Goal: Task Accomplishment & Management: Manage account settings

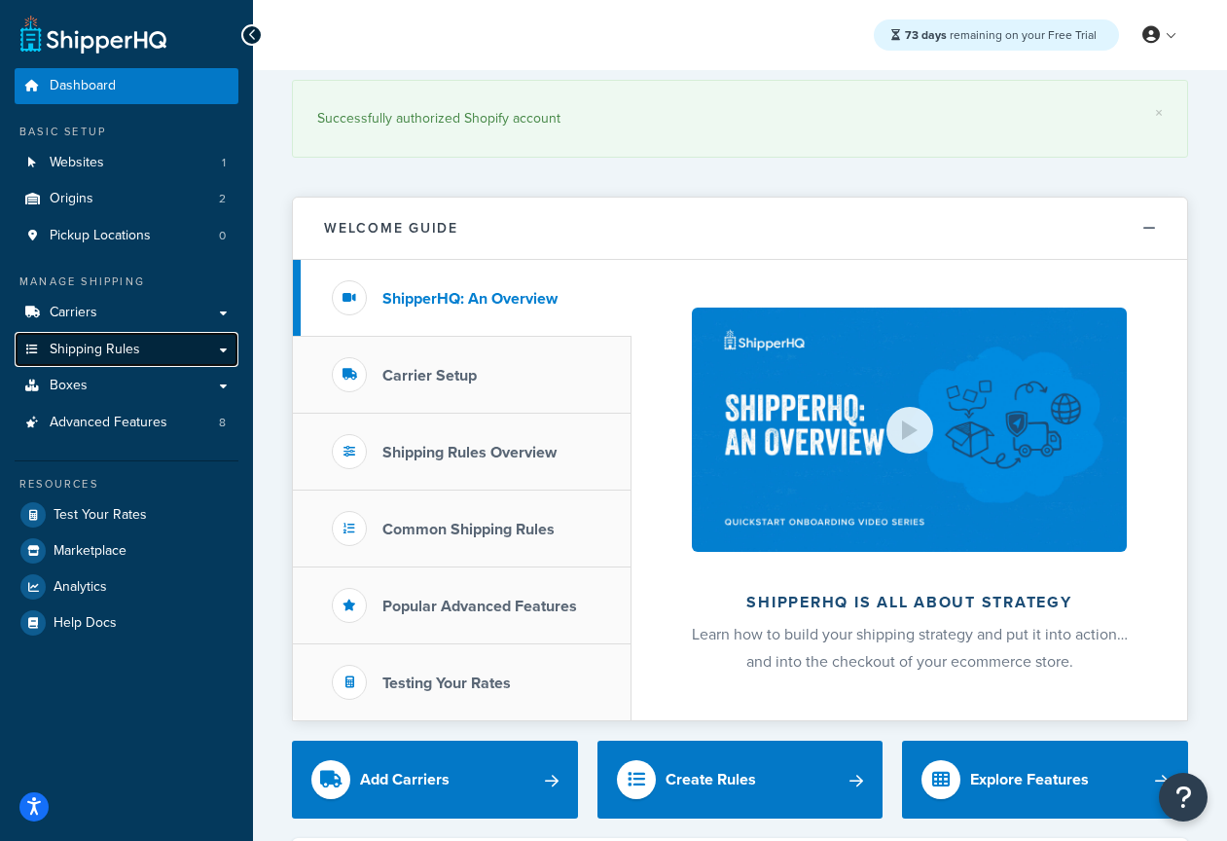
click at [128, 360] on link "Shipping Rules" at bounding box center [127, 350] width 224 height 36
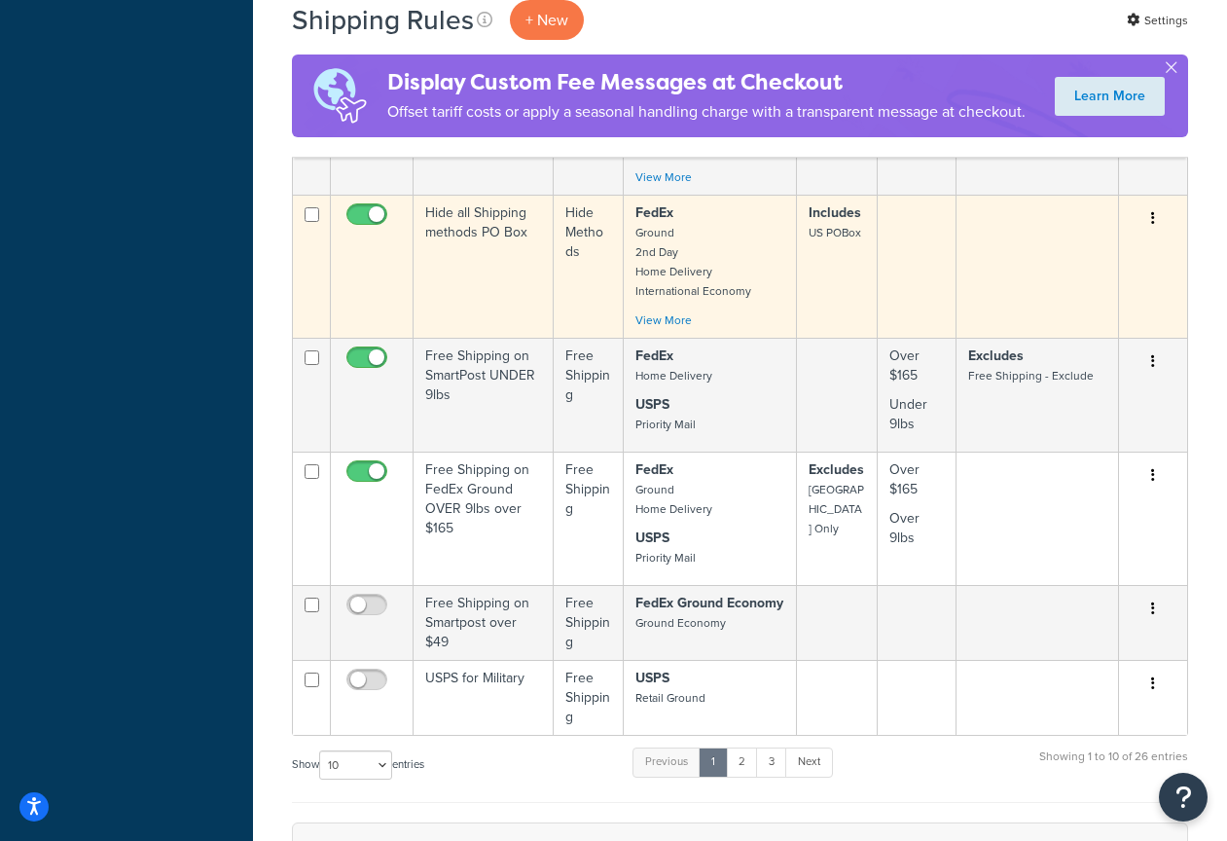
scroll to position [937, 0]
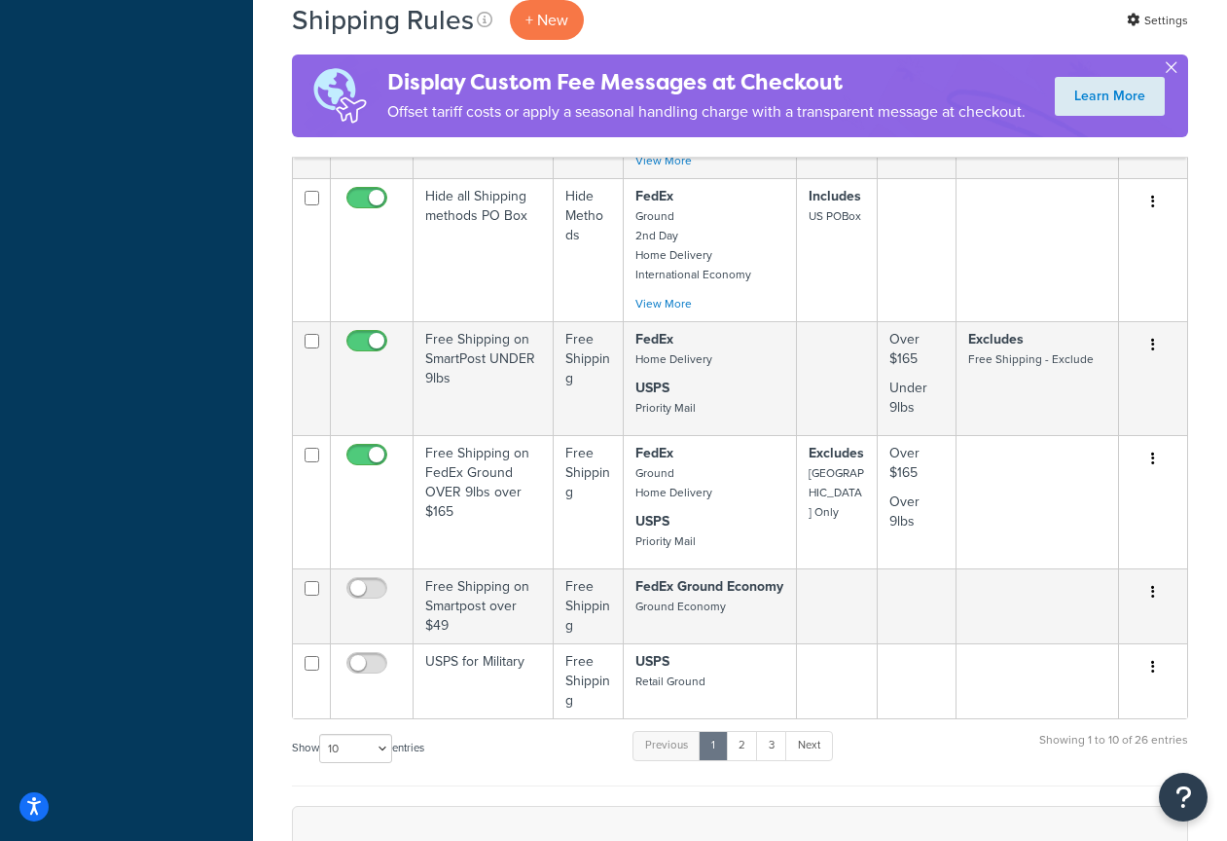
click at [1174, 69] on button "button" at bounding box center [1171, 71] width 5 height 5
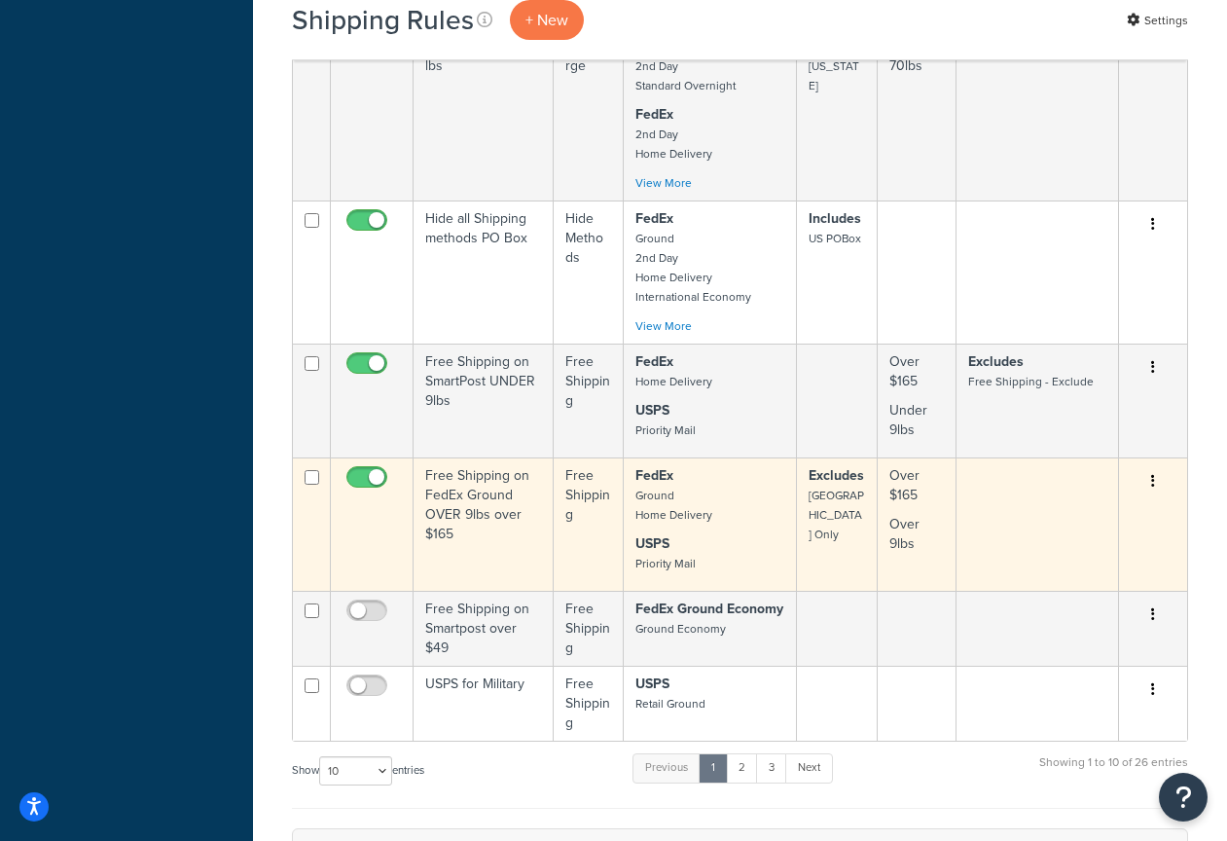
scroll to position [779, 0]
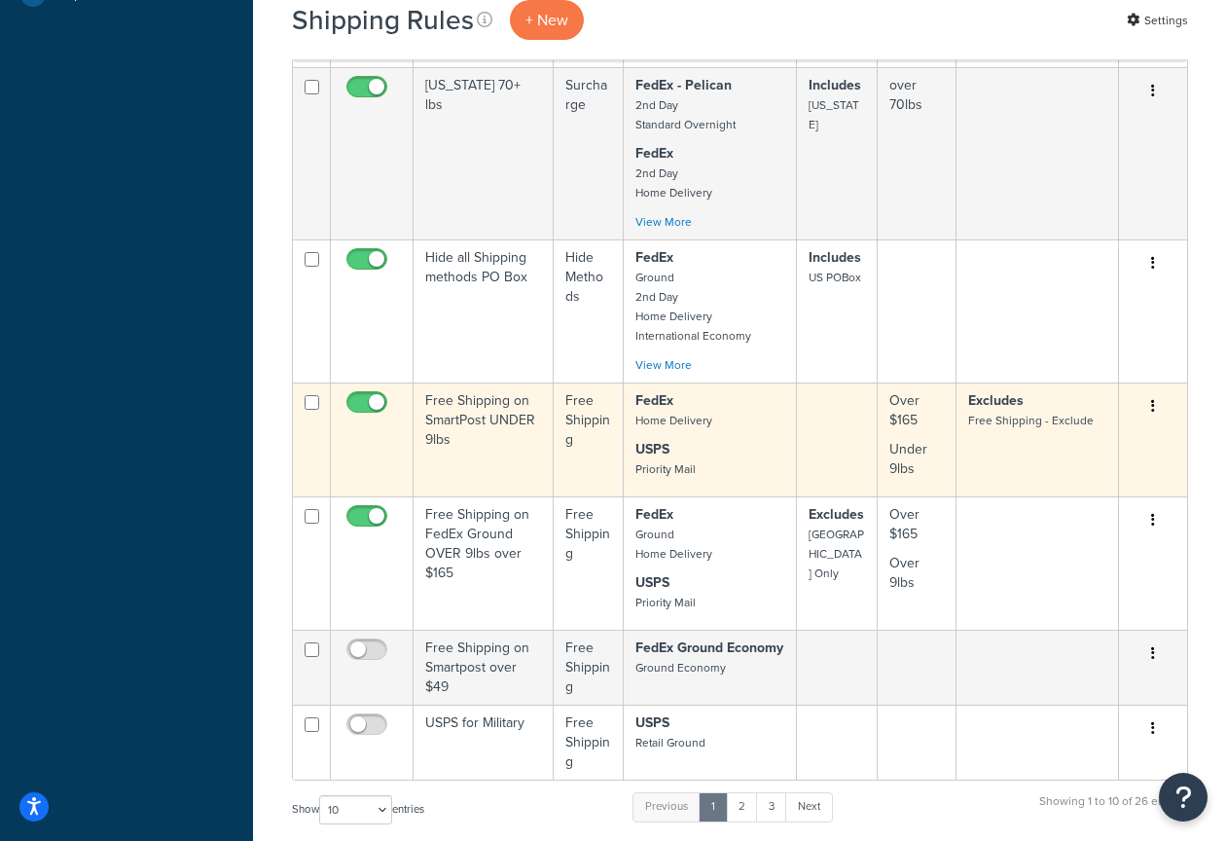
click at [485, 416] on td "Free Shipping on SmartPost UNDER 9lbs" at bounding box center [484, 440] width 140 height 114
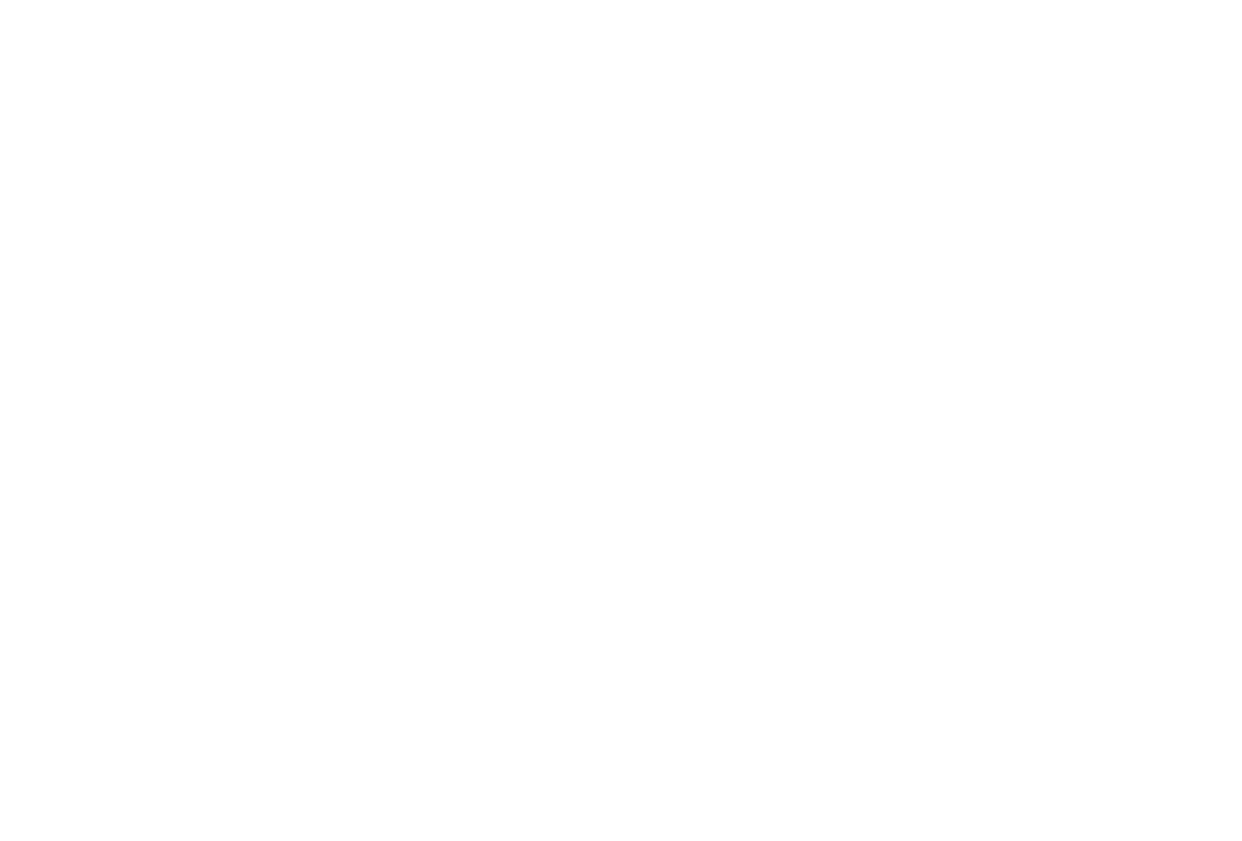
select select "OVERRIDE"
select select "LOCATION"
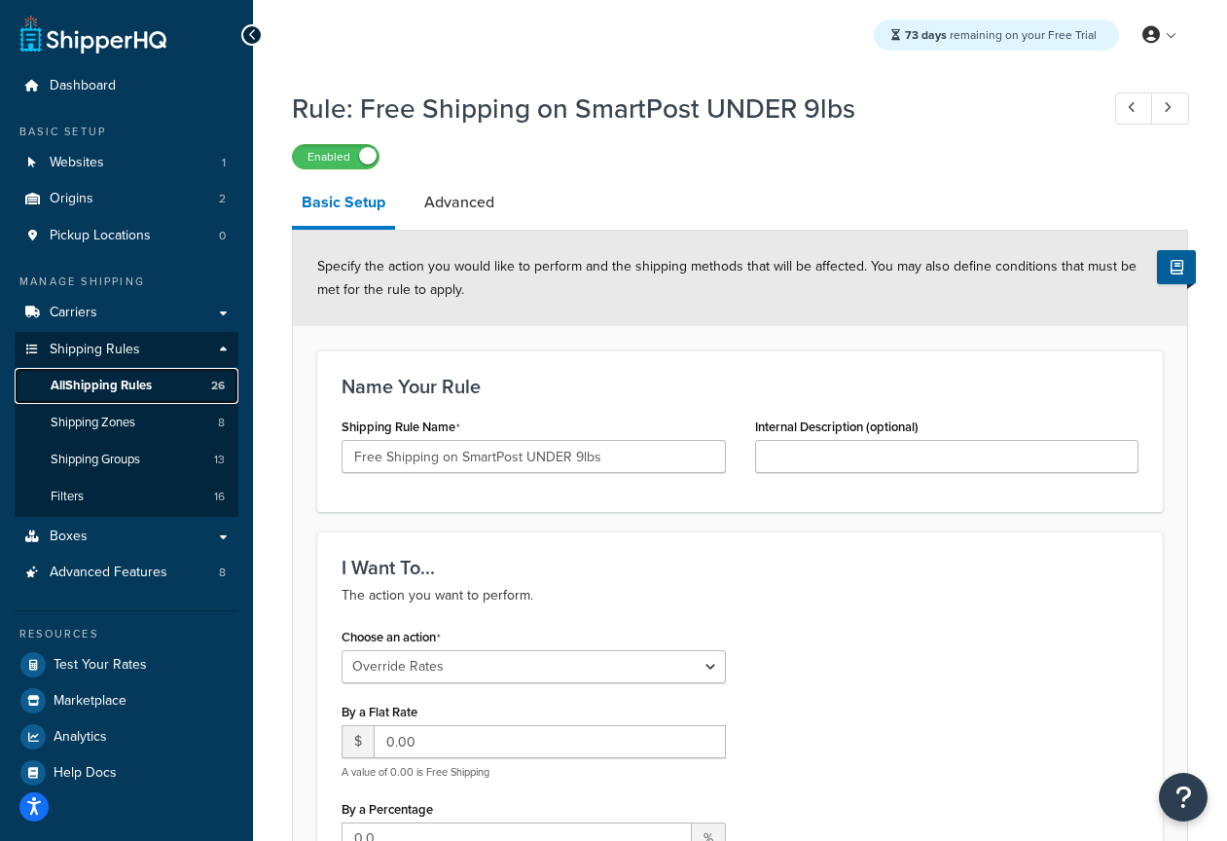
click at [82, 386] on span "All Shipping Rules" at bounding box center [101, 386] width 101 height 17
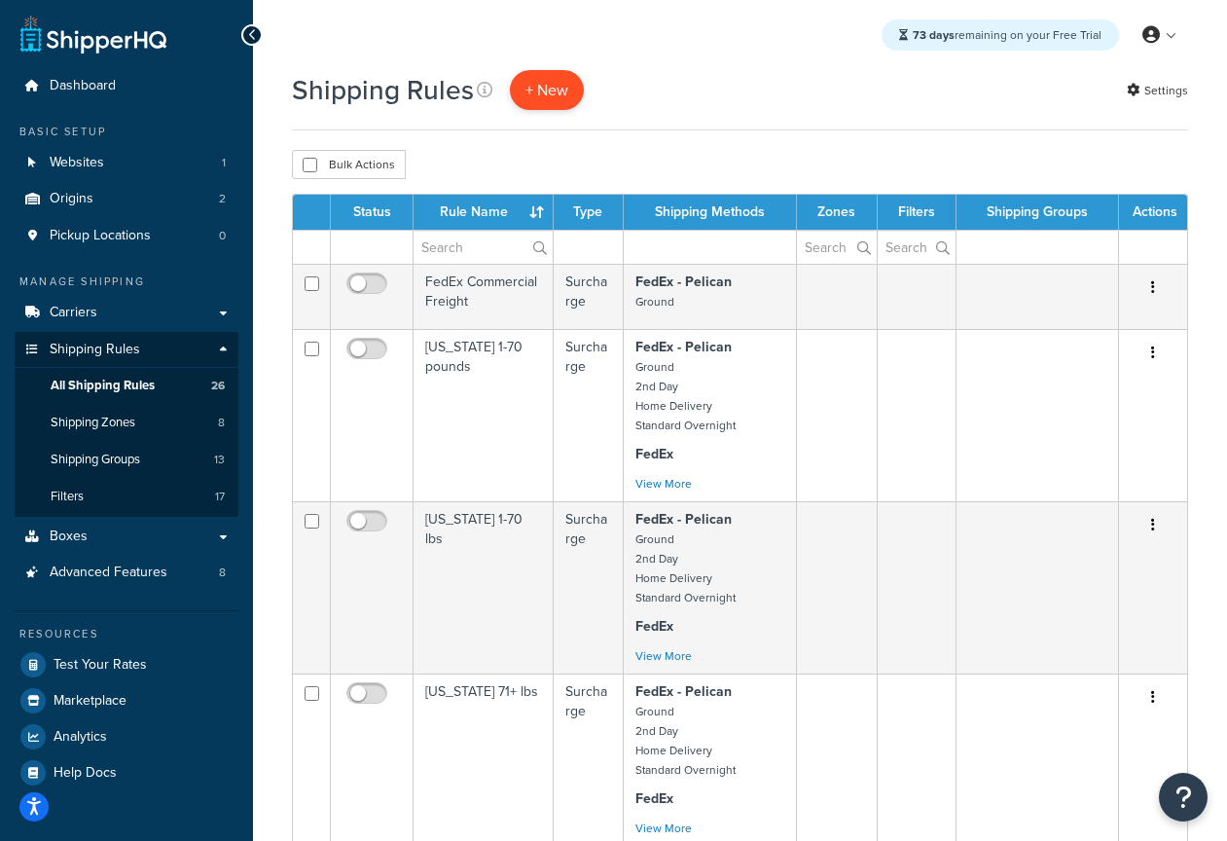
click at [558, 98] on p "+ New" at bounding box center [547, 90] width 74 height 40
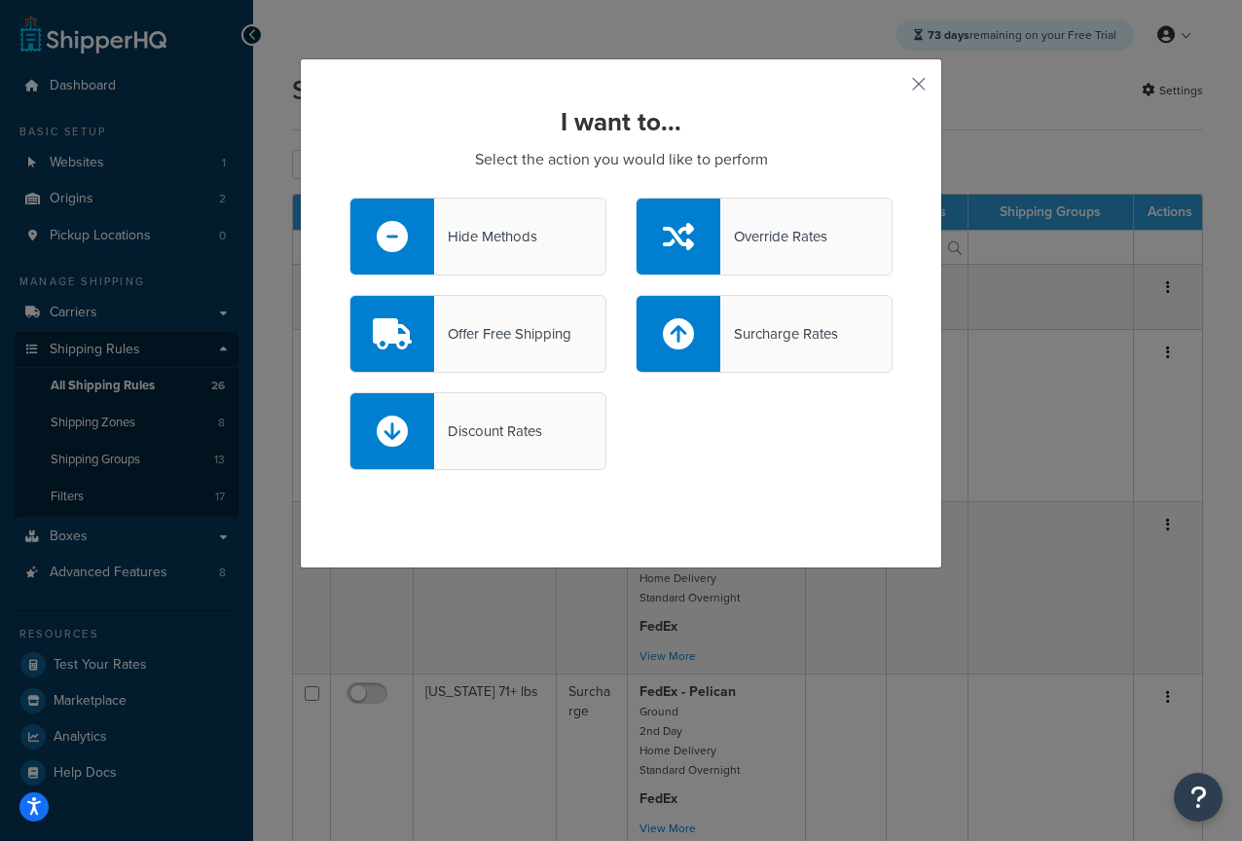
click at [532, 338] on div "Offer Free Shipping" at bounding box center [502, 333] width 137 height 27
click at [0, 0] on input "Offer Free Shipping" at bounding box center [0, 0] width 0 height 0
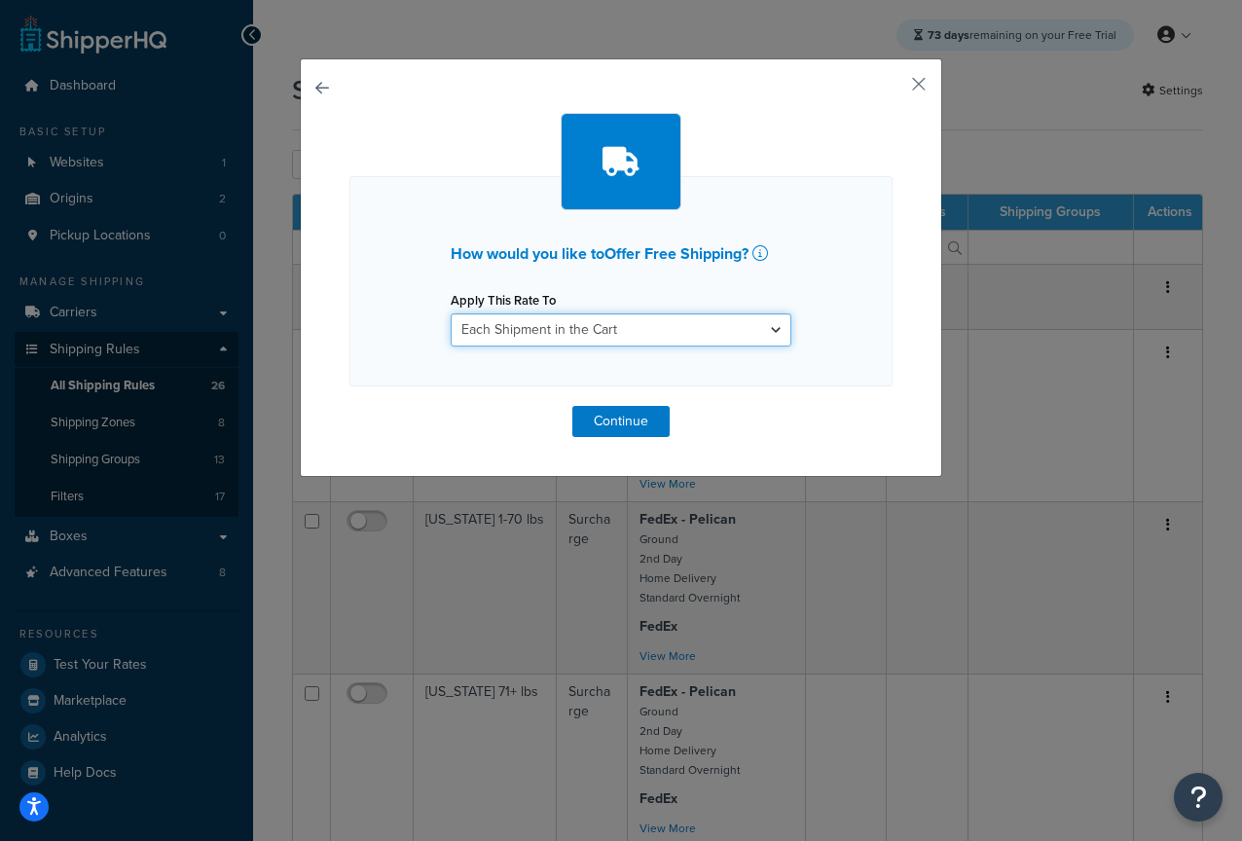
click at [578, 332] on select "Each Shipment in the Cart Each Origin in the Cart Each Shipping Group in the Ca…" at bounding box center [621, 329] width 341 height 33
click at [893, 89] on button "button" at bounding box center [890, 91] width 5 height 5
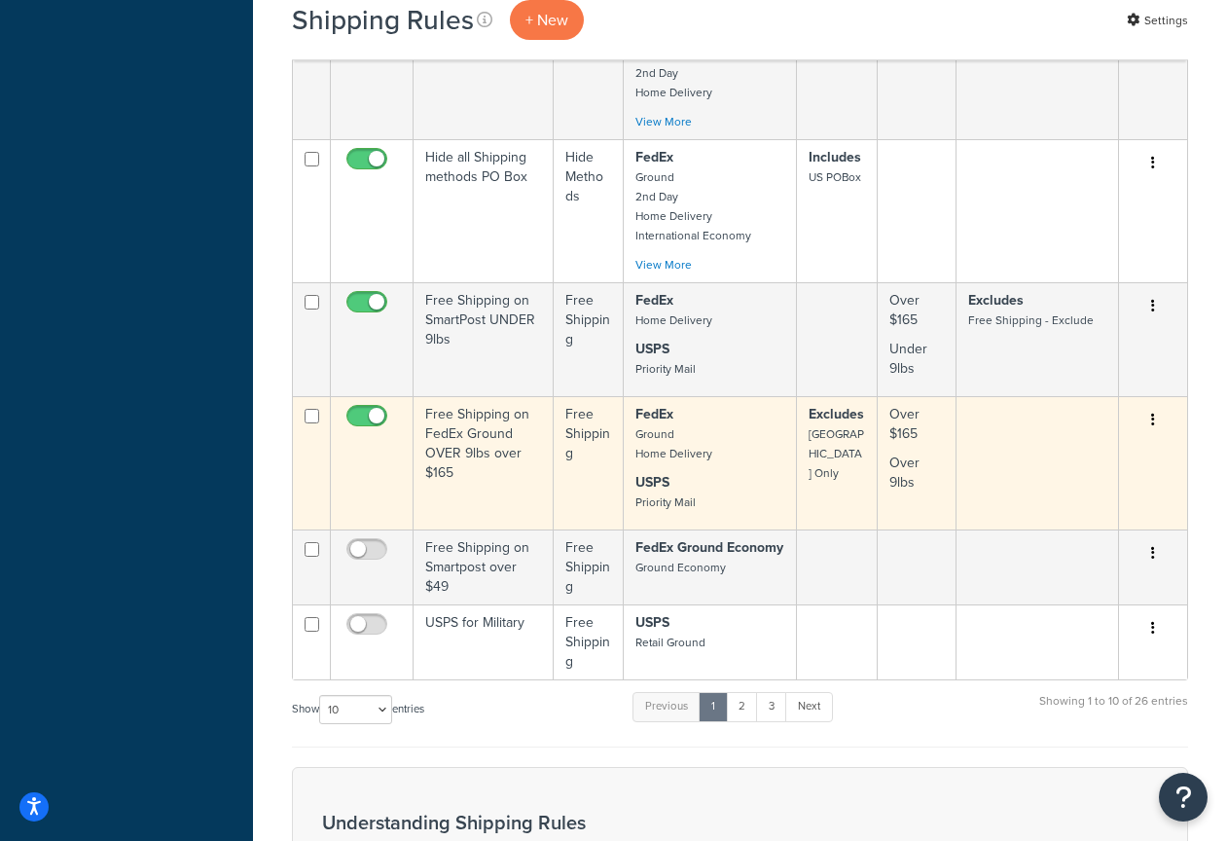
scroll to position [862, 0]
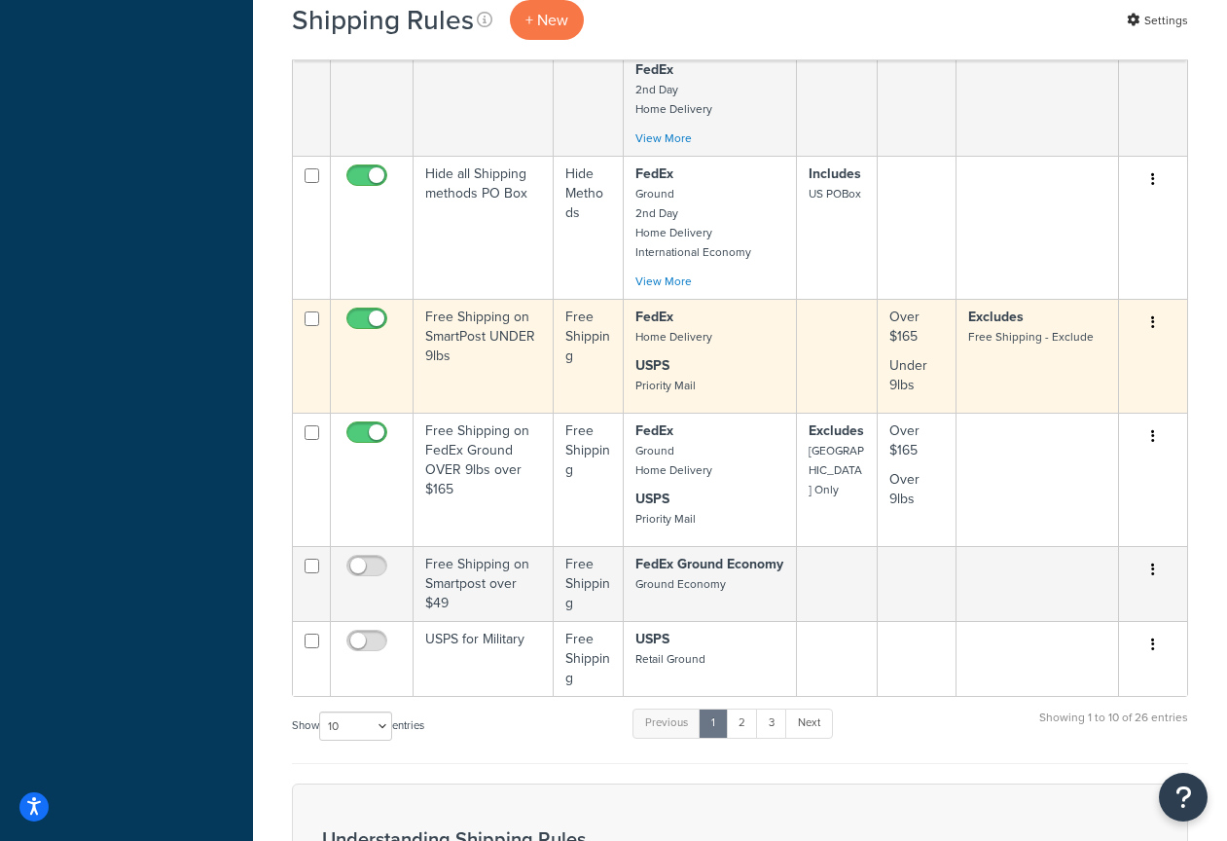
click at [482, 330] on td "Free Shipping on SmartPost UNDER 9lbs" at bounding box center [484, 356] width 140 height 114
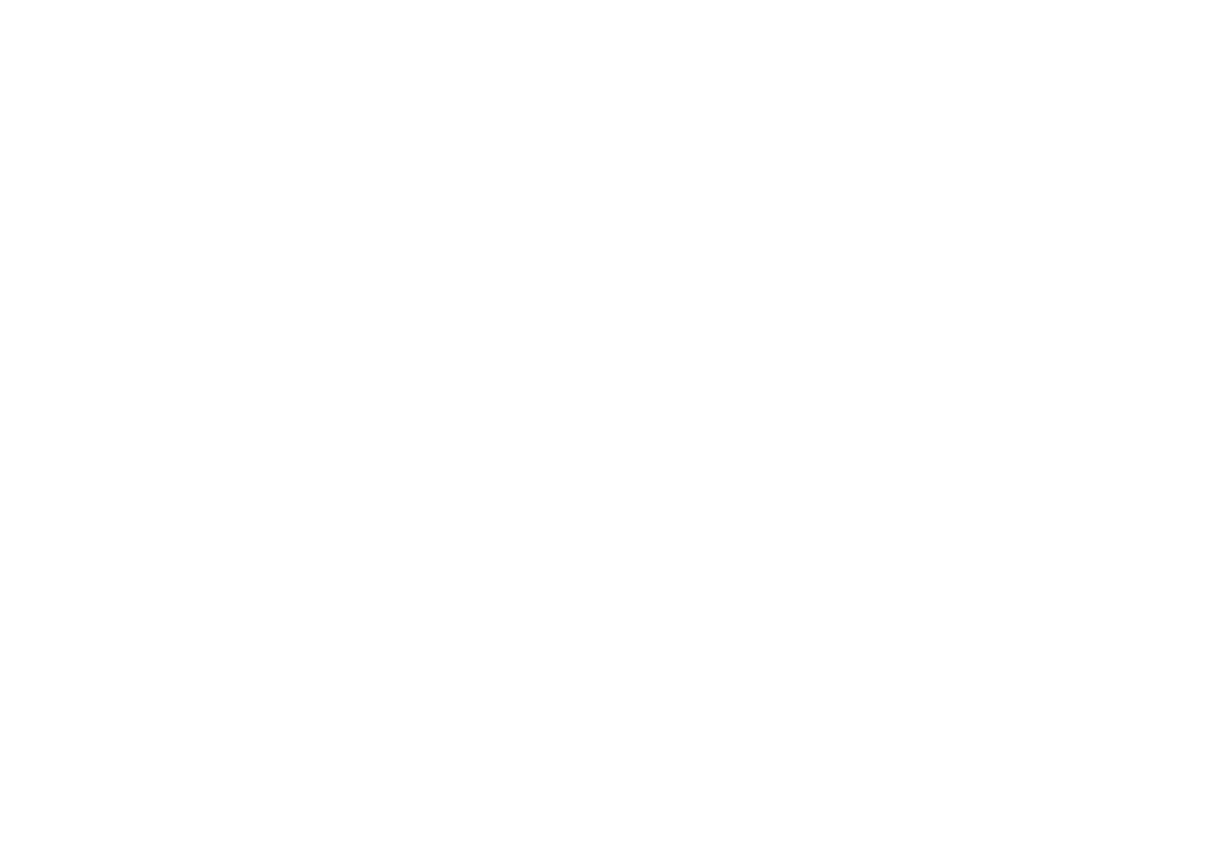
select select "OVERRIDE"
select select "LOCATION"
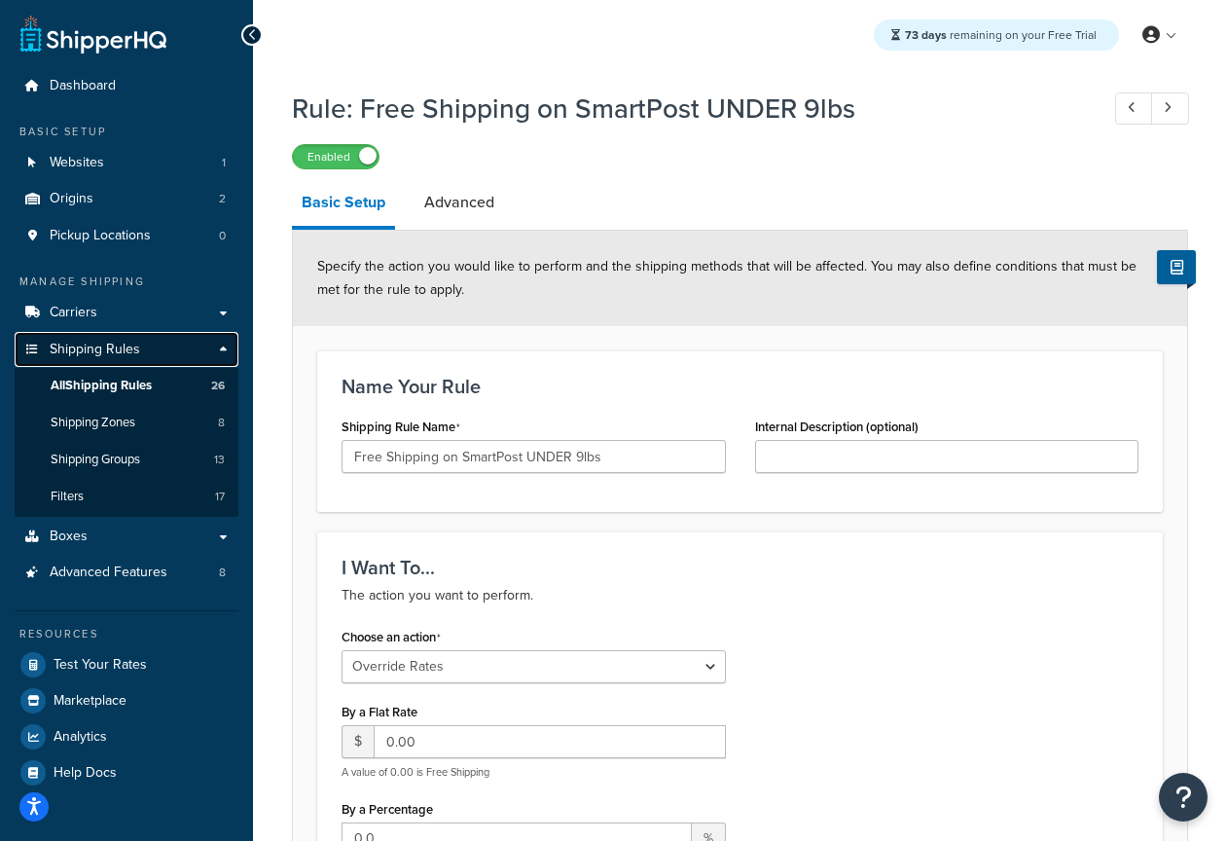
click at [93, 356] on span "Shipping Rules" at bounding box center [95, 350] width 91 height 17
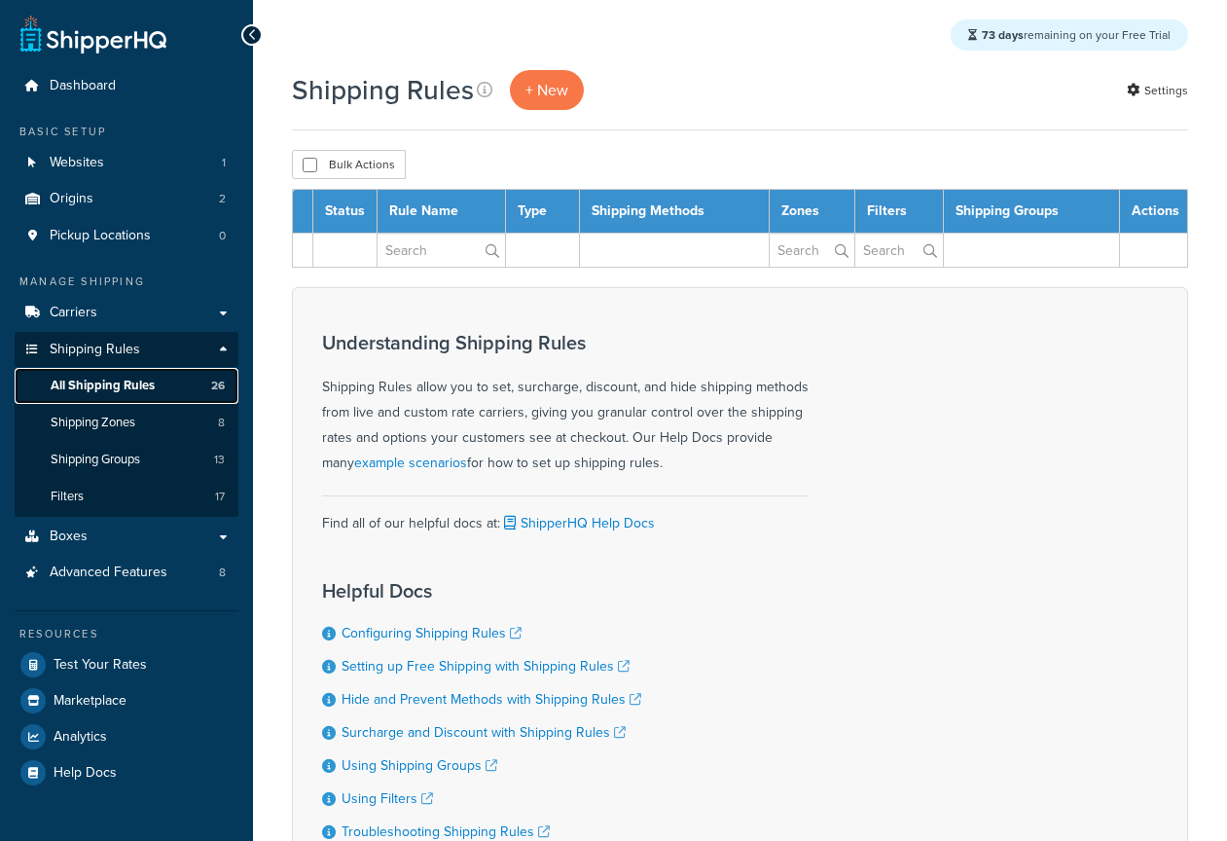
click at [105, 387] on span "All Shipping Rules" at bounding box center [103, 386] width 104 height 17
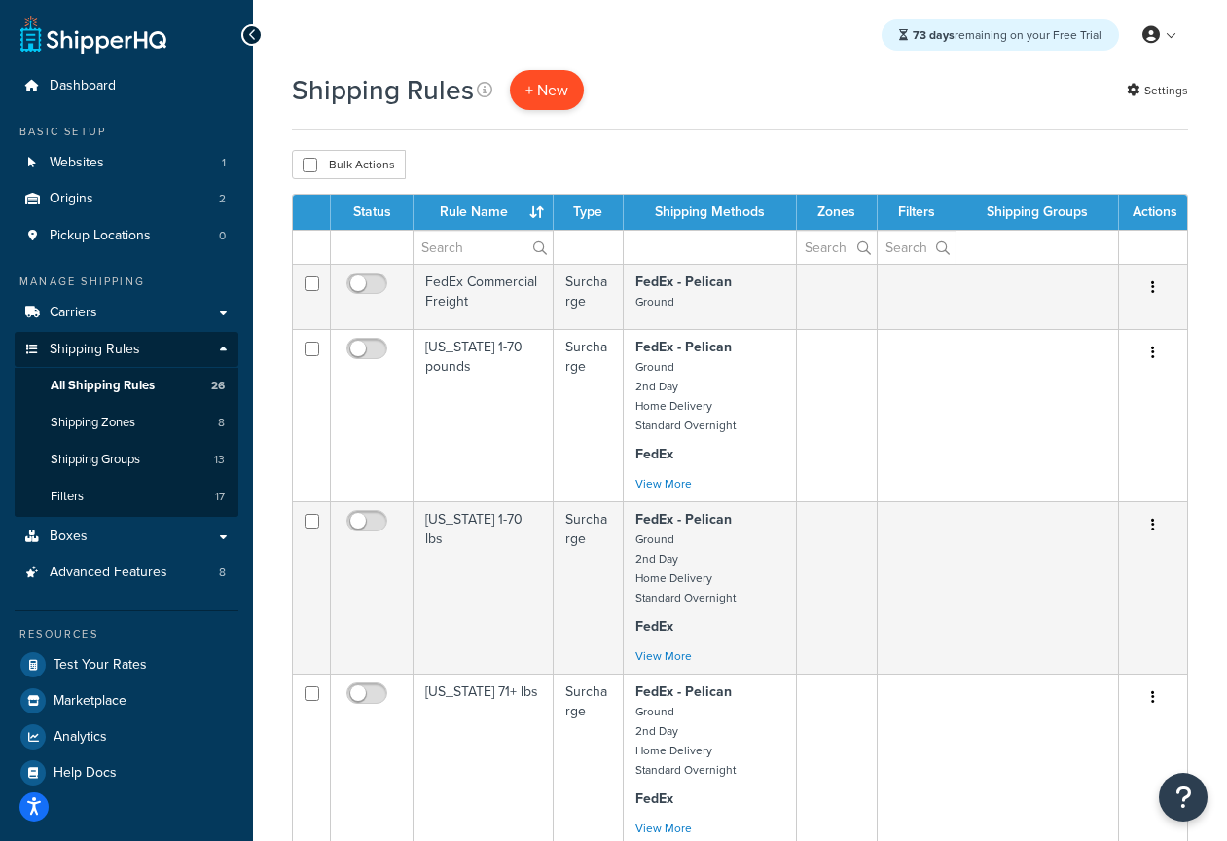
click at [559, 92] on p "+ New" at bounding box center [547, 90] width 74 height 40
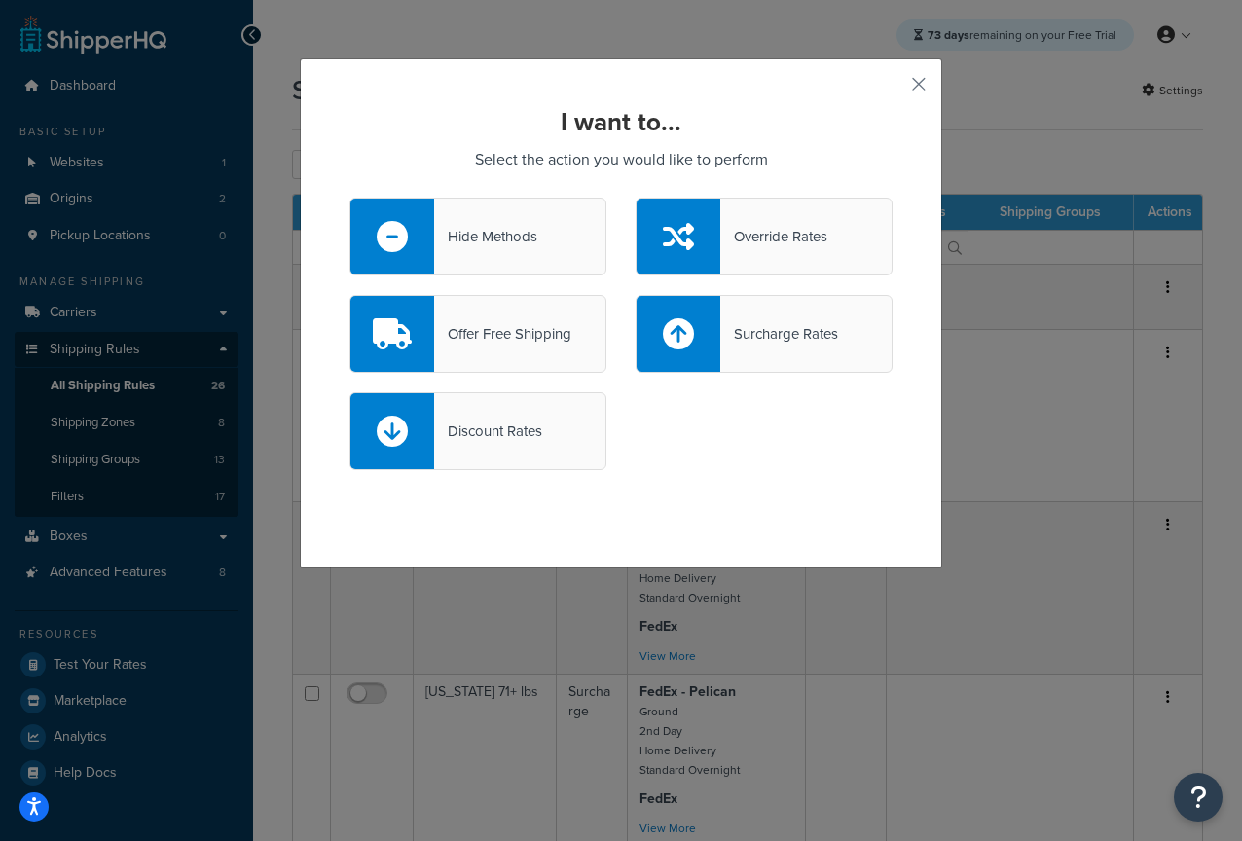
click at [553, 343] on div "Offer Free Shipping" at bounding box center [502, 333] width 137 height 27
click at [0, 0] on input "Offer Free Shipping" at bounding box center [0, 0] width 0 height 0
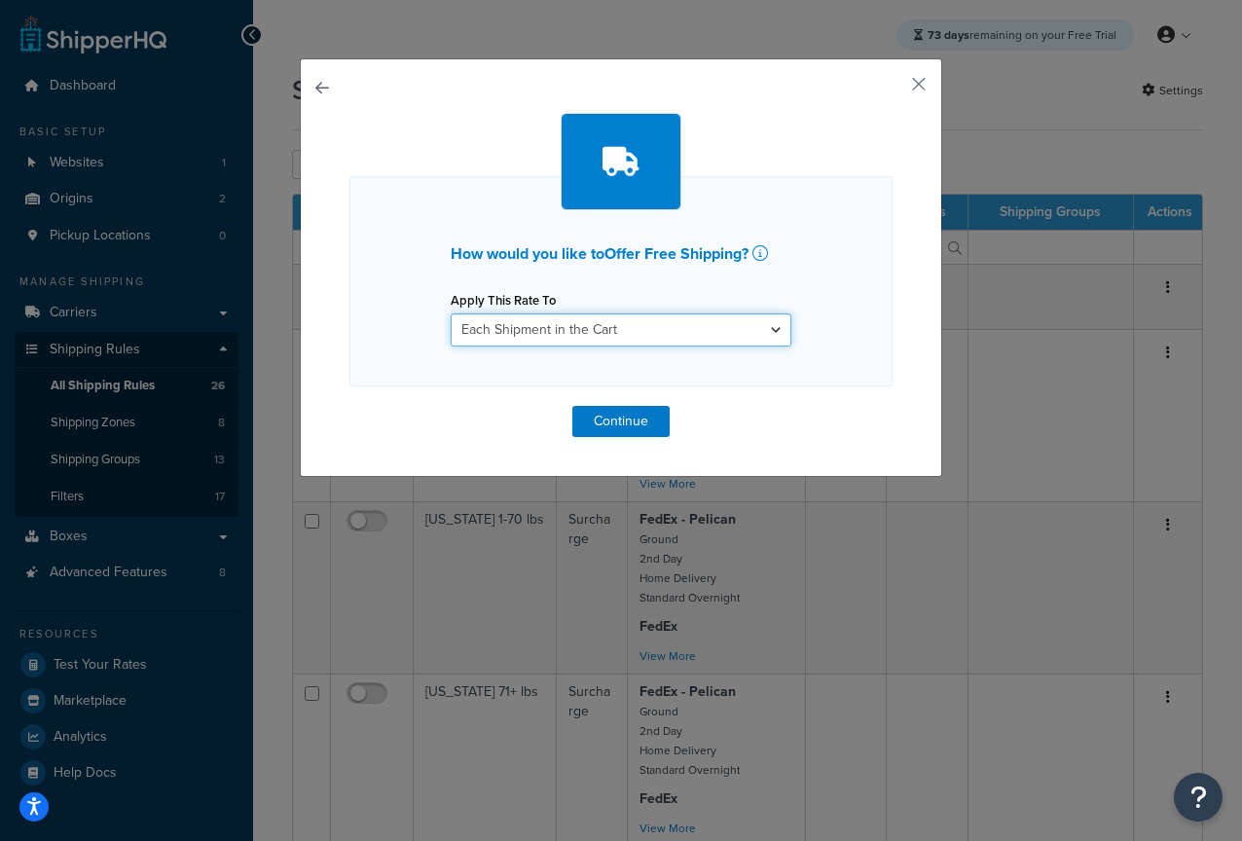
click at [561, 338] on select "Each Shipment in the Cart Each Origin in the Cart Each Shipping Group in the Ca…" at bounding box center [621, 329] width 341 height 33
click at [451, 313] on select "Each Shipment in the Cart Each Origin in the Cart Each Shipping Group in the Ca…" at bounding box center [621, 329] width 341 height 33
click at [616, 422] on button "Continue" at bounding box center [620, 421] width 97 height 31
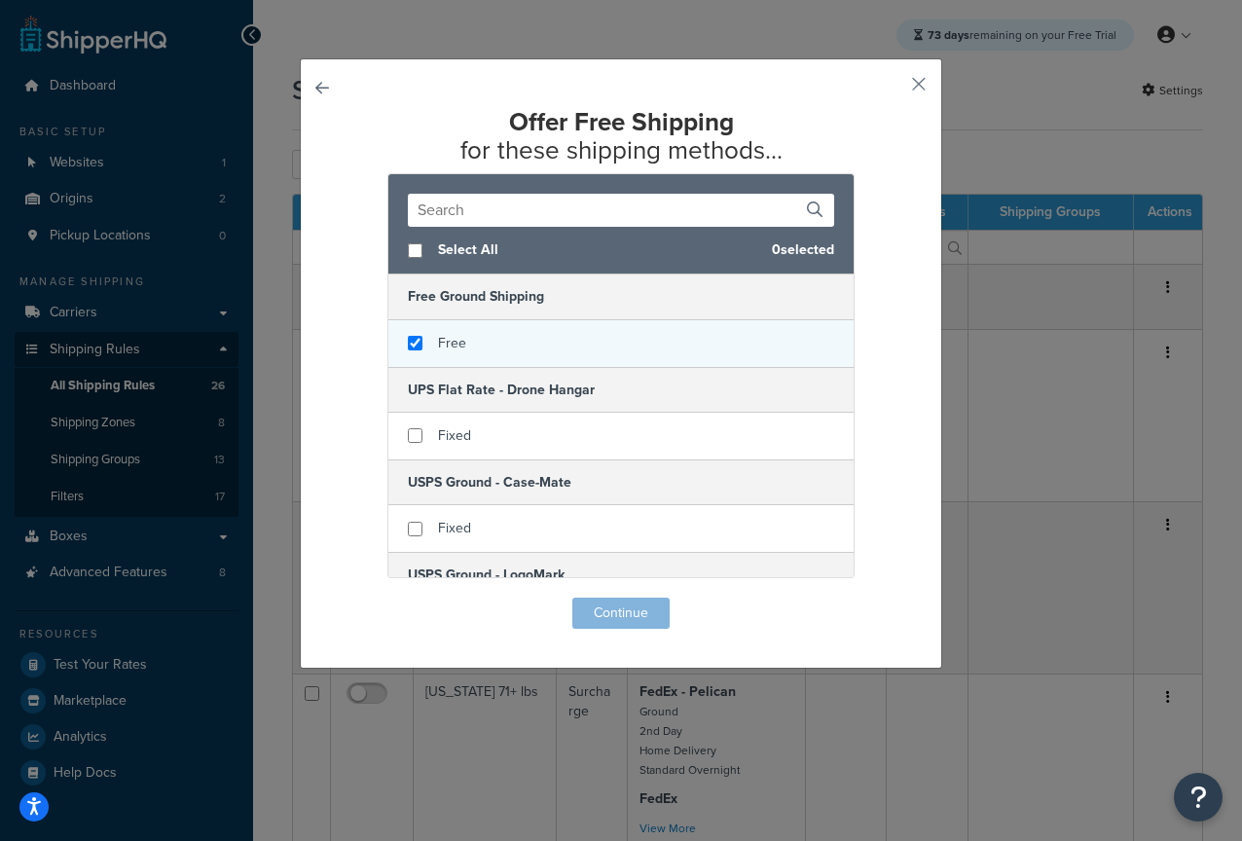
checkbox input "true"
click at [458, 347] on span "Free" at bounding box center [452, 343] width 28 height 20
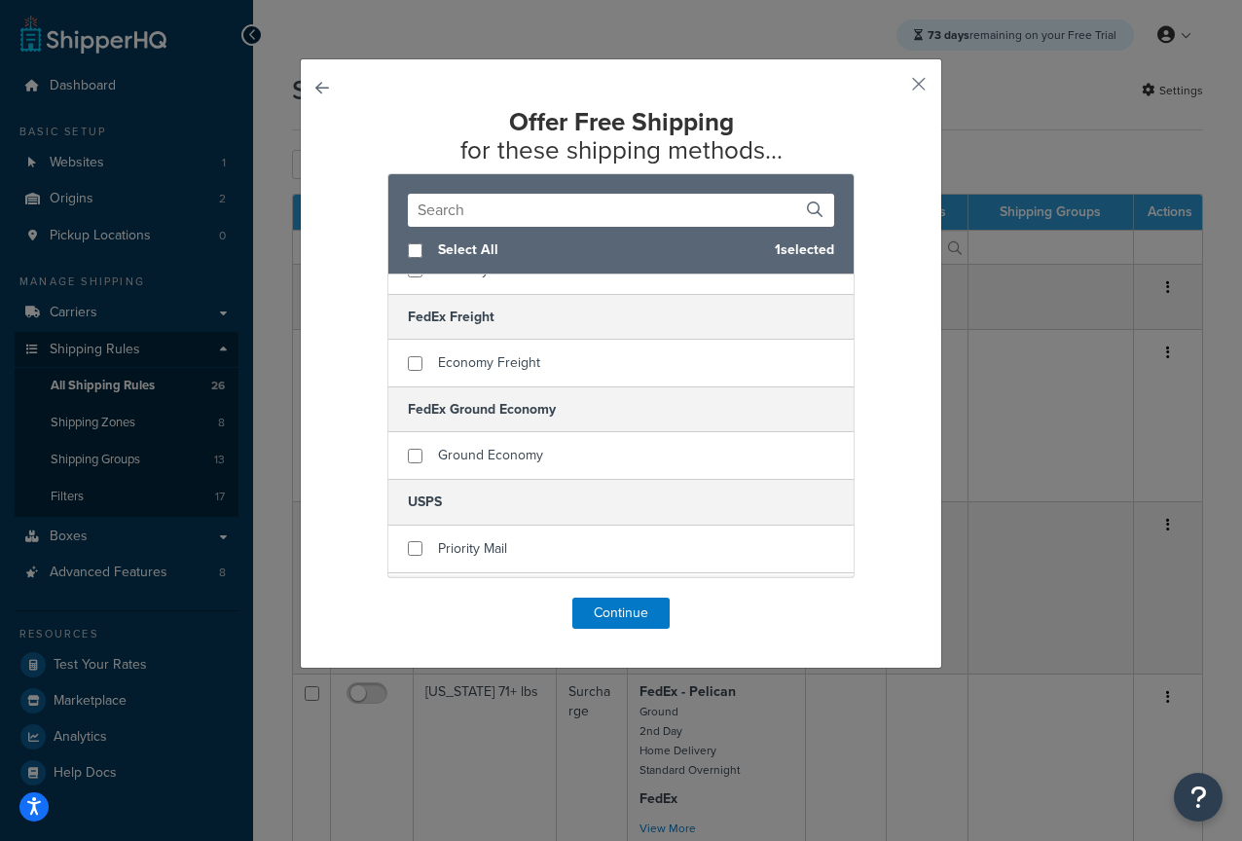
scroll to position [2194, 0]
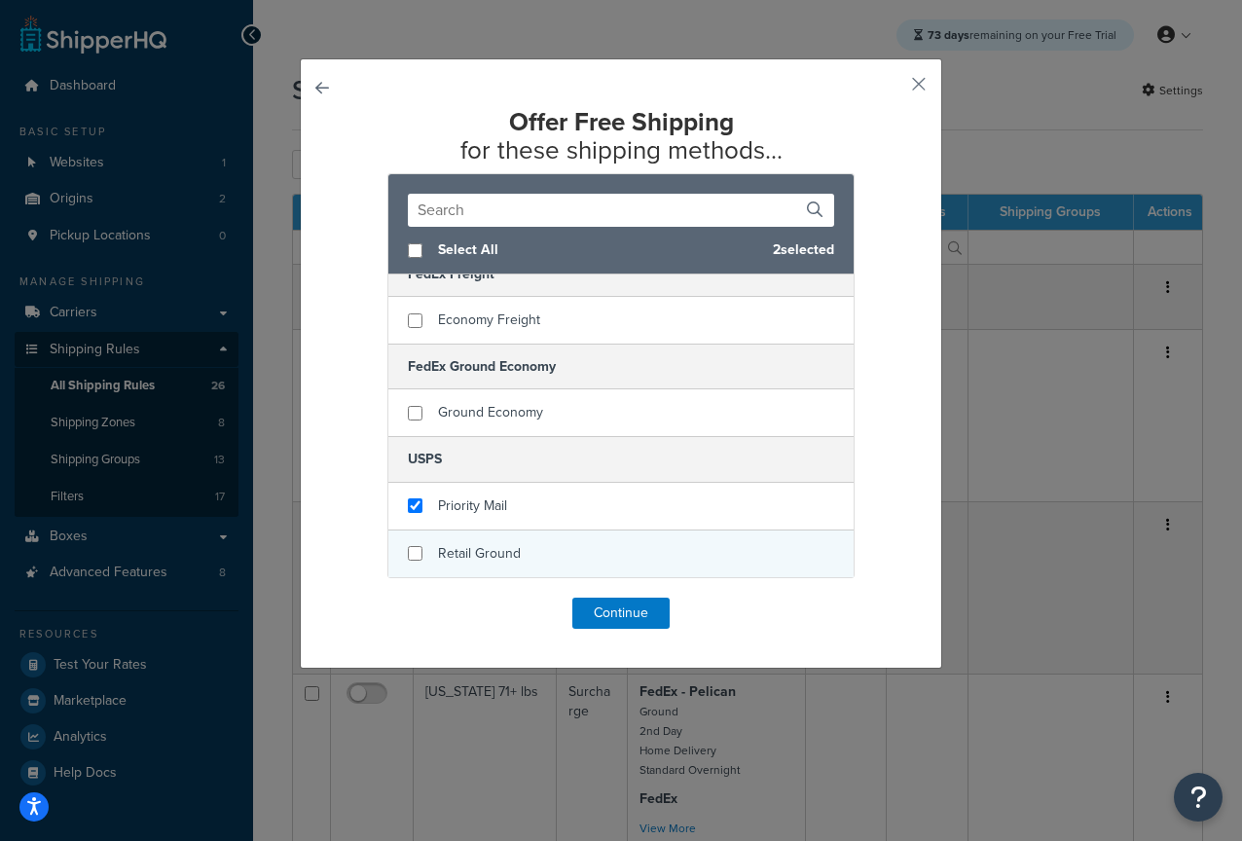
drag, startPoint x: 481, startPoint y: 497, endPoint x: 496, endPoint y: 532, distance: 38.3
click at [481, 496] on span "Priority Mail" at bounding box center [472, 505] width 69 height 20
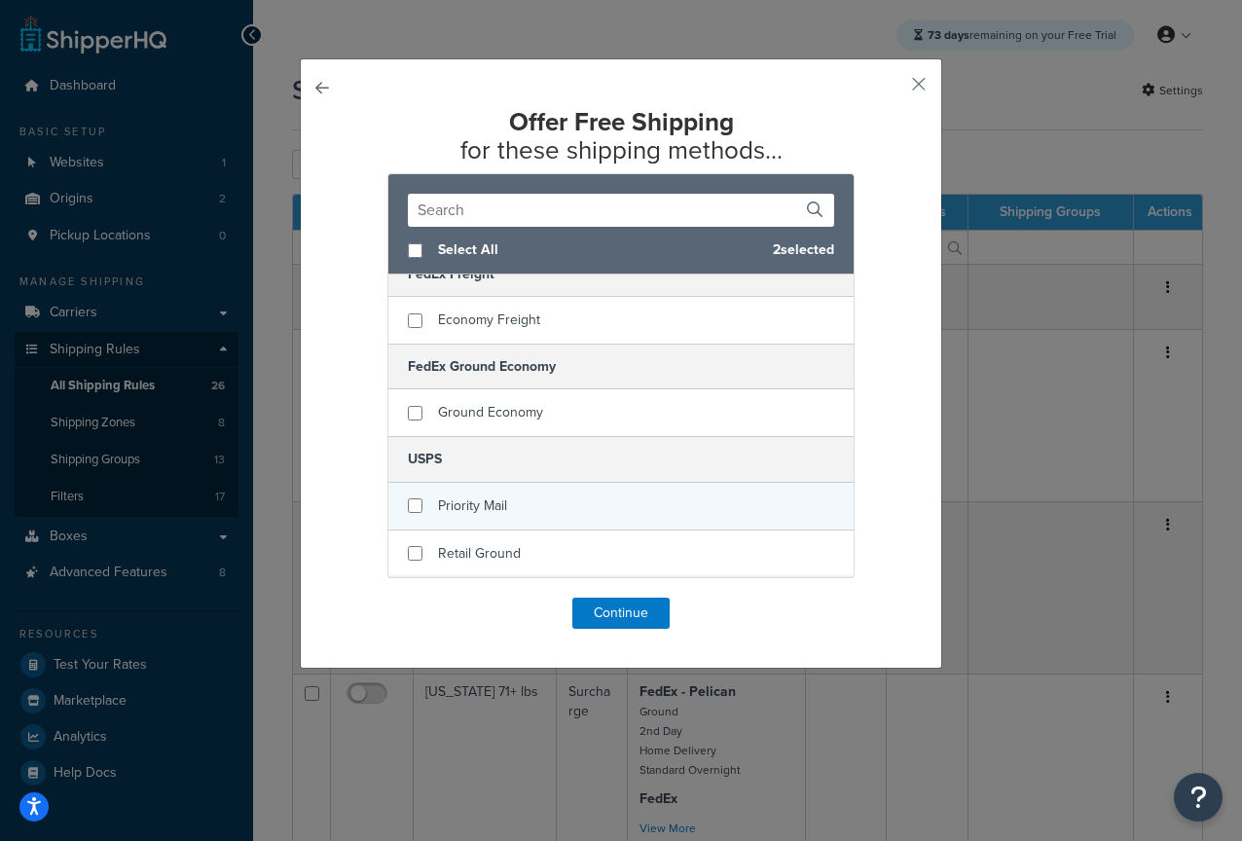
checkbox input "false"
click at [494, 514] on span "Priority Mail" at bounding box center [472, 505] width 69 height 20
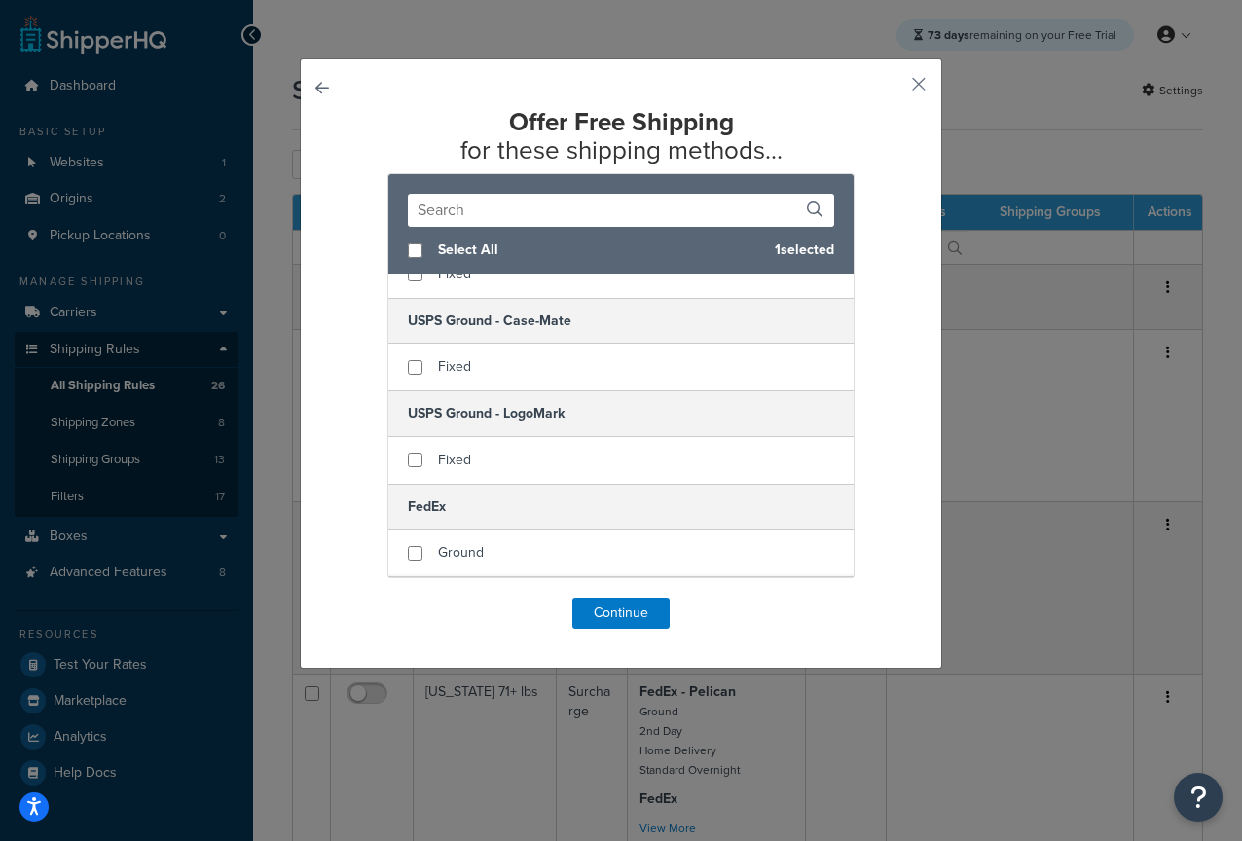
scroll to position [270, 0]
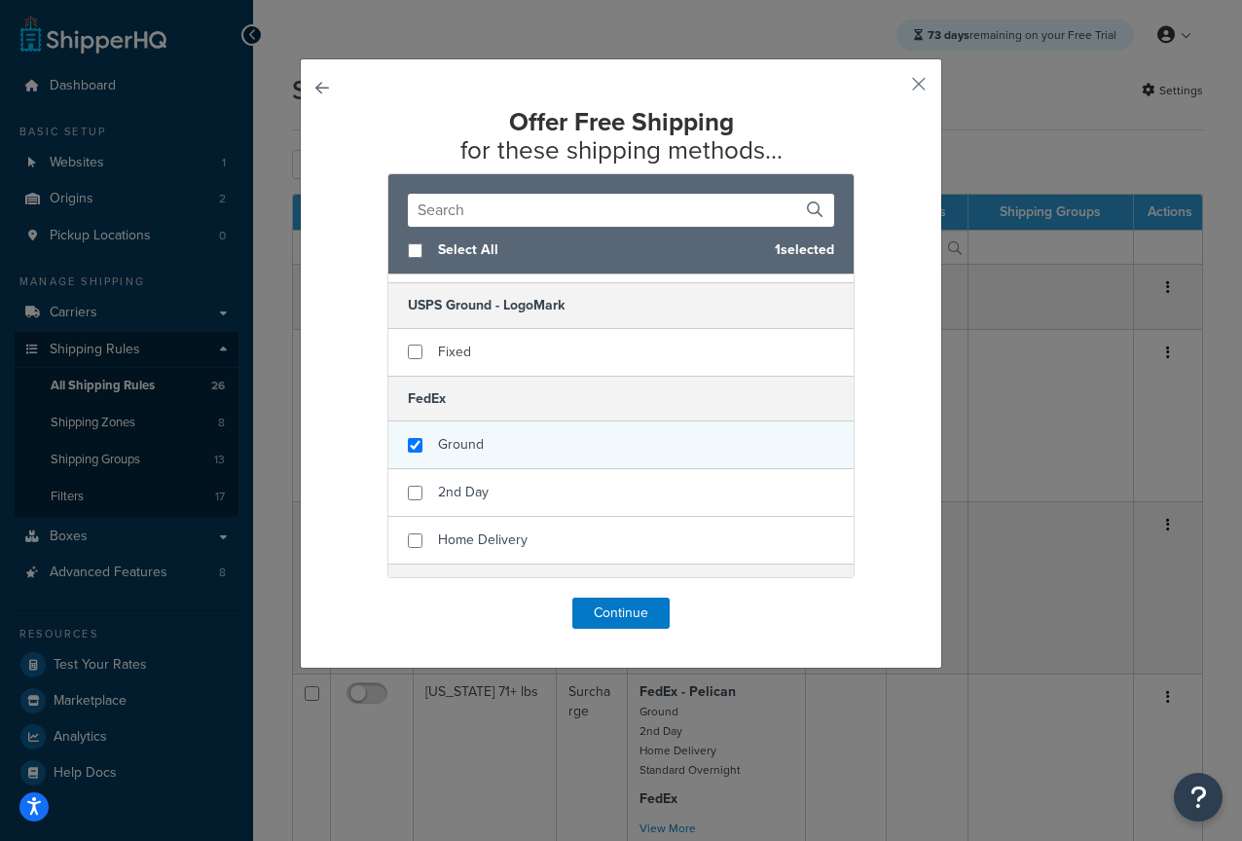
checkbox input "true"
click at [462, 459] on div "Ground" at bounding box center [620, 445] width 465 height 48
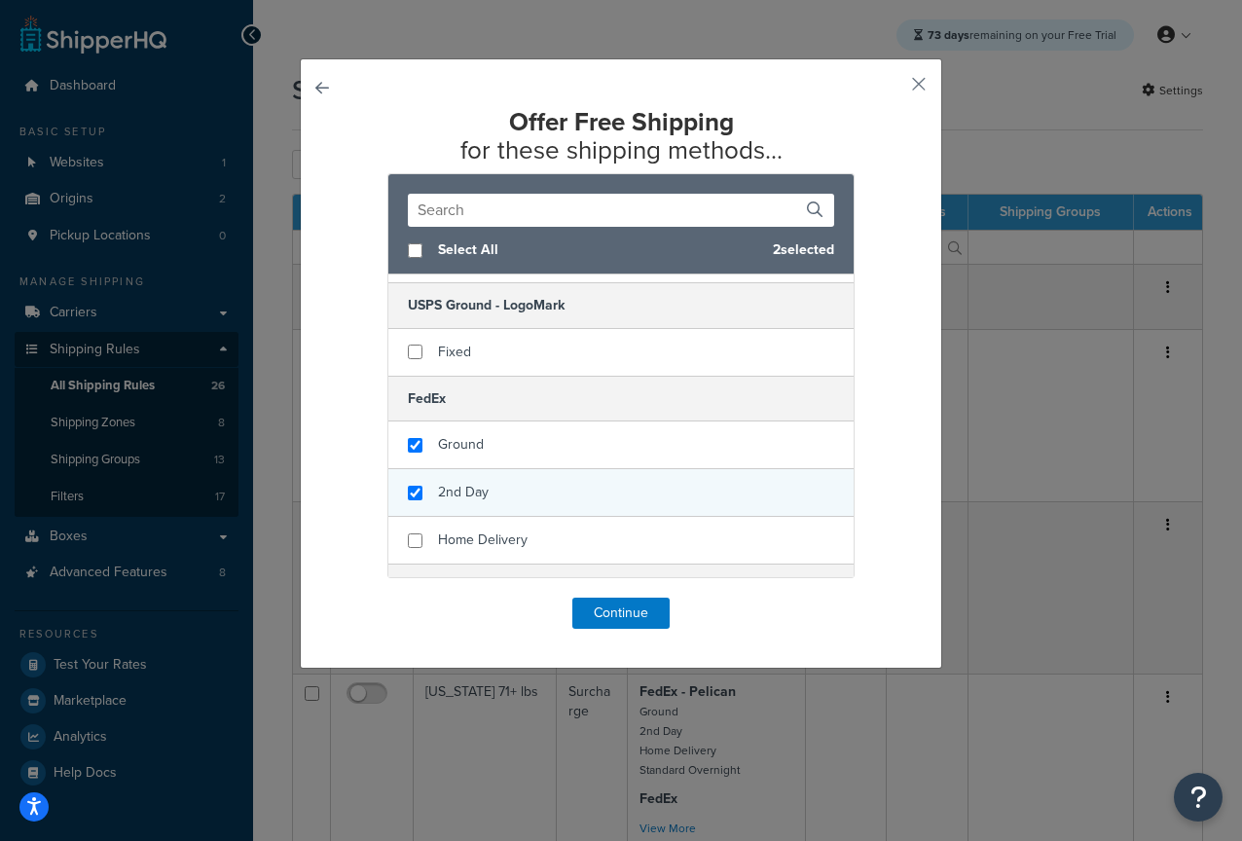
checkbox input "true"
click at [464, 486] on span "2nd Day" at bounding box center [463, 492] width 51 height 20
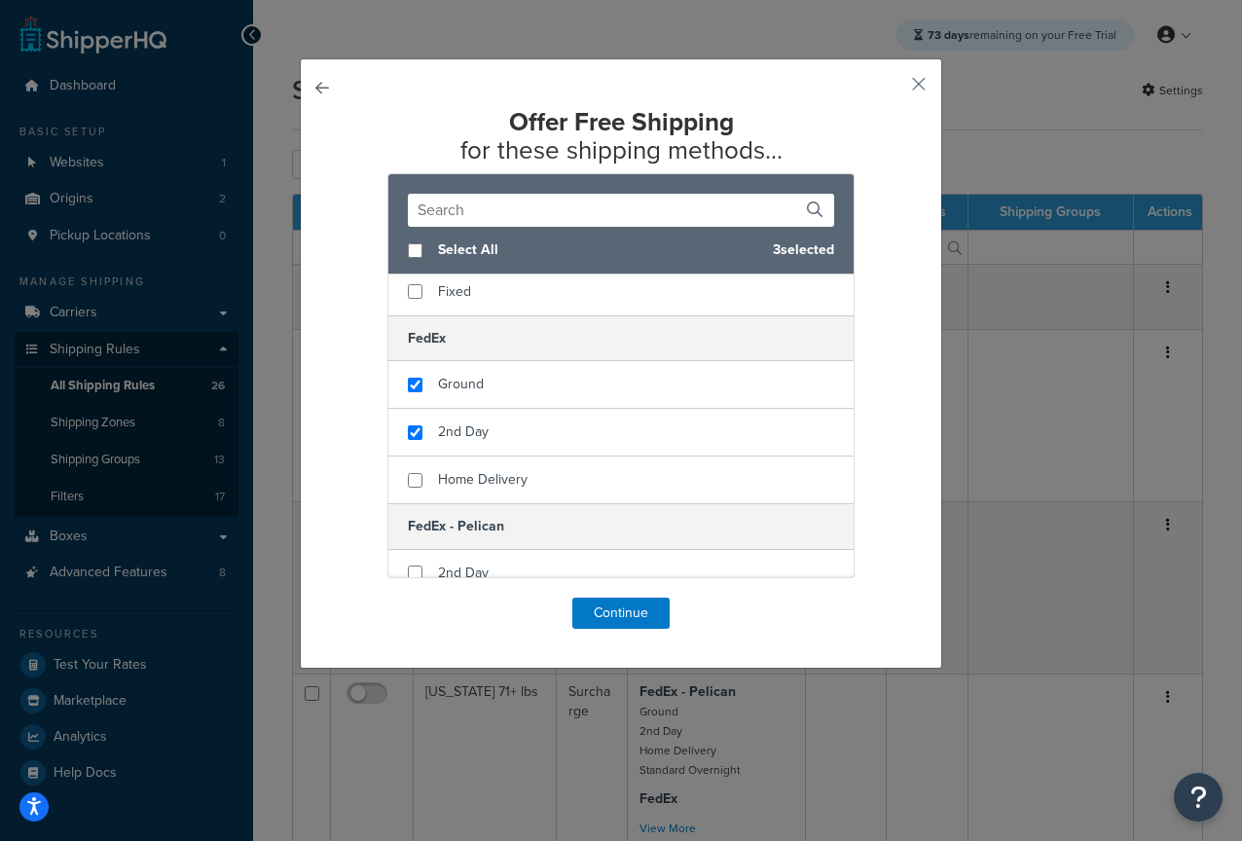
scroll to position [456, 0]
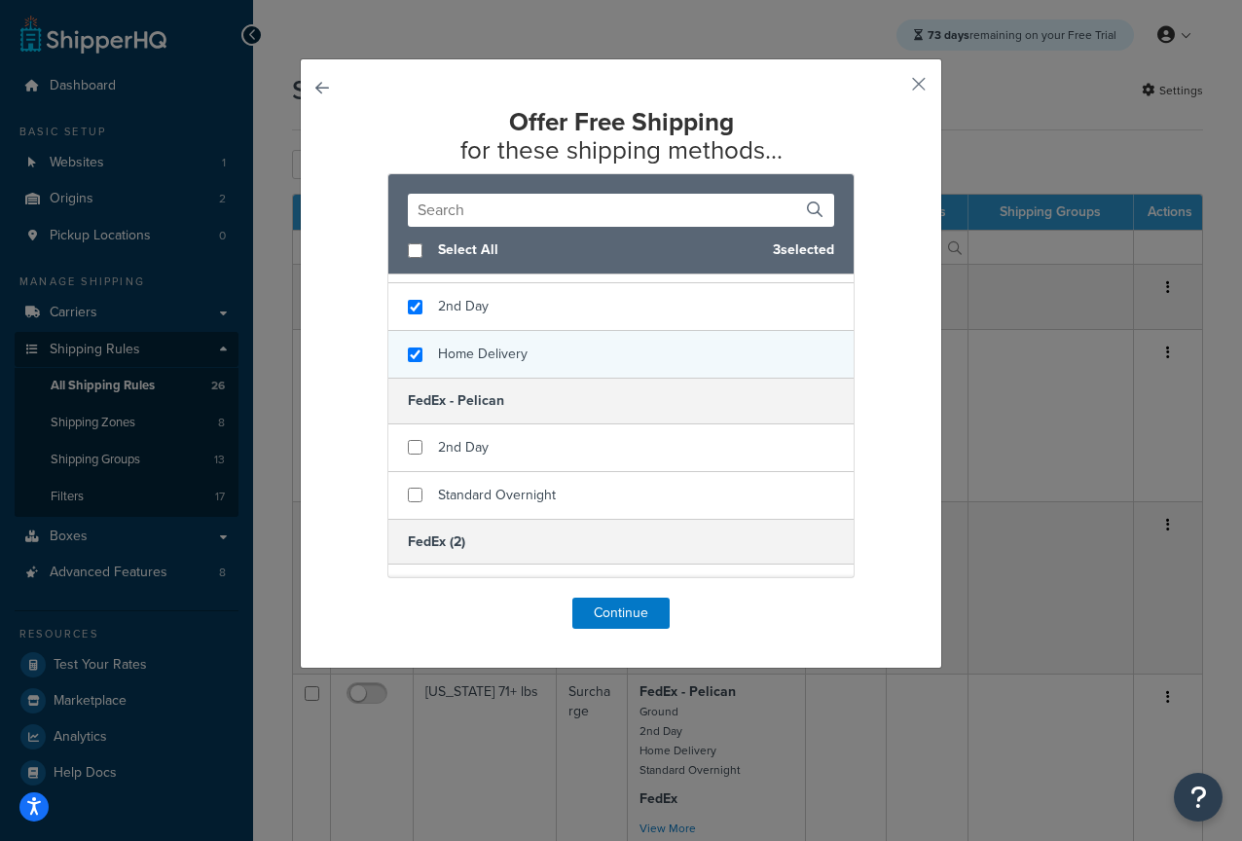
checkbox input "true"
click at [498, 353] on span "Home Delivery" at bounding box center [483, 354] width 90 height 20
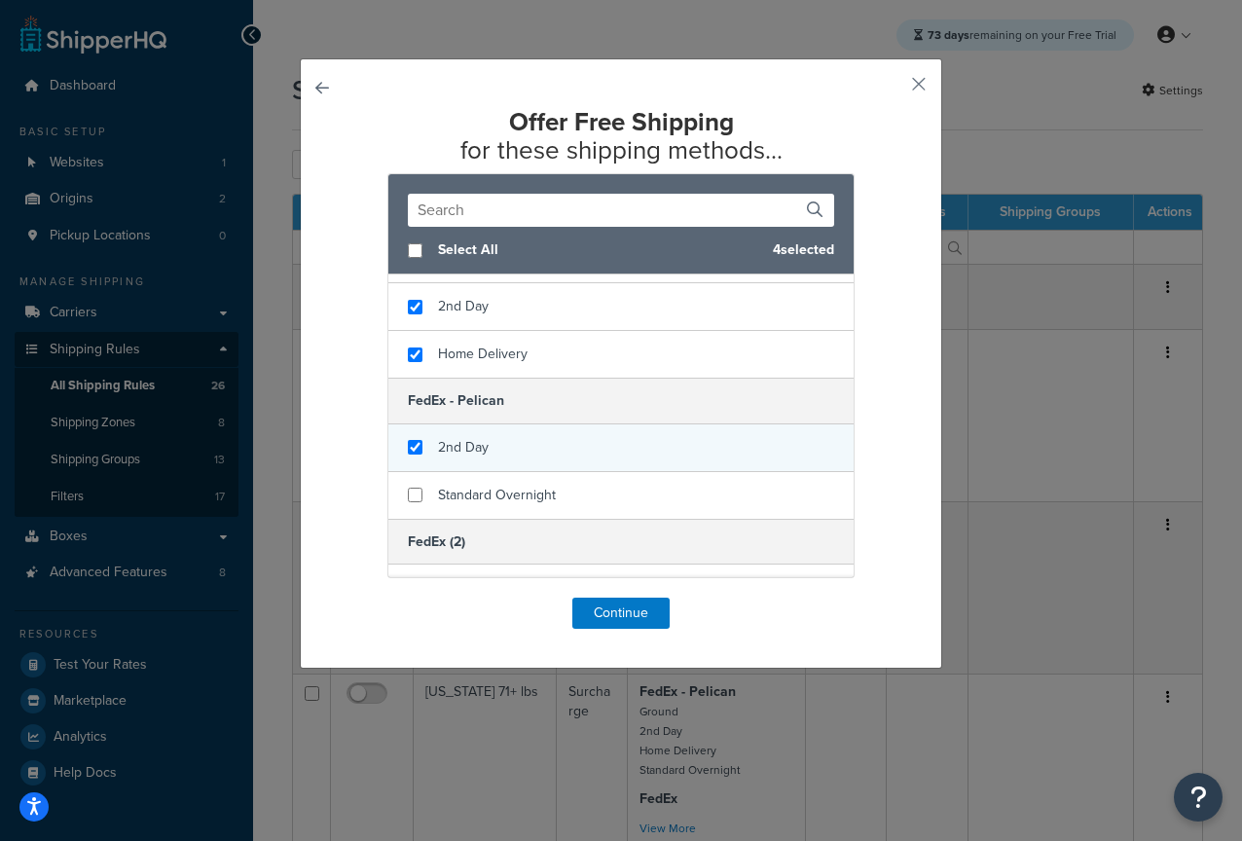
checkbox input "true"
click at [472, 454] on span "2nd Day" at bounding box center [463, 447] width 51 height 20
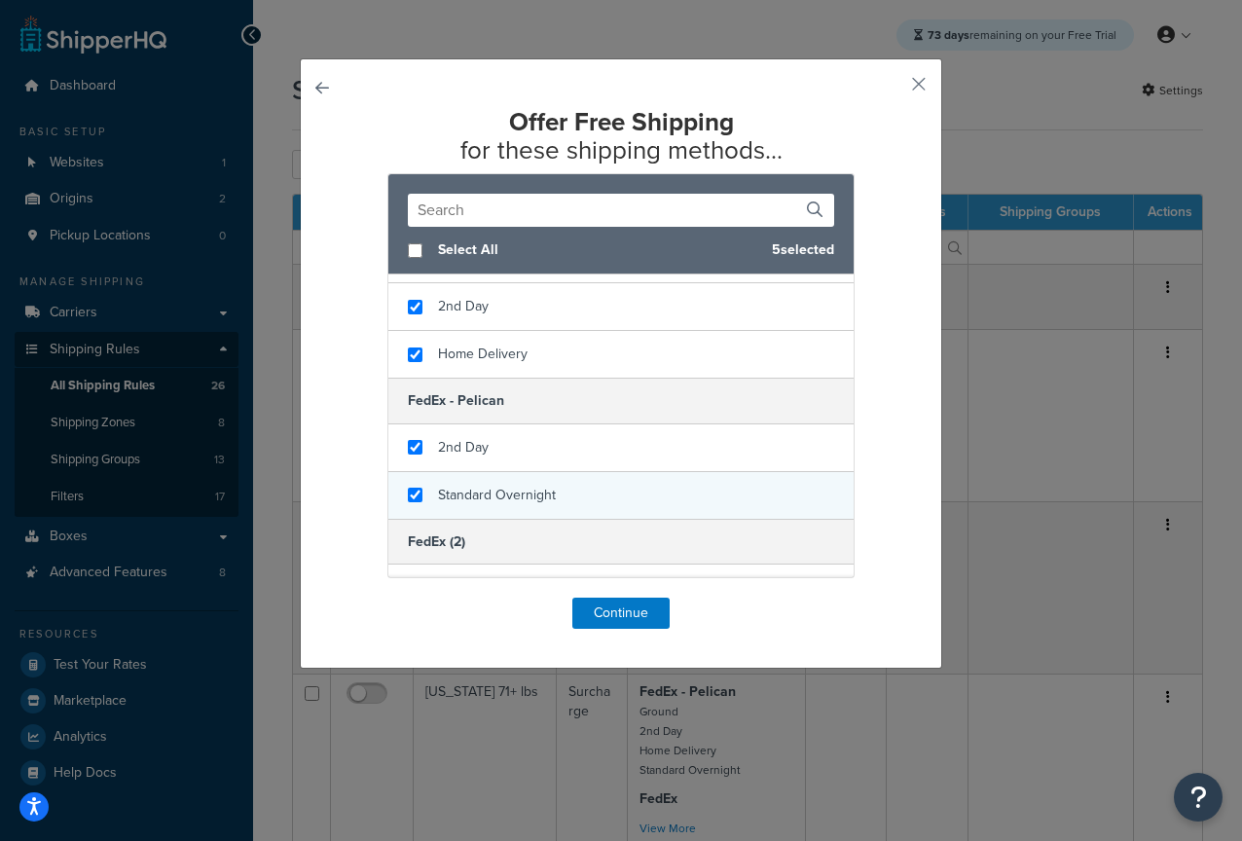
checkbox input "true"
click at [475, 486] on span "Standard Overnight" at bounding box center [497, 495] width 118 height 20
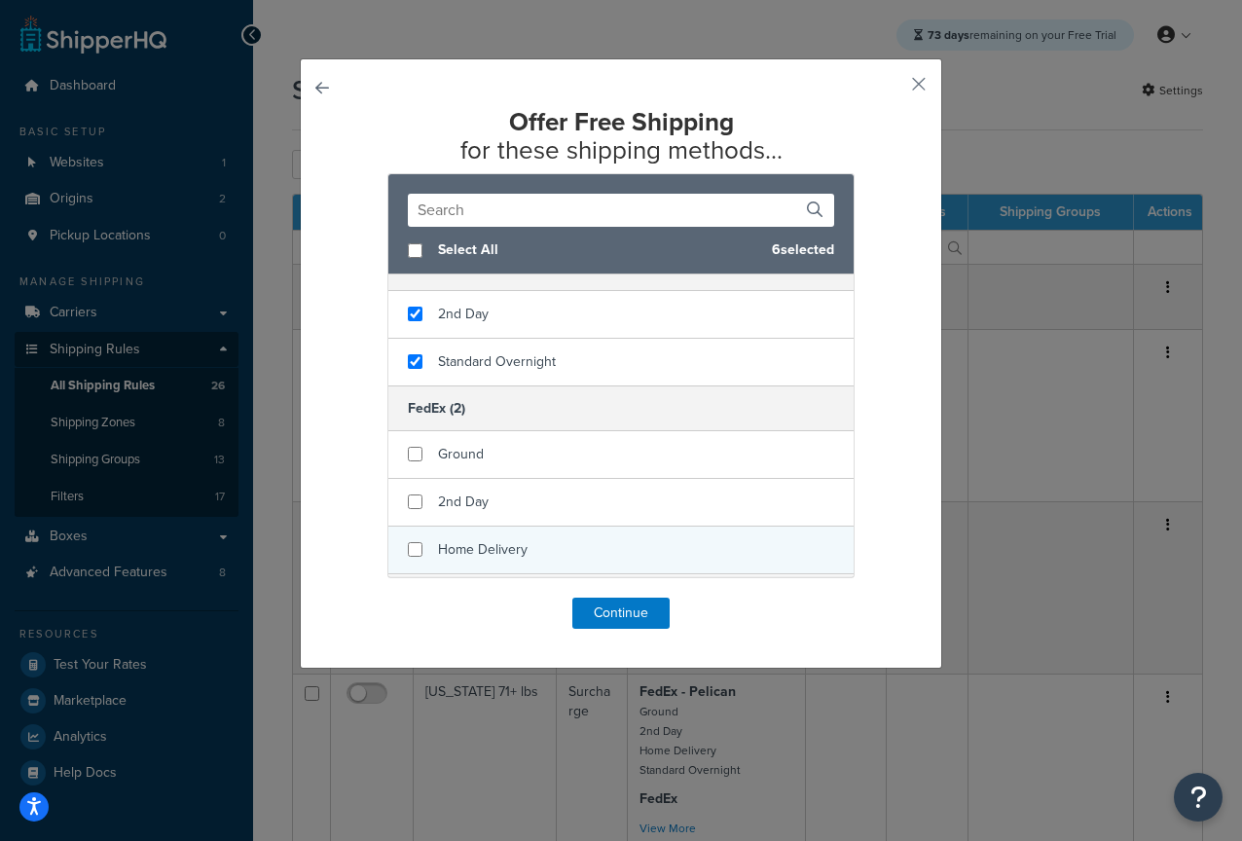
scroll to position [607, 0]
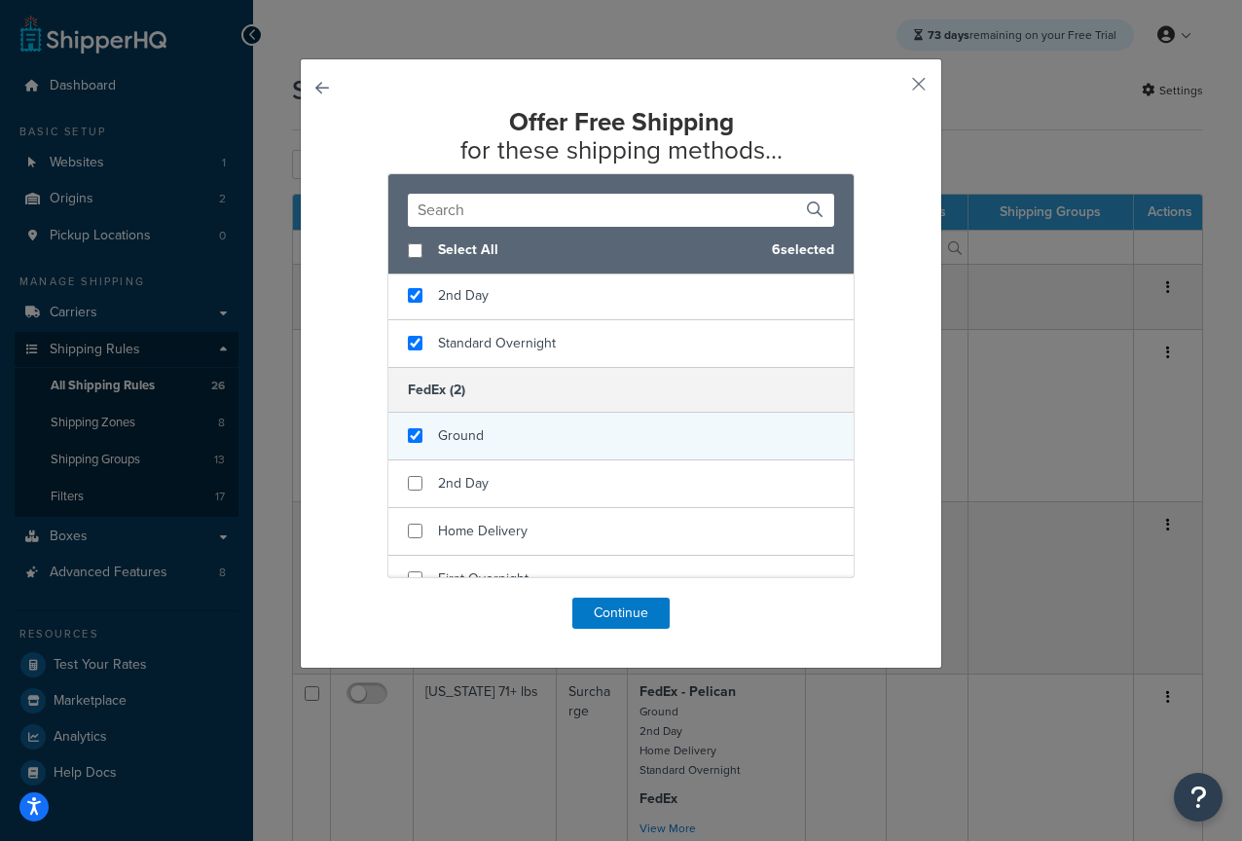
checkbox input "true"
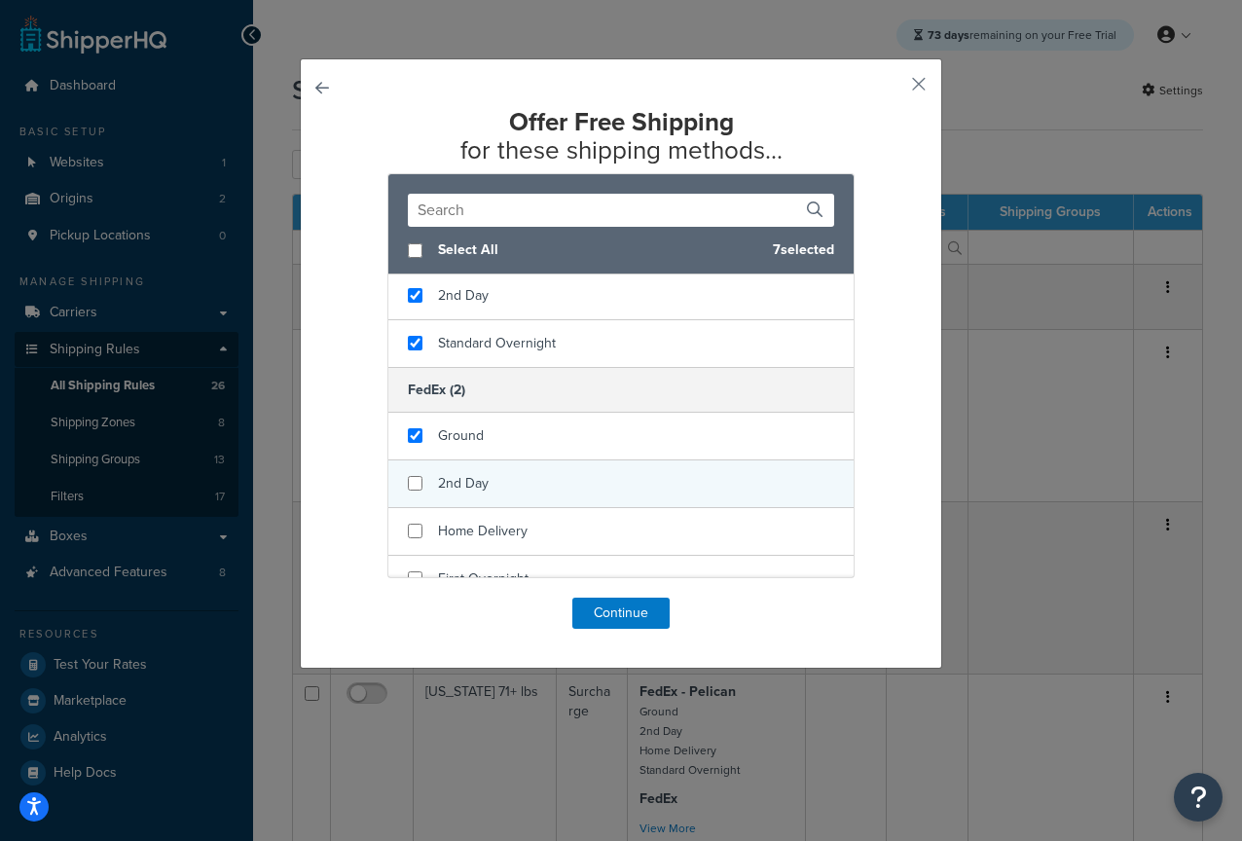
drag, startPoint x: 467, startPoint y: 443, endPoint x: 465, endPoint y: 485, distance: 41.9
click at [467, 443] on span "Ground" at bounding box center [461, 435] width 46 height 20
checkbox input "true"
click at [465, 485] on span "2nd Day" at bounding box center [463, 483] width 51 height 20
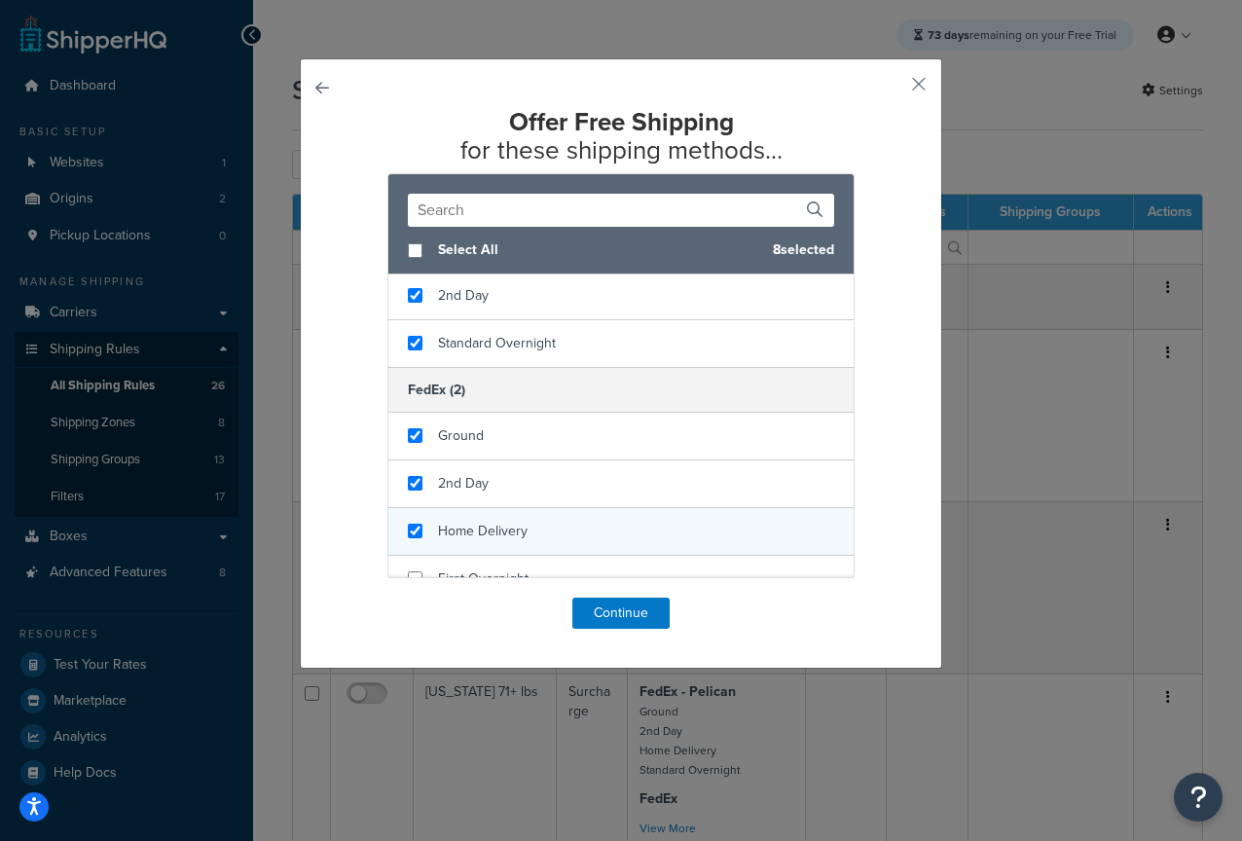
checkbox input "true"
click at [475, 520] on div "Home Delivery" at bounding box center [483, 531] width 90 height 27
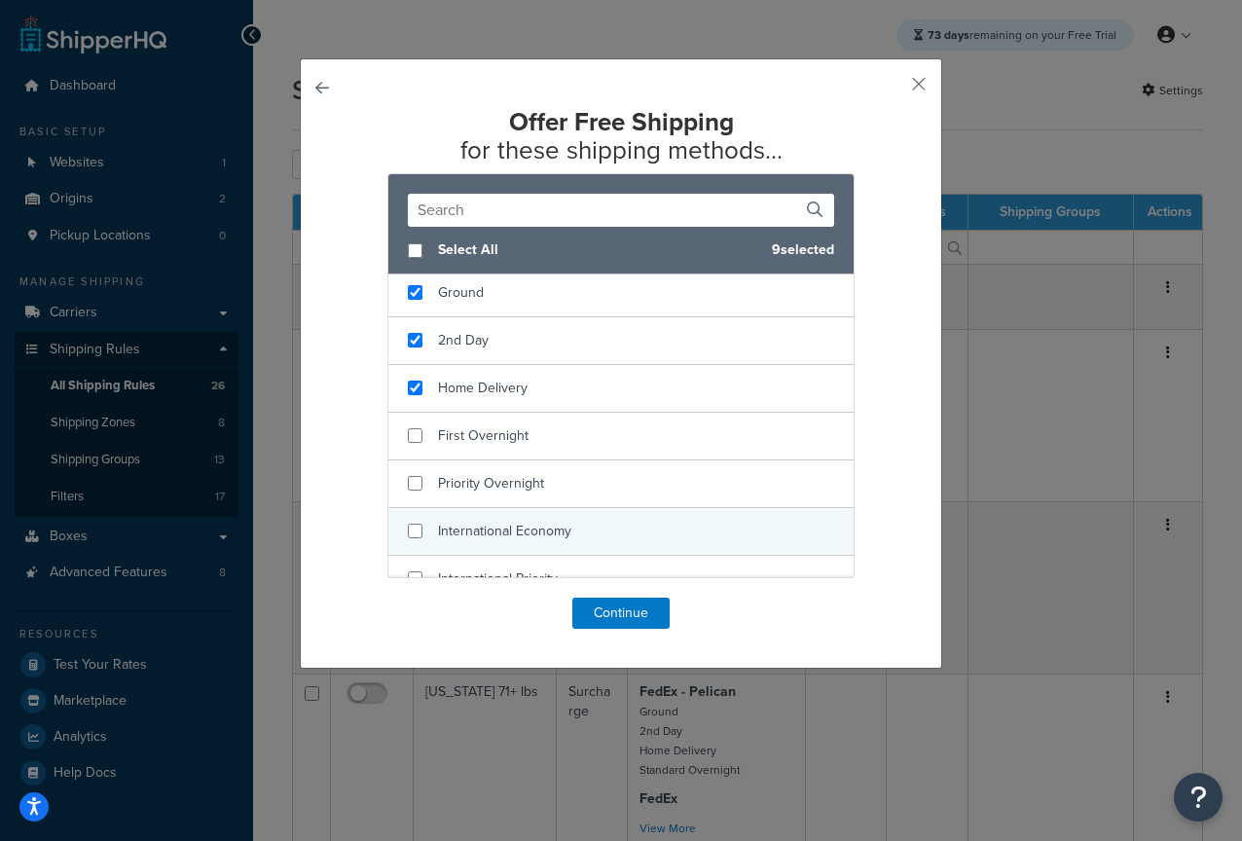
scroll to position [762, 0]
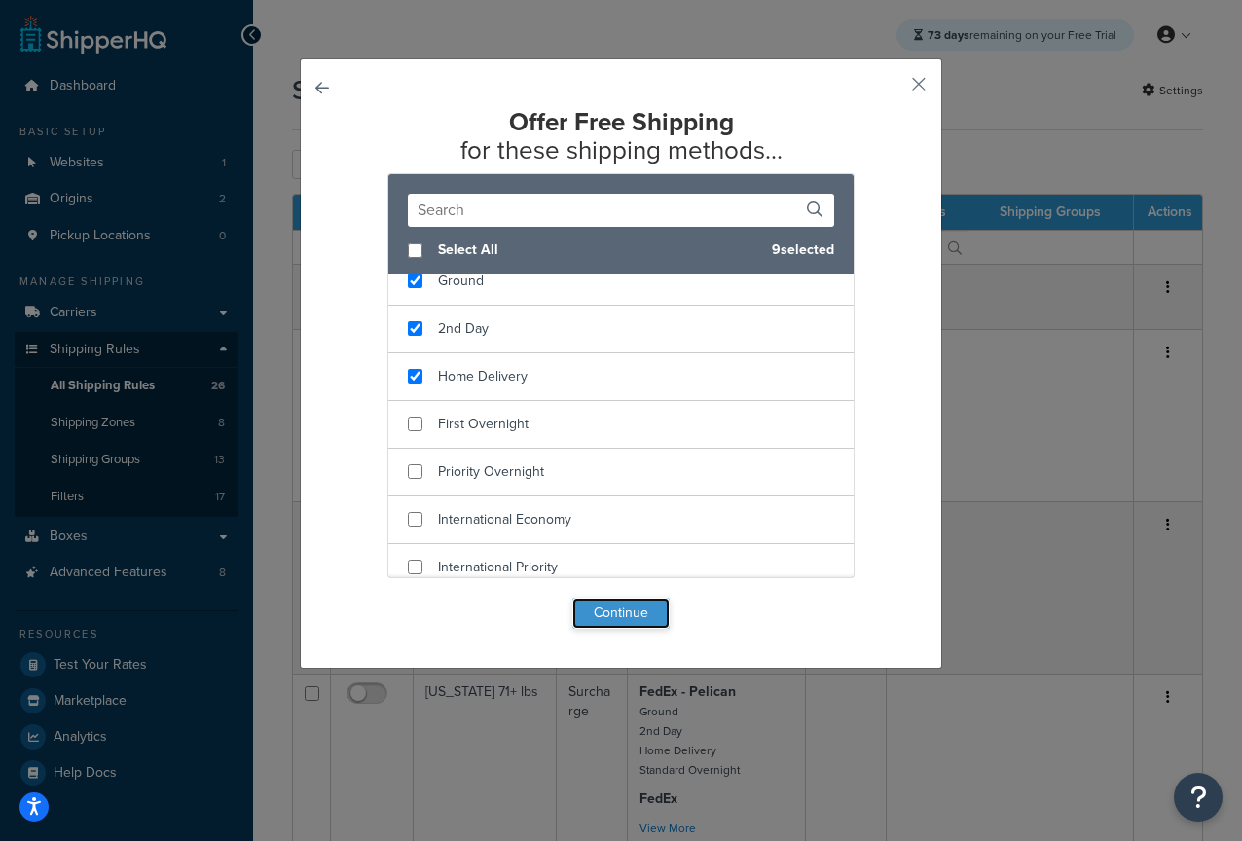
click at [633, 615] on button "Continue" at bounding box center [620, 613] width 97 height 31
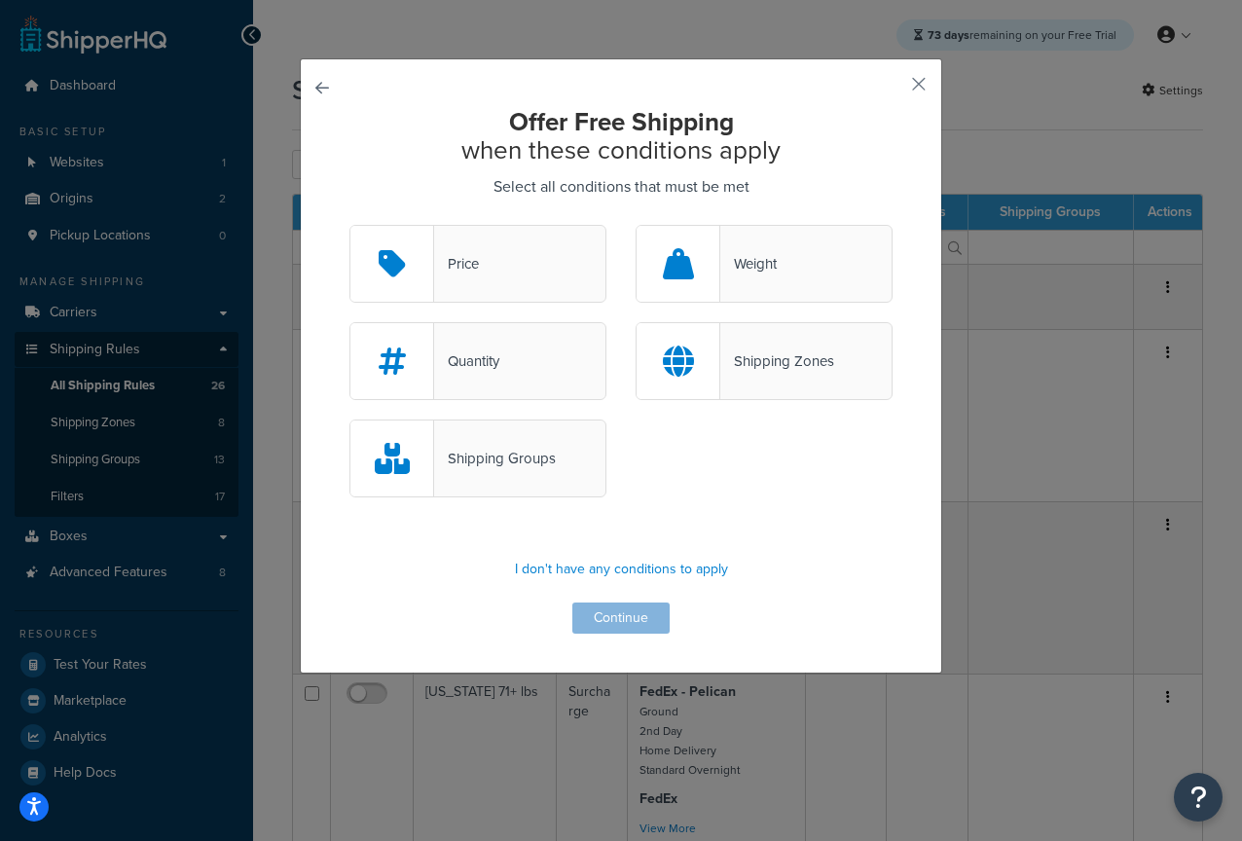
click at [804, 378] on div "Shipping Zones" at bounding box center [764, 361] width 257 height 78
click at [0, 0] on input "Shipping Zones" at bounding box center [0, 0] width 0 height 0
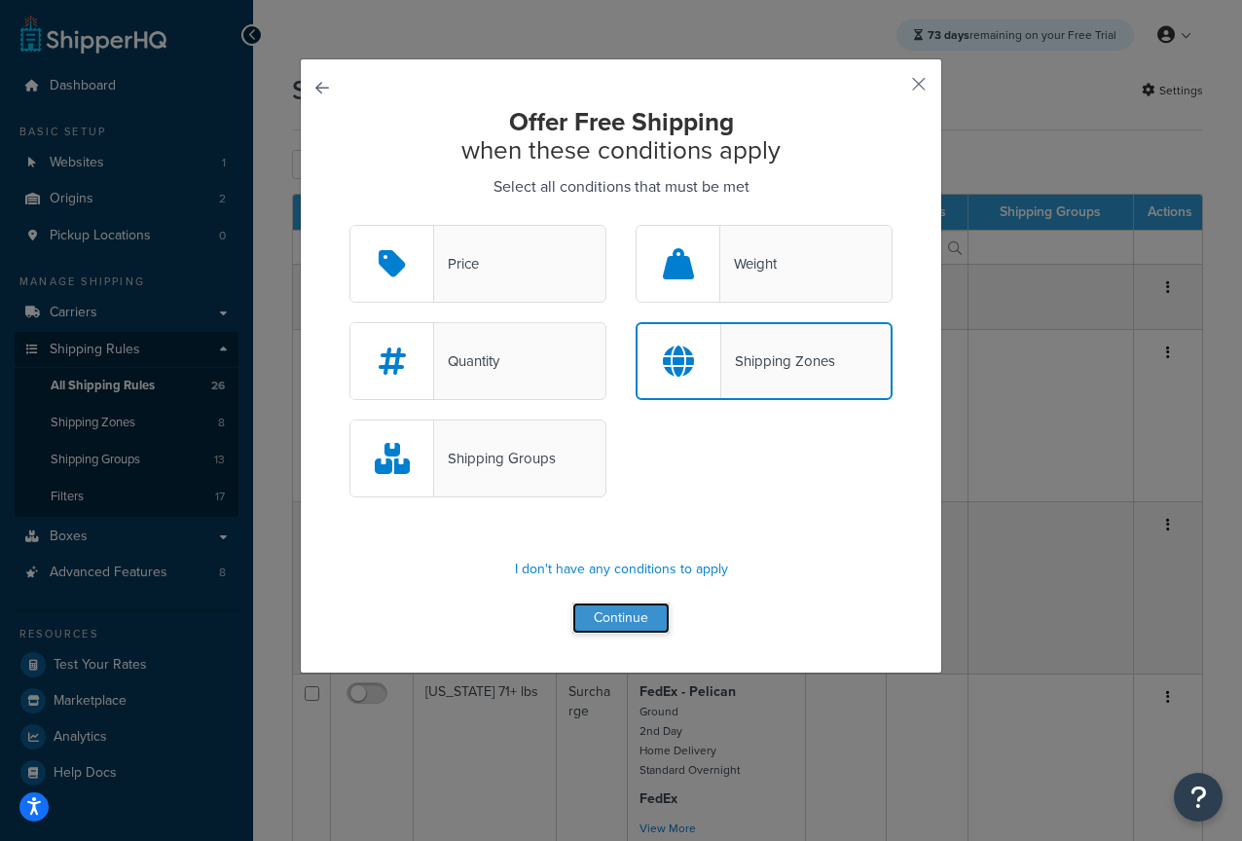
click at [617, 618] on button "Continue" at bounding box center [620, 618] width 97 height 31
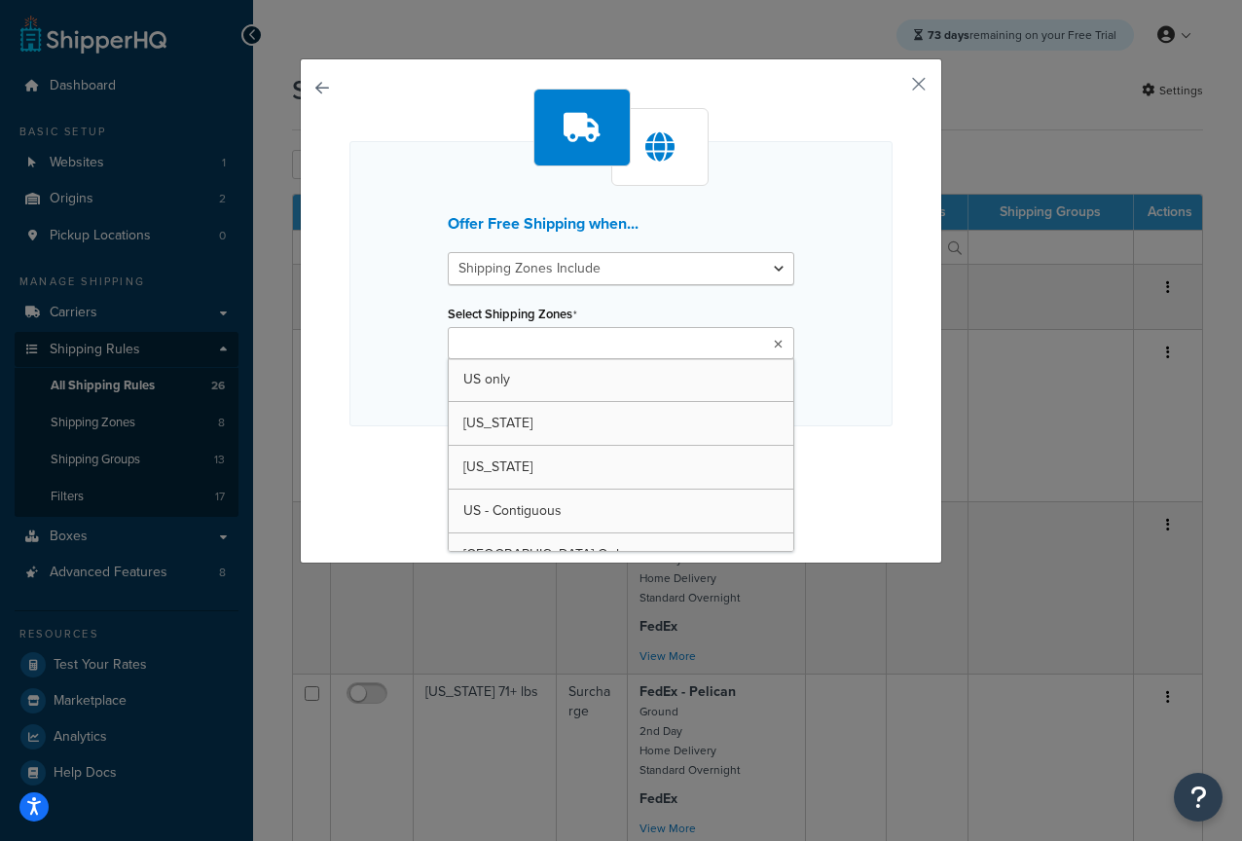
click at [580, 345] on input "Select Shipping Zones" at bounding box center [540, 344] width 172 height 21
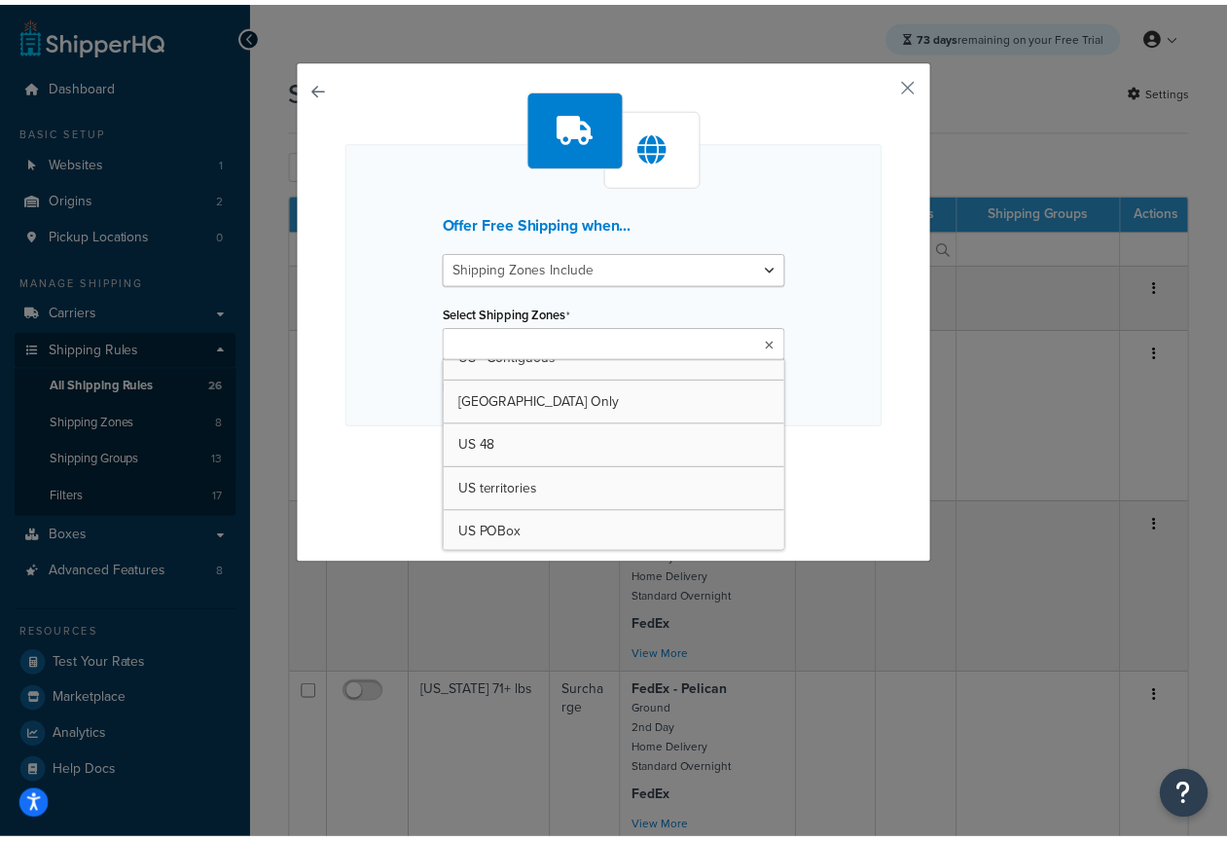
scroll to position [157, 0]
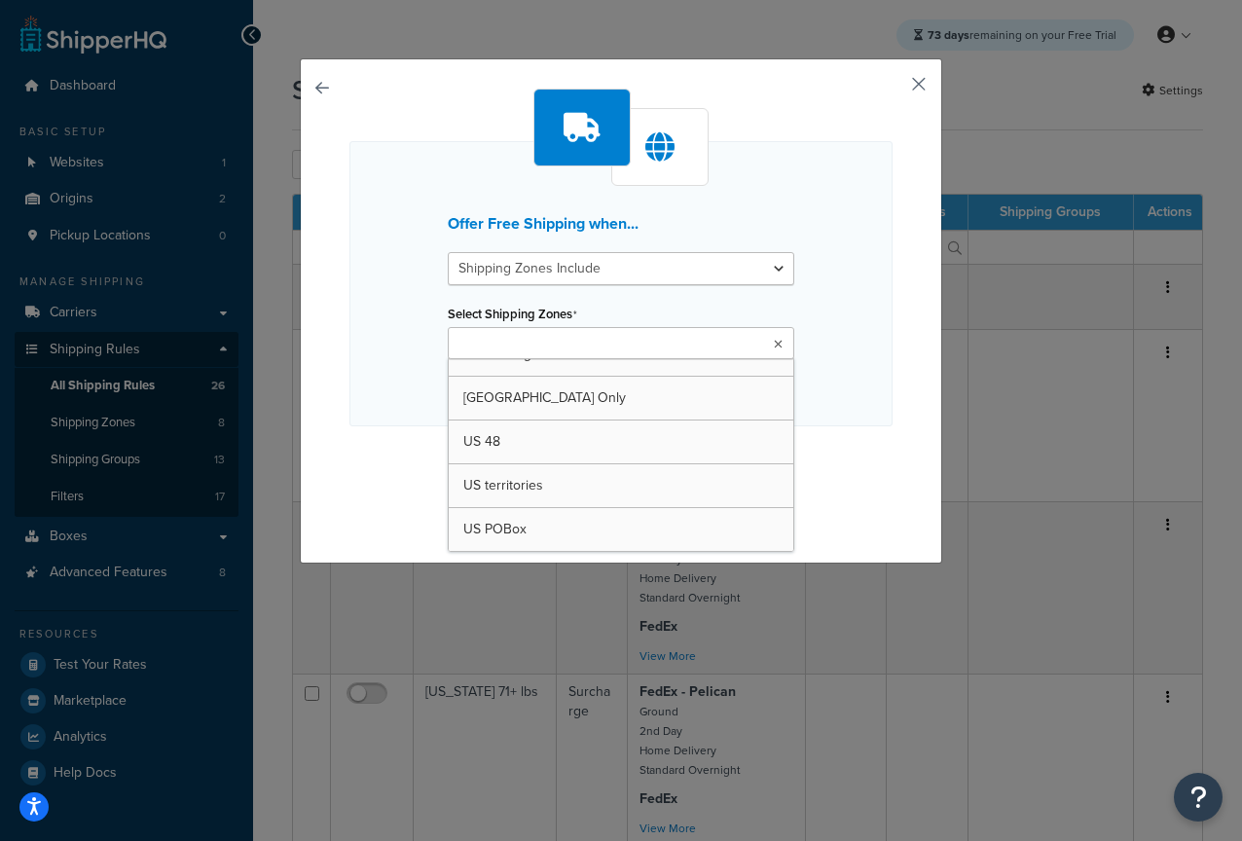
click at [893, 89] on button "button" at bounding box center [890, 91] width 5 height 5
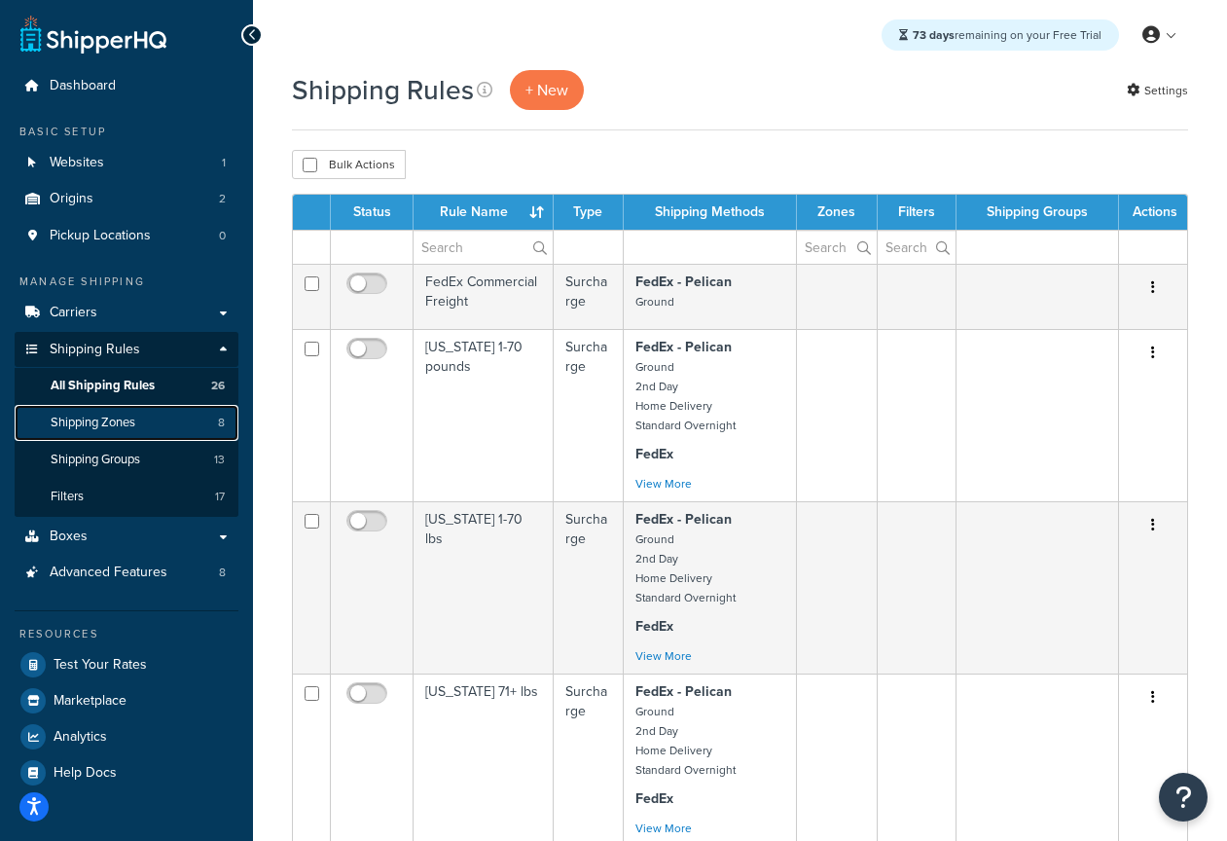
click at [123, 428] on span "Shipping Zones" at bounding box center [93, 423] width 85 height 17
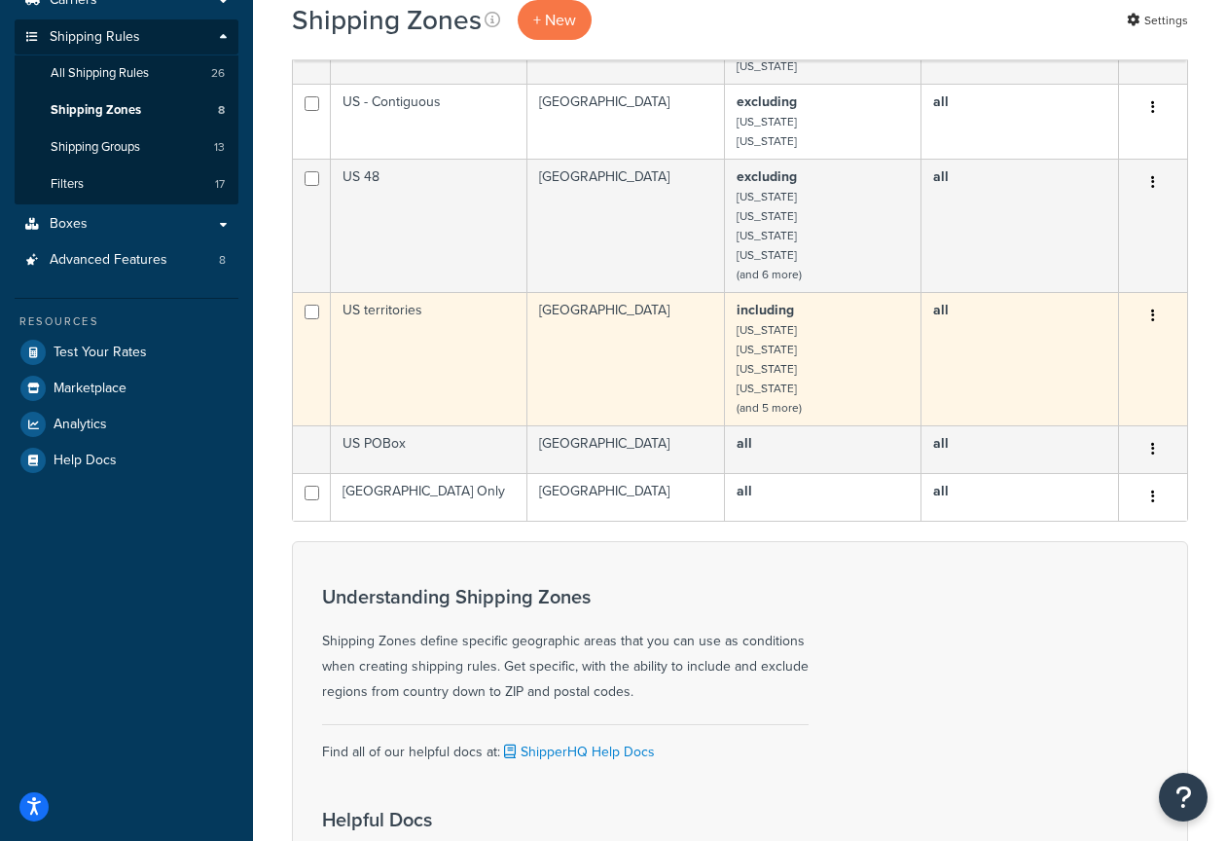
scroll to position [315, 0]
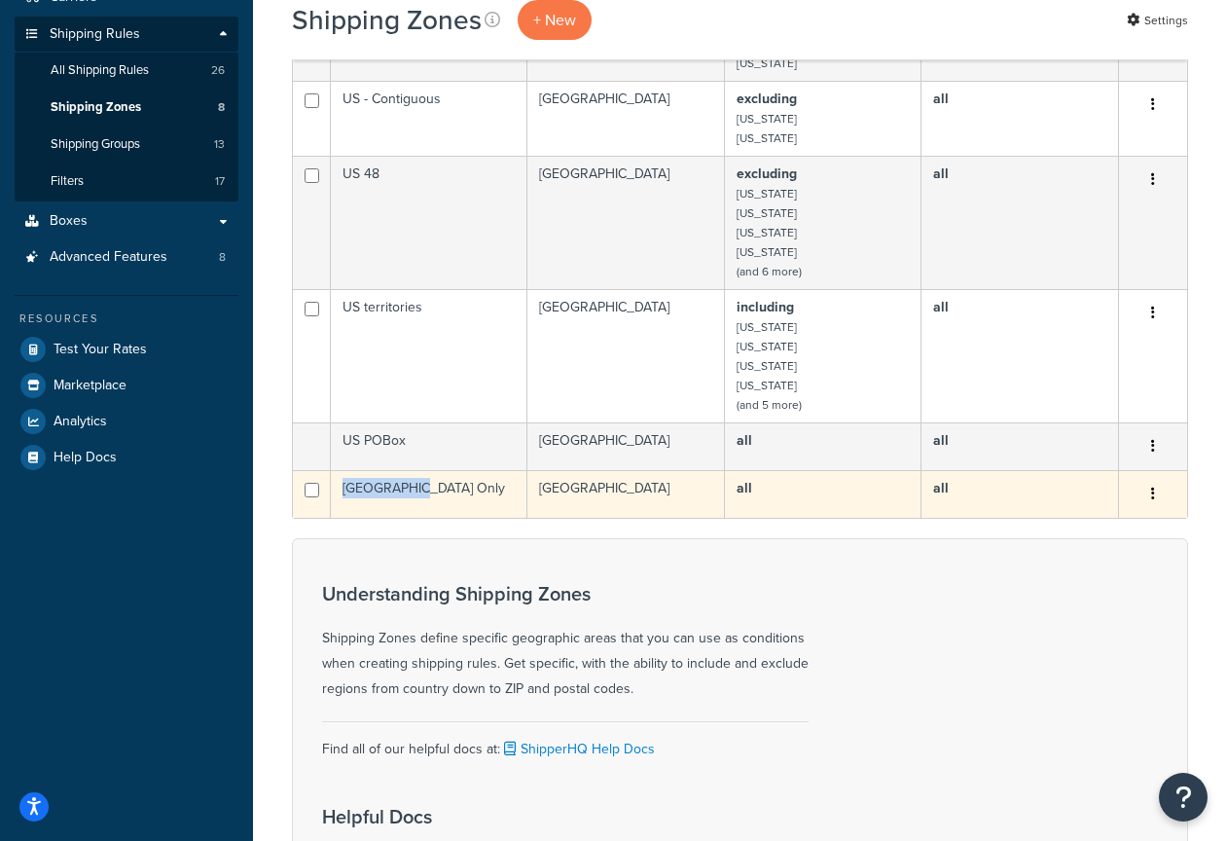
drag, startPoint x: 429, startPoint y: 490, endPoint x: 337, endPoint y: 490, distance: 92.5
click at [337, 490] on td "[GEOGRAPHIC_DATA] Only" at bounding box center [429, 494] width 197 height 48
click at [363, 483] on td "[GEOGRAPHIC_DATA] Only" at bounding box center [429, 494] width 197 height 48
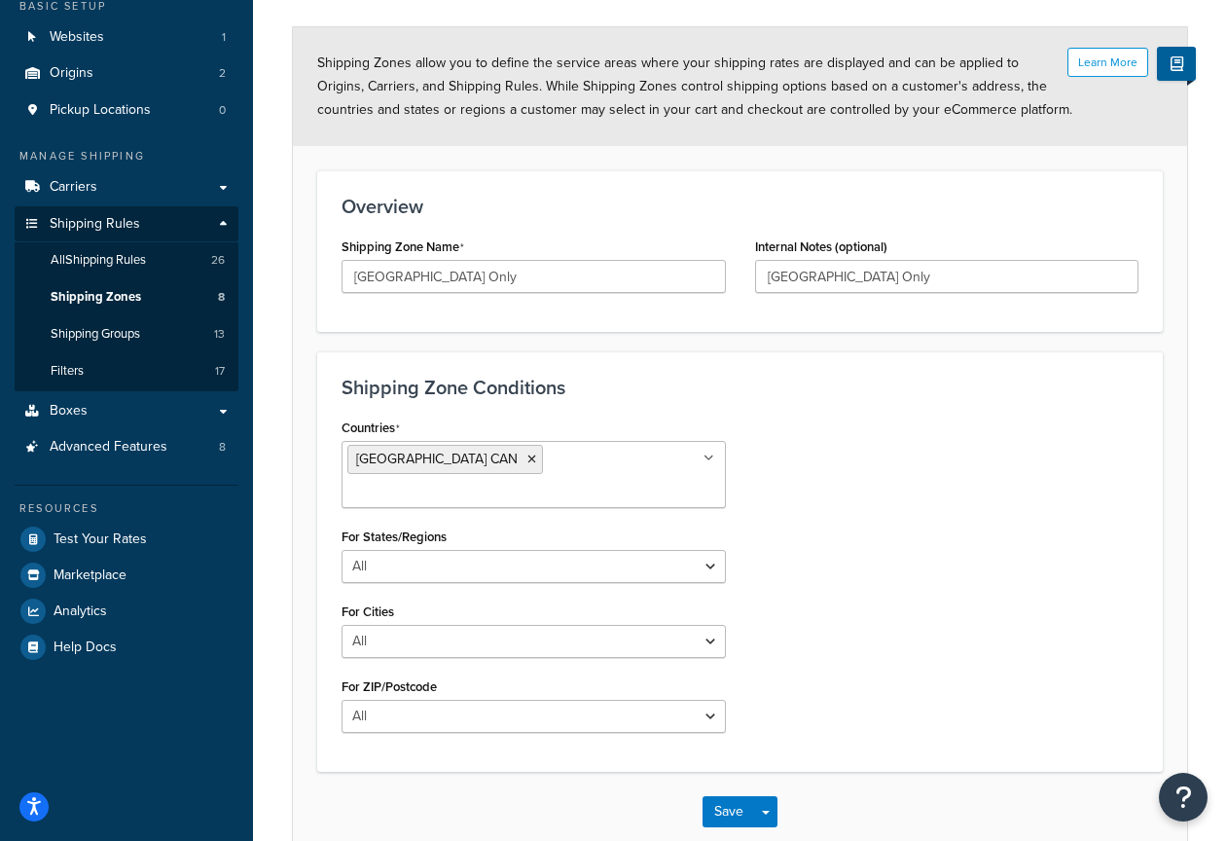
scroll to position [129, 0]
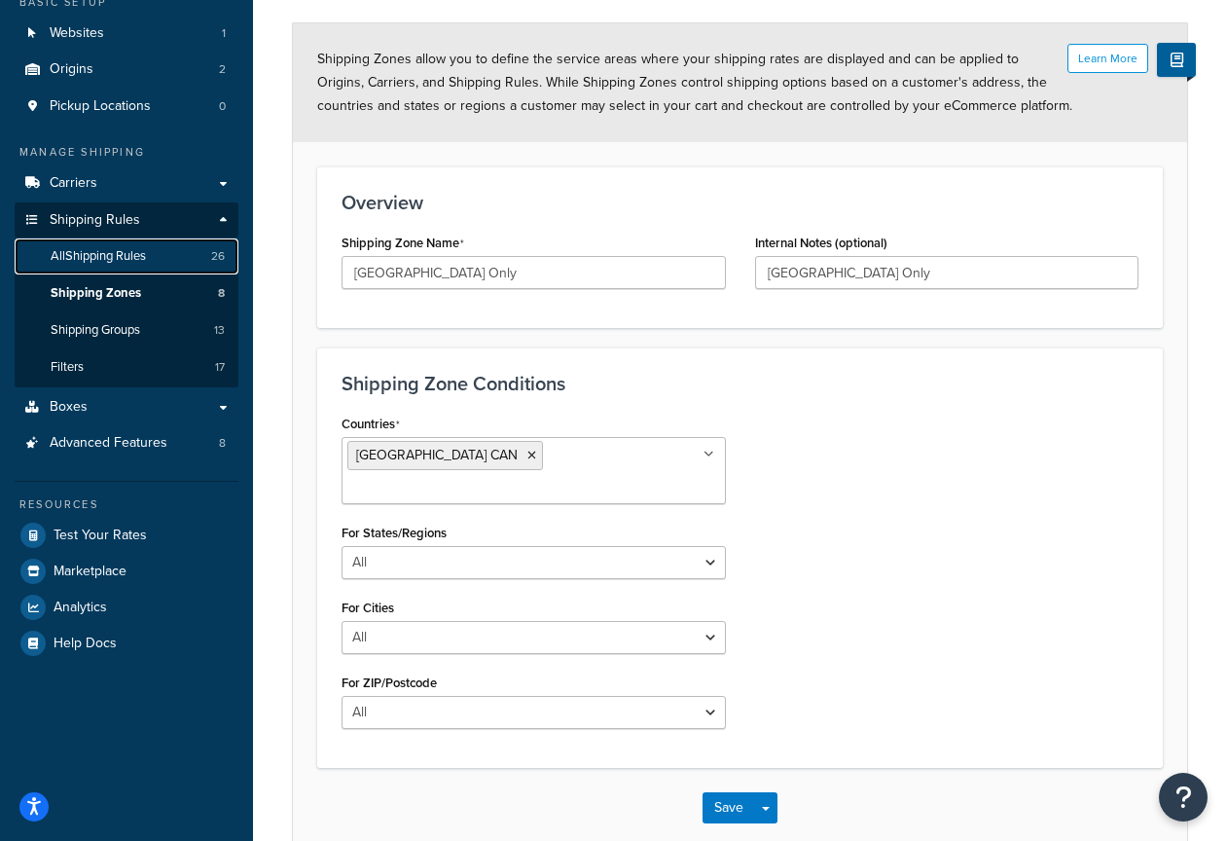
click at [155, 254] on link "All Shipping Rules 26" at bounding box center [127, 256] width 224 height 36
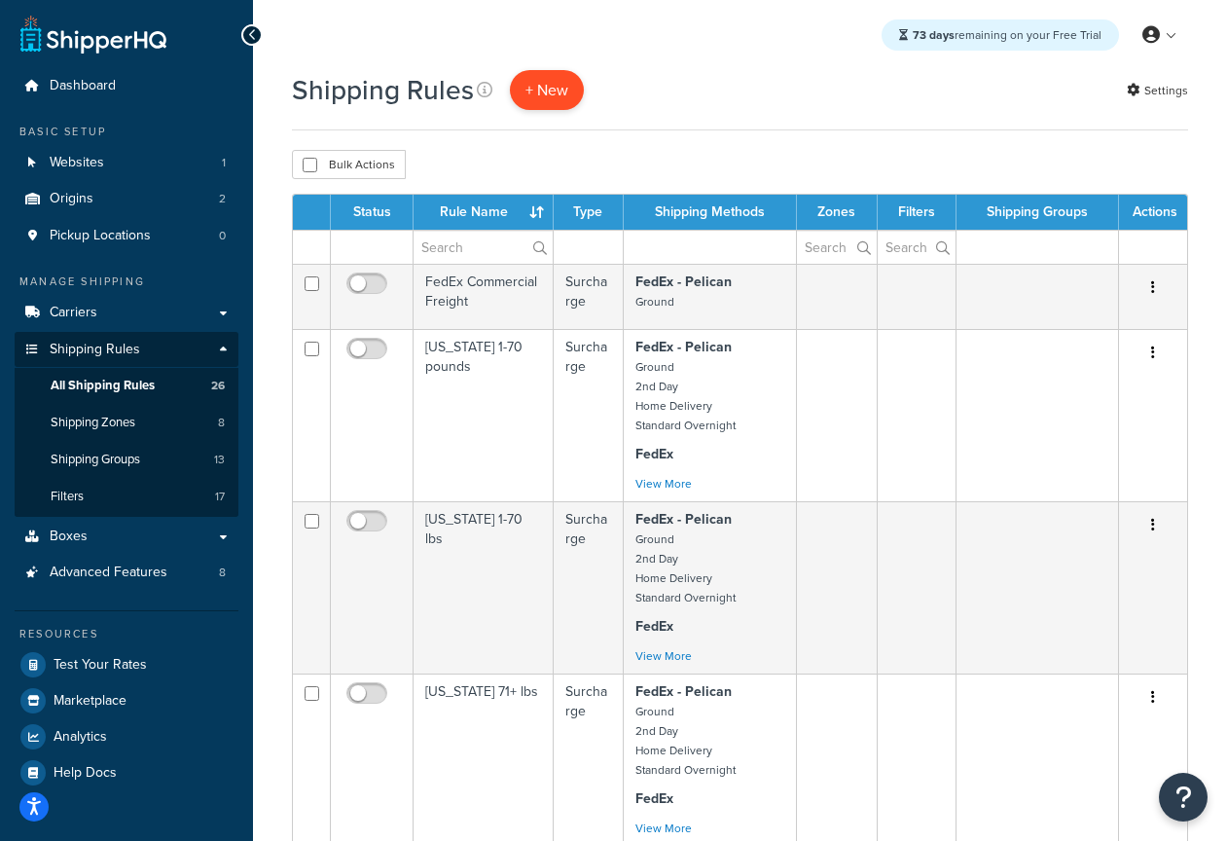
click at [544, 92] on p "+ New" at bounding box center [547, 90] width 74 height 40
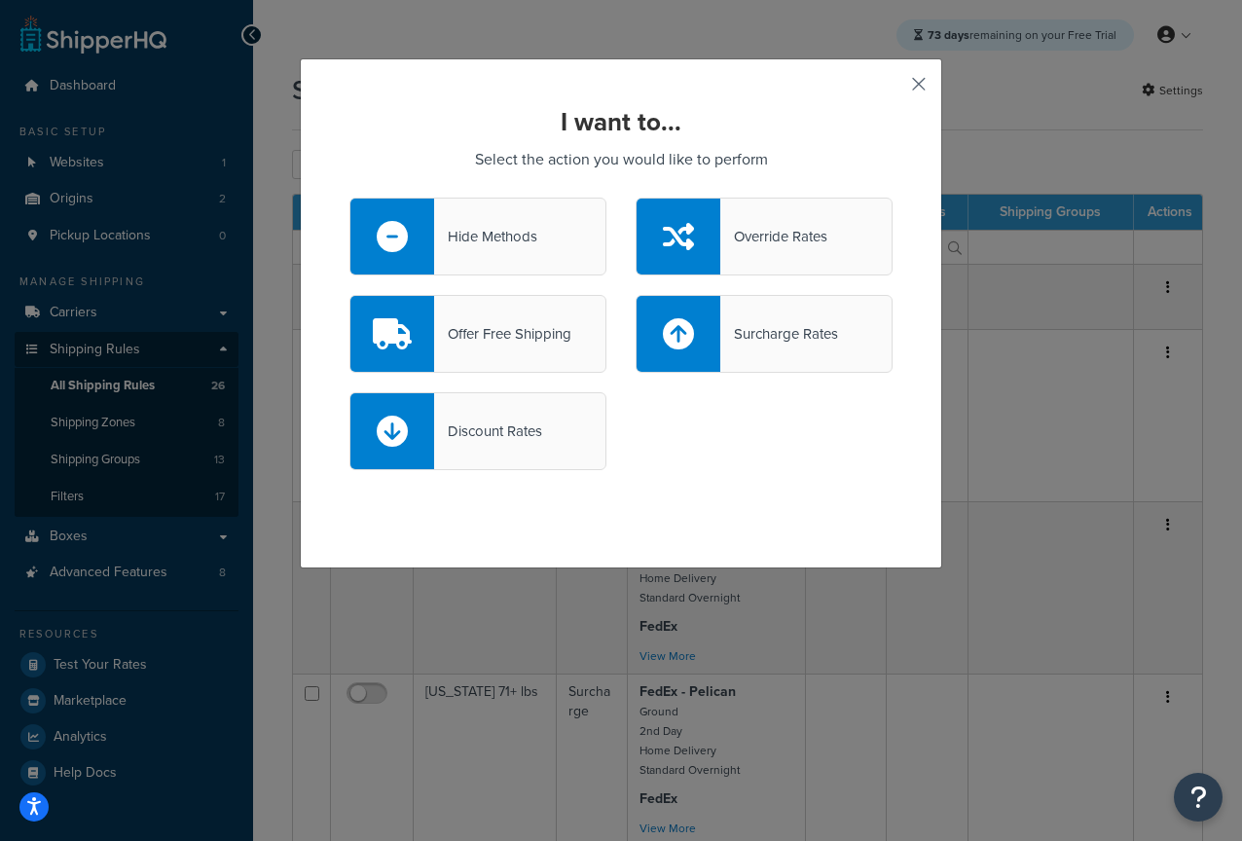
click at [893, 89] on button "button" at bounding box center [890, 91] width 5 height 5
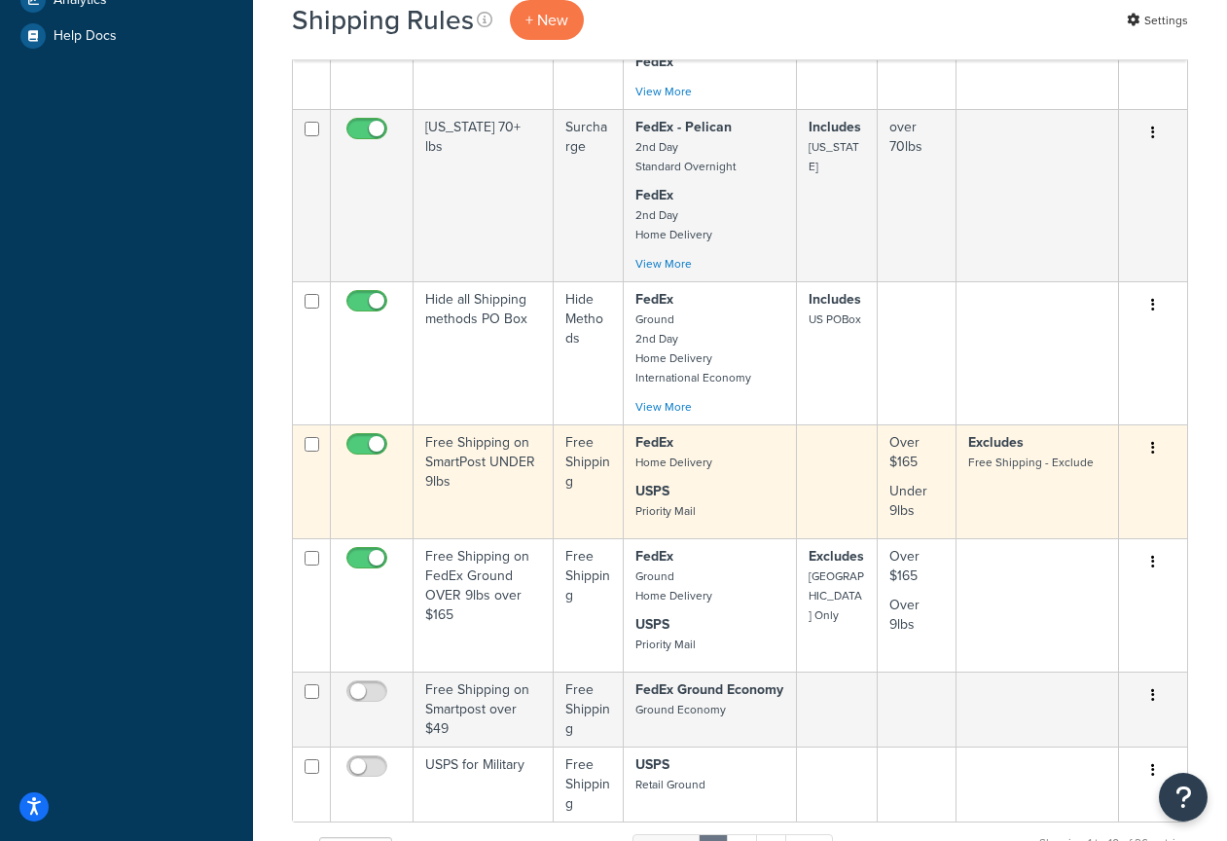
scroll to position [750, 0]
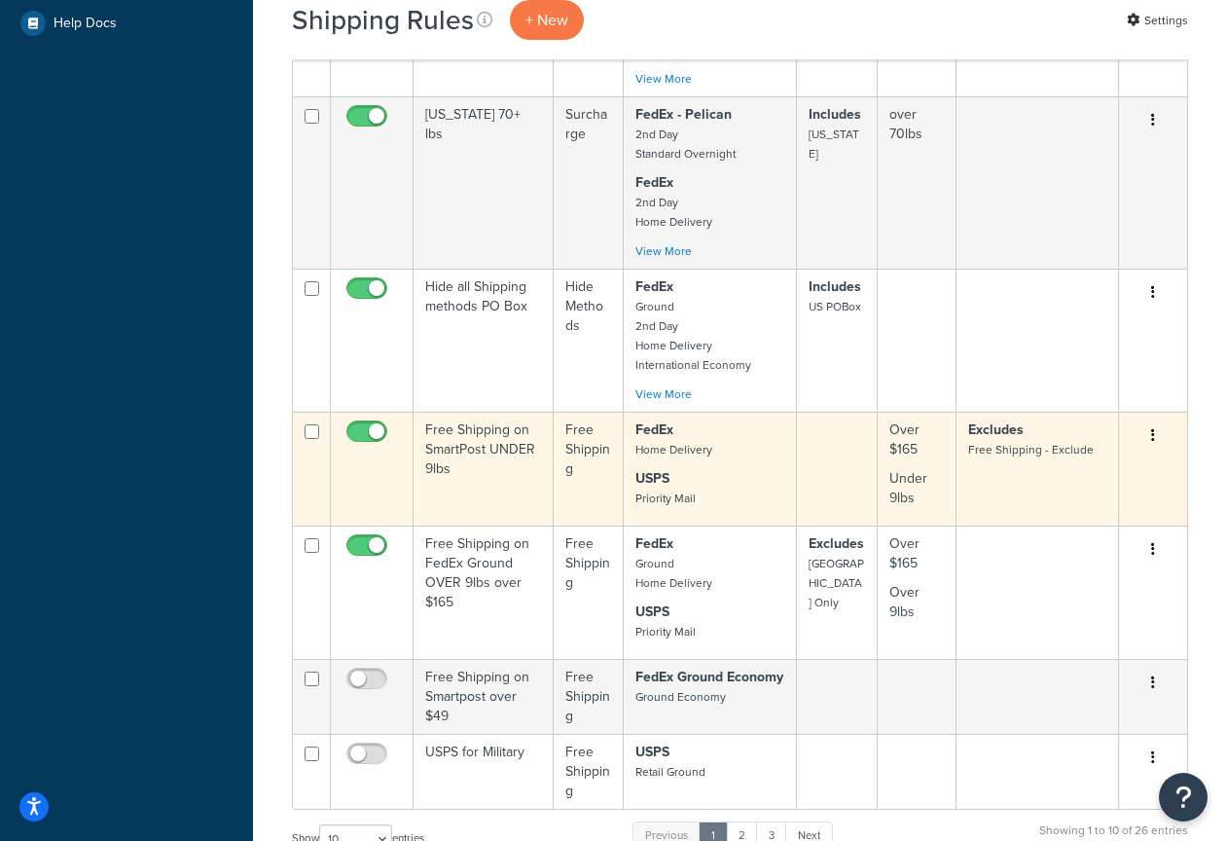
click at [1152, 434] on icon "button" at bounding box center [1154, 435] width 4 height 14
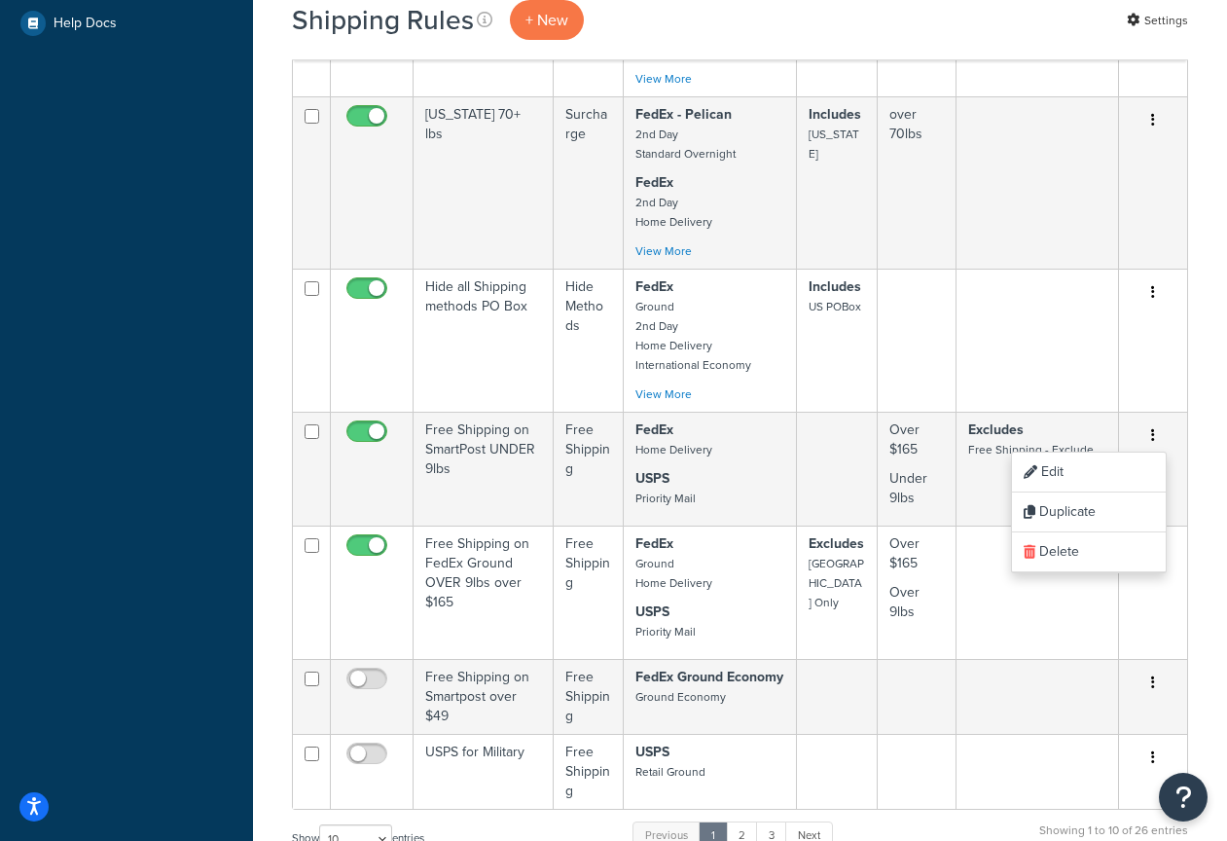
click at [285, 370] on div "Shipping Rules + New Settings Bulk Actions Duplicate Delete Contact Us Send Us …" at bounding box center [740, 442] width 974 height 2242
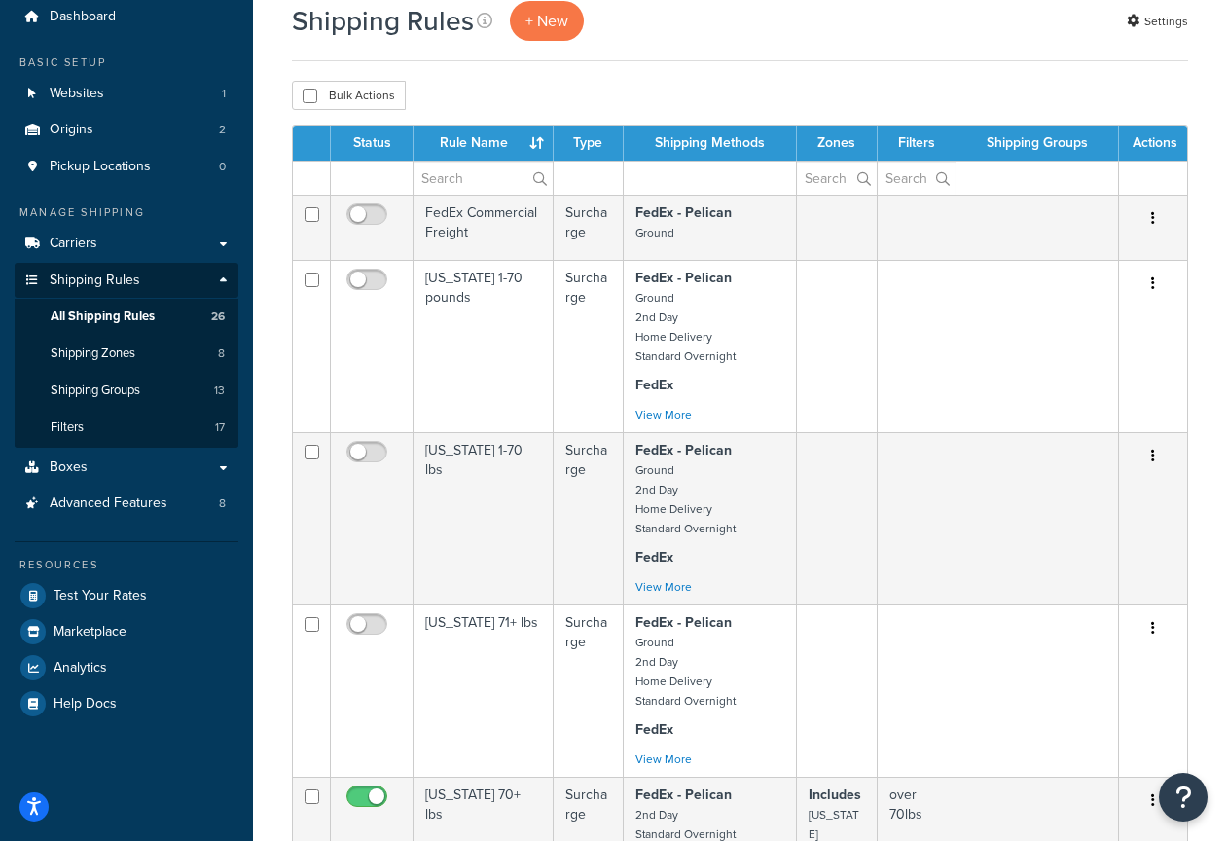
scroll to position [0, 0]
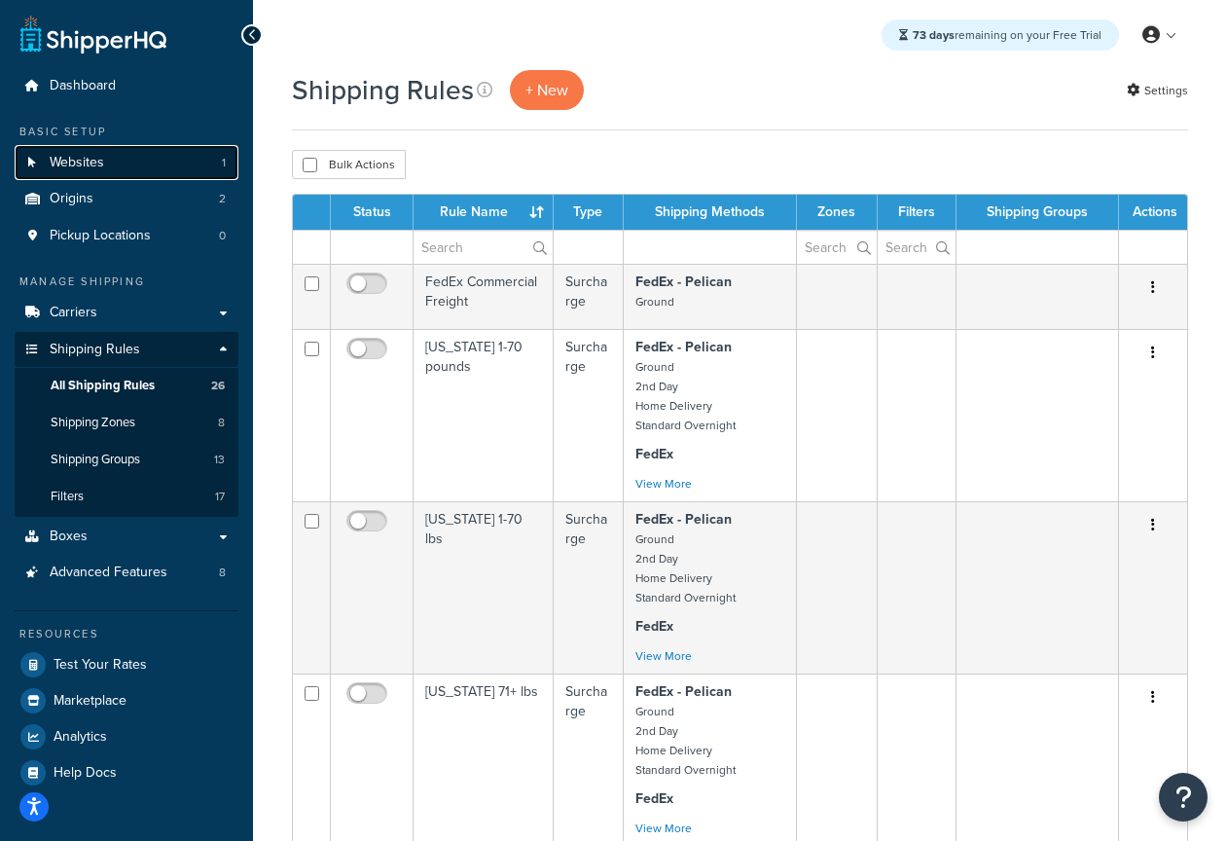
click at [161, 164] on link "Websites 1" at bounding box center [127, 163] width 224 height 36
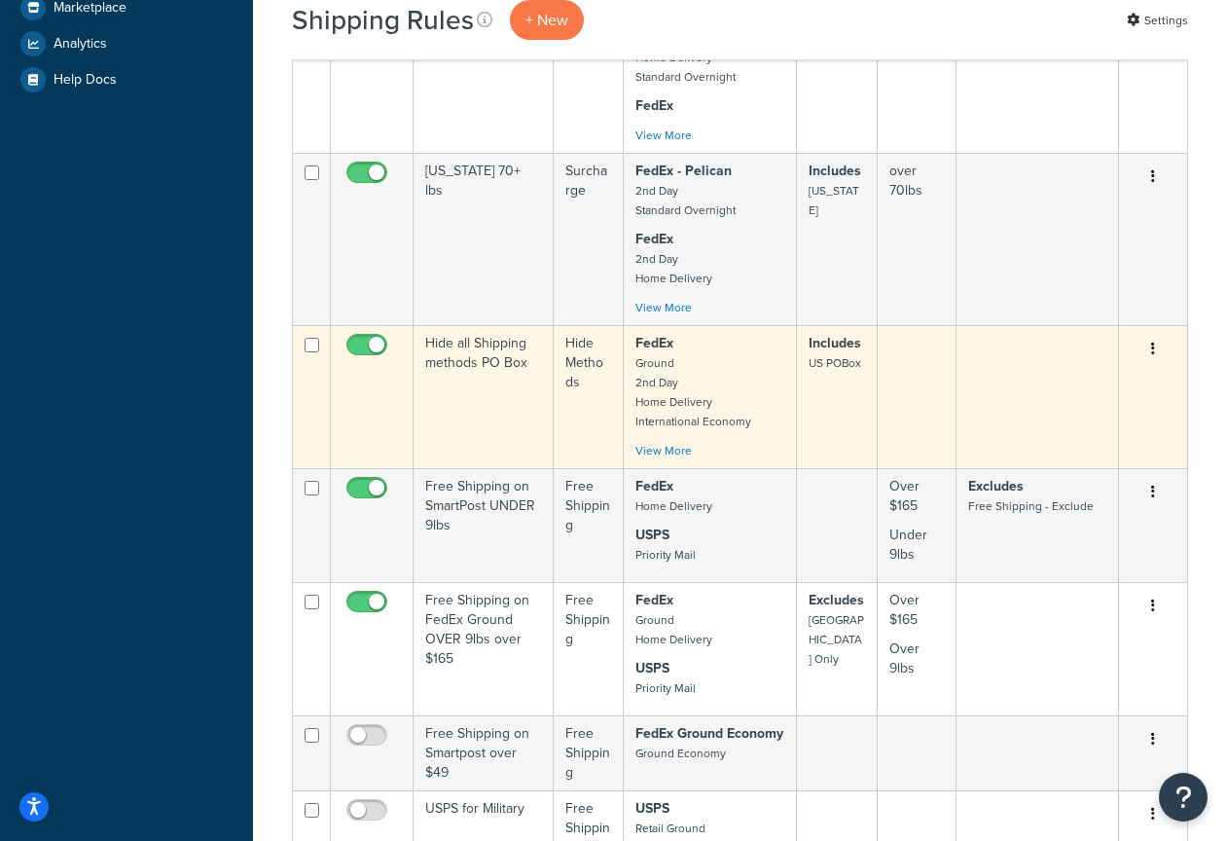
scroll to position [790, 0]
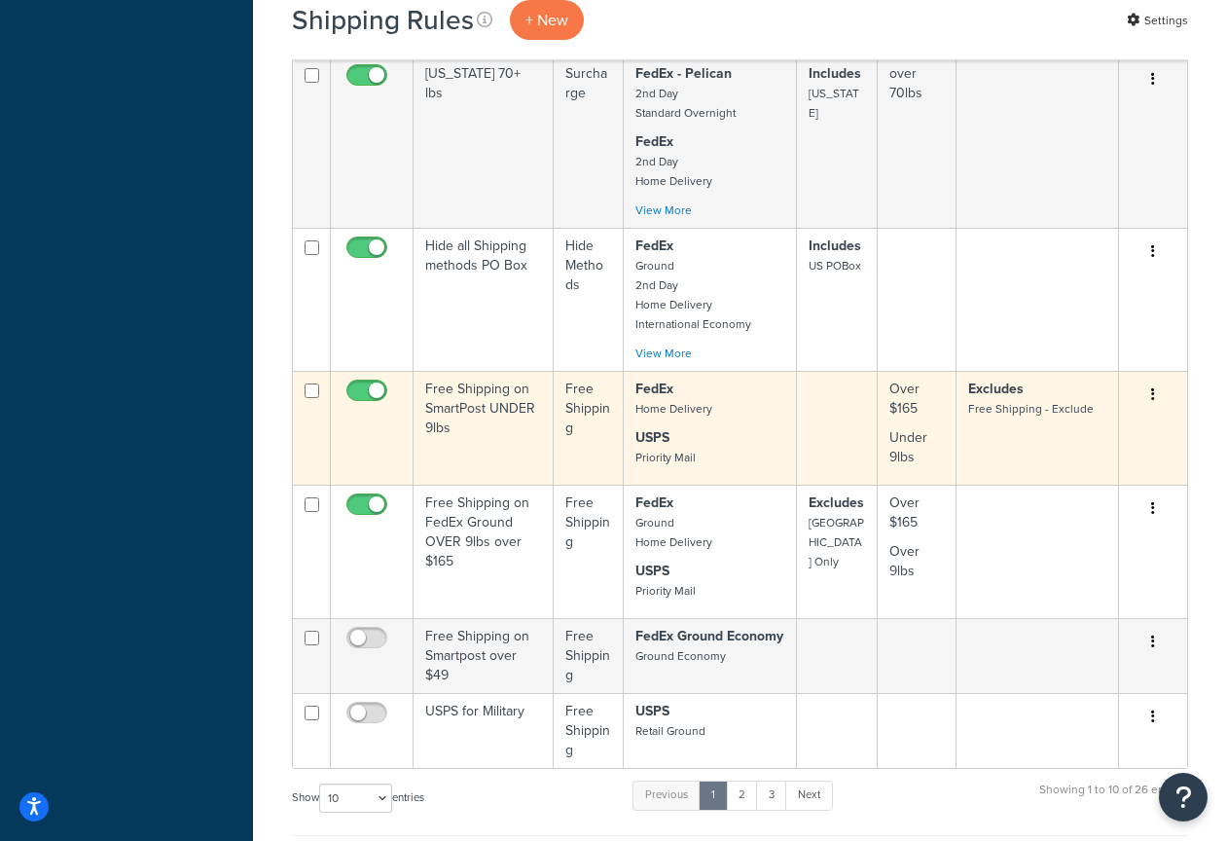
click at [1152, 399] on icon "button" at bounding box center [1154, 394] width 4 height 14
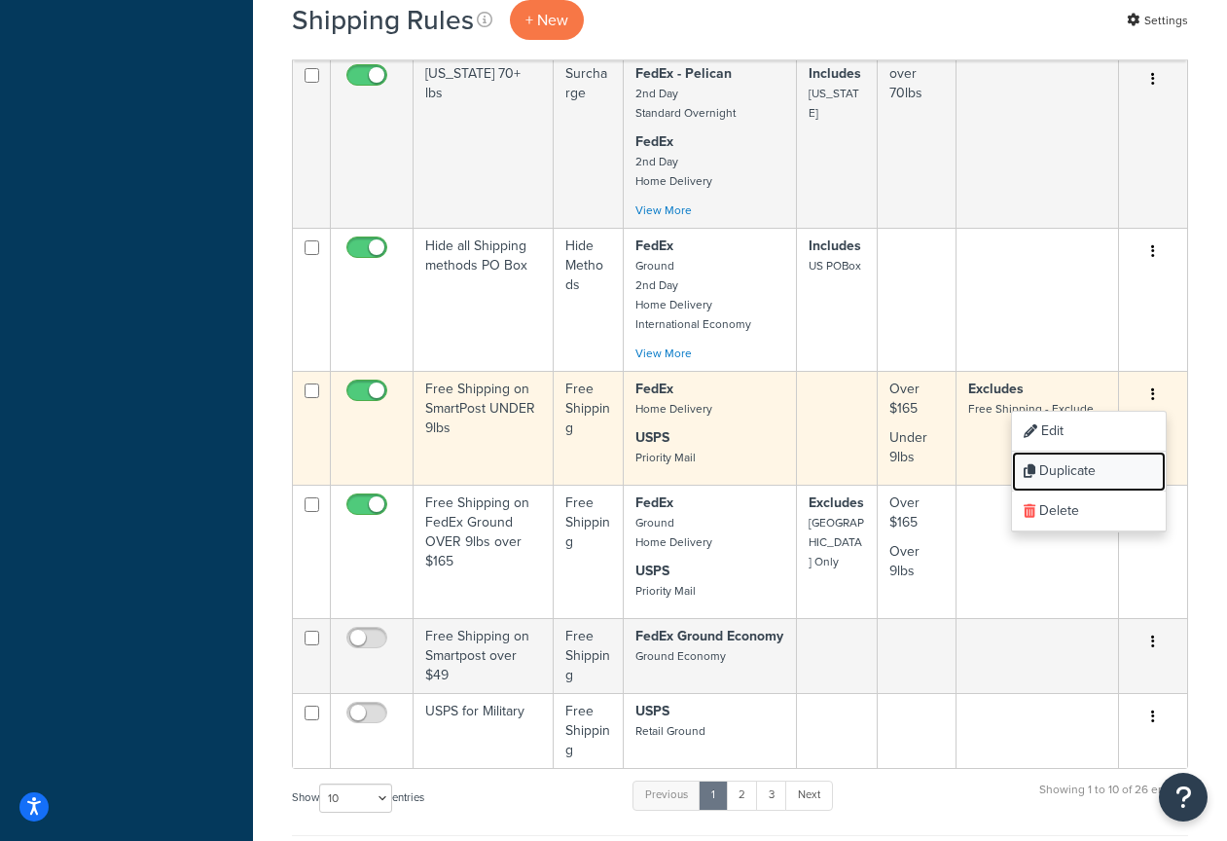
click at [1078, 473] on link "Duplicate" at bounding box center [1089, 472] width 154 height 40
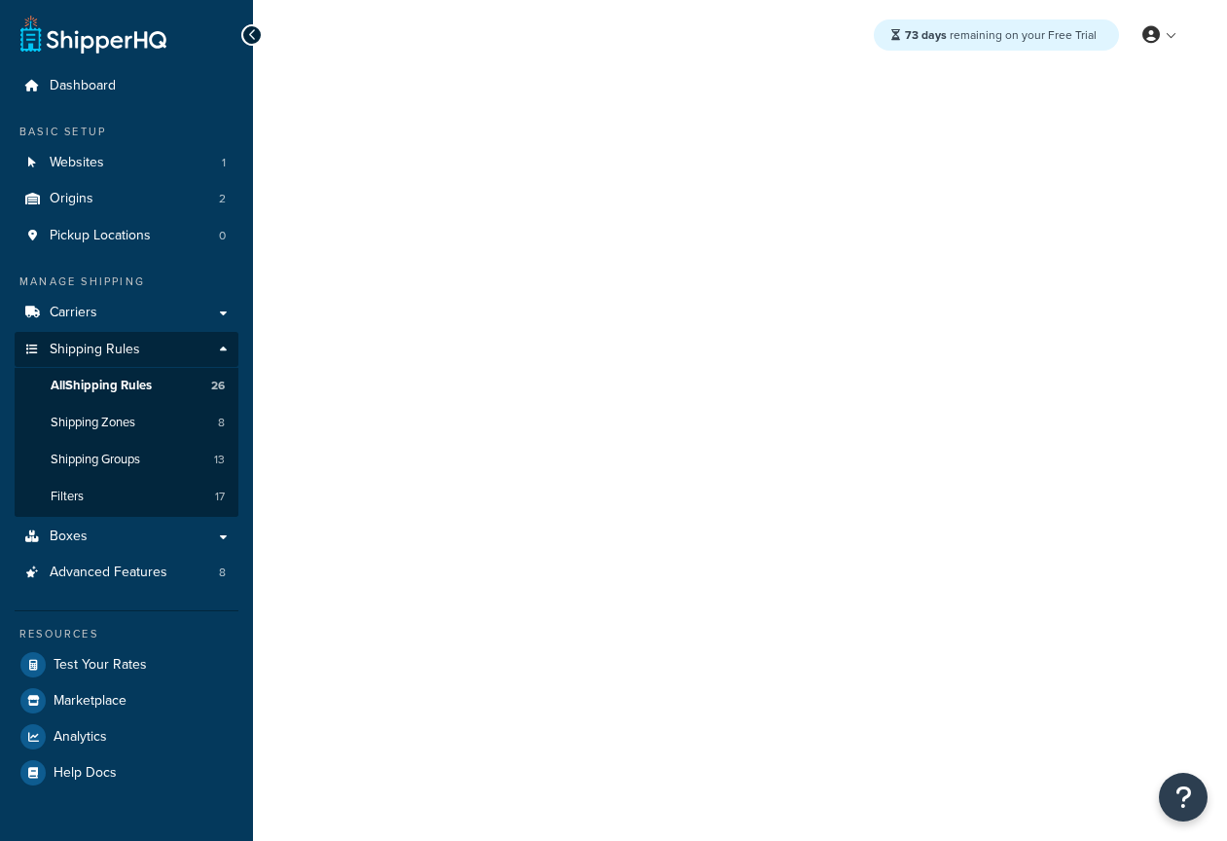
select select "OVERRIDE"
select select "LOCATION"
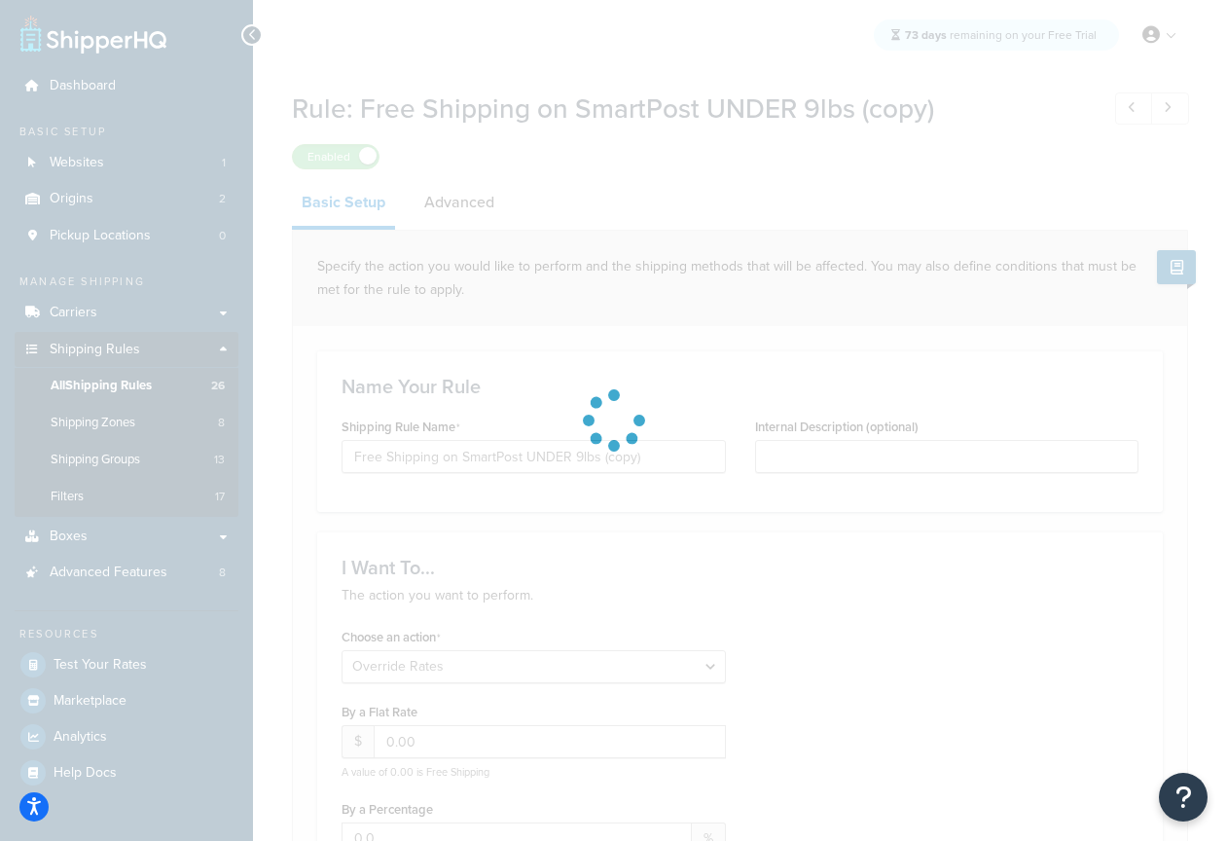
select select "LOCATION"
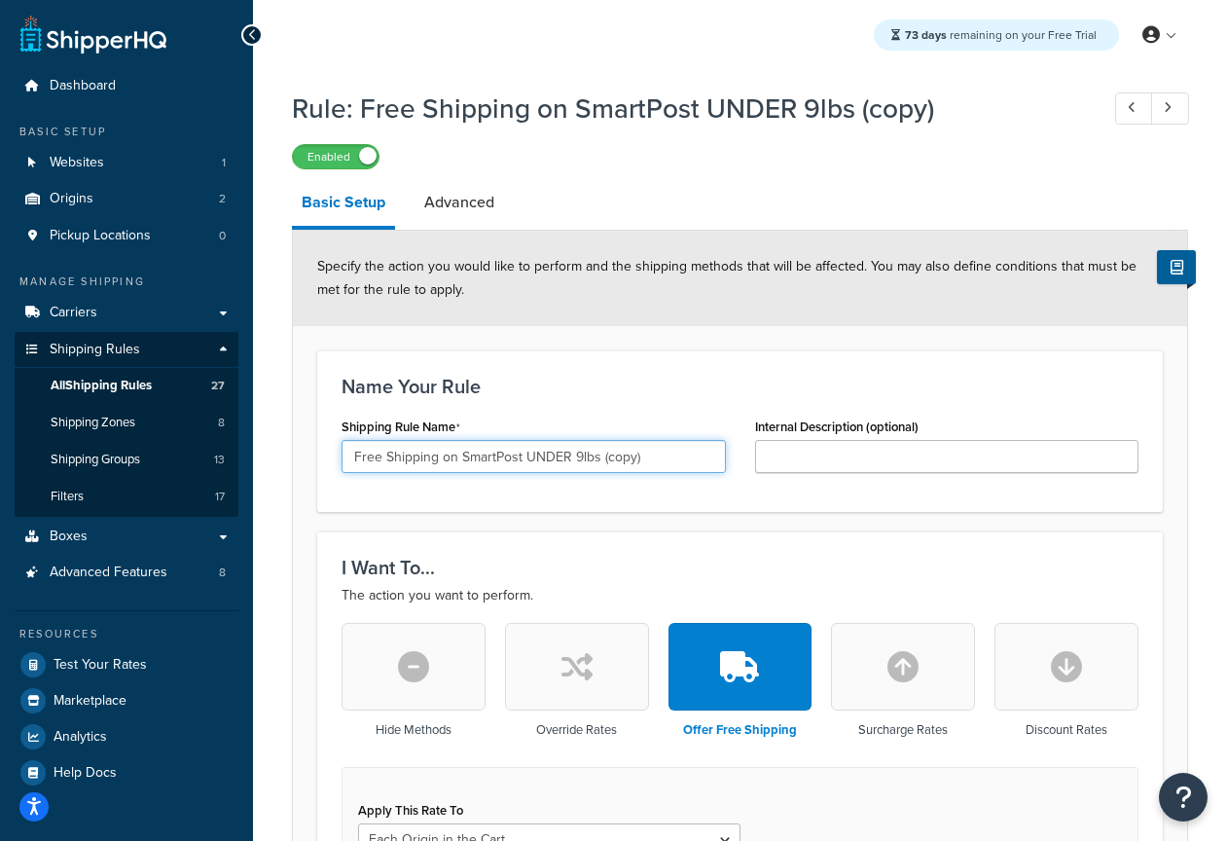
click at [662, 458] on input "Free Shipping on SmartPost UNDER 9lbs (copy)" at bounding box center [534, 456] width 384 height 33
type input "Free Shipping on SmartPost UNDER 9lbs (copy) - [TEST]"
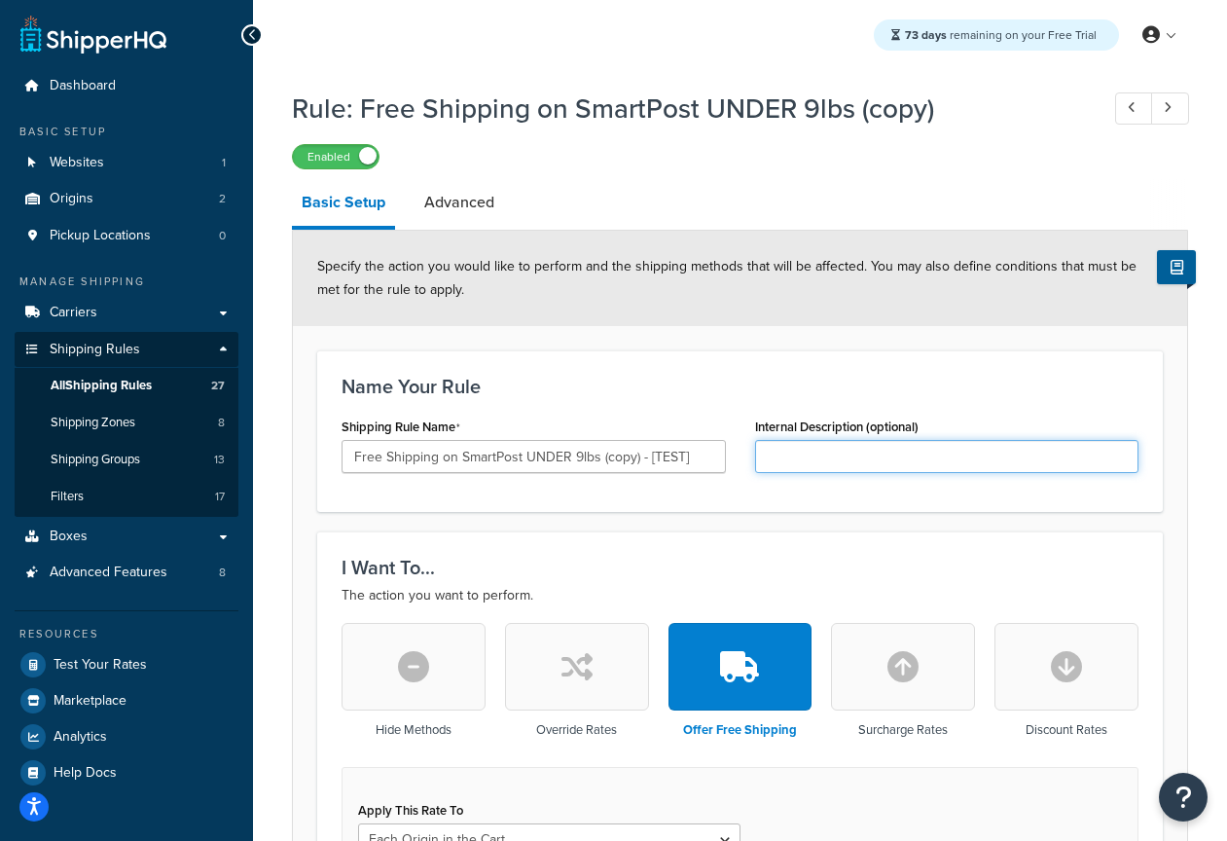
click at [877, 459] on input "Internal Description (optional)" at bounding box center [947, 456] width 384 height 33
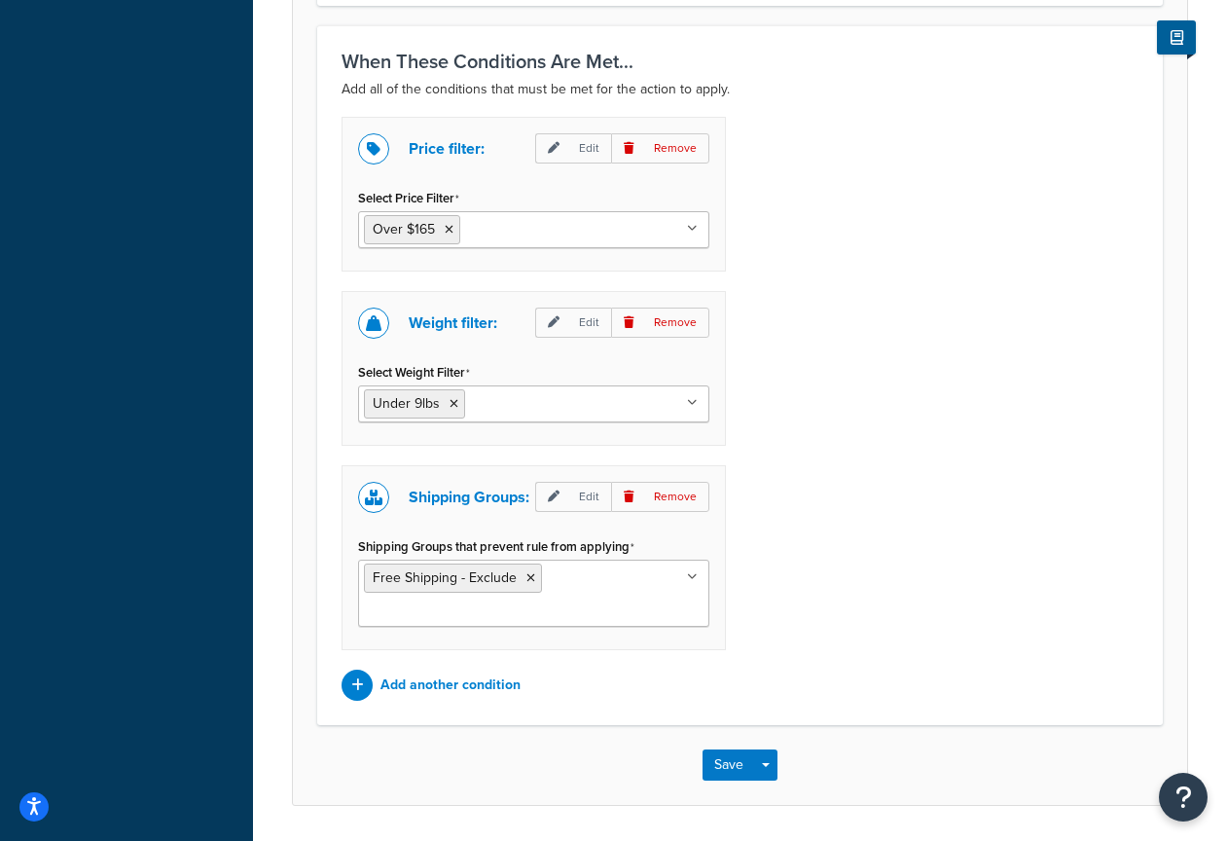
scroll to position [1333, 0]
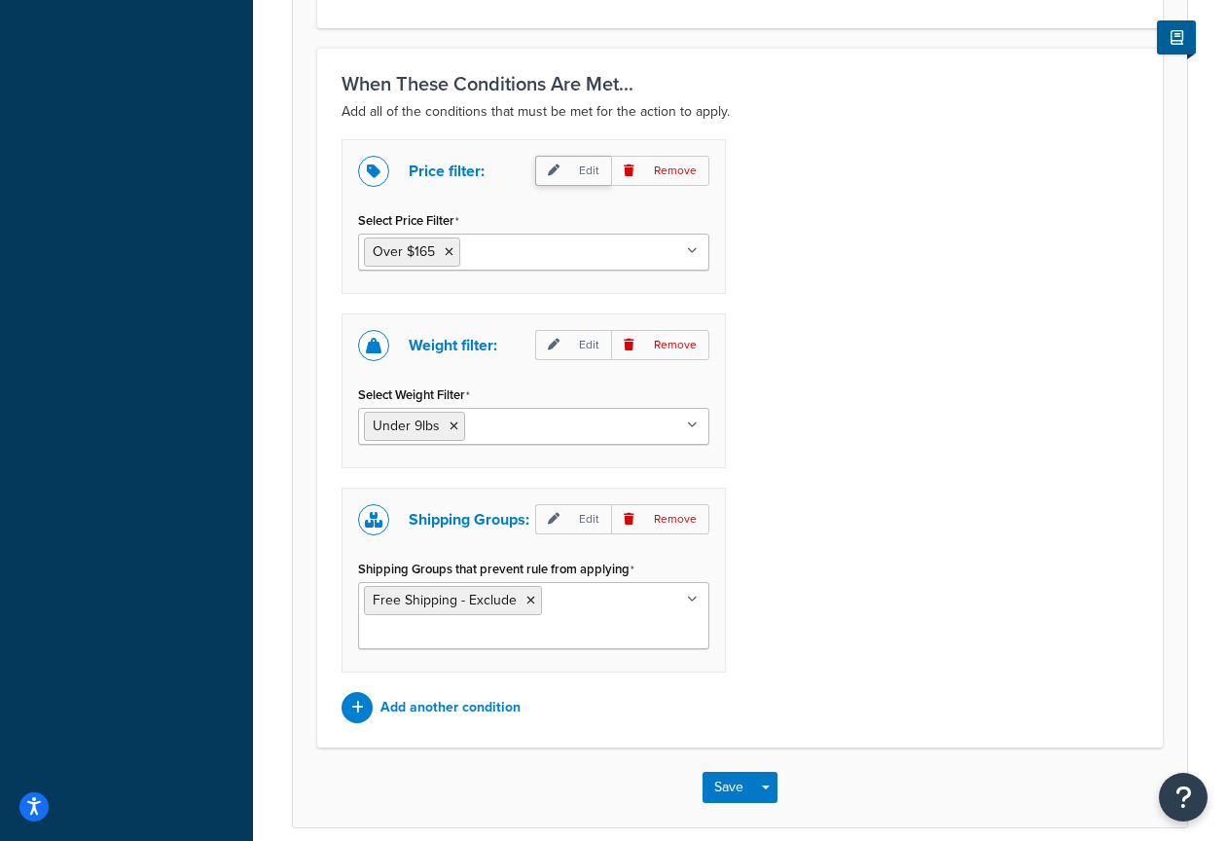
type input "[PERSON_NAME] TEST - MUST BE DELETED"
click at [567, 176] on p "Edit" at bounding box center [573, 171] width 76 height 30
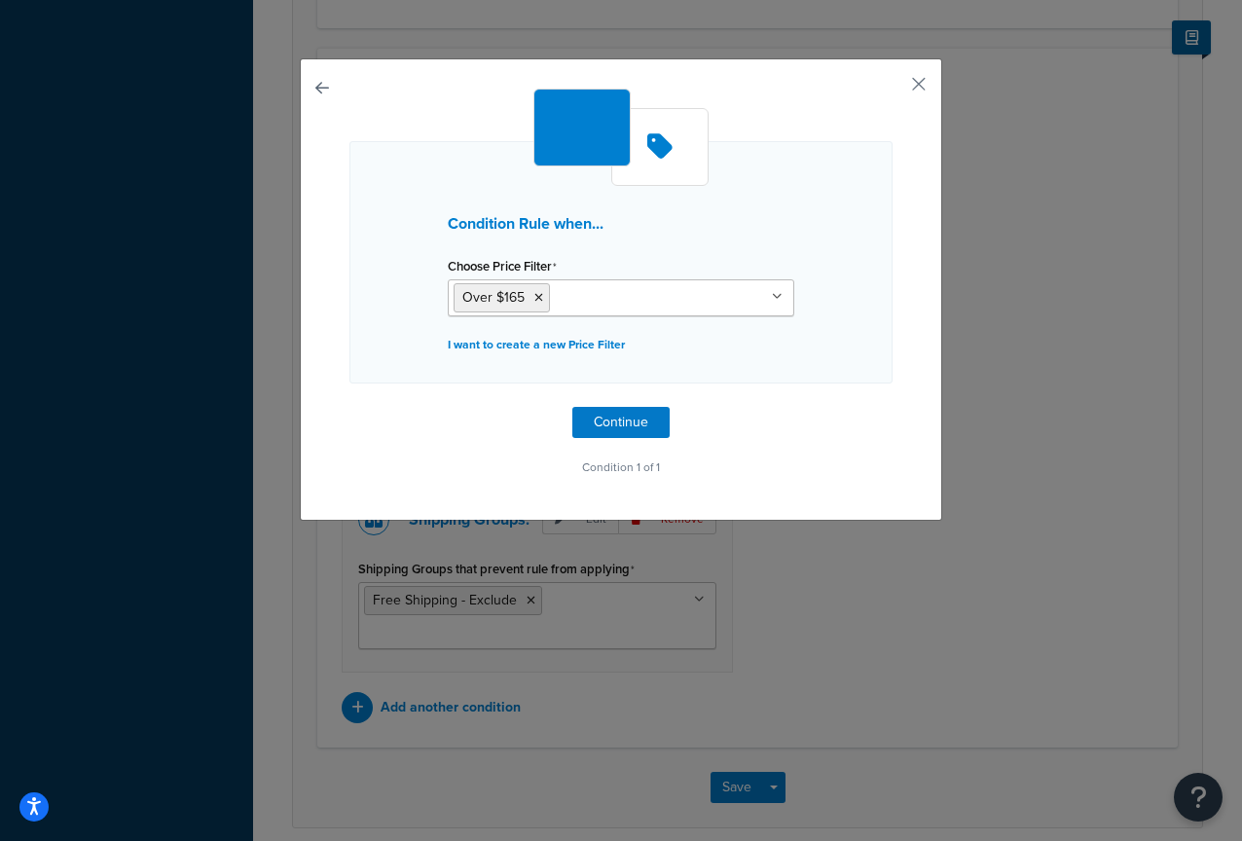
click at [597, 302] on input "Choose Price Filter" at bounding box center [641, 296] width 172 height 21
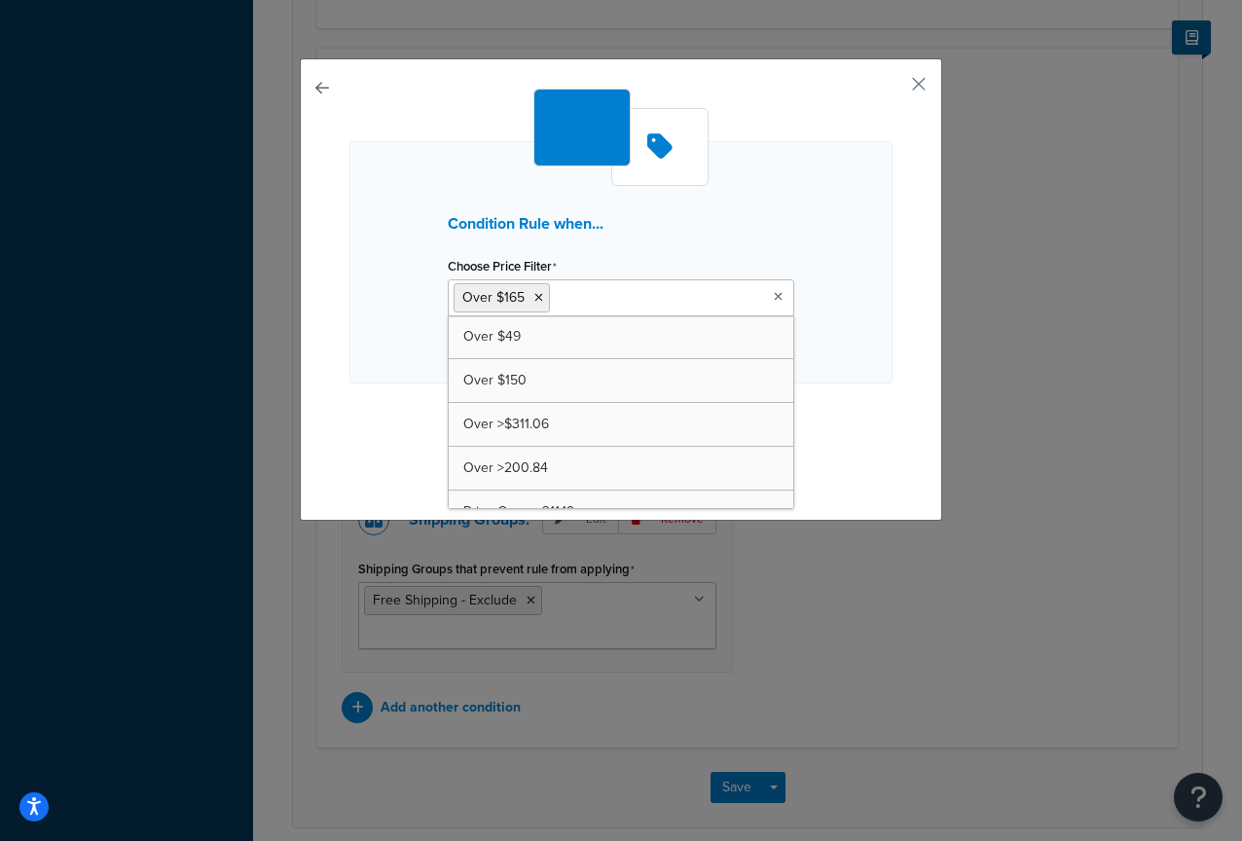
click at [733, 218] on h3 "Condition Rule when..." at bounding box center [621, 224] width 347 height 18
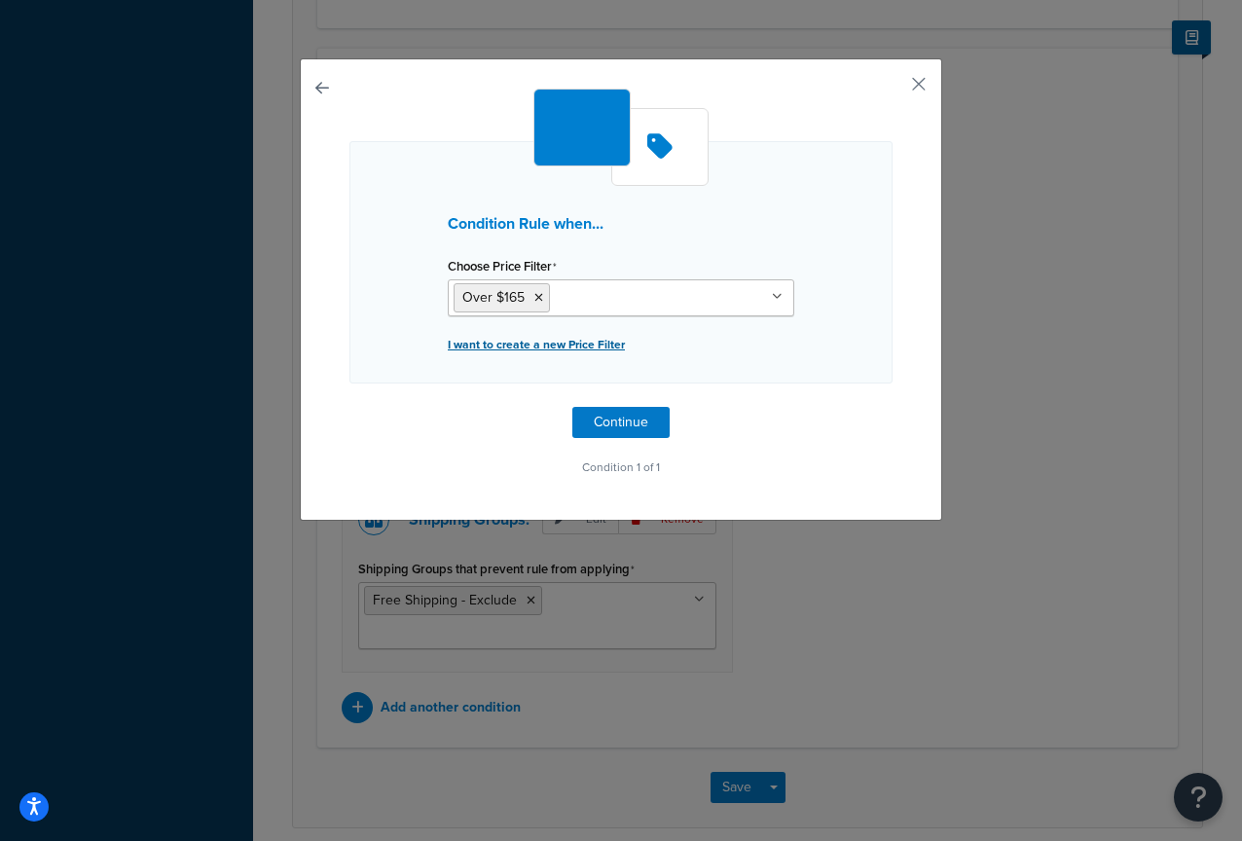
click at [553, 348] on p "I want to create a new Price Filter" at bounding box center [621, 344] width 347 height 27
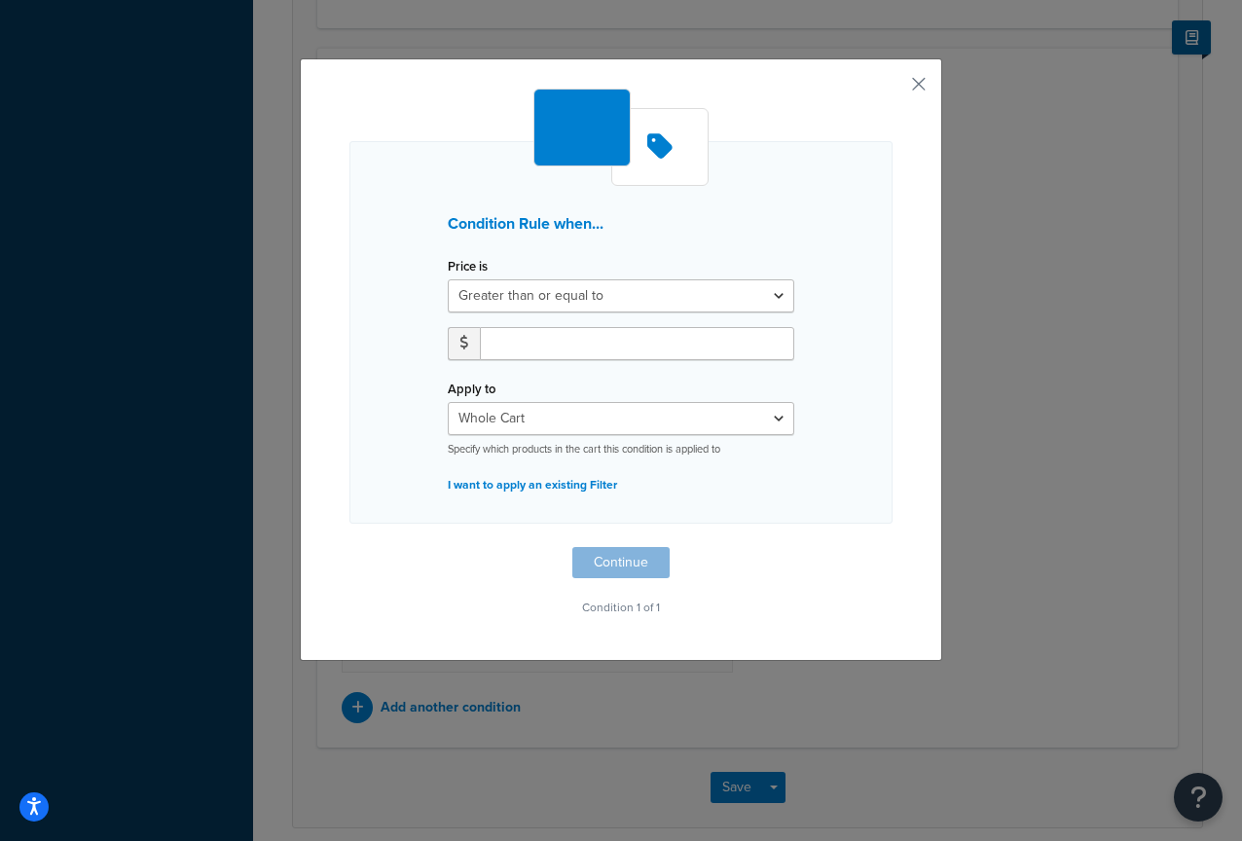
click at [455, 350] on span at bounding box center [464, 343] width 32 height 33
click at [893, 89] on button "button" at bounding box center [890, 91] width 5 height 5
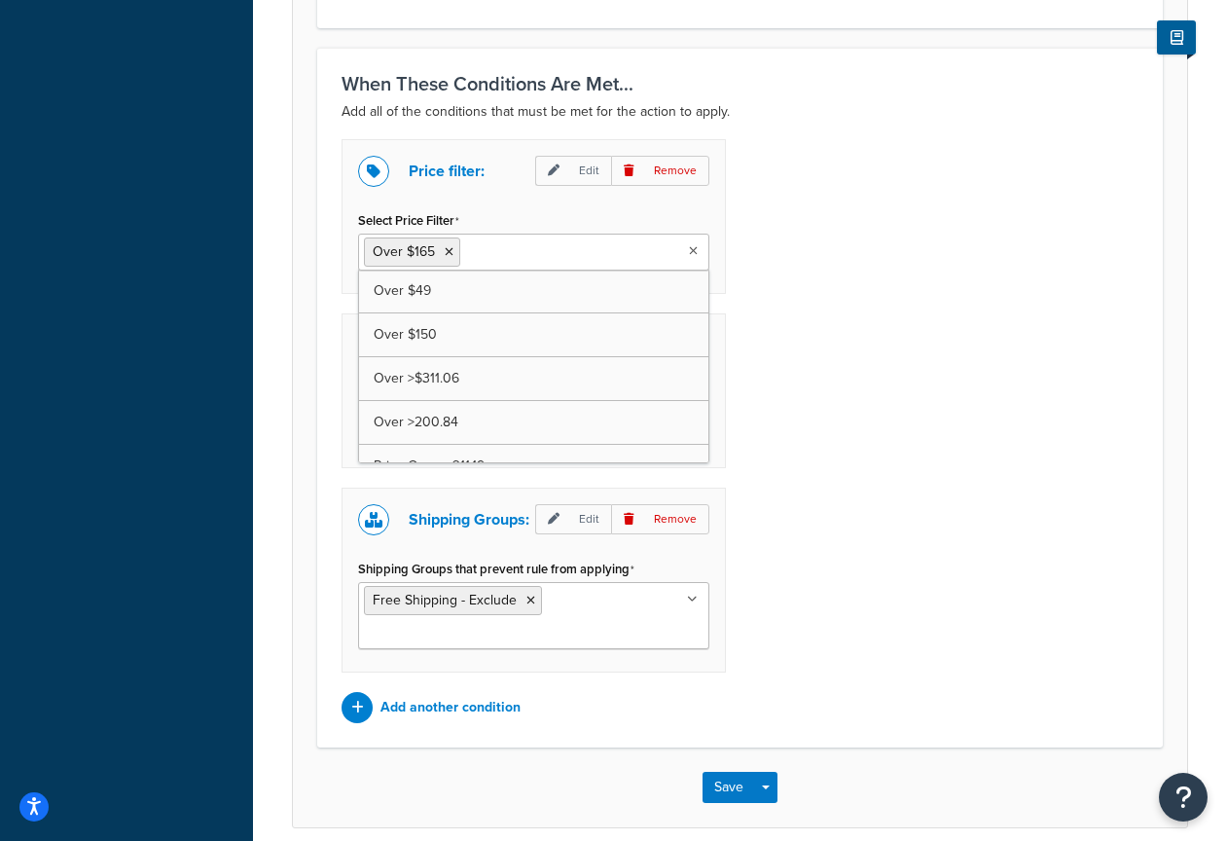
click at [553, 257] on input "Select Price Filter" at bounding box center [551, 250] width 172 height 21
click at [896, 286] on div "Price filter: Edit Remove Select Price Filter Over $165 Over $49 Over $150 Over…" at bounding box center [740, 431] width 826 height 584
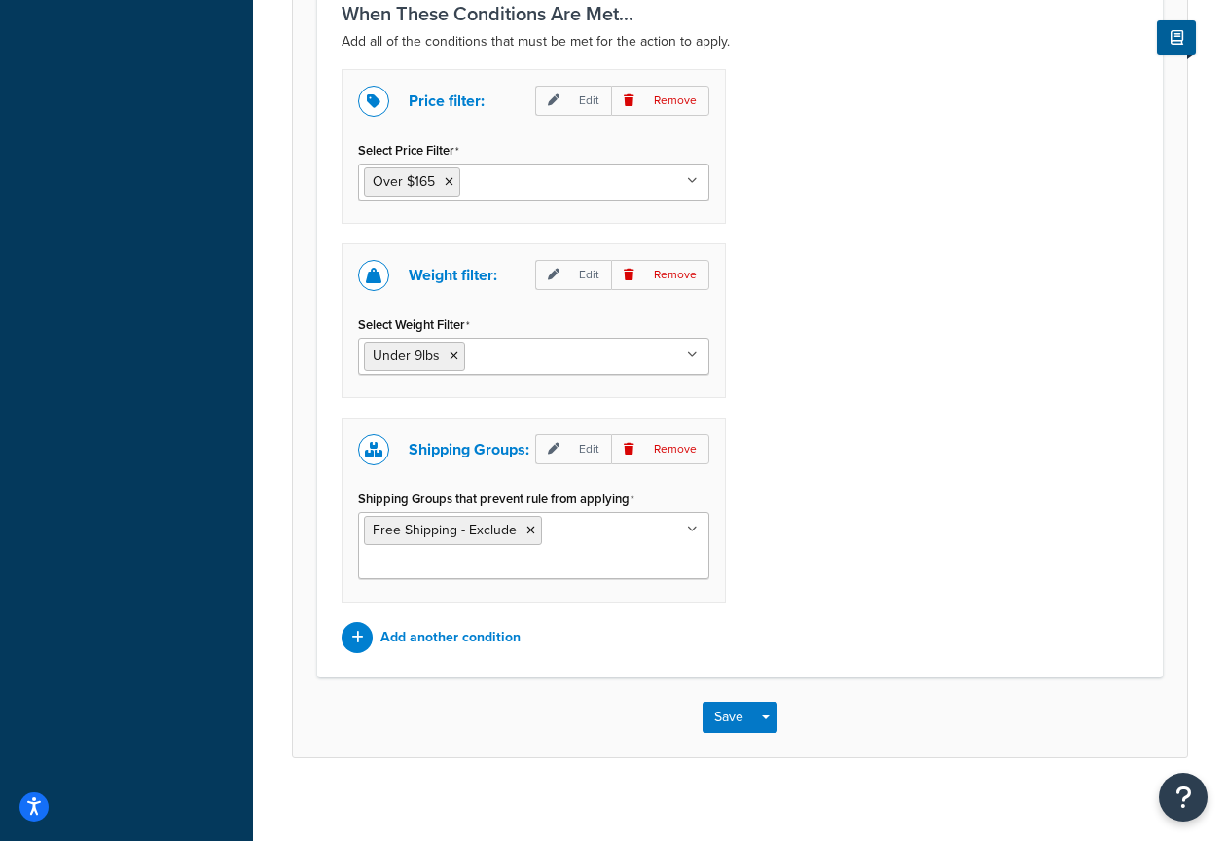
scroll to position [1419, 0]
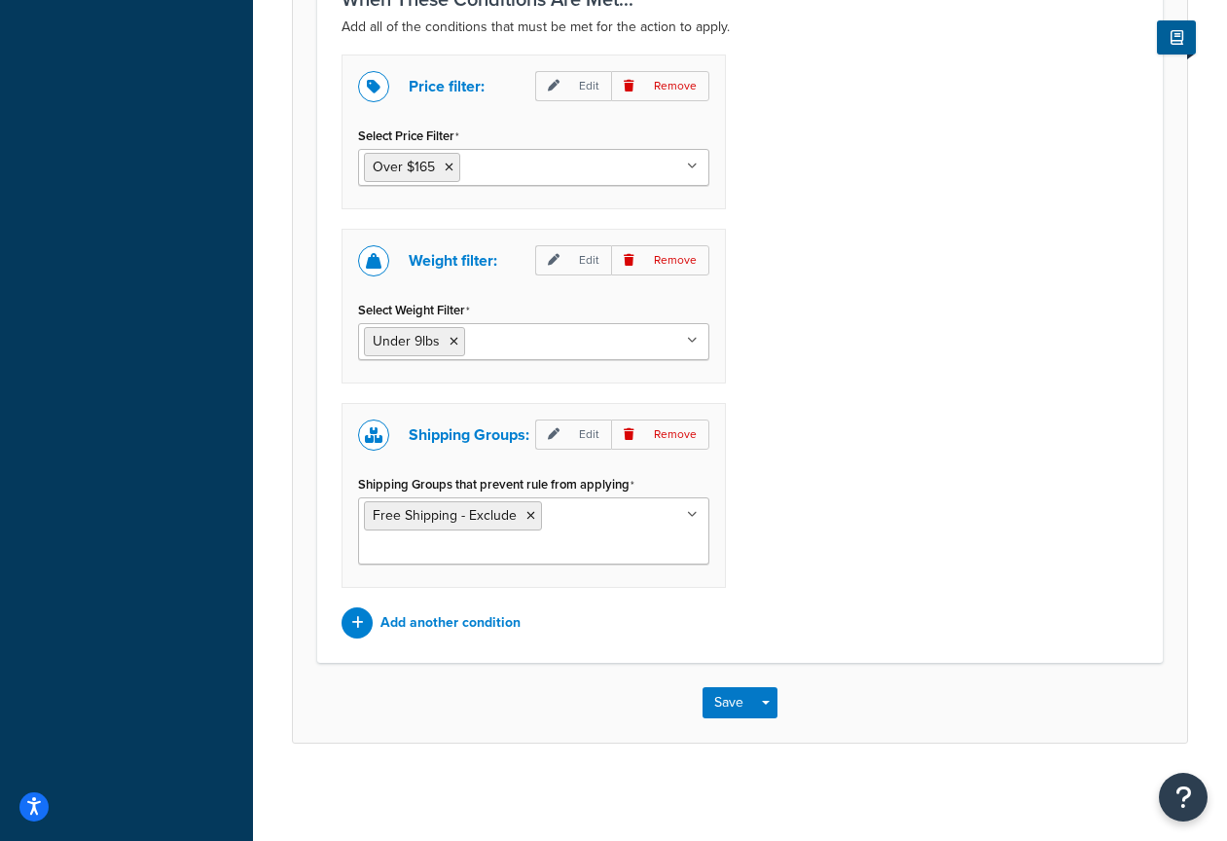
click at [610, 532] on ul "Free Shipping - Exclude" at bounding box center [533, 530] width 351 height 67
click at [853, 506] on div "Price filter: Edit Remove Select Price Filter Over $165 Over $49 Over $150 Over…" at bounding box center [740, 347] width 826 height 584
click at [489, 617] on p "Add another condition" at bounding box center [451, 622] width 140 height 27
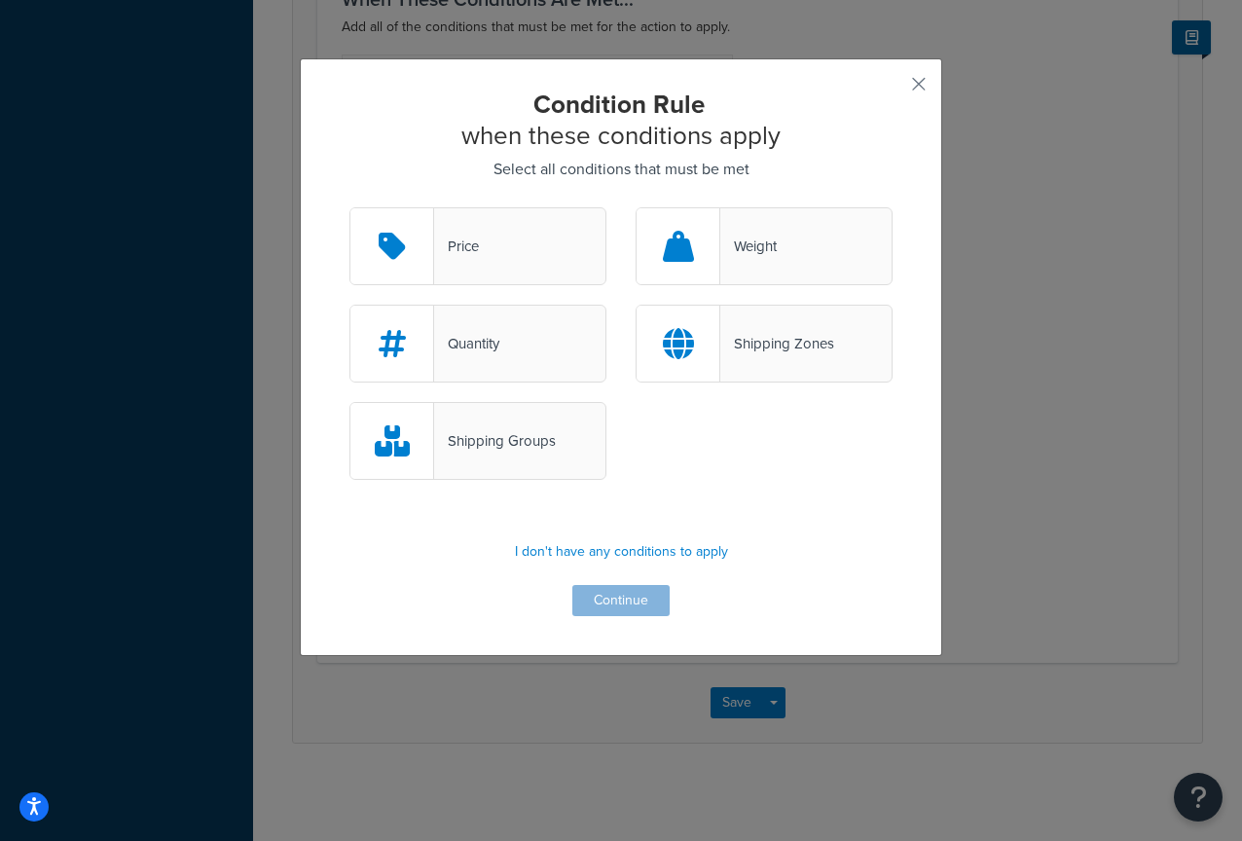
click at [808, 350] on div "Shipping Zones" at bounding box center [777, 343] width 114 height 27
click at [0, 0] on input "Shipping Zones" at bounding box center [0, 0] width 0 height 0
click at [622, 609] on button "Continue" at bounding box center [620, 600] width 97 height 31
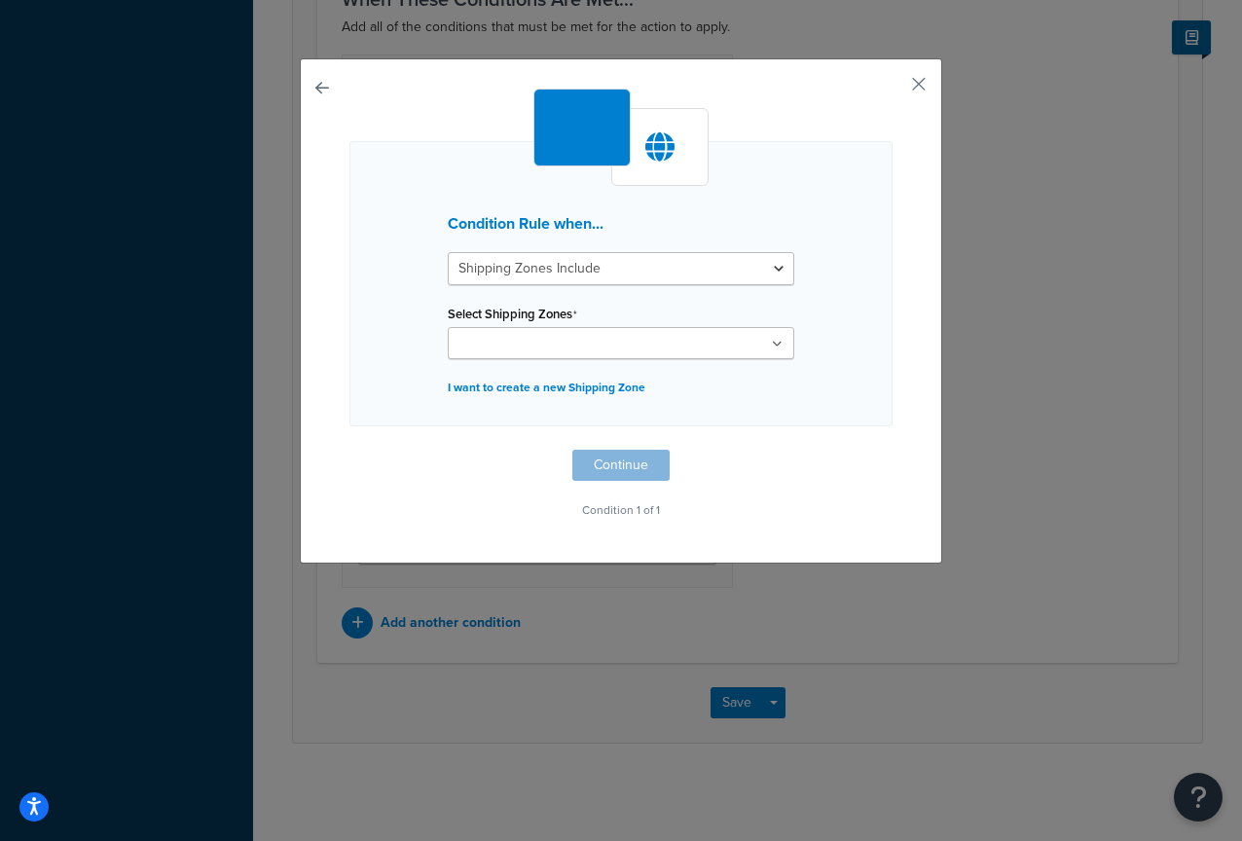
click at [568, 336] on input "Select Shipping Zones" at bounding box center [540, 344] width 172 height 21
type input "CA"
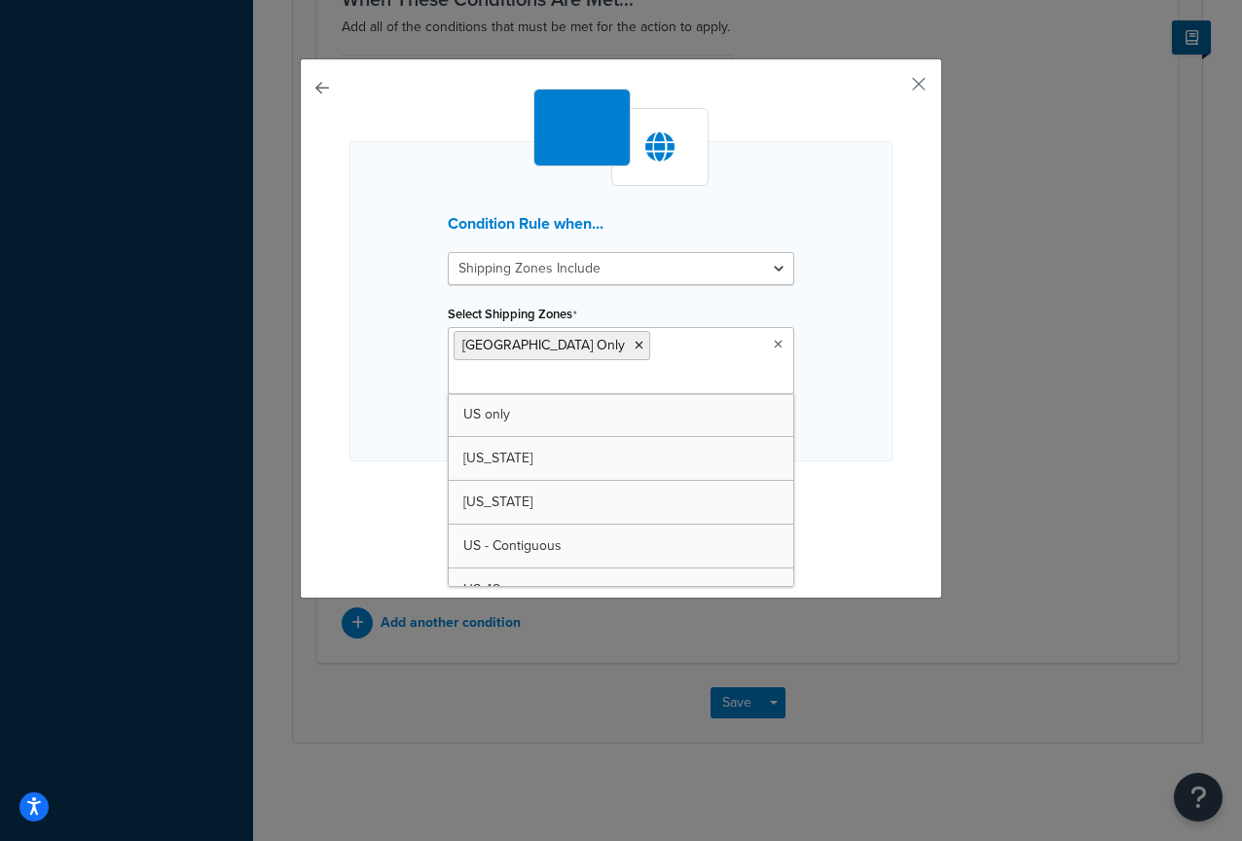
click at [833, 352] on div "Condition Rule when... Shipping Zones Include Shipping Zones Do Not Include Sel…" at bounding box center [620, 301] width 543 height 320
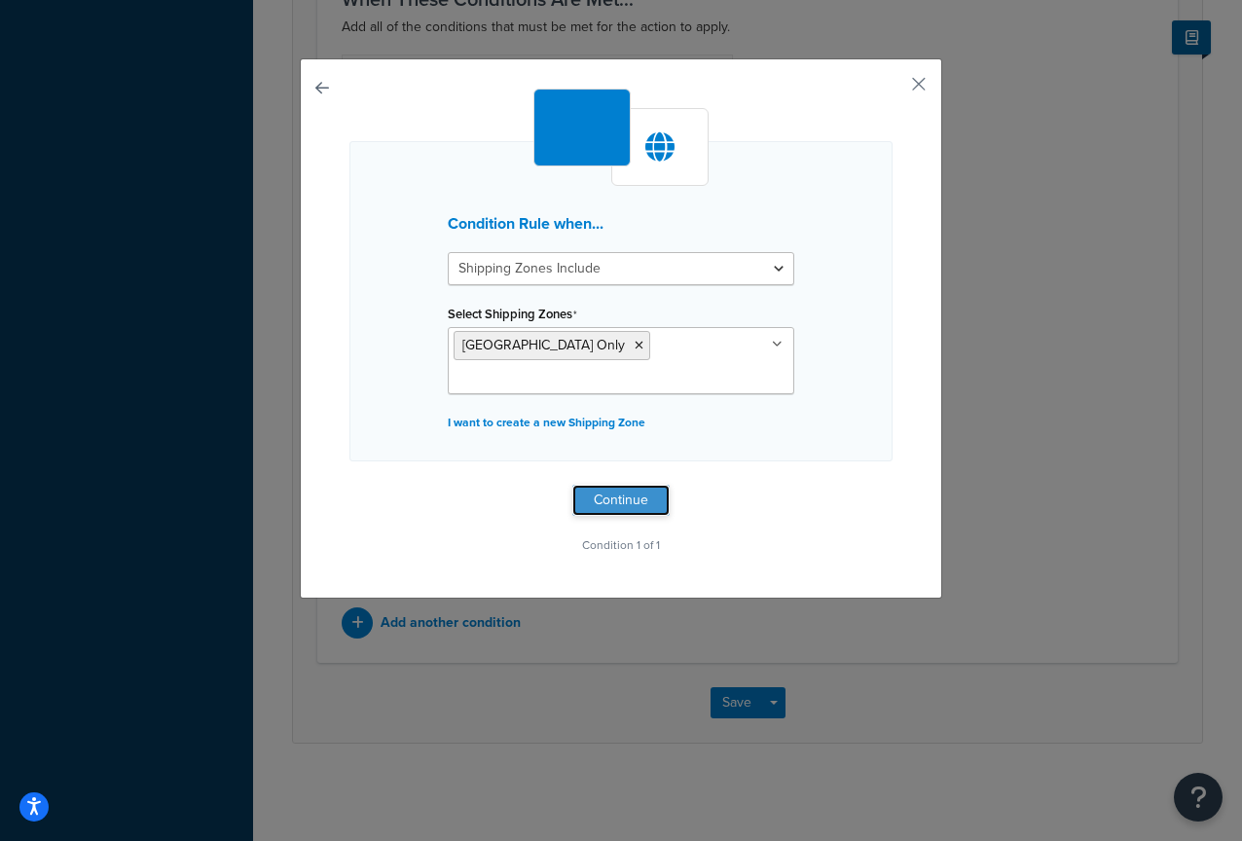
click at [626, 485] on button "Continue" at bounding box center [620, 500] width 97 height 31
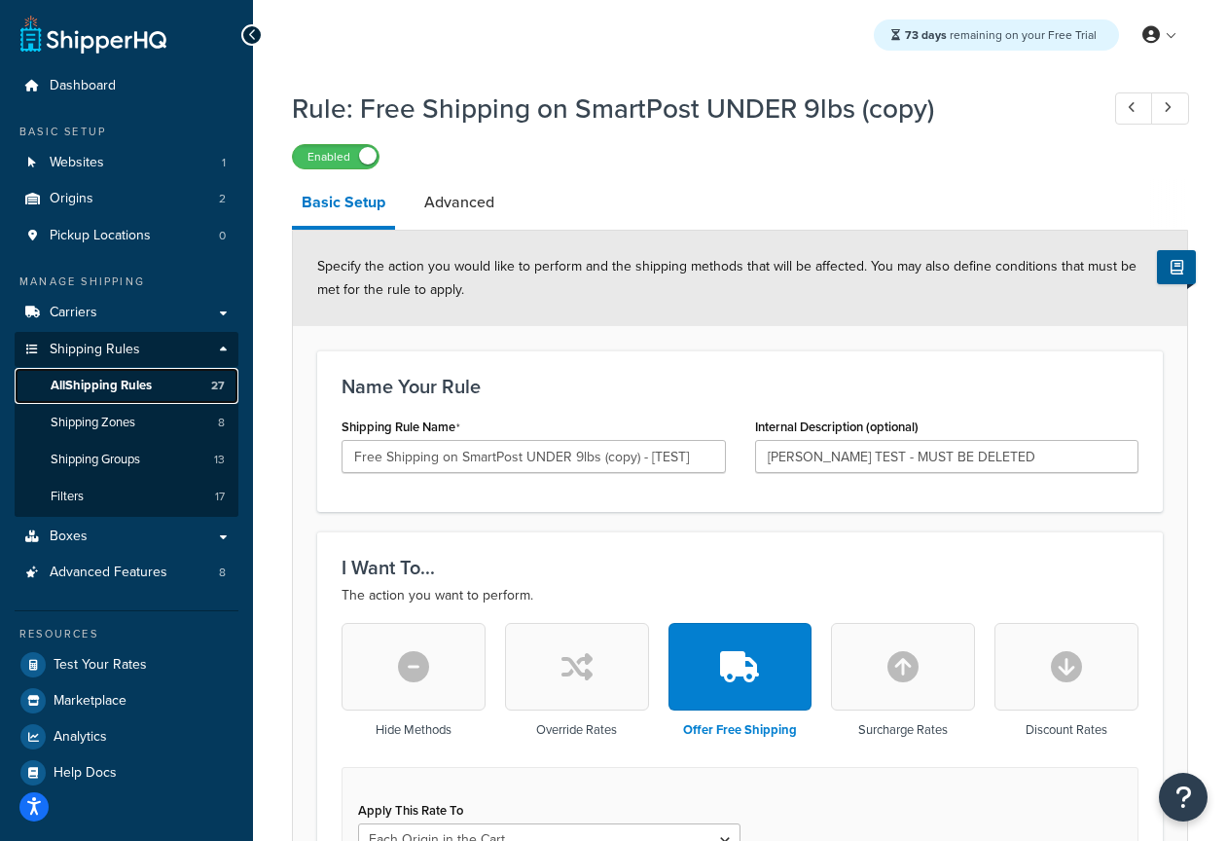
click at [118, 387] on span "All Shipping Rules" at bounding box center [101, 386] width 101 height 17
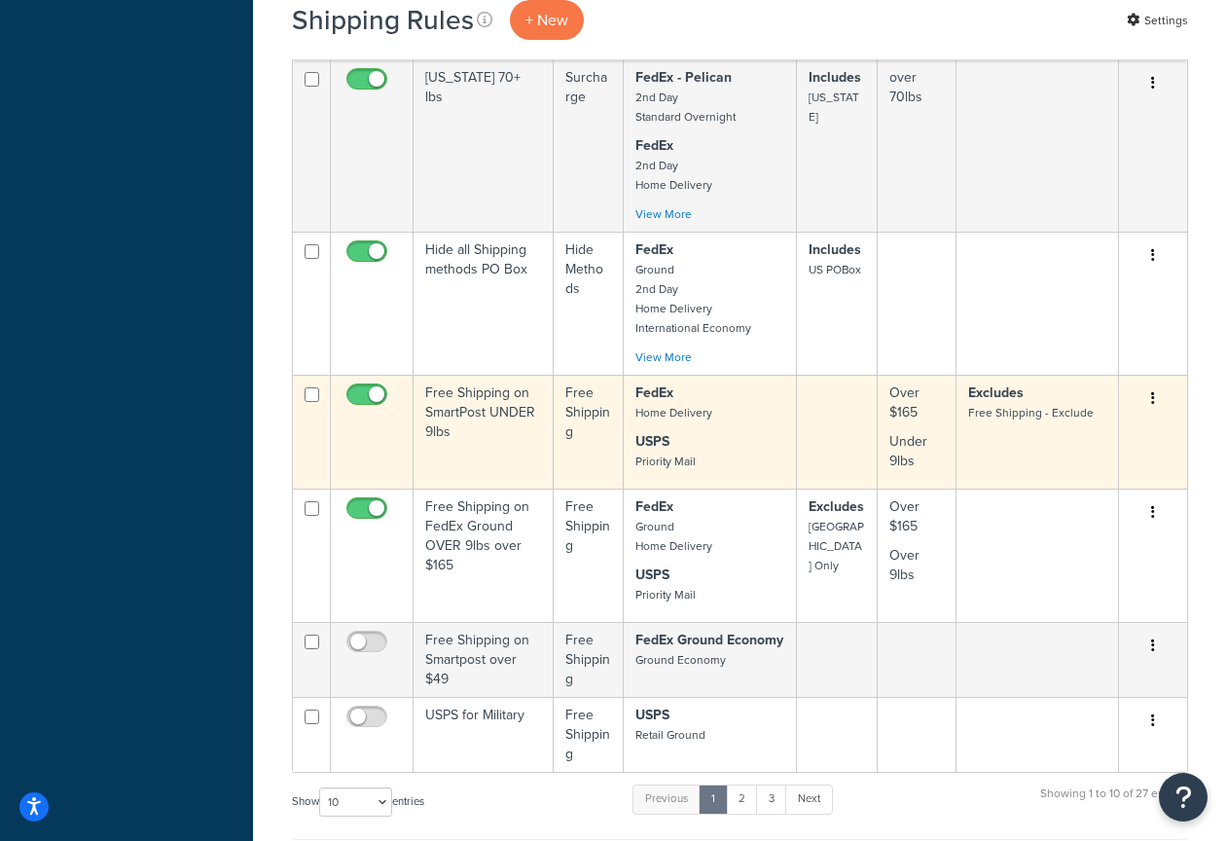
scroll to position [796, 0]
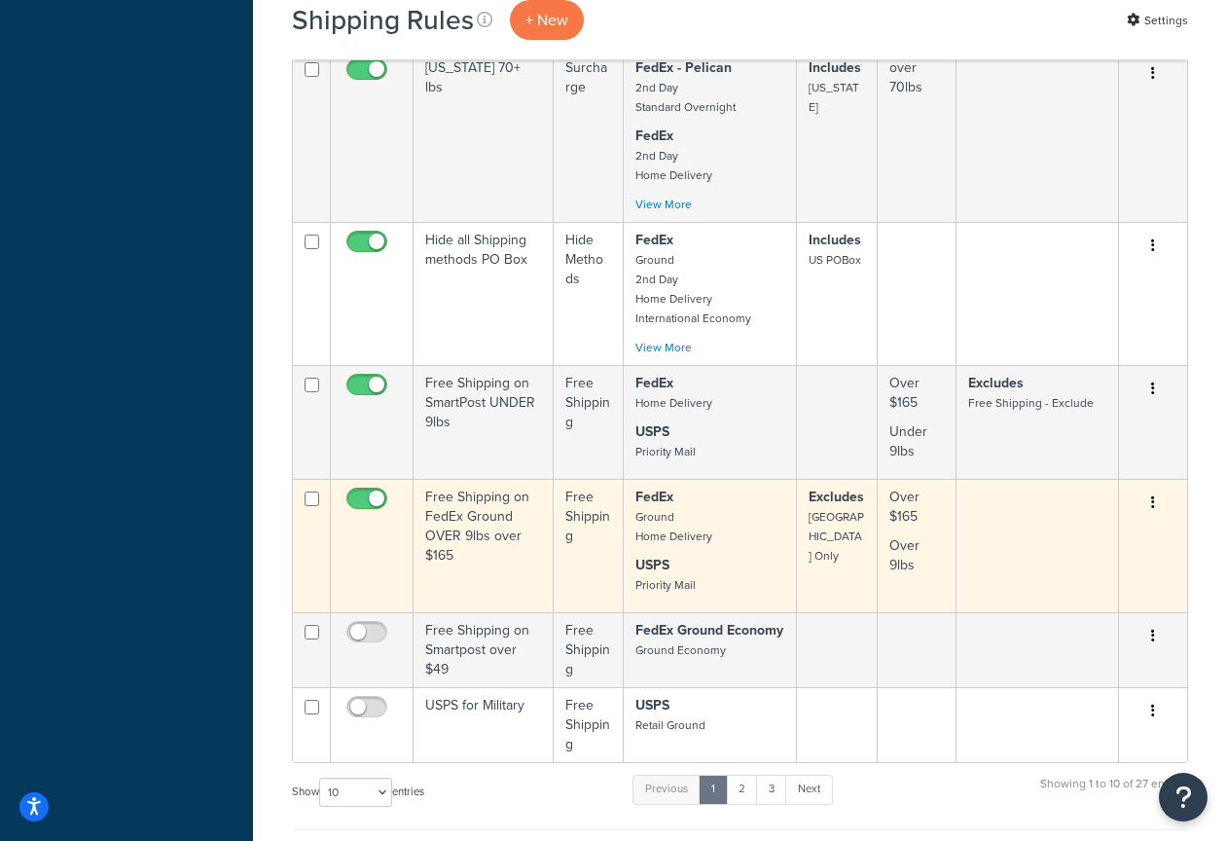
click at [1153, 506] on icon "button" at bounding box center [1154, 502] width 4 height 14
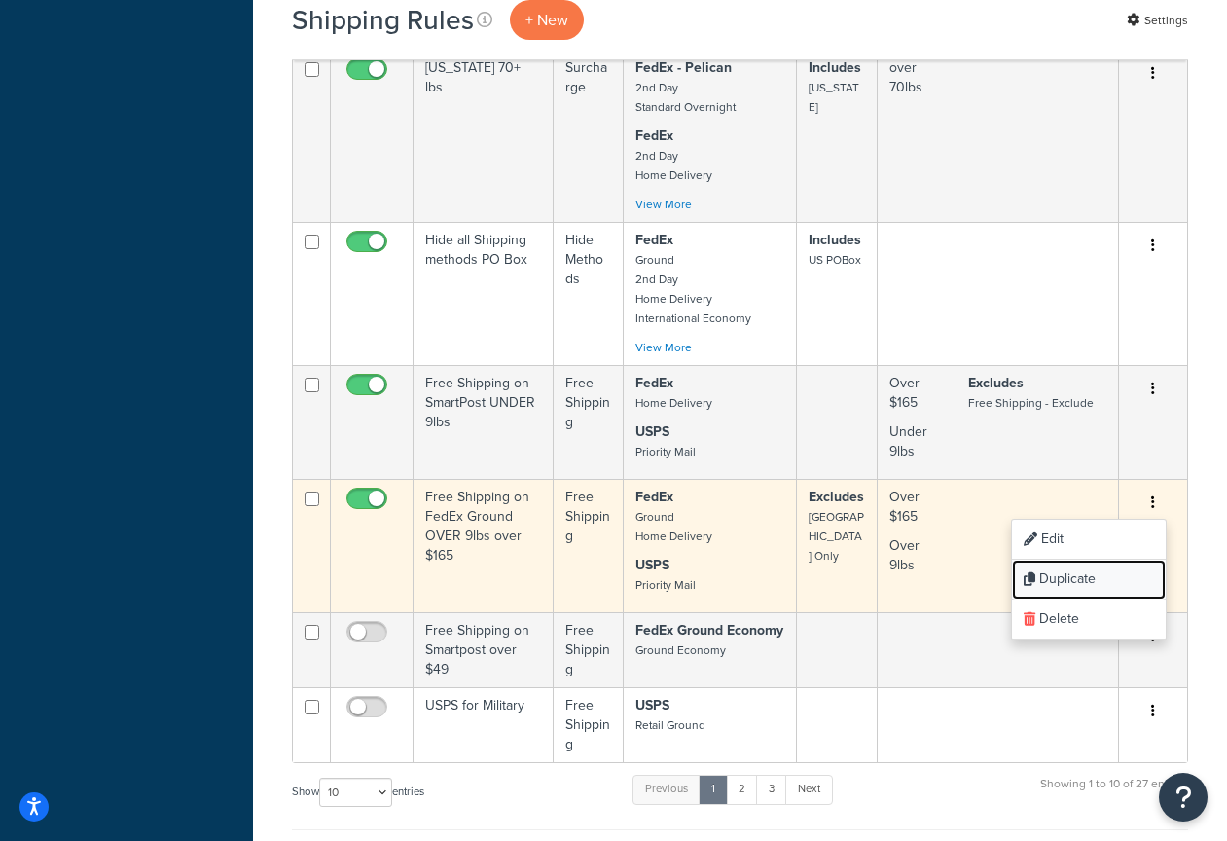
click at [1088, 580] on link "Duplicate" at bounding box center [1089, 580] width 154 height 40
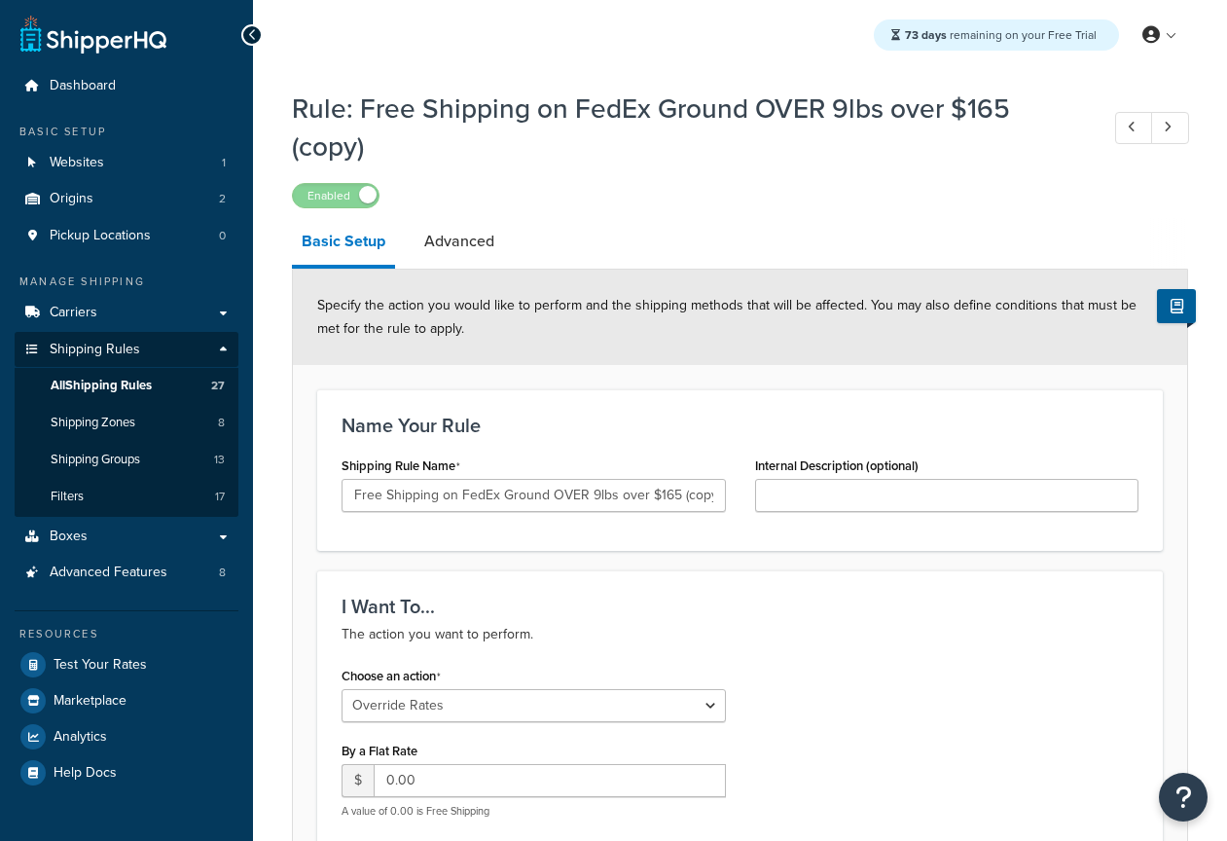
select select "OVERRIDE"
select select "LOCATION"
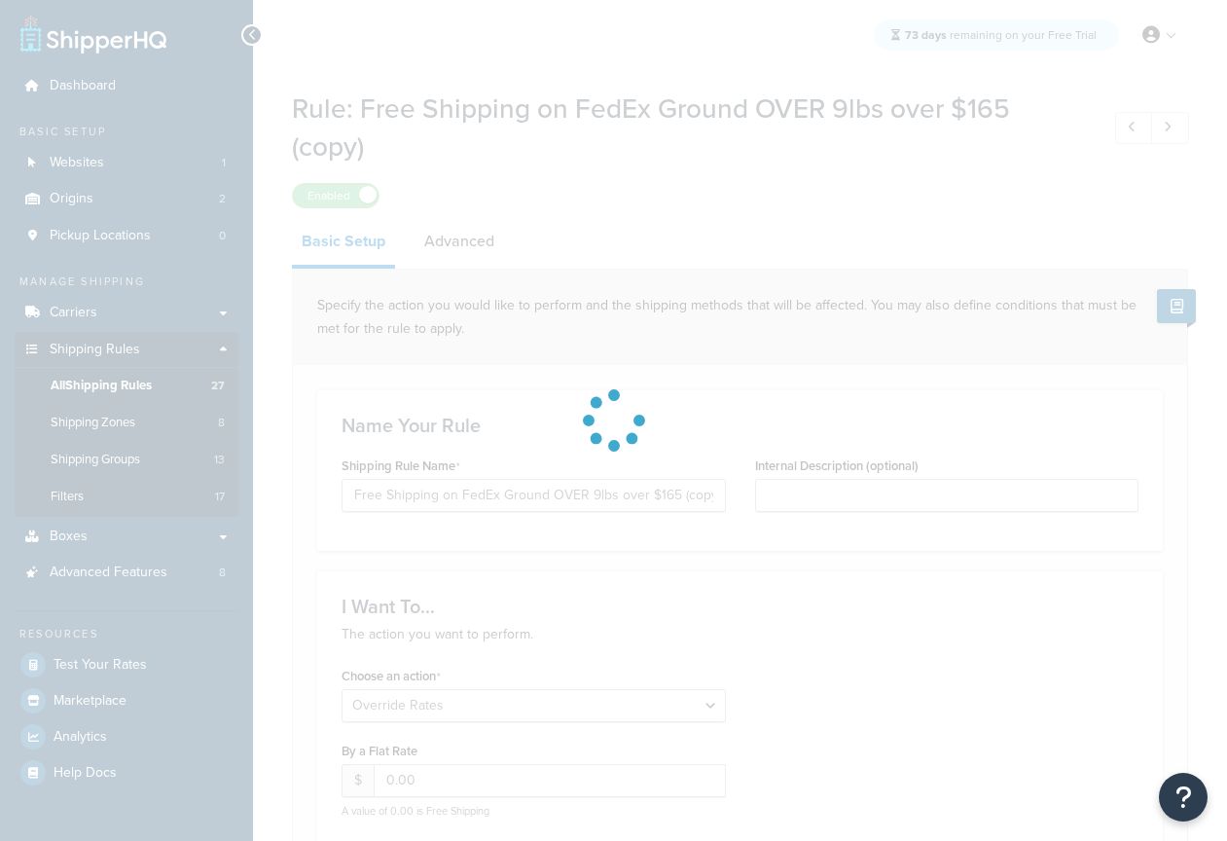
select select "LOCATION"
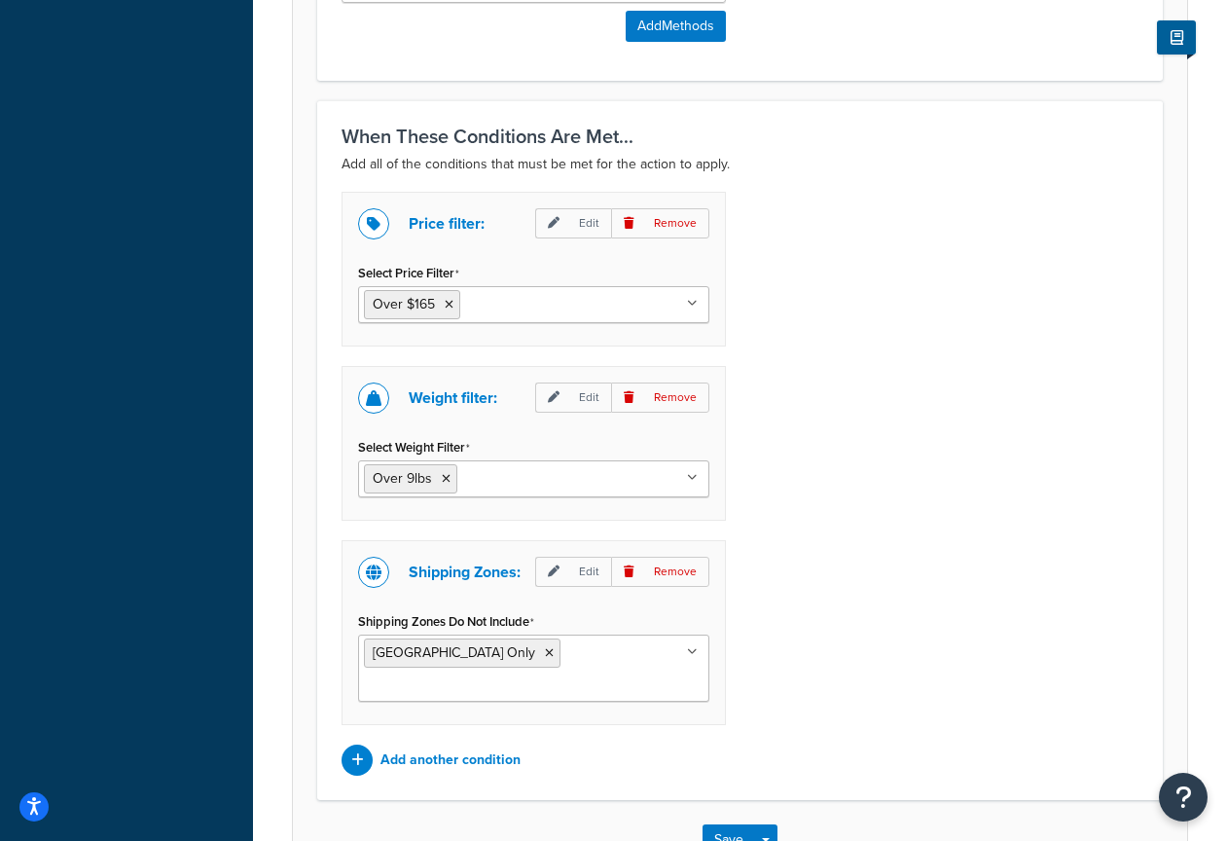
scroll to position [1360, 0]
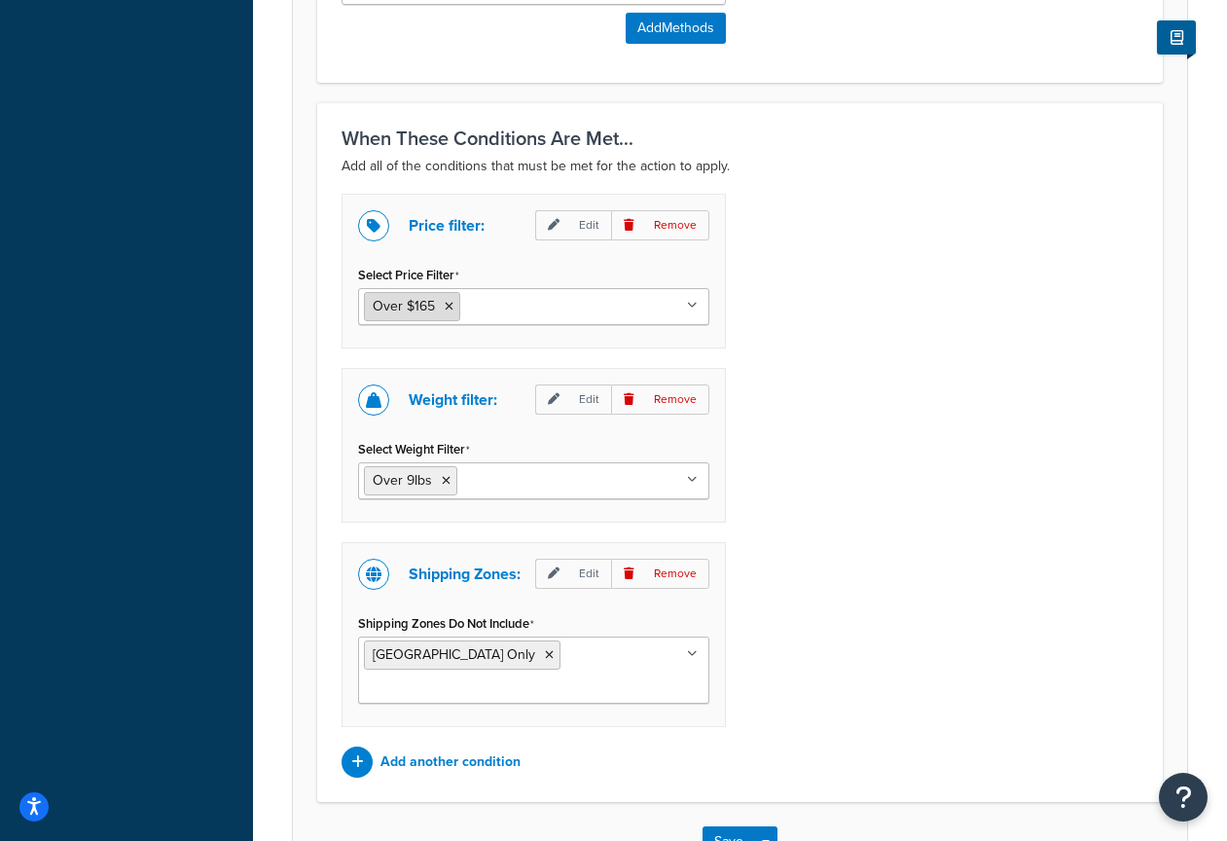
click at [418, 313] on span "Over $165" at bounding box center [404, 306] width 62 height 20
click at [412, 310] on span "Over $165" at bounding box center [404, 306] width 62 height 20
click at [560, 231] on icon at bounding box center [554, 225] width 12 height 12
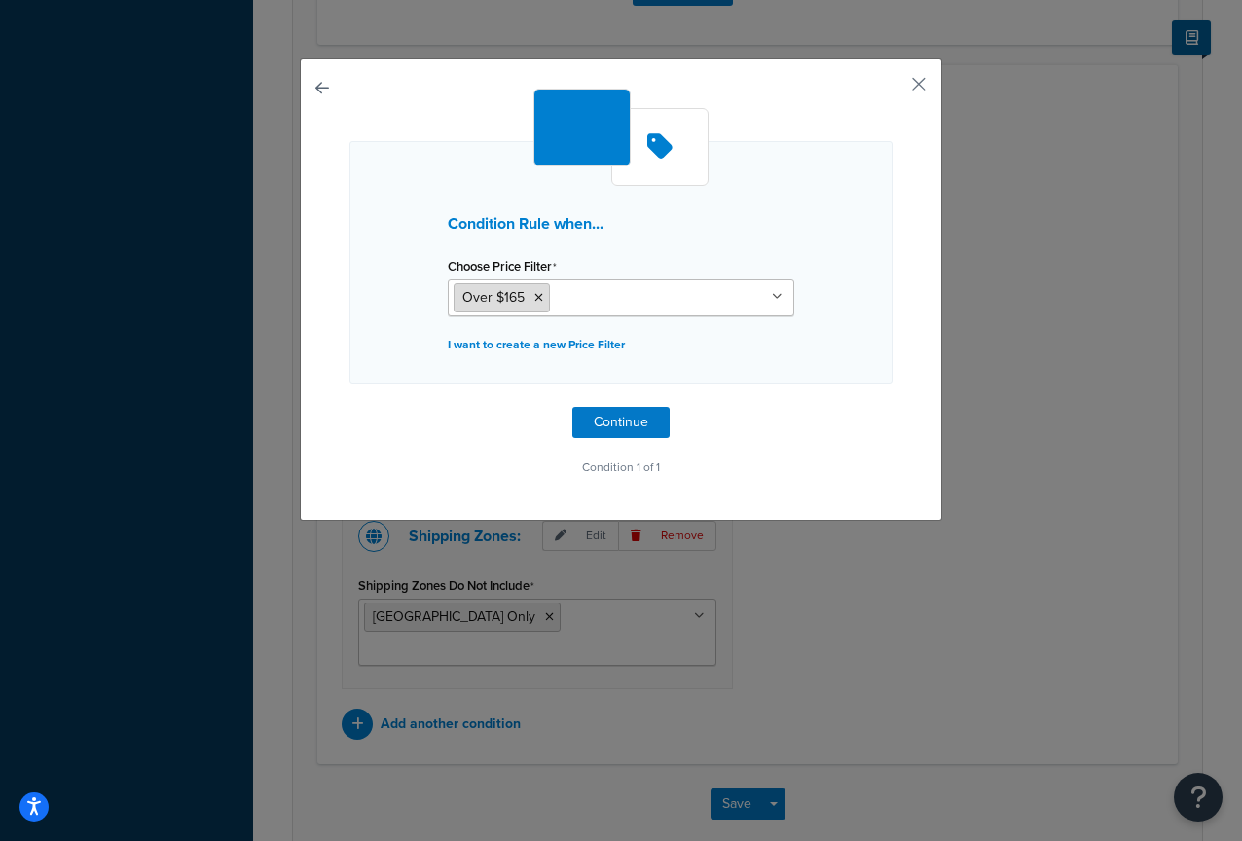
click at [505, 300] on span "Over $165" at bounding box center [493, 297] width 62 height 20
click at [527, 342] on p "I want to create a new Price Filter" at bounding box center [621, 344] width 347 height 27
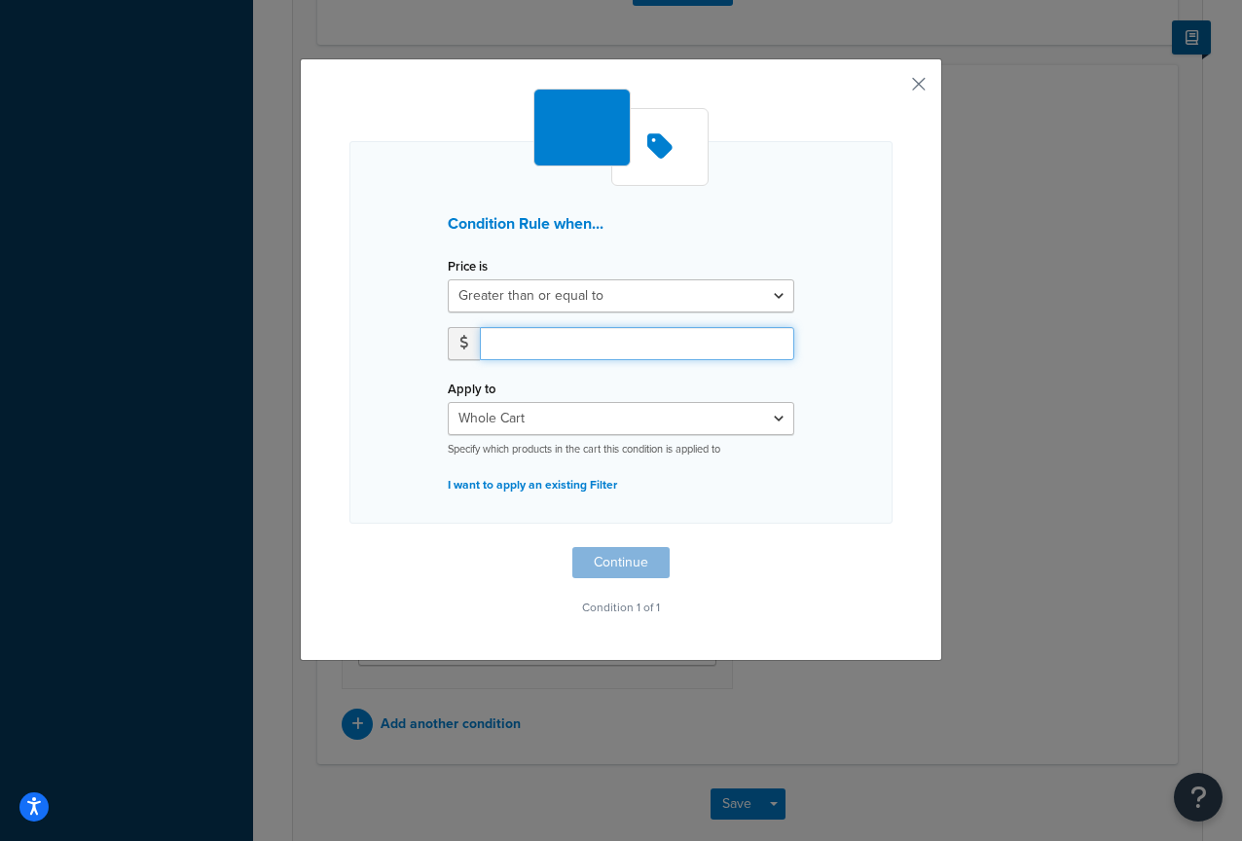
click at [524, 348] on input "number" at bounding box center [637, 343] width 314 height 33
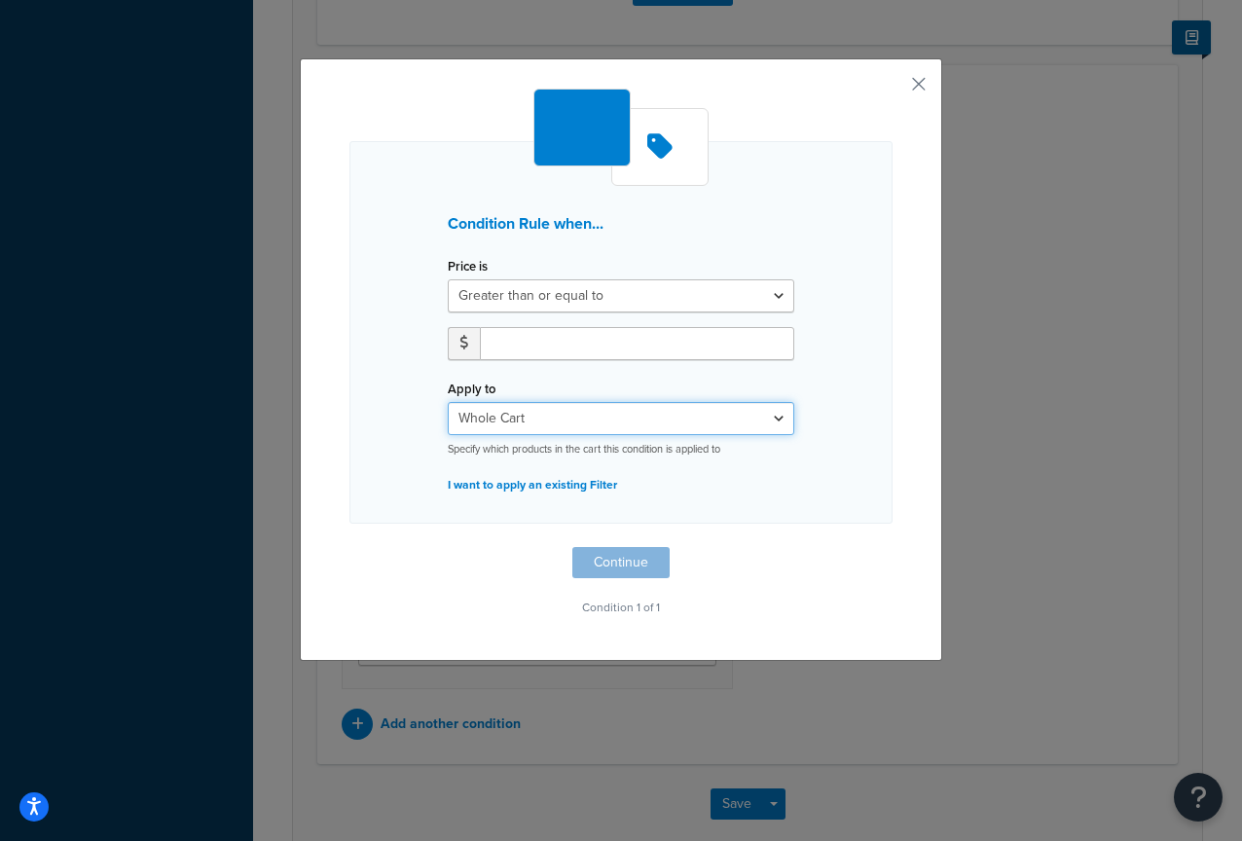
click at [540, 415] on div "Apply to Whole Cart Everything in Shipping Group Everything at Origin Each Item…" at bounding box center [621, 416] width 347 height 82
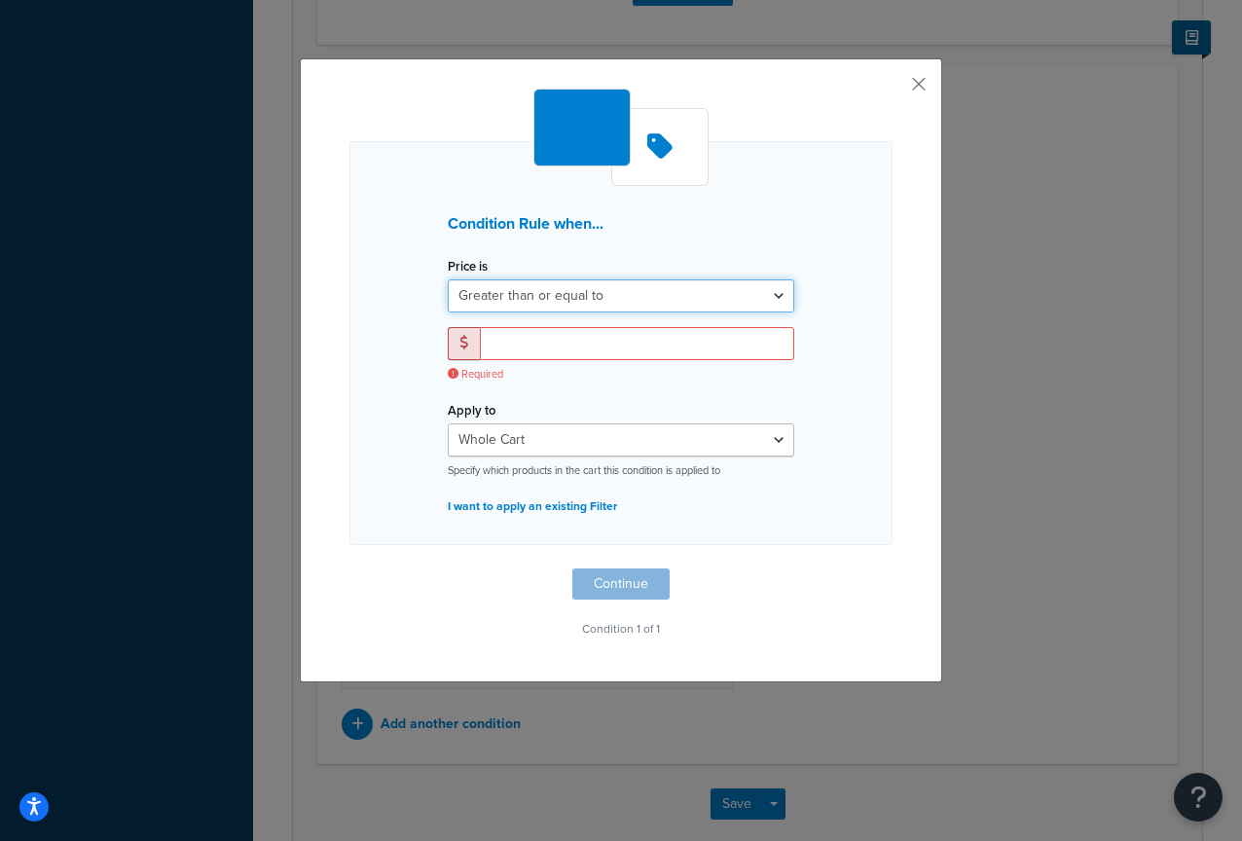
click at [569, 280] on select "Greater than or equal to Between or equal to Less than or equal to" at bounding box center [621, 295] width 347 height 33
click at [448, 279] on select "Greater than or equal to Between or equal to Less than or equal to" at bounding box center [621, 295] width 347 height 33
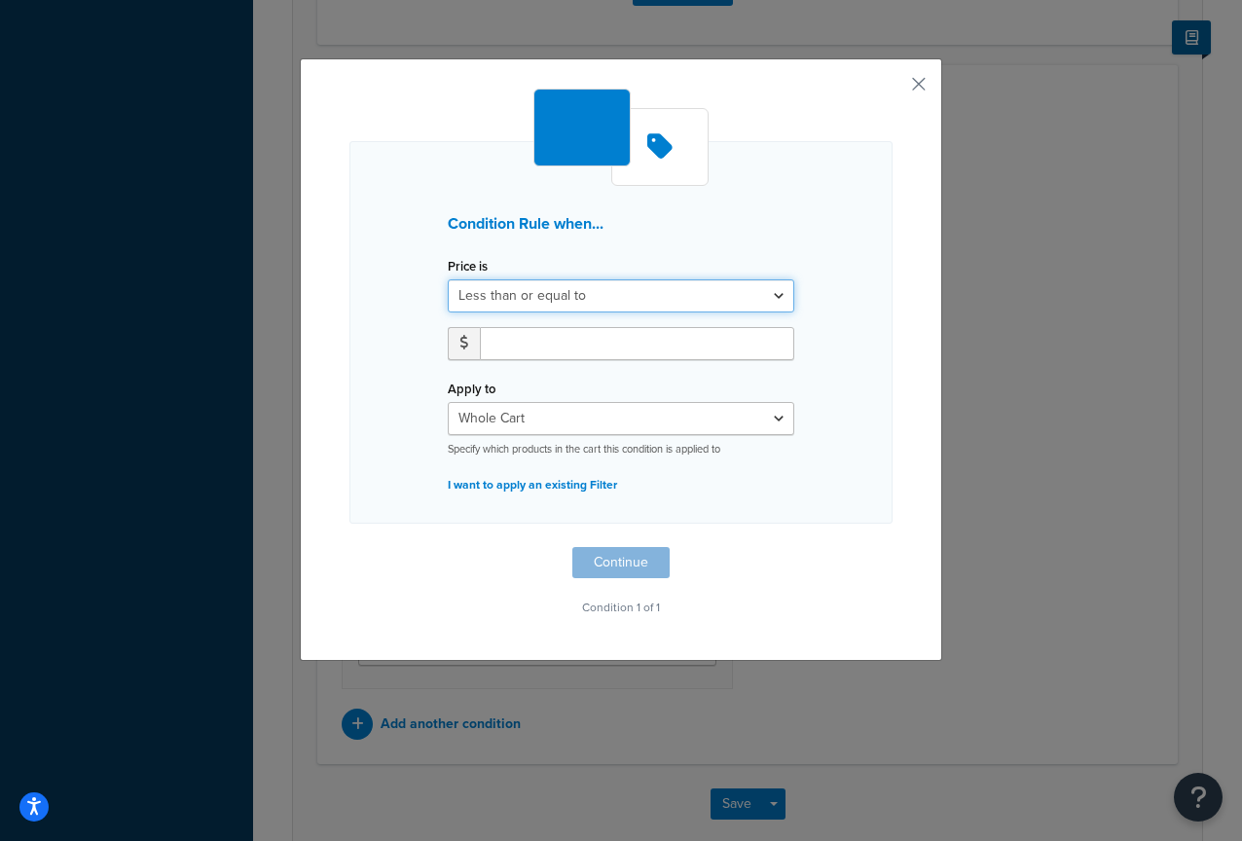
click at [602, 297] on select "Greater than or equal to Between or equal to Less than or equal to" at bounding box center [621, 295] width 347 height 33
select select "OVER"
click at [448, 279] on select "Greater than or equal to Between or equal to Less than or equal to" at bounding box center [621, 295] width 347 height 33
click at [542, 349] on input "number" at bounding box center [637, 343] width 314 height 33
click at [920, 79] on div "Condition Rule when... Price is Greater than or equal to Between or equal to Le…" at bounding box center [621, 359] width 642 height 603
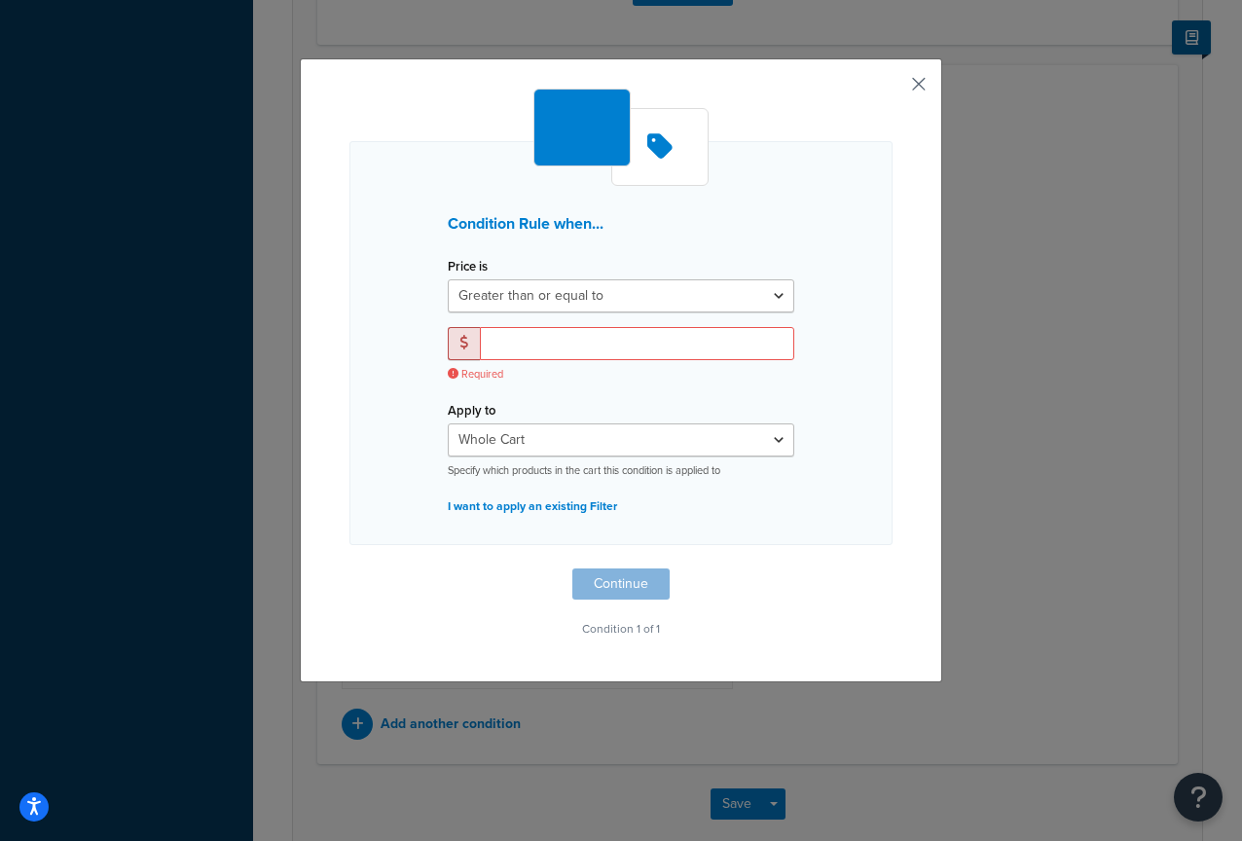
click at [893, 89] on button "button" at bounding box center [890, 91] width 5 height 5
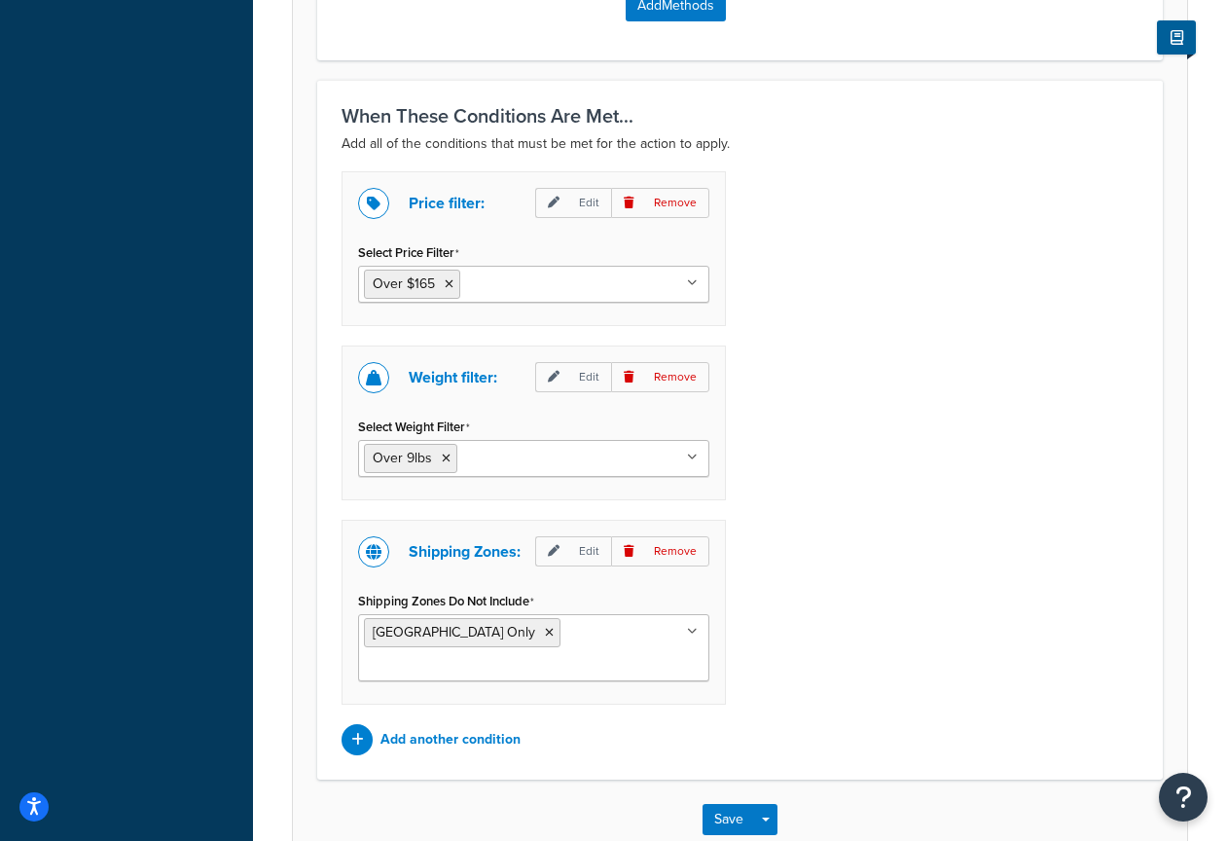
scroll to position [1471, 0]
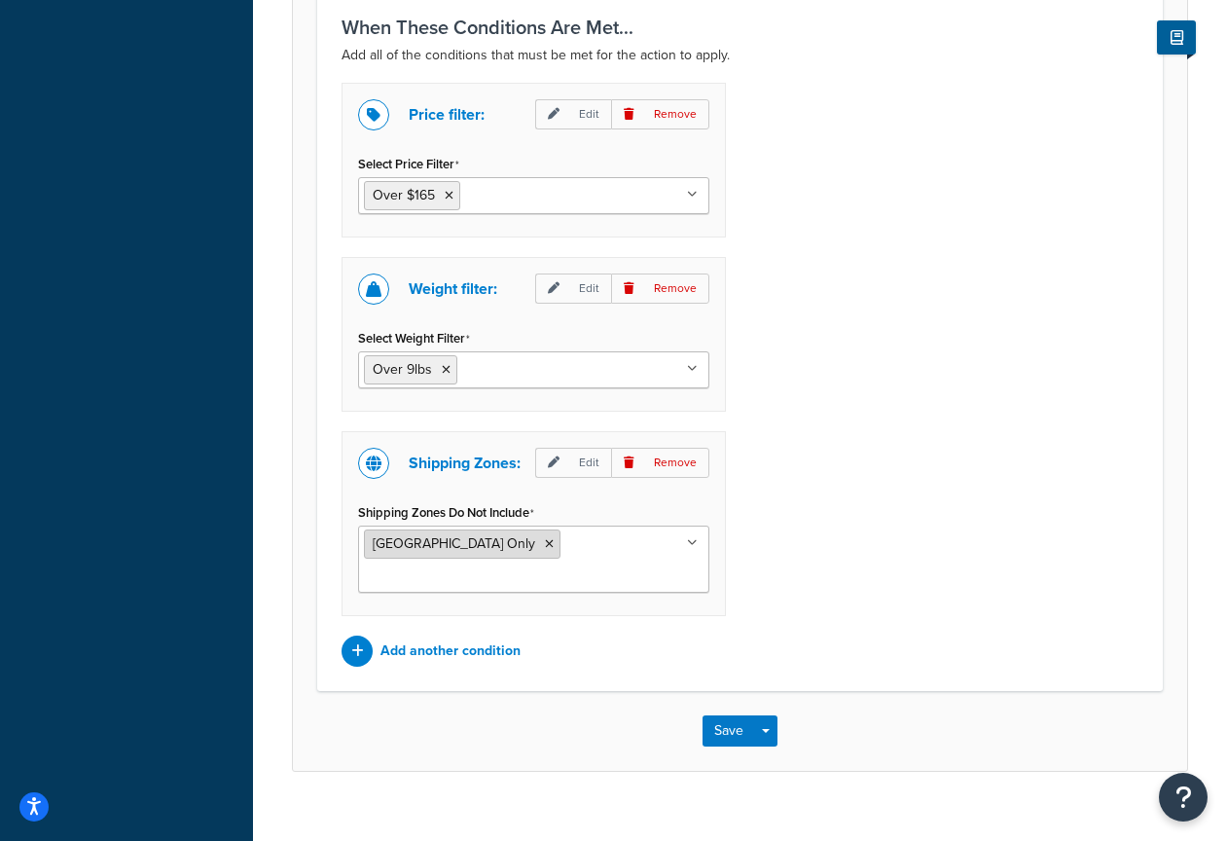
click at [545, 547] on icon at bounding box center [549, 544] width 9 height 12
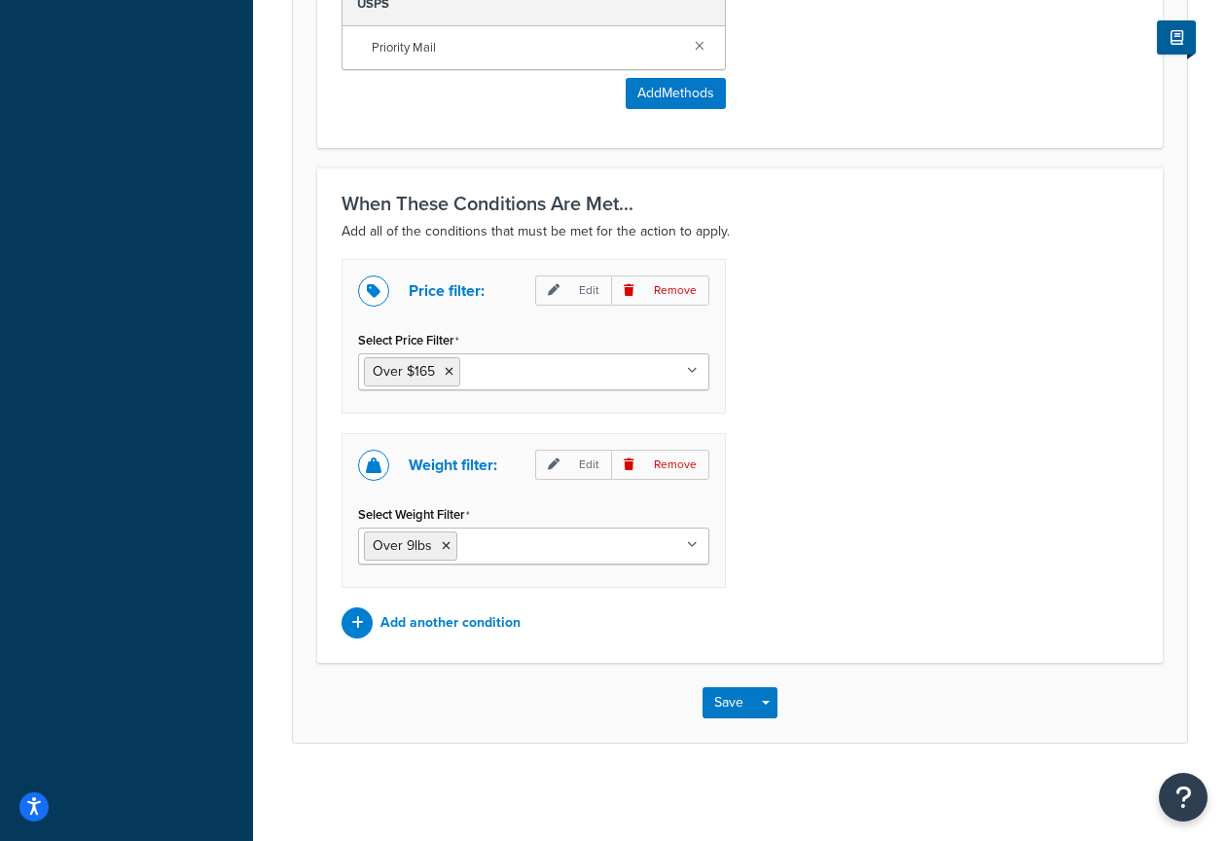
click at [471, 546] on input "Select Weight Filter" at bounding box center [548, 544] width 172 height 21
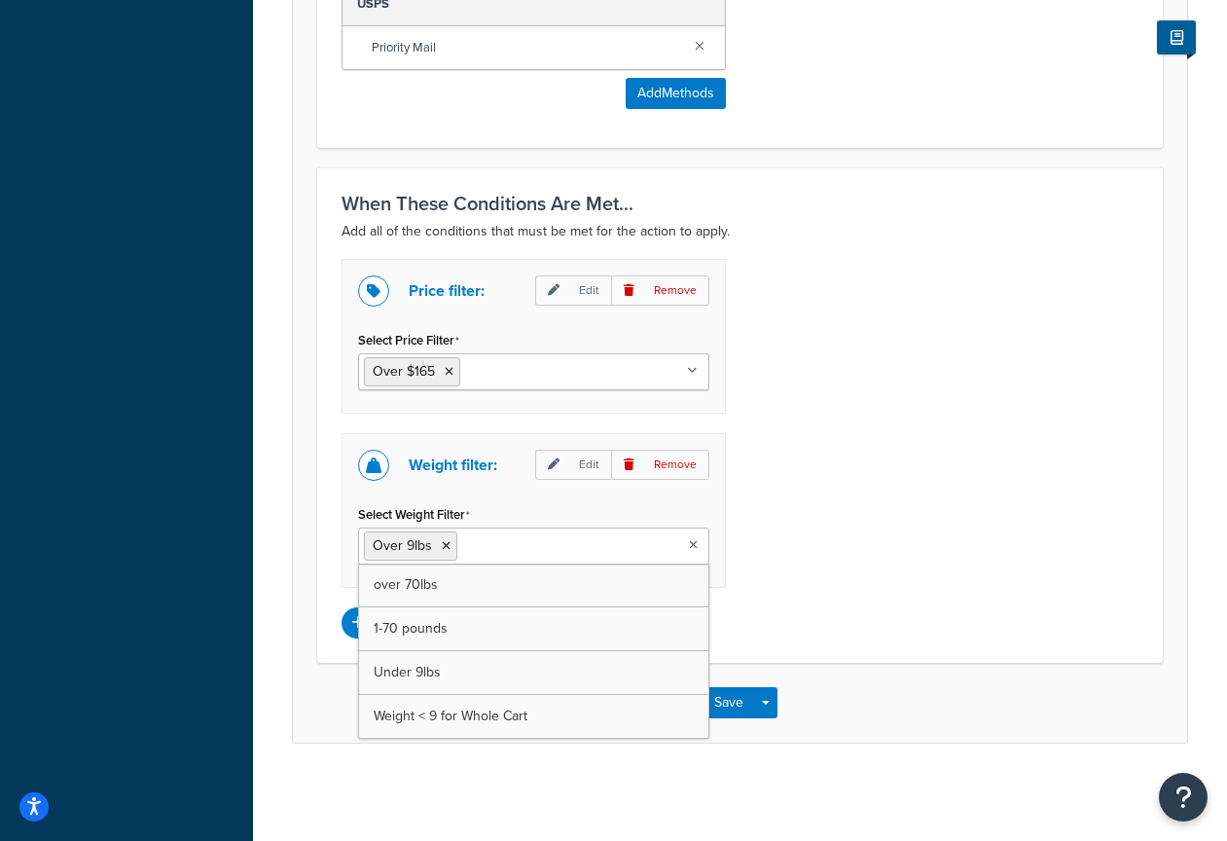
drag, startPoint x: 913, startPoint y: 497, endPoint x: 630, endPoint y: 567, distance: 291.6
click at [913, 498] on div "Price filter: Edit Remove Select Price Filter Over $165 Over $49 Over $150 Over…" at bounding box center [740, 449] width 826 height 380
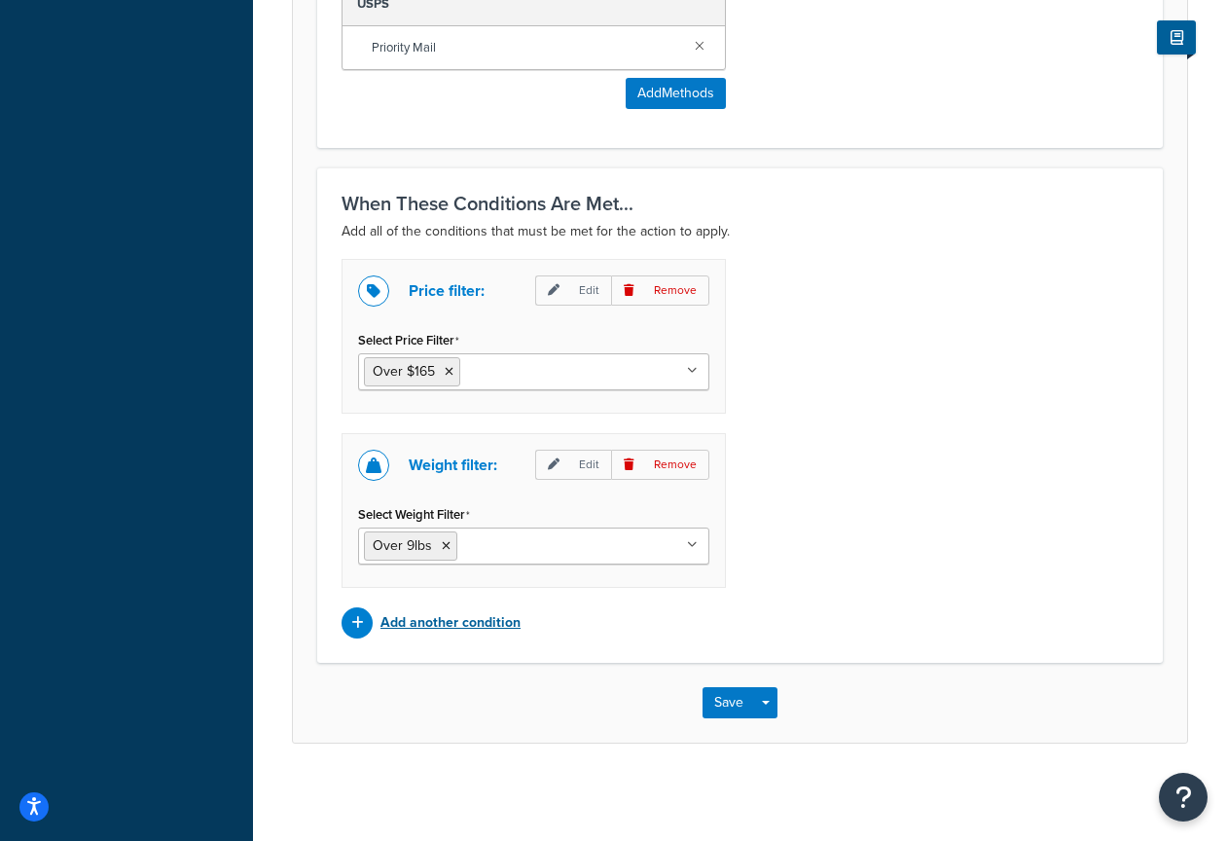
click at [455, 622] on p "Add another condition" at bounding box center [451, 622] width 140 height 27
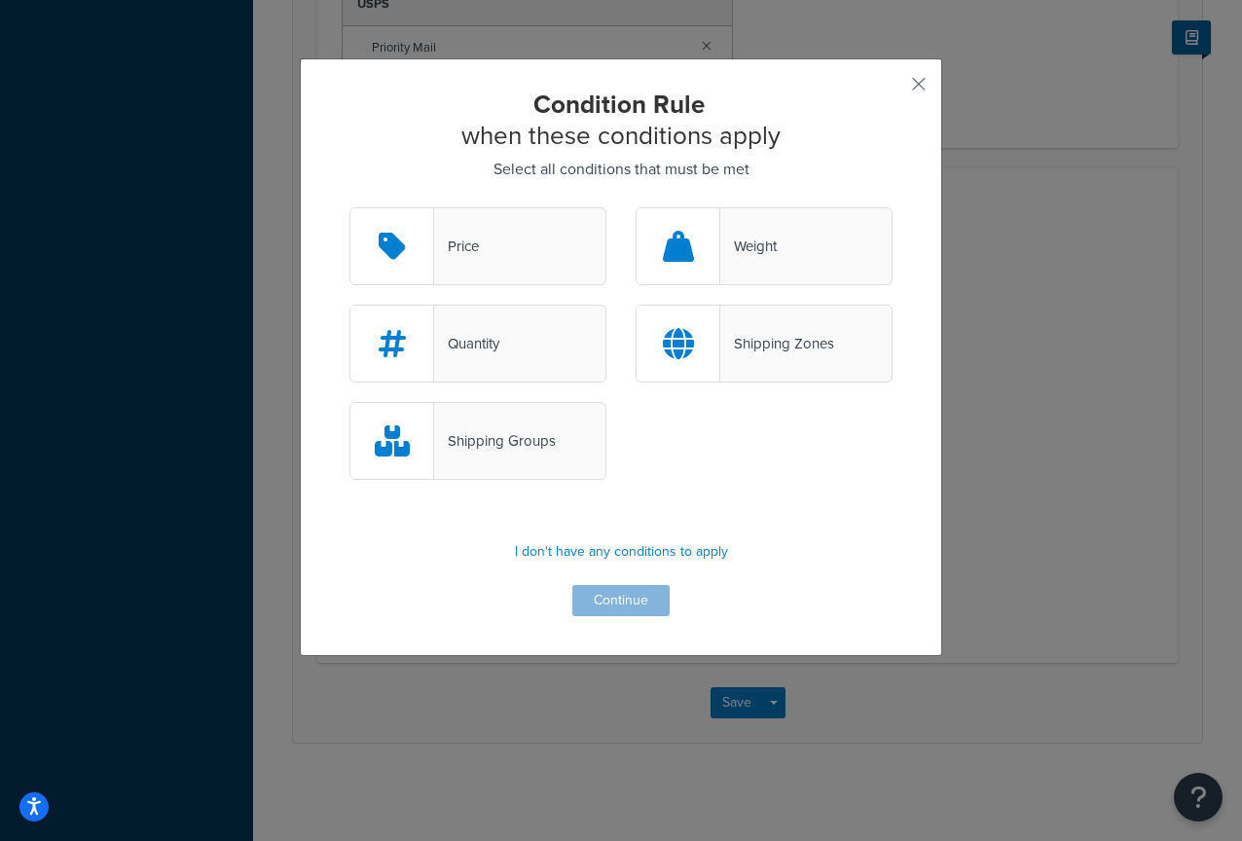
click at [748, 333] on div "Shipping Zones" at bounding box center [777, 343] width 114 height 27
click at [0, 0] on input "Shipping Zones" at bounding box center [0, 0] width 0 height 0
click at [601, 595] on button "Continue" at bounding box center [620, 600] width 97 height 31
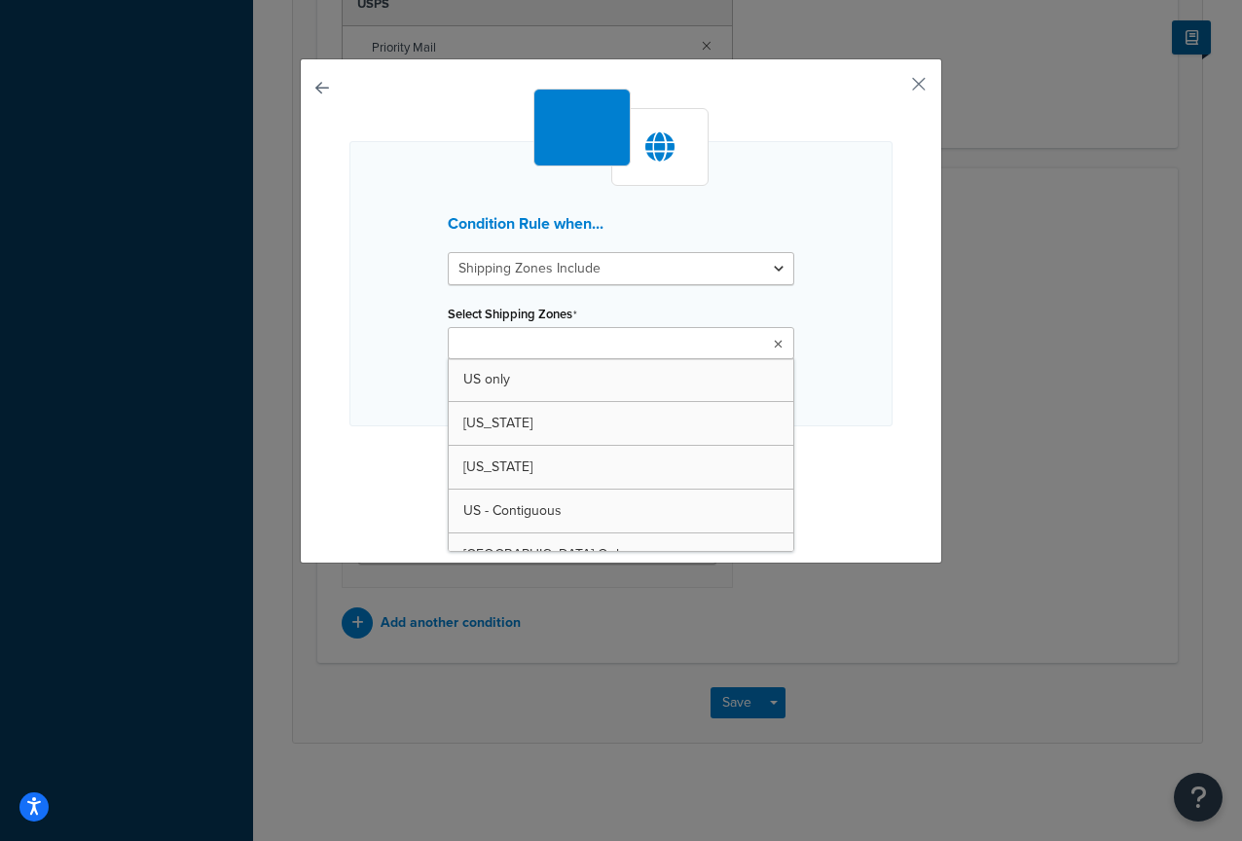
click at [529, 348] on input "Select Shipping Zones" at bounding box center [540, 344] width 172 height 21
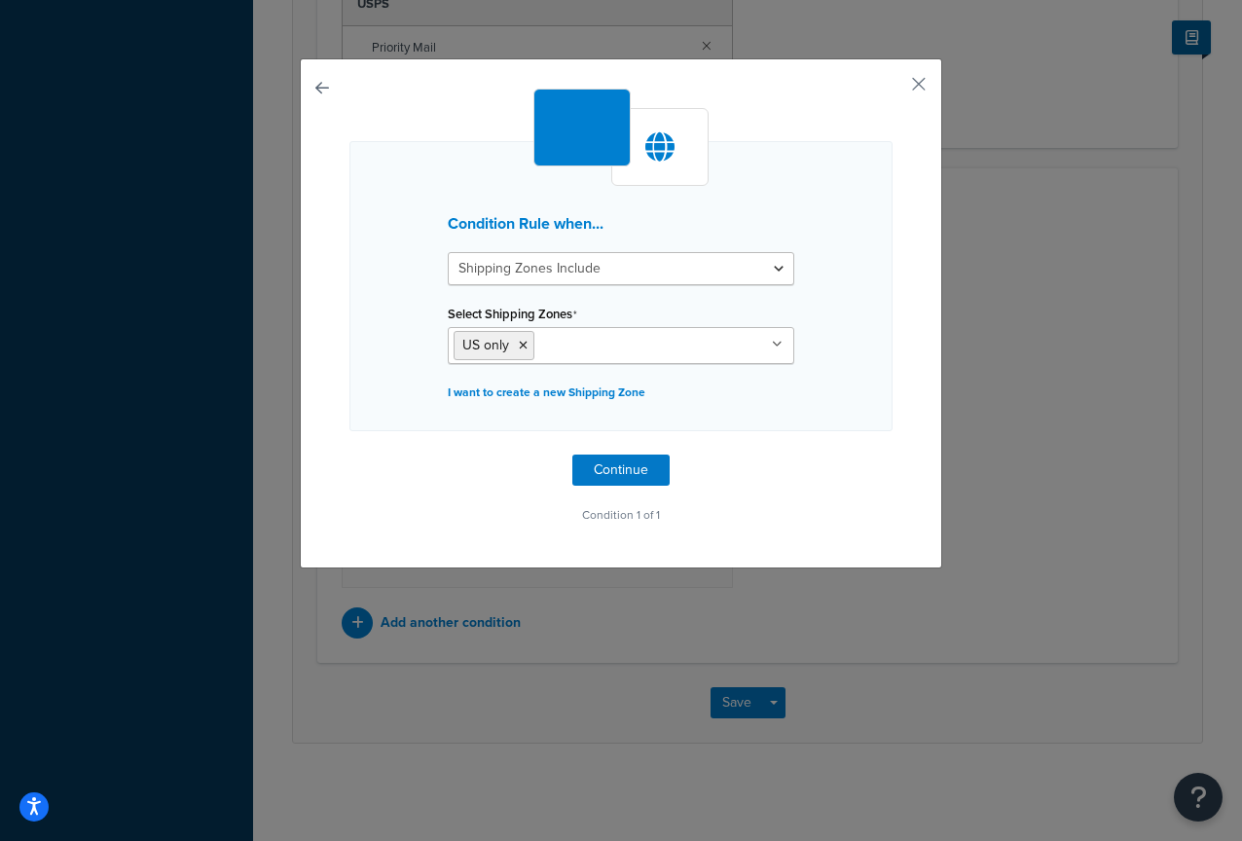
click at [894, 386] on div "Condition Rule when... Shipping Zones Include Shipping Zones Do Not Include Sel…" at bounding box center [621, 313] width 642 height 510
click at [636, 474] on button "Continue" at bounding box center [620, 470] width 97 height 31
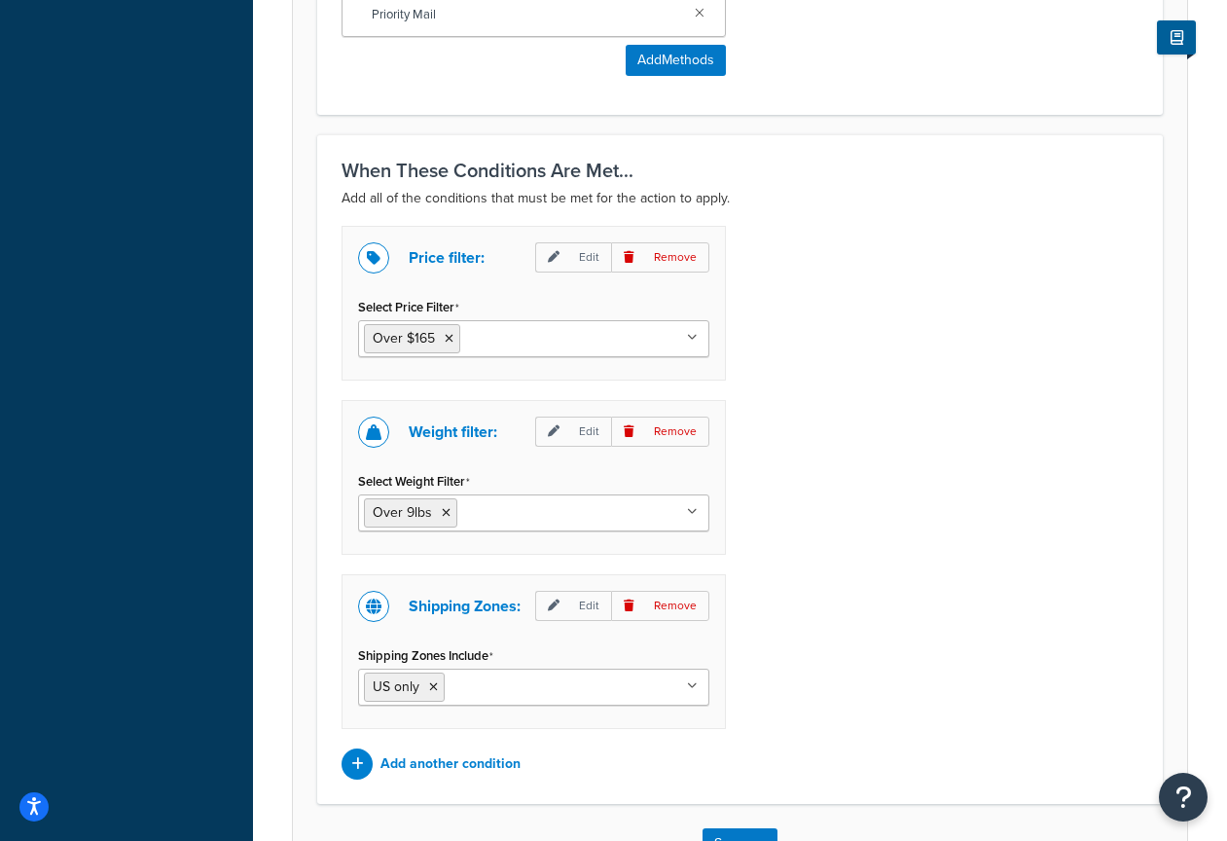
scroll to position [1307, 0]
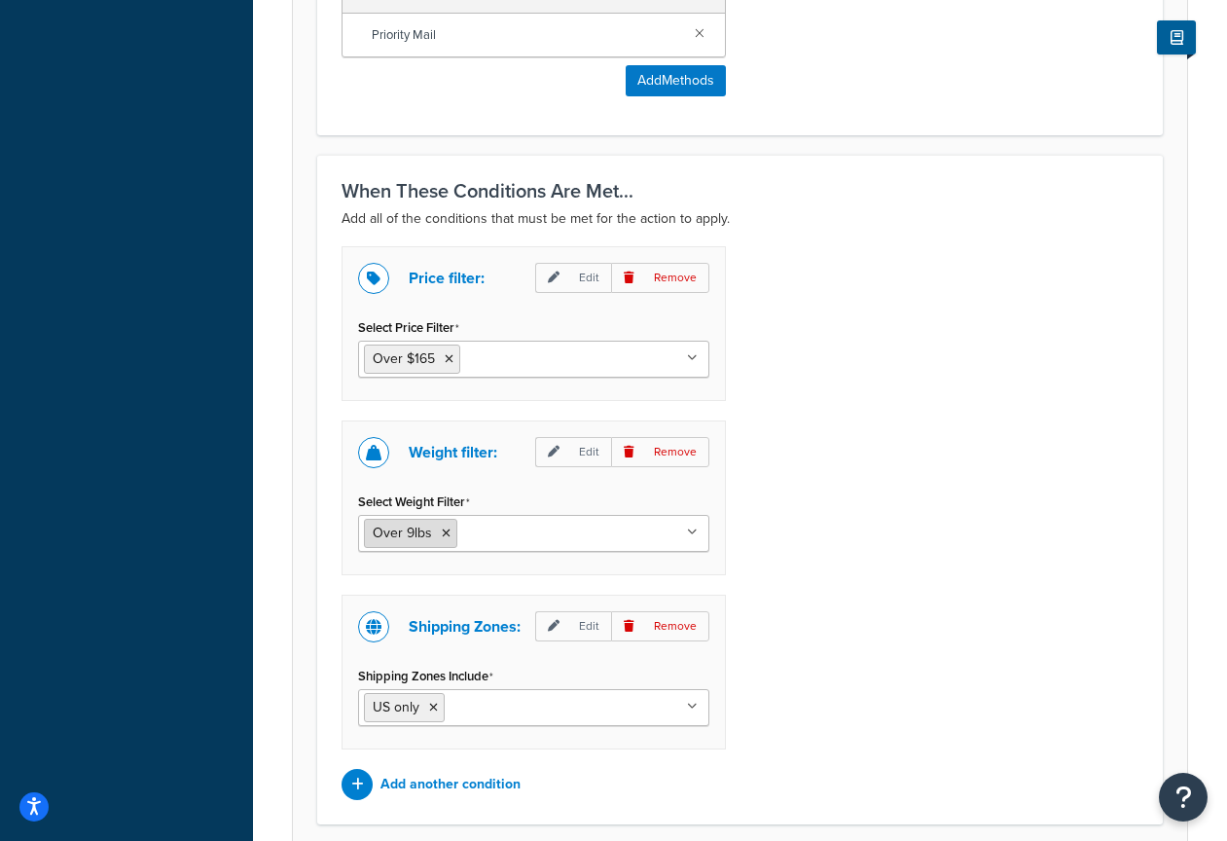
click at [450, 361] on icon at bounding box center [449, 359] width 9 height 12
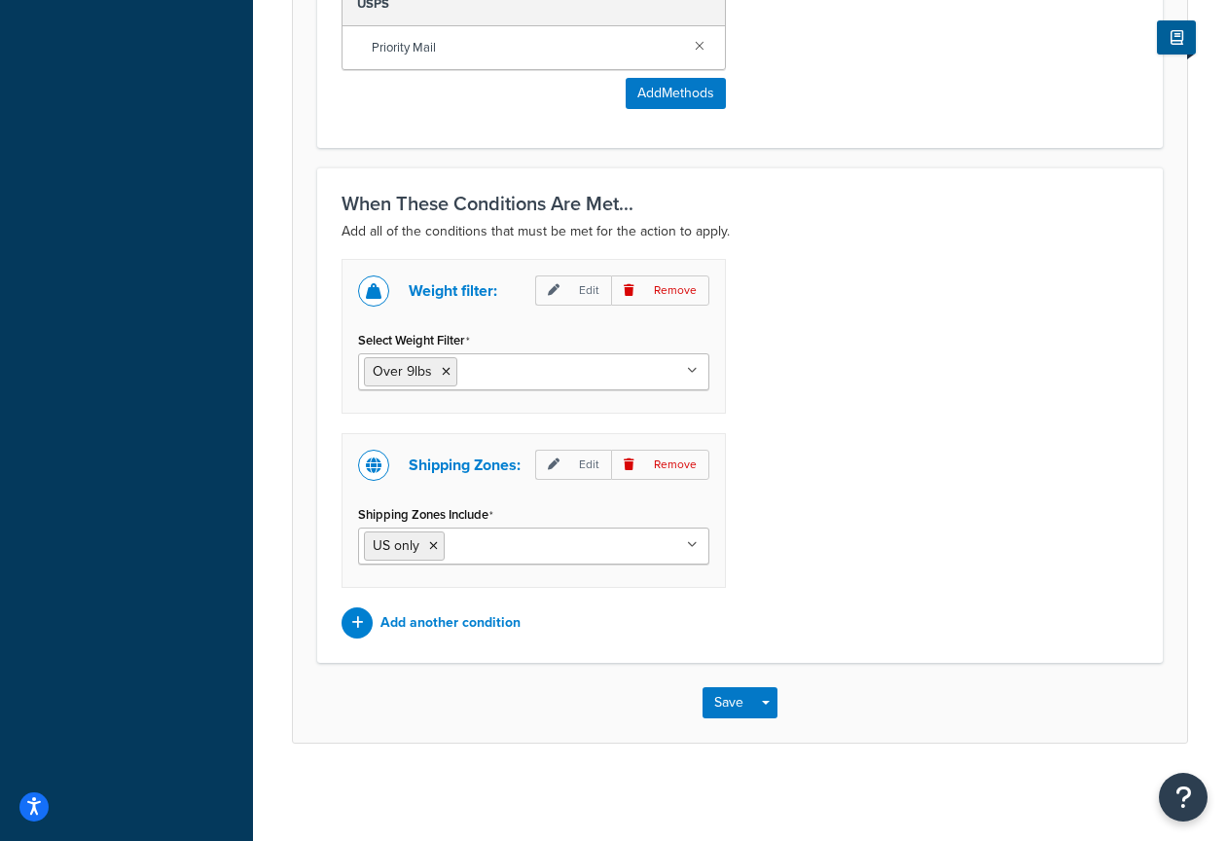
scroll to position [1297, 0]
drag, startPoint x: 838, startPoint y: 342, endPoint x: 776, endPoint y: 330, distance: 63.4
click at [838, 342] on div "Weight filter: Edit Remove Select Weight Filter Over 9lbs over 70lbs 1-70 pound…" at bounding box center [740, 449] width 826 height 380
click at [452, 626] on p "Add another condition" at bounding box center [451, 622] width 140 height 27
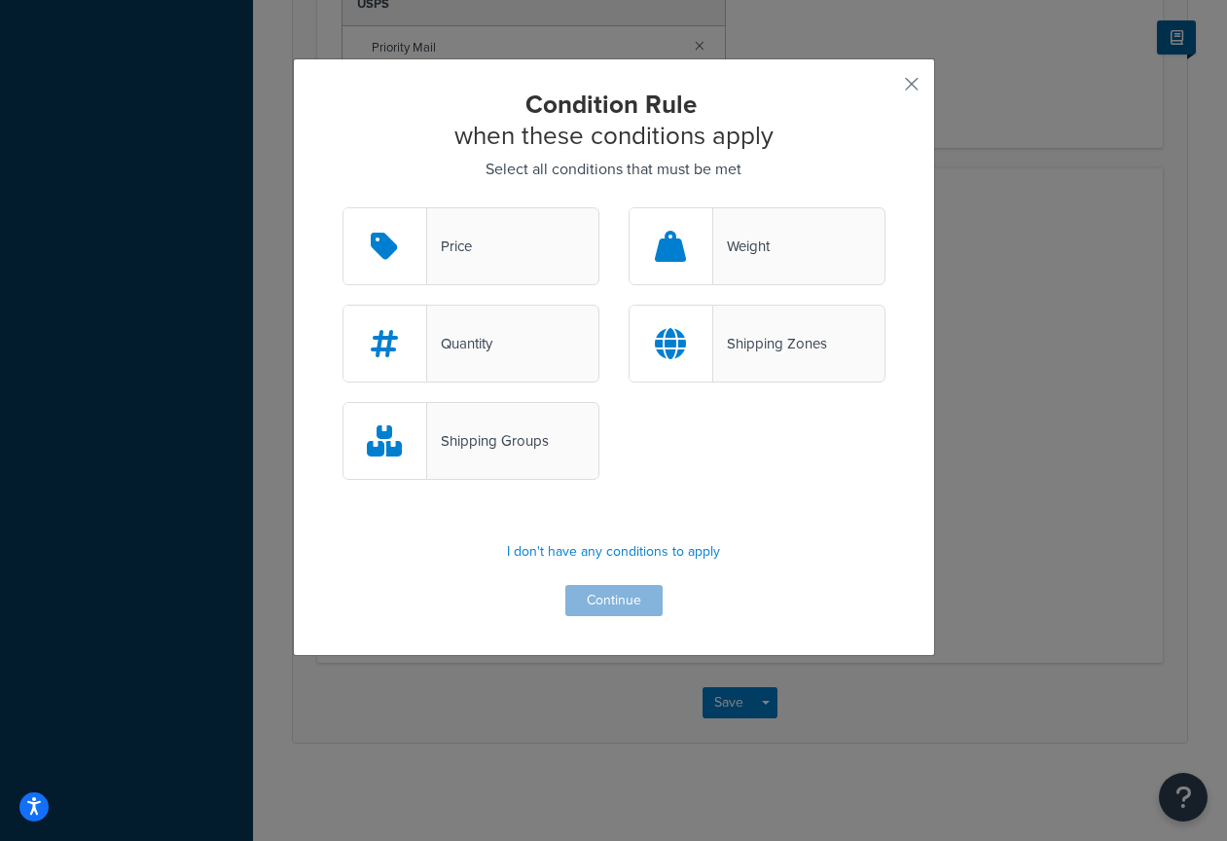
scroll to position [1259, 0]
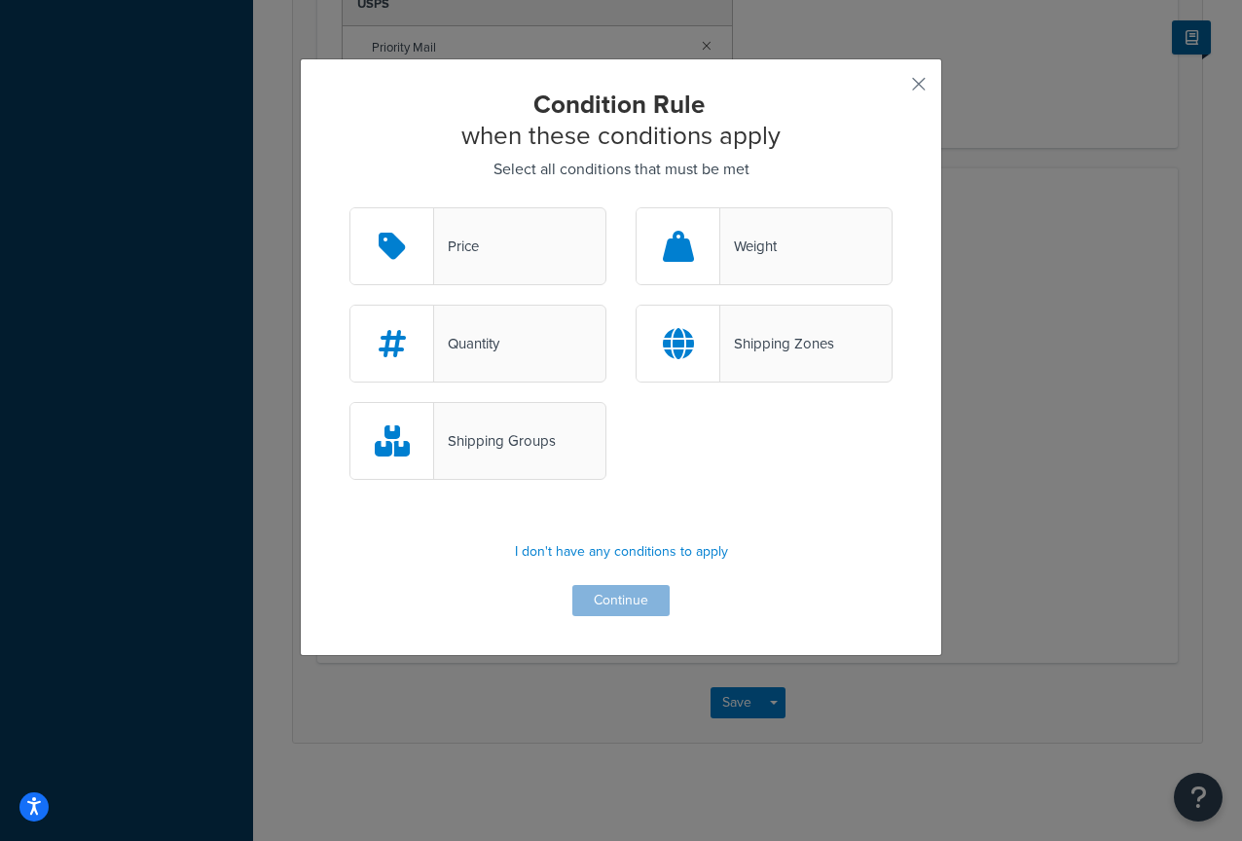
click at [519, 262] on div "Price" at bounding box center [477, 246] width 257 height 78
click at [0, 0] on input "Price" at bounding box center [0, 0] width 0 height 0
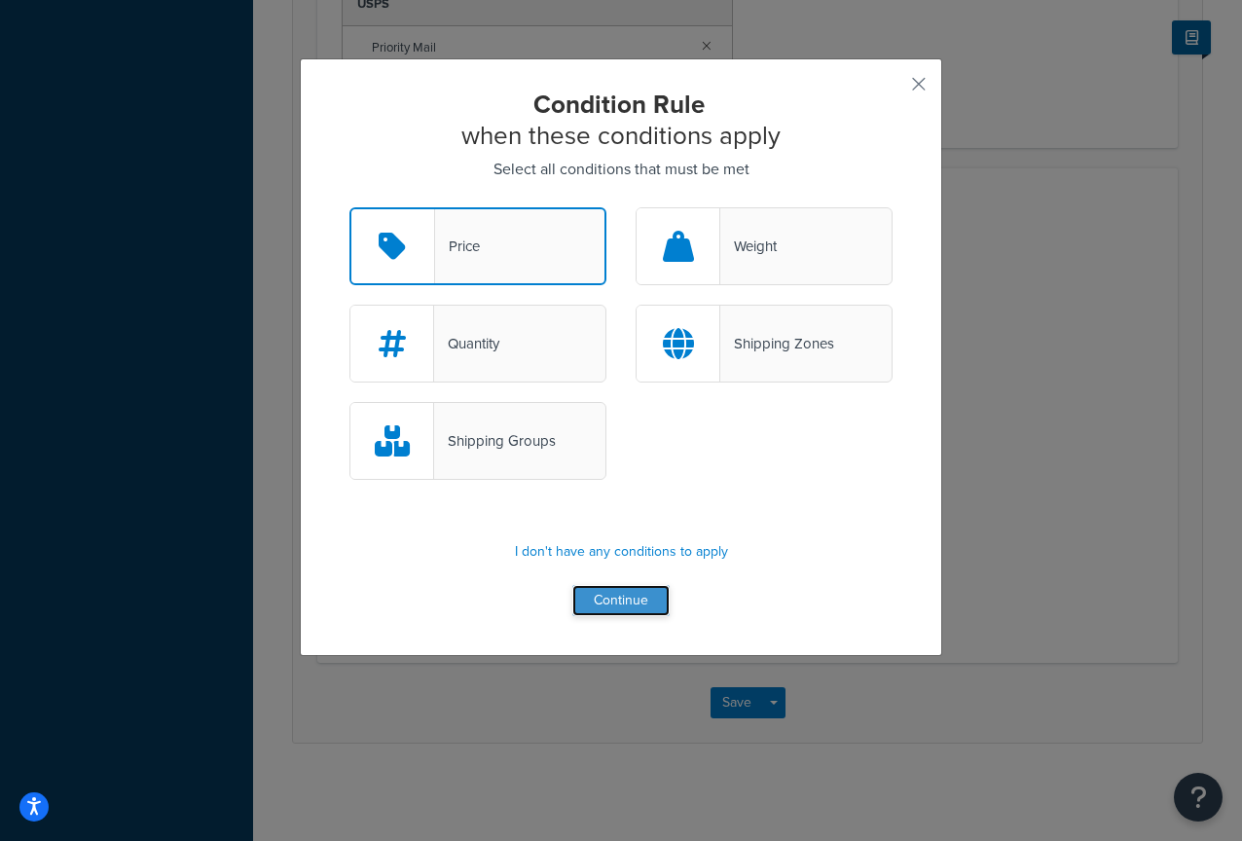
click at [612, 602] on button "Continue" at bounding box center [620, 600] width 97 height 31
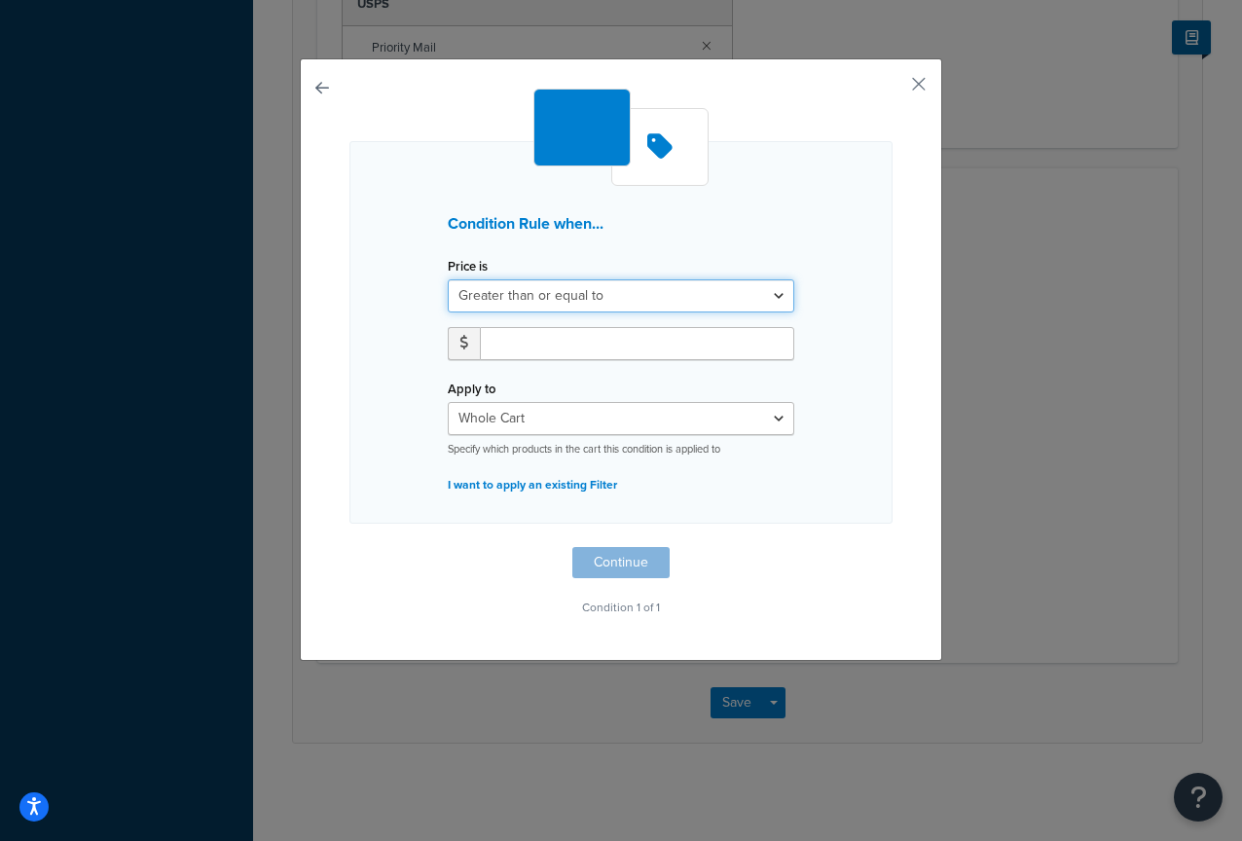
click at [528, 292] on select "Greater than or equal to Between or equal to Less than or equal to" at bounding box center [621, 295] width 347 height 33
click at [517, 350] on input "number" at bounding box center [637, 343] width 314 height 33
type input "1"
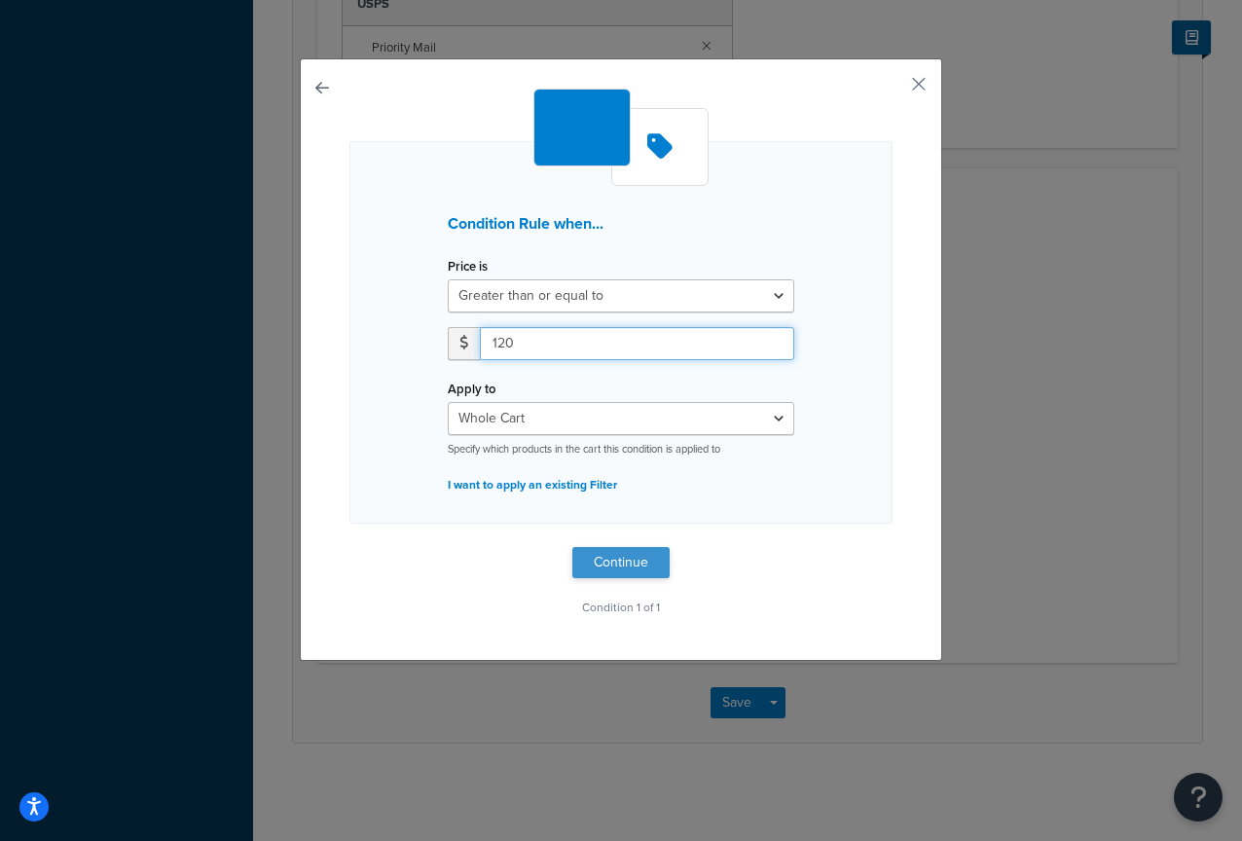
type input "120"
click at [638, 561] on button "Continue" at bounding box center [620, 562] width 97 height 31
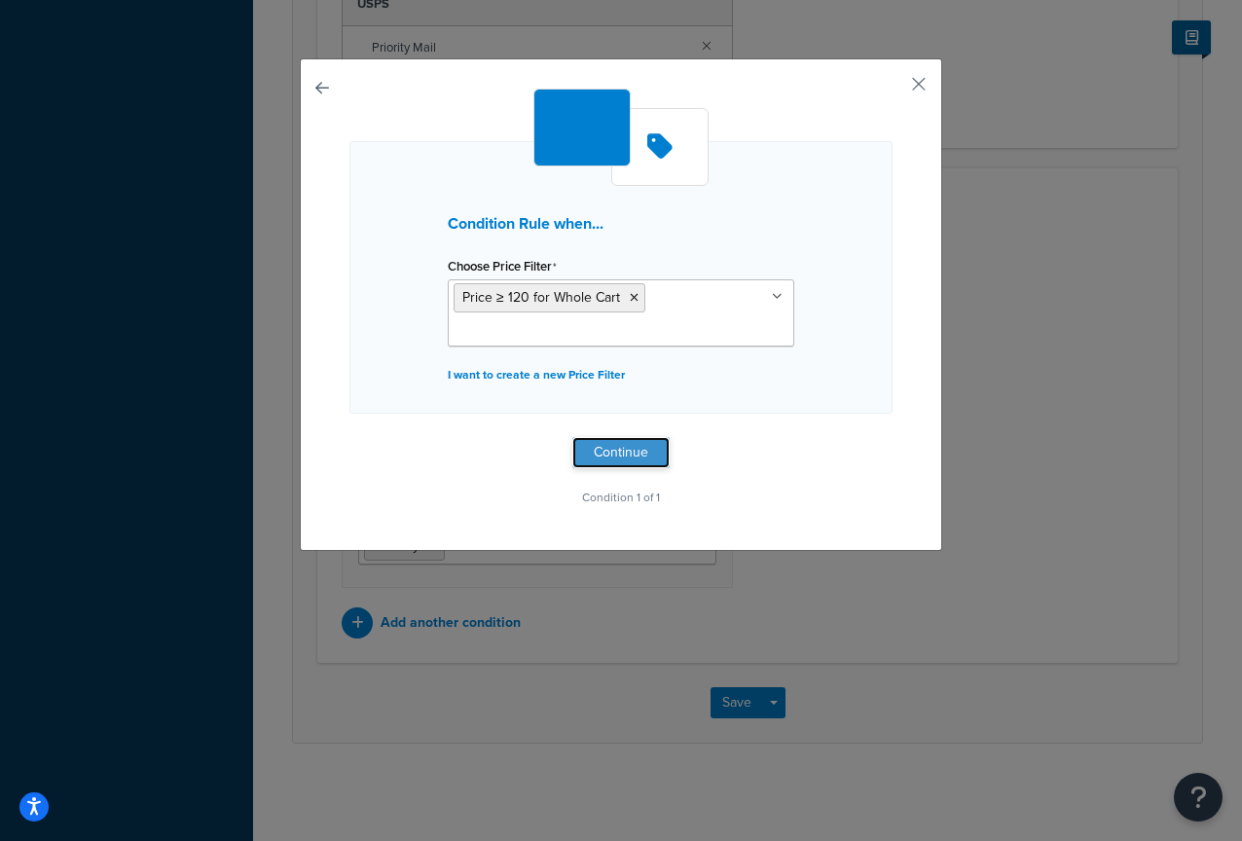
click at [606, 465] on button "Continue" at bounding box center [620, 452] width 97 height 31
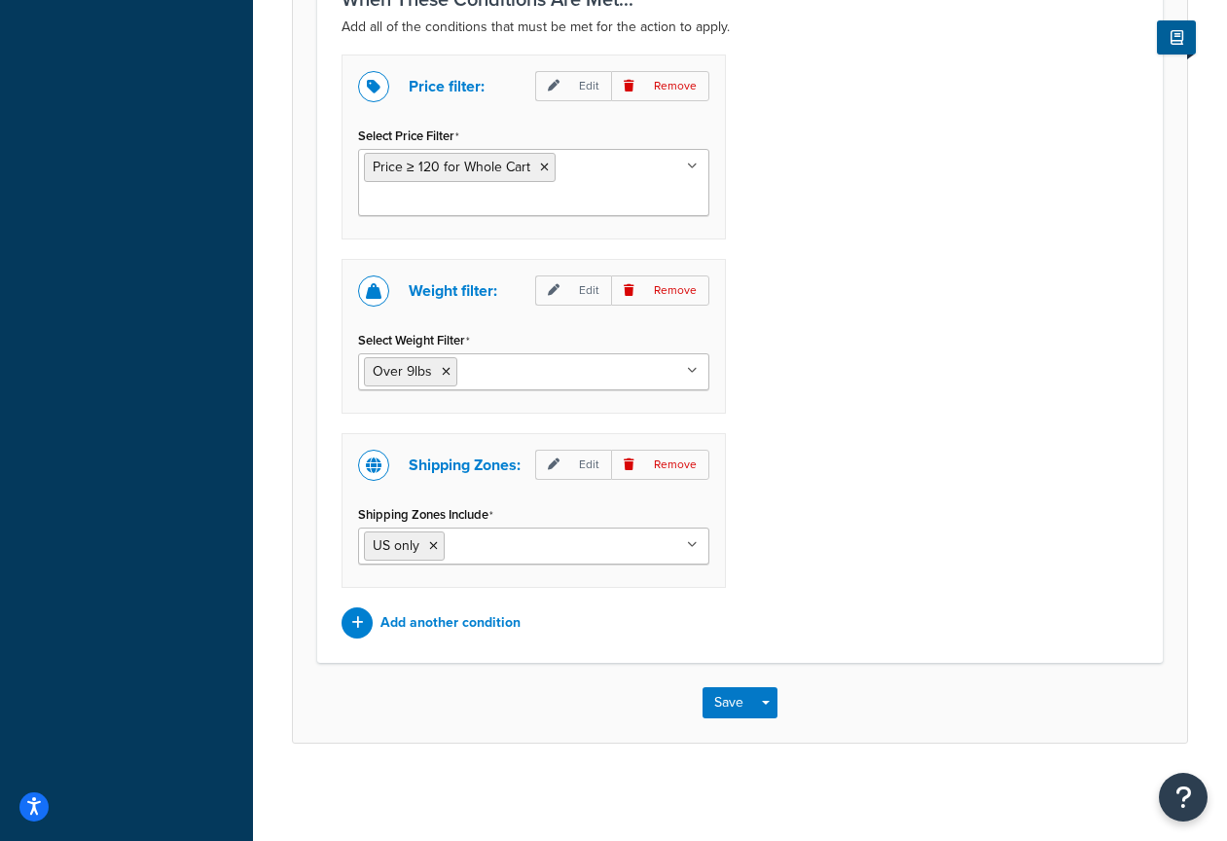
scroll to position [1501, 0]
click at [735, 708] on button "Save" at bounding box center [729, 702] width 53 height 31
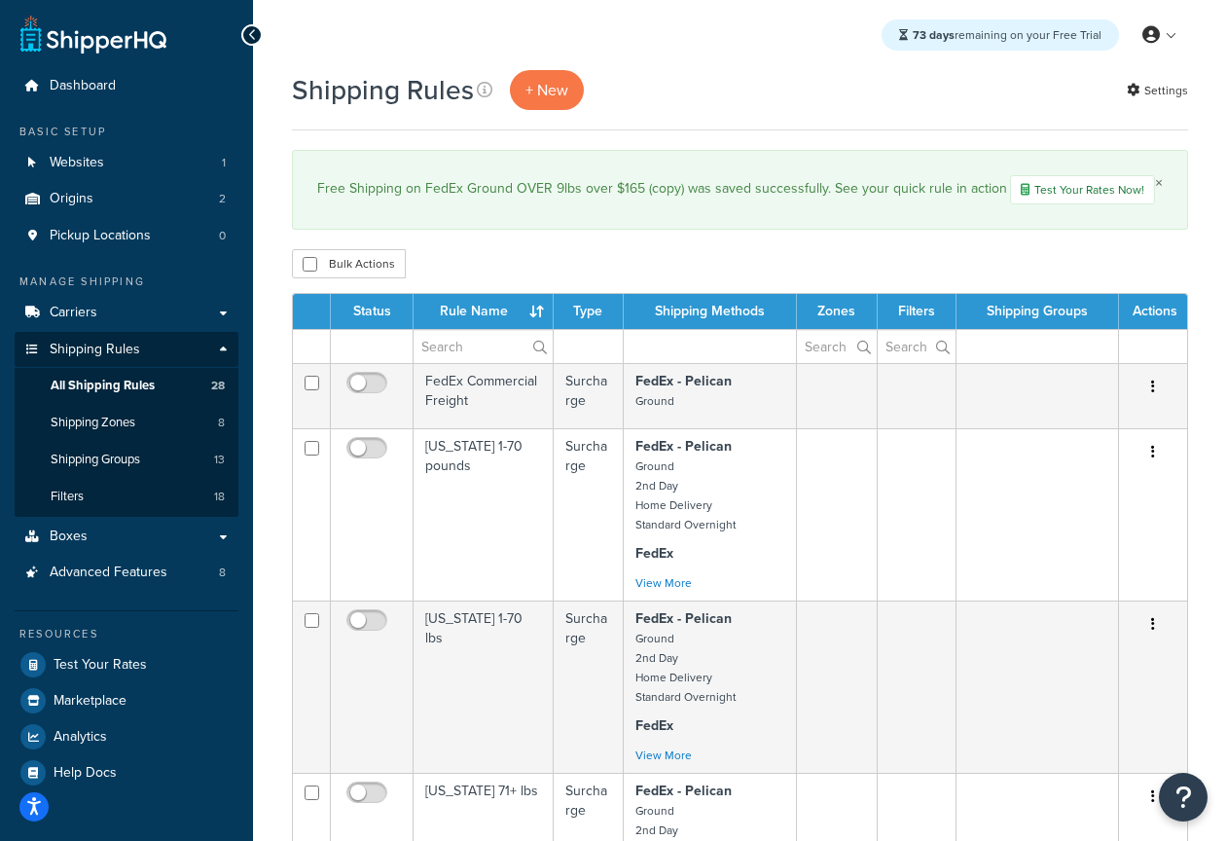
click at [1160, 182] on link "×" at bounding box center [1159, 183] width 8 height 16
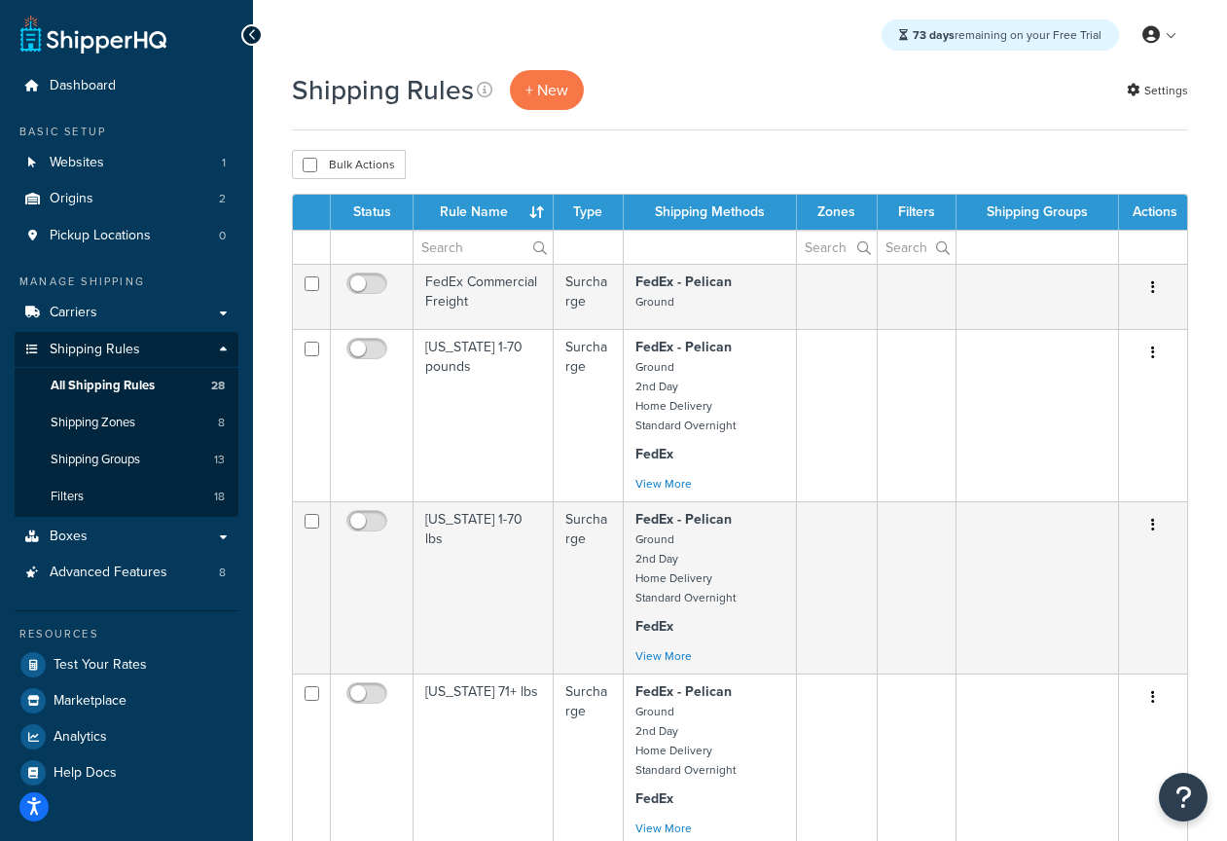
click at [496, 213] on th "Rule Name" at bounding box center [484, 212] width 140 height 35
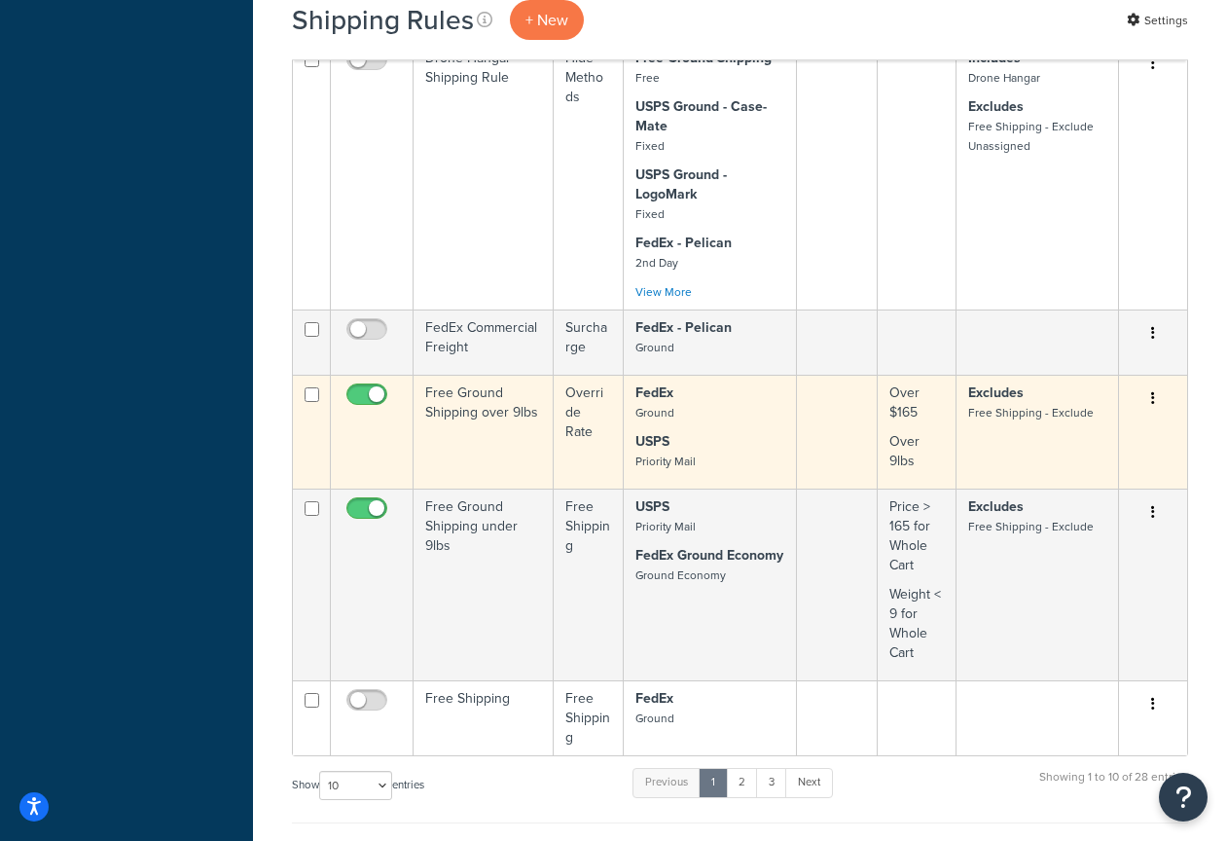
scroll to position [1181, 0]
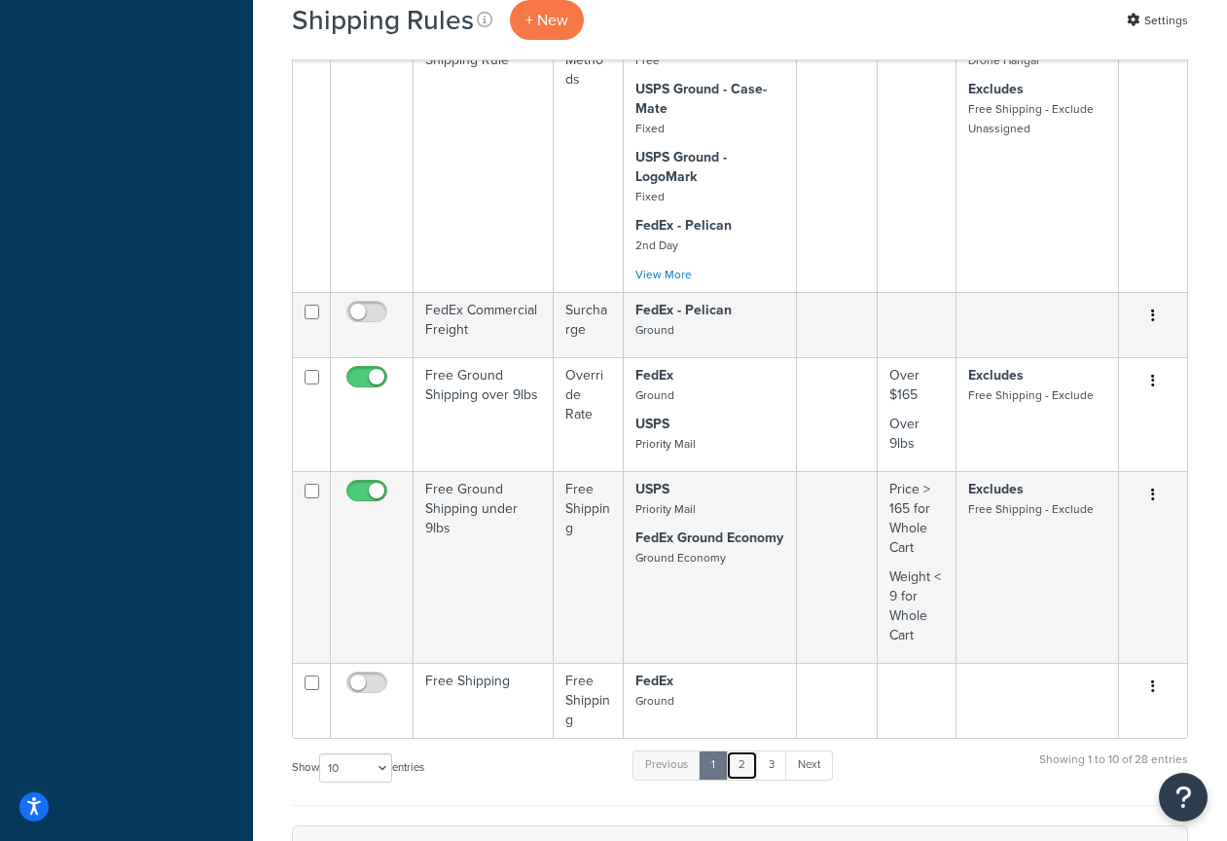
click at [745, 764] on link "2" at bounding box center [742, 764] width 32 height 29
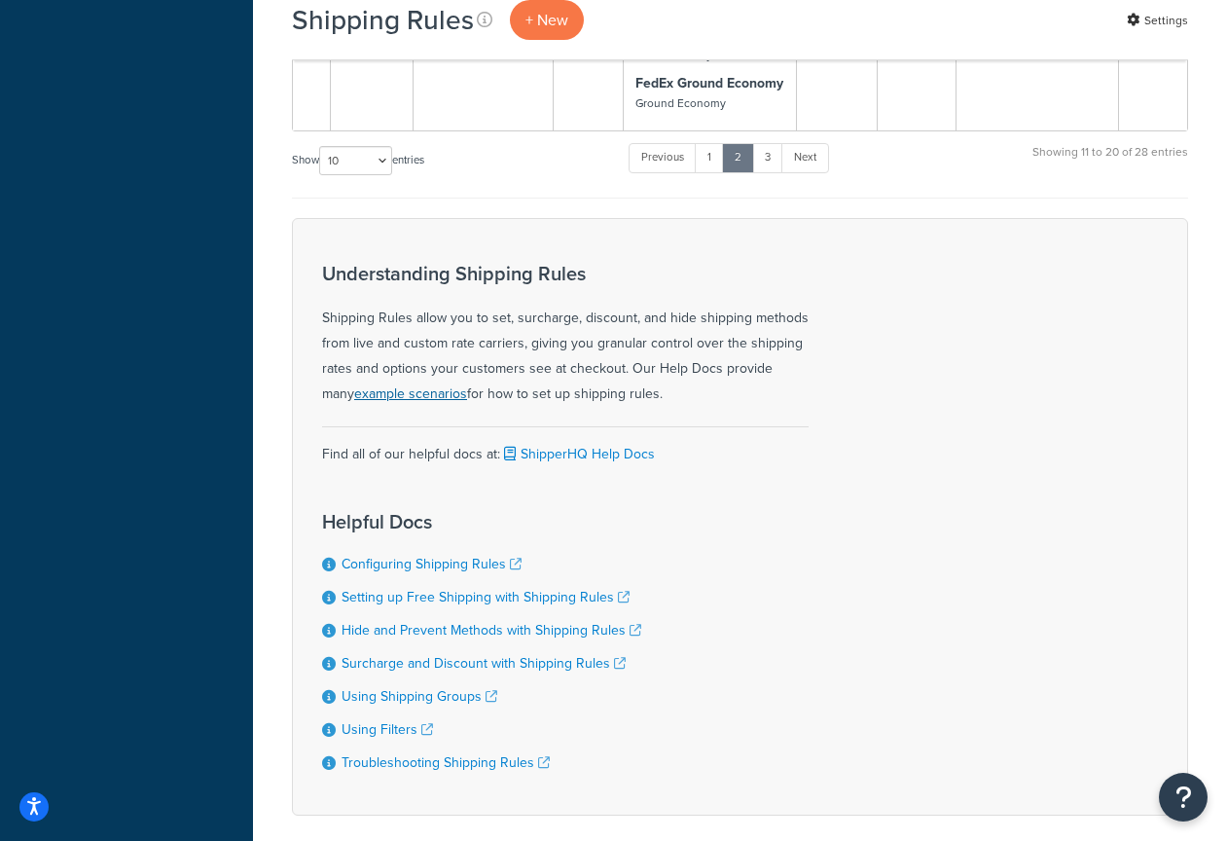
scroll to position [1200, 0]
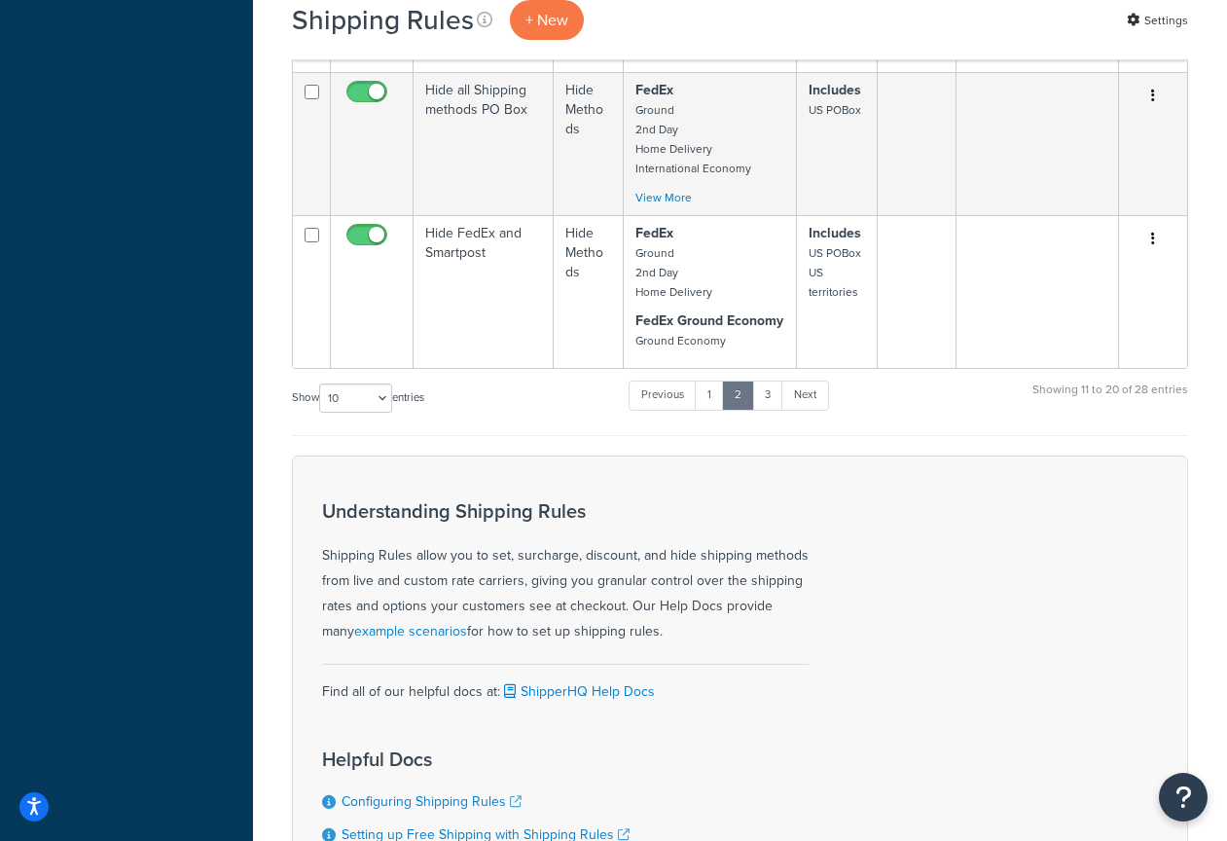
click at [364, 383] on div "Show 10 15 25 50 100 1000 entries" at bounding box center [358, 400] width 132 height 42
click at [366, 394] on select "10 15 25 50 100 1000" at bounding box center [355, 398] width 73 height 29
select select "1000"
click at [321, 384] on select "10 15 25 50 100 1000" at bounding box center [355, 398] width 73 height 29
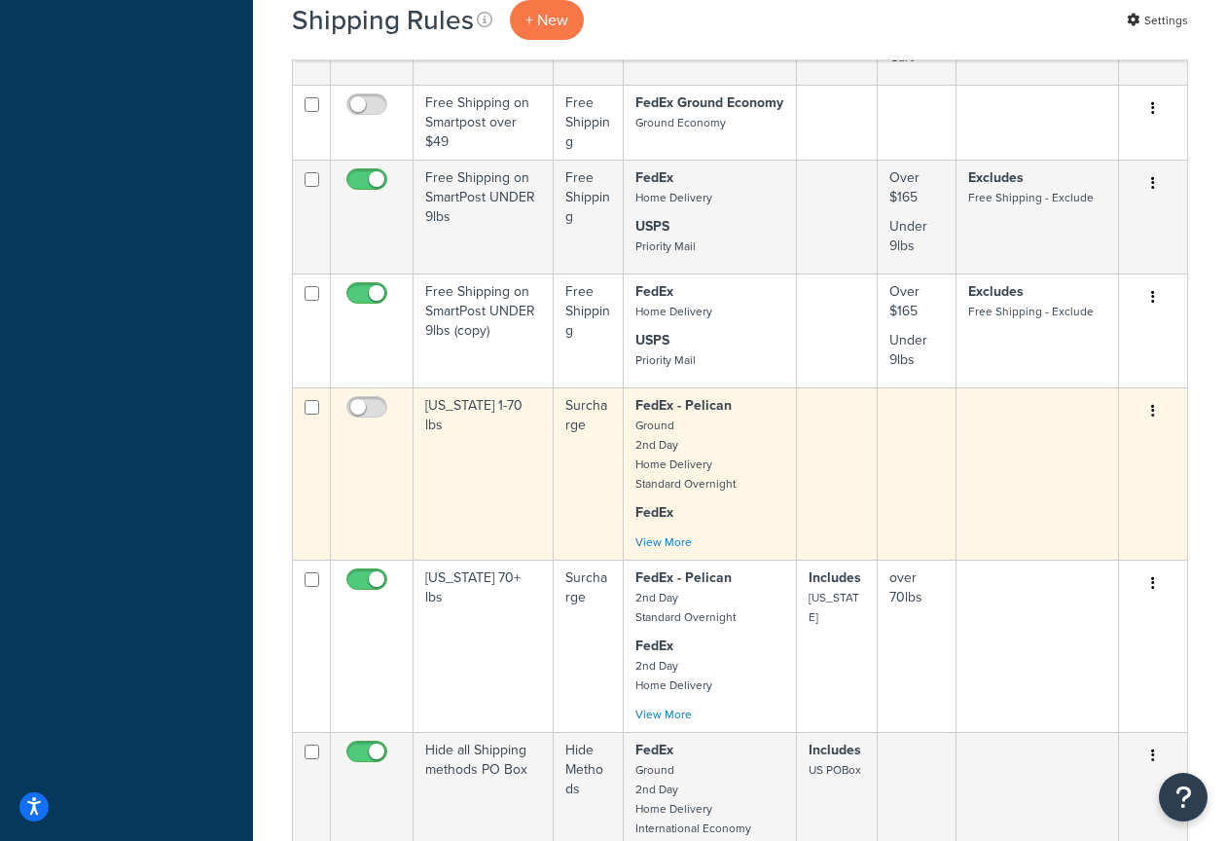
scroll to position [2019, 0]
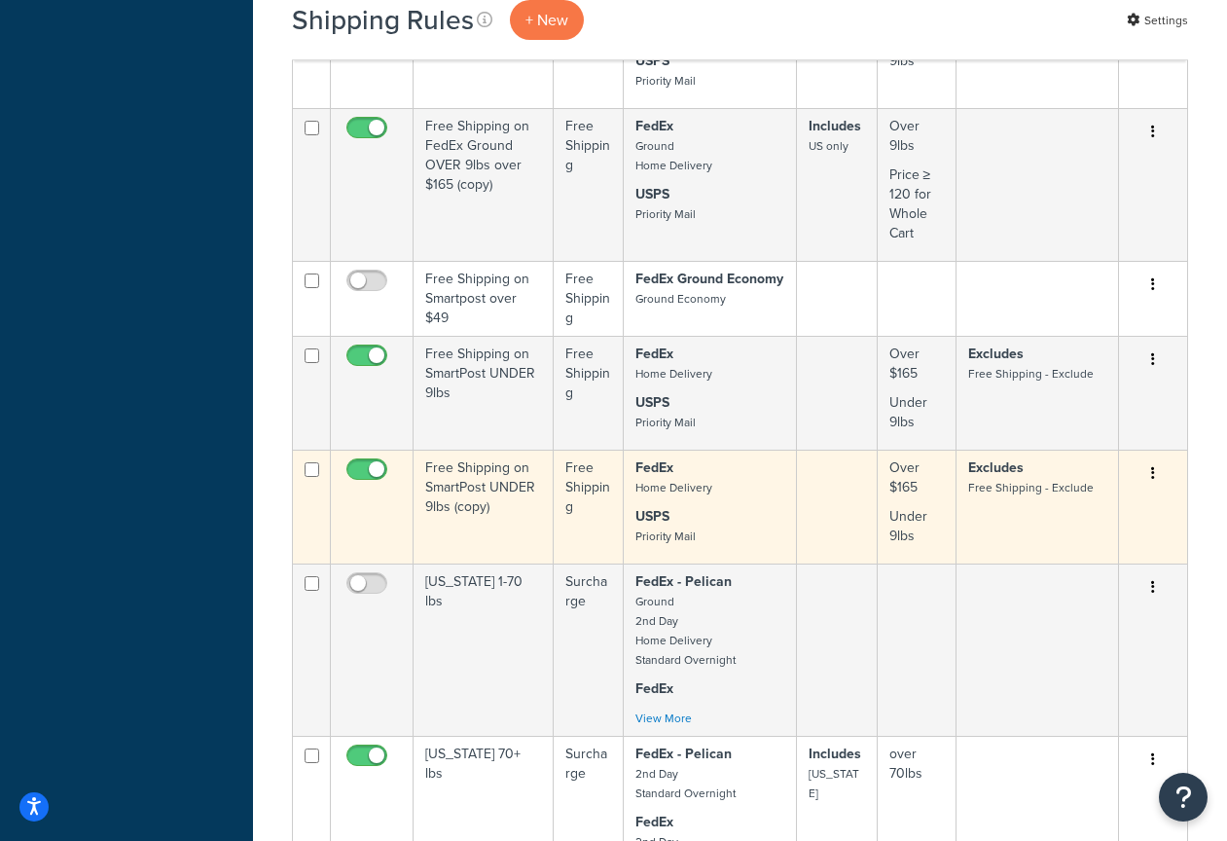
click at [1152, 479] on icon "button" at bounding box center [1154, 473] width 4 height 14
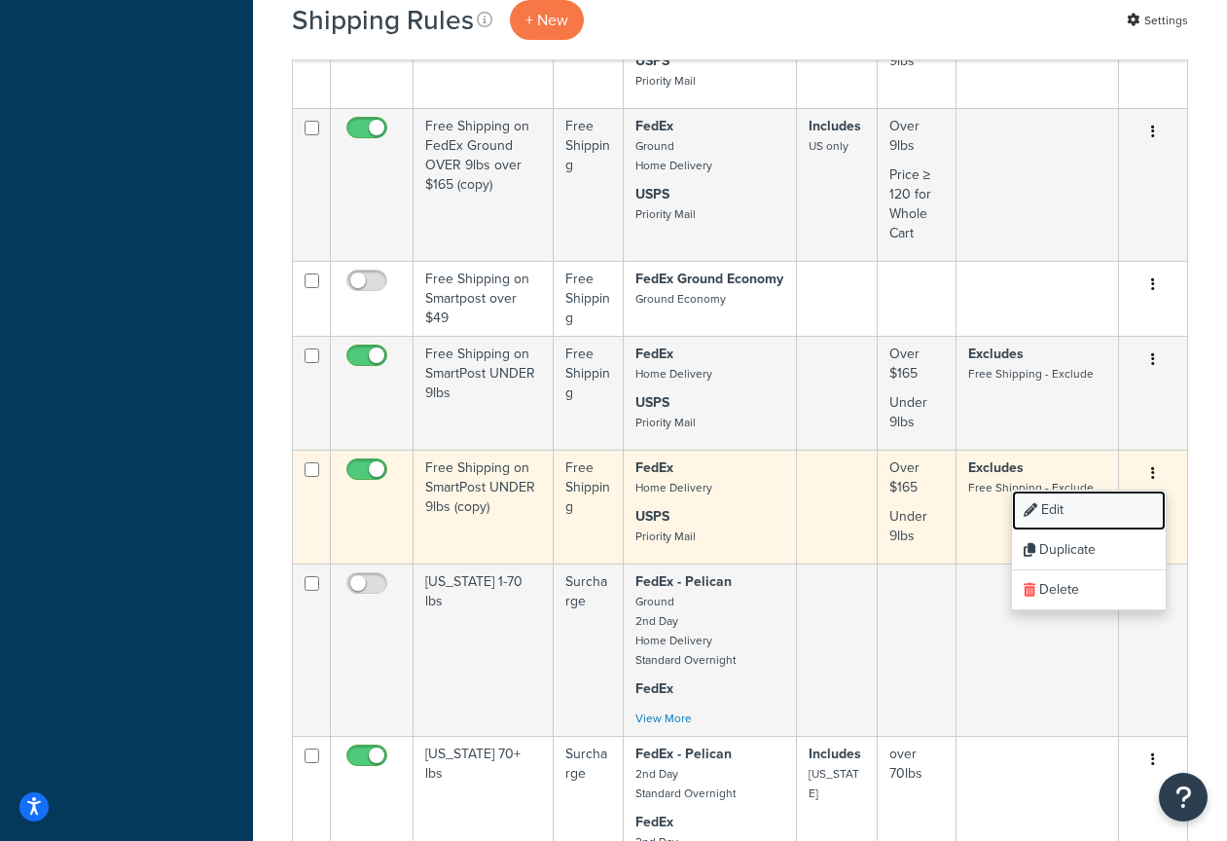
click at [1099, 517] on link "Edit" at bounding box center [1089, 511] width 154 height 40
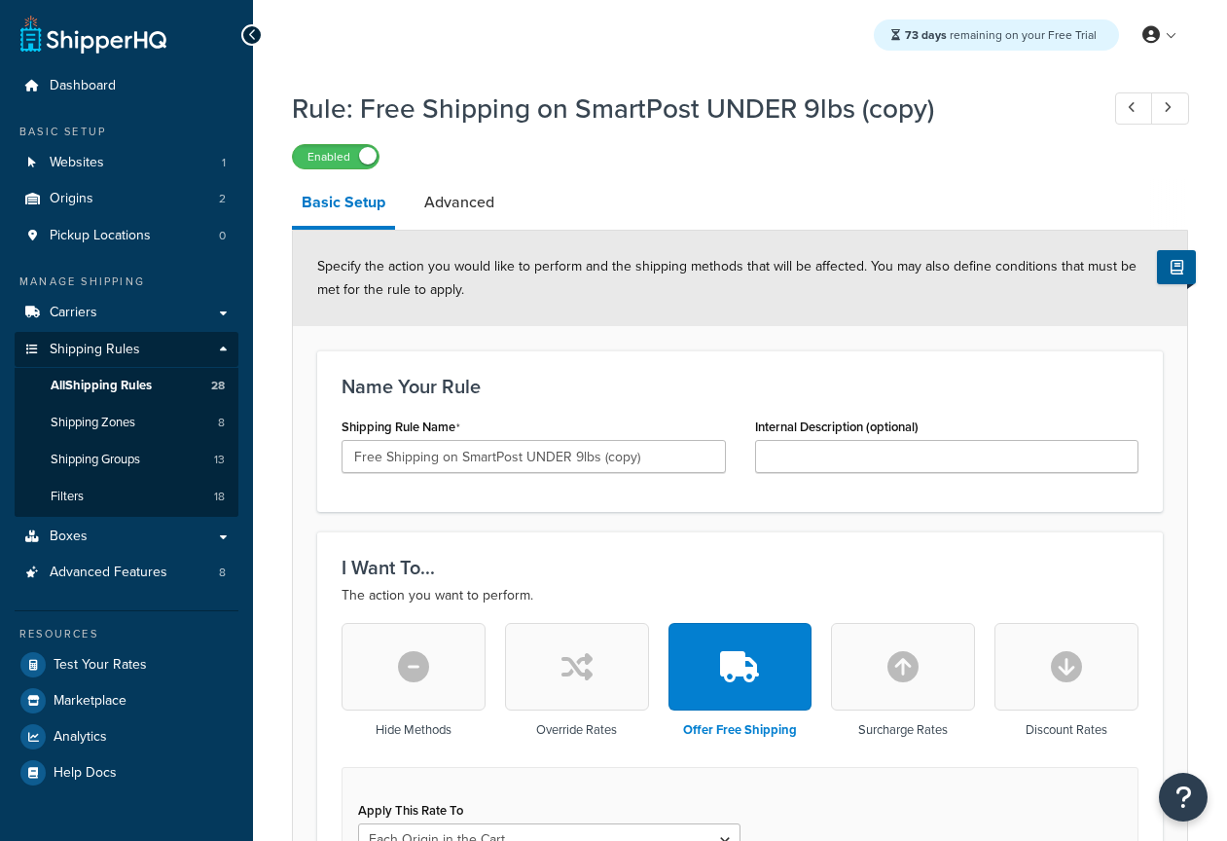
select select "LOCATION"
click at [470, 215] on link "Advanced" at bounding box center [460, 202] width 90 height 47
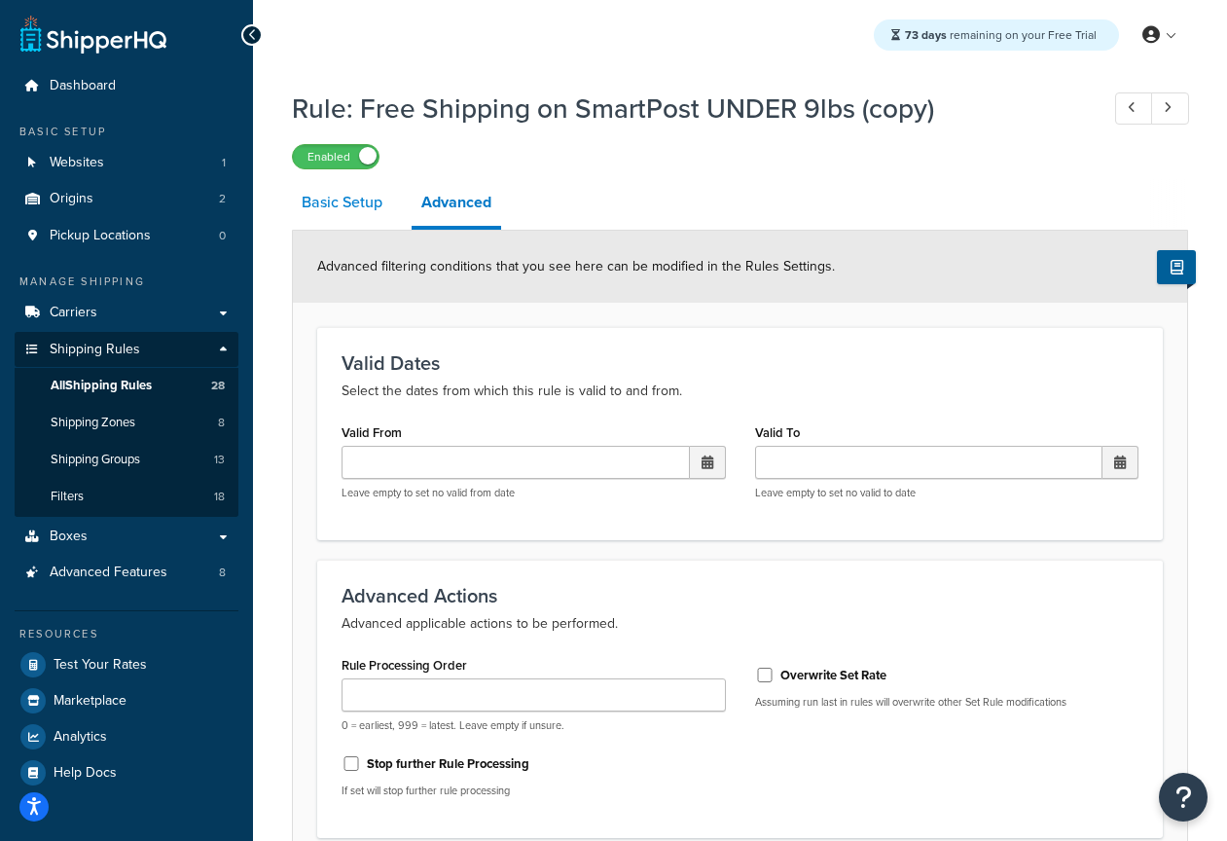
click at [349, 207] on link "Basic Setup" at bounding box center [342, 202] width 100 height 47
select select "LOCATION"
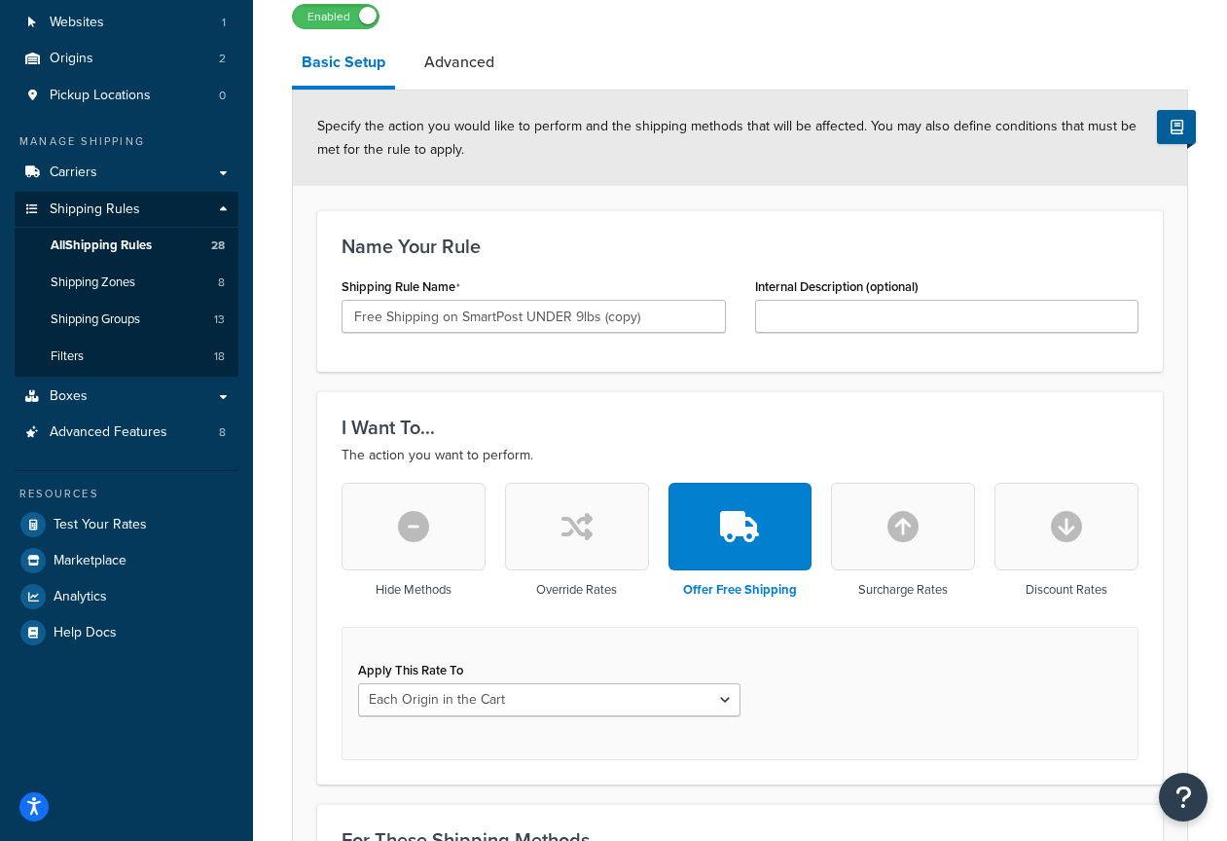
scroll to position [302, 0]
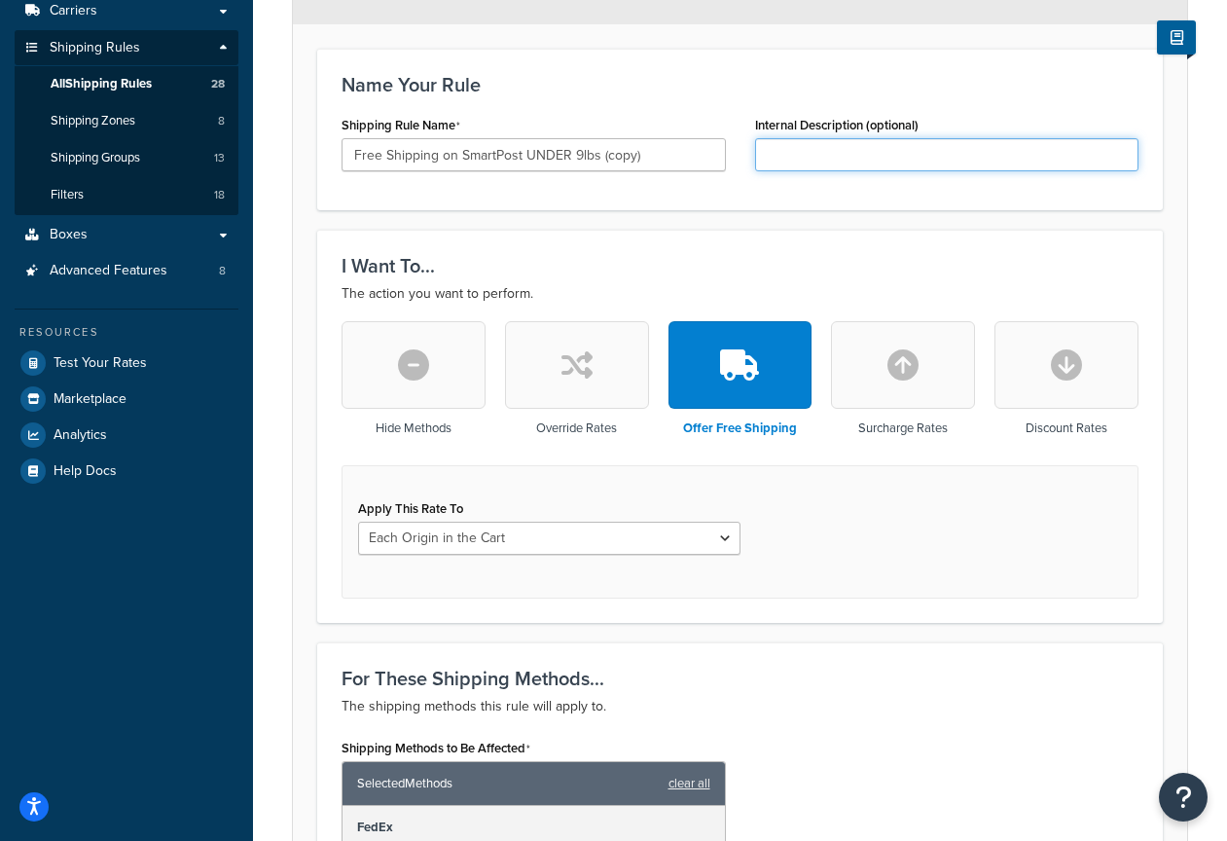
click at [838, 164] on input "Internal Description (optional)" at bounding box center [947, 154] width 384 height 33
type input "sajal test"
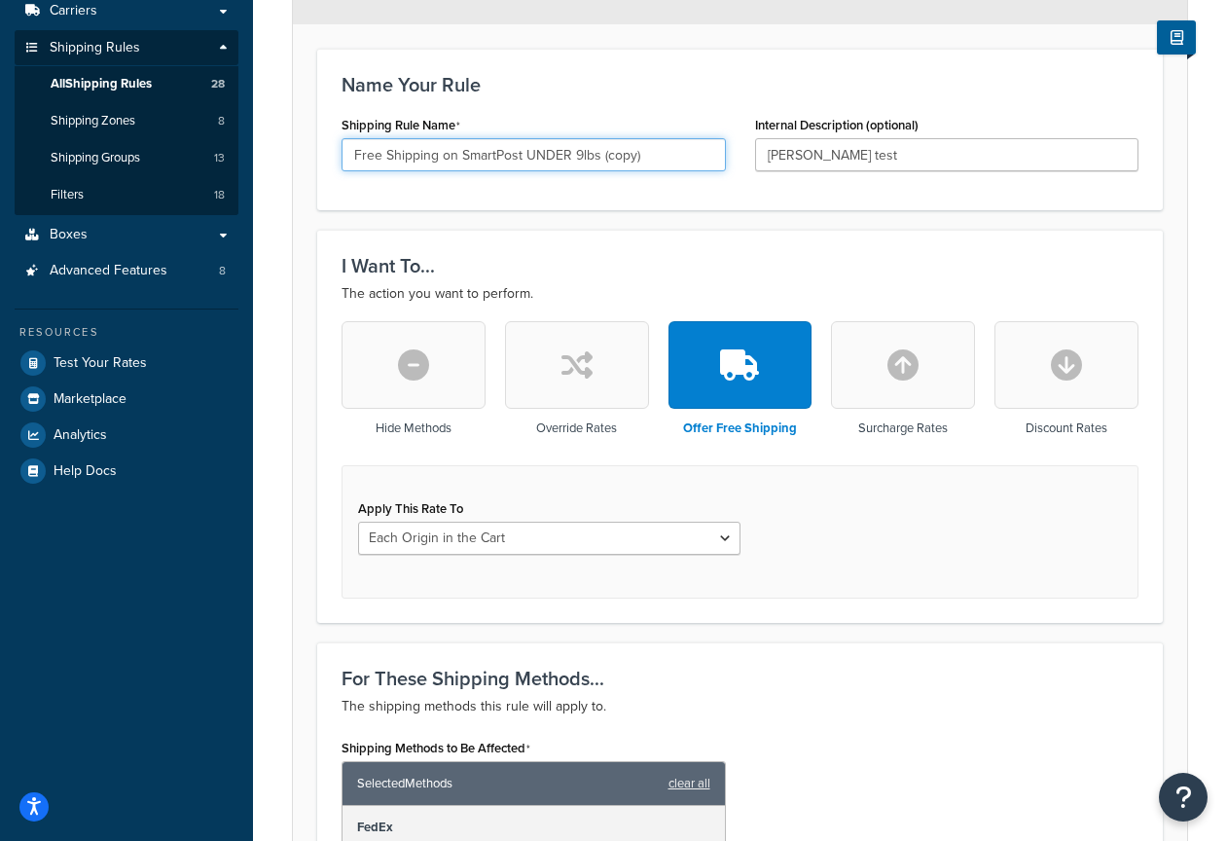
click at [665, 165] on input "Free Shipping on SmartPost UNDER 9lbs (copy)" at bounding box center [534, 154] width 384 height 33
type input "Free Shipping on SmartPost UNDER 9lbs (copy)-[SAJAL TEST]"
click at [677, 251] on div "I Want To... The action you want to perform. Hide Methods Override Rates Offer …" at bounding box center [740, 426] width 846 height 392
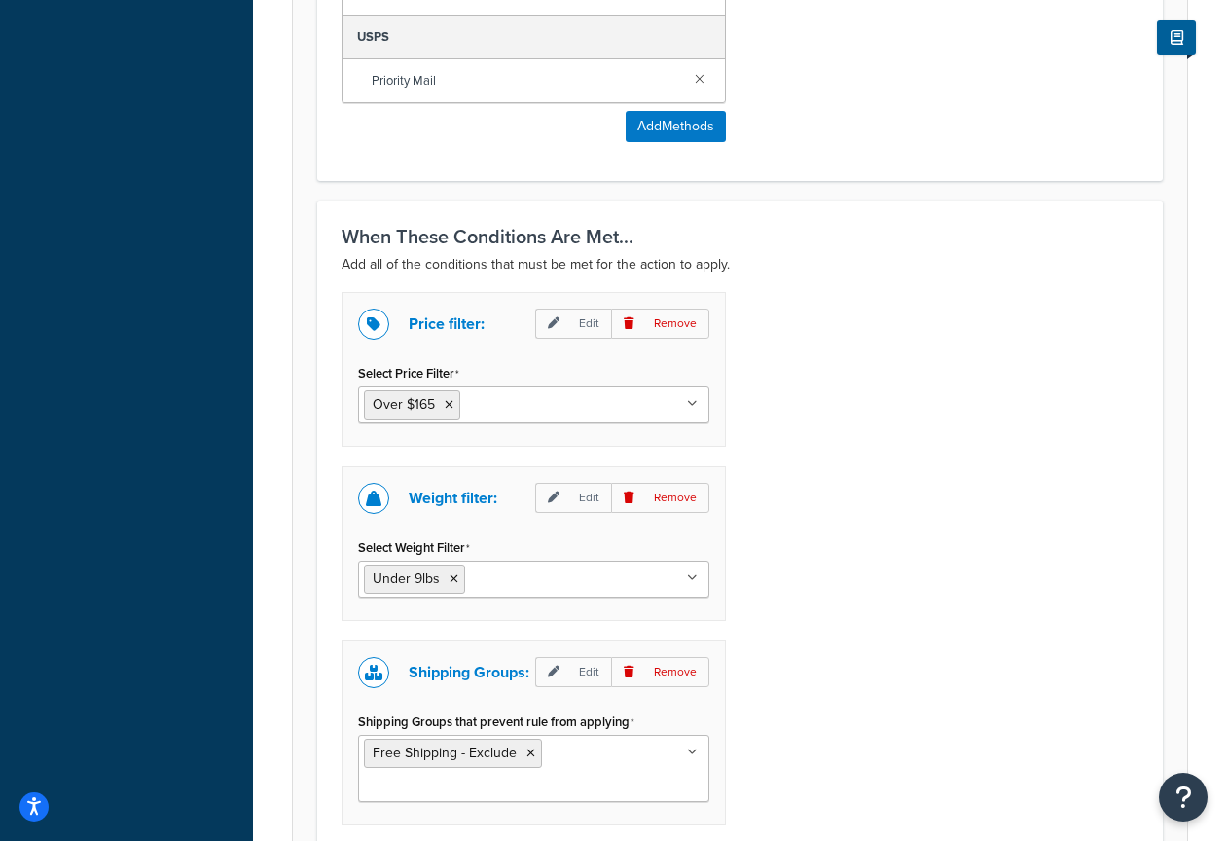
scroll to position [1192, 0]
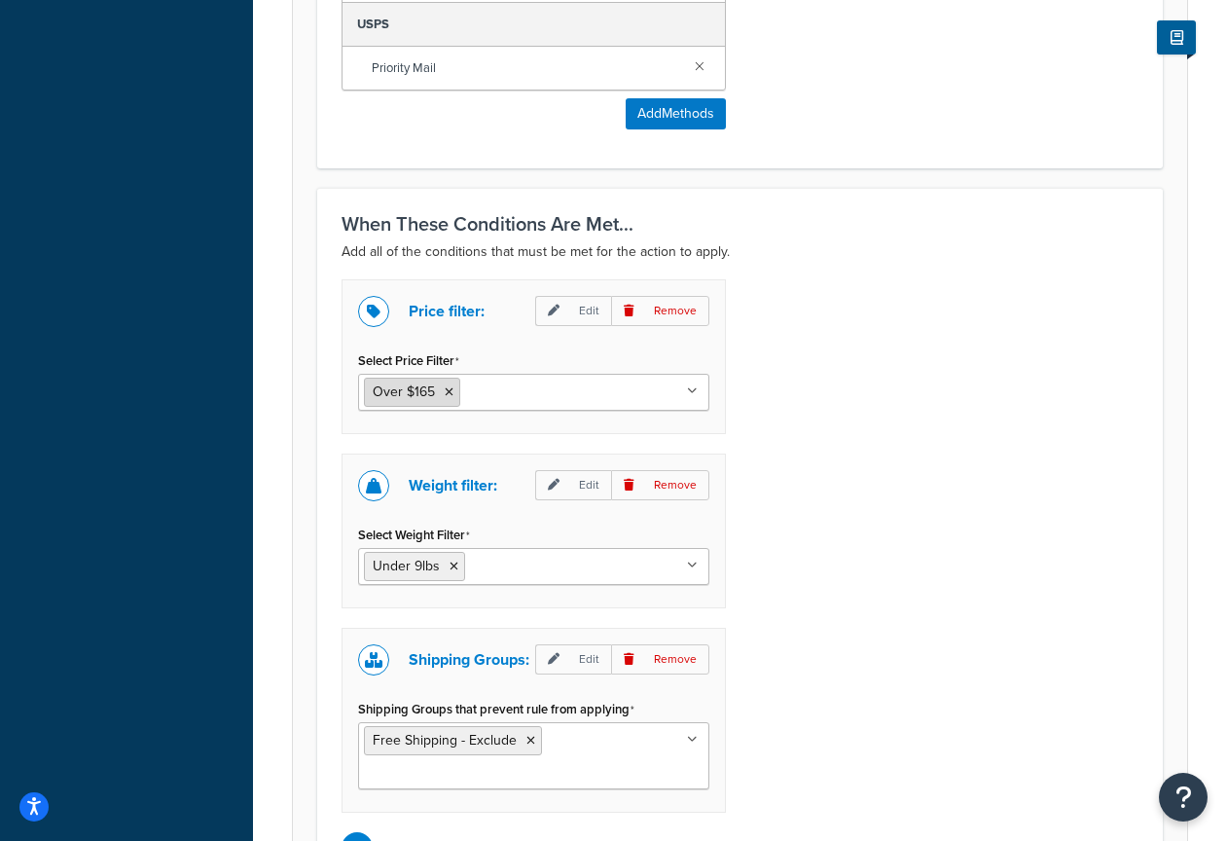
click at [451, 395] on icon at bounding box center [449, 392] width 9 height 12
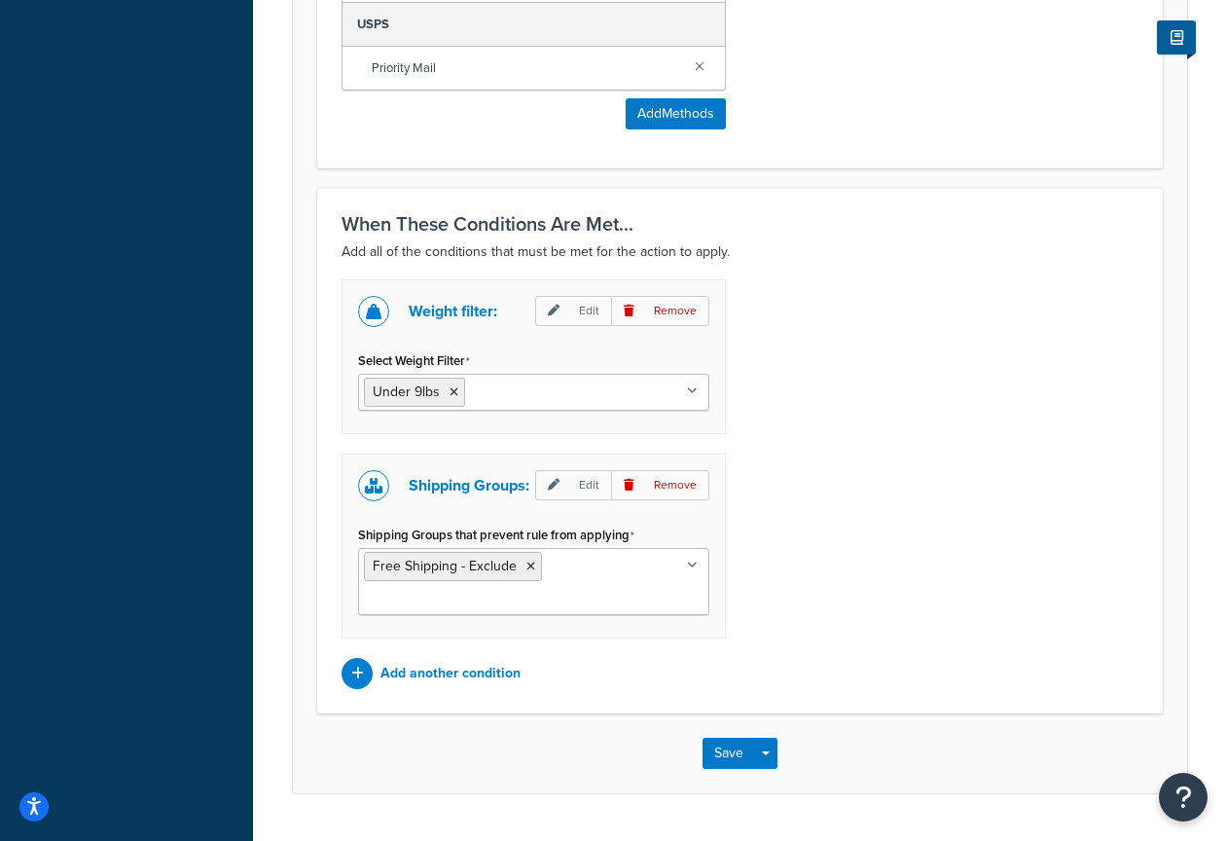
click at [549, 400] on input "Select Weight Filter" at bounding box center [556, 391] width 172 height 21
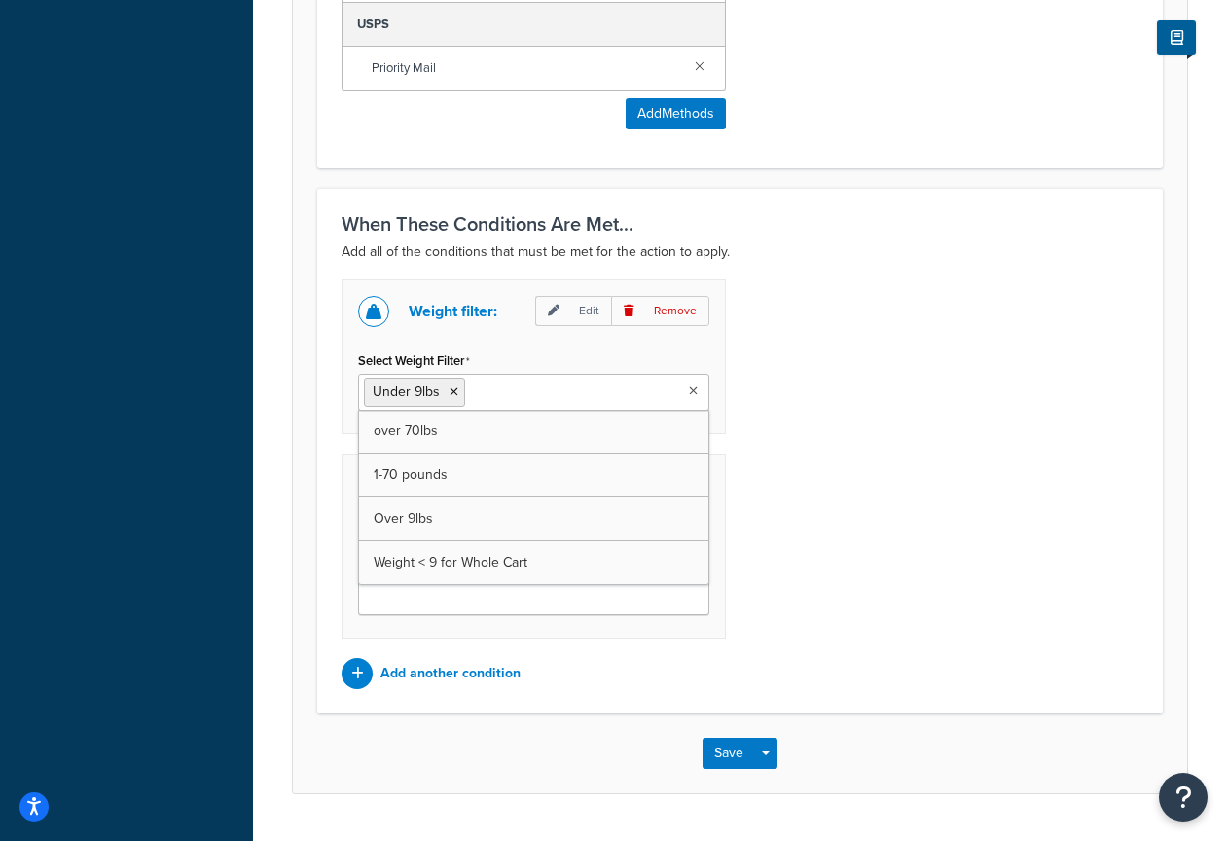
click at [902, 387] on div "Weight filter: Edit Remove Select Weight Filter Under 9lbs over 70lbs 1-70 poun…" at bounding box center [740, 484] width 826 height 410
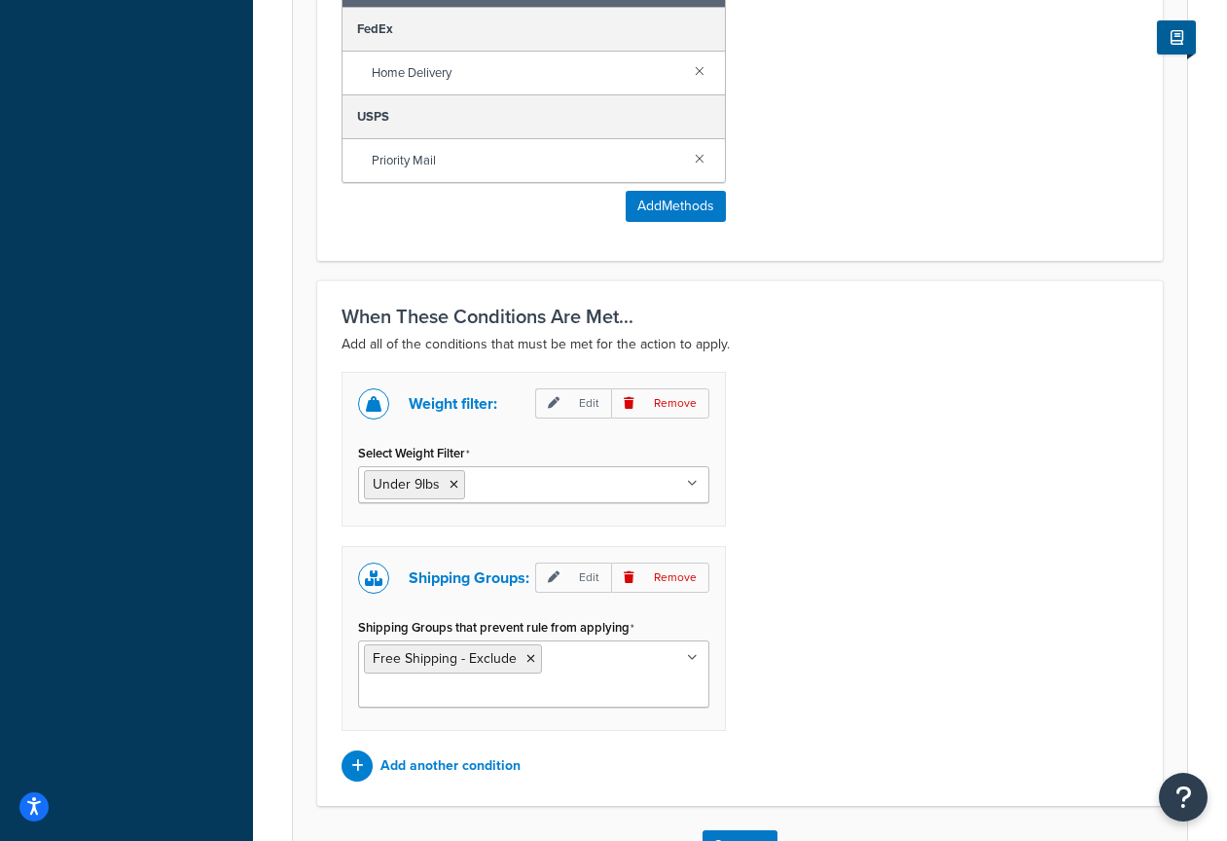
scroll to position [1245, 0]
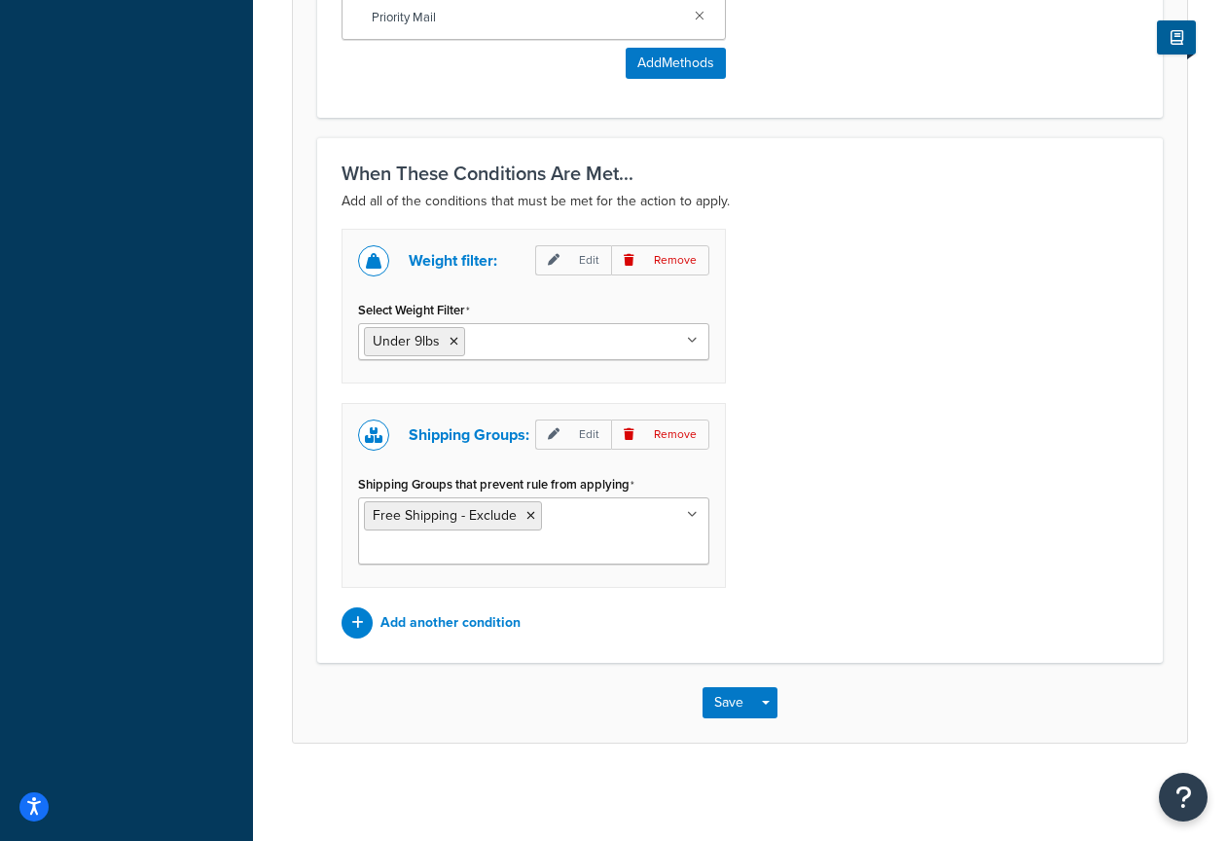
click at [526, 341] on input "Select Weight Filter" at bounding box center [556, 340] width 172 height 21
drag, startPoint x: 1000, startPoint y: 357, endPoint x: 748, endPoint y: 604, distance: 352.4
click at [1000, 359] on div "Weight filter: Edit Remove Select Weight Filter Under 9lbs over 70lbs 1-70 poun…" at bounding box center [740, 434] width 826 height 410
click at [492, 622] on p "Add another condition" at bounding box center [451, 622] width 140 height 27
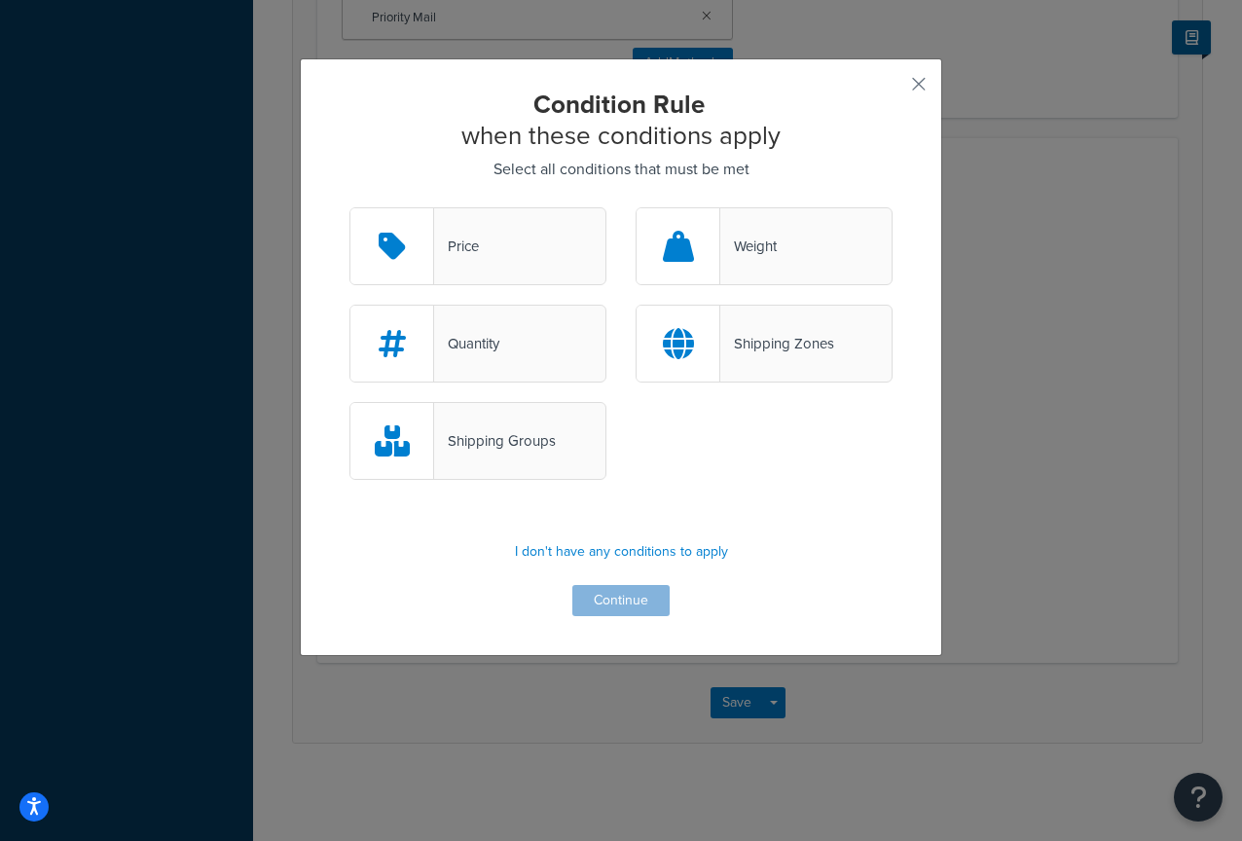
click at [776, 362] on div "Shipping Zones" at bounding box center [764, 344] width 257 height 78
click at [0, 0] on input "Shipping Zones" at bounding box center [0, 0] width 0 height 0
click at [623, 599] on button "Continue" at bounding box center [620, 600] width 97 height 31
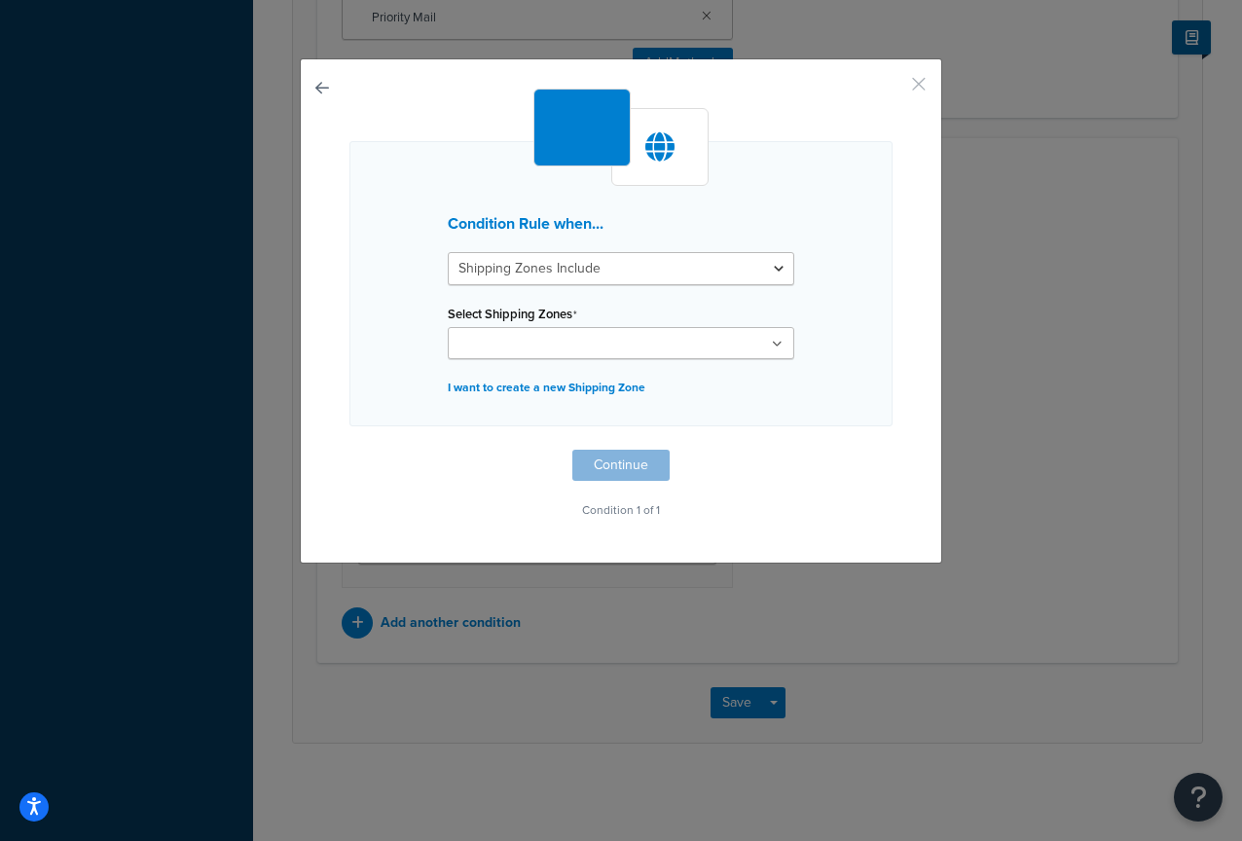
click at [893, 89] on button "button" at bounding box center [890, 91] width 5 height 5
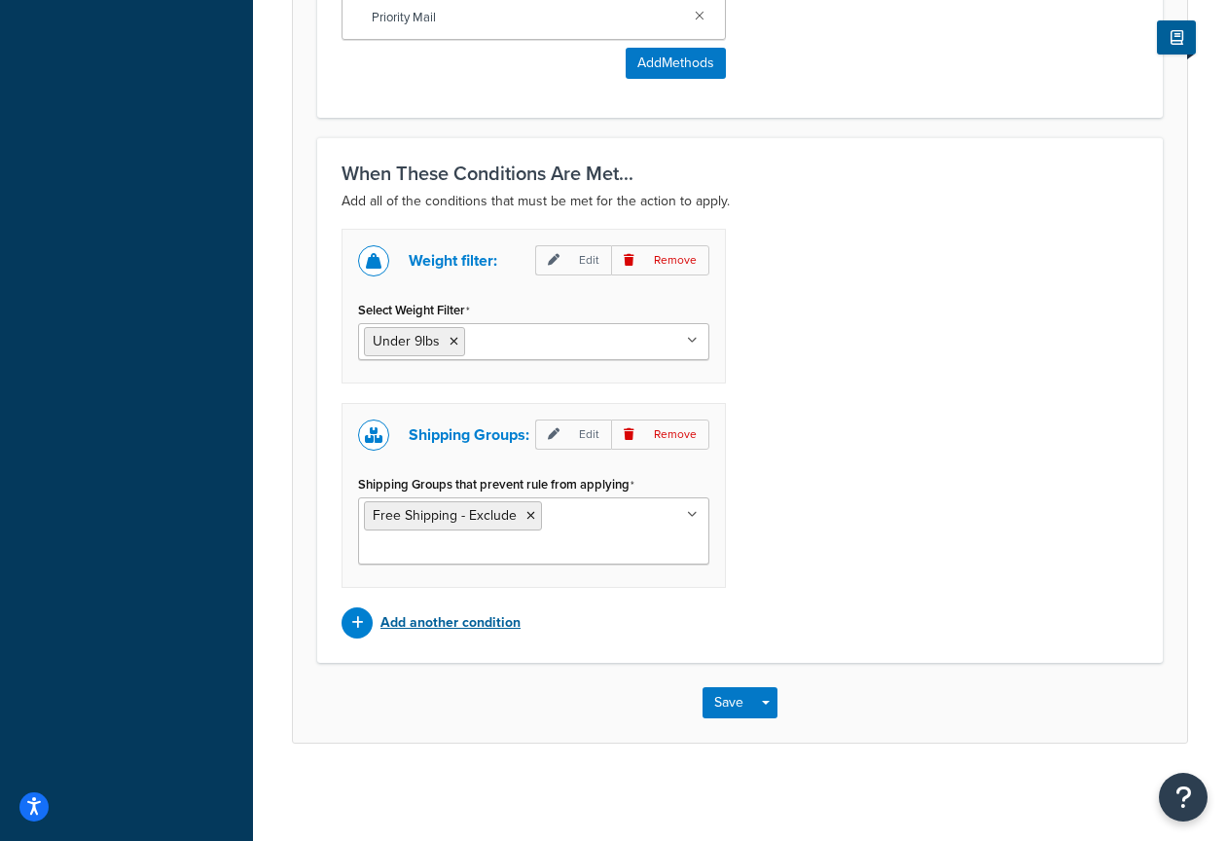
click at [485, 632] on p "Add another condition" at bounding box center [451, 622] width 140 height 27
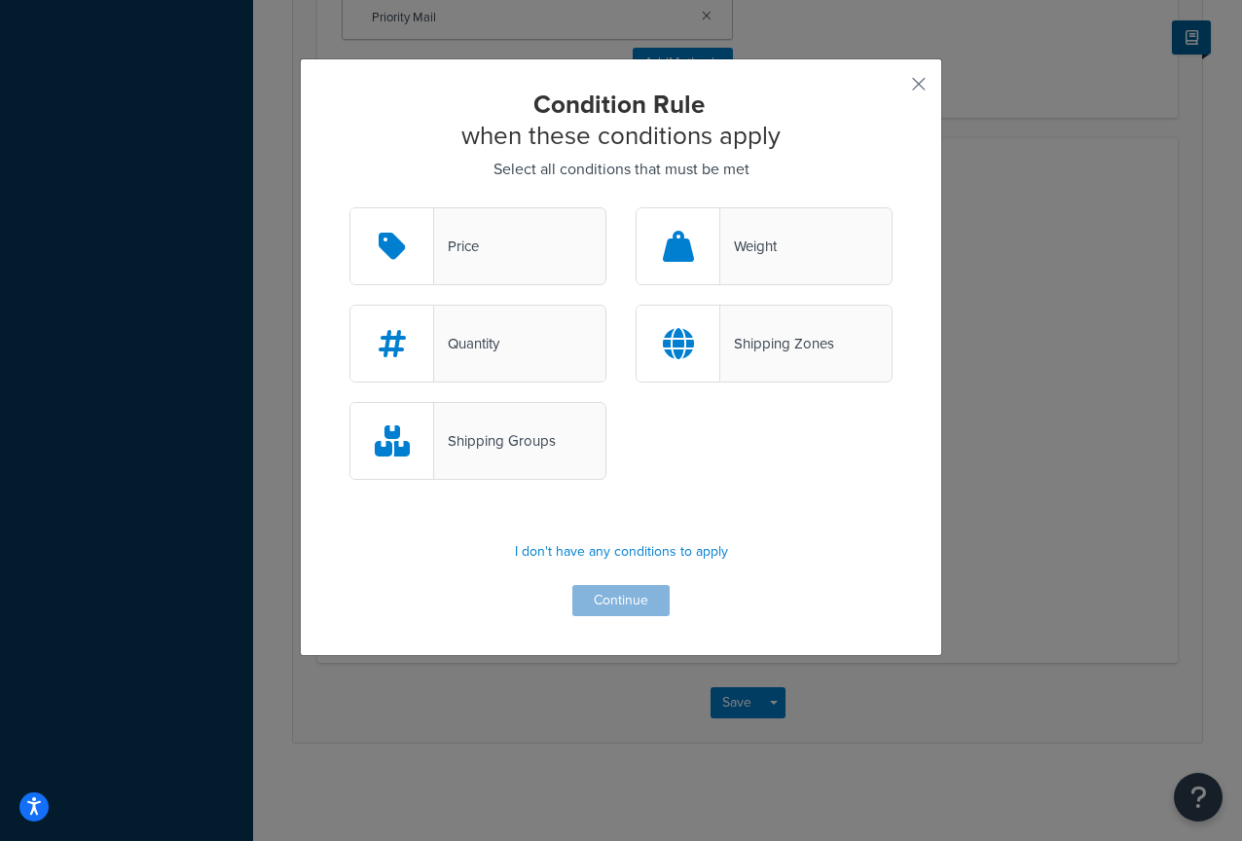
click at [480, 254] on div "Price" at bounding box center [477, 246] width 257 height 78
click at [0, 0] on input "Price" at bounding box center [0, 0] width 0 height 0
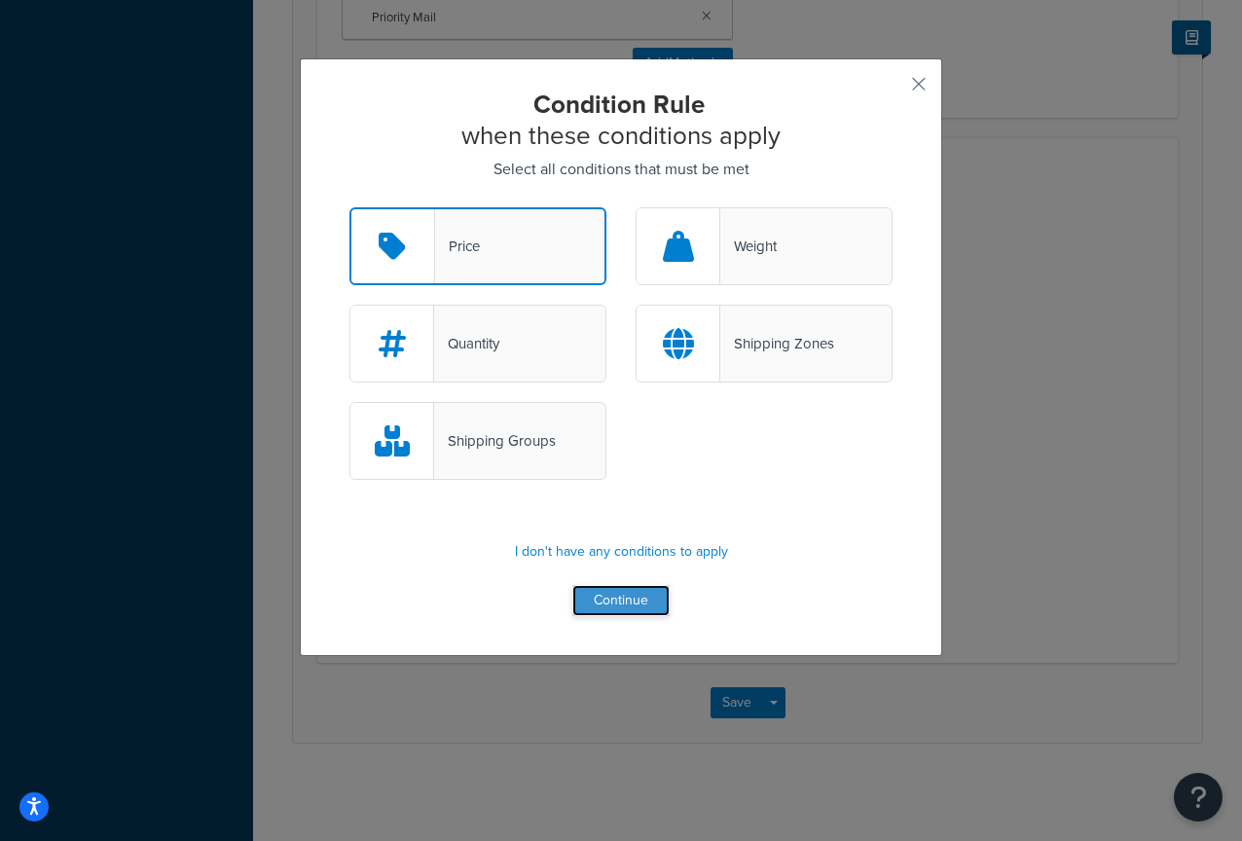
click at [600, 596] on button "Continue" at bounding box center [620, 600] width 97 height 31
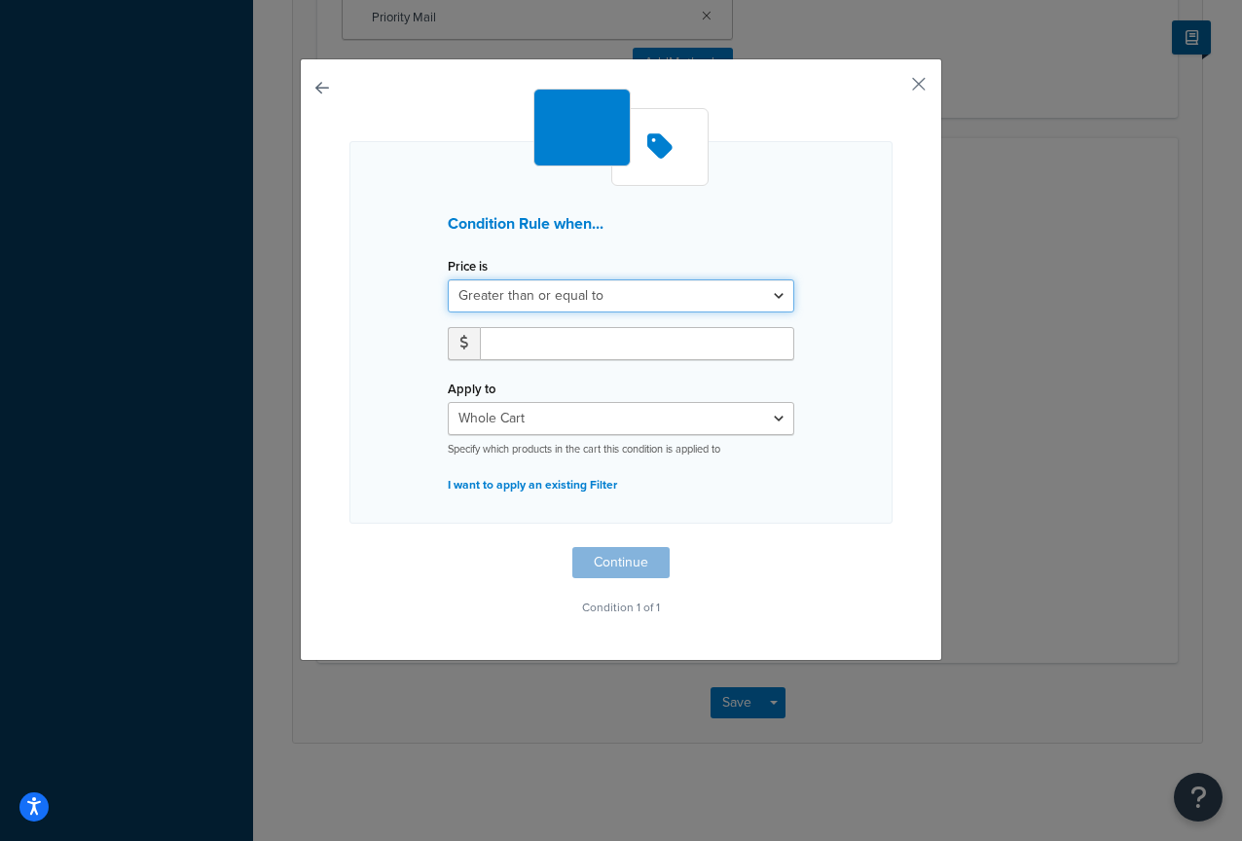
click at [546, 284] on select "Greater than or equal to Between or equal to Less than or equal to" at bounding box center [621, 295] width 347 height 33
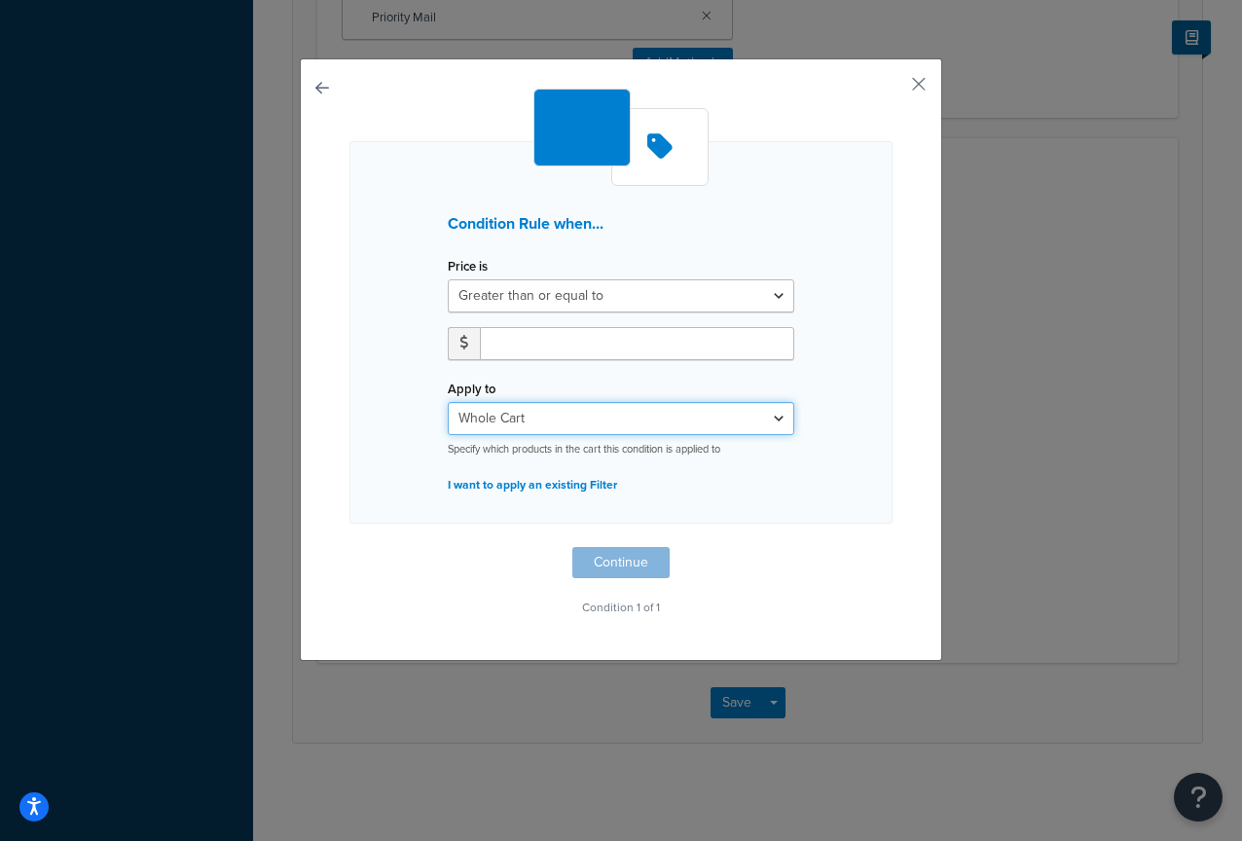
click at [531, 418] on select "Whole Cart Everything in Shipping Group Everything at Origin Each Item within S…" at bounding box center [621, 418] width 347 height 33
click at [448, 402] on select "Whole Cart Everything in Shipping Group Everything at Origin Each Item within S…" at bounding box center [621, 418] width 347 height 33
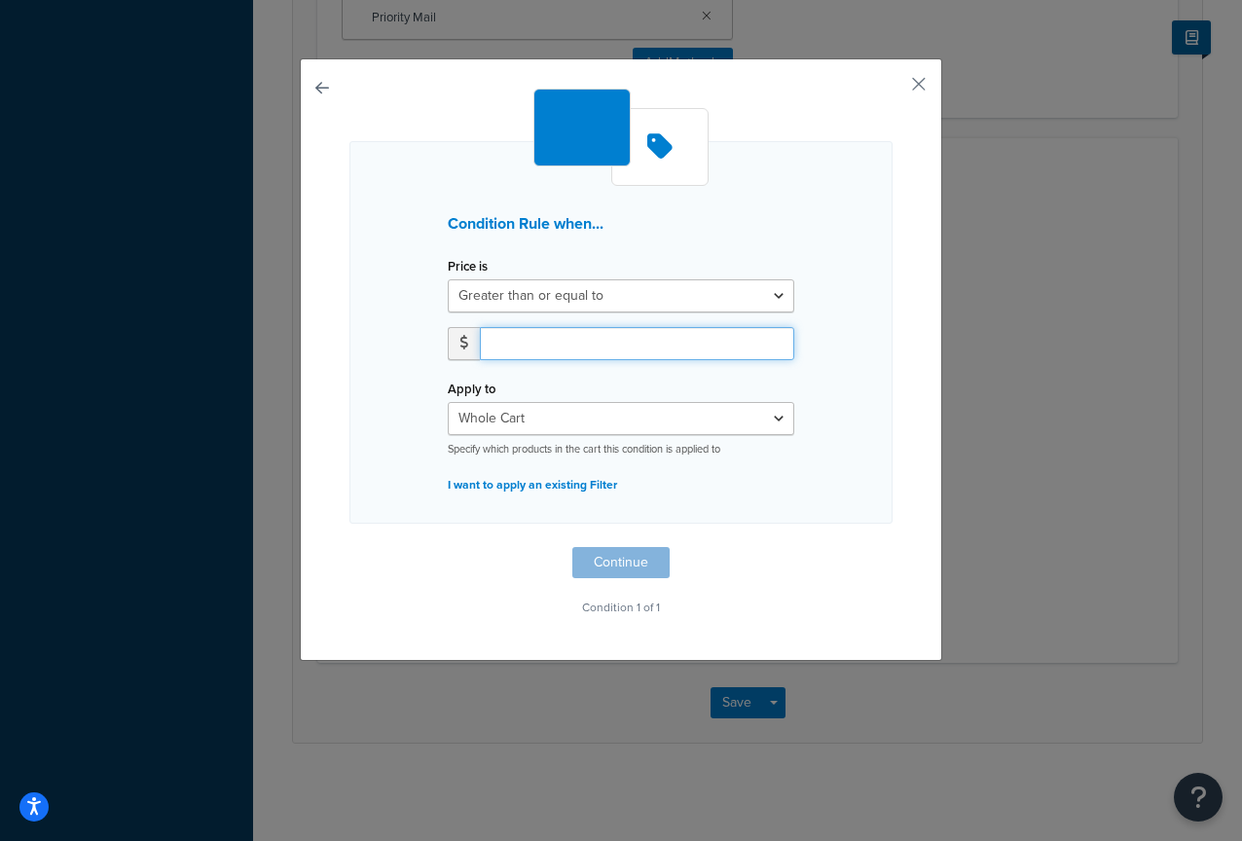
click at [553, 349] on input "number" at bounding box center [637, 343] width 314 height 33
type input "120"
click at [616, 571] on button "Continue" at bounding box center [620, 562] width 97 height 31
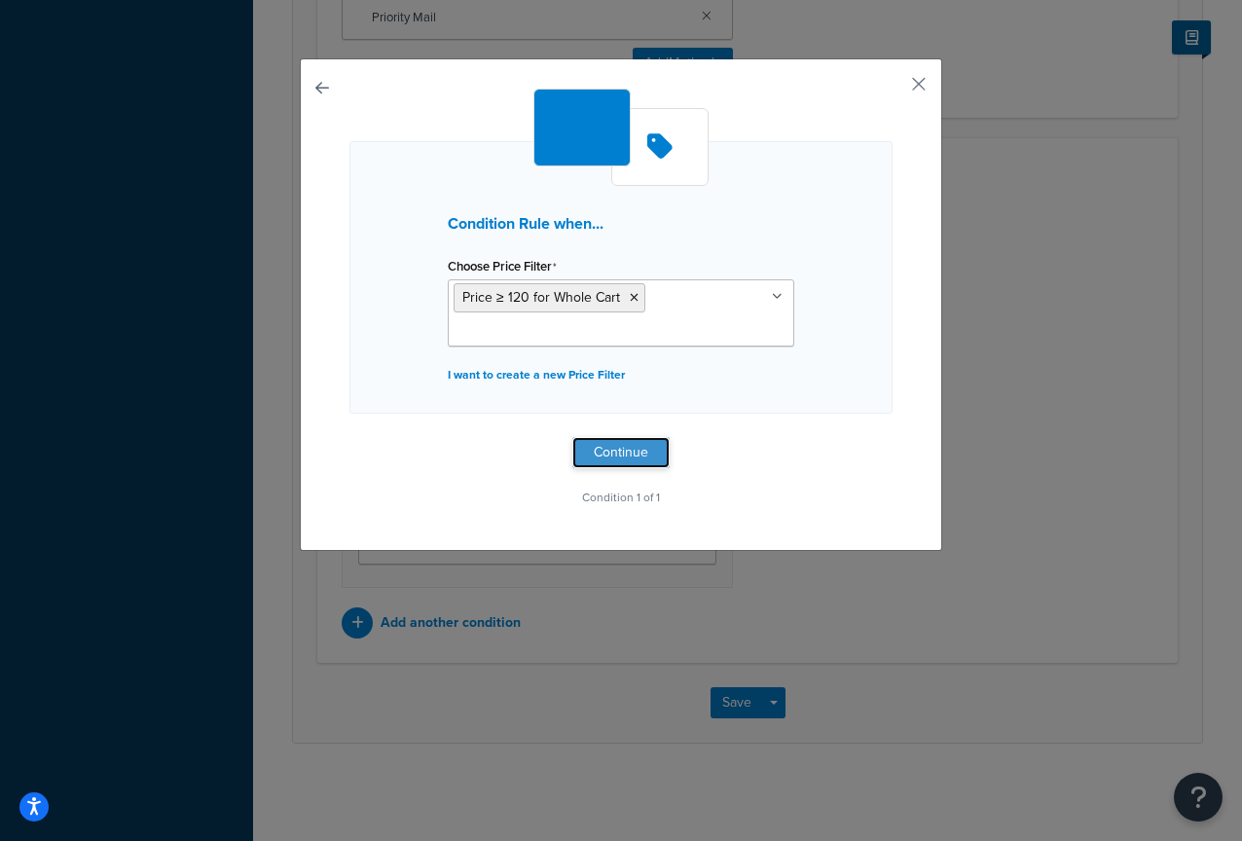
click at [606, 459] on button "Continue" at bounding box center [620, 452] width 97 height 31
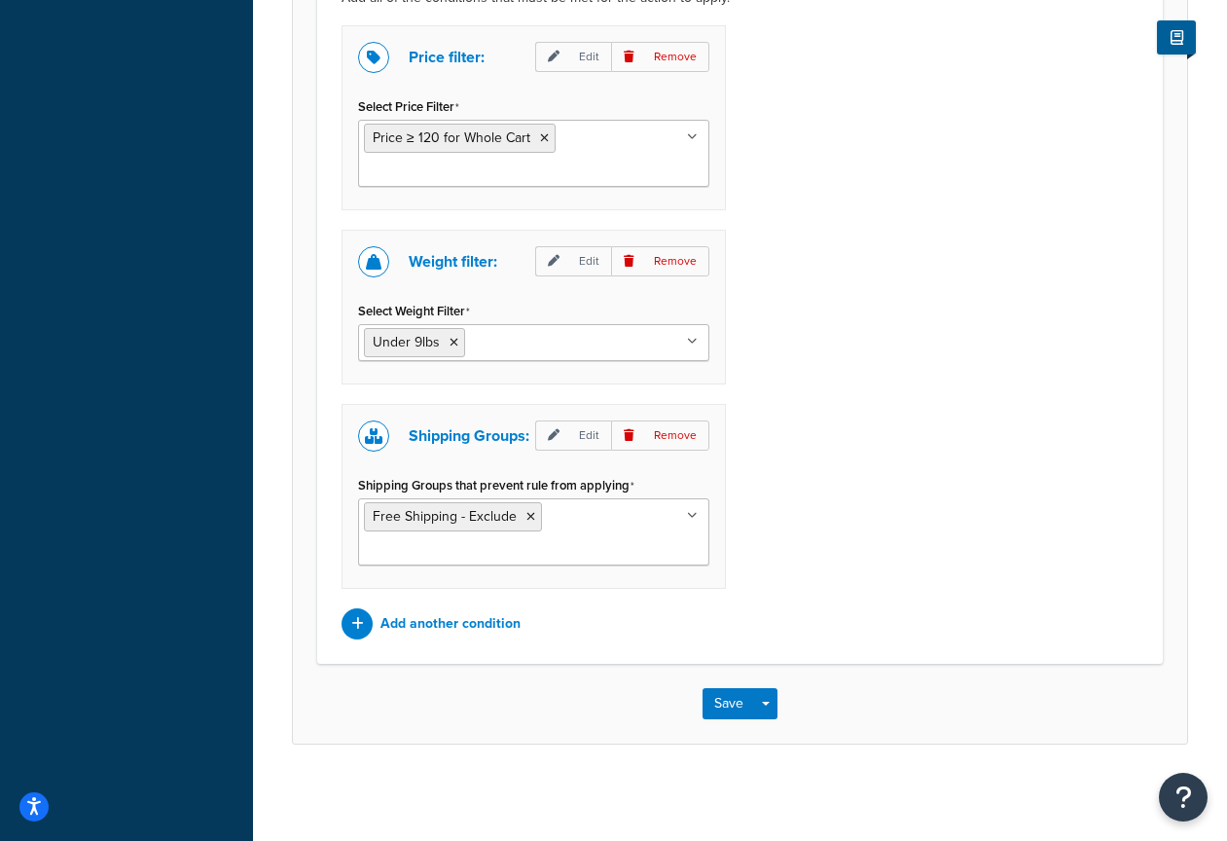
scroll to position [1449, 0]
click at [694, 435] on p "Remove" at bounding box center [660, 435] width 98 height 30
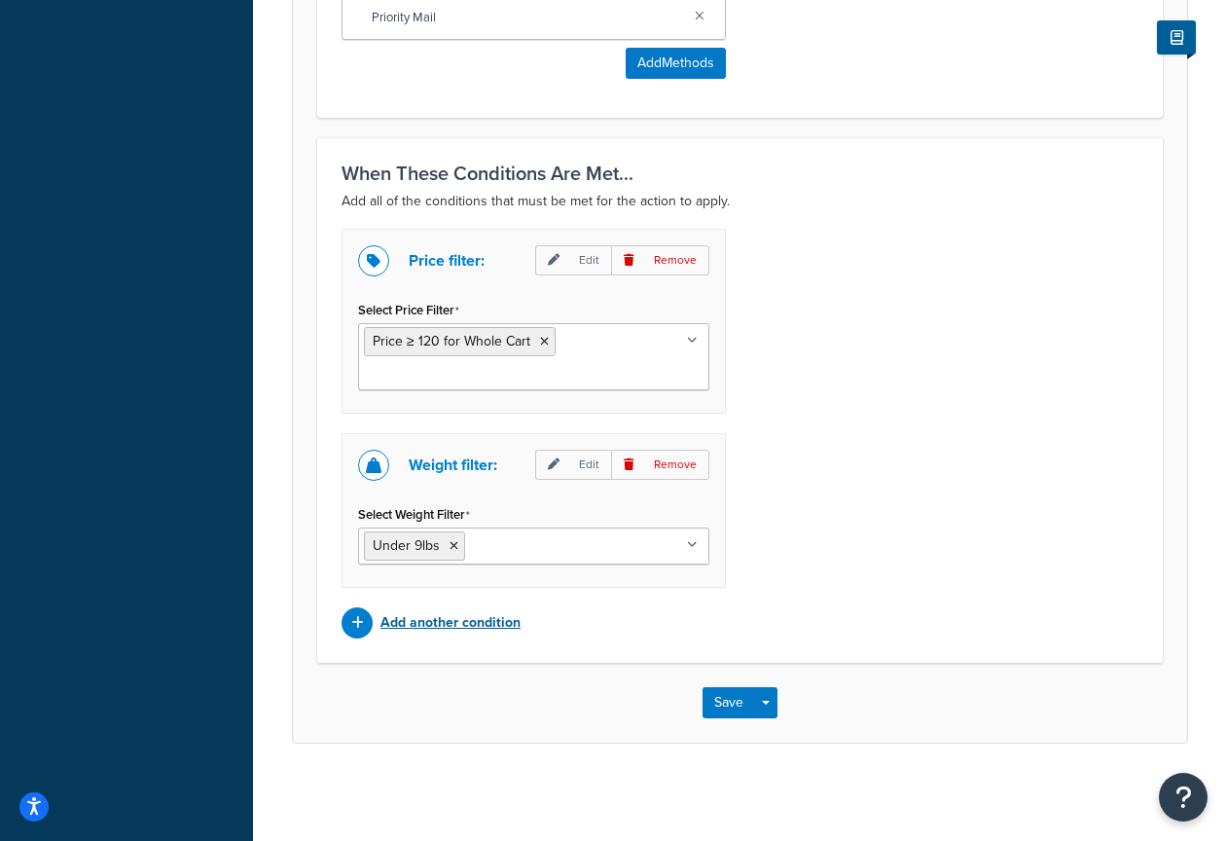
click at [468, 623] on p "Add another condition" at bounding box center [451, 622] width 140 height 27
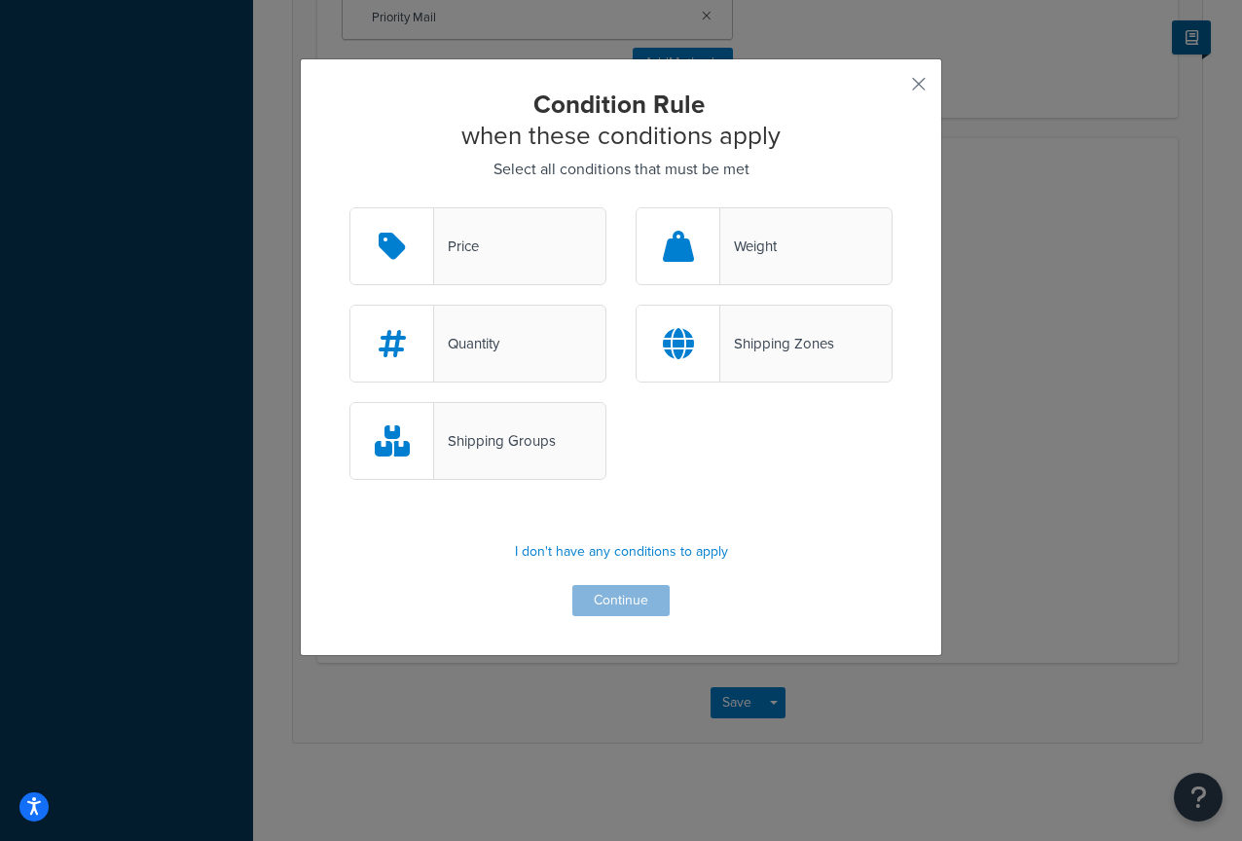
click at [787, 359] on div "Shipping Zones" at bounding box center [764, 344] width 257 height 78
click at [0, 0] on input "Shipping Zones" at bounding box center [0, 0] width 0 height 0
click at [603, 612] on button "Continue" at bounding box center [620, 600] width 97 height 31
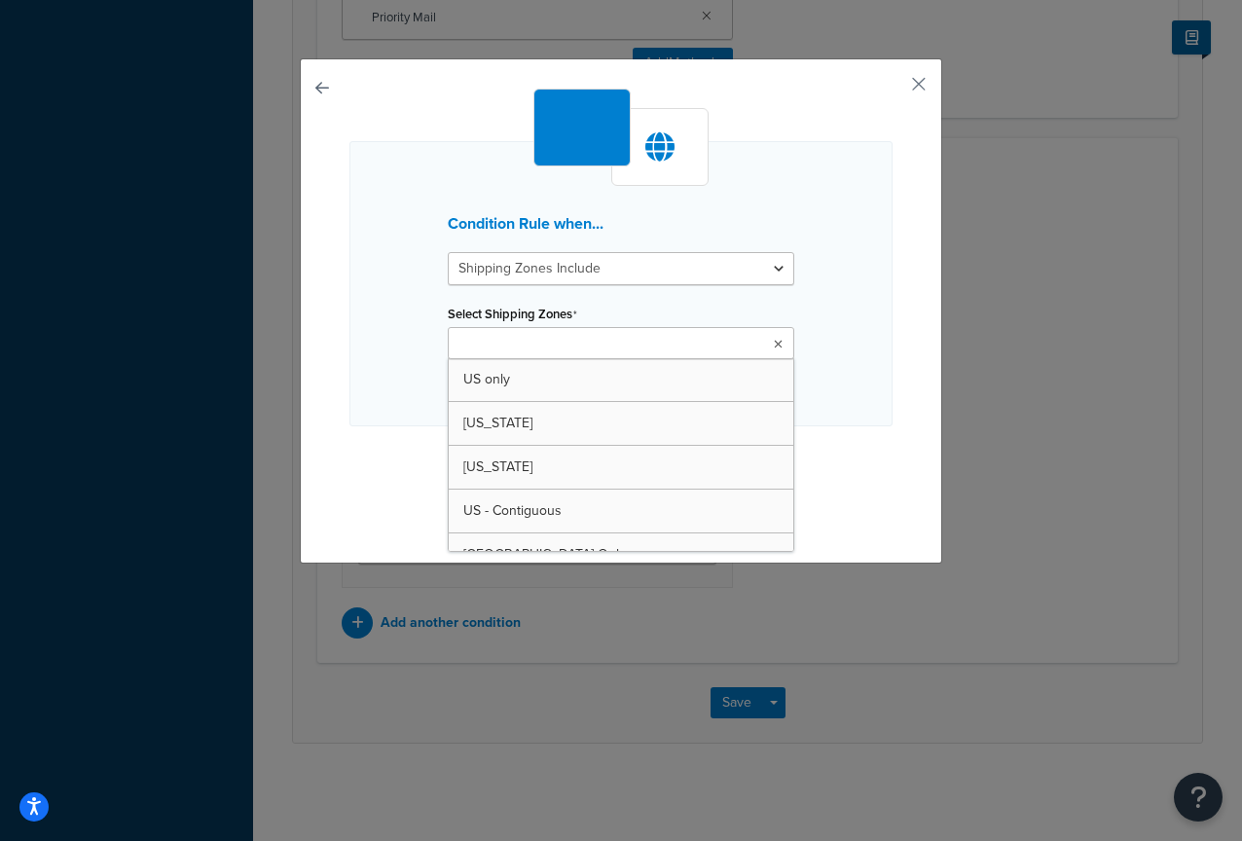
click at [546, 352] on input "Select Shipping Zones" at bounding box center [540, 344] width 172 height 21
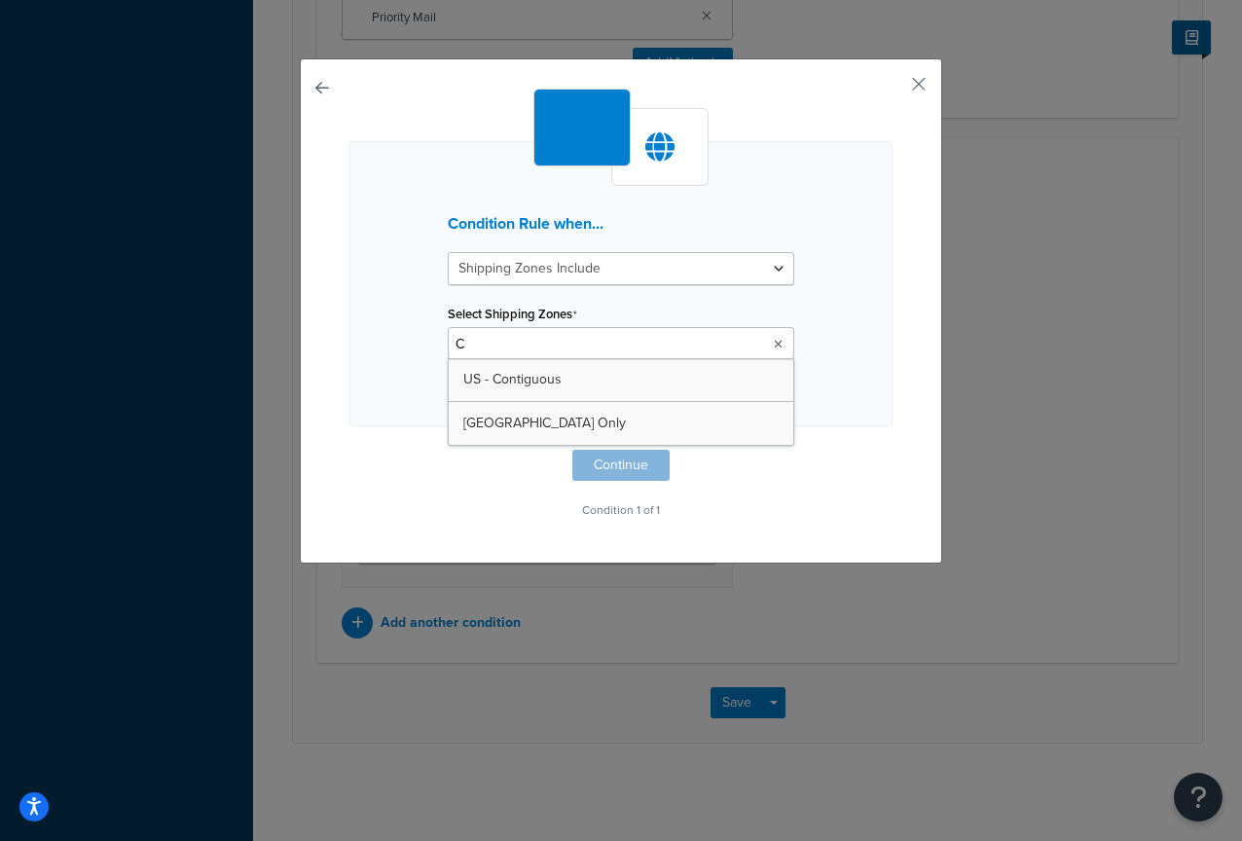
type input "CA"
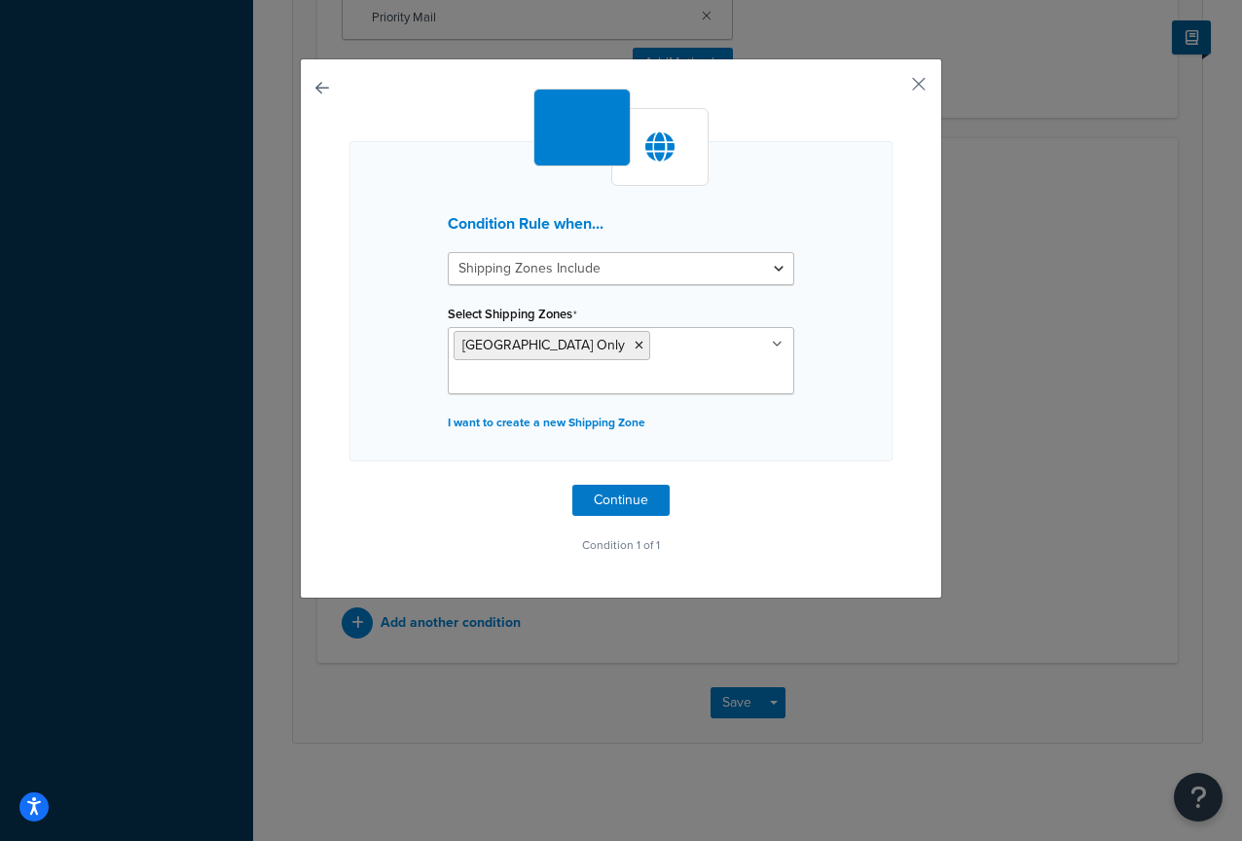
click at [844, 395] on div "Condition Rule when... Shipping Zones Include Shipping Zones Do Not Include Sel…" at bounding box center [620, 301] width 543 height 320
click at [603, 485] on button "Continue" at bounding box center [620, 500] width 97 height 31
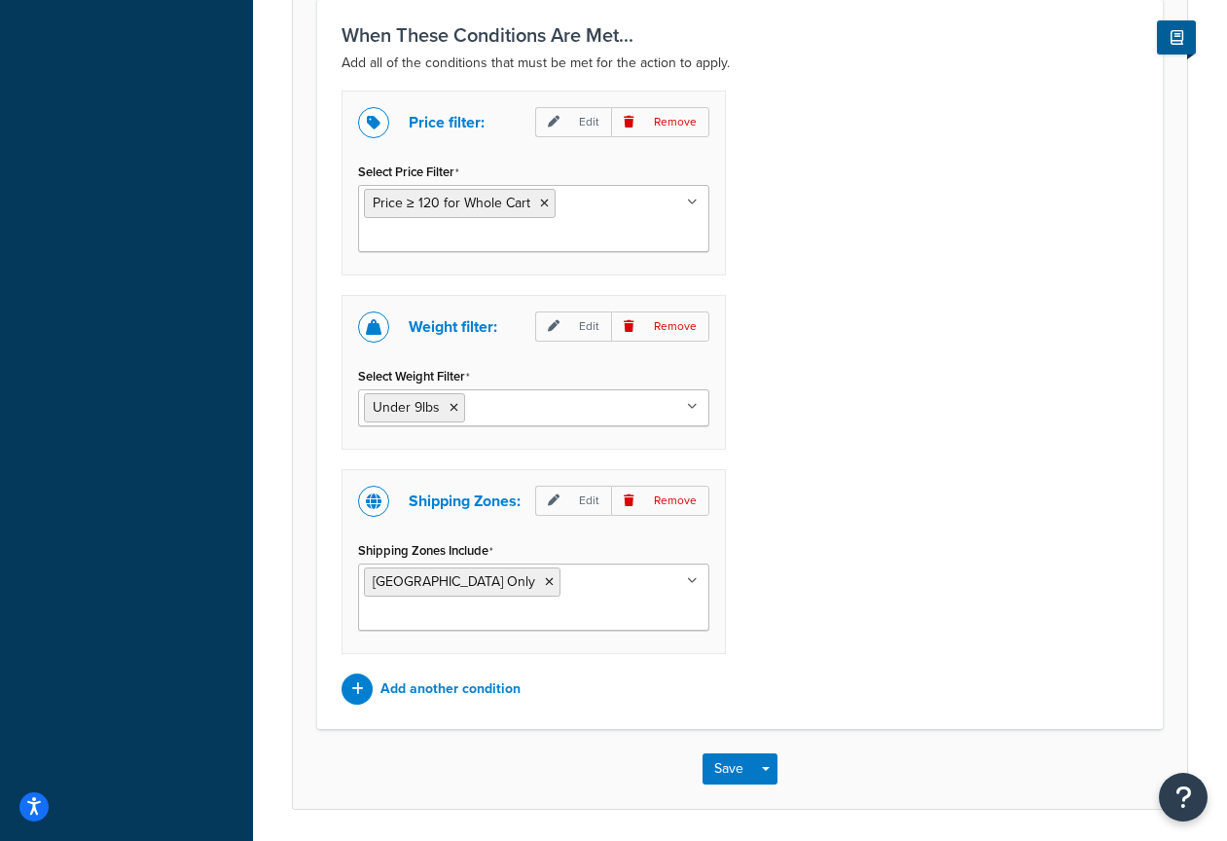
scroll to position [1393, 0]
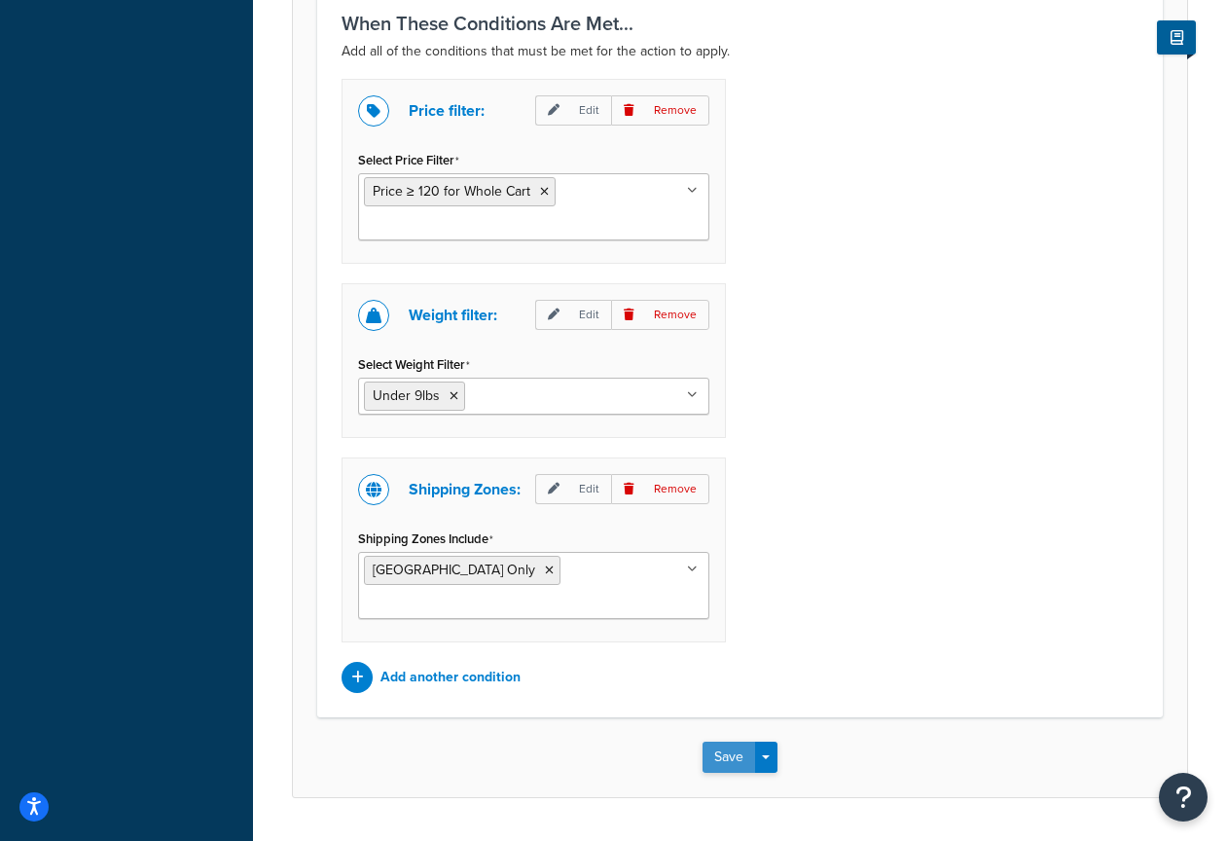
click at [724, 742] on button "Save" at bounding box center [729, 757] width 53 height 31
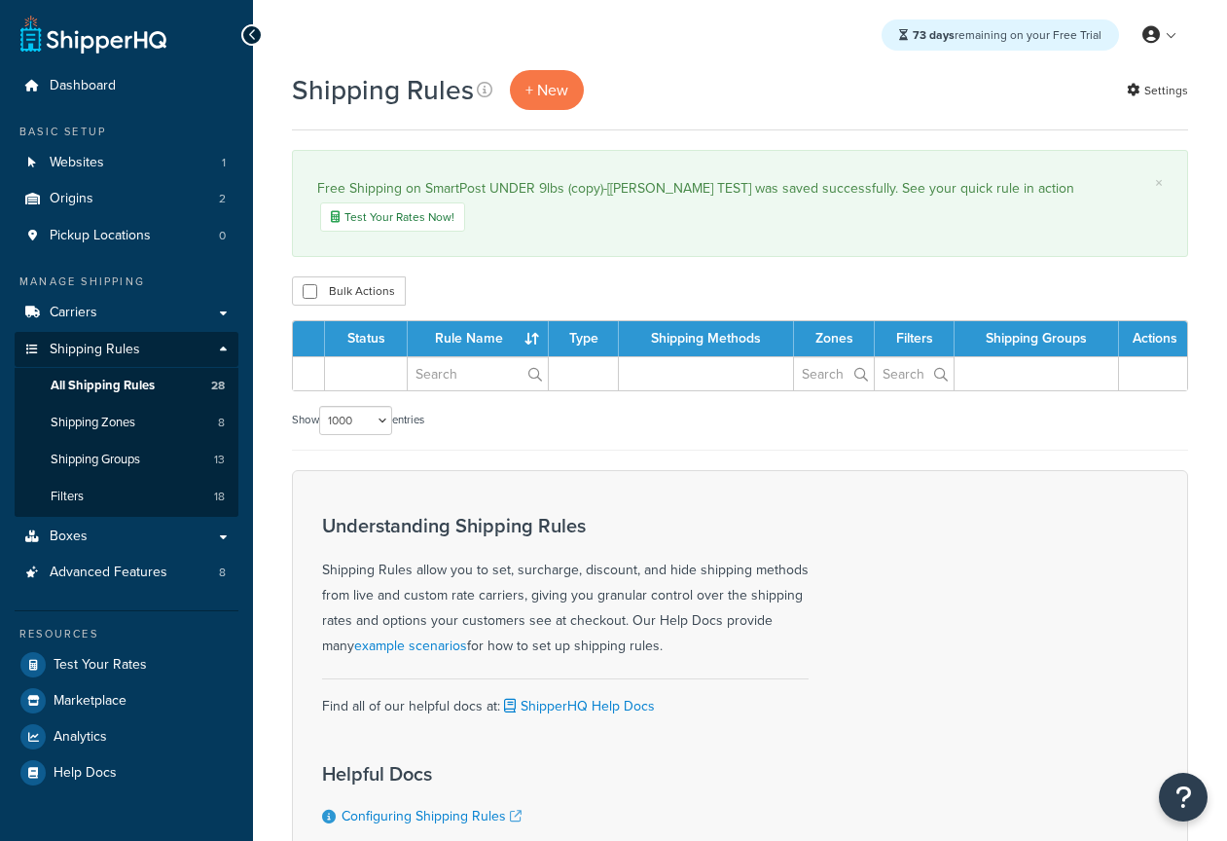
select select "1000"
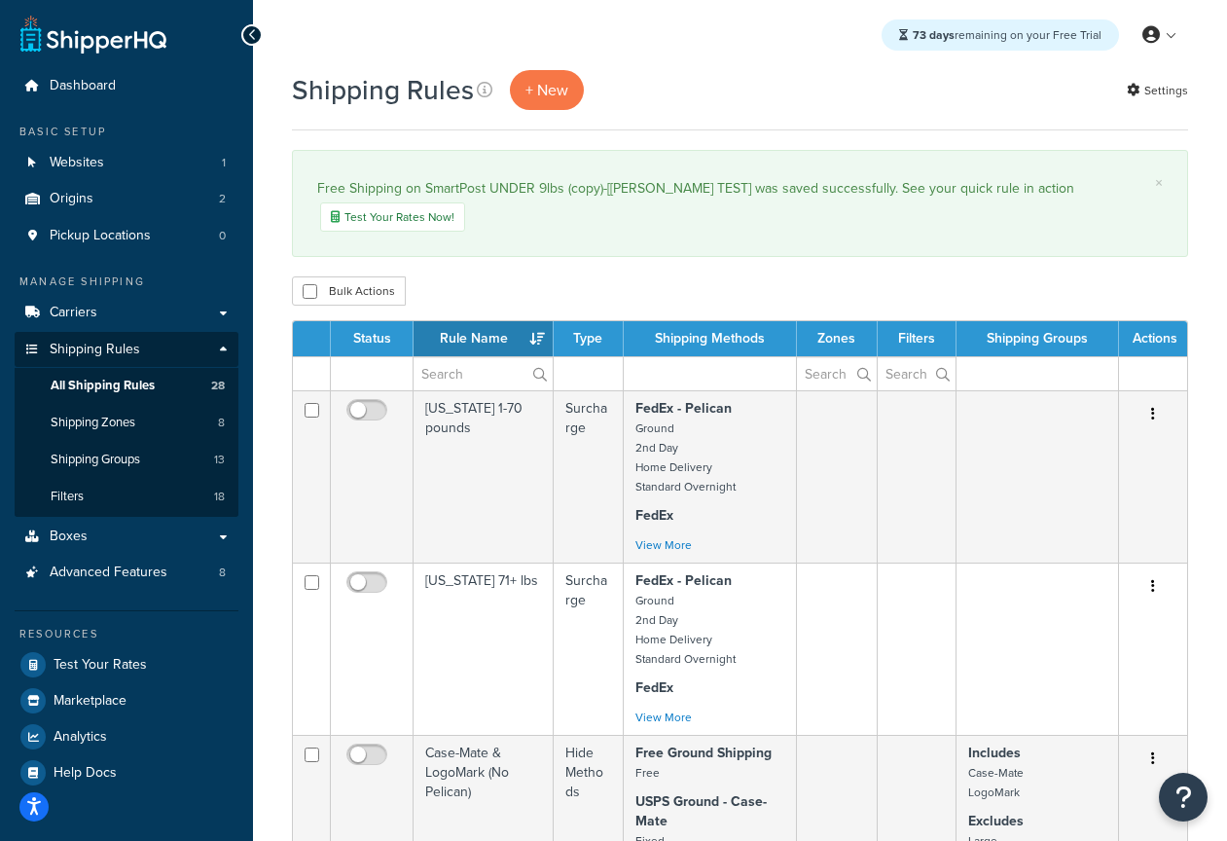
click at [892, 195] on div "Free Shipping on SmartPost UNDER 9lbs (copy)-[[PERSON_NAME] TEST] was saved suc…" at bounding box center [740, 203] width 846 height 56
drag, startPoint x: 424, startPoint y: 192, endPoint x: 561, endPoint y: 192, distance: 136.3
click at [561, 192] on div "Free Shipping on SmartPost UNDER 9lbs (copy)-[[PERSON_NAME] TEST] was saved suc…" at bounding box center [740, 203] width 846 height 56
copy div "SmartPost UNDER 9lbs"
click at [1156, 180] on link "×" at bounding box center [1159, 183] width 8 height 16
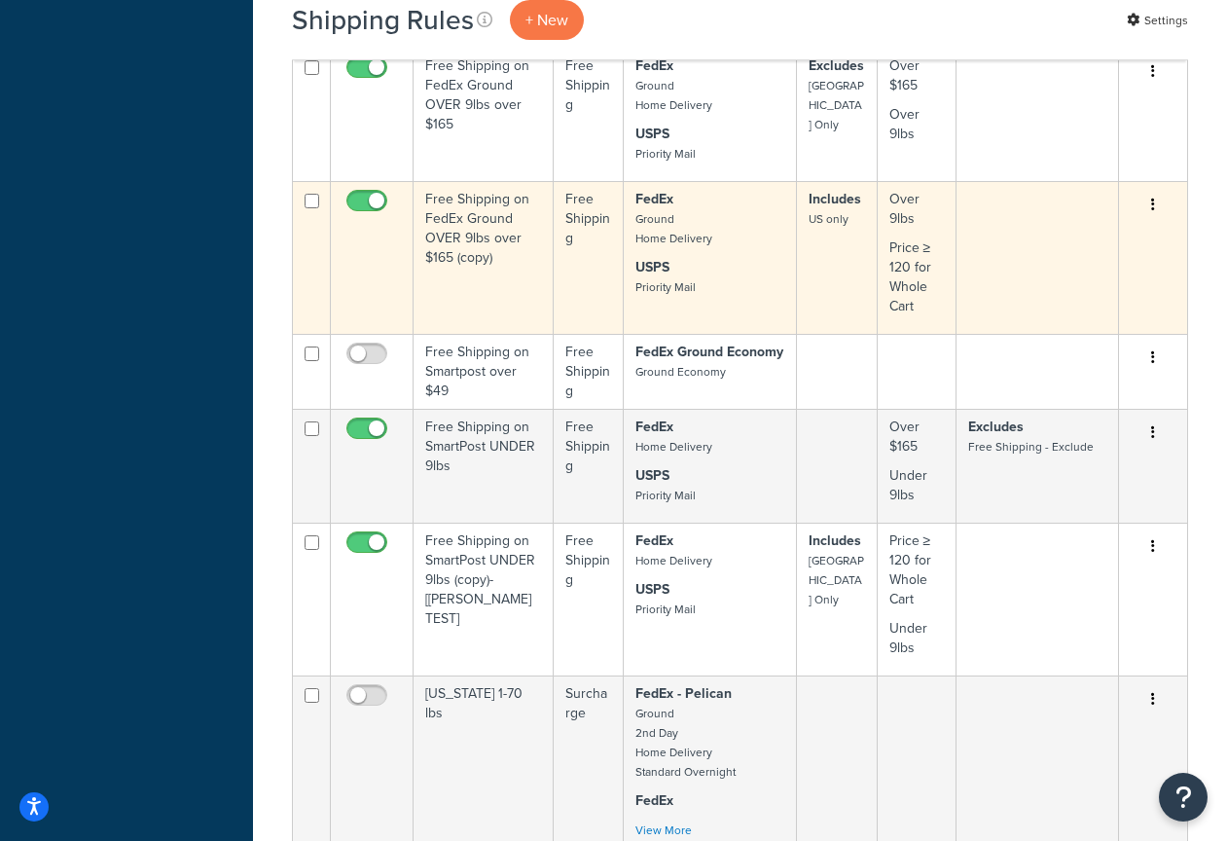
scroll to position [1937, 0]
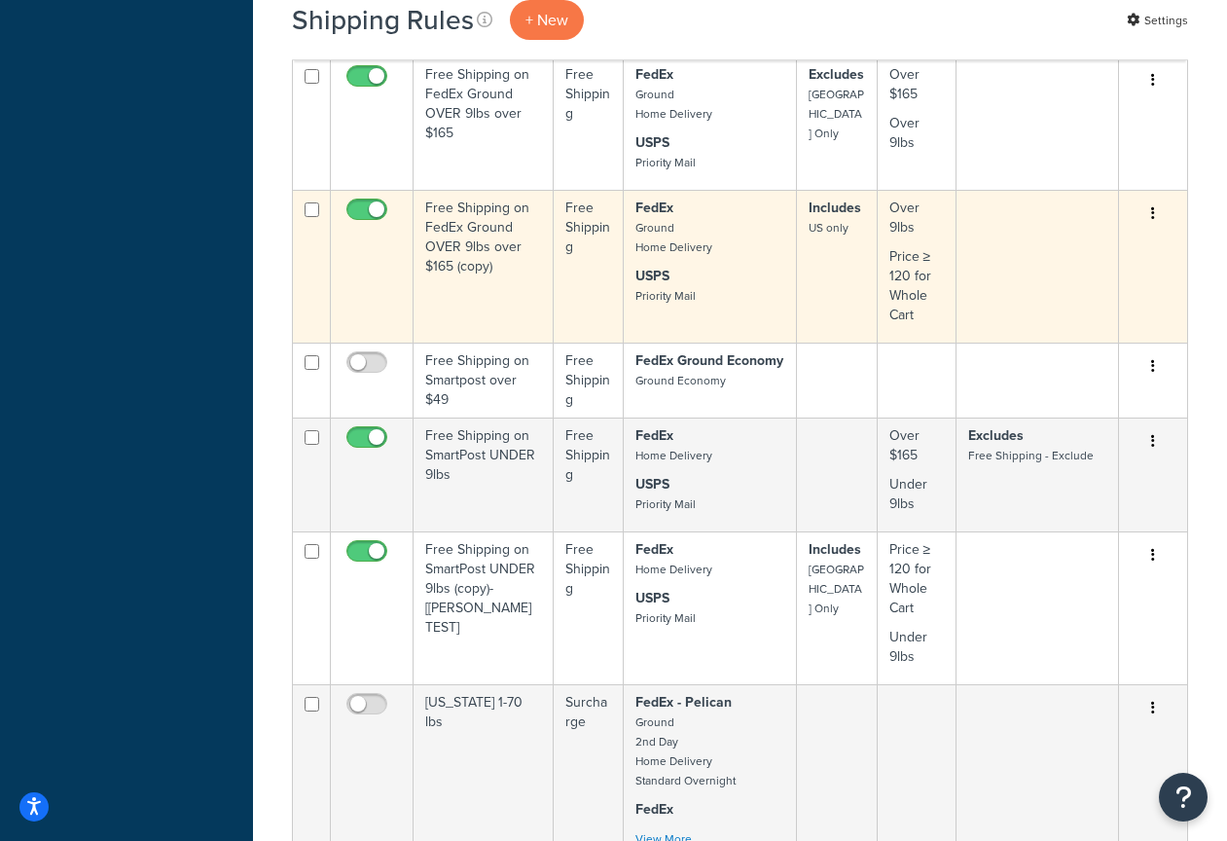
click at [1150, 214] on button "button" at bounding box center [1153, 214] width 27 height 31
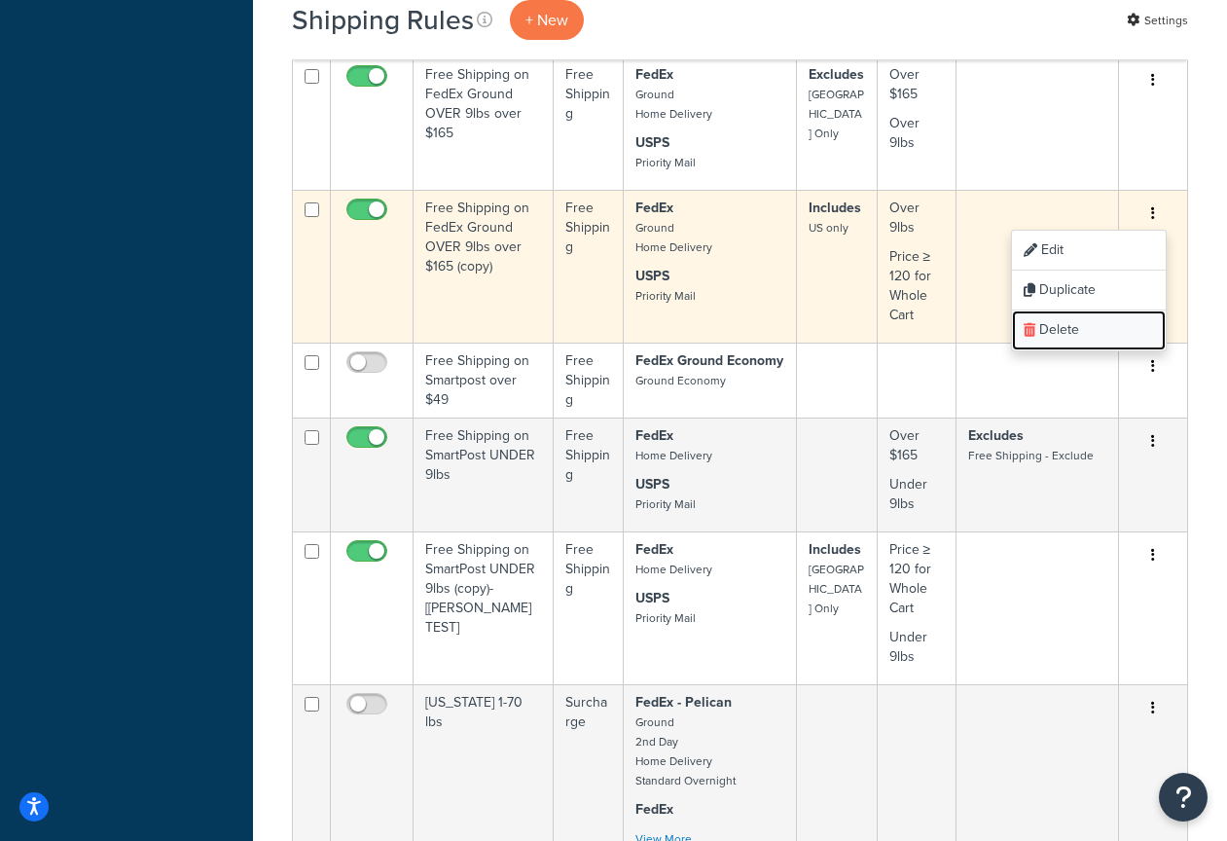
click at [1095, 327] on link "Delete" at bounding box center [1089, 331] width 154 height 40
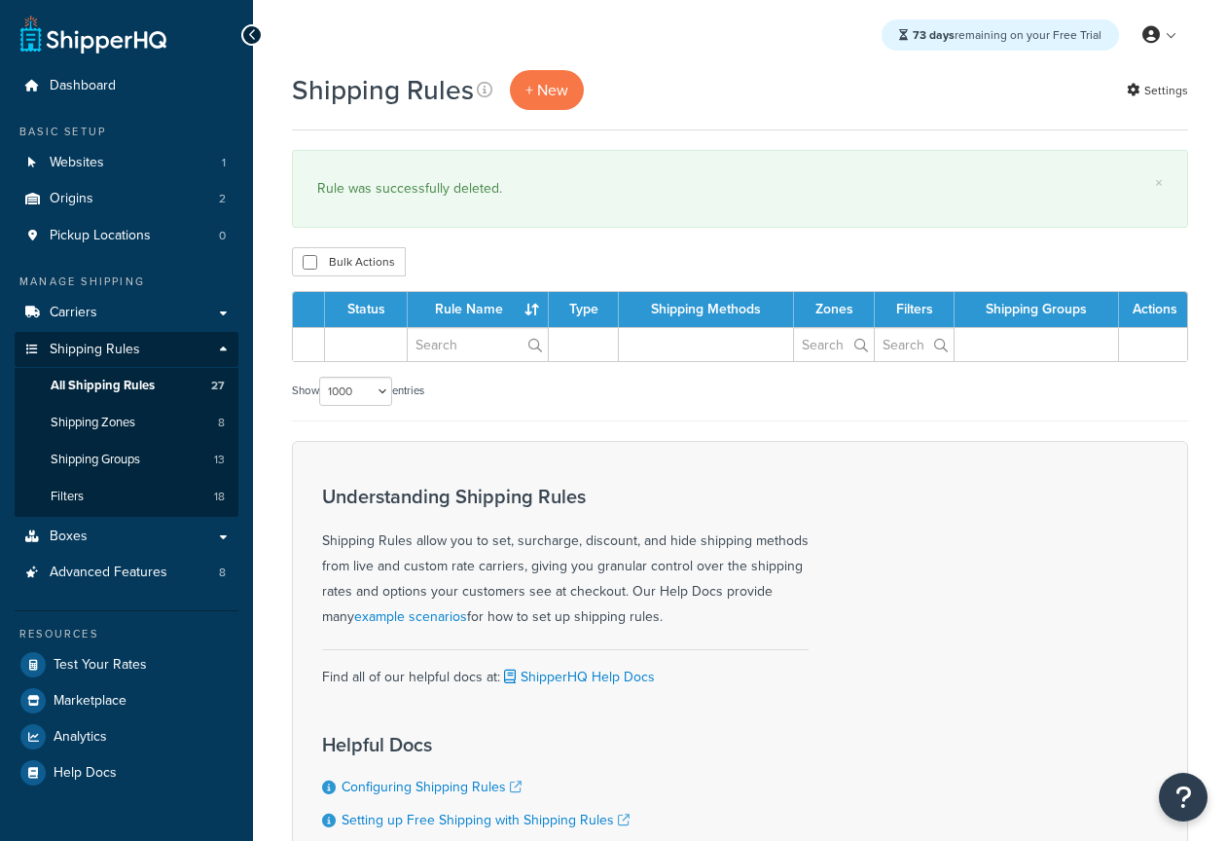
select select "1000"
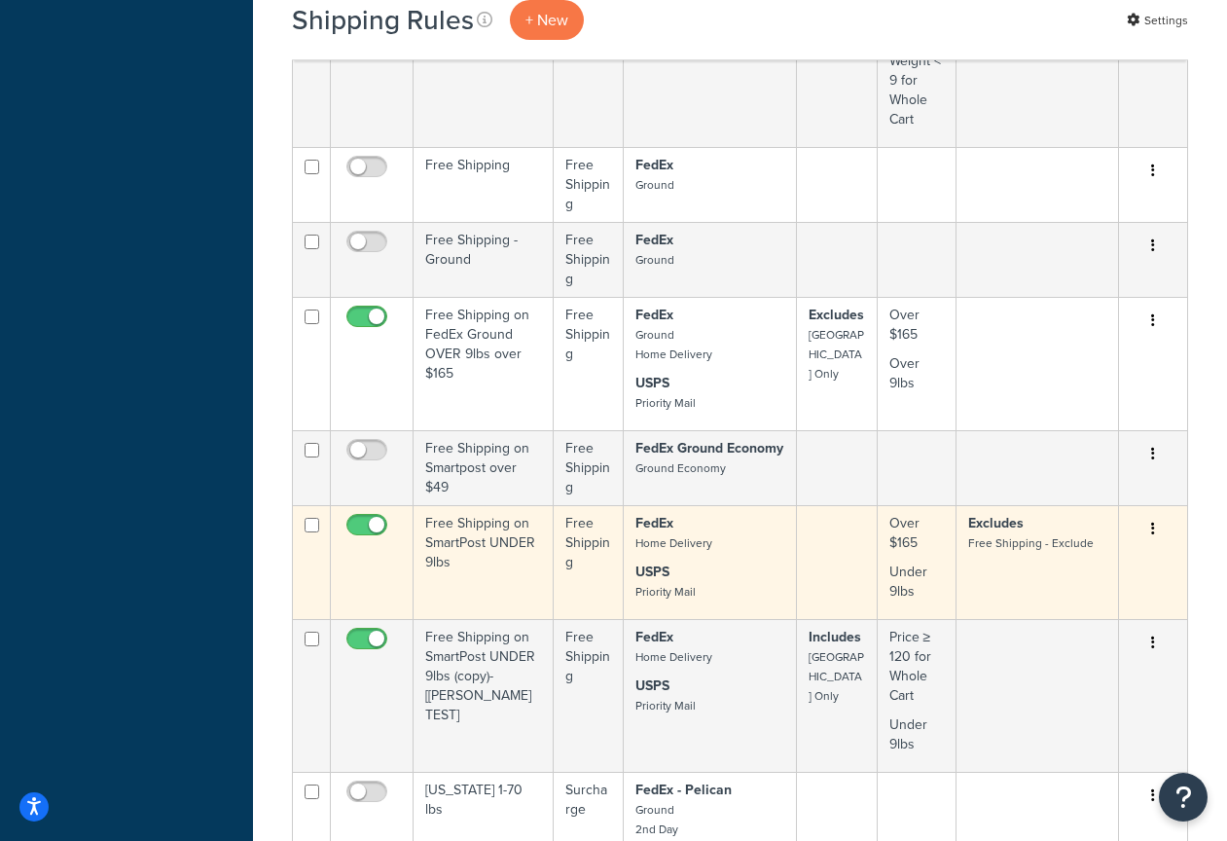
scroll to position [1861, 0]
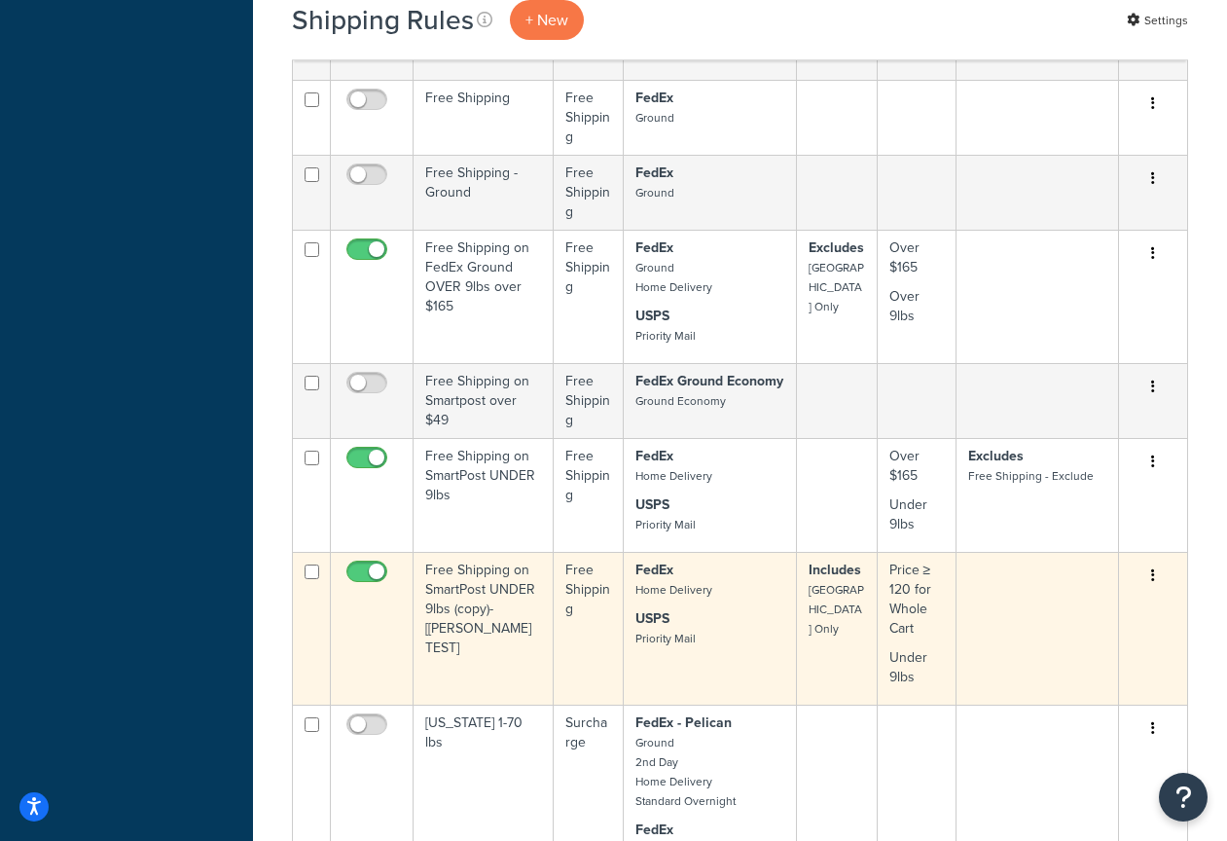
click at [506, 578] on td "Free Shipping on SmartPost UNDER 9lbs (copy)-[[PERSON_NAME] TEST]" at bounding box center [484, 628] width 140 height 153
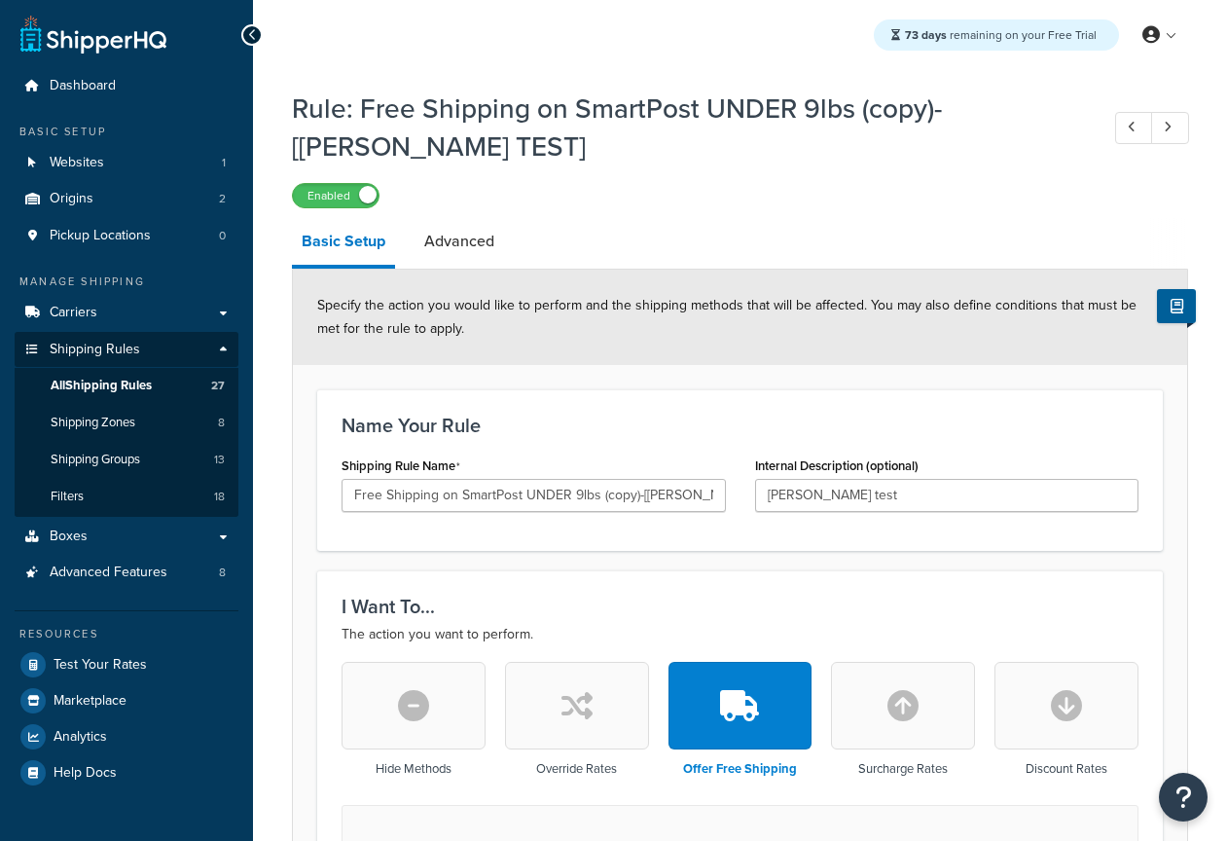
select select "LOCATION"
click at [815, 400] on div "Name Your Rule Shipping Rule Name Free Shipping on SmartPost UNDER 9lbs (copy)-…" at bounding box center [740, 470] width 846 height 162
click at [169, 345] on link "Shipping Rules" at bounding box center [127, 350] width 224 height 36
click at [61, 313] on span "Carriers" at bounding box center [74, 313] width 48 height 17
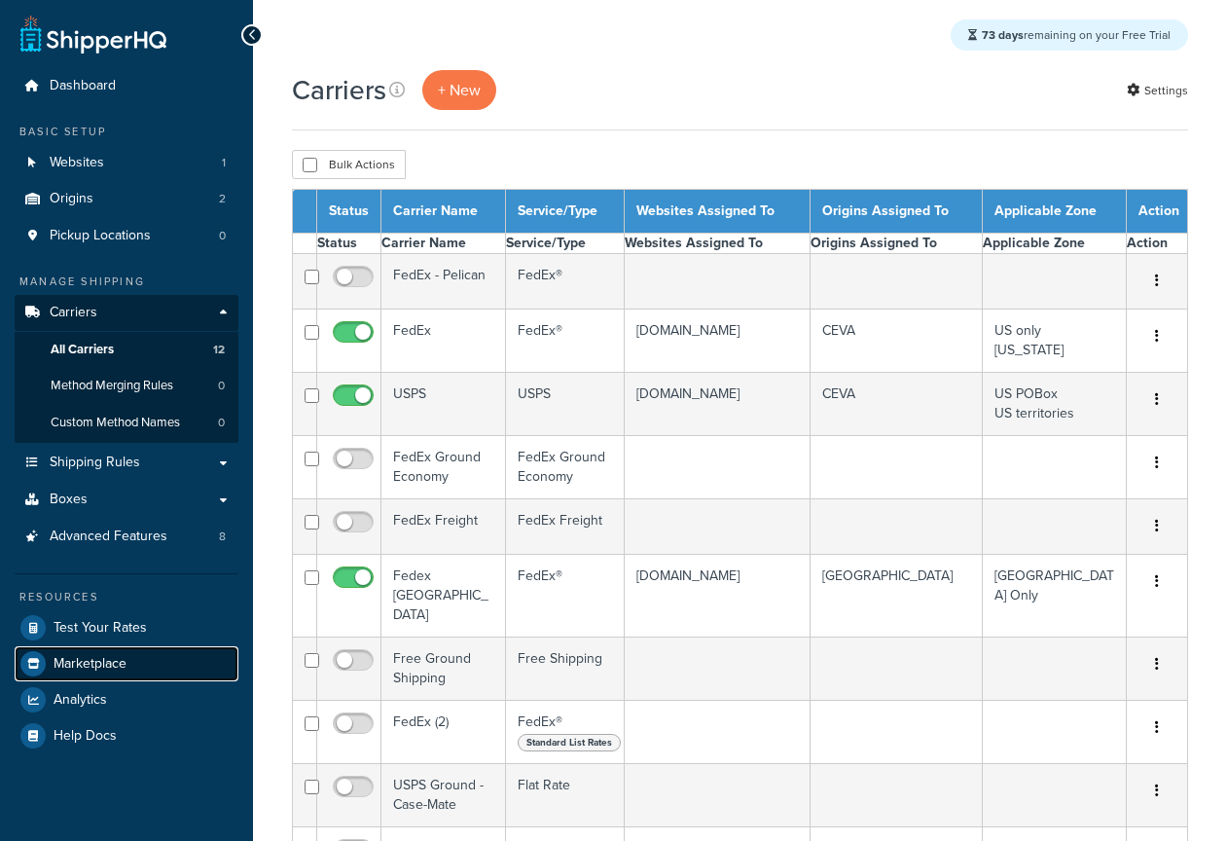
click at [161, 666] on link "Marketplace" at bounding box center [127, 663] width 224 height 35
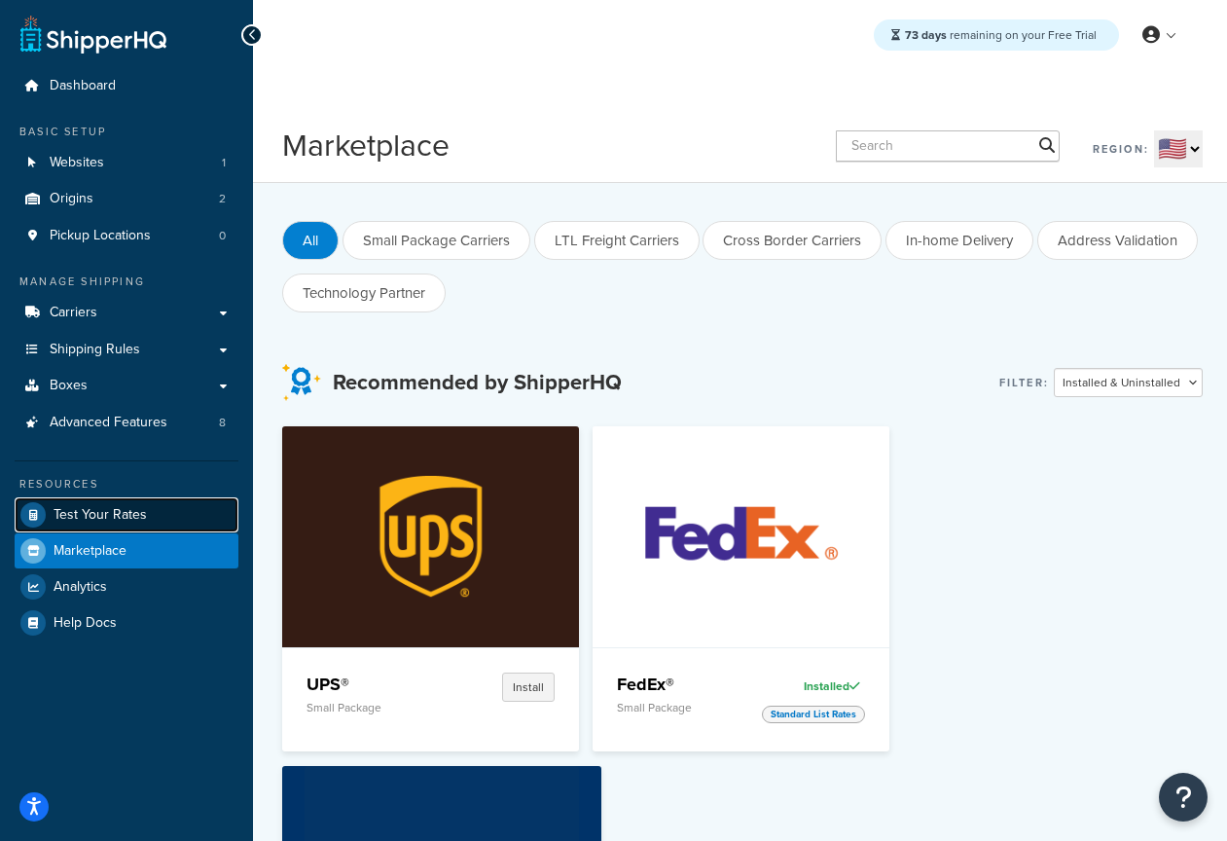
click at [108, 507] on span "Test Your Rates" at bounding box center [100, 515] width 93 height 17
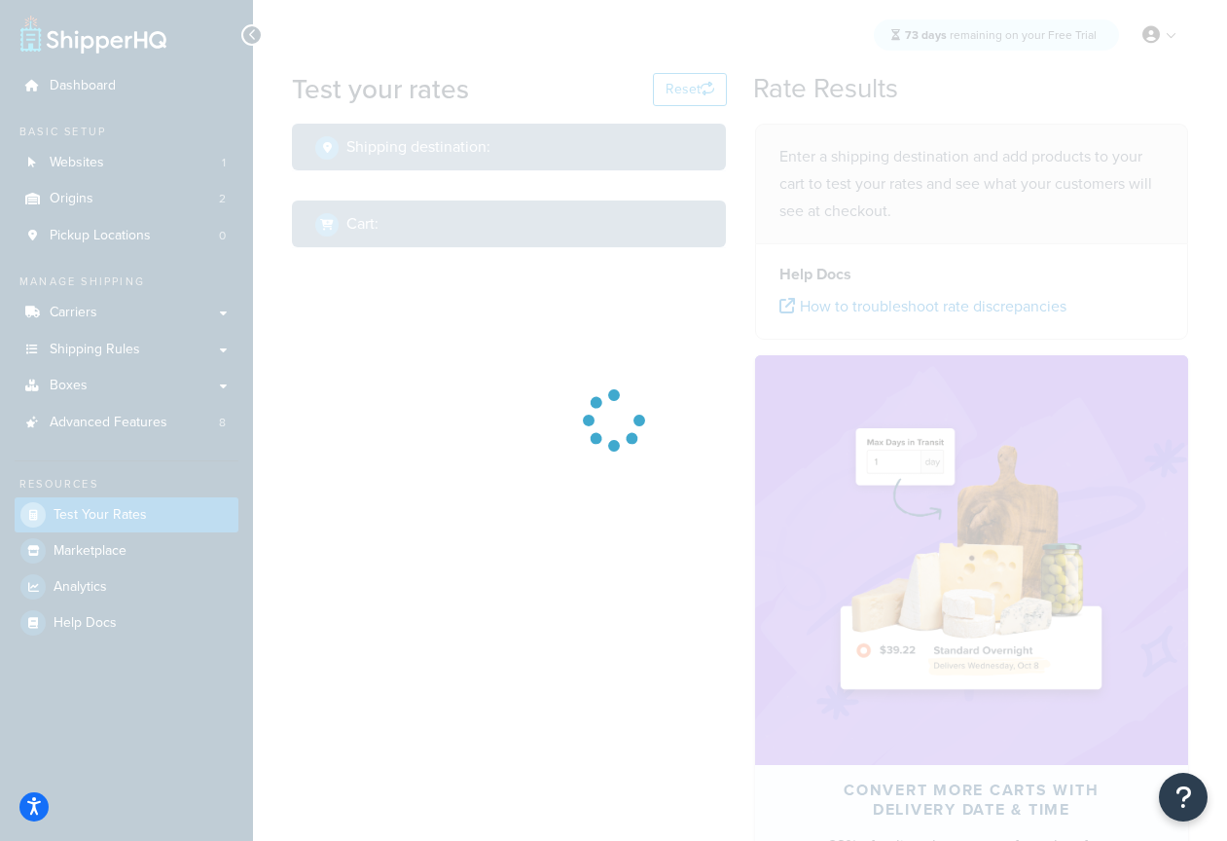
select select "TX"
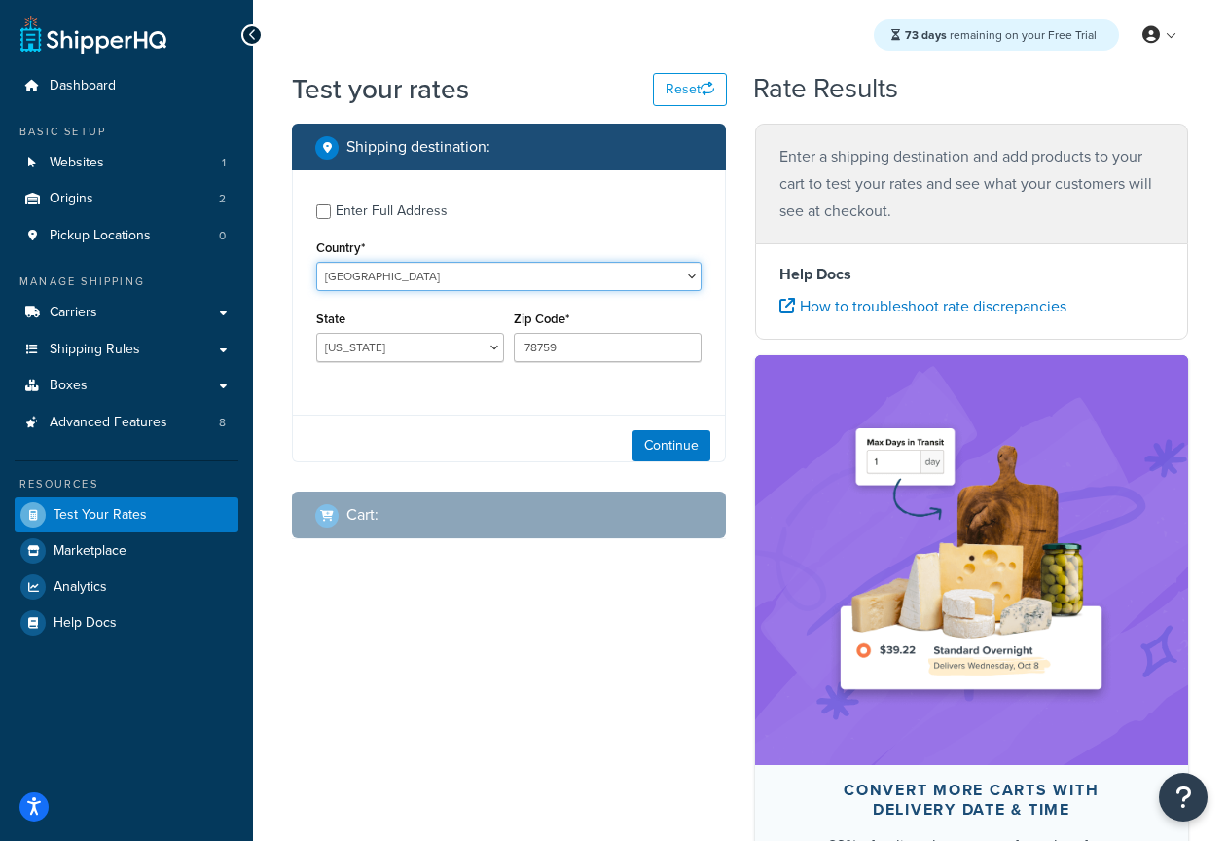
click at [412, 264] on select "United States United Kingdom Afghanistan Åland Islands Albania Algeria American…" at bounding box center [508, 276] width 385 height 29
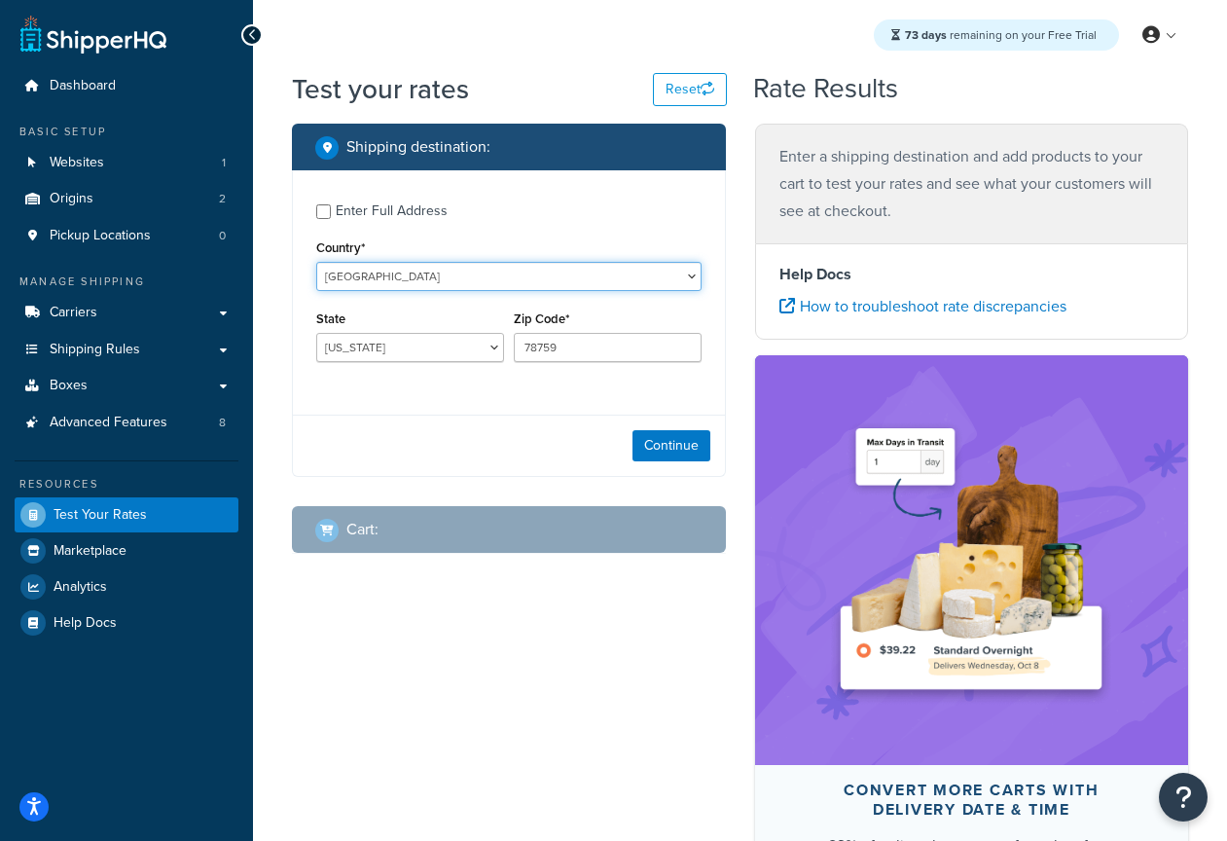
click at [398, 274] on select "United States United Kingdom Afghanistan Åland Islands Albania Algeria American…" at bounding box center [508, 276] width 385 height 29
select select "CA"
click at [316, 262] on select "United States United Kingdom Afghanistan Åland Islands Albania Algeria American…" at bounding box center [508, 276] width 385 height 29
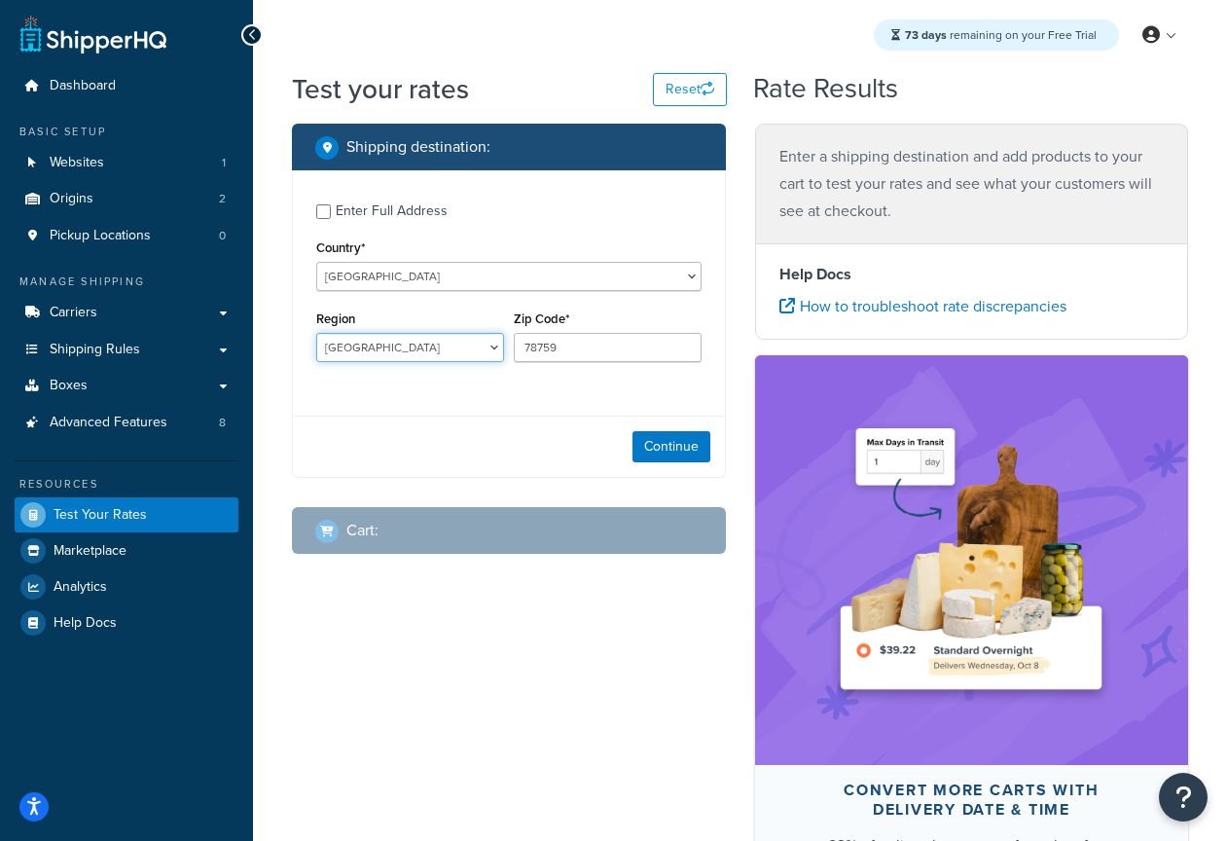
click at [393, 339] on select "Alberta British Columbia Manitoba New Brunswick Newfoundland and Labrador North…" at bounding box center [410, 347] width 188 height 29
select select "ON"
click at [316, 334] on select "Alberta British Columbia Manitoba New Brunswick Newfoundland and Labrador North…" at bounding box center [410, 347] width 188 height 29
click at [635, 343] on input "78759" at bounding box center [608, 347] width 188 height 29
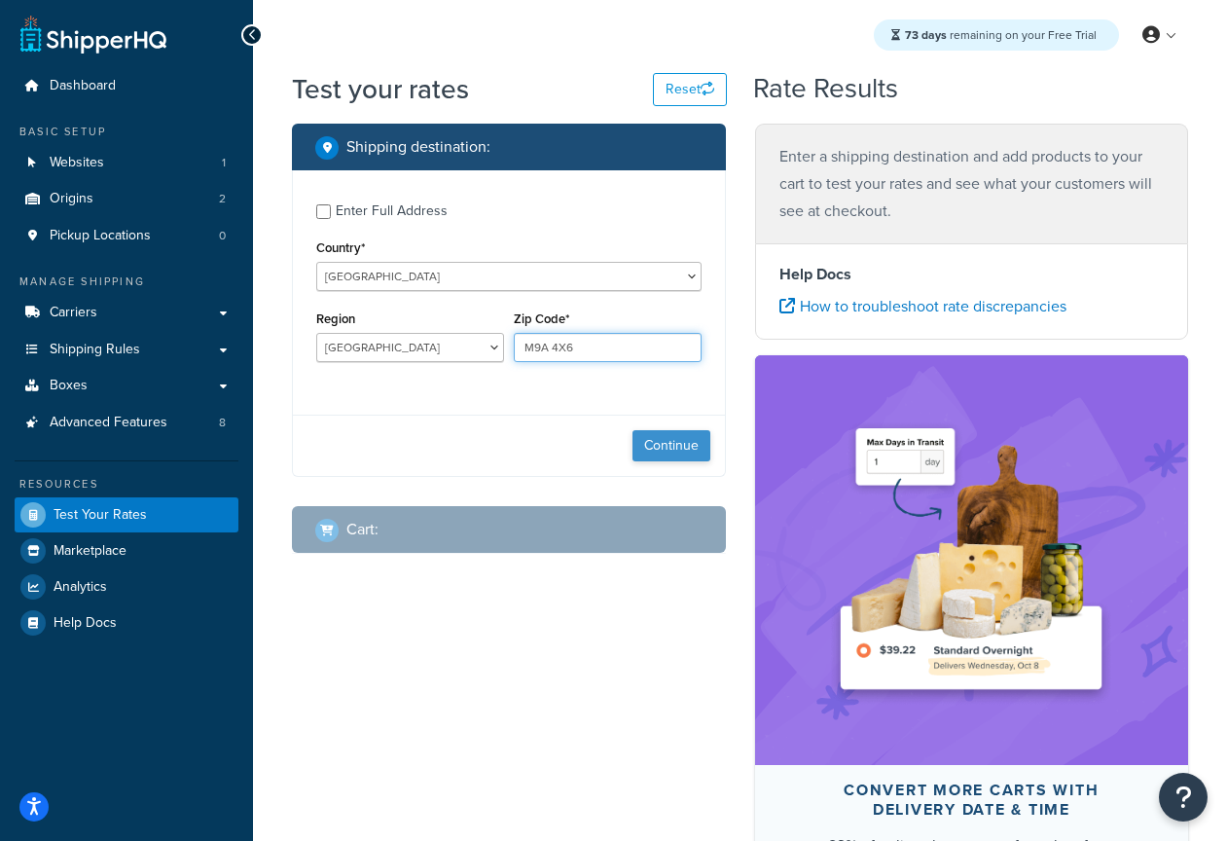
type input "M9A 4X6"
click at [680, 453] on button "Continue" at bounding box center [672, 445] width 78 height 31
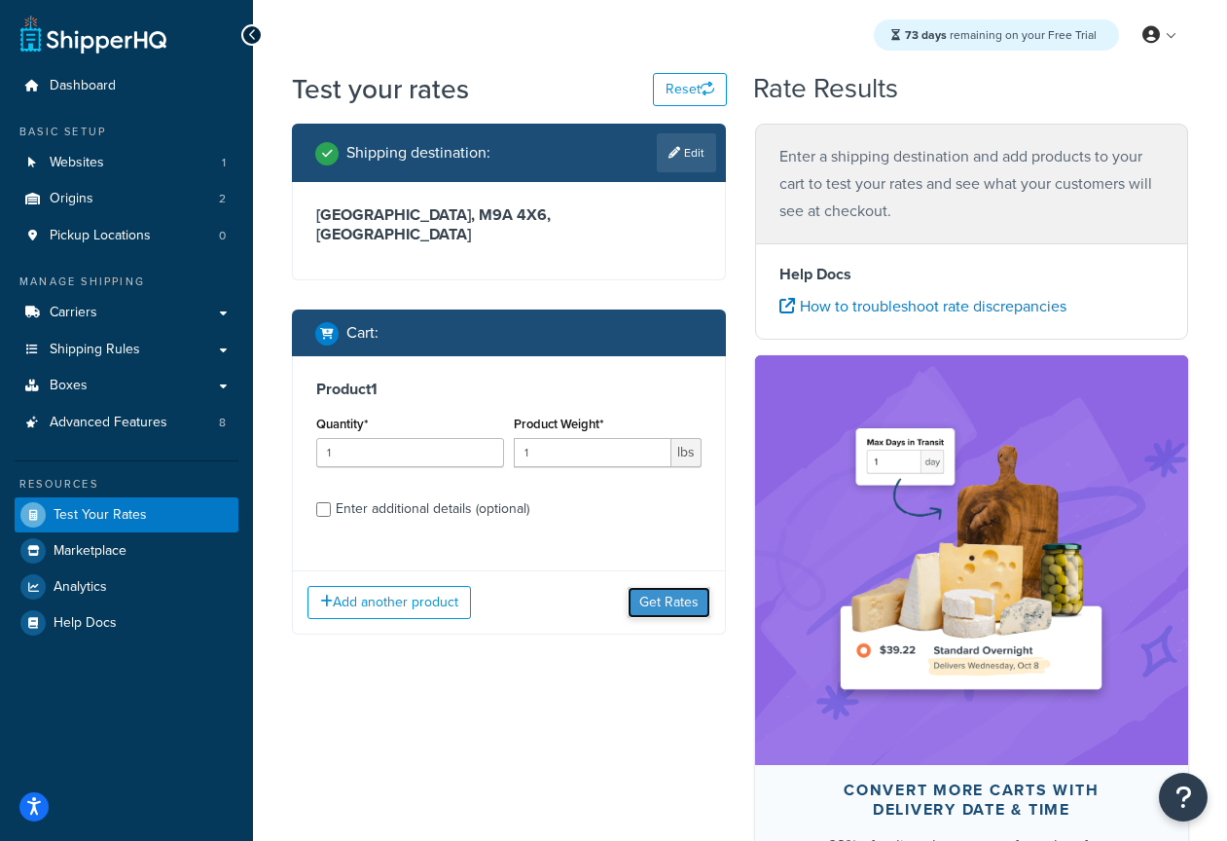
click at [671, 587] on button "Get Rates" at bounding box center [669, 602] width 83 height 31
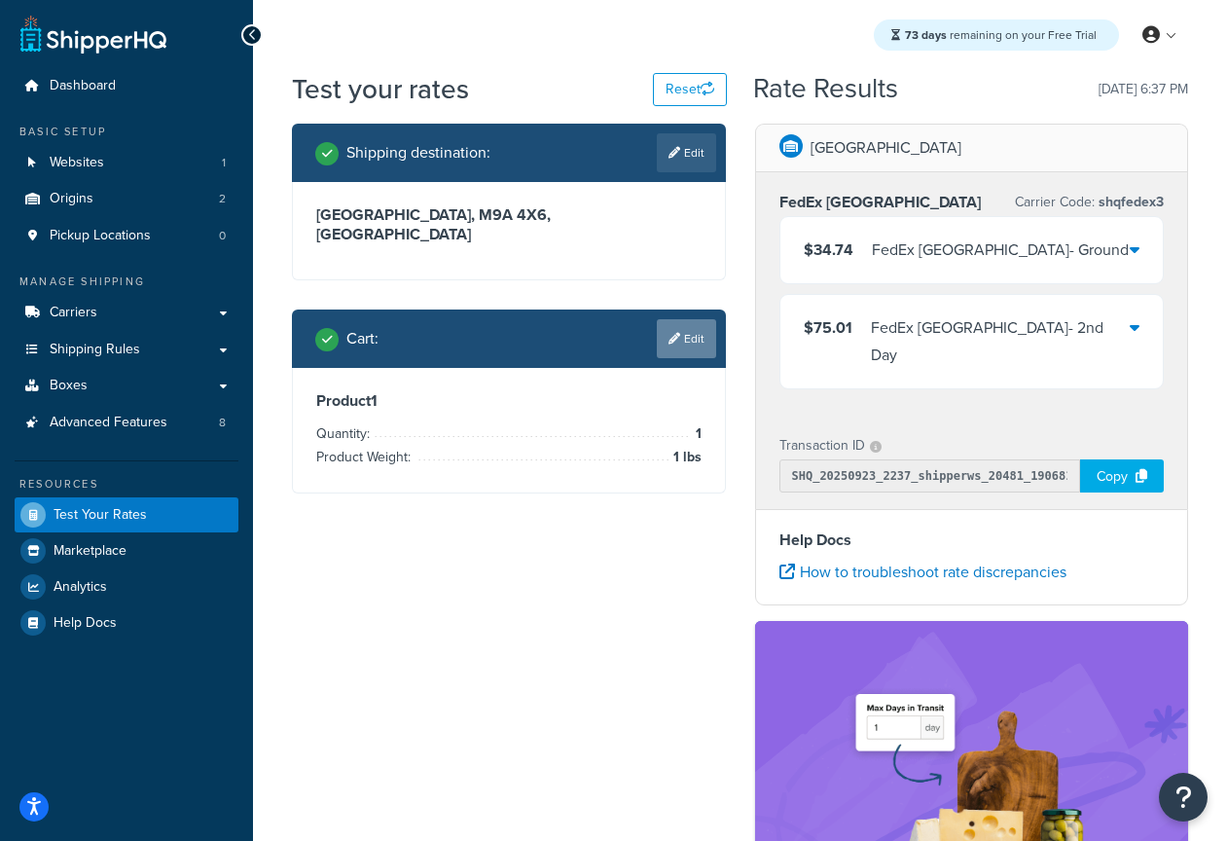
click at [693, 324] on link "Edit" at bounding box center [686, 338] width 59 height 39
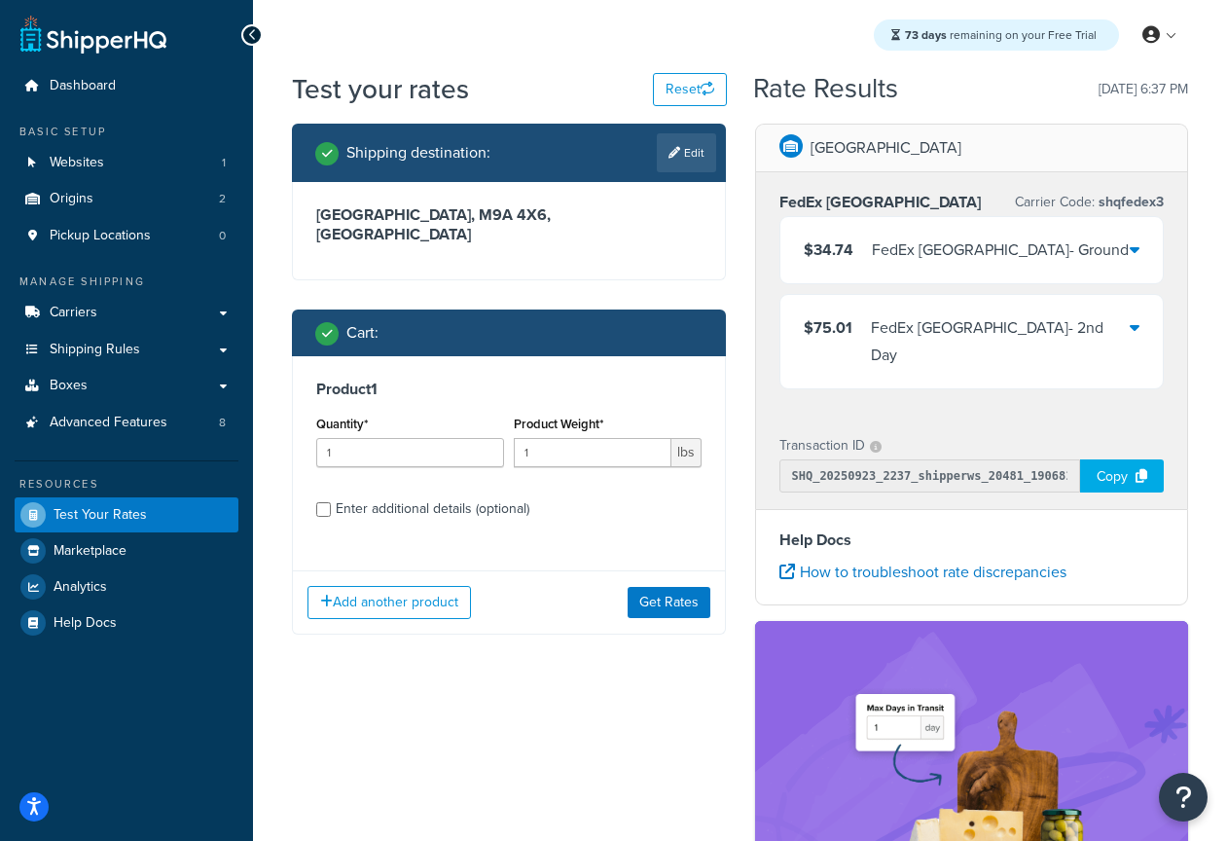
click at [395, 495] on div "Enter additional details (optional)" at bounding box center [433, 508] width 194 height 27
click at [331, 502] on input "Enter additional details (optional)" at bounding box center [323, 509] width 15 height 15
checkbox input "true"
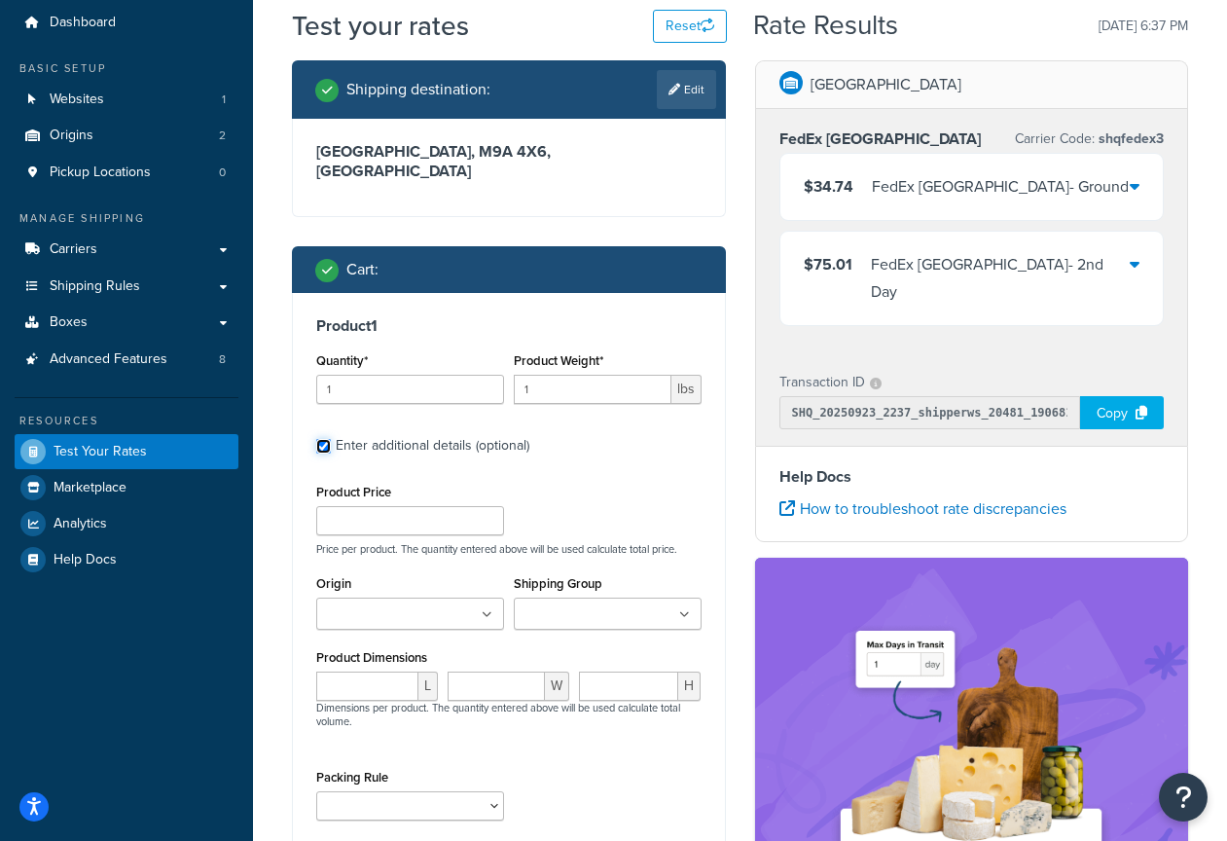
scroll to position [86, 0]
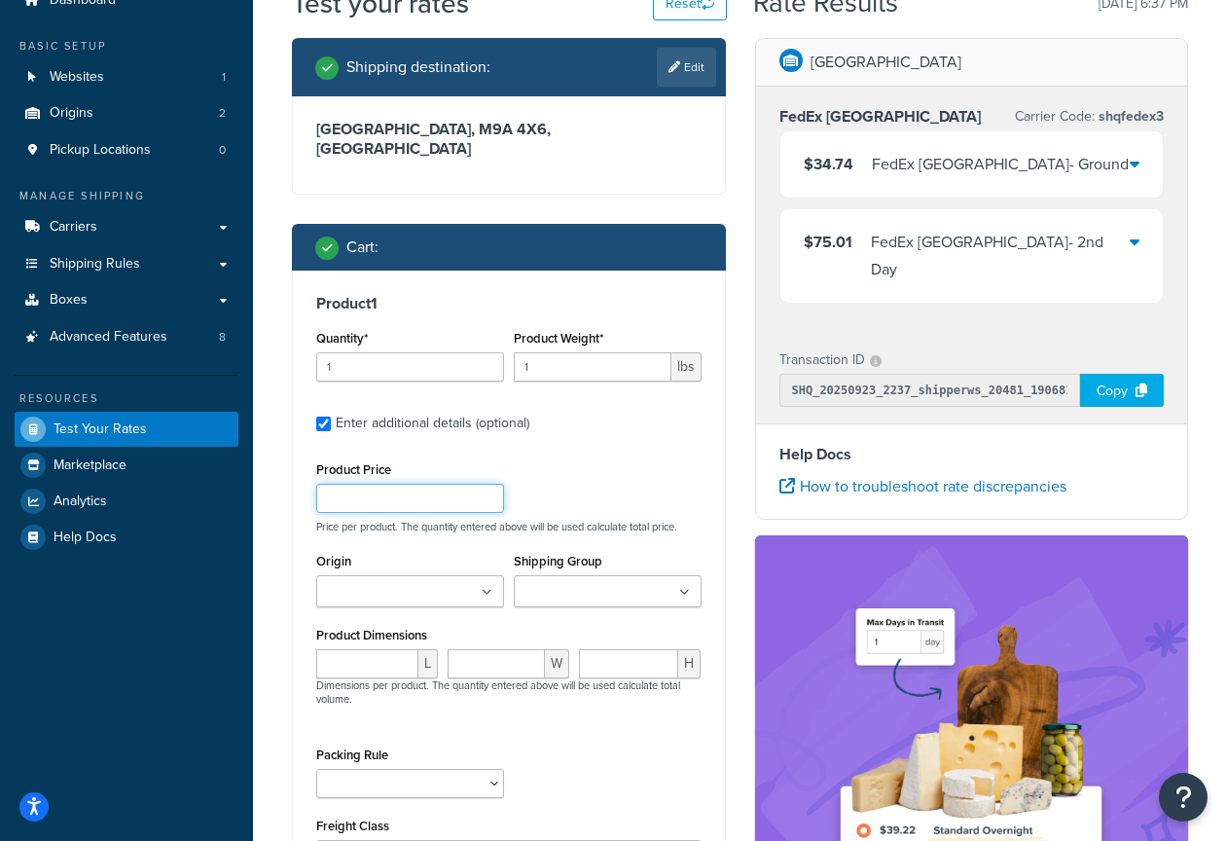
click at [457, 487] on input "Product Price" at bounding box center [410, 498] width 188 height 29
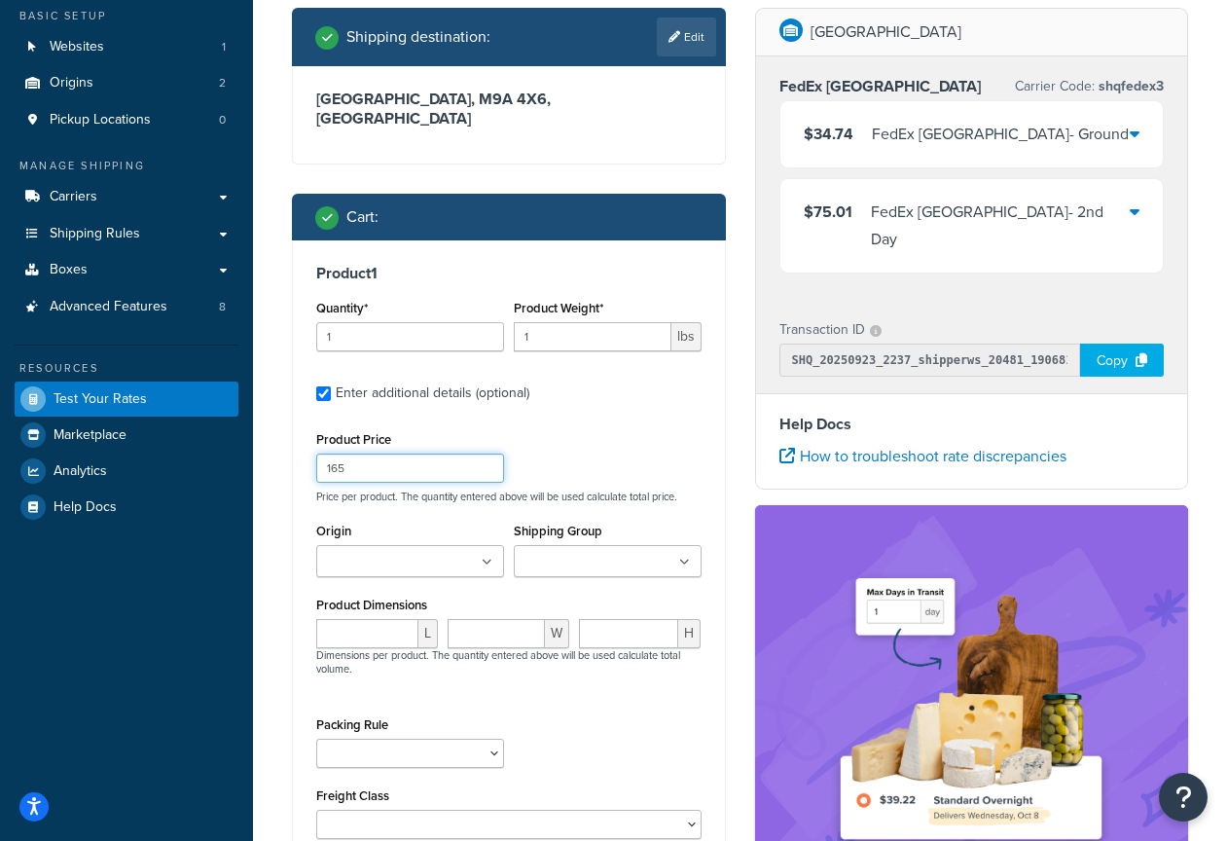
scroll to position [164, 0]
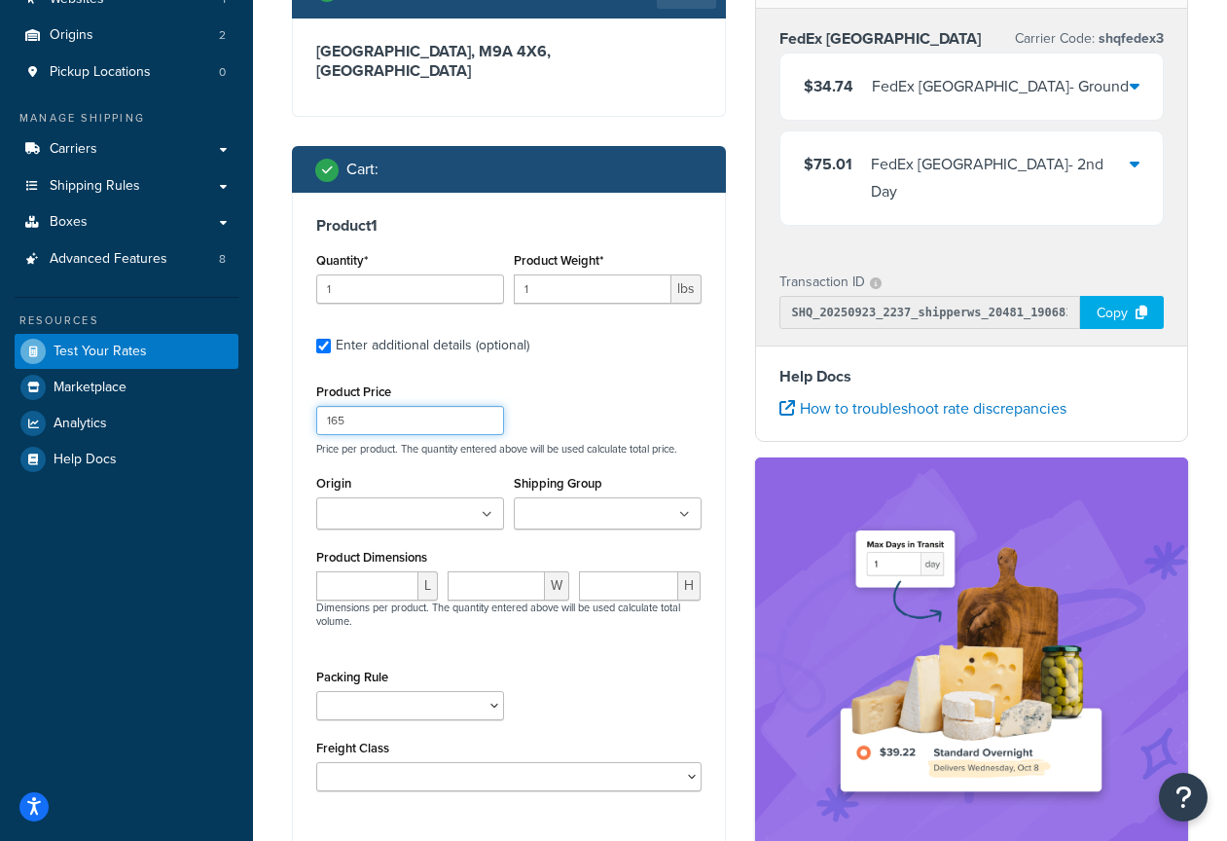
type input "165"
click at [425, 508] on ul at bounding box center [410, 513] width 188 height 32
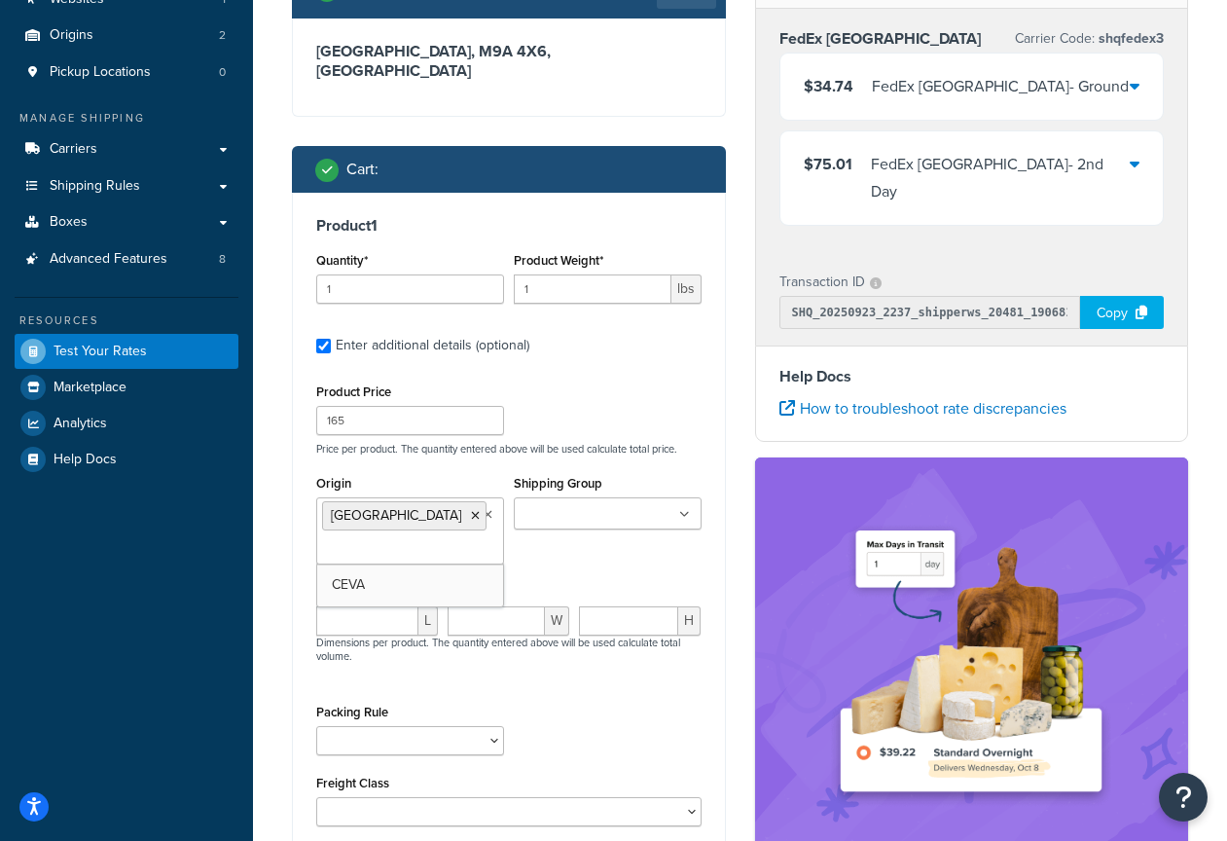
click at [603, 504] on input "Shipping Group" at bounding box center [606, 514] width 172 height 21
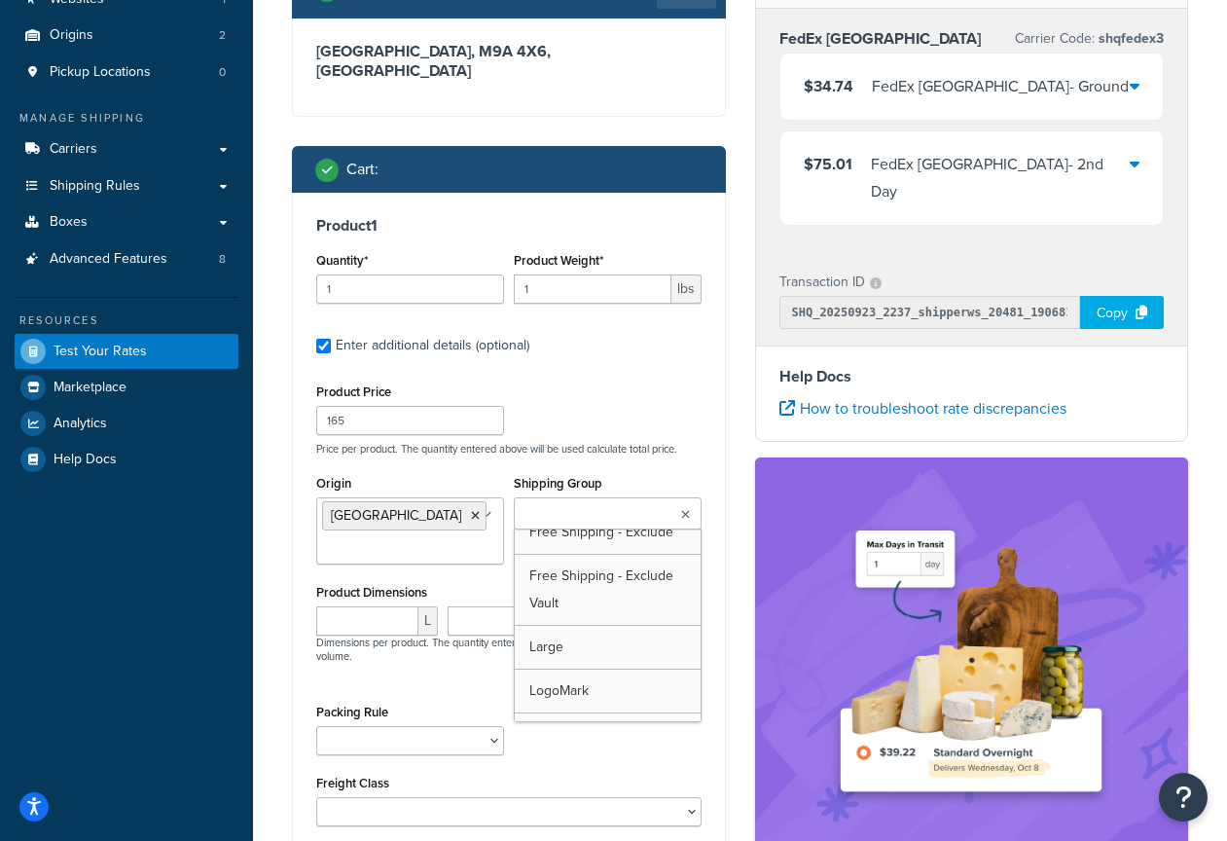
scroll to position [0, 0]
click at [678, 380] on div "Product Price 165 Price per product. The quantity entered above will be used ca…" at bounding box center [508, 417] width 395 height 77
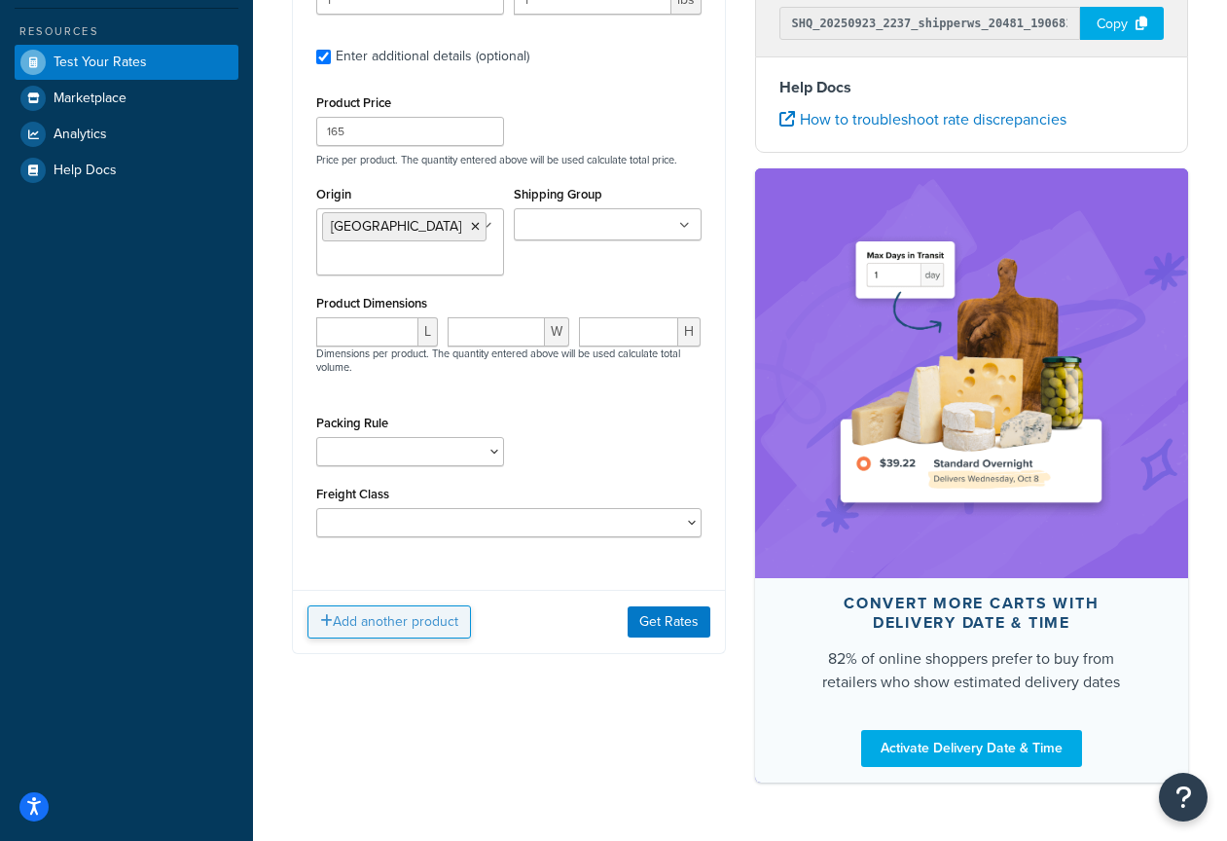
scroll to position [457, 0]
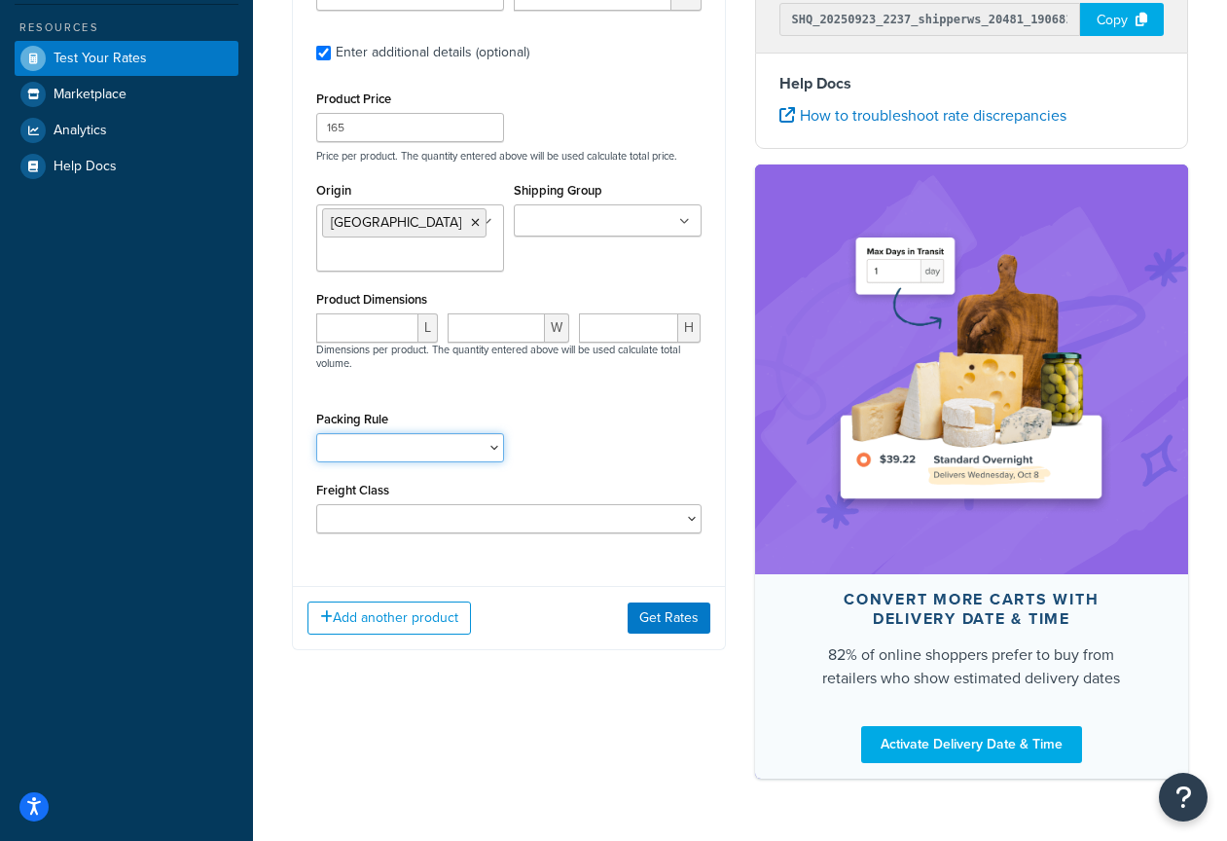
click at [408, 433] on select "Pack separately" at bounding box center [410, 447] width 188 height 29
click at [380, 313] on input "number" at bounding box center [367, 327] width 102 height 29
type input "10"
click at [526, 313] on input "1" at bounding box center [496, 327] width 97 height 29
type input "10"
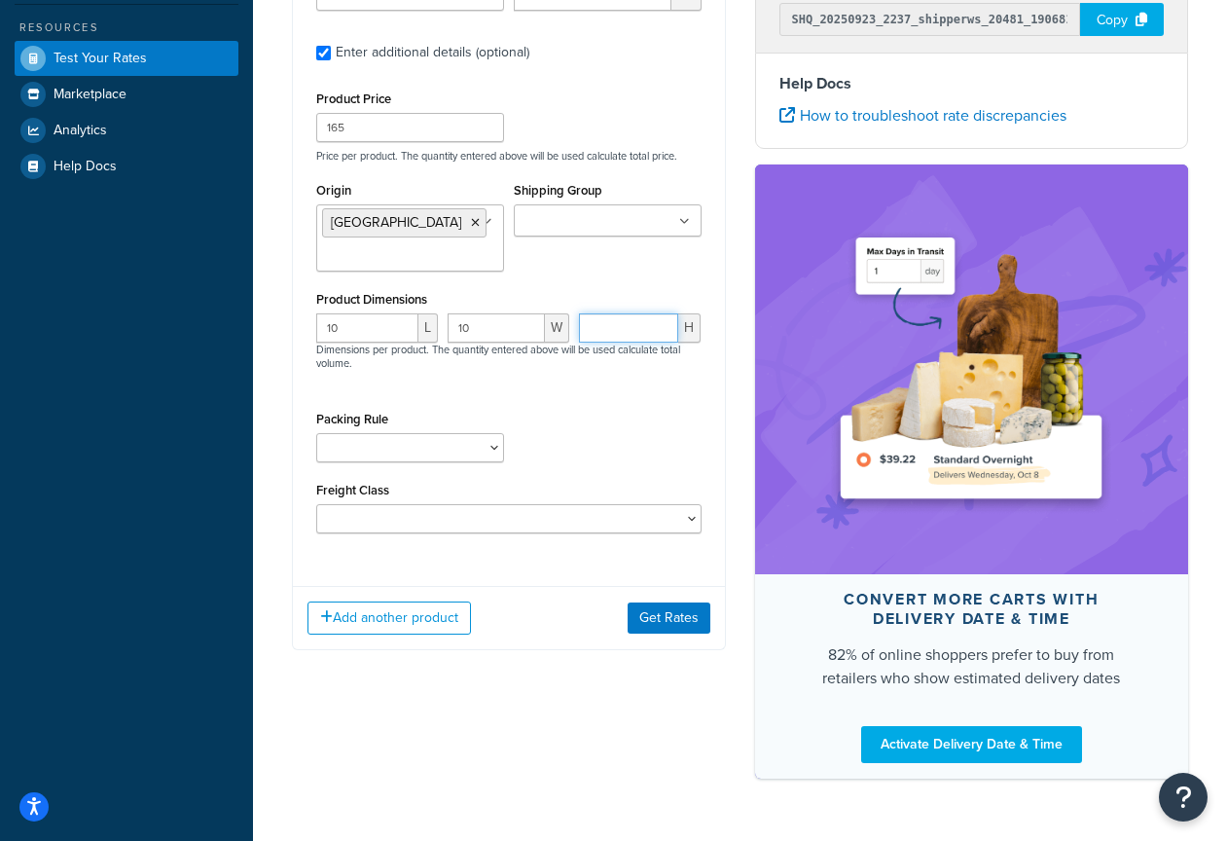
click at [645, 313] on input "number" at bounding box center [628, 327] width 99 height 29
type input "10"
click at [679, 607] on button "Get Rates" at bounding box center [669, 618] width 83 height 31
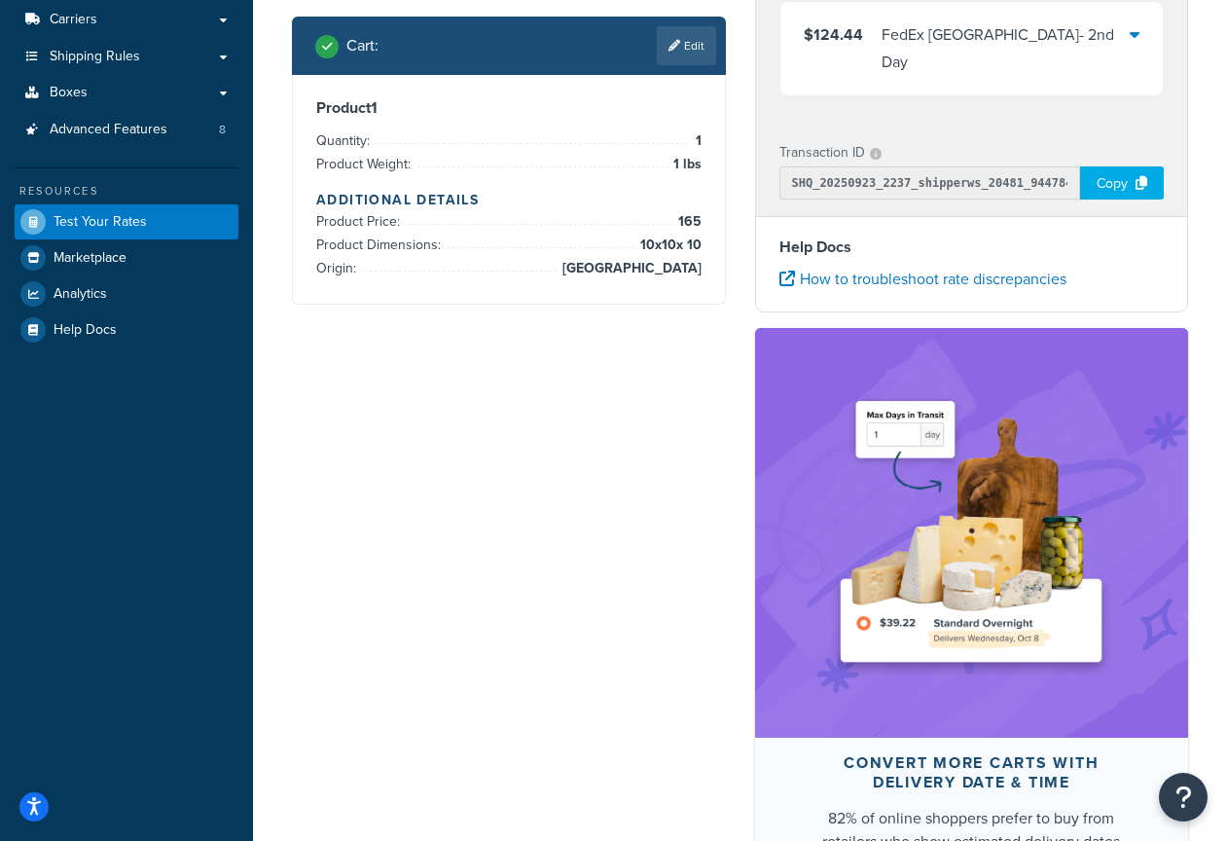
scroll to position [0, 0]
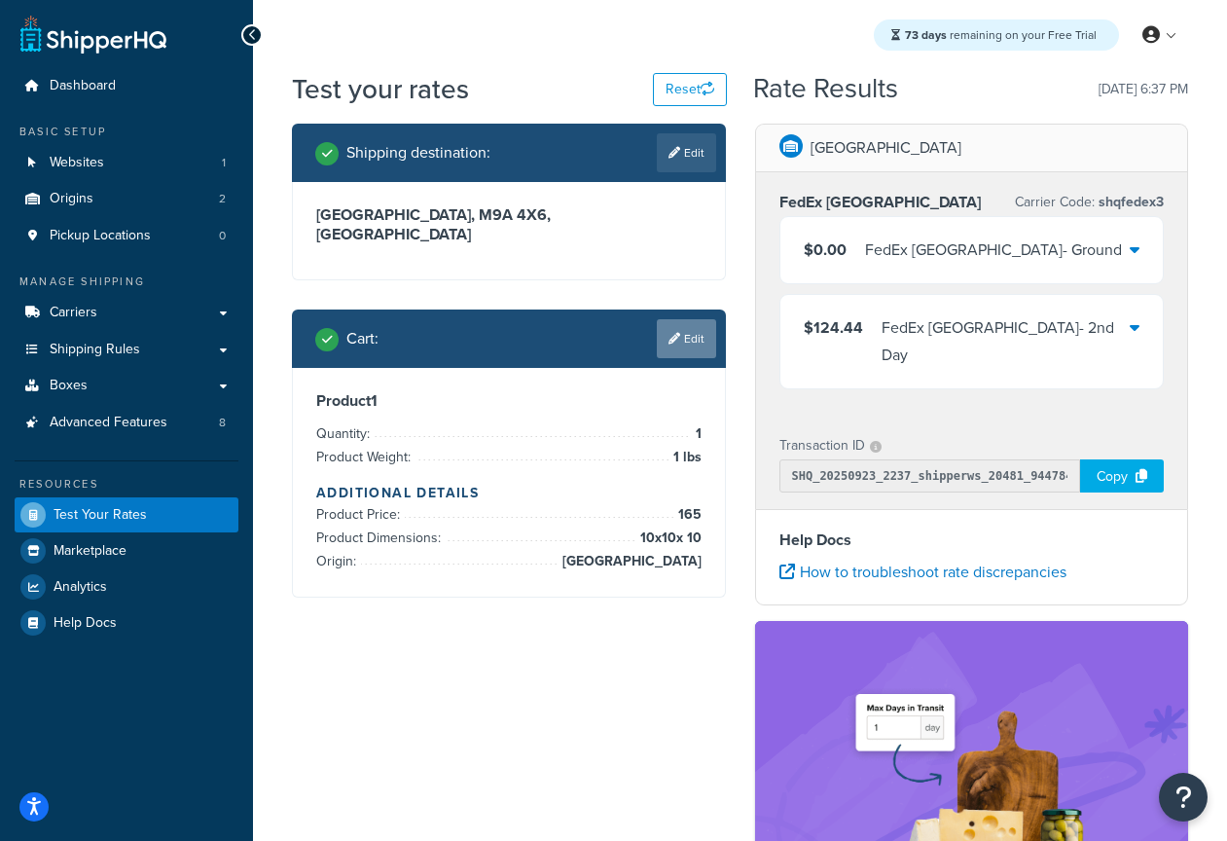
click at [679, 319] on link "Edit" at bounding box center [686, 338] width 59 height 39
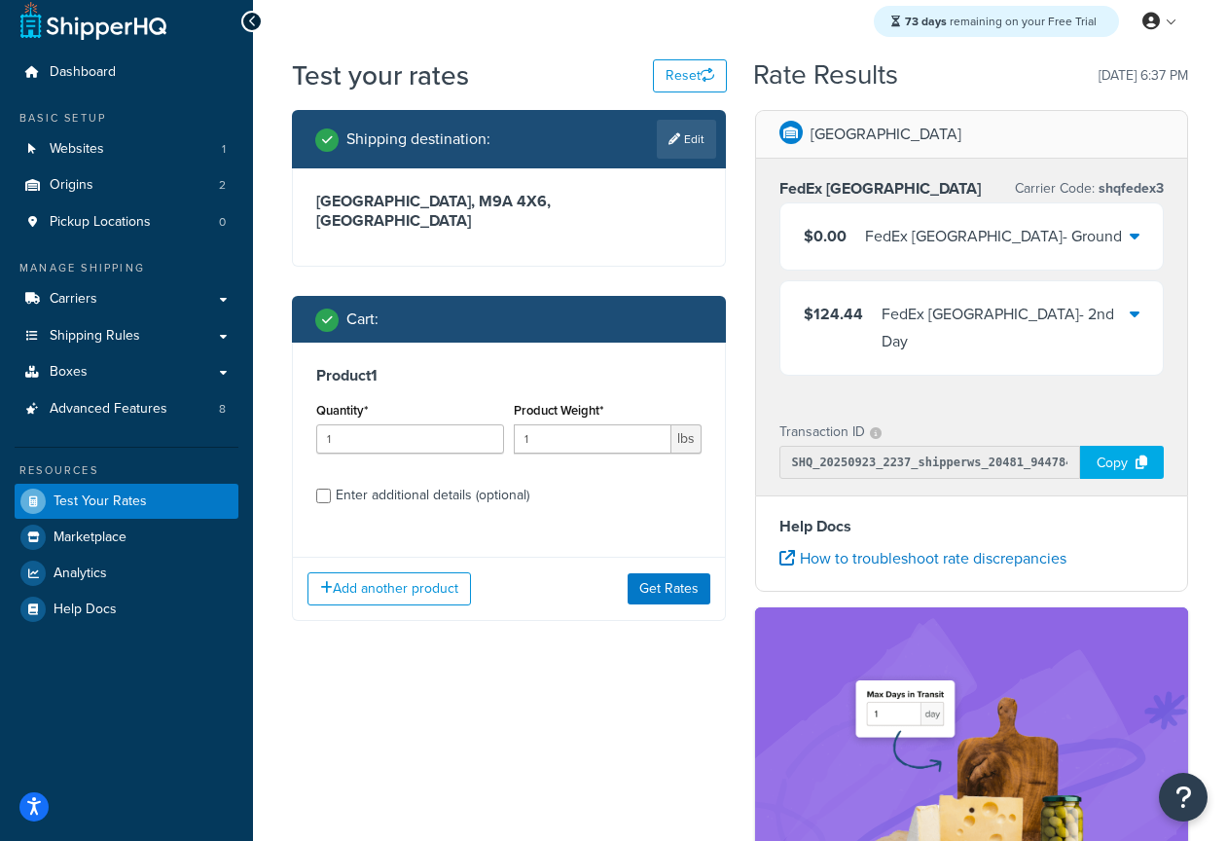
scroll to position [104, 0]
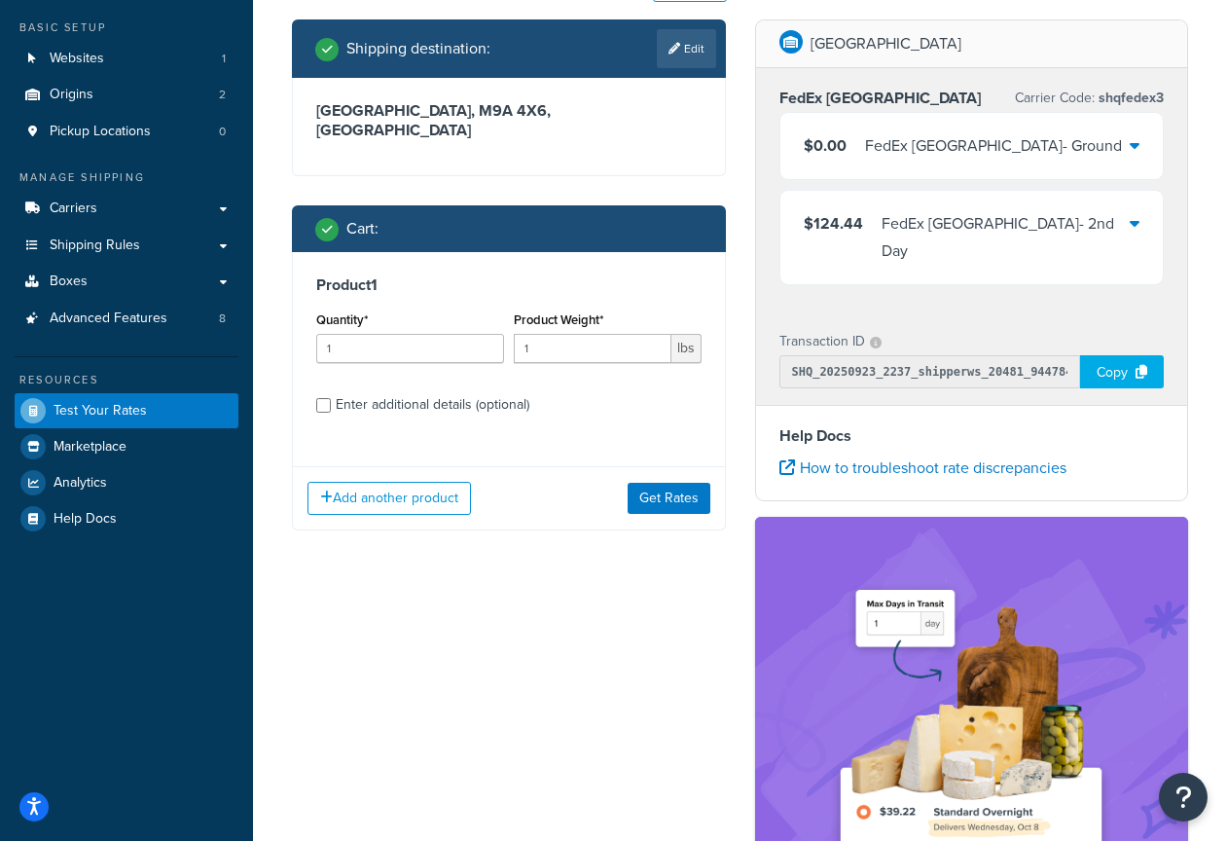
click at [407, 391] on div "Enter additional details (optional)" at bounding box center [433, 404] width 194 height 27
click at [331, 398] on input "Enter additional details (optional)" at bounding box center [323, 405] width 15 height 15
checkbox input "true"
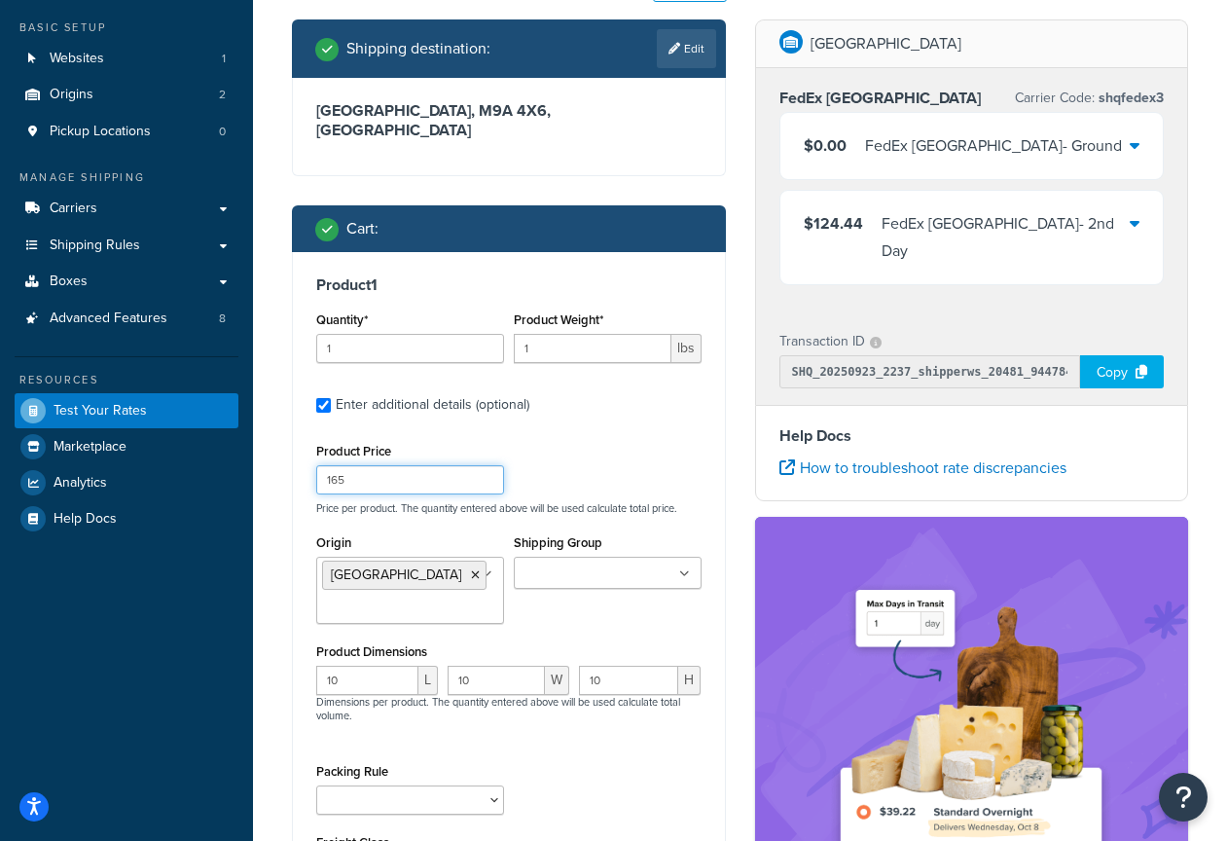
click at [442, 465] on input "165" at bounding box center [410, 479] width 188 height 29
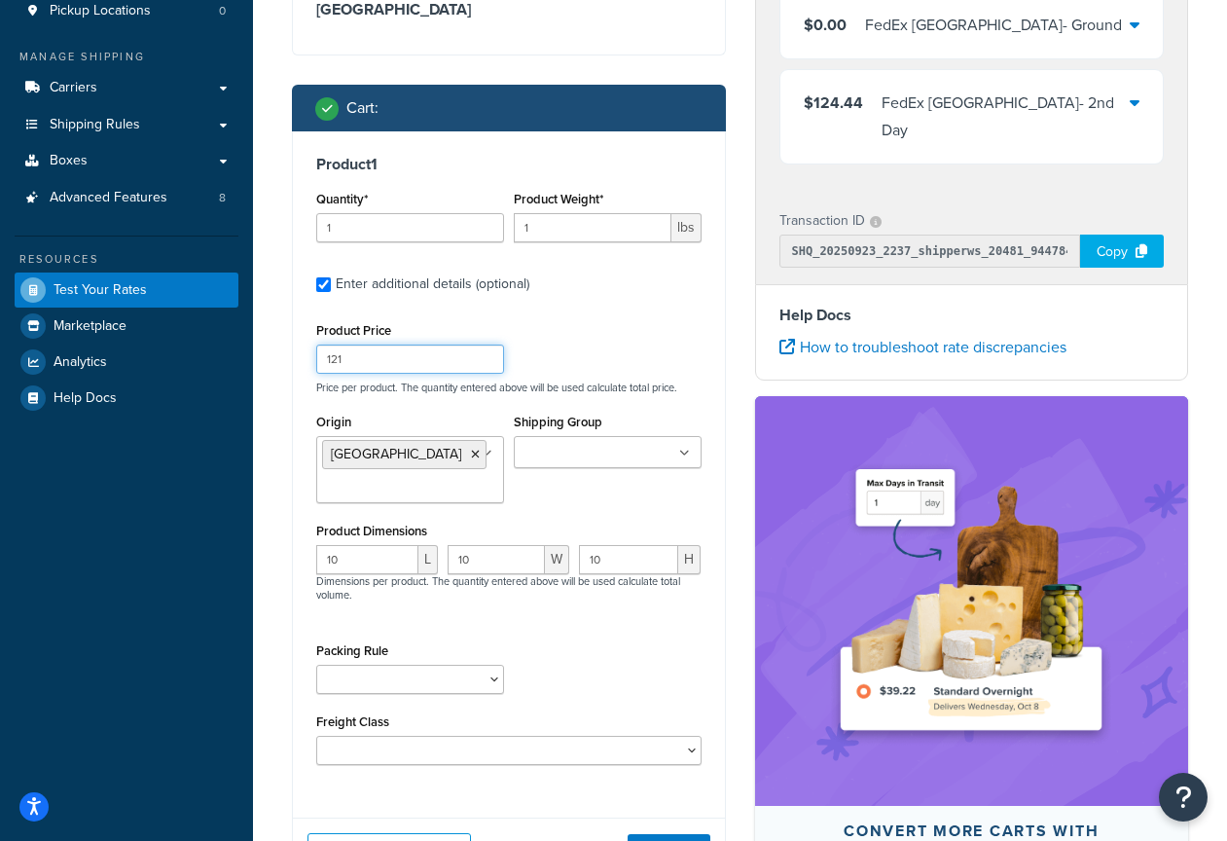
scroll to position [235, 0]
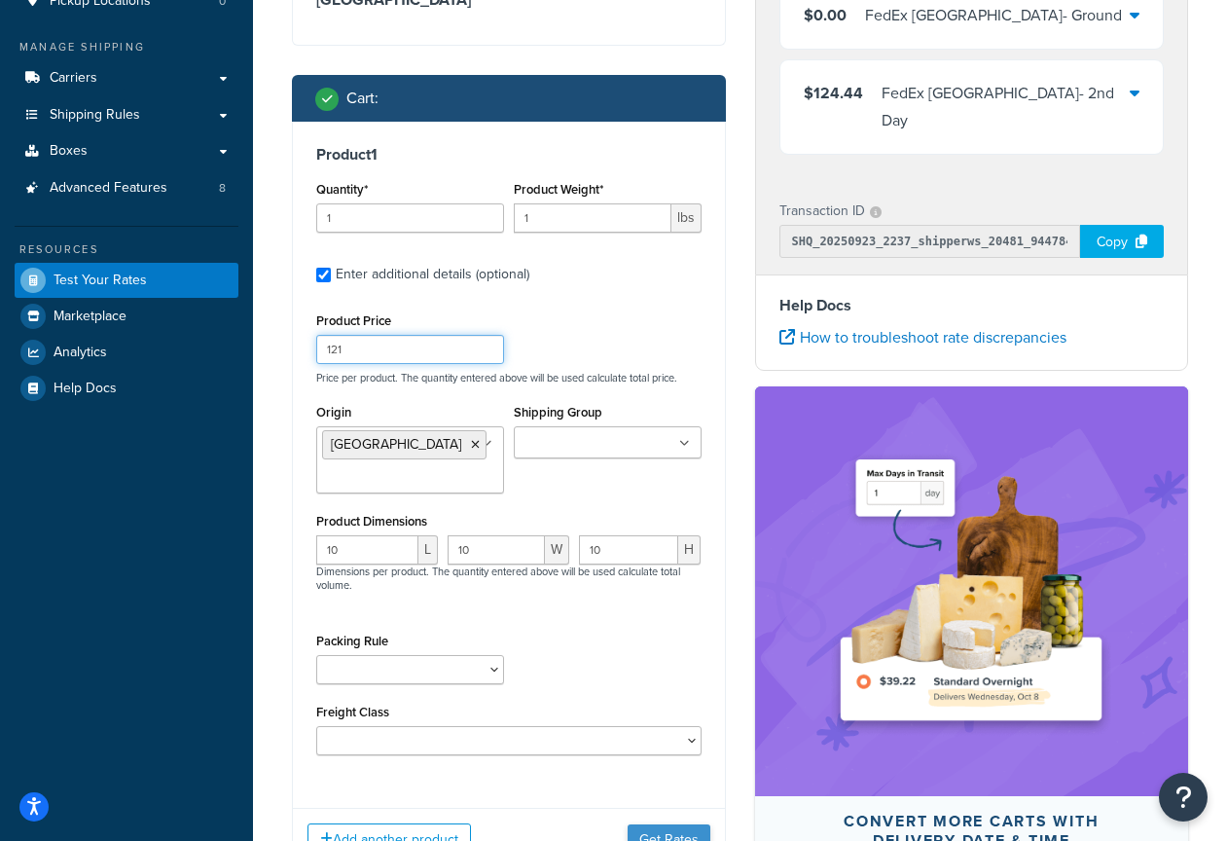
type input "121"
click at [683, 824] on button "Get Rates" at bounding box center [669, 839] width 83 height 31
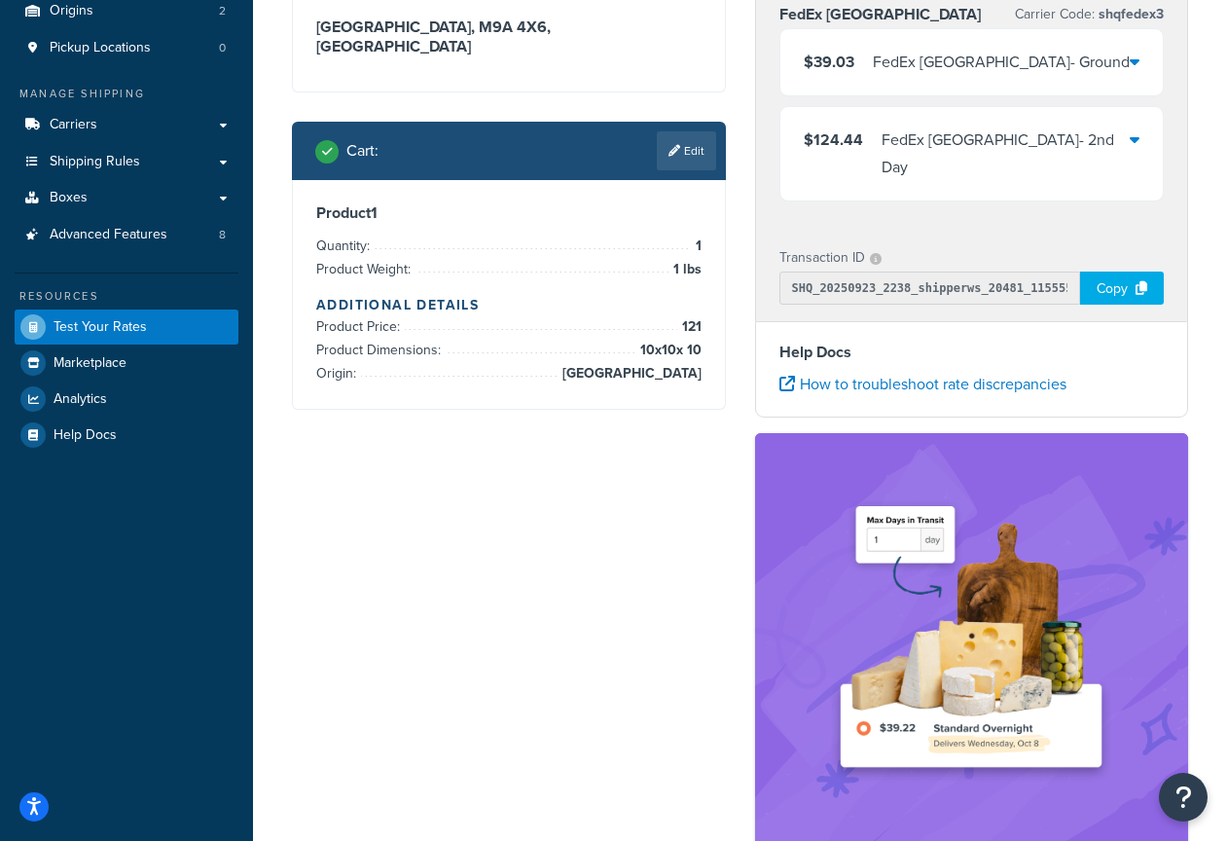
scroll to position [94, 0]
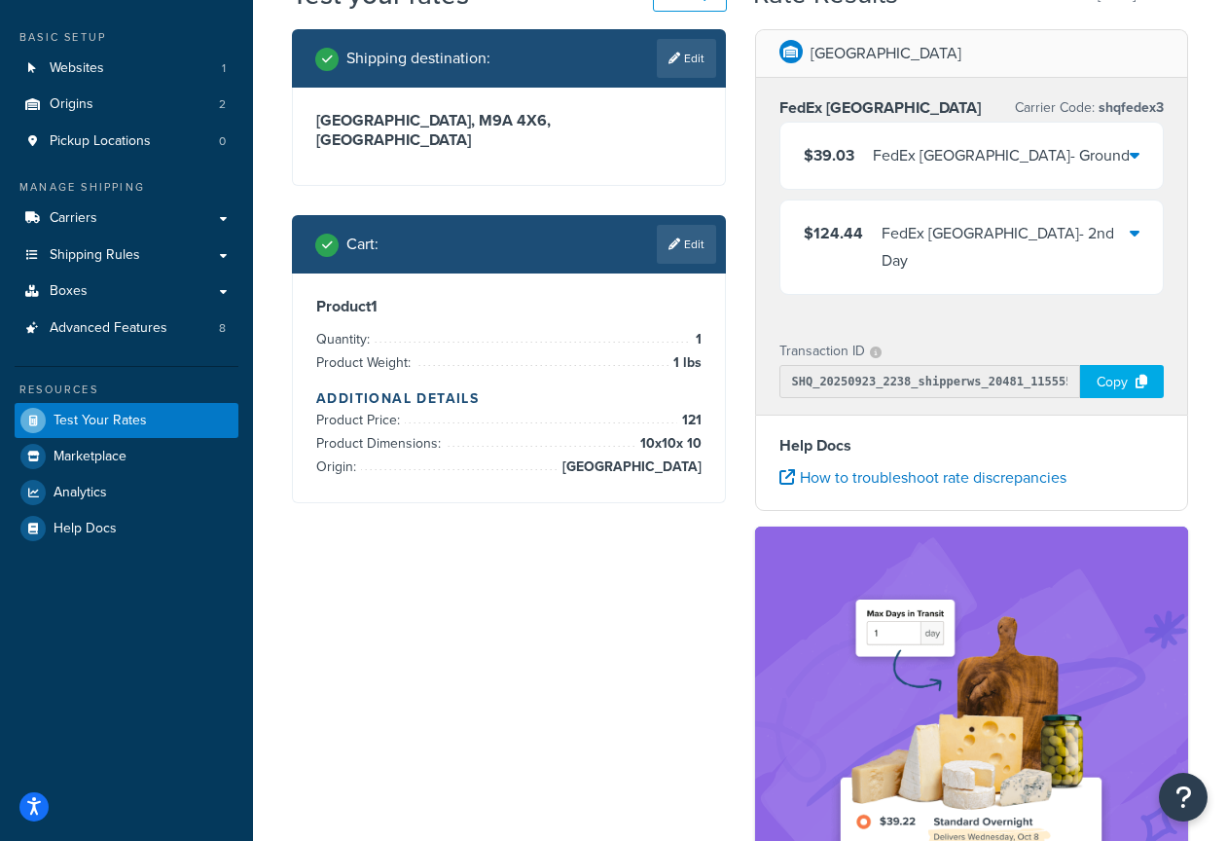
click at [690, 225] on link "Edit" at bounding box center [686, 244] width 59 height 39
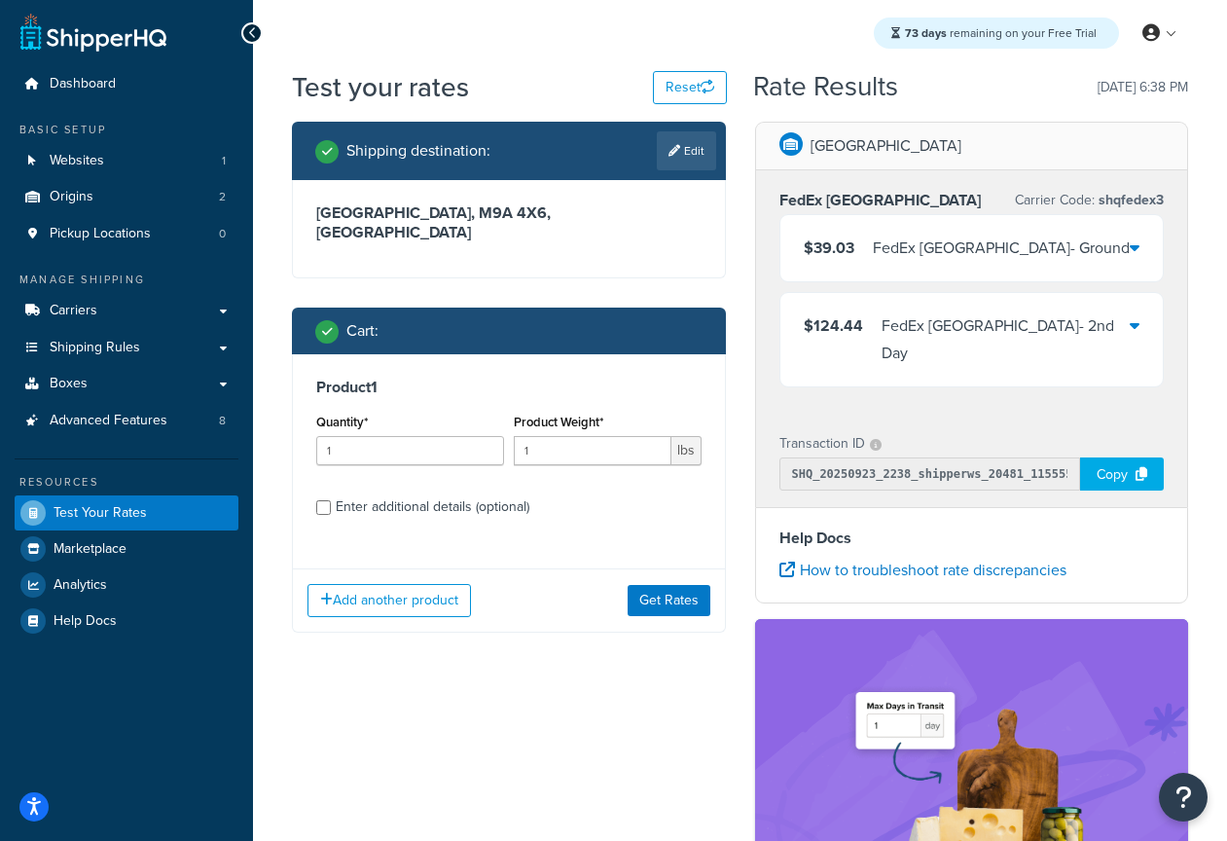
scroll to position [0, 0]
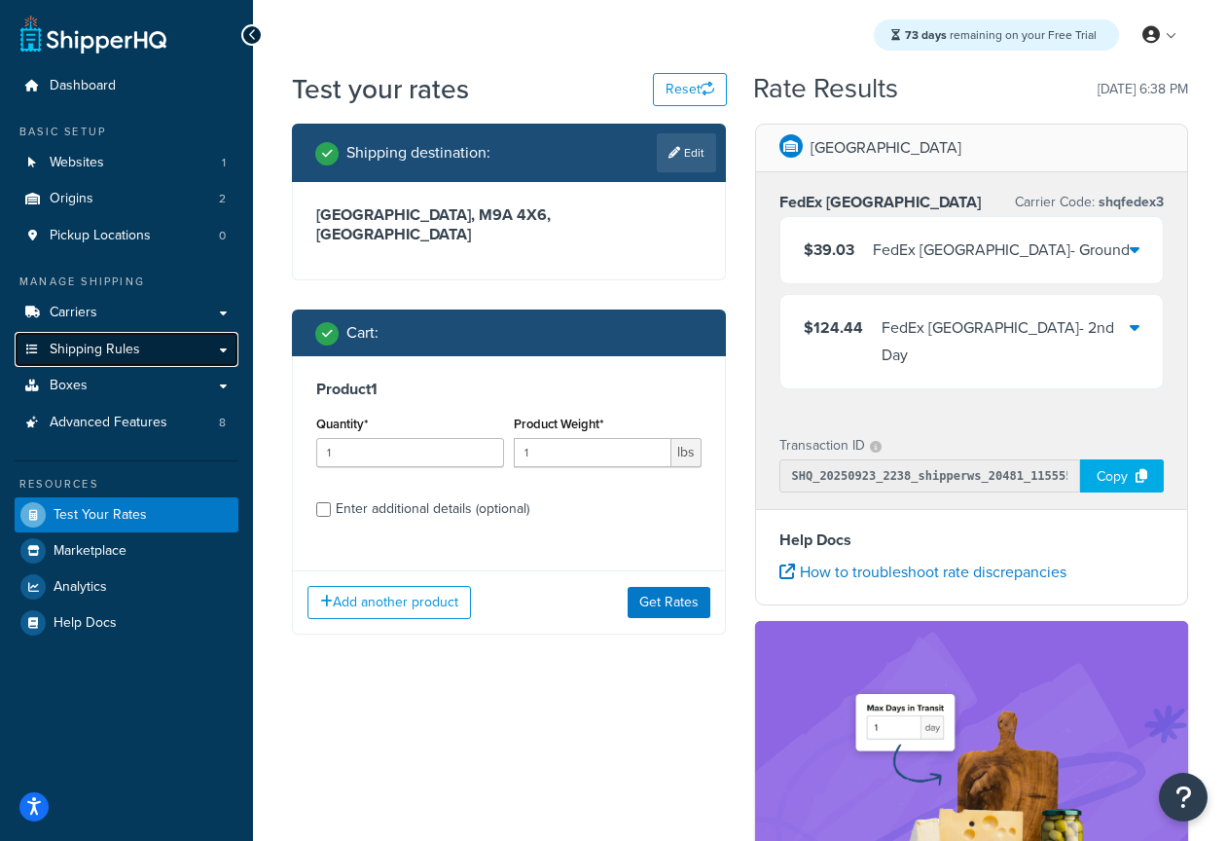
click at [133, 348] on span "Shipping Rules" at bounding box center [95, 350] width 91 height 17
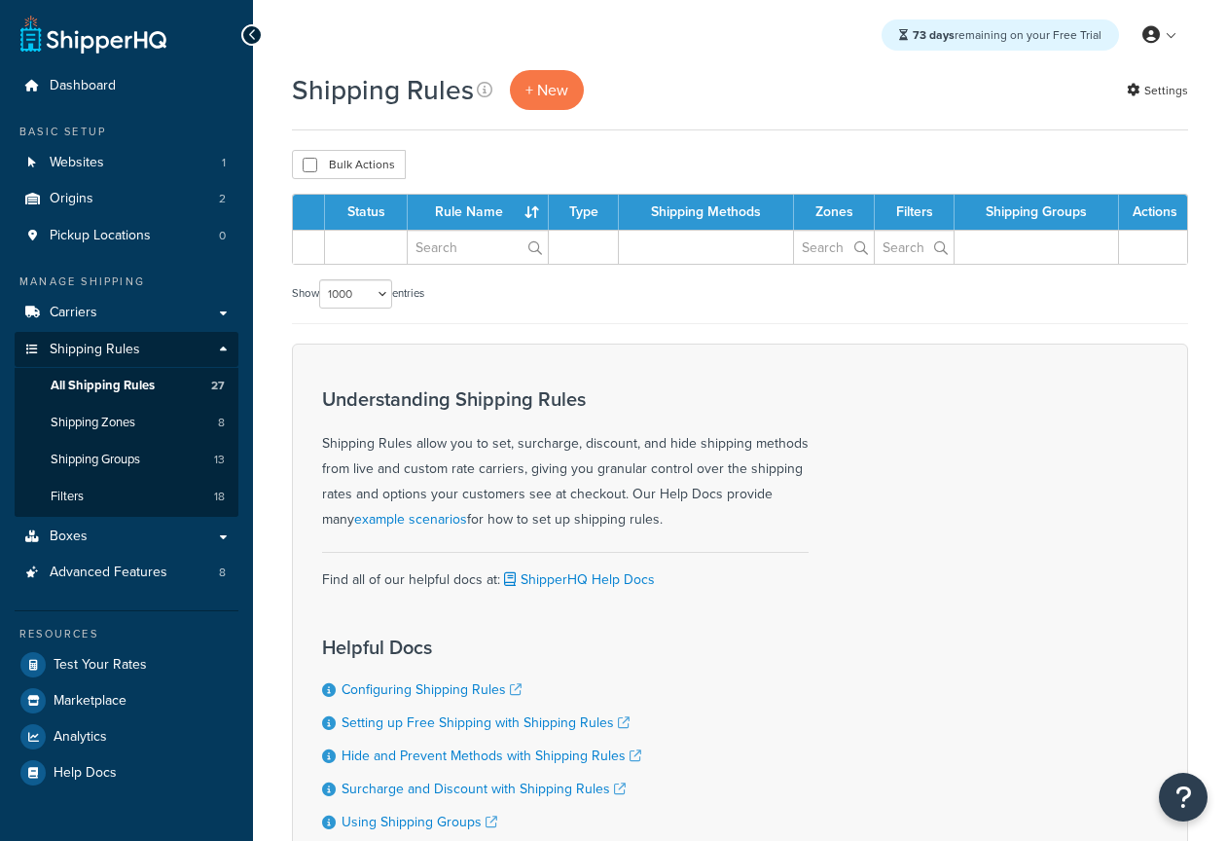
select select "1000"
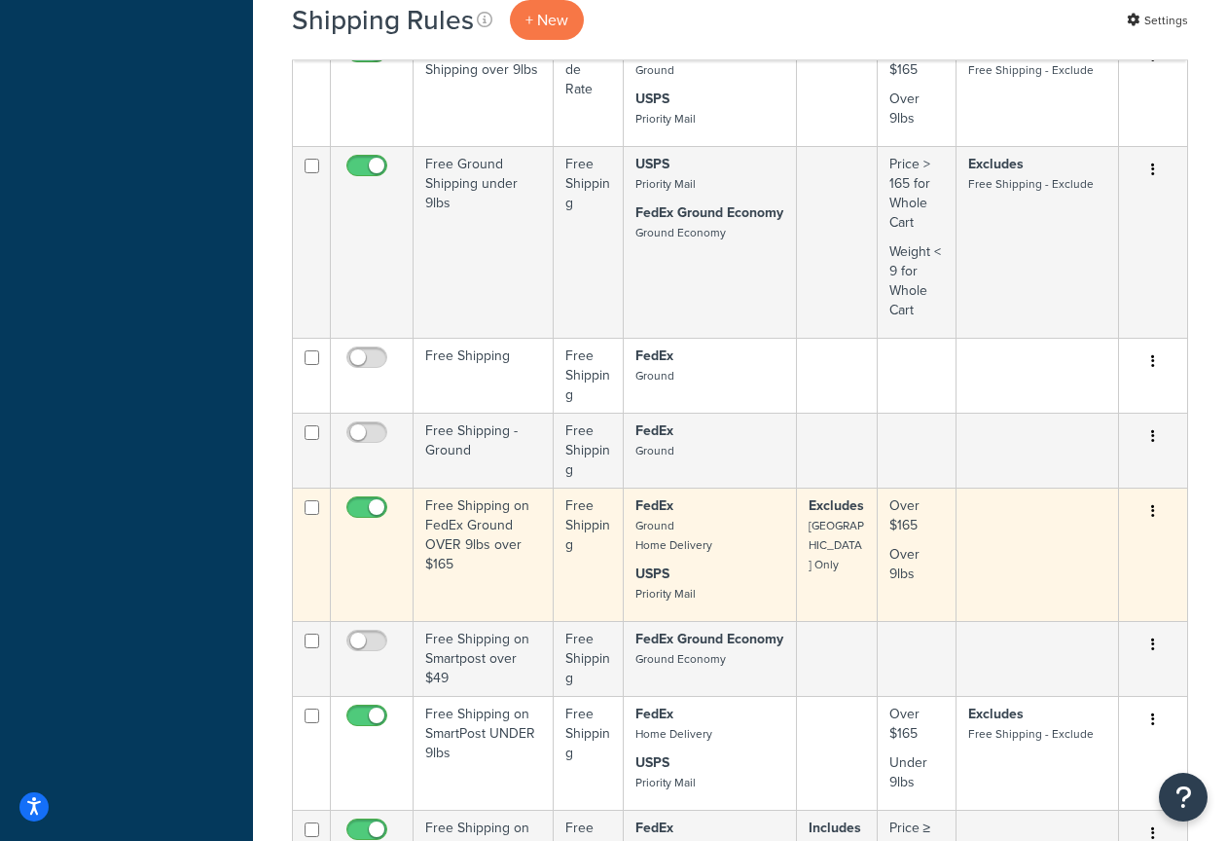
scroll to position [1766, 0]
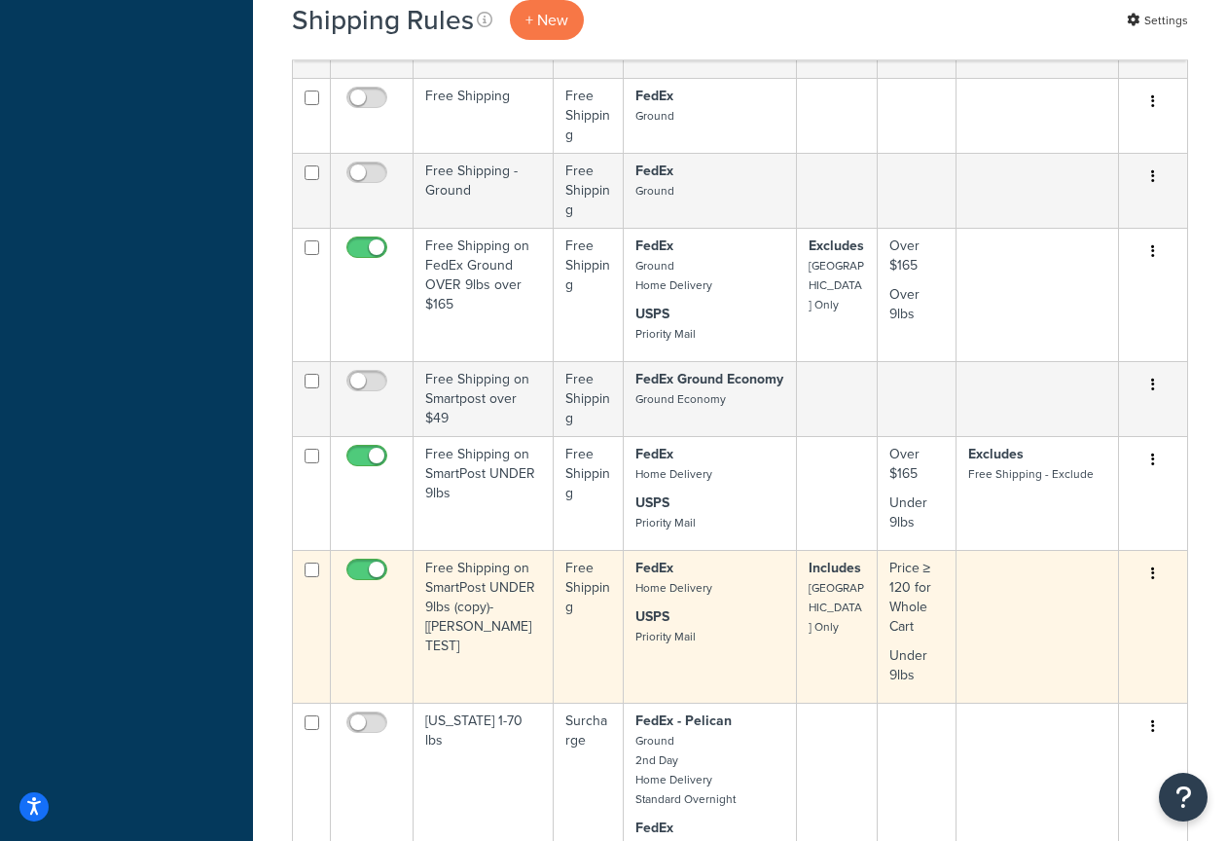
click at [488, 602] on td "Free Shipping on SmartPost UNDER 9lbs (copy)-[[PERSON_NAME] TEST]" at bounding box center [484, 626] width 140 height 153
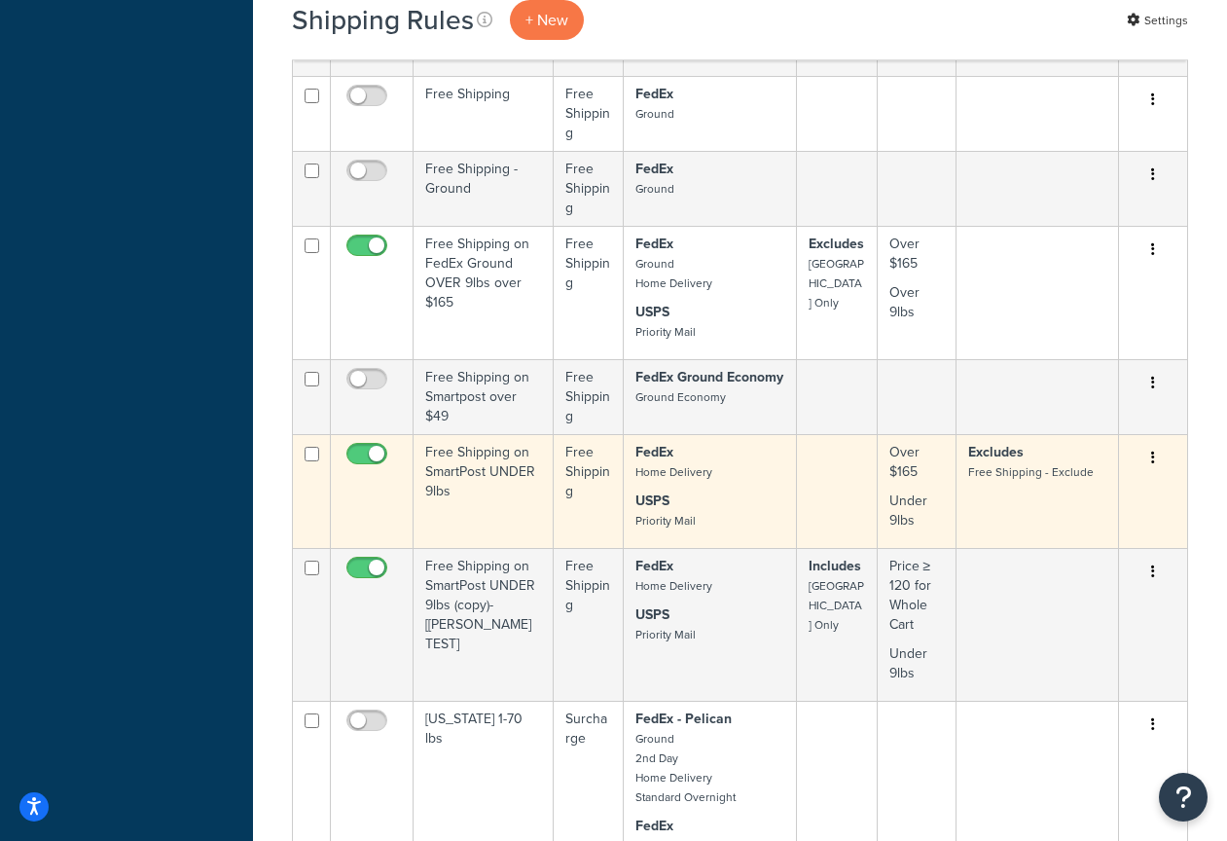
scroll to position [1795, 0]
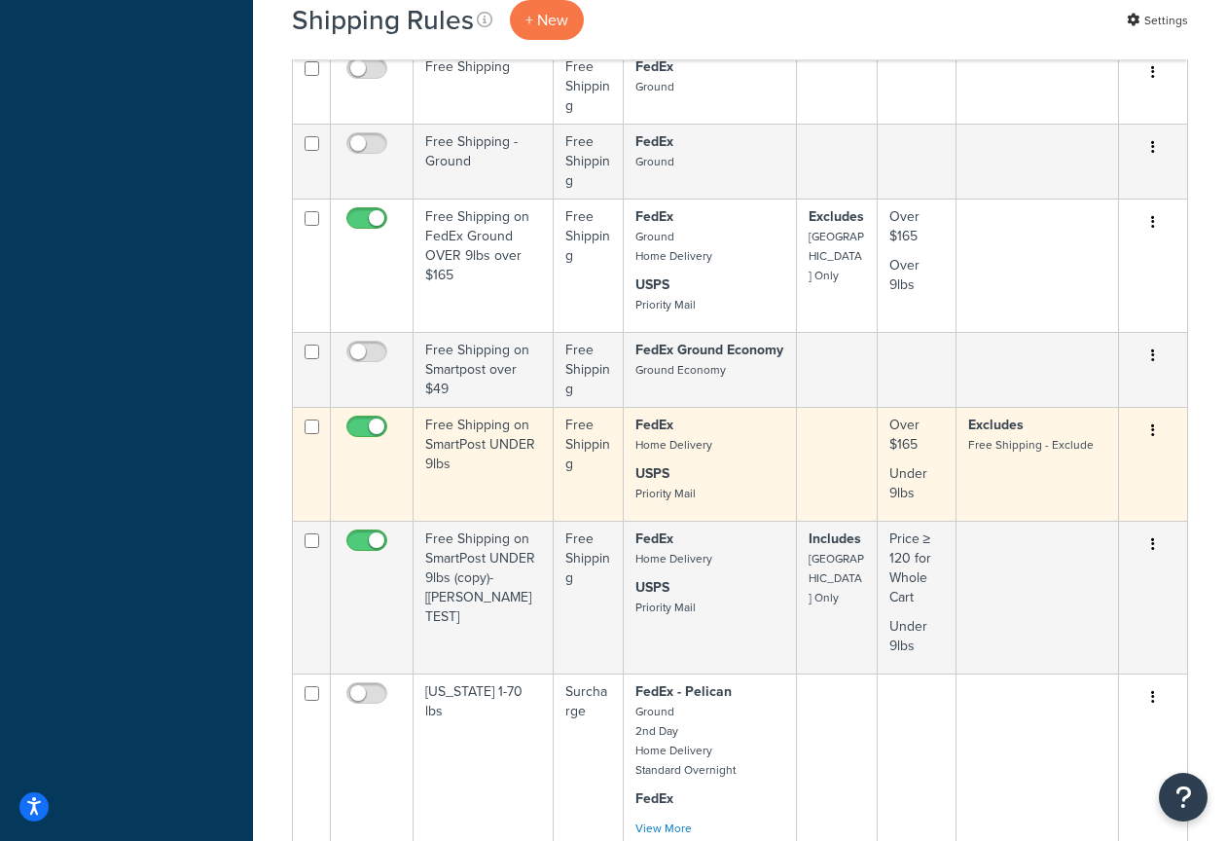
click at [471, 440] on td "Free Shipping on SmartPost UNDER 9lbs" at bounding box center [484, 464] width 140 height 114
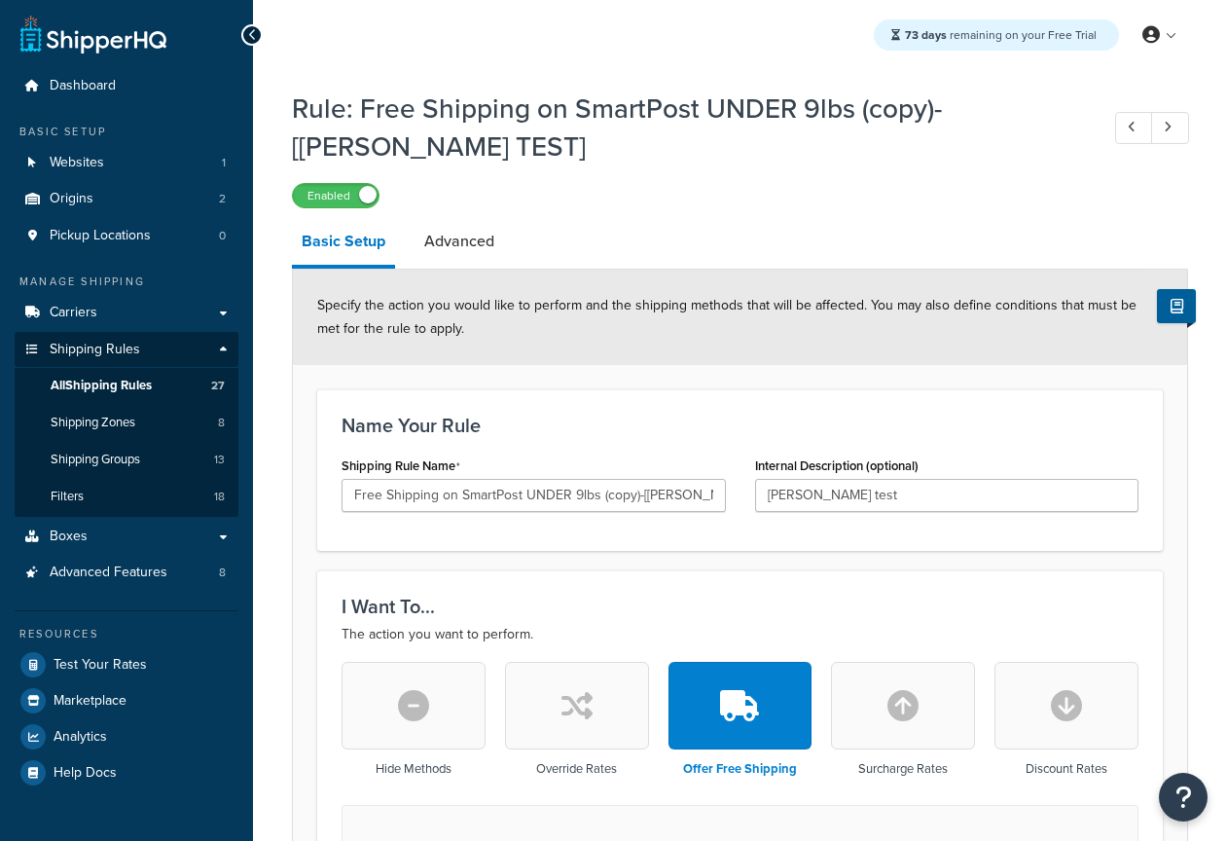
select select "LOCATION"
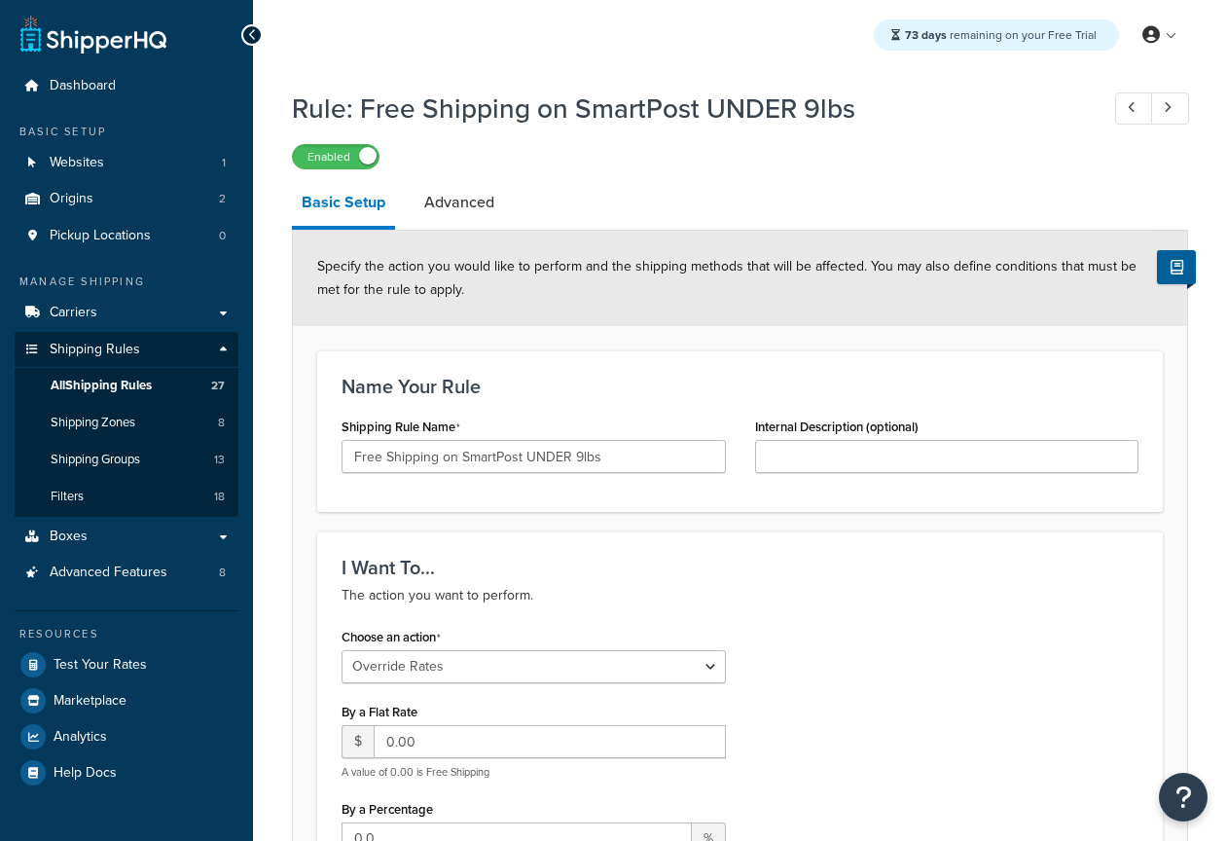
select select "OVERRIDE"
select select "LOCATION"
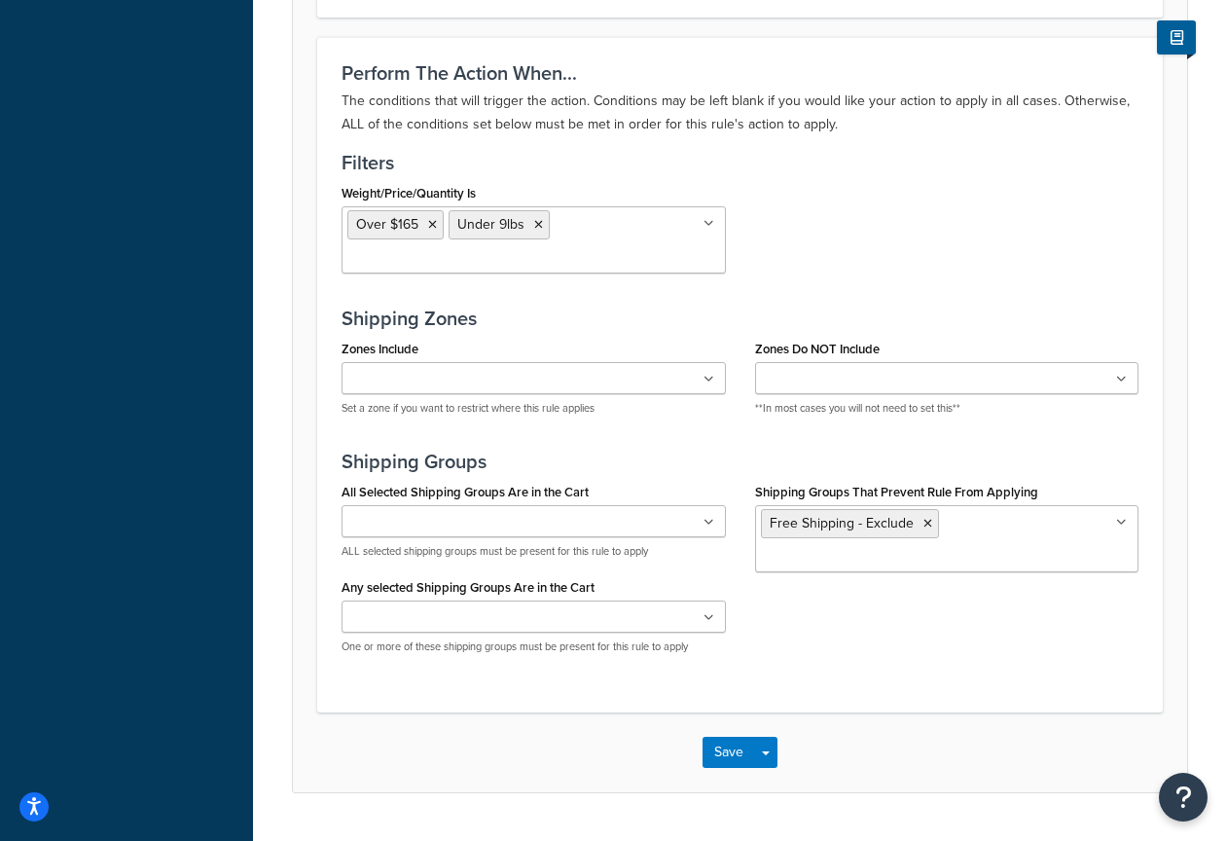
scroll to position [1350, 0]
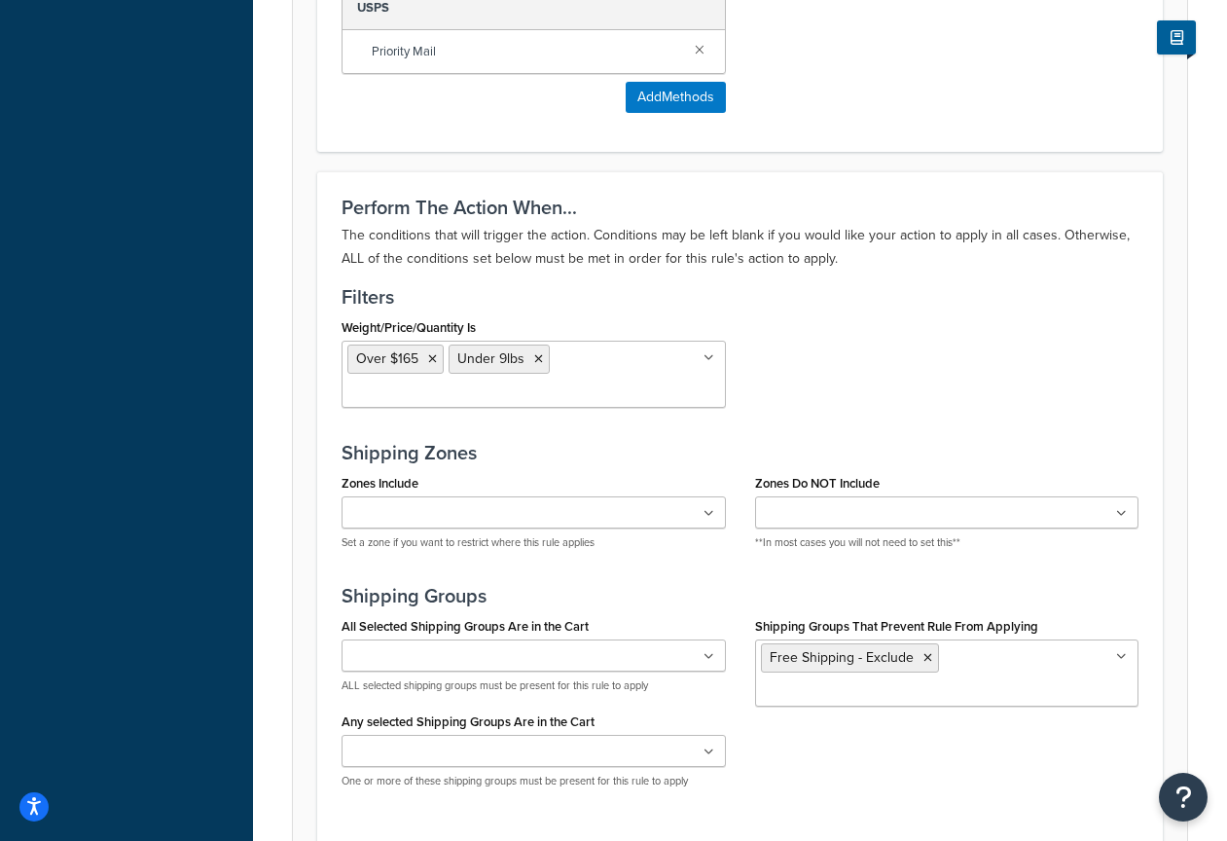
click at [520, 515] on ul at bounding box center [534, 512] width 384 height 32
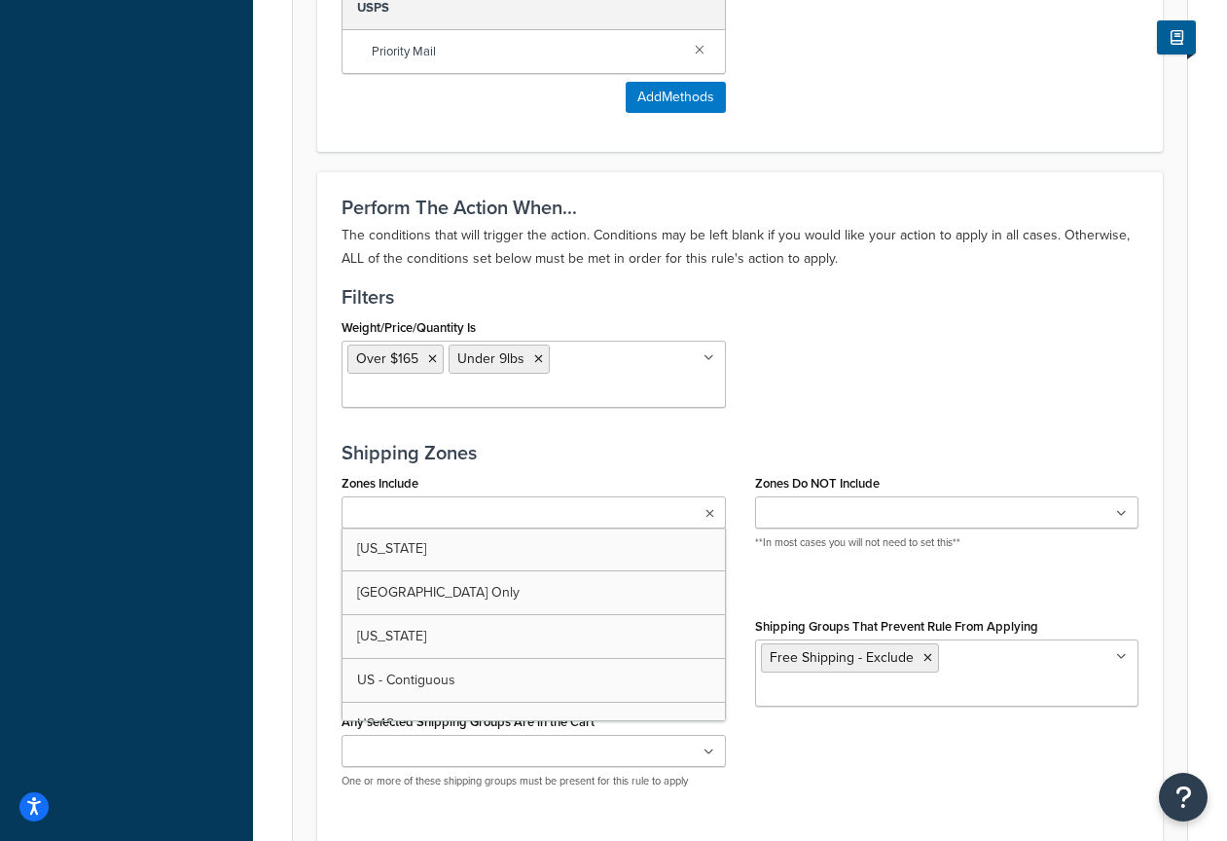
click at [567, 468] on div "Shipping Zones Zones Include [US_STATE] [GEOGRAPHIC_DATA] Only [US_STATE] [GEOG…" at bounding box center [740, 503] width 797 height 123
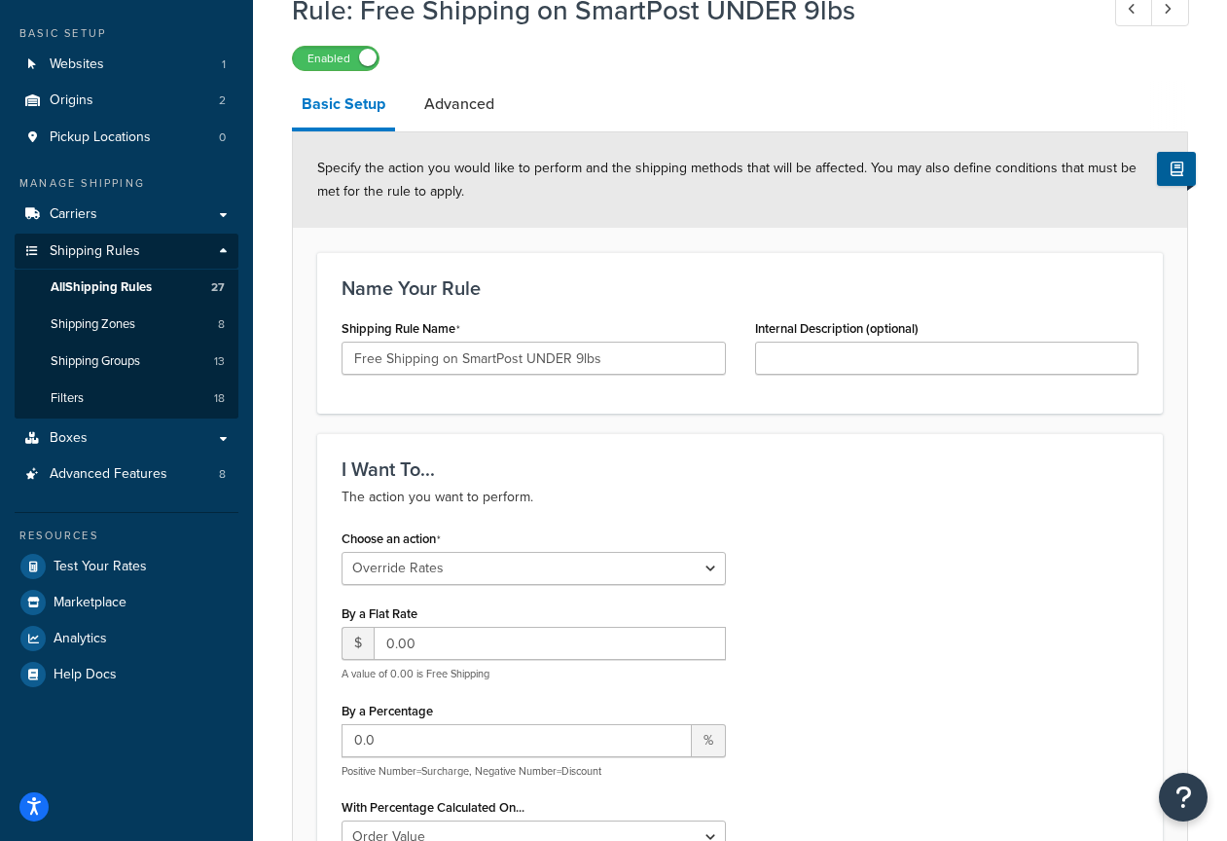
scroll to position [0, 0]
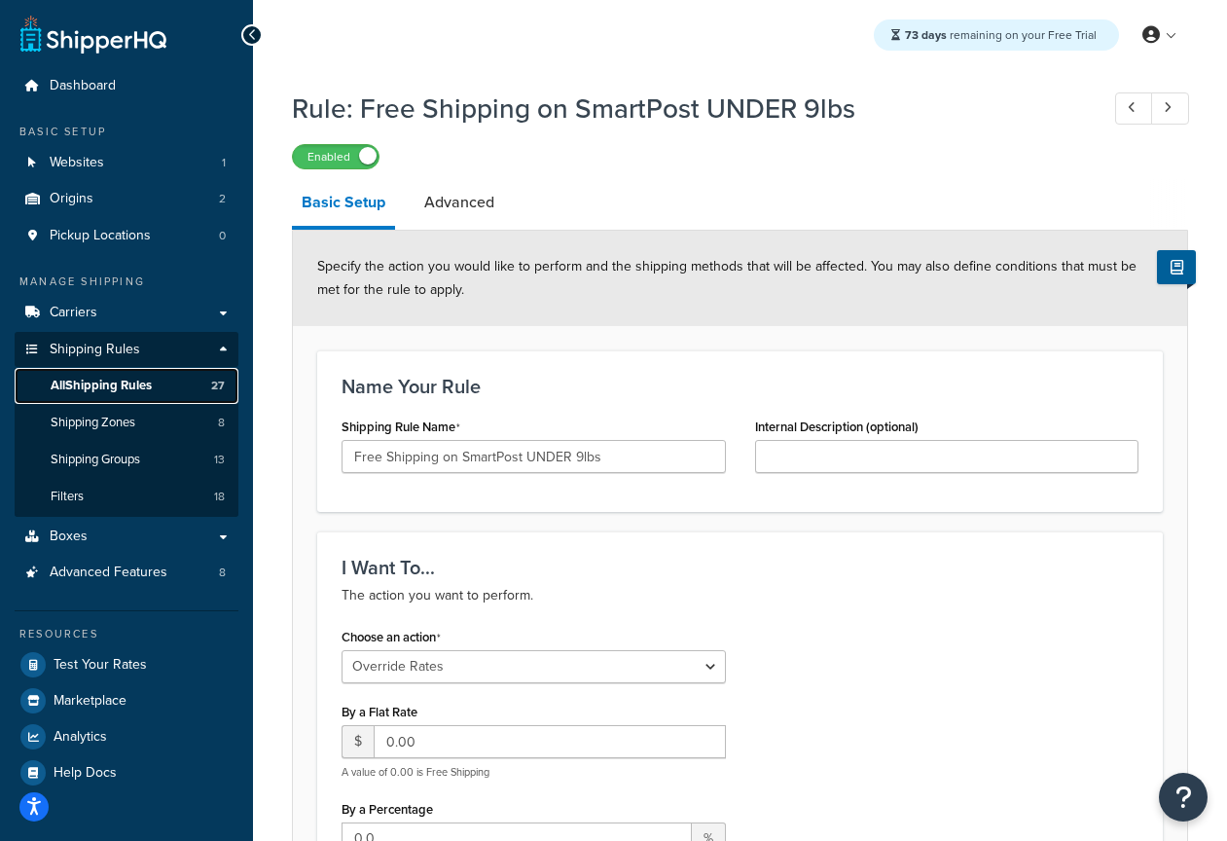
click at [104, 386] on span "All Shipping Rules" at bounding box center [101, 386] width 101 height 17
select select "OVERRIDE"
select select "LOCATION"
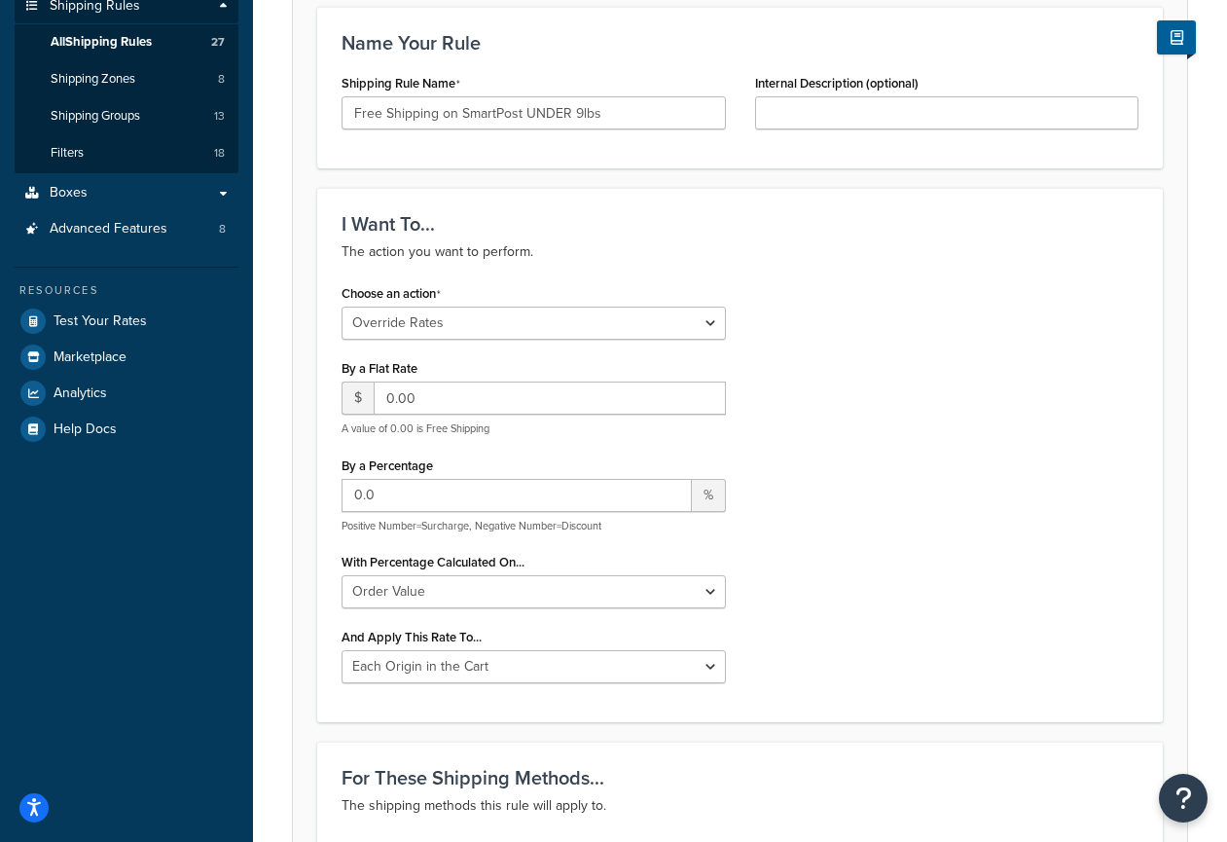
scroll to position [327, 0]
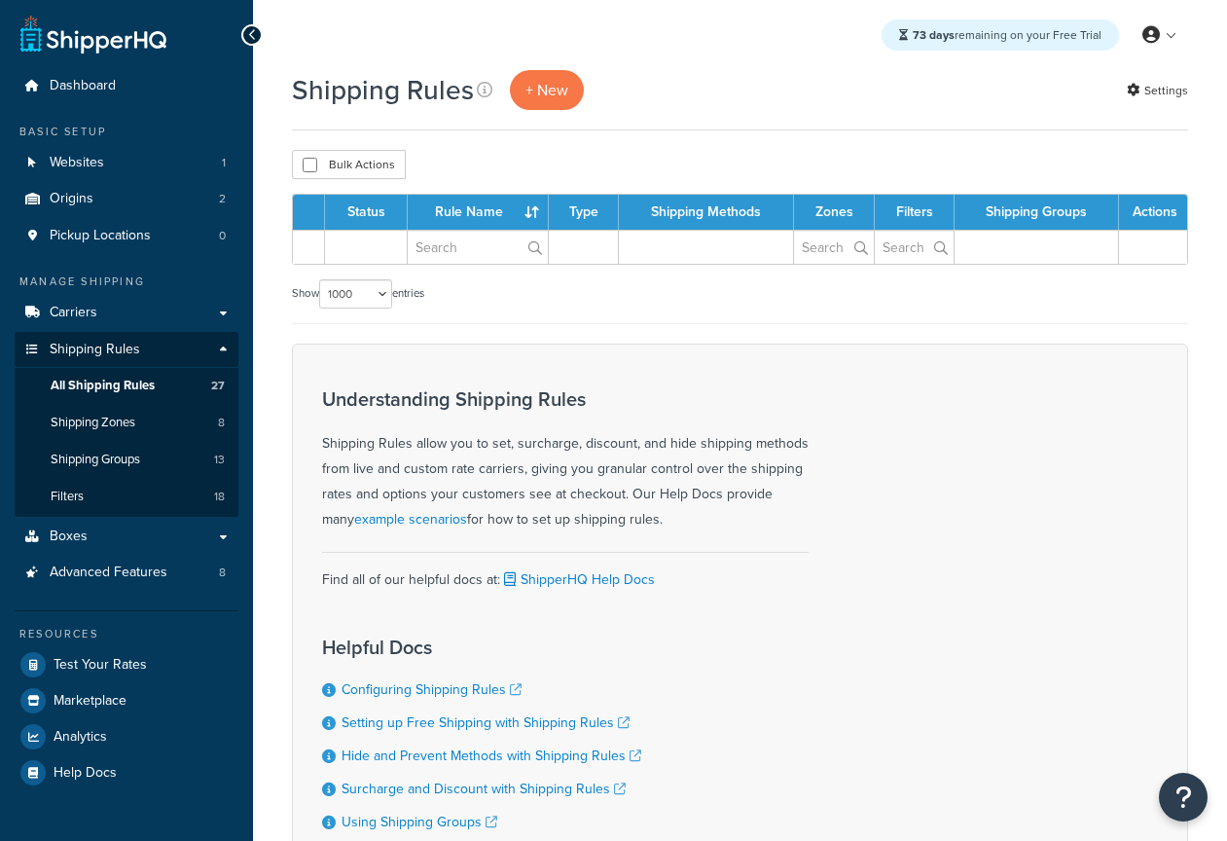
select select "1000"
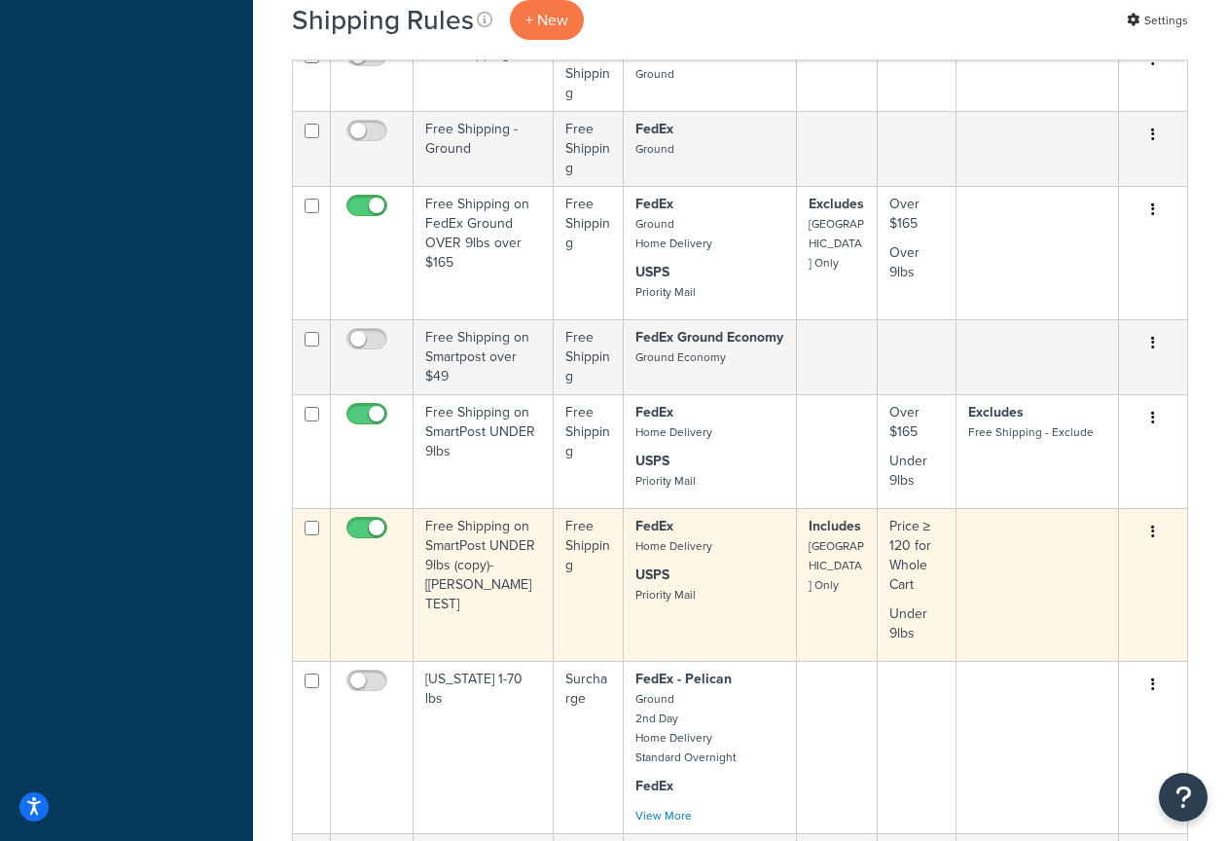
scroll to position [1809, 0]
click at [491, 549] on td "Free Shipping on SmartPost UNDER 9lbs (copy)-[[PERSON_NAME] TEST]" at bounding box center [484, 583] width 140 height 153
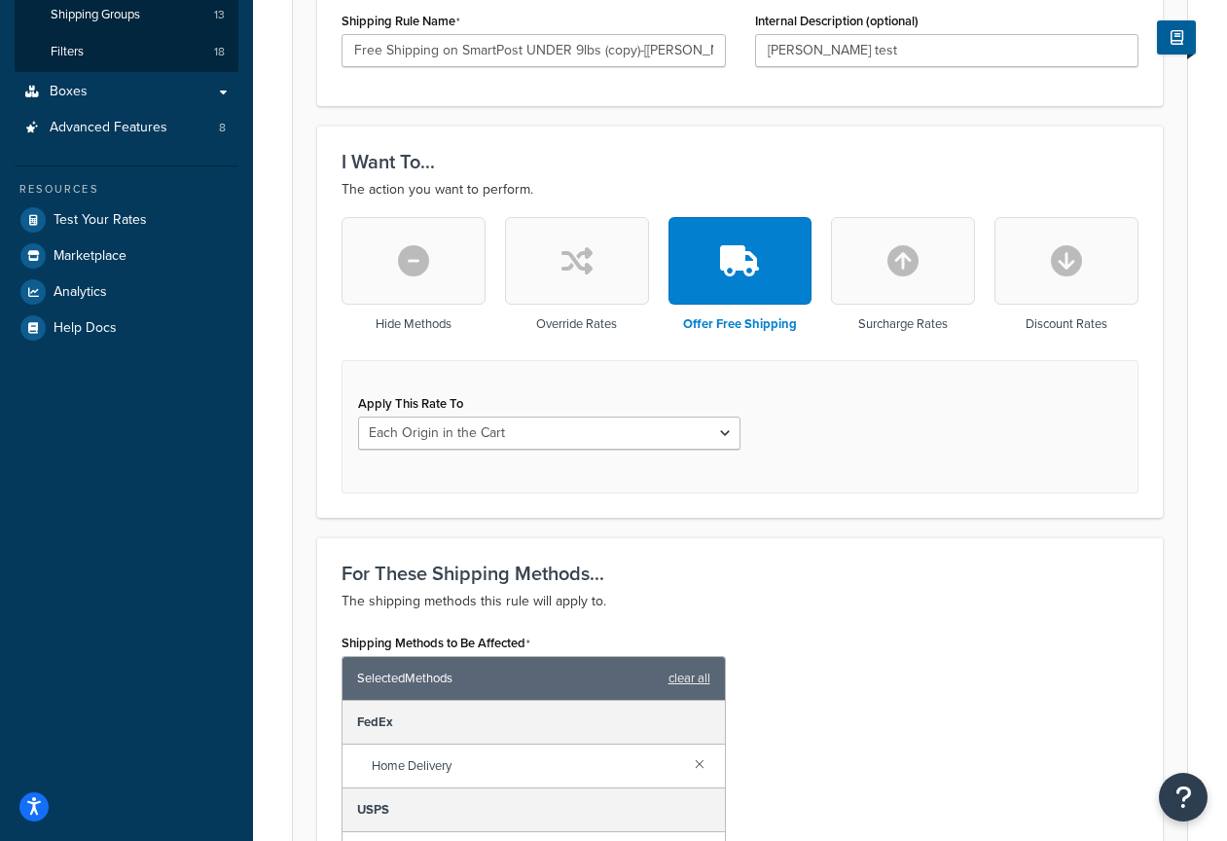
scroll to position [402, 0]
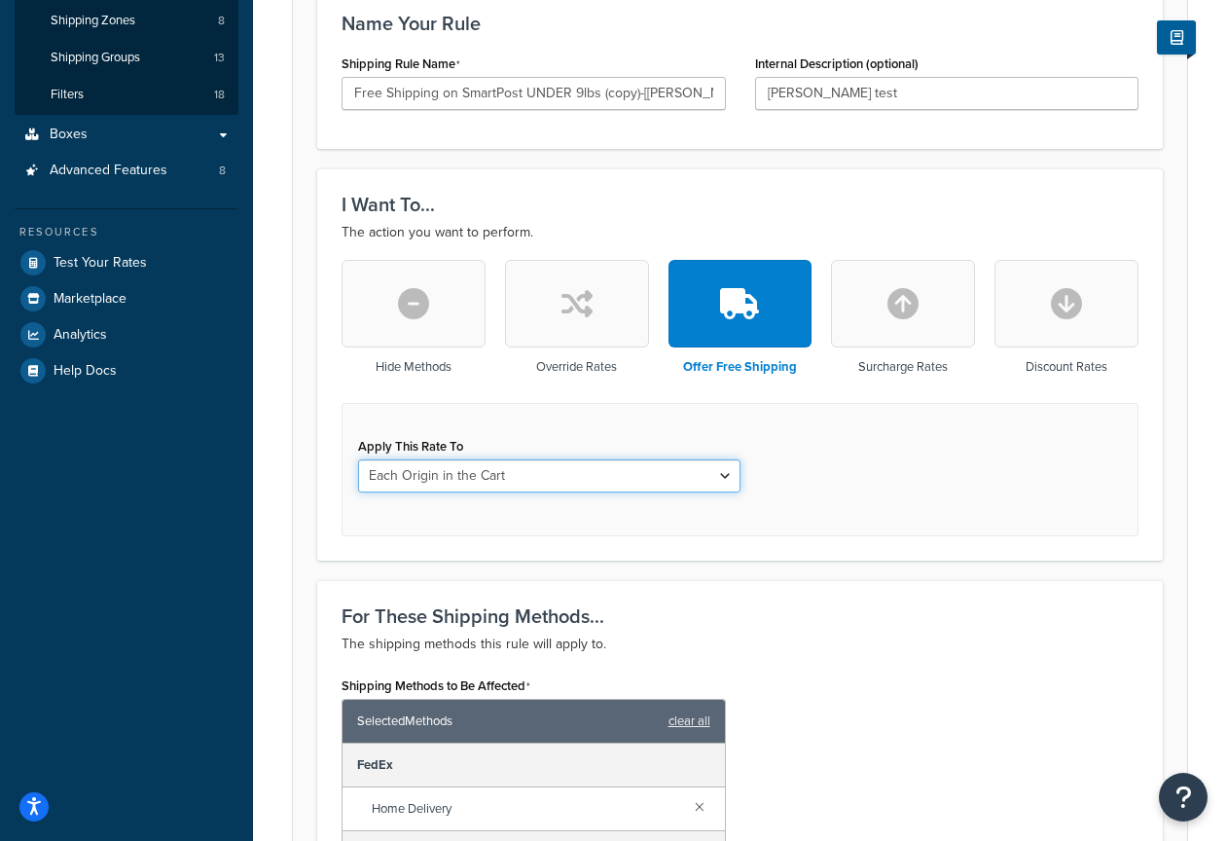
click at [659, 487] on select "Each Shipment in the Cart Each Origin in the Cart Each Shipping Group in the Ca…" at bounding box center [549, 475] width 383 height 33
select select "CART"
click at [358, 460] on select "Each Shipment in the Cart Each Origin in the Cart Each Shipping Group in the Ca…" at bounding box center [549, 475] width 383 height 33
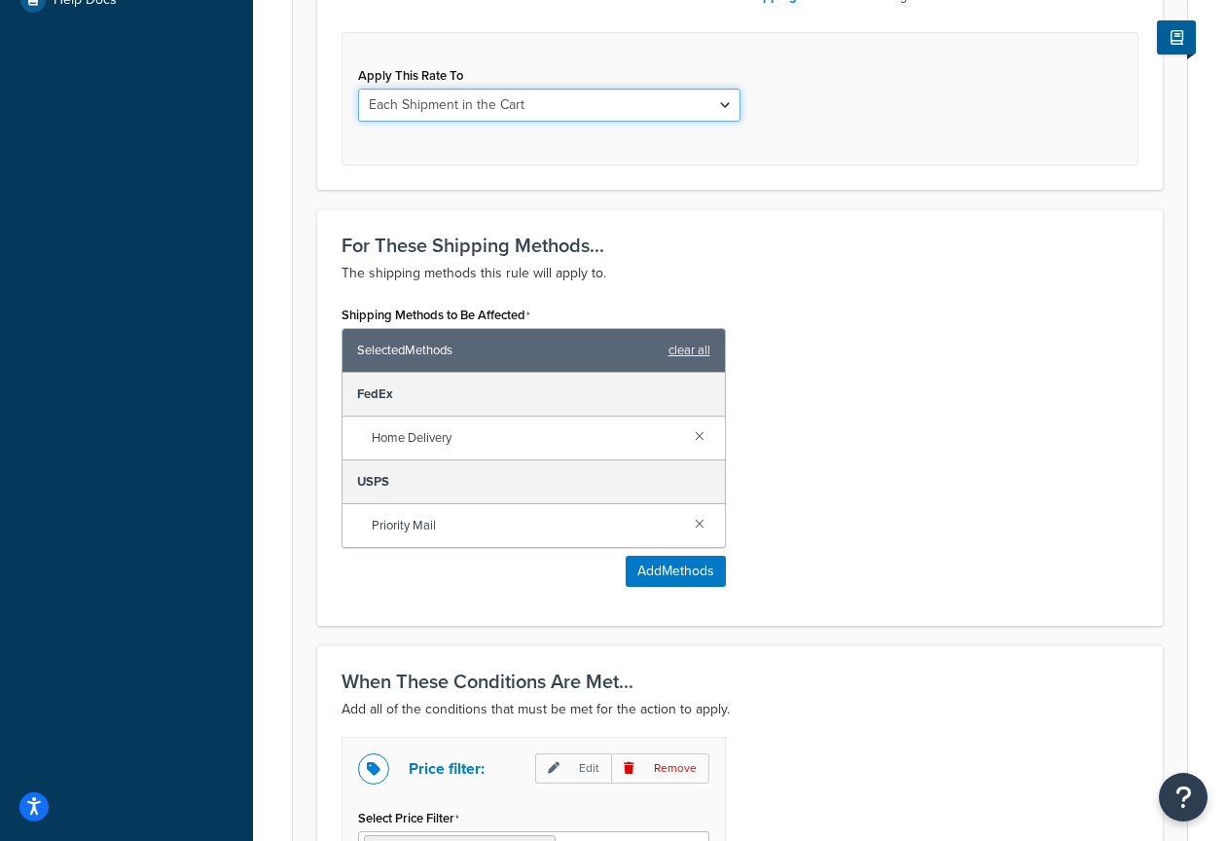
scroll to position [793, 0]
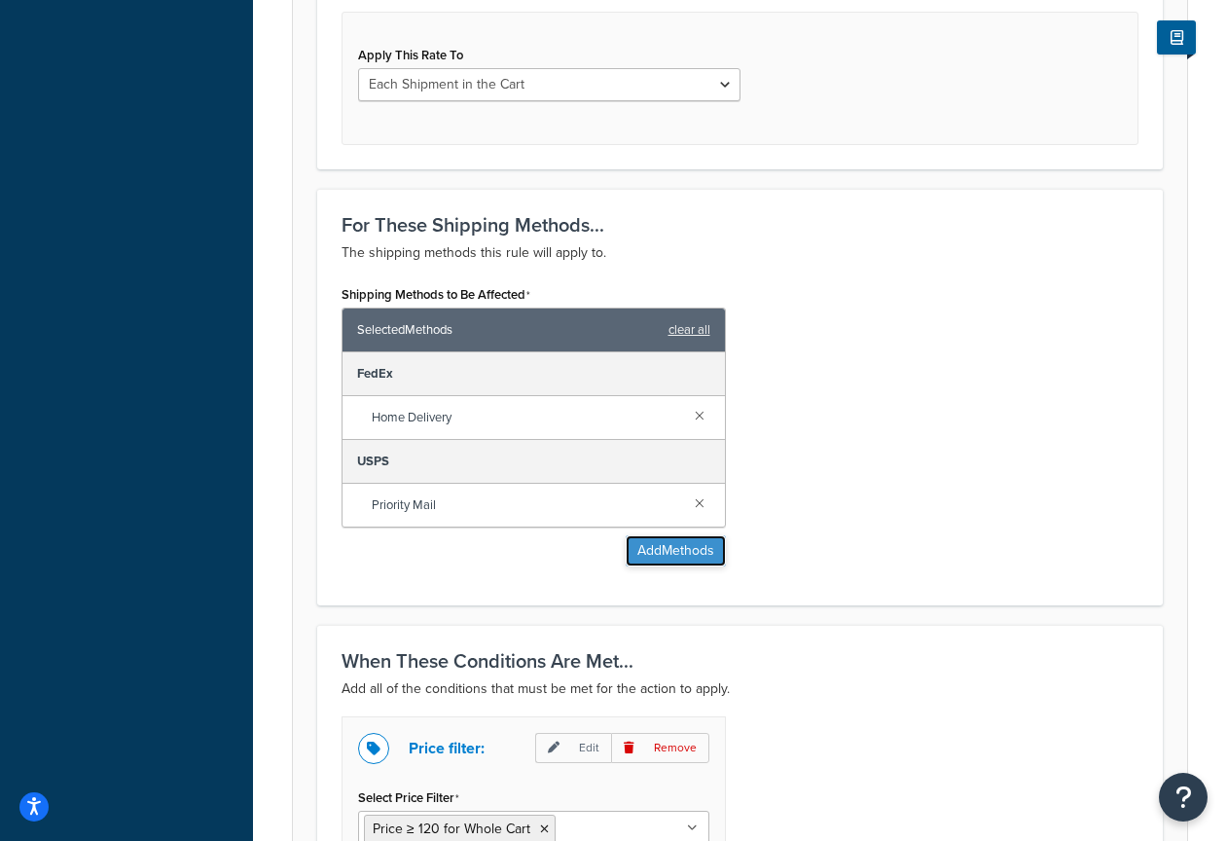
click at [681, 556] on button "Add Methods" at bounding box center [676, 550] width 100 height 31
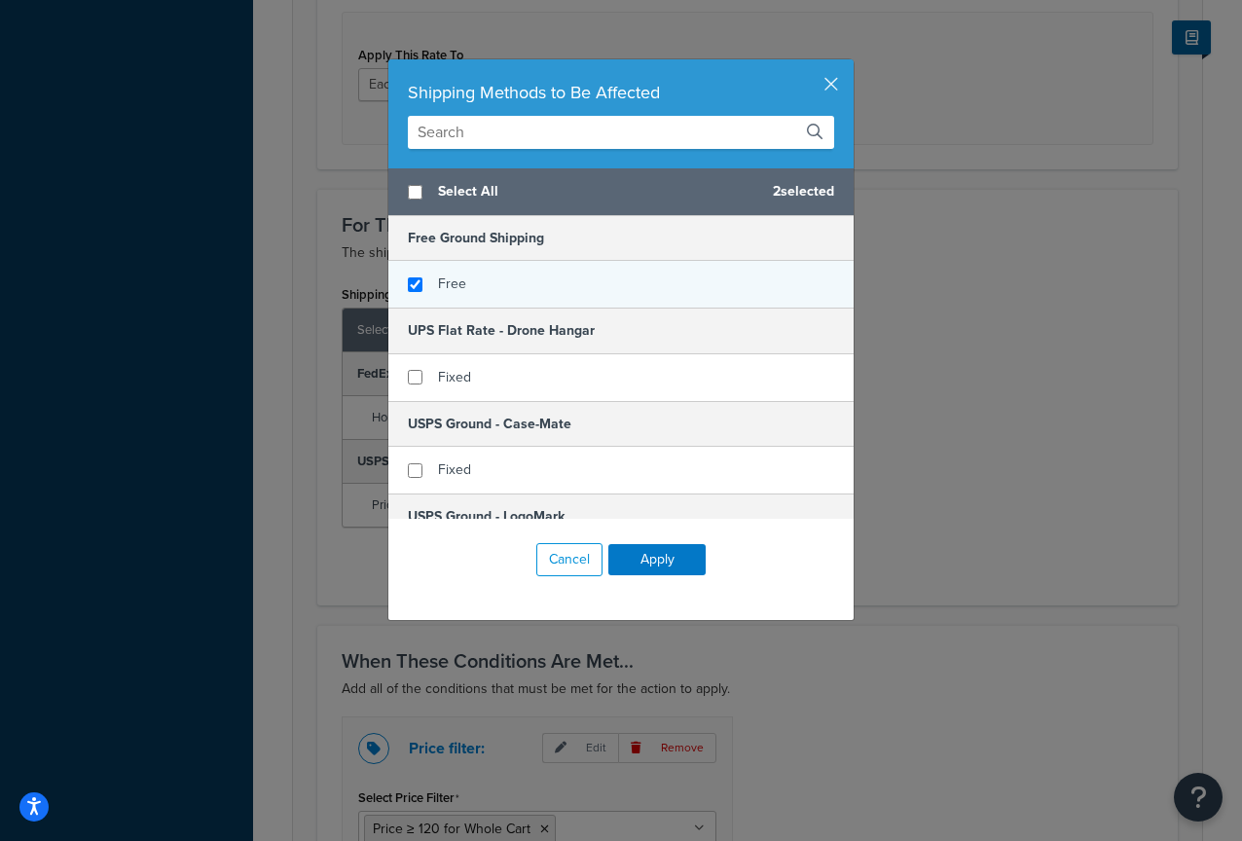
checkbox input "true"
click at [446, 284] on span "Free" at bounding box center [452, 284] width 28 height 20
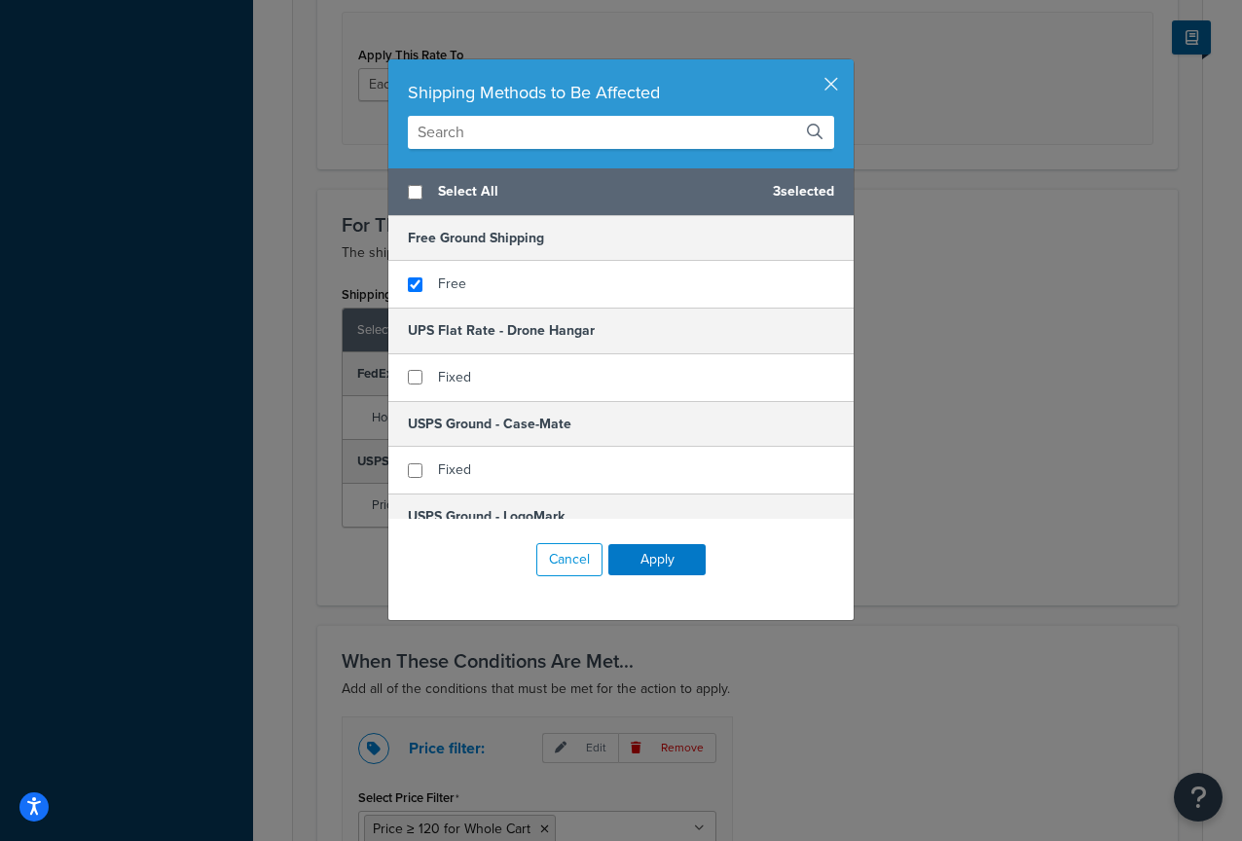
click at [448, 187] on span "Select All" at bounding box center [597, 191] width 319 height 27
checkbox input "true"
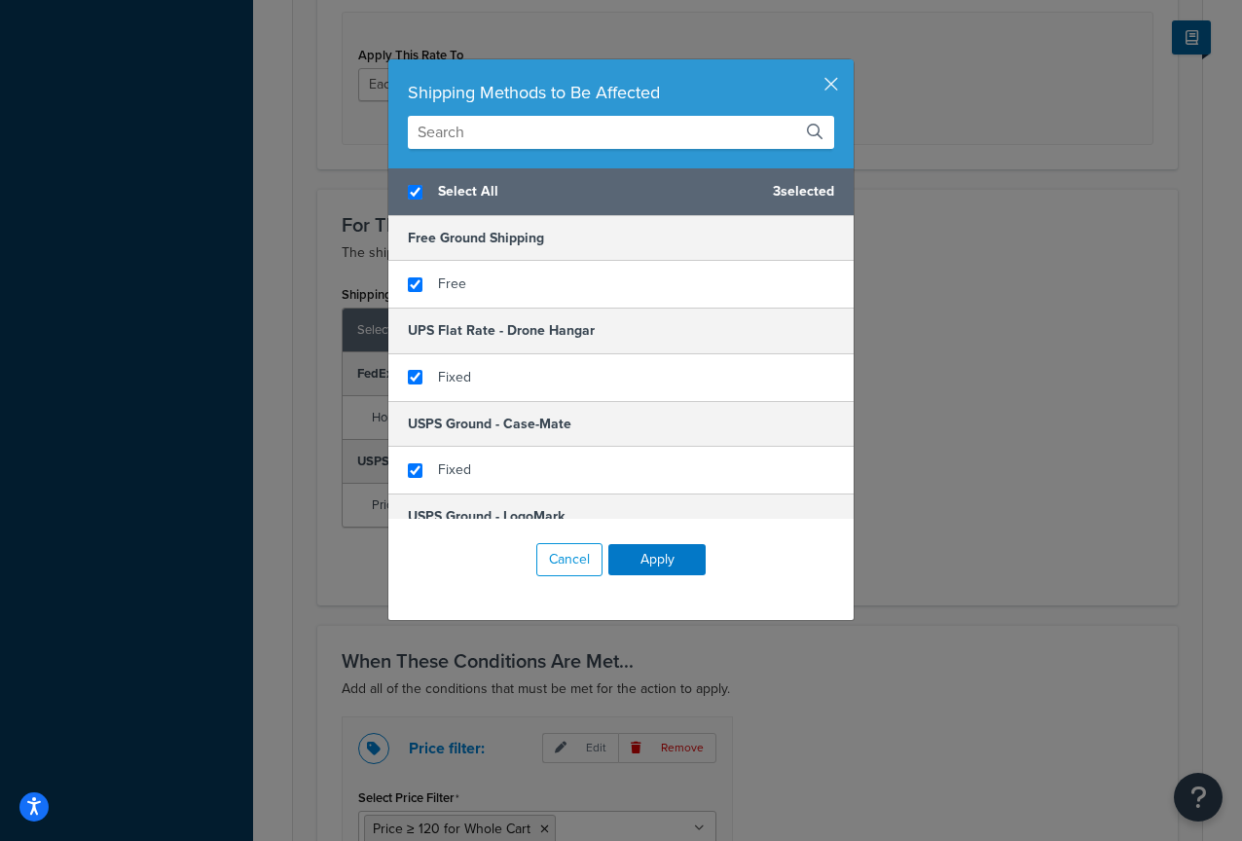
checkbox input "true"
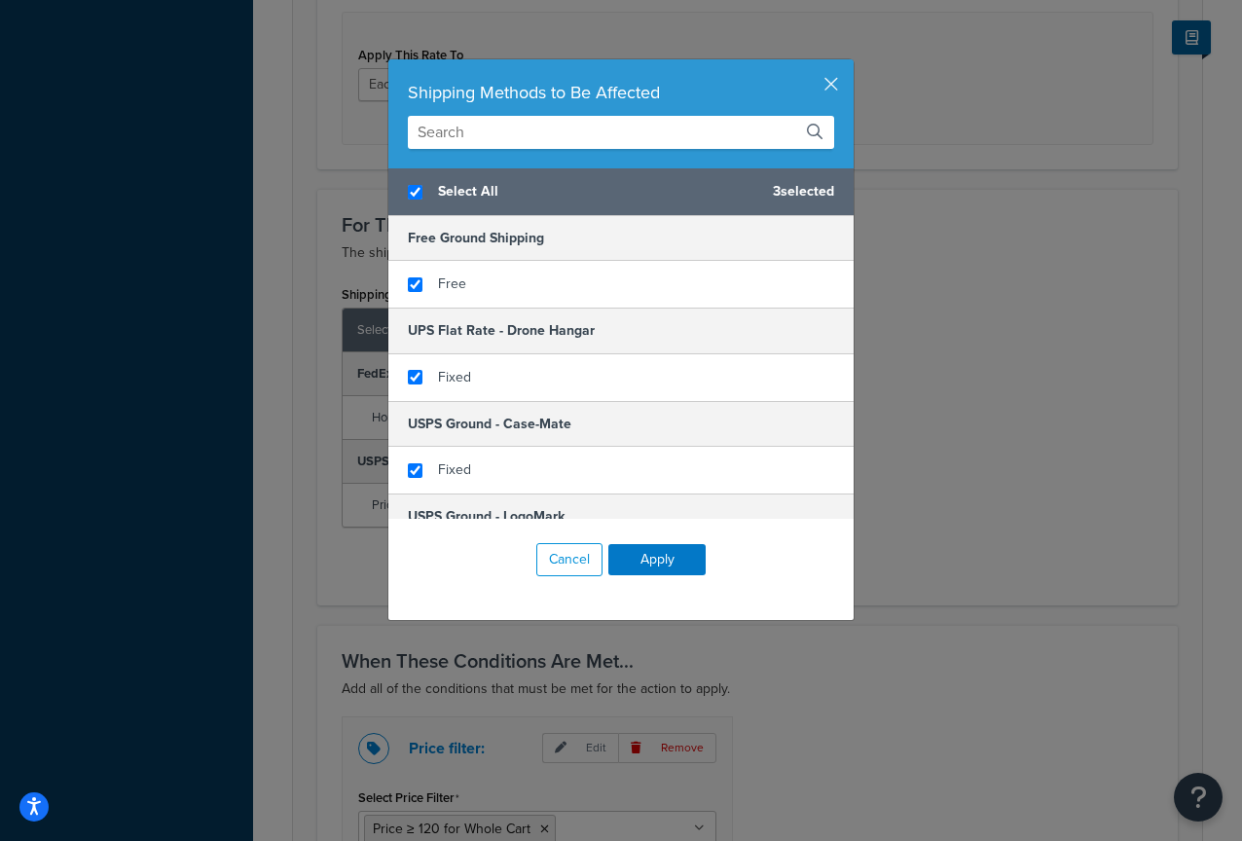
checkbox input "true"
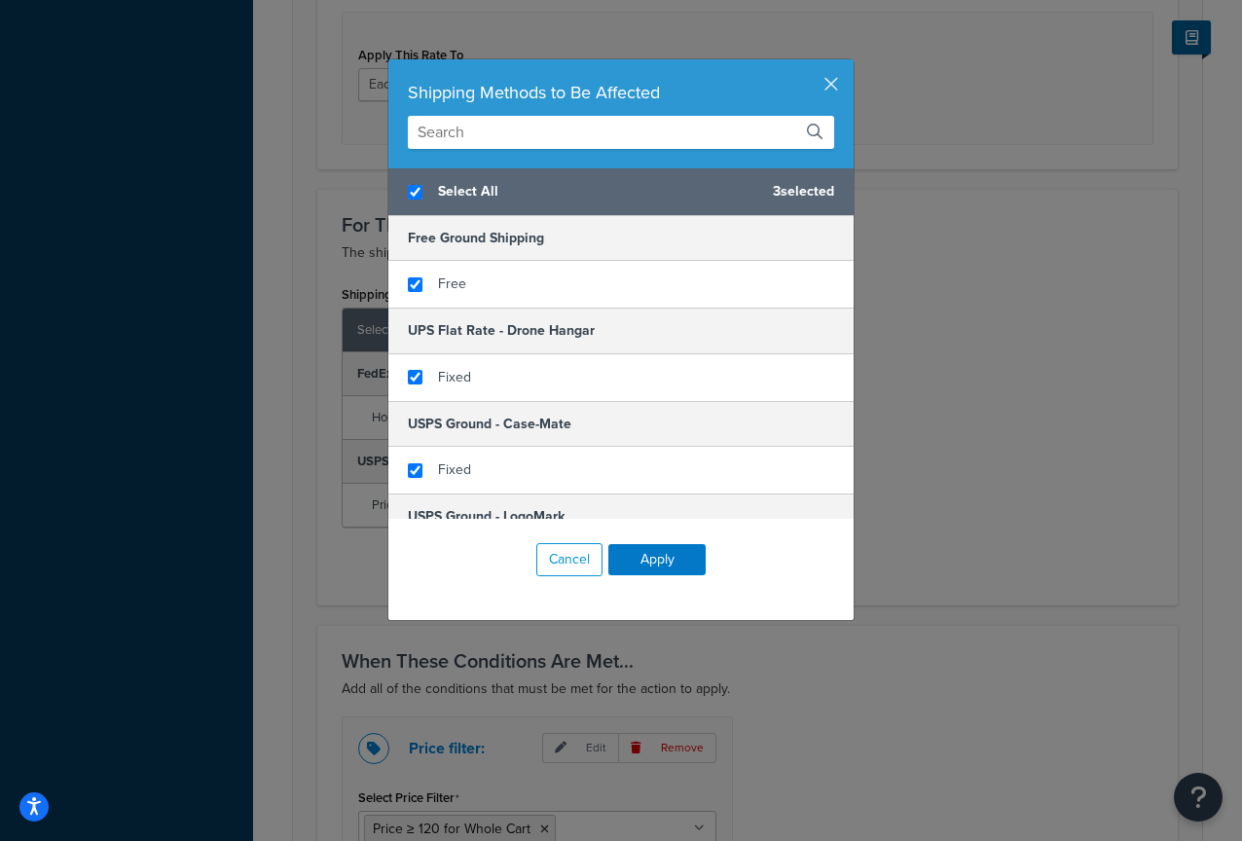
checkbox input "true"
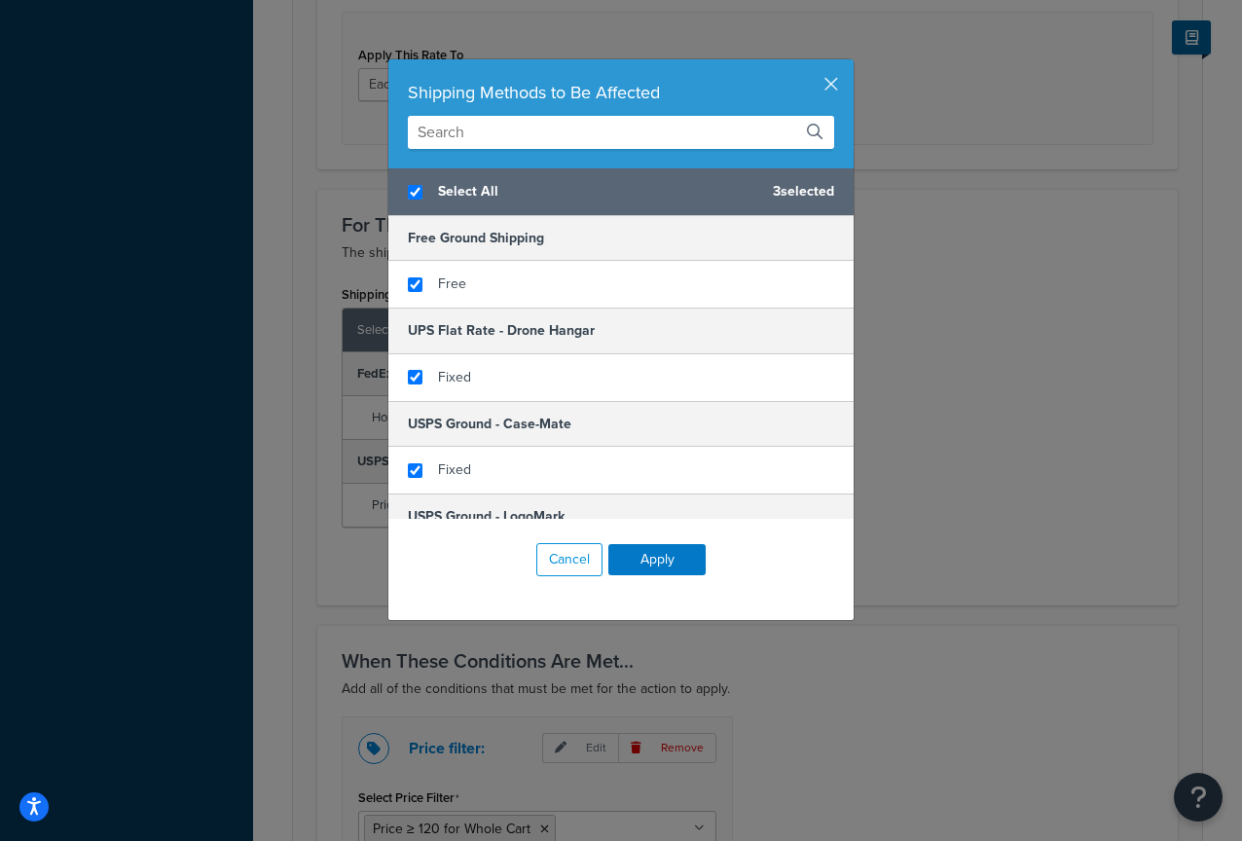
checkbox input "true"
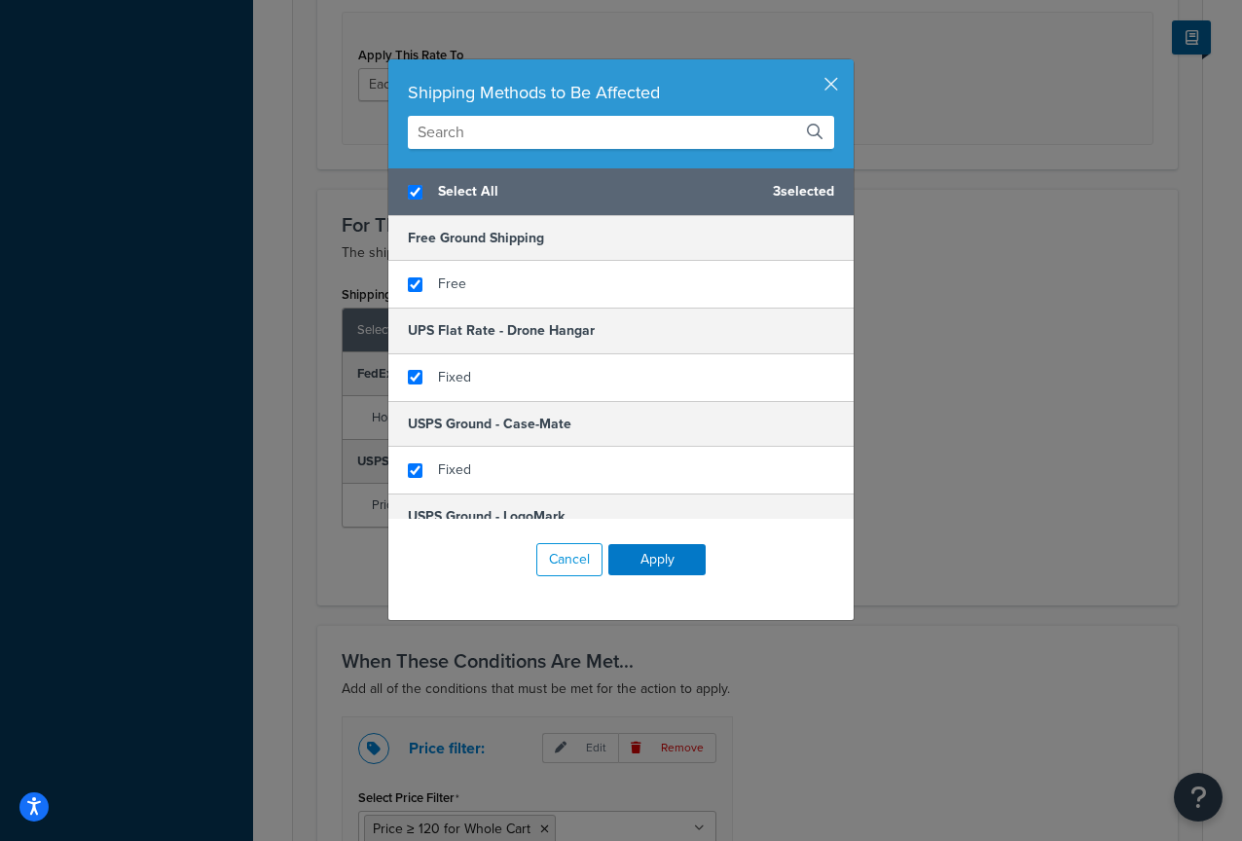
checkbox input "true"
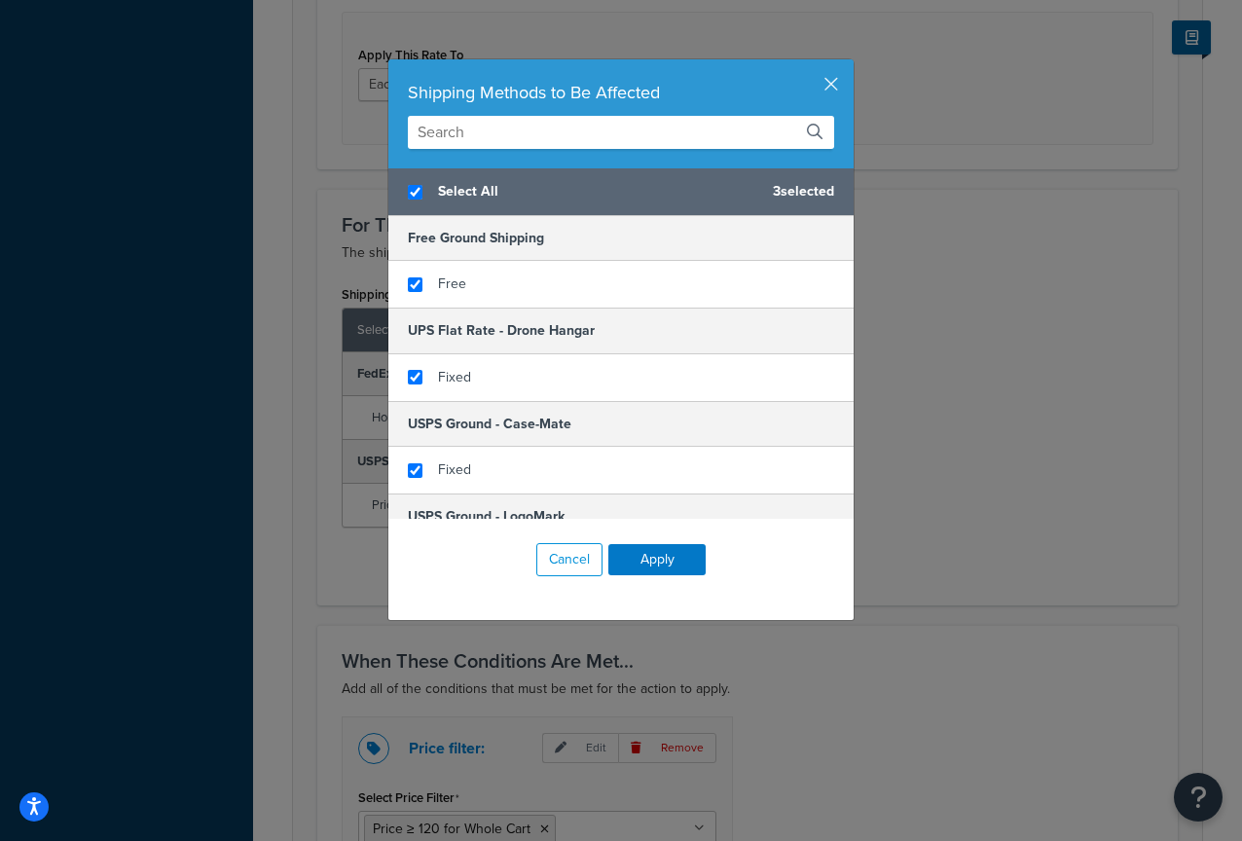
checkbox input "true"
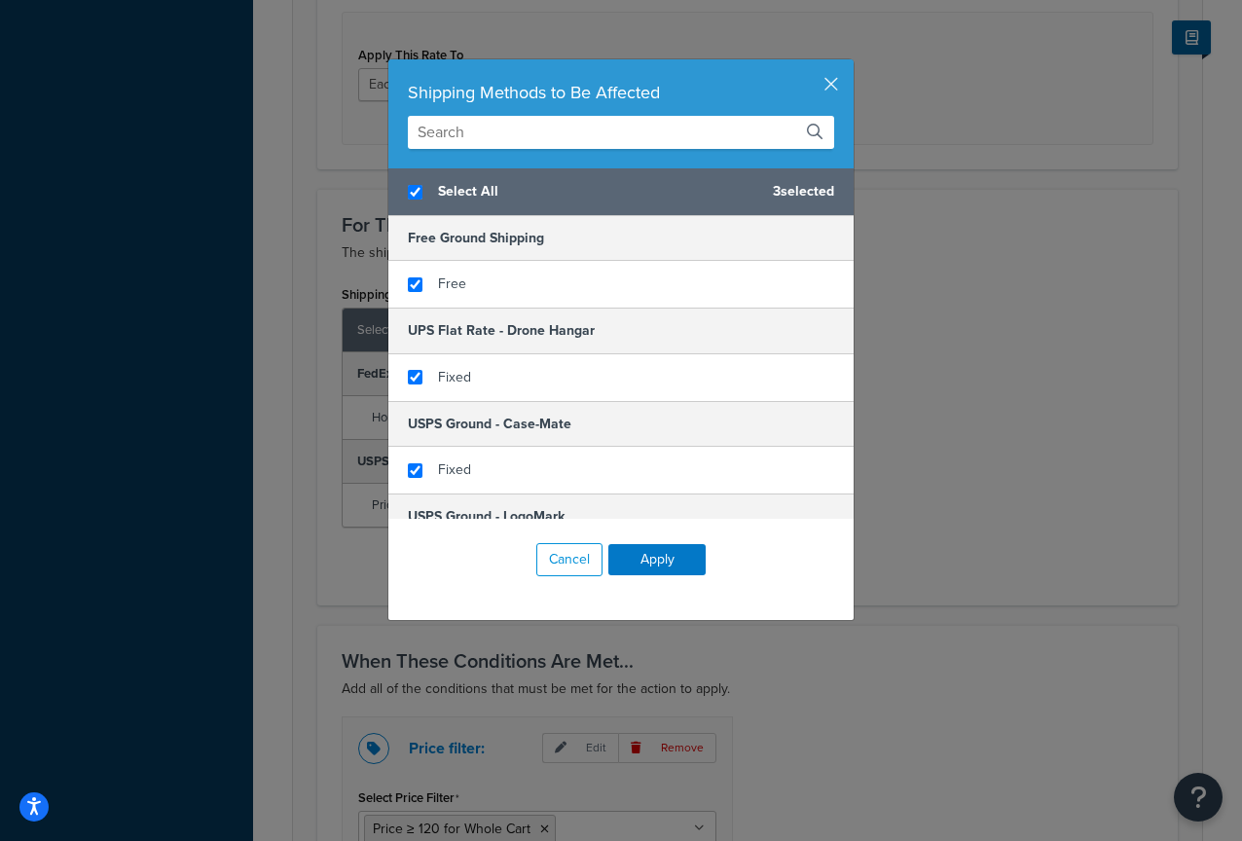
checkbox input "true"
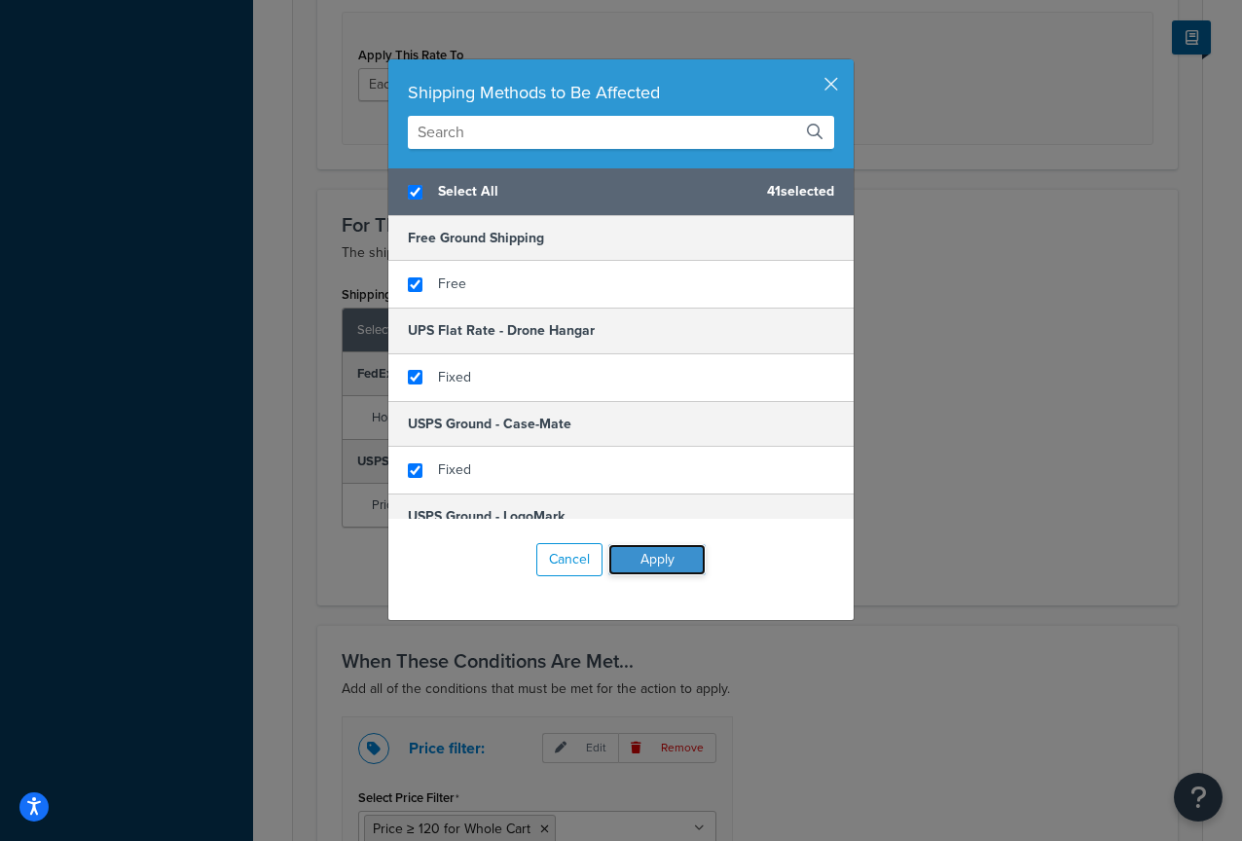
click at [667, 564] on button "Apply" at bounding box center [656, 559] width 97 height 31
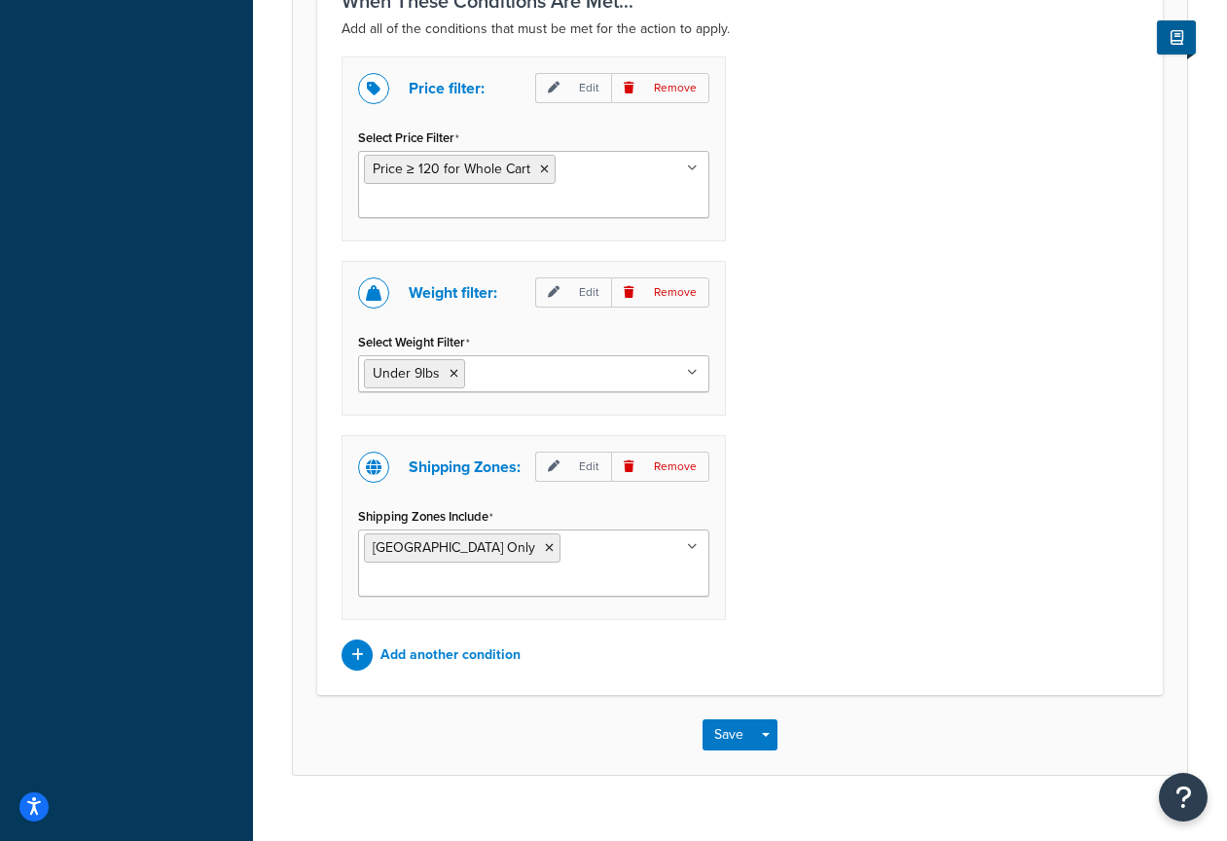
scroll to position [1672, 0]
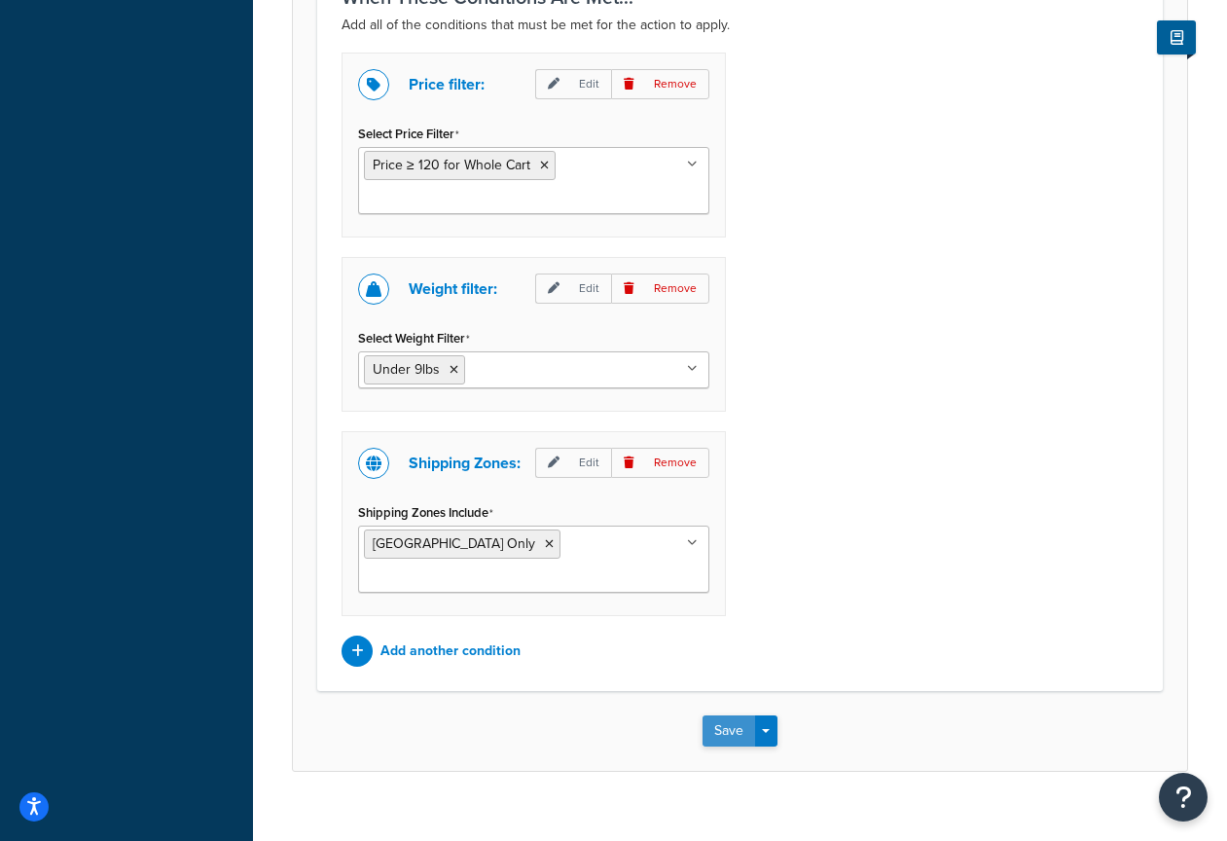
click at [727, 715] on button "Save" at bounding box center [729, 730] width 53 height 31
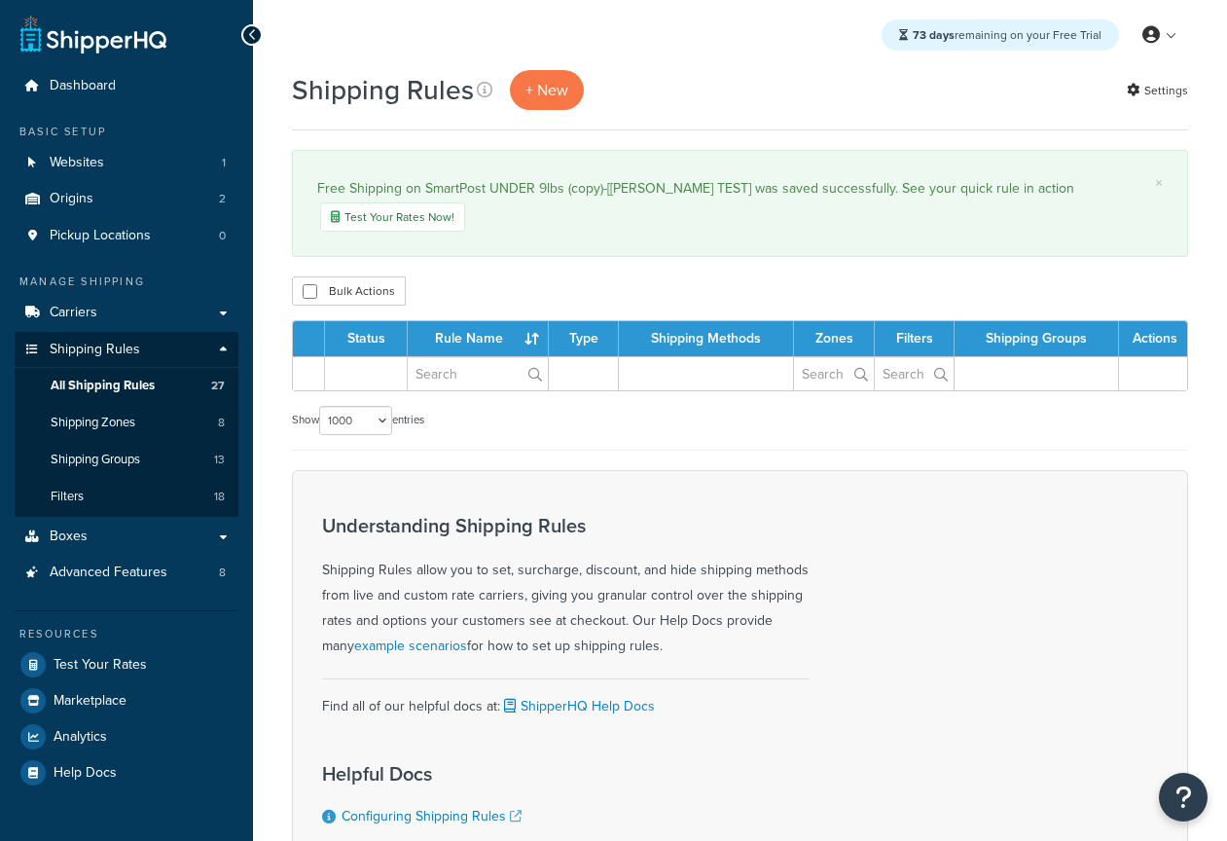
select select "1000"
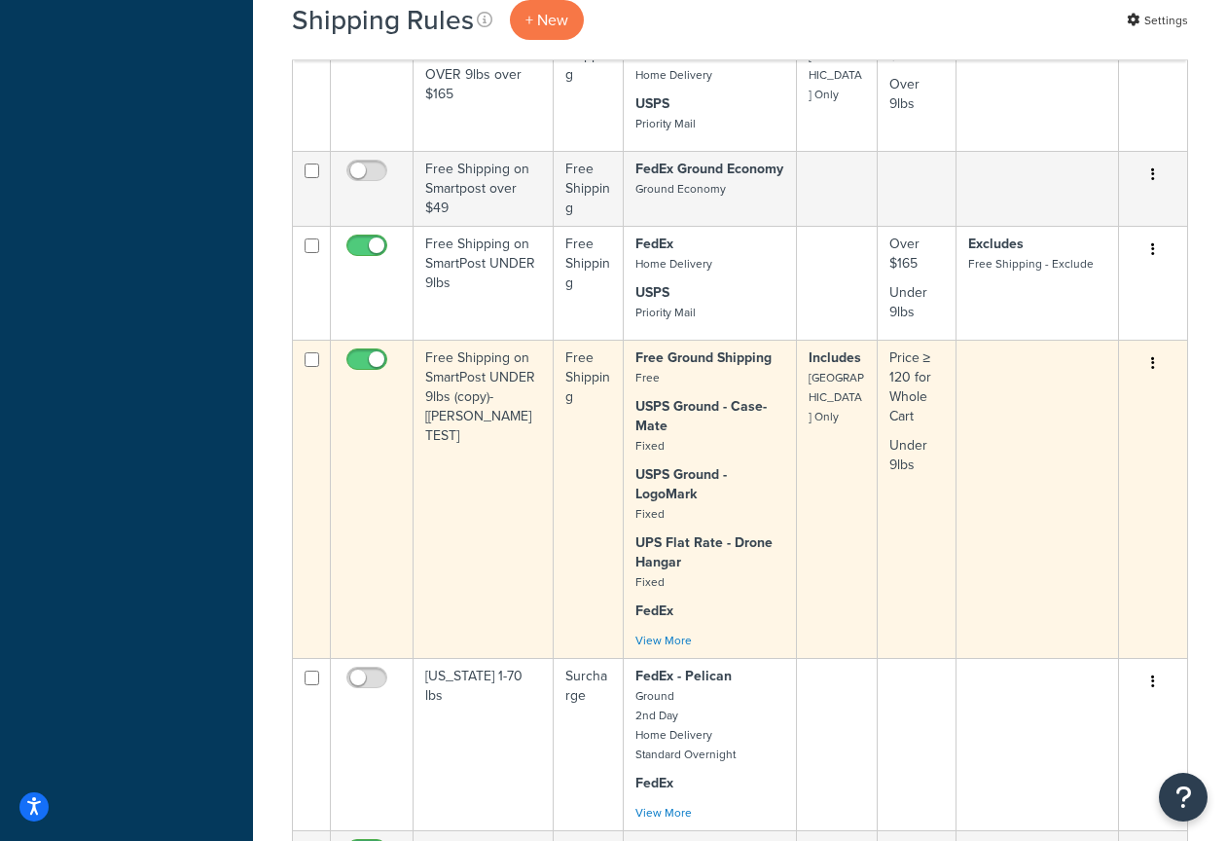
scroll to position [2143, 0]
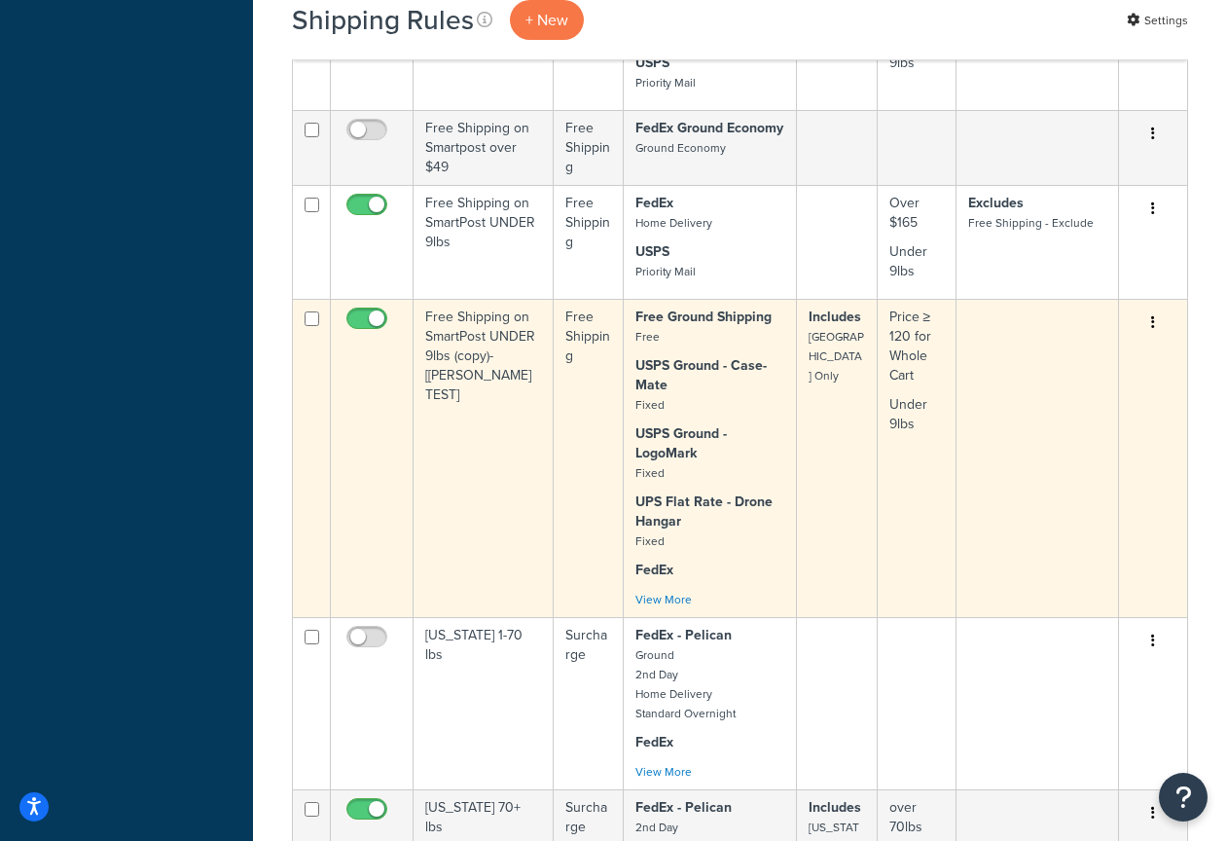
click at [475, 313] on td "Free Shipping on SmartPost UNDER 9lbs (copy)-[[PERSON_NAME] TEST]" at bounding box center [484, 458] width 140 height 318
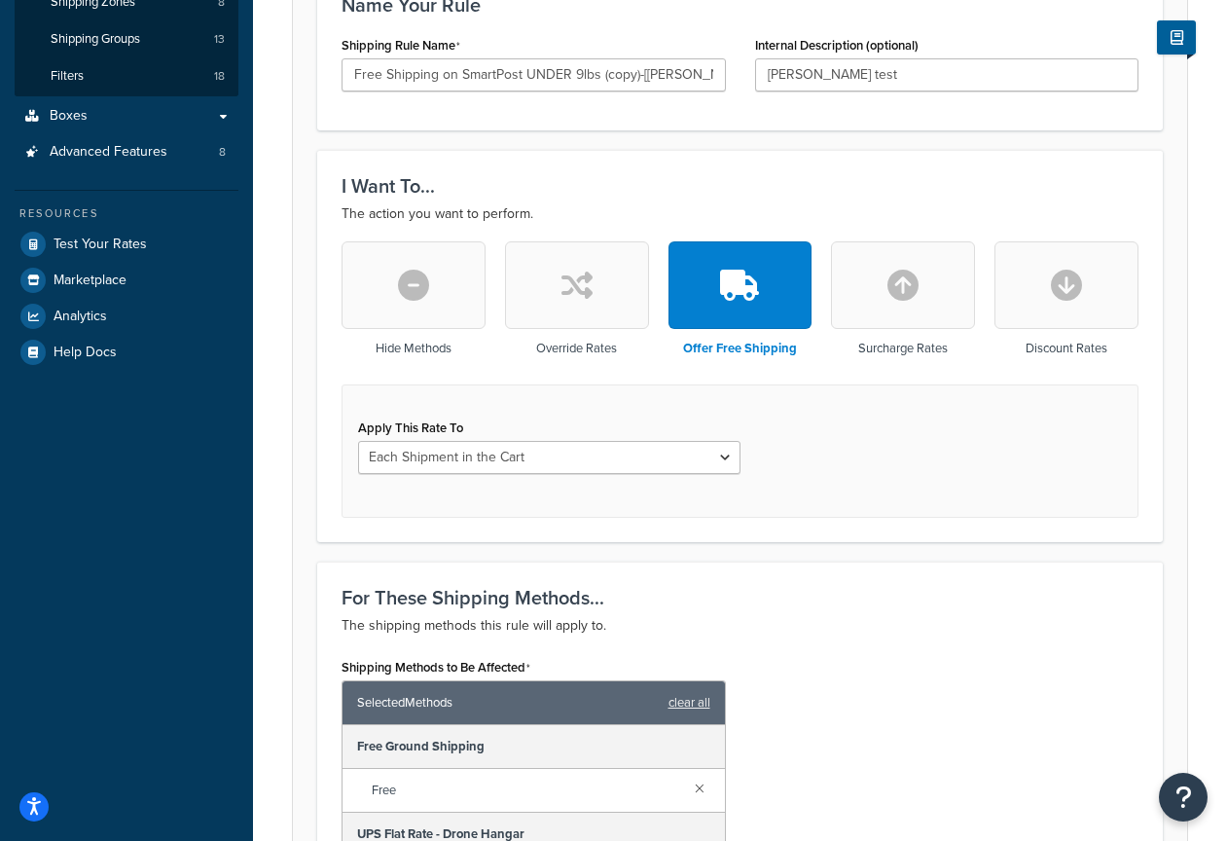
scroll to position [420, 0]
click at [558, 273] on button "button" at bounding box center [577, 286] width 144 height 88
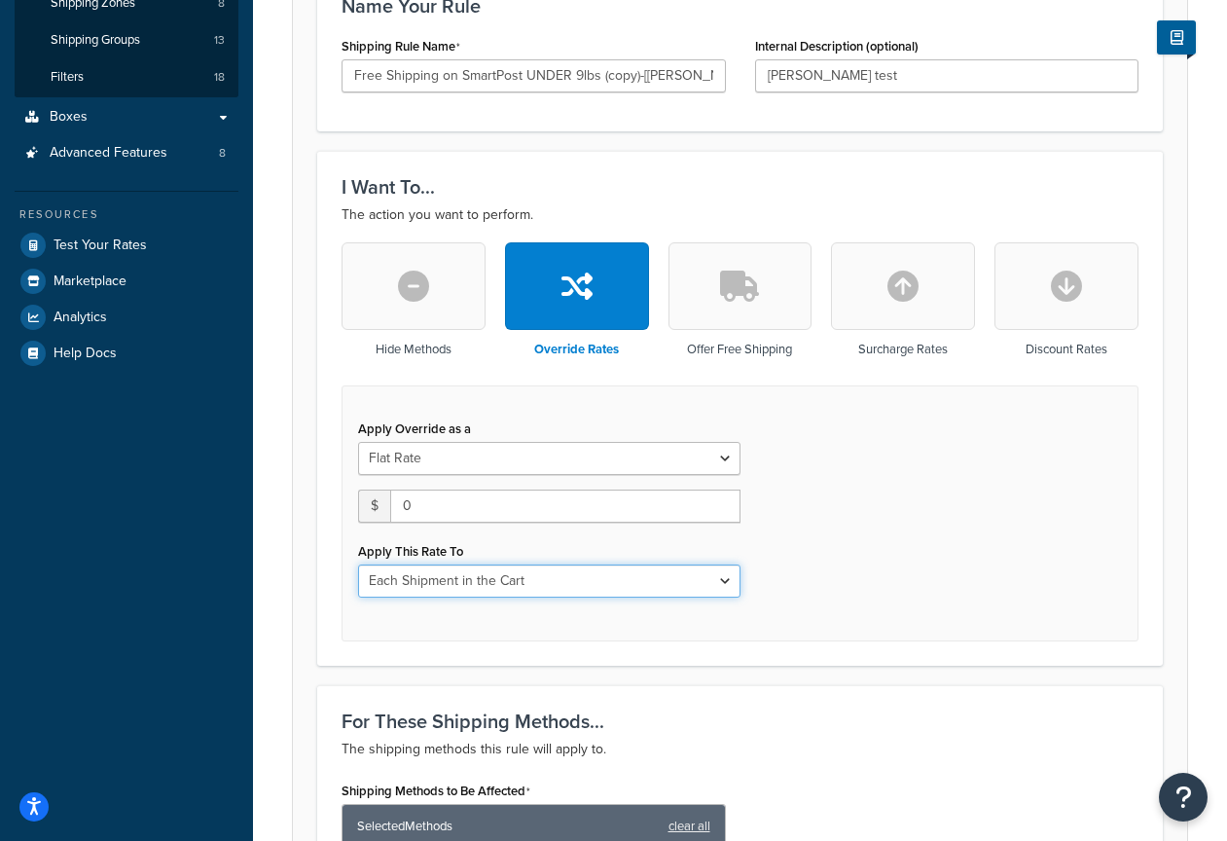
click at [531, 579] on select "Each Shipment in the Cart Each Origin in the Cart Each Shipping Group in the Ca…" at bounding box center [549, 581] width 383 height 33
click at [358, 566] on select "Each Shipment in the Cart Each Origin in the Cart Each Shipping Group in the Ca…" at bounding box center [549, 581] width 383 height 33
click at [501, 574] on select "Each Shipment in the Cart Each Origin in the Cart Each Shipping Group in the Ca…" at bounding box center [549, 581] width 383 height 33
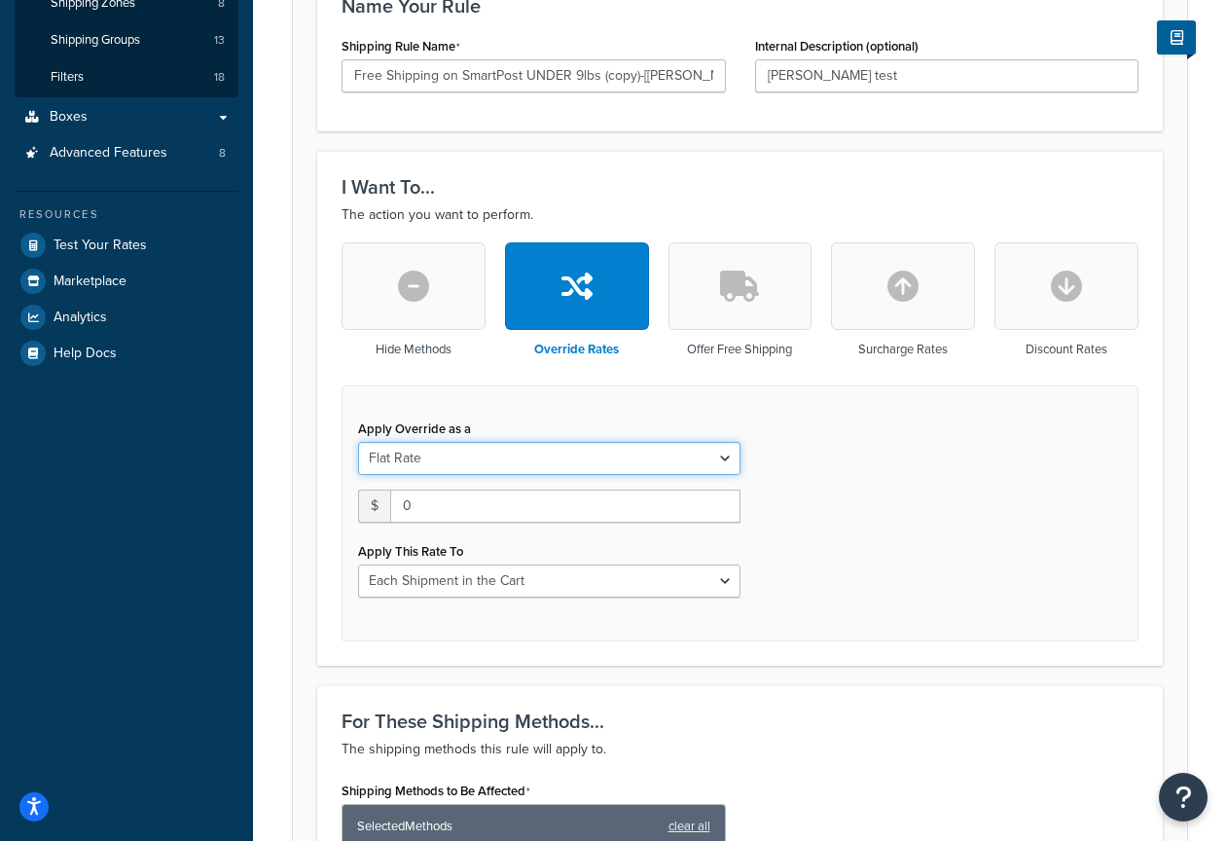
click at [521, 465] on select "Flat Rate Percentage Flat Rate & Percentage" at bounding box center [549, 458] width 383 height 33
click at [358, 443] on select "Flat Rate Percentage Flat Rate & Percentage" at bounding box center [549, 458] width 383 height 33
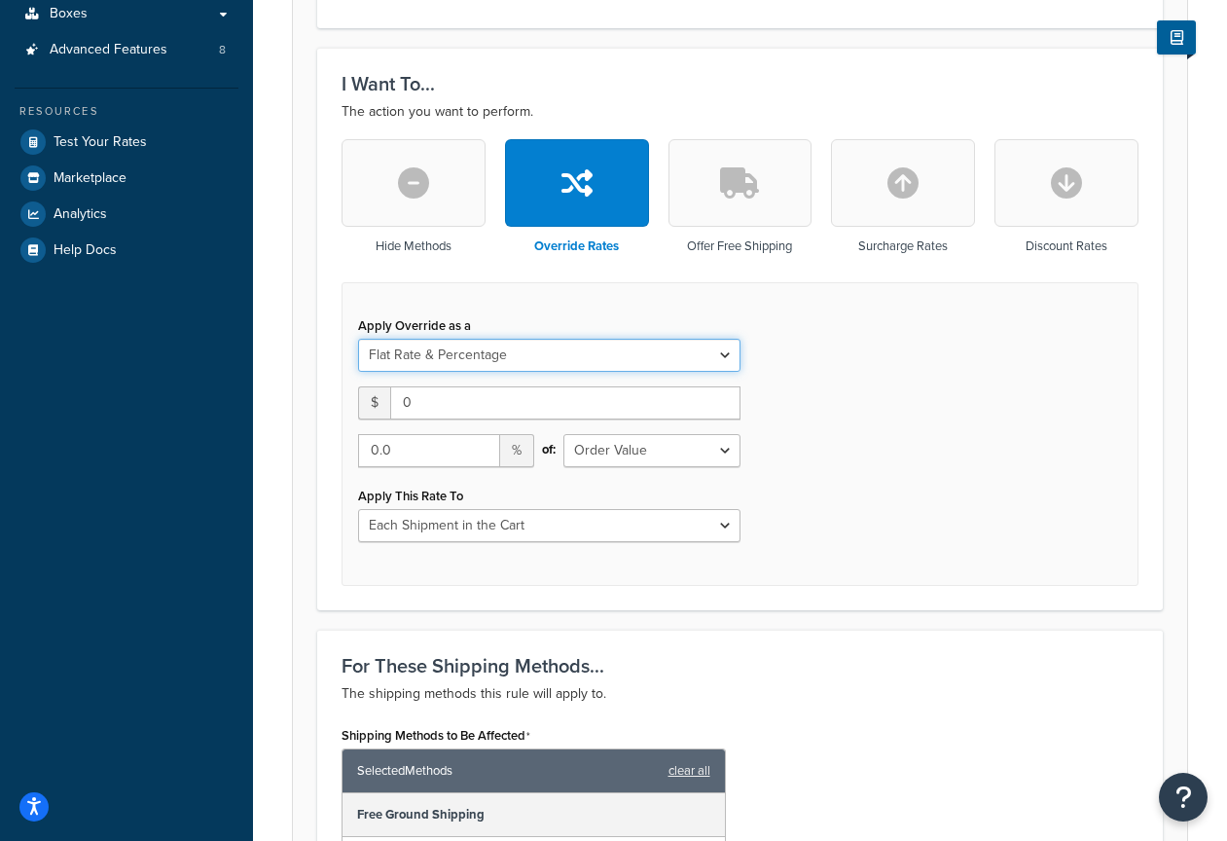
scroll to position [569, 0]
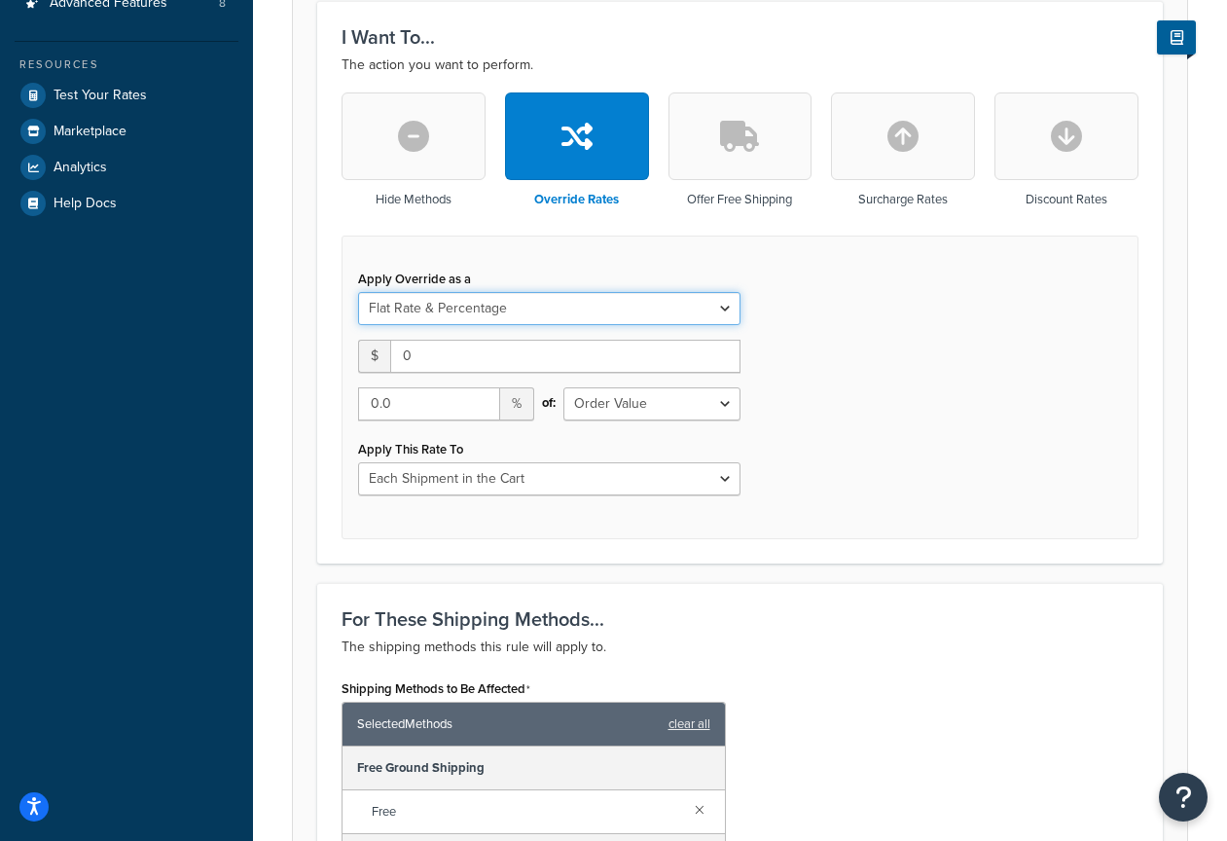
click at [510, 309] on select "Flat Rate Percentage Flat Rate & Percentage" at bounding box center [549, 308] width 383 height 33
select select "PERCENTAGE"
click at [358, 293] on select "Flat Rate Percentage Flat Rate & Percentage" at bounding box center [549, 308] width 383 height 33
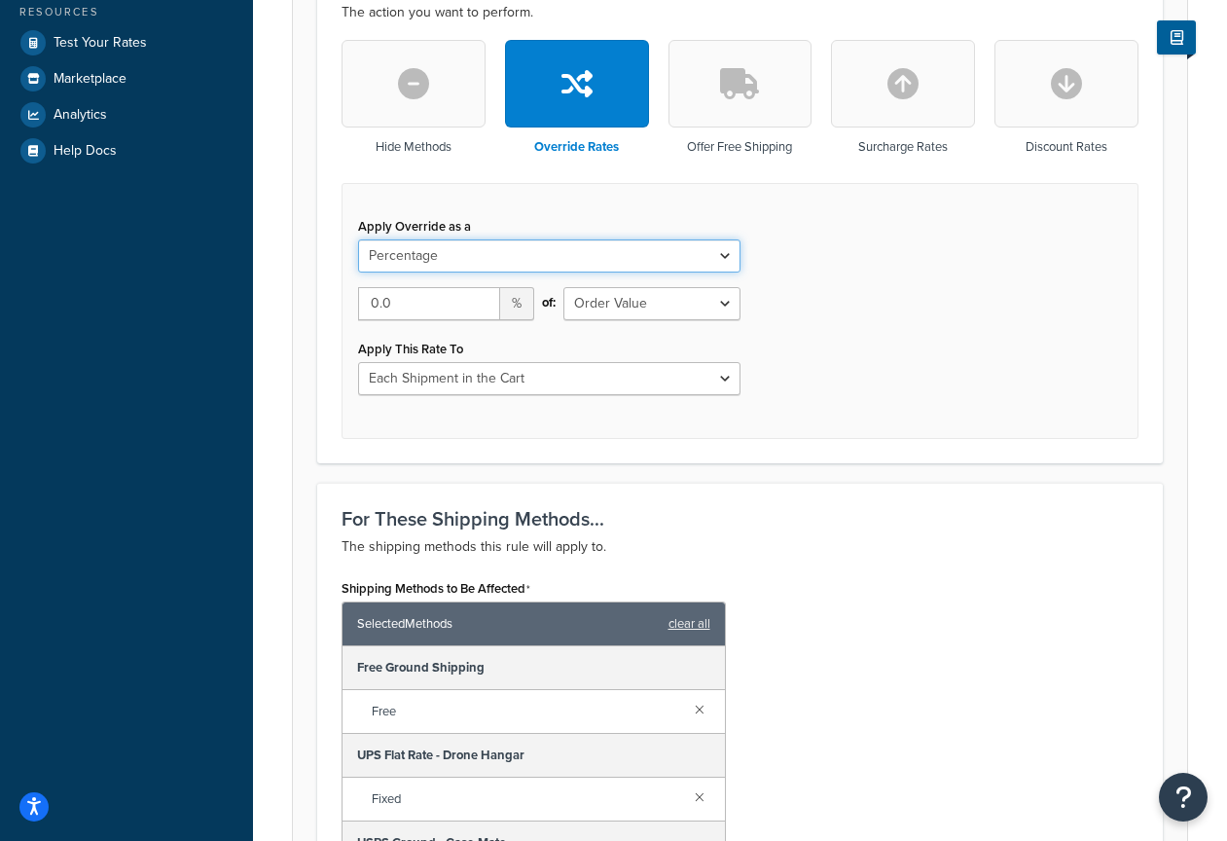
scroll to position [252, 0]
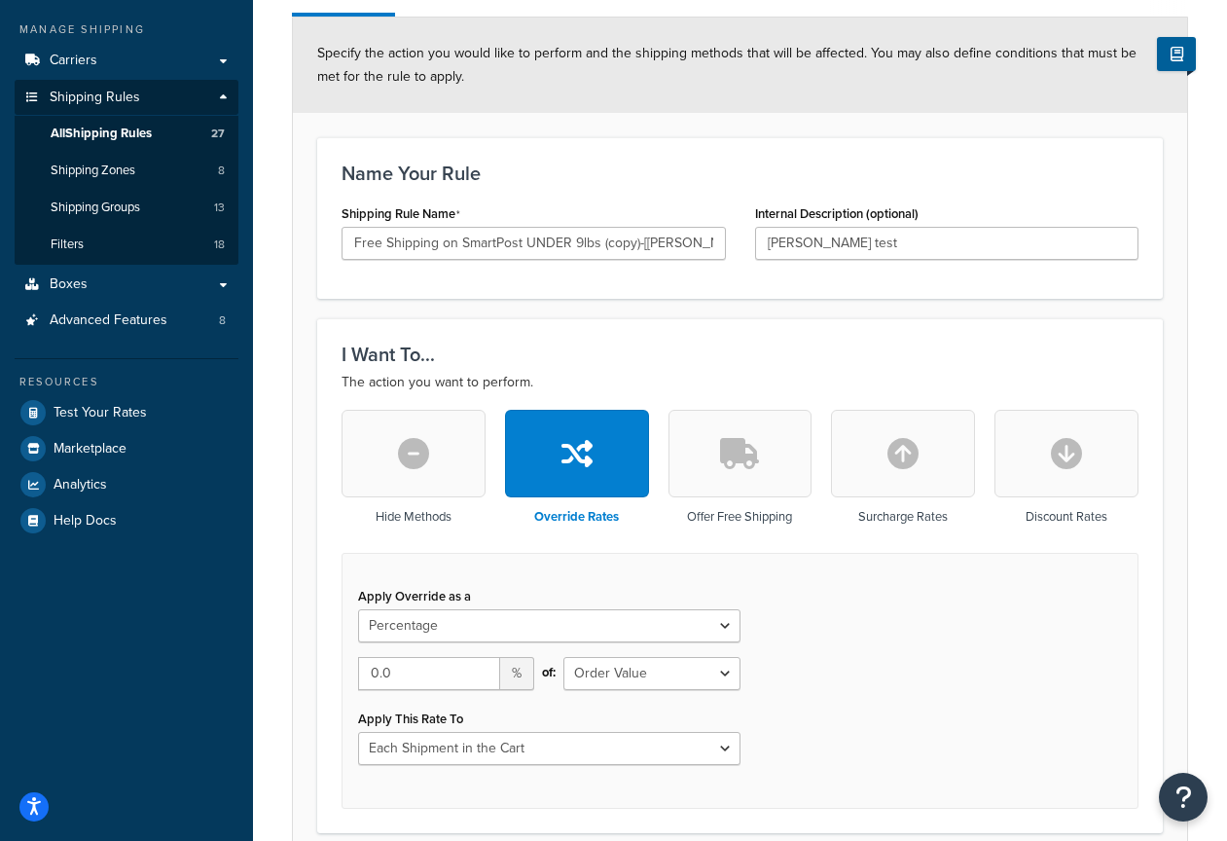
click at [460, 468] on button "button" at bounding box center [414, 454] width 144 height 88
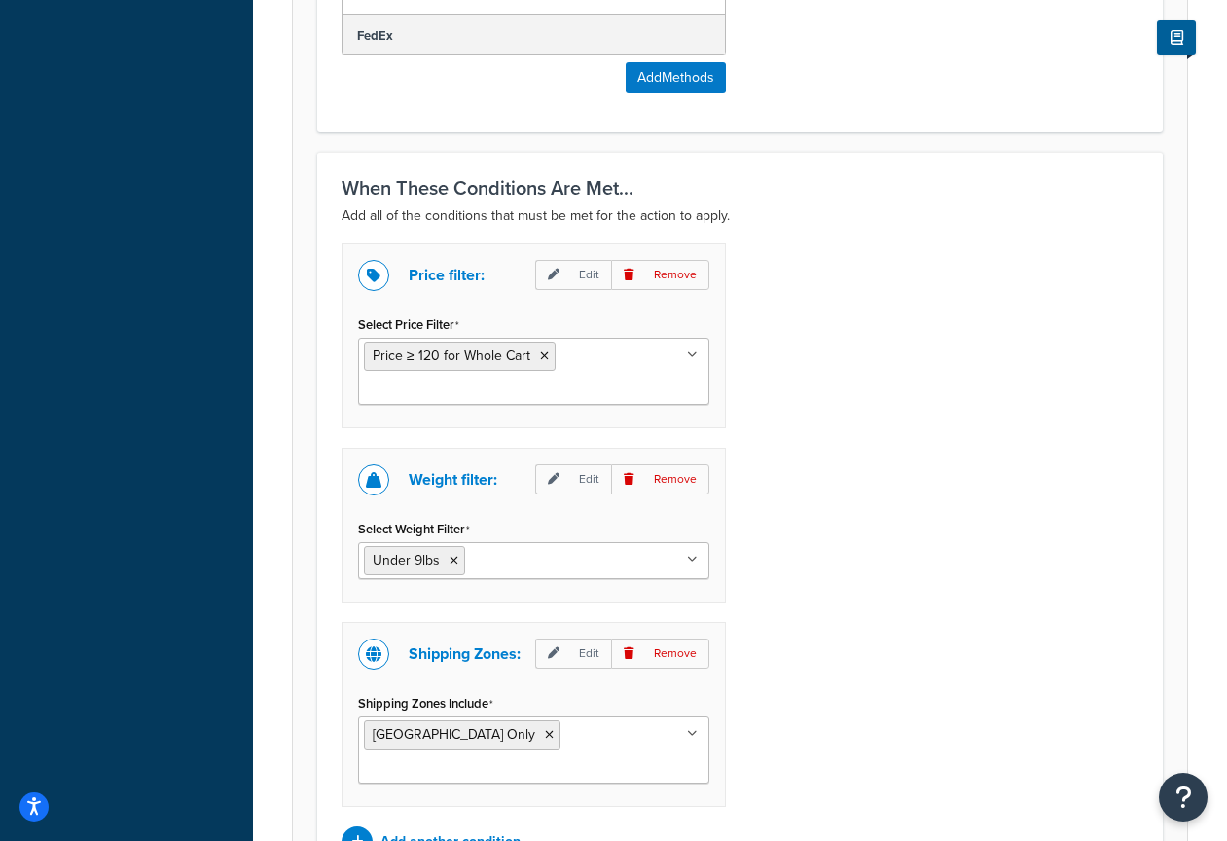
scroll to position [1539, 0]
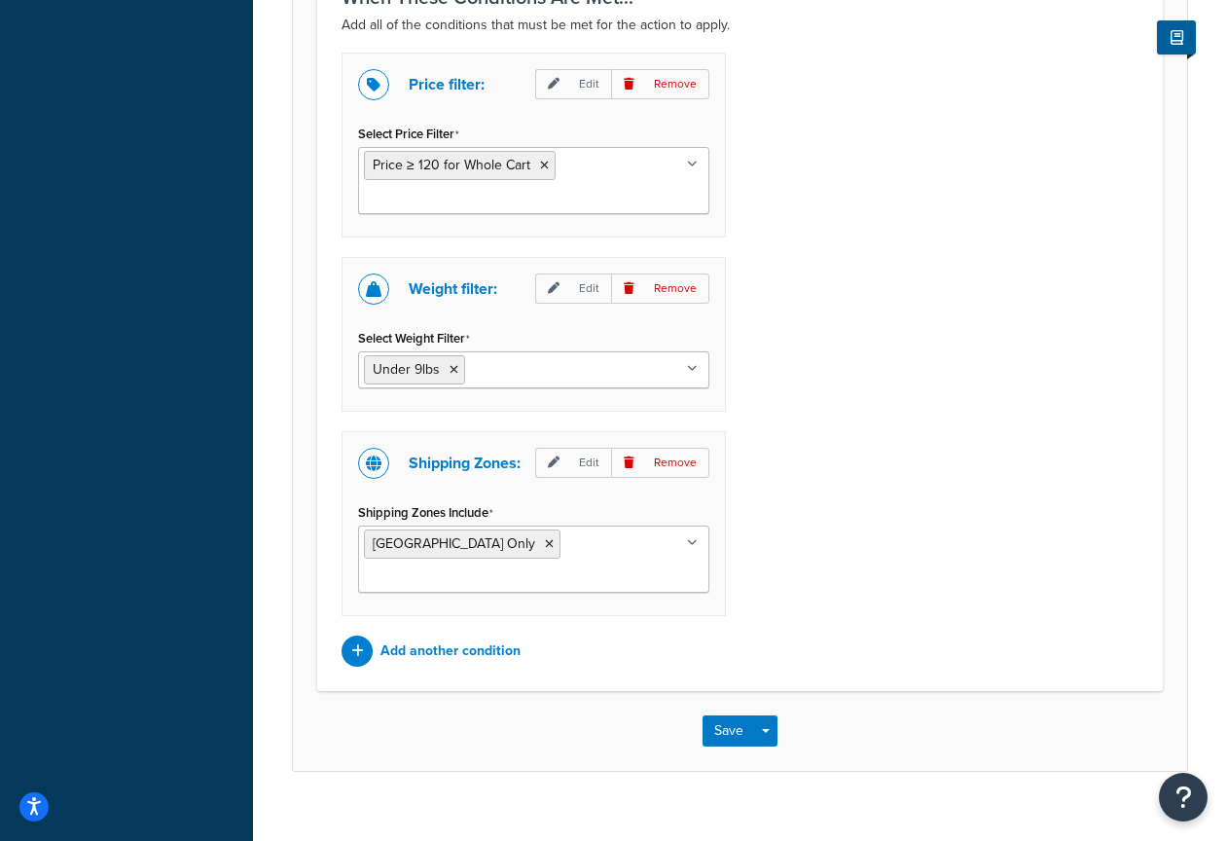
click at [504, 370] on input "Select Weight Filter" at bounding box center [556, 368] width 172 height 21
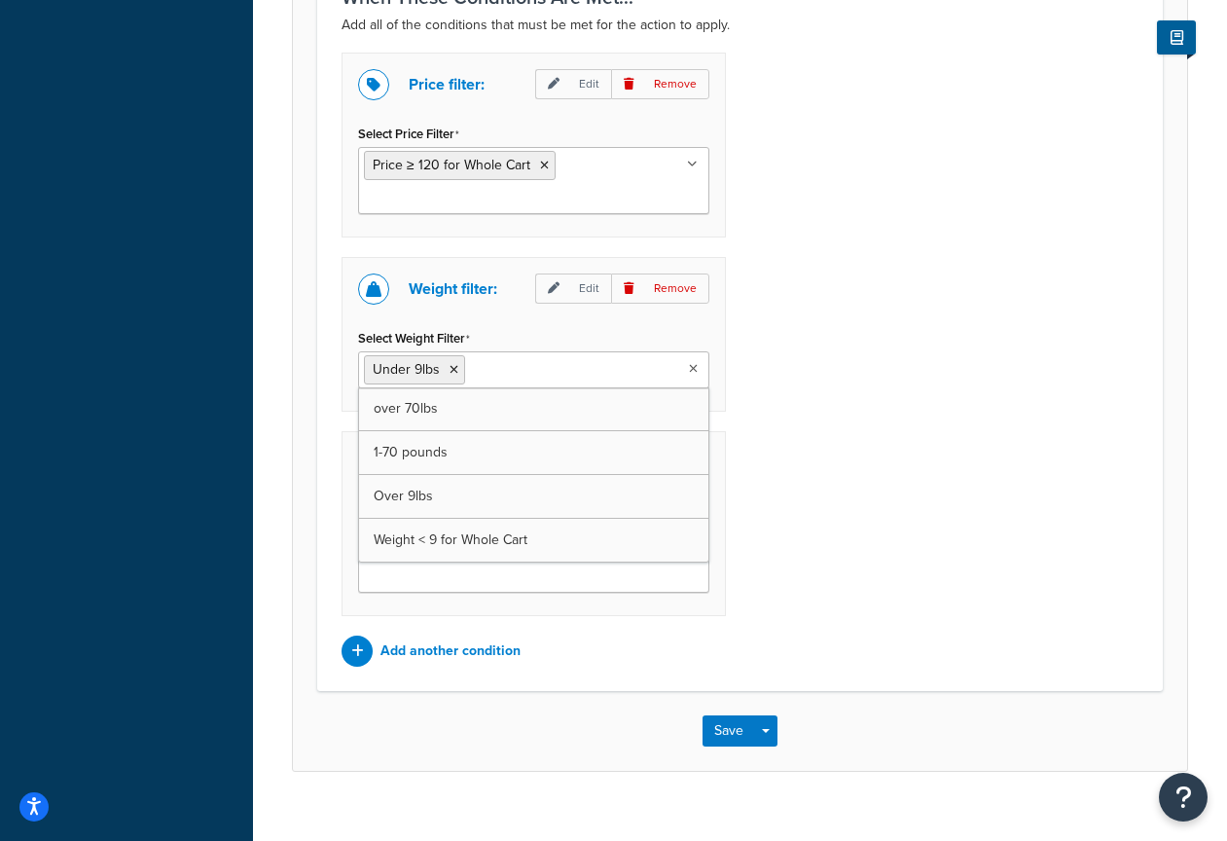
click at [854, 385] on div "Price filter: Edit Remove Select Price Filter Price ≥ 120 for Whole Cart Over $…" at bounding box center [740, 360] width 826 height 614
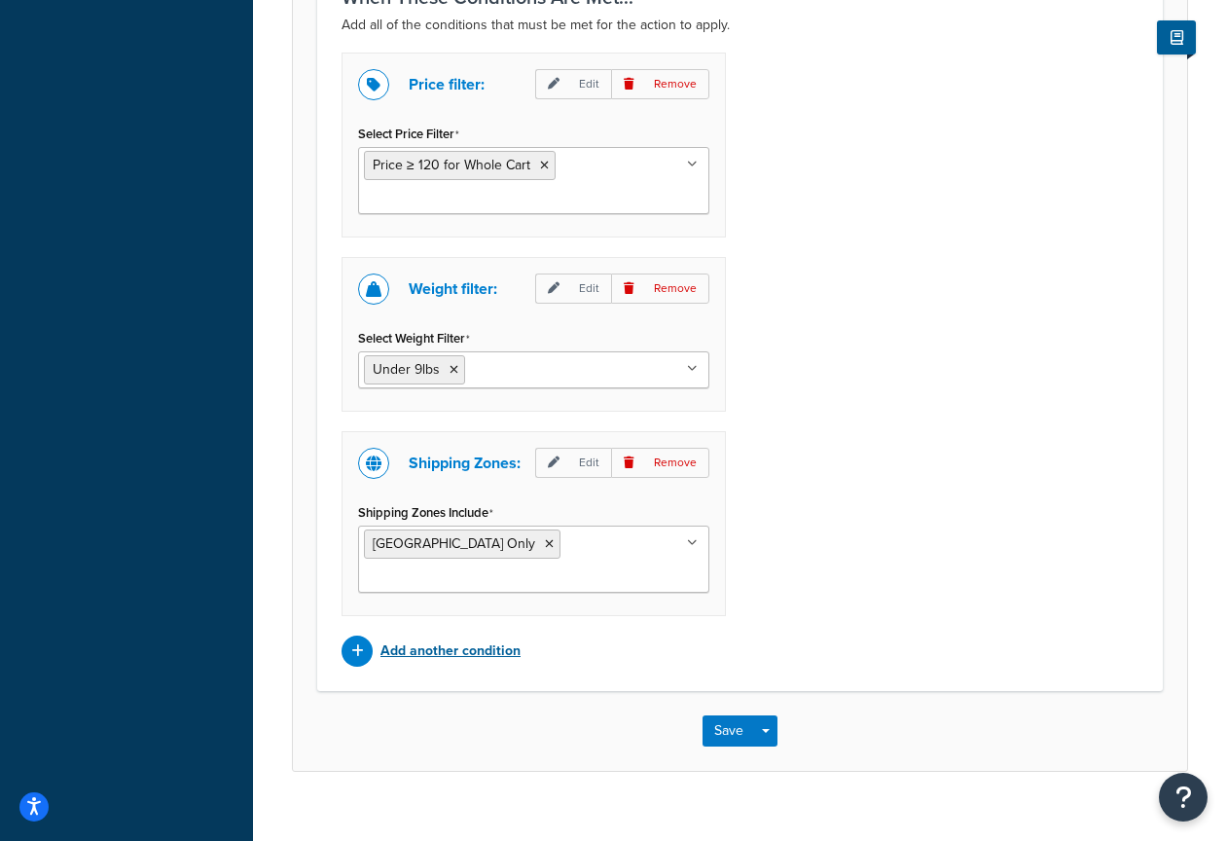
click at [492, 638] on p "Add another condition" at bounding box center [451, 651] width 140 height 27
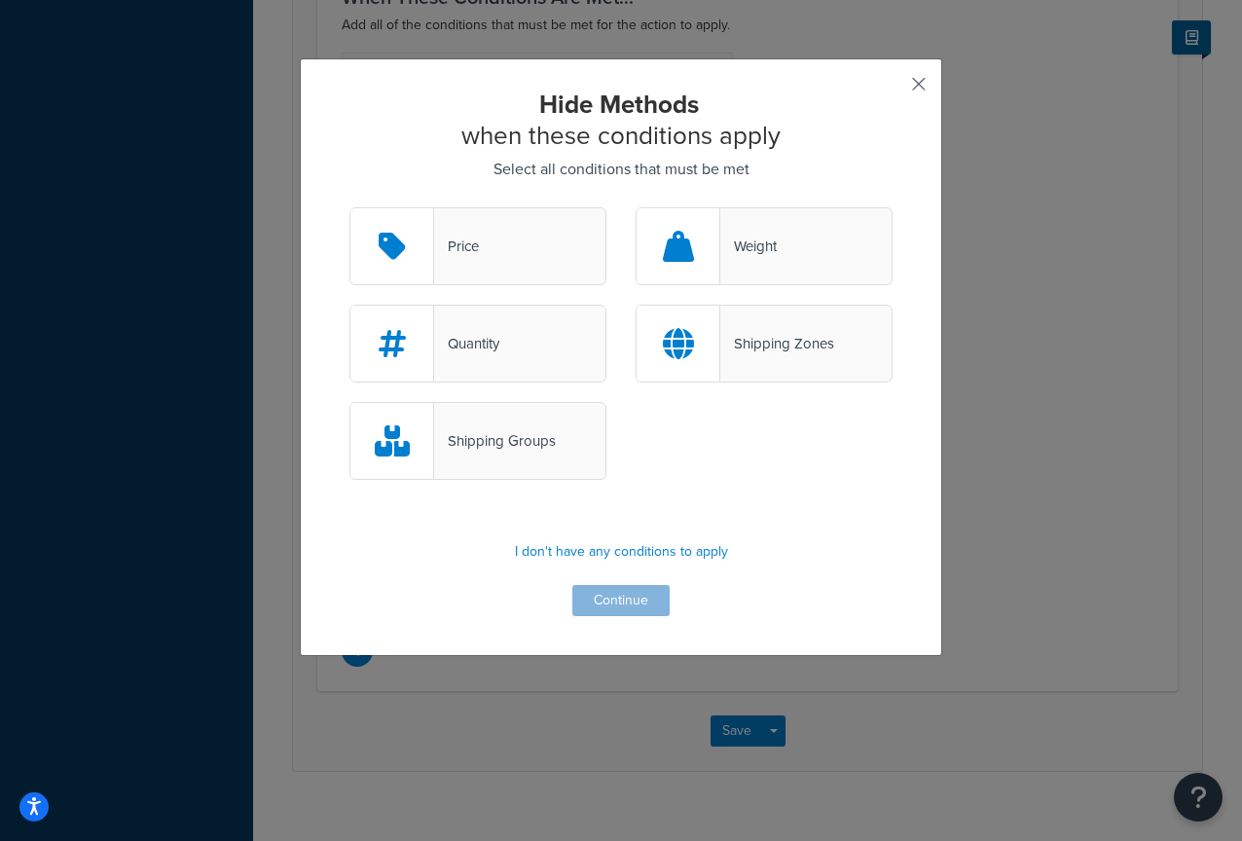
click at [893, 89] on button "button" at bounding box center [890, 91] width 5 height 5
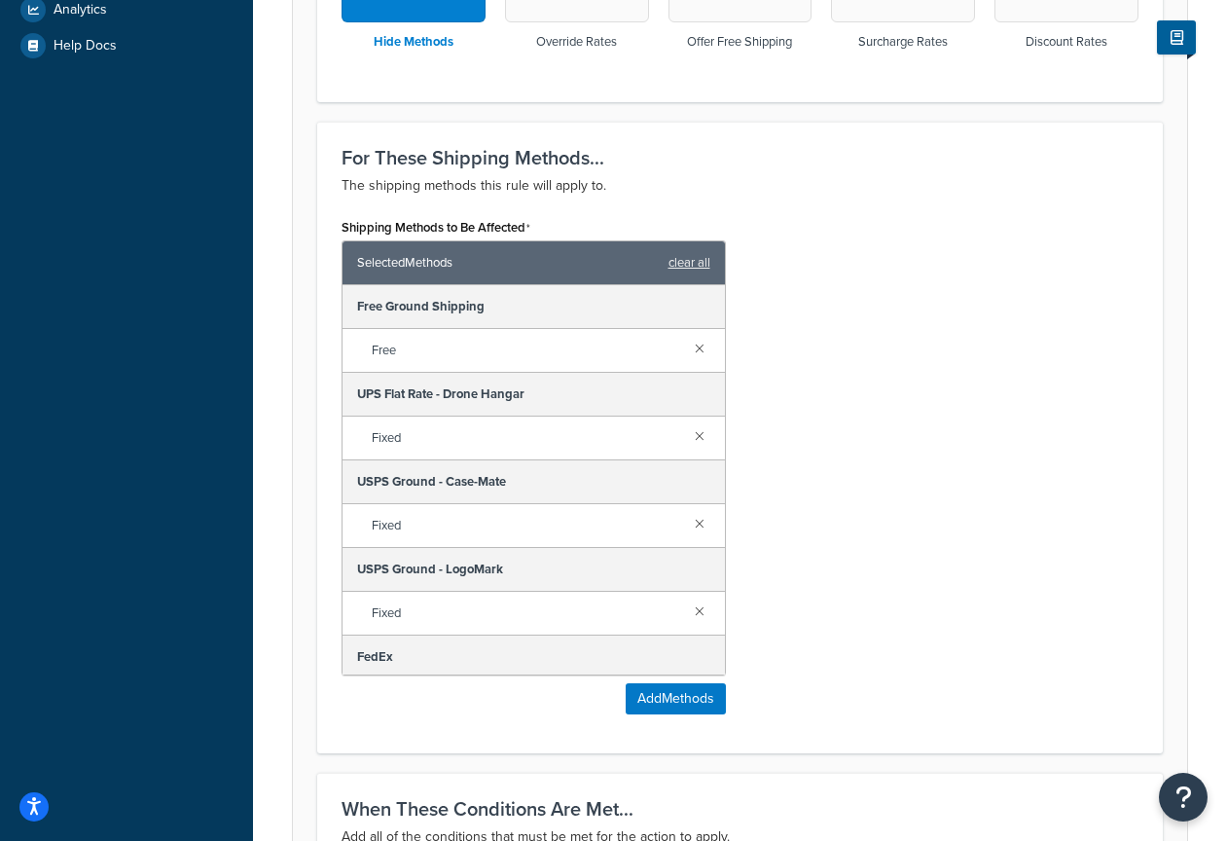
scroll to position [508, 0]
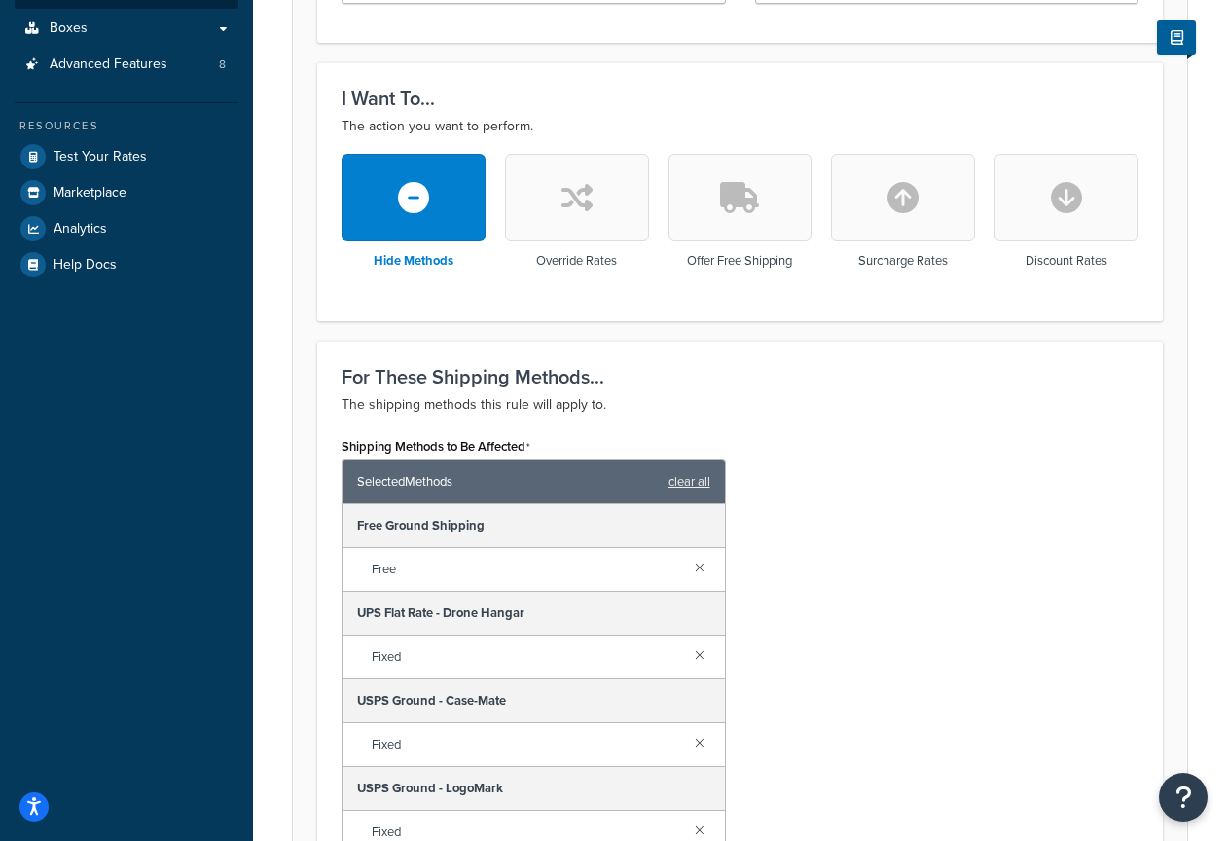
click at [562, 238] on button "button" at bounding box center [577, 198] width 144 height 88
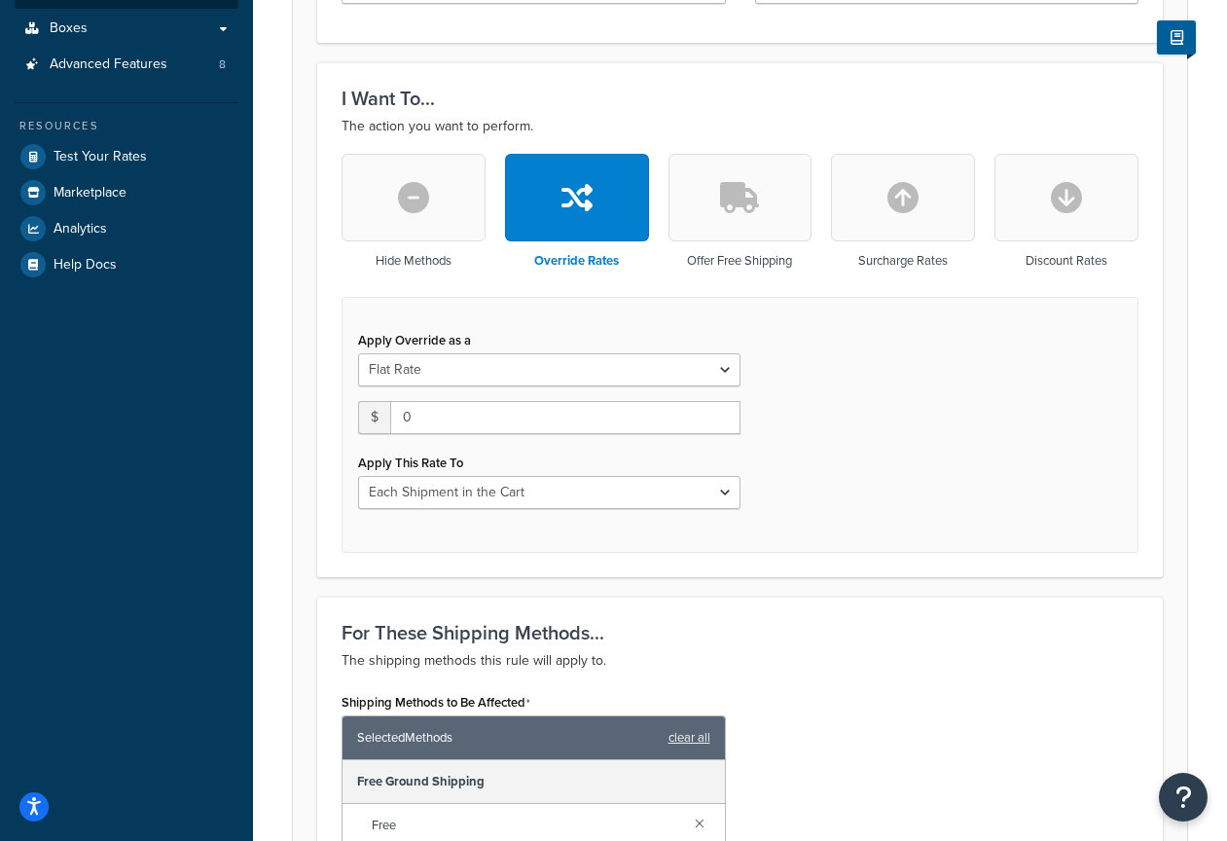
click at [729, 213] on icon "button" at bounding box center [739, 197] width 39 height 31
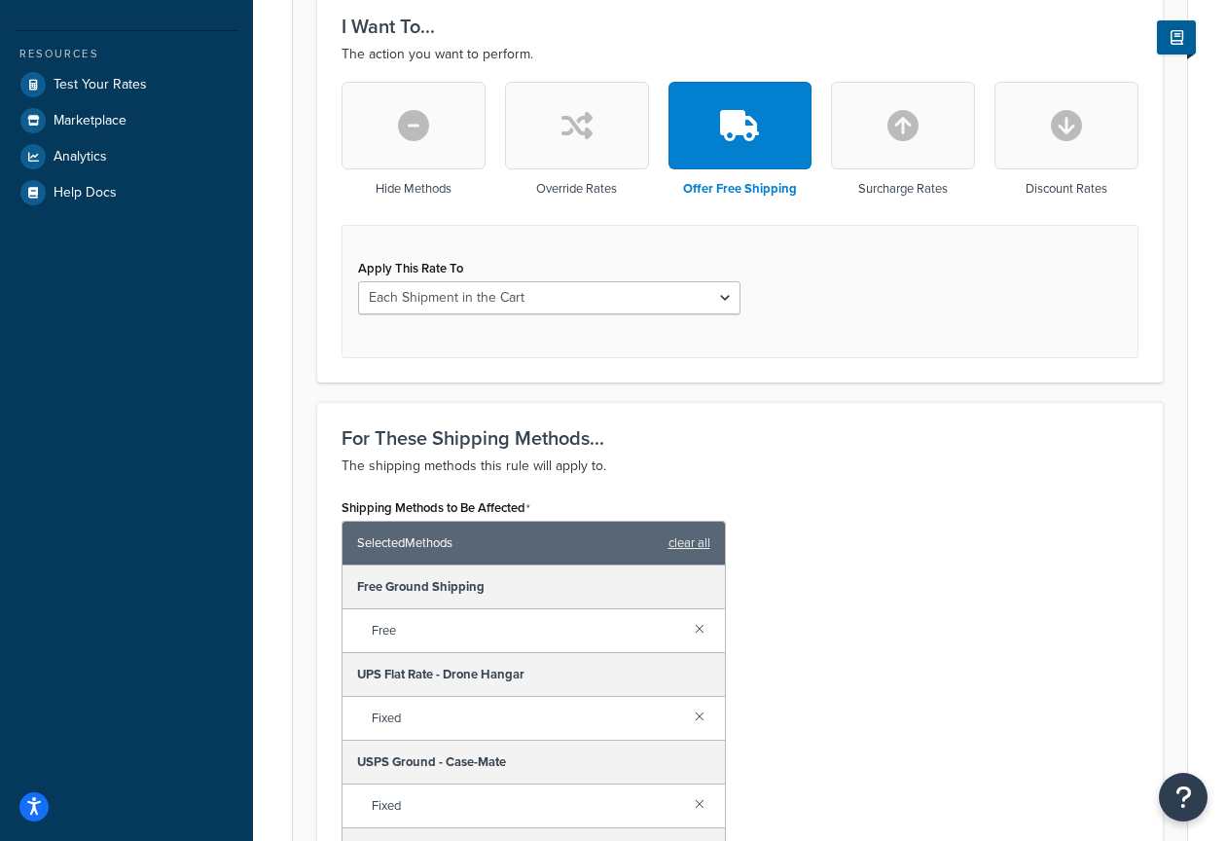
scroll to position [609, 0]
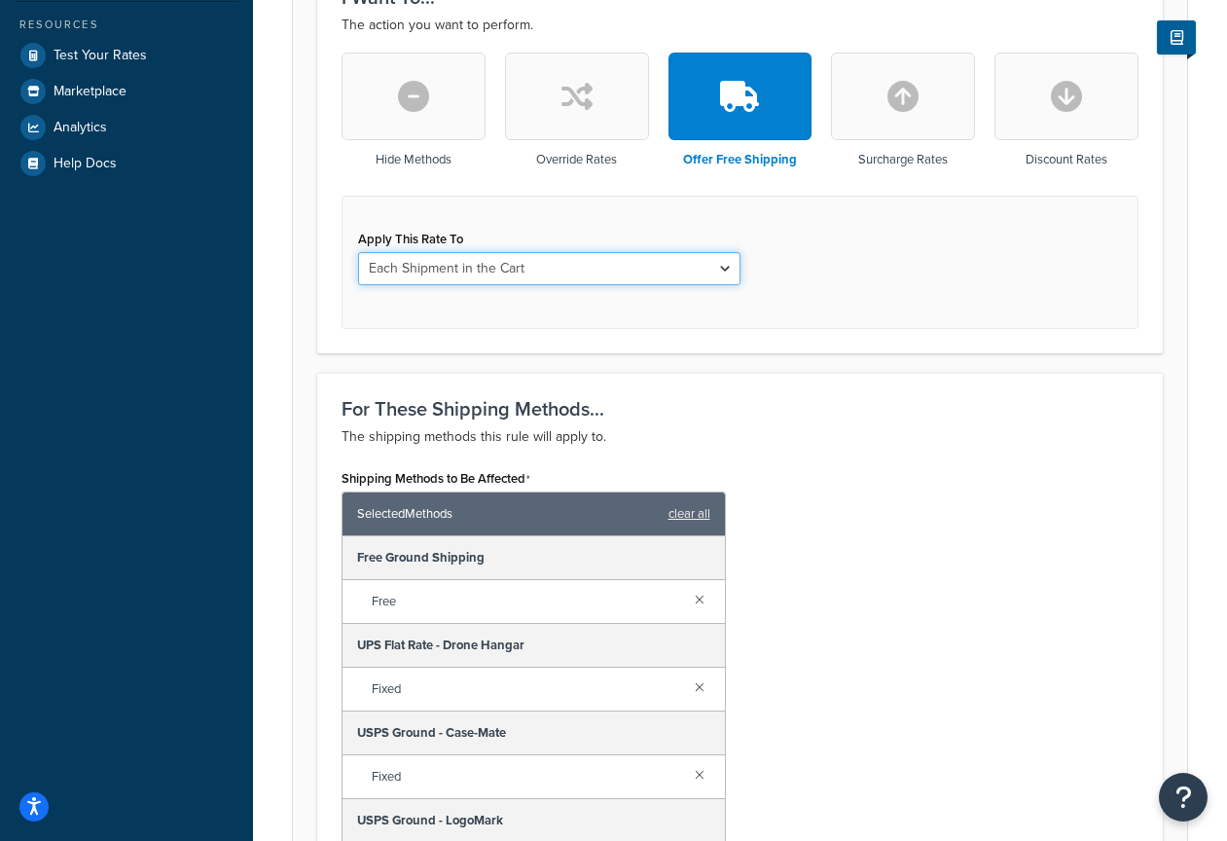
click at [591, 269] on select "Each Shipment in the Cart Each Origin in the Cart Each Shipping Group in the Ca…" at bounding box center [549, 268] width 383 height 33
select select "ITEM"
click at [358, 253] on select "Each Shipment in the Cart Each Origin in the Cart Each Shipping Group in the Ca…" at bounding box center [549, 268] width 383 height 33
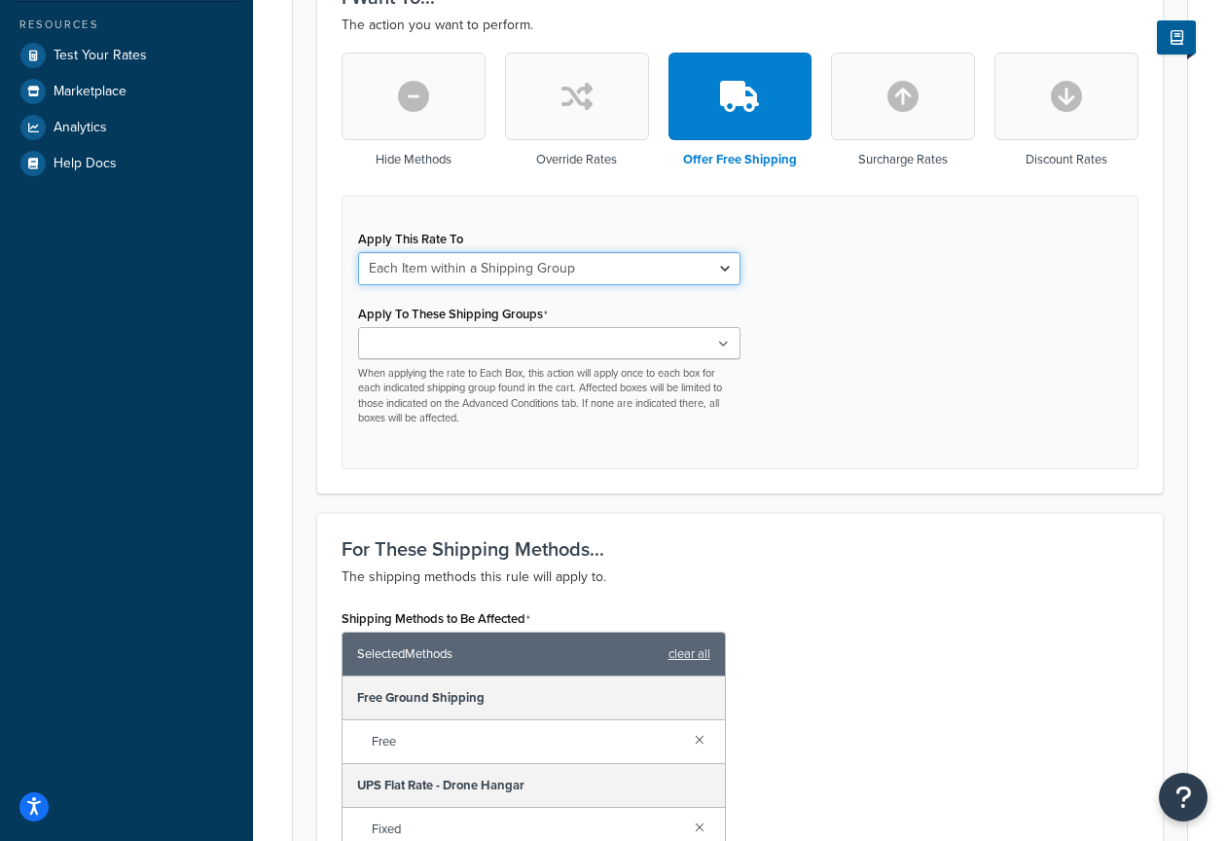
click at [578, 269] on select "Each Shipment in the Cart Each Origin in the Cart Each Shipping Group in the Ca…" at bounding box center [549, 268] width 383 height 33
click at [597, 126] on button "button" at bounding box center [577, 97] width 144 height 88
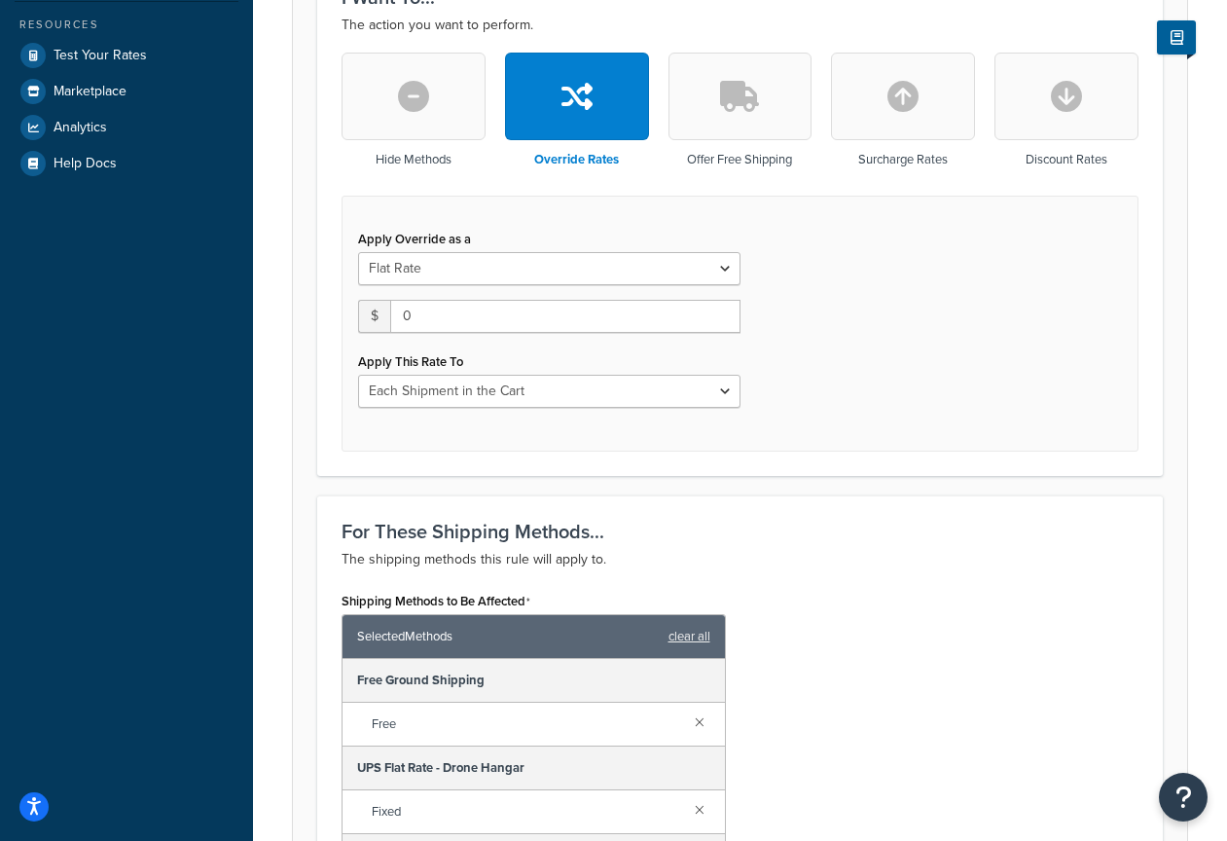
click at [746, 102] on icon "button" at bounding box center [739, 96] width 39 height 31
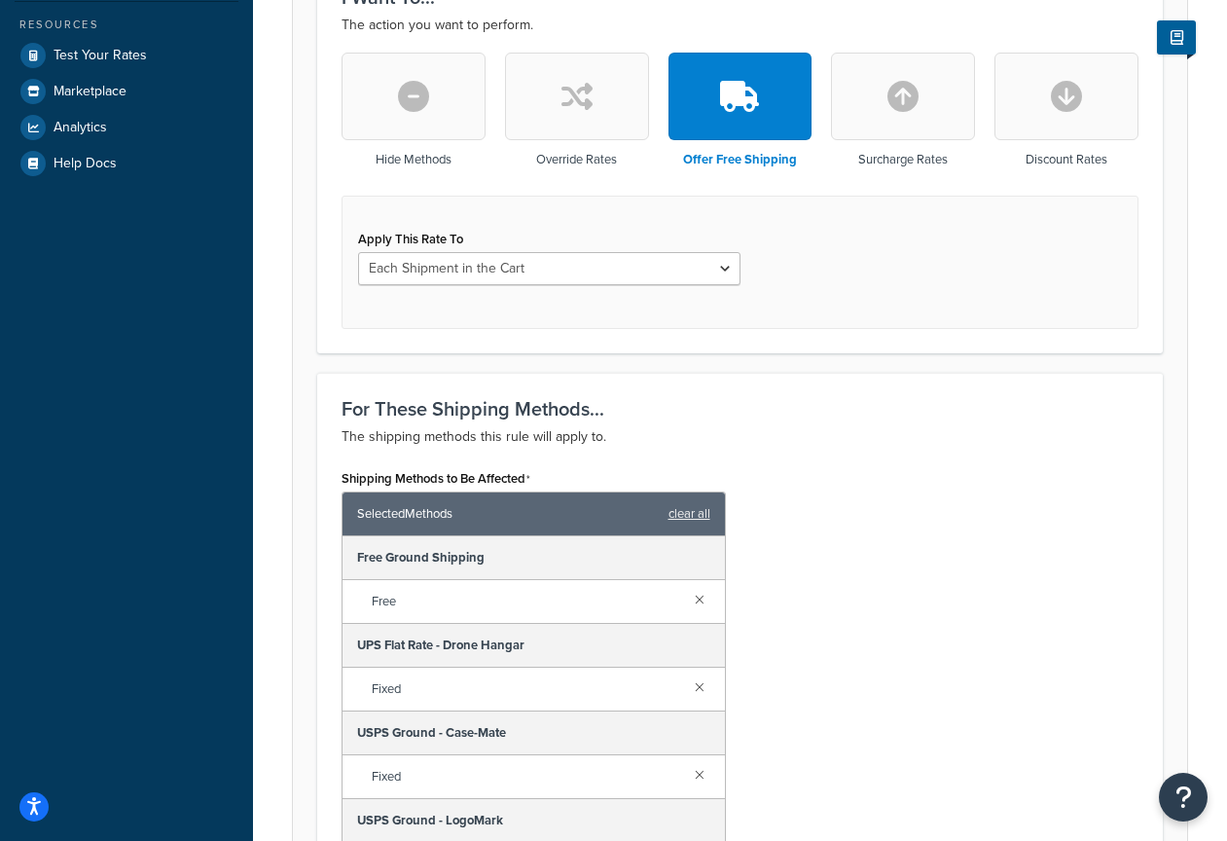
click at [577, 126] on button "button" at bounding box center [577, 97] width 144 height 88
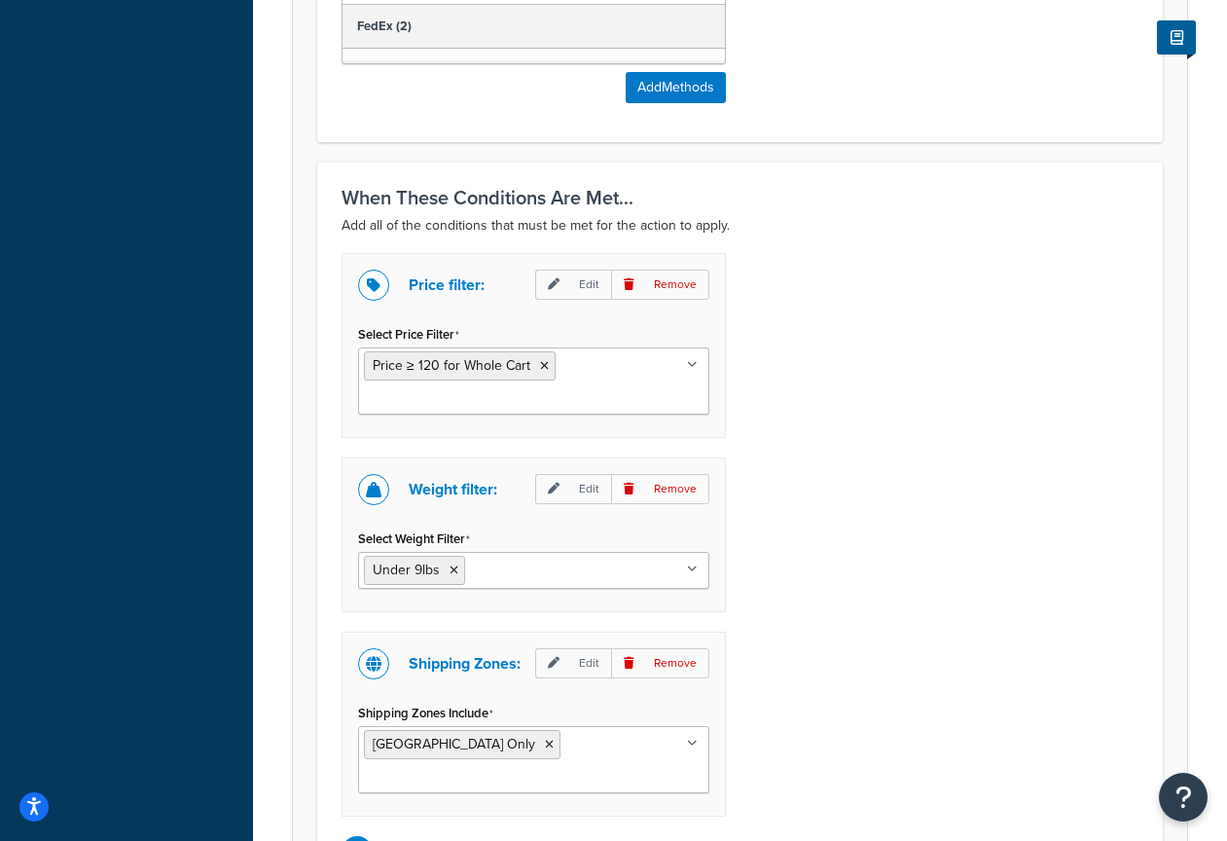
scroll to position [1795, 0]
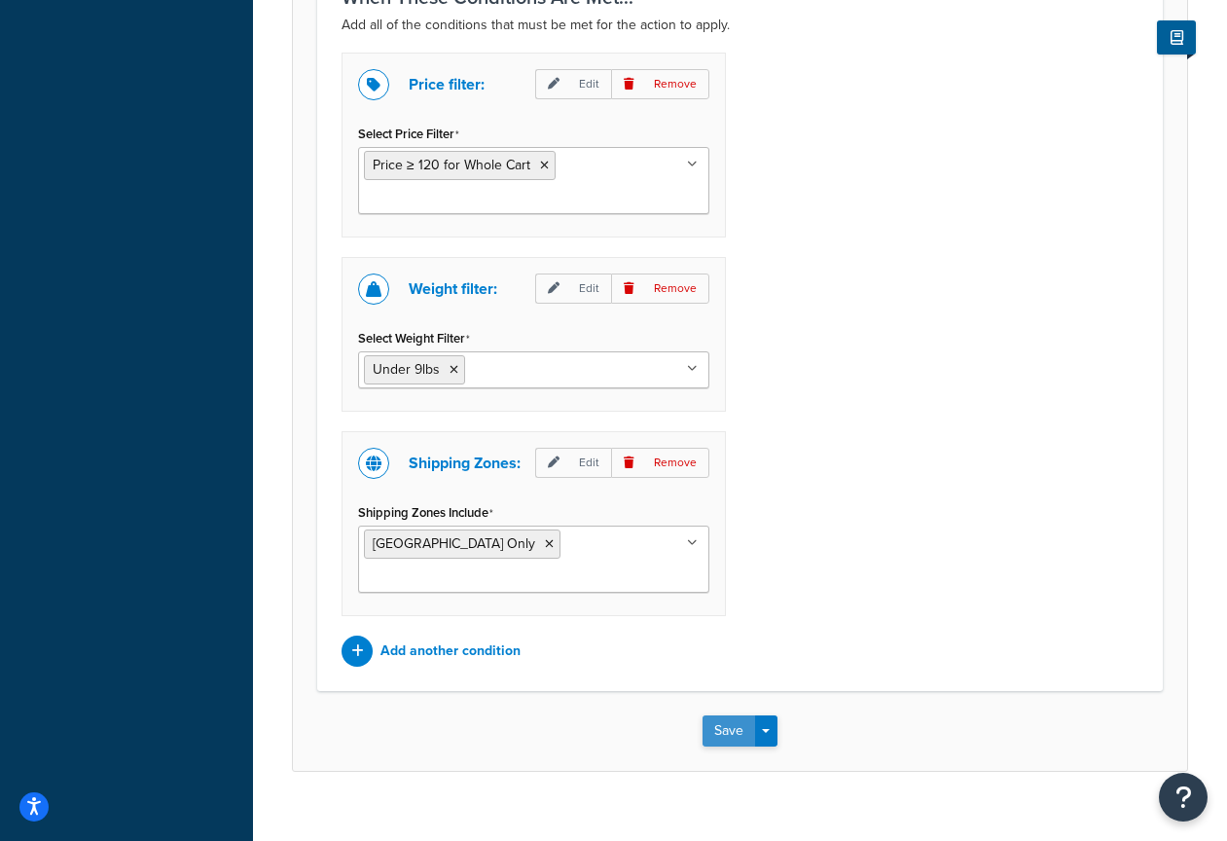
click at [716, 715] on button "Save" at bounding box center [729, 730] width 53 height 31
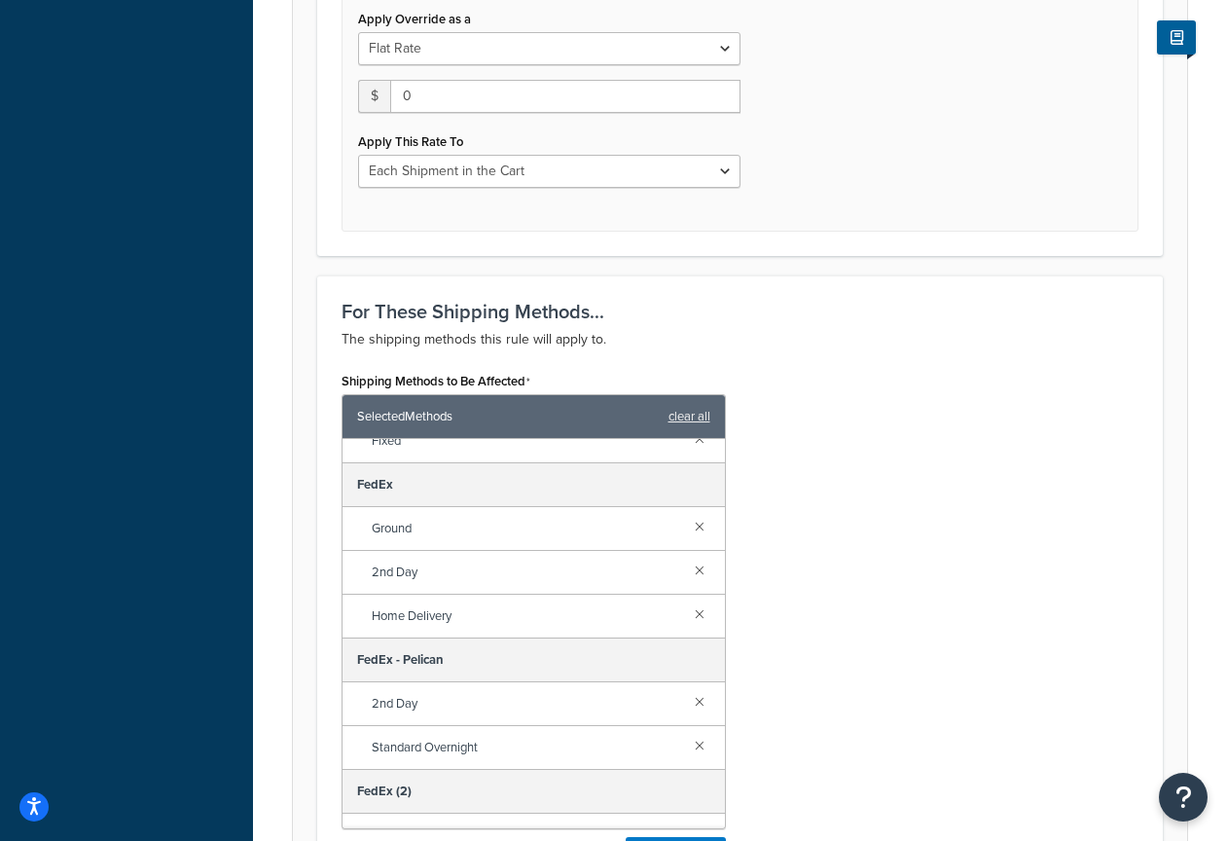
scroll to position [854, 0]
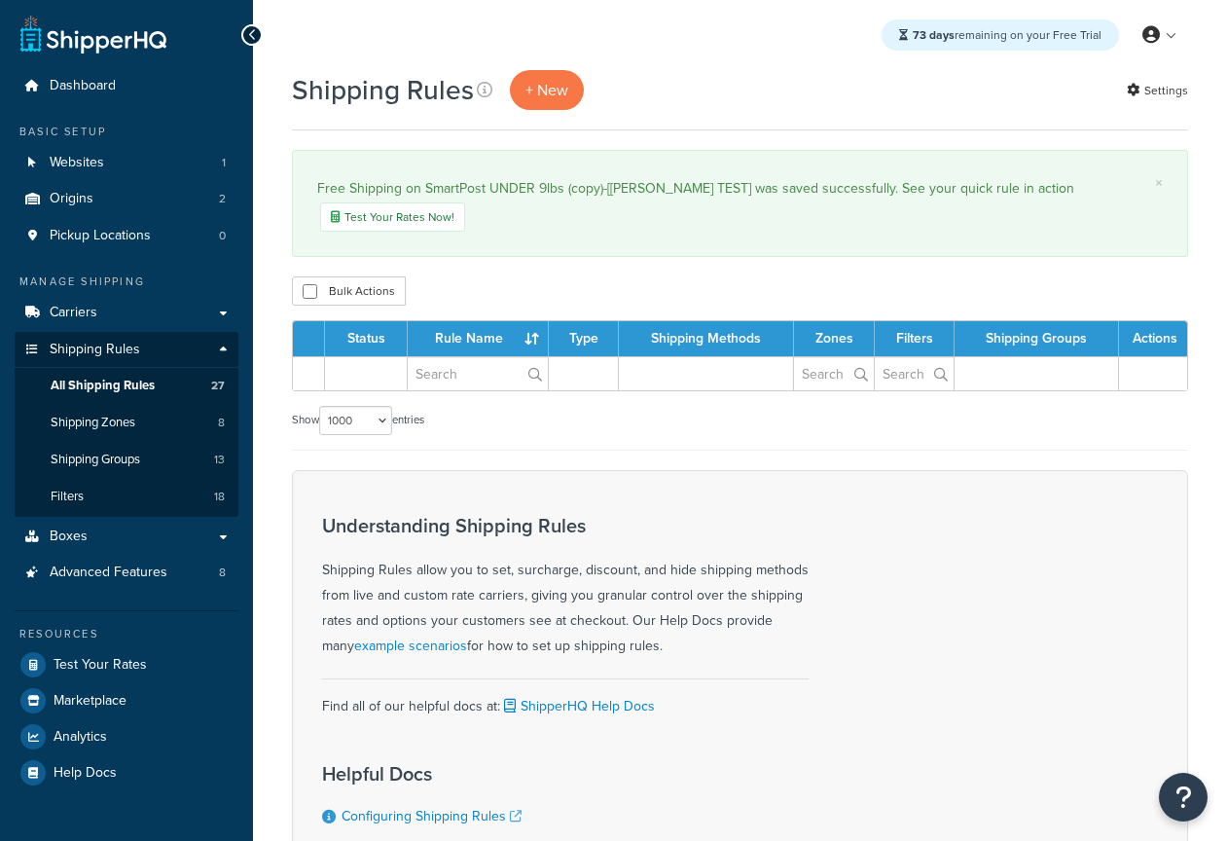
select select "1000"
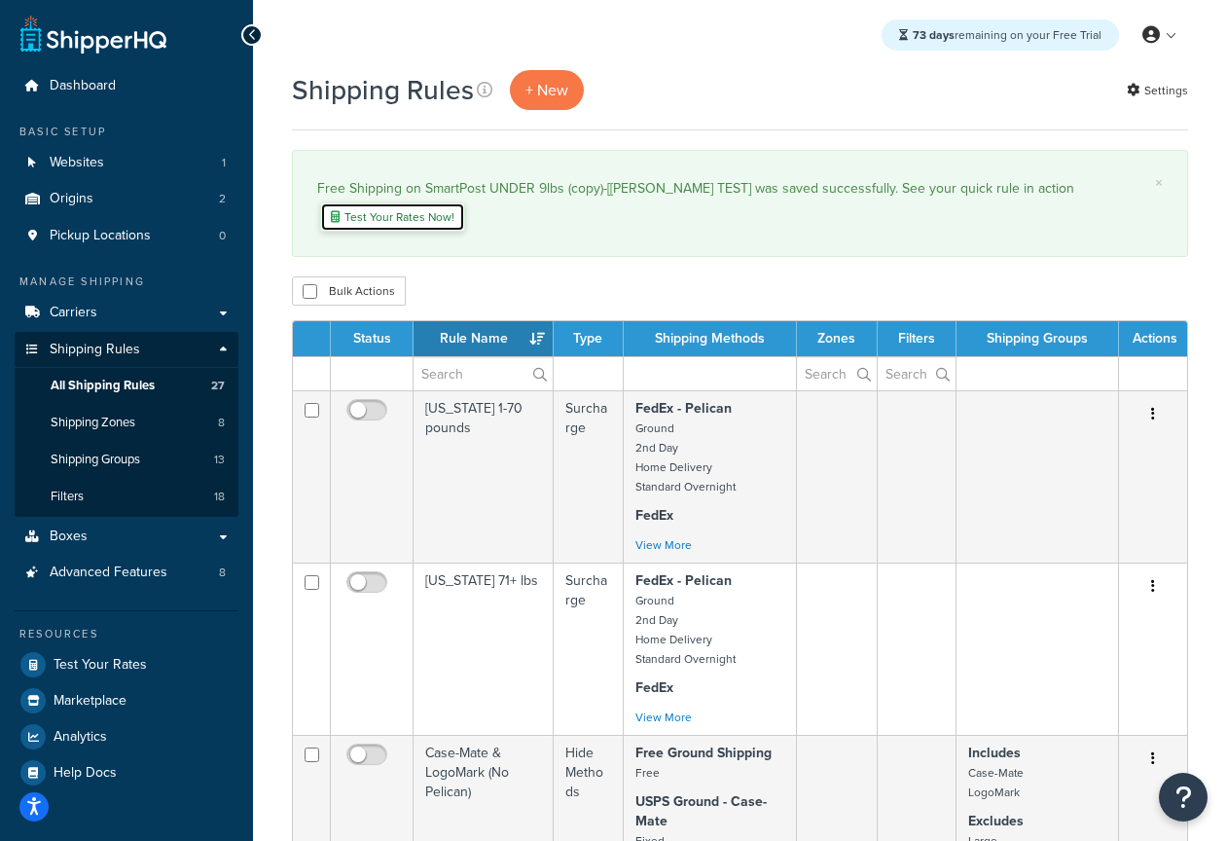
click at [465, 202] on link "Test Your Rates Now!" at bounding box center [392, 216] width 145 height 29
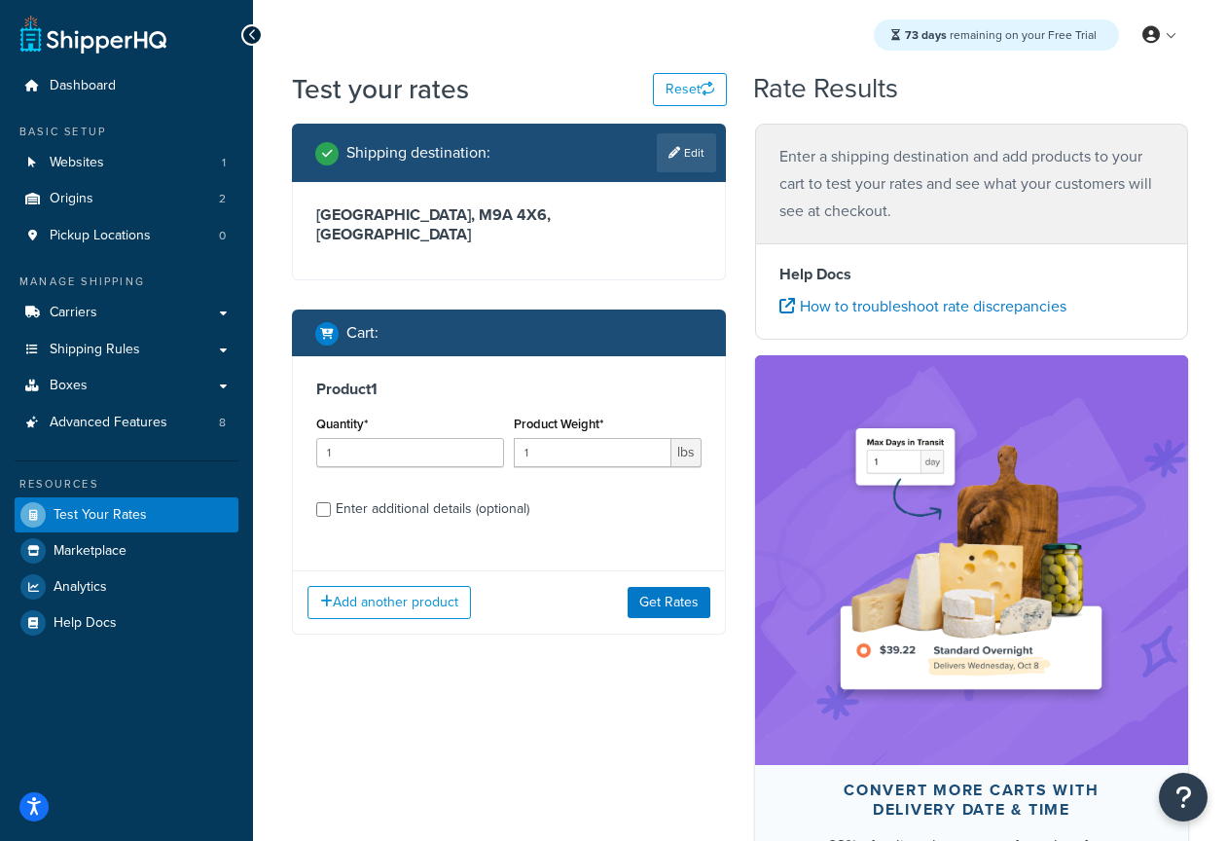
click at [393, 495] on div "Enter additional details (optional)" at bounding box center [433, 508] width 194 height 27
click at [331, 502] on input "Enter additional details (optional)" at bounding box center [323, 509] width 15 height 15
checkbox input "true"
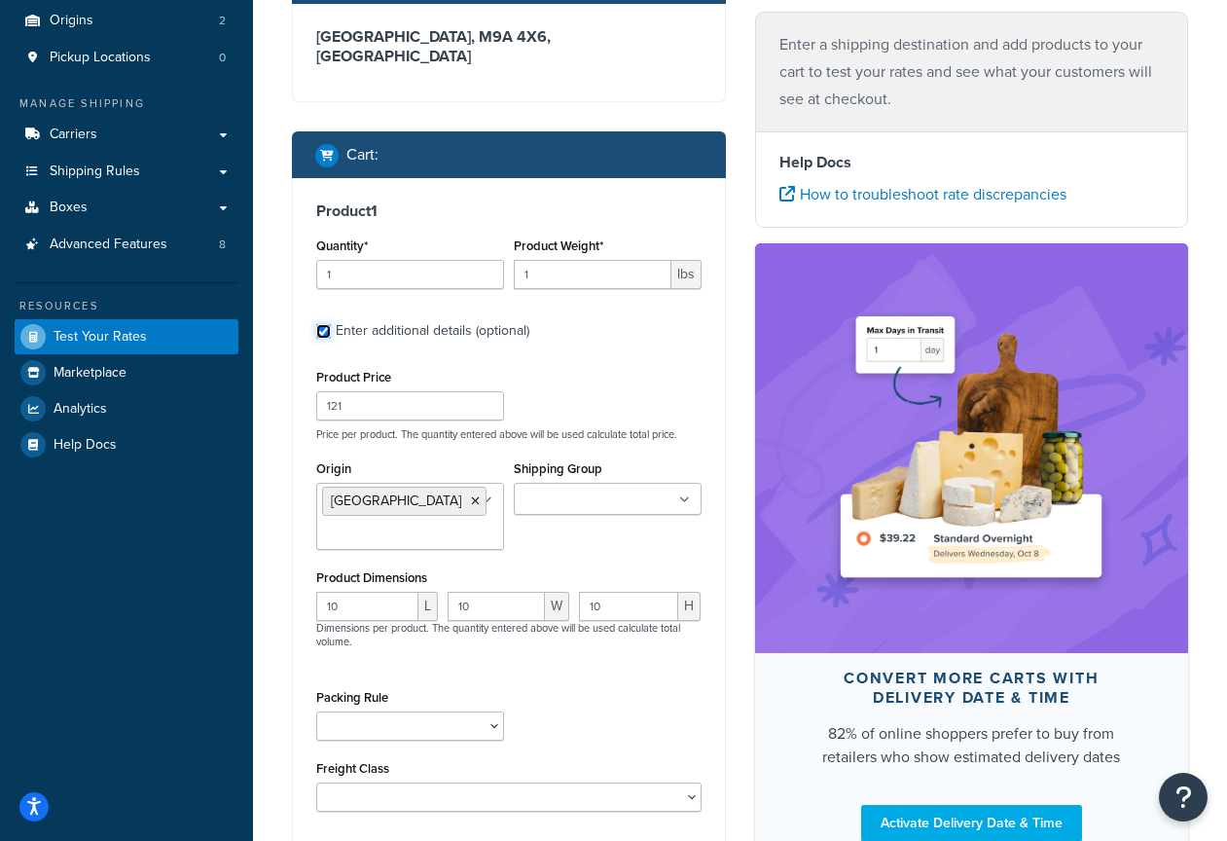
scroll to position [245, 0]
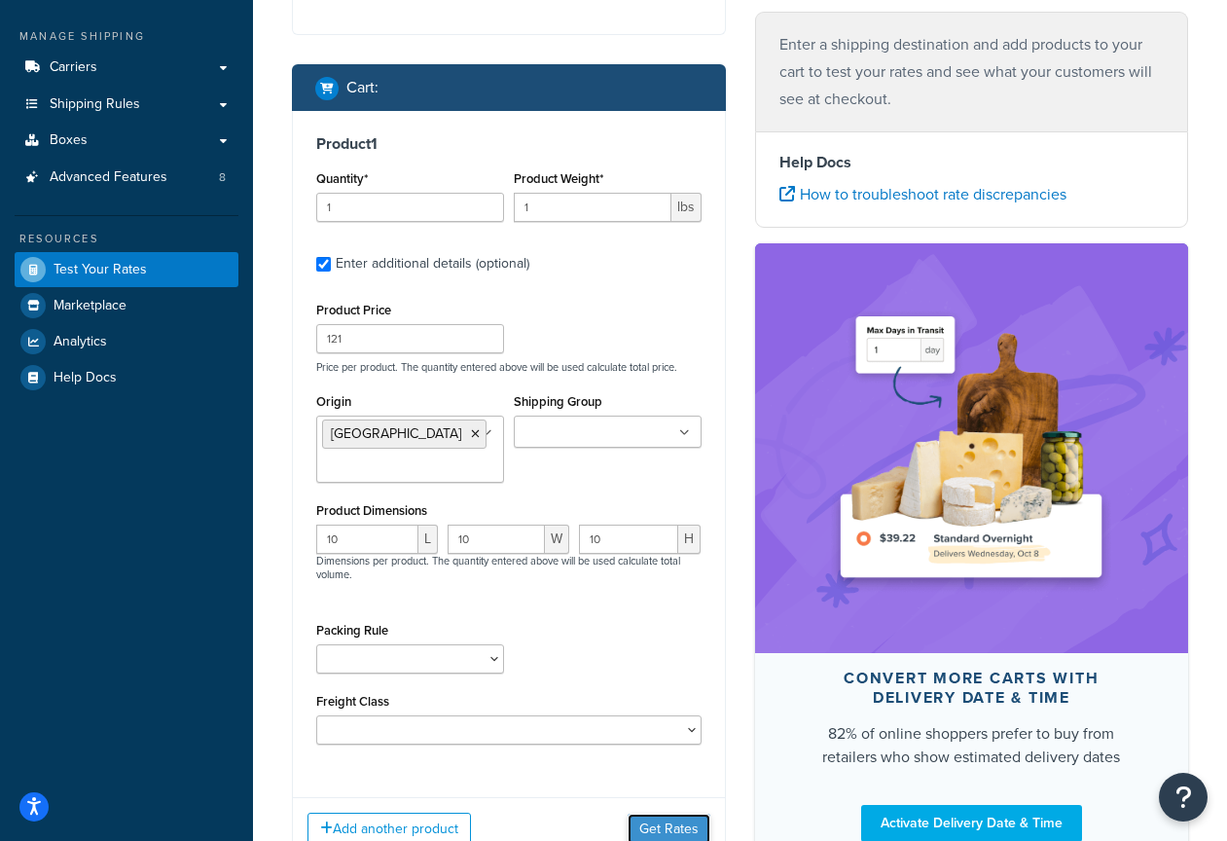
click at [654, 814] on button "Get Rates" at bounding box center [669, 829] width 83 height 31
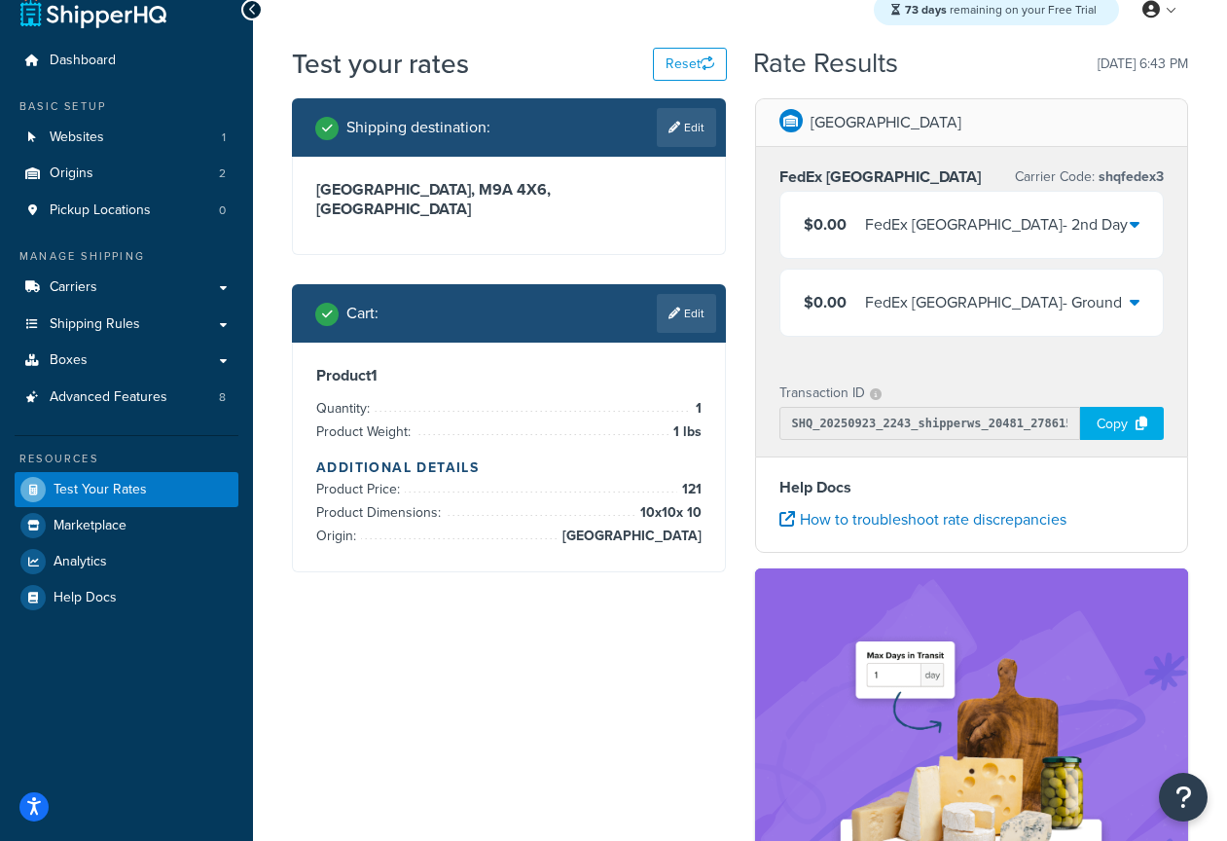
scroll to position [0, 0]
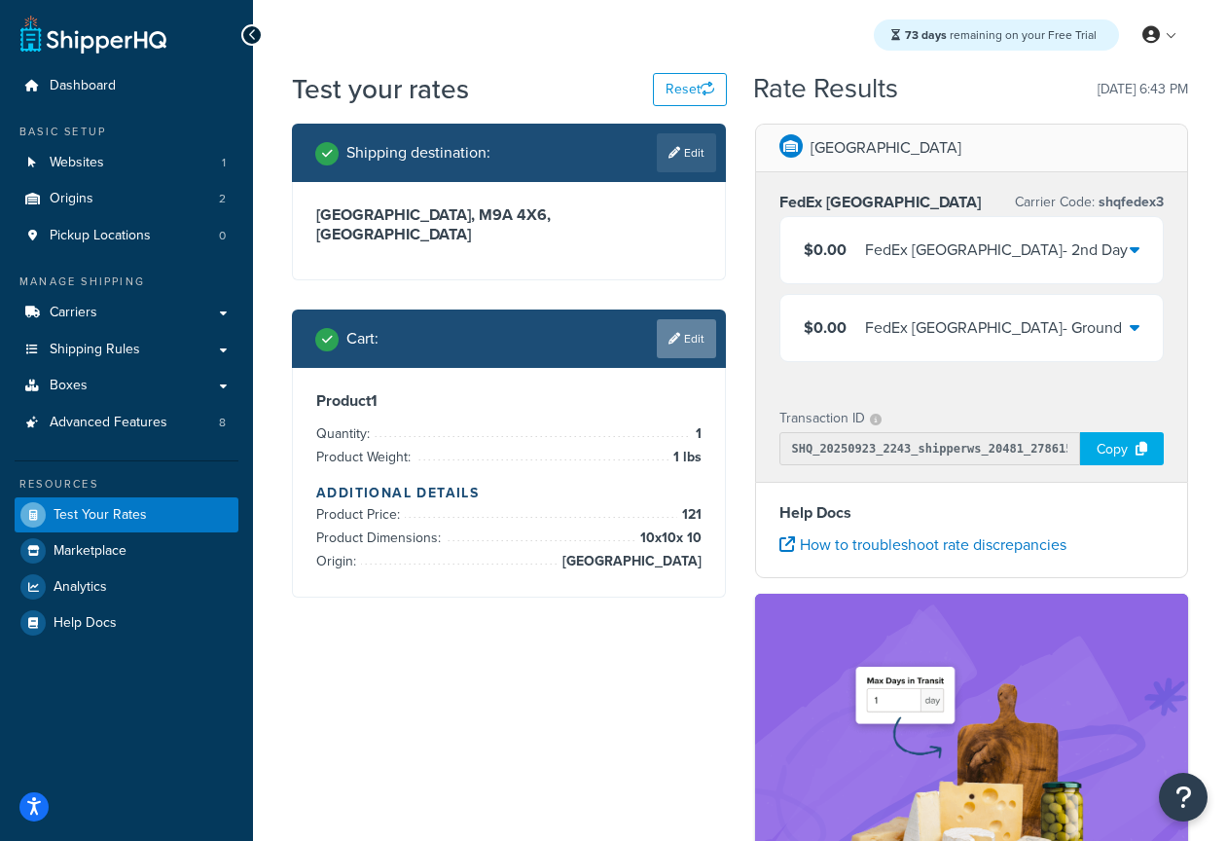
click at [684, 319] on link "Edit" at bounding box center [686, 338] width 59 height 39
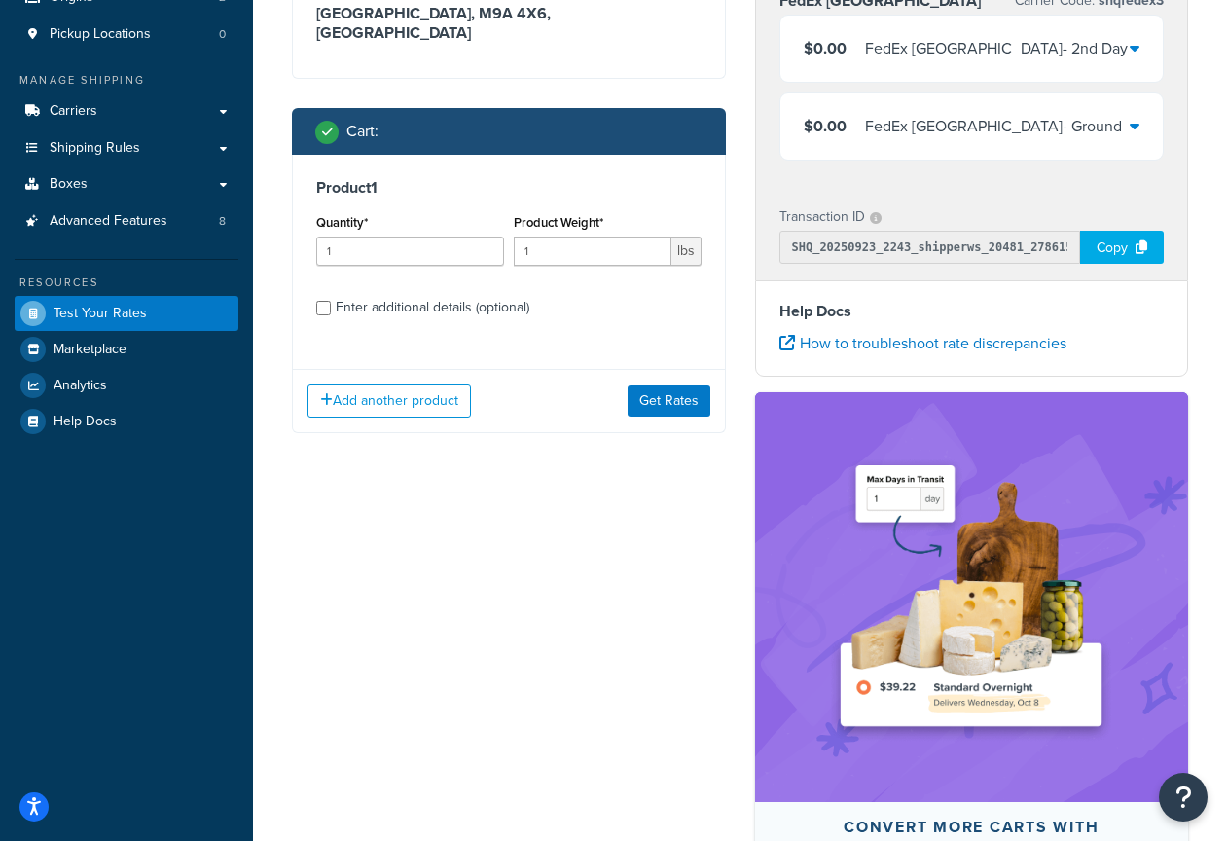
scroll to position [275, 0]
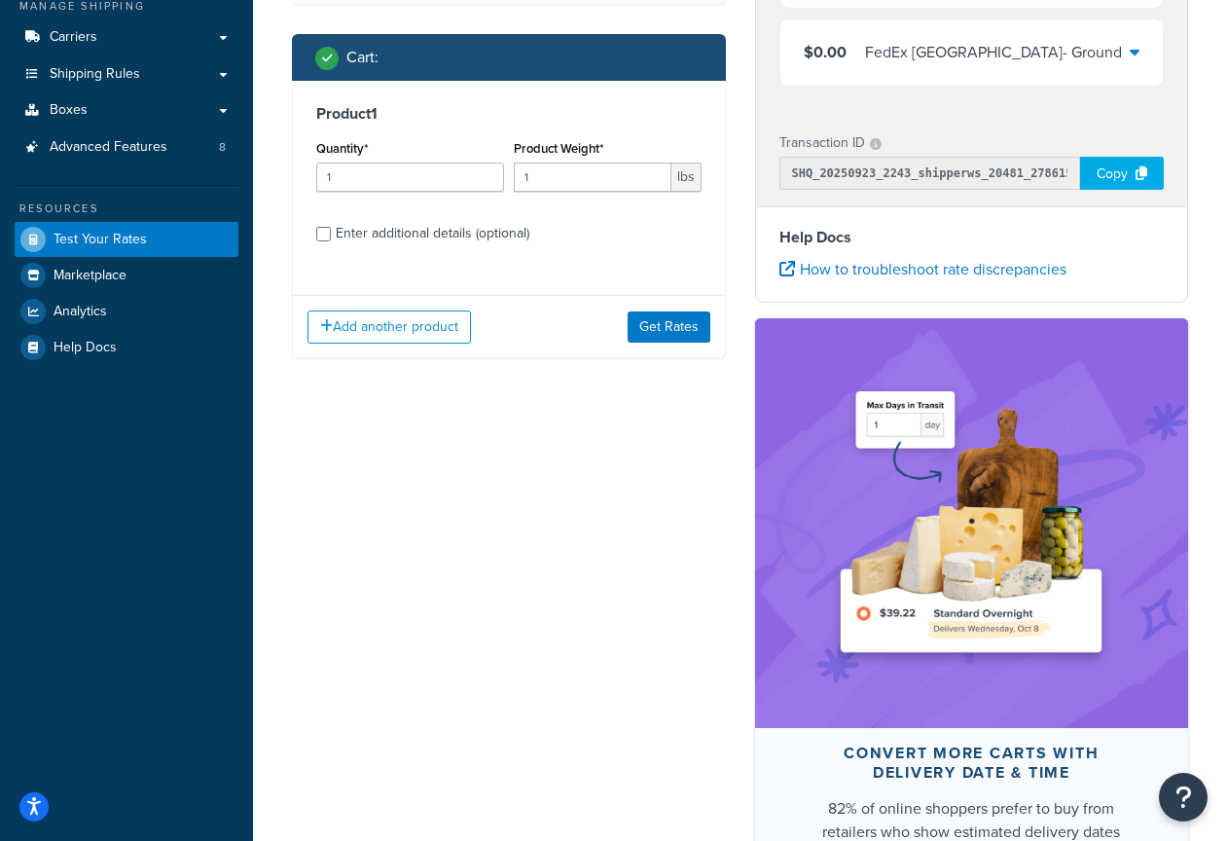
click at [430, 220] on div "Enter additional details (optional)" at bounding box center [433, 233] width 194 height 27
click at [331, 227] on input "Enter additional details (optional)" at bounding box center [323, 234] width 15 height 15
checkbox input "true"
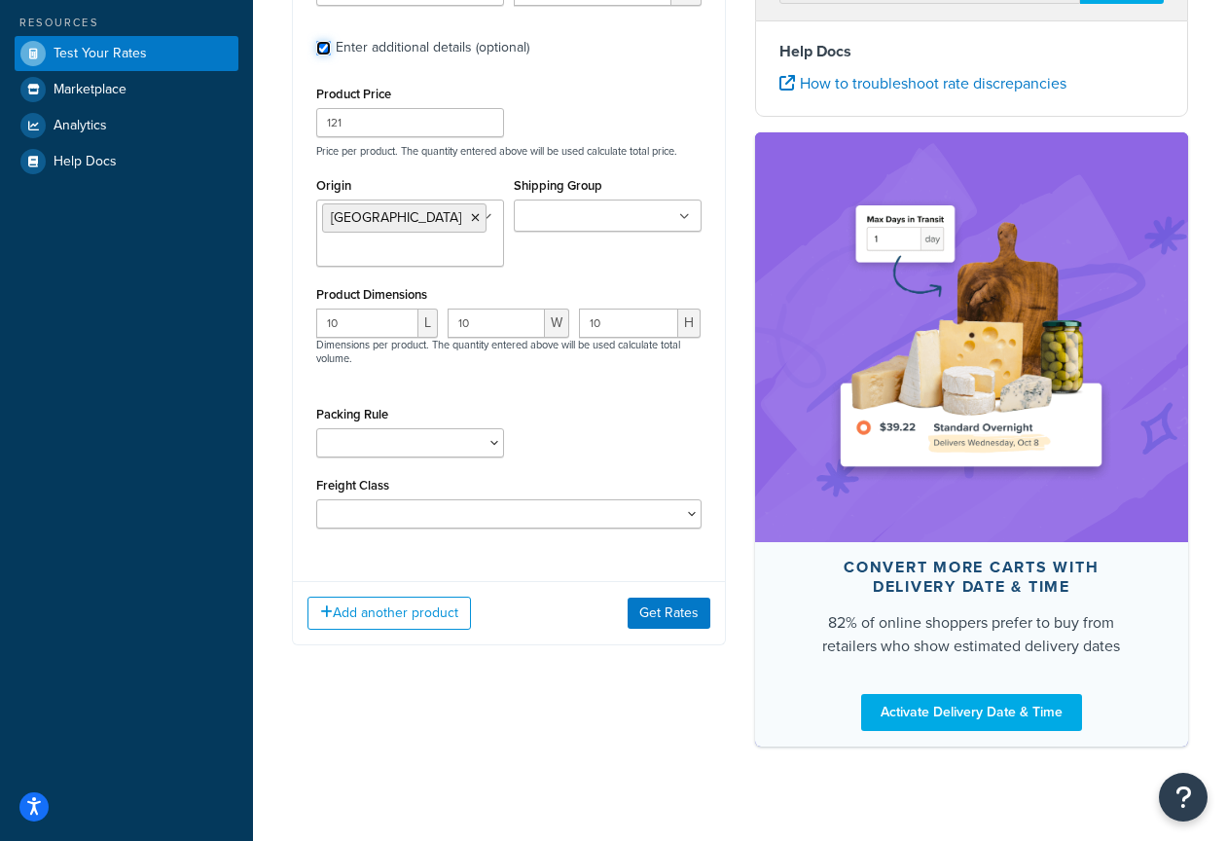
scroll to position [484, 0]
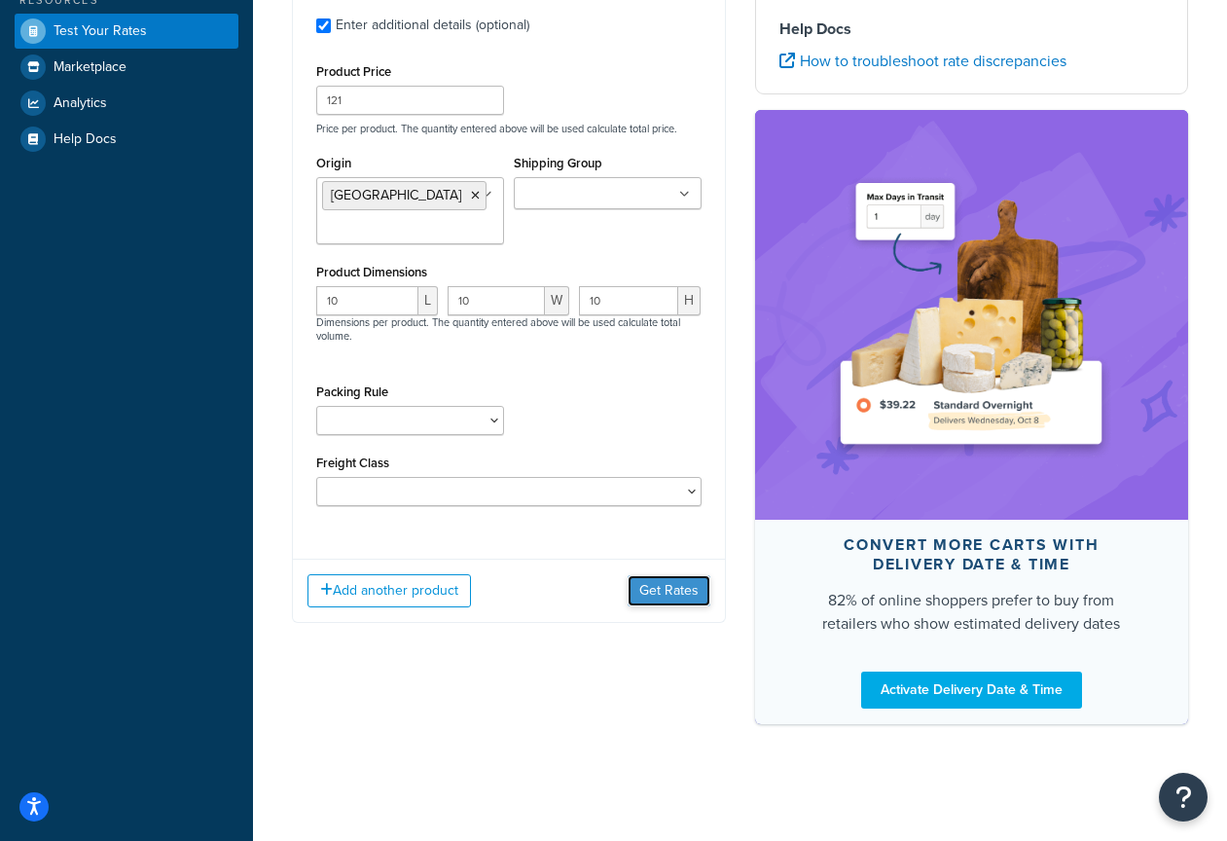
click at [681, 575] on button "Get Rates" at bounding box center [669, 590] width 83 height 31
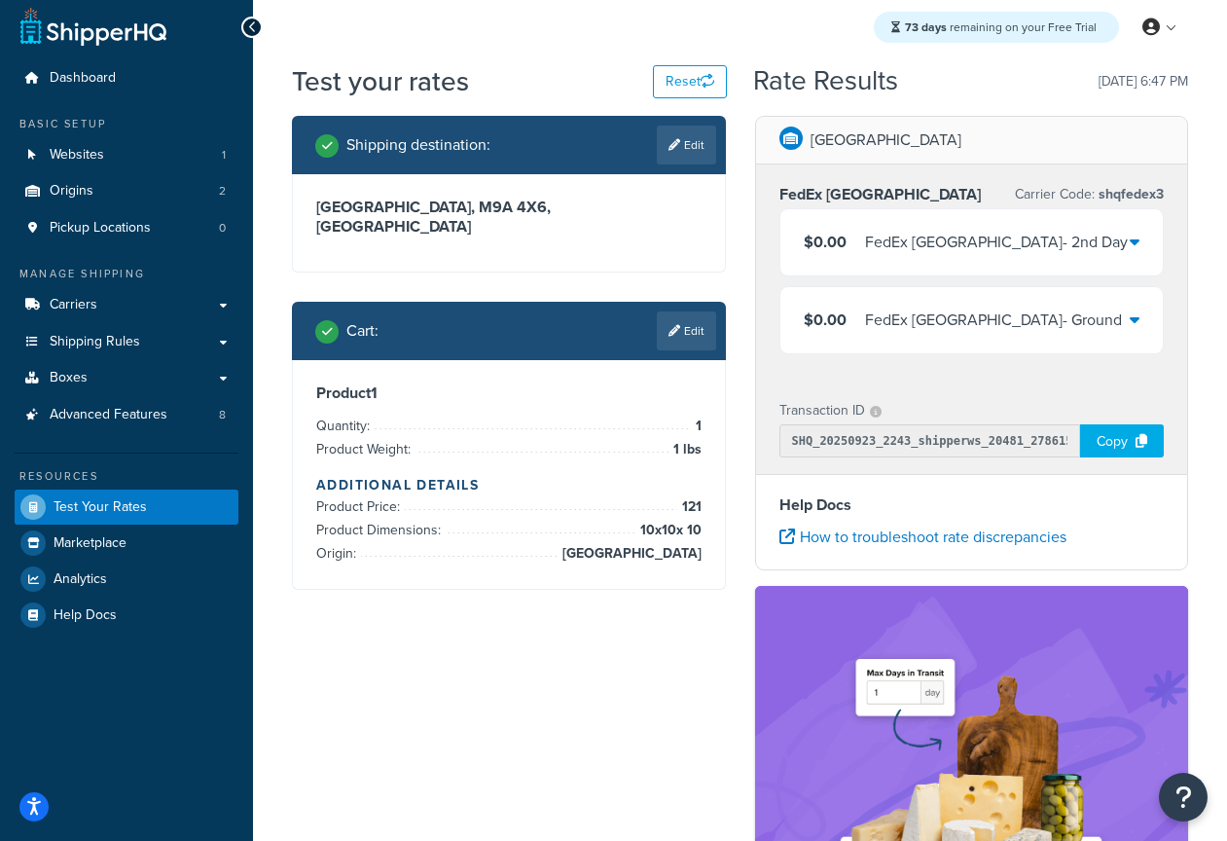
scroll to position [0, 0]
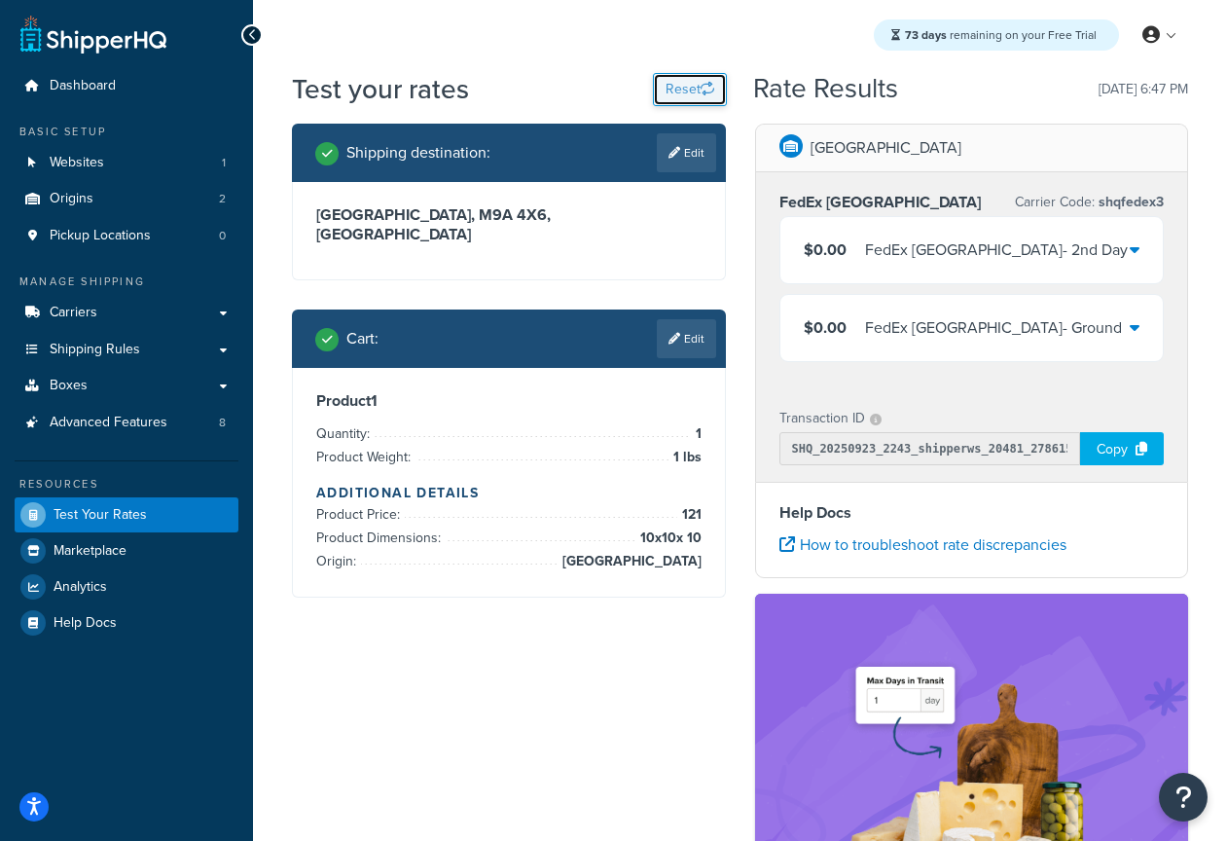
click at [705, 74] on button "Reset" at bounding box center [690, 89] width 74 height 33
select select "[GEOGRAPHIC_DATA]"
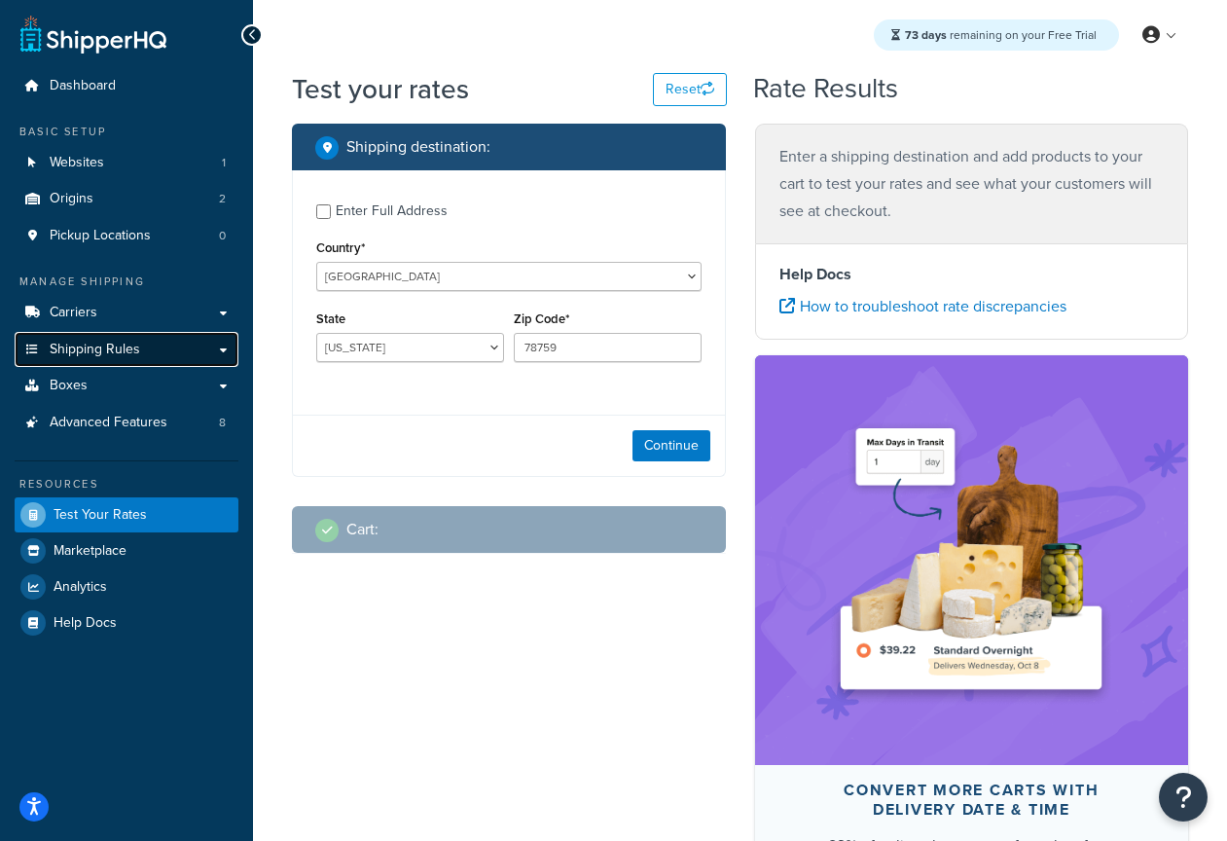
click at [145, 350] on link "Shipping Rules" at bounding box center [127, 350] width 224 height 36
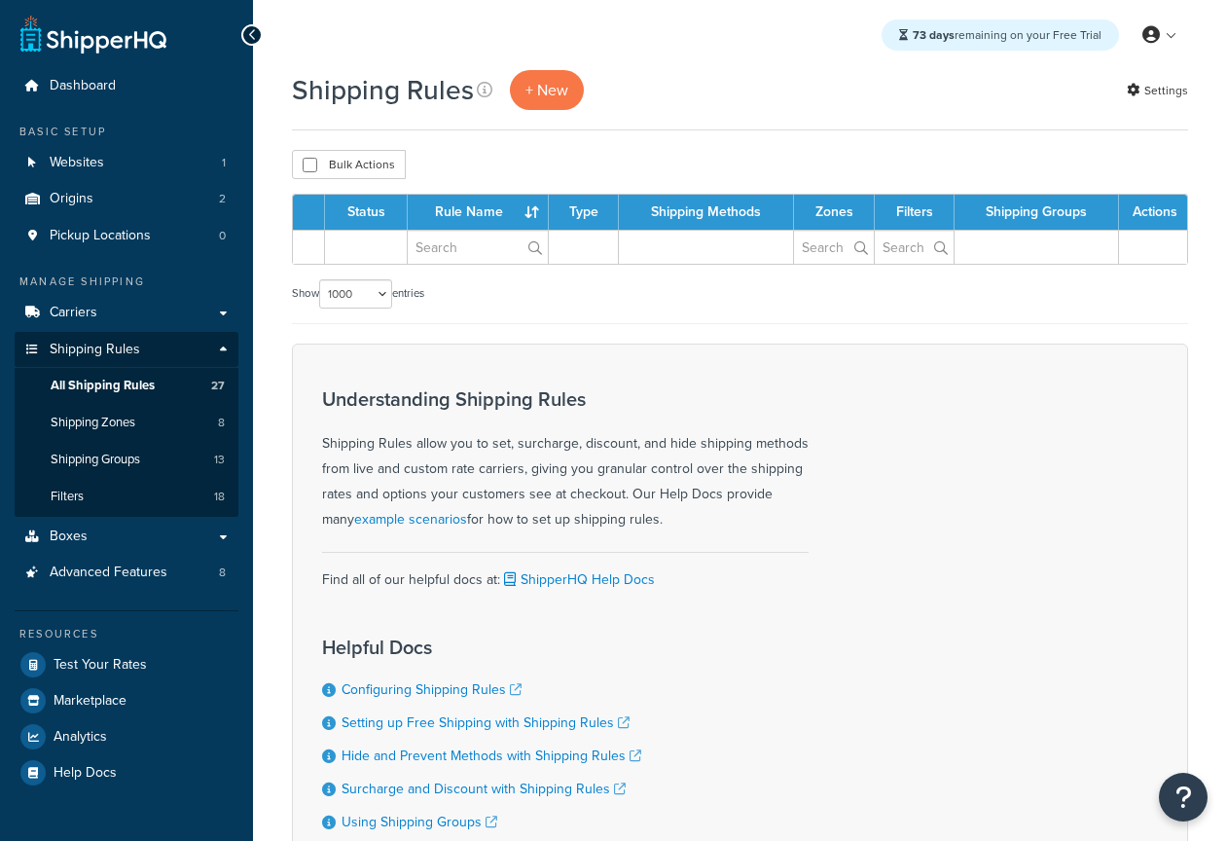
select select "1000"
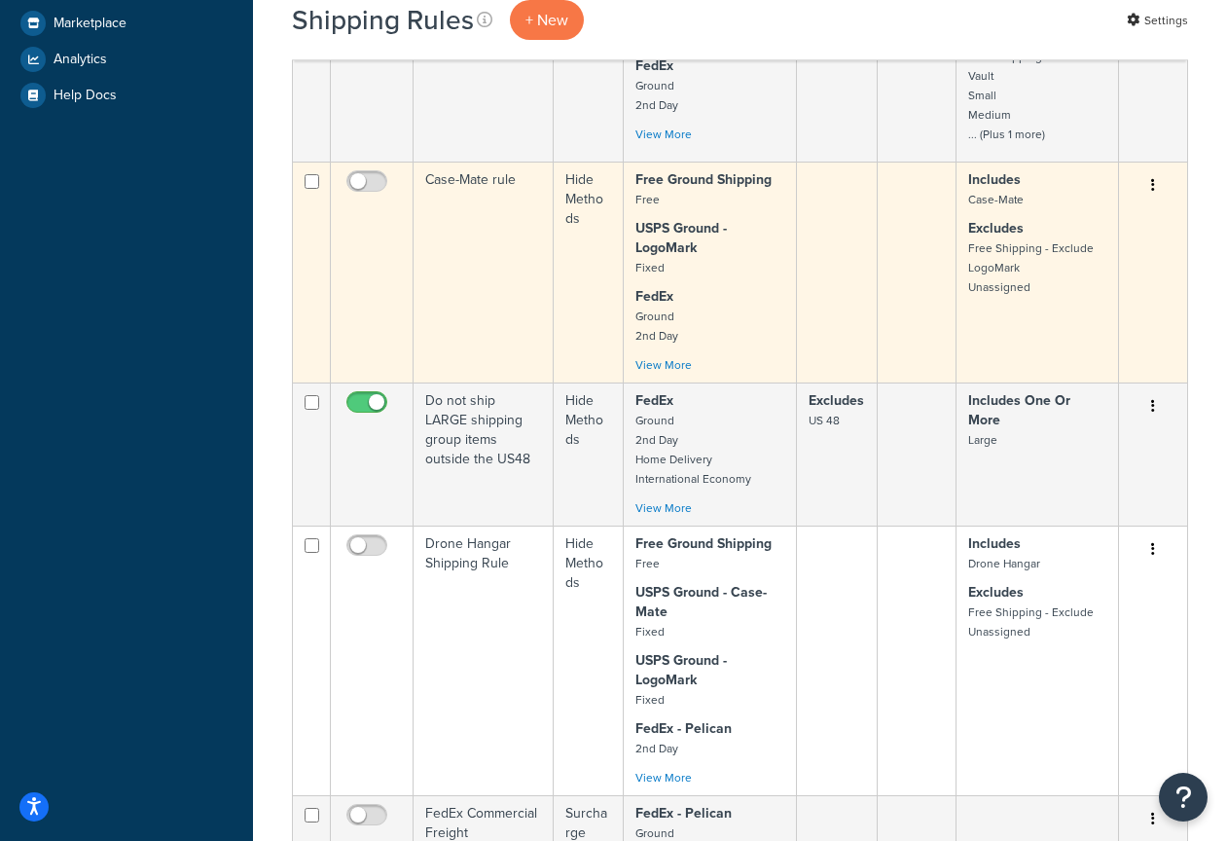
scroll to position [276, 0]
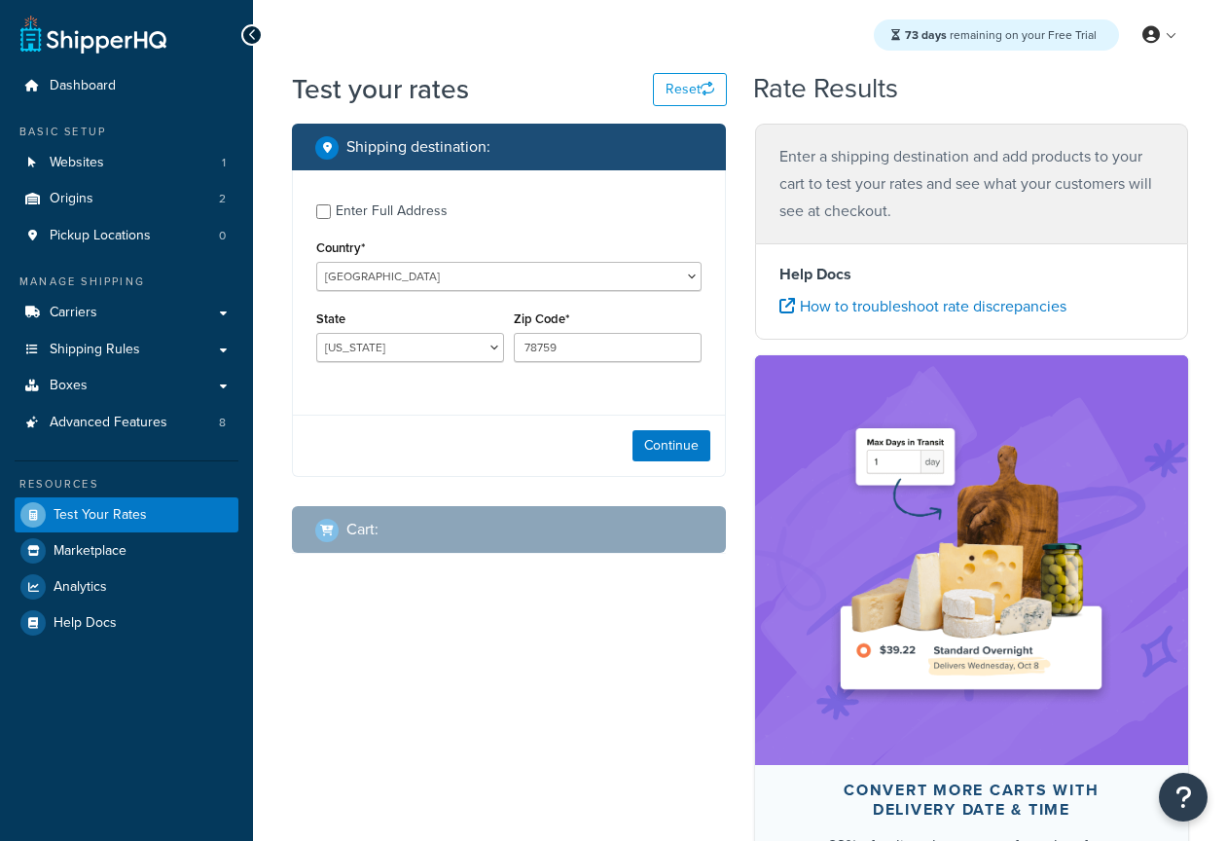
select select "[GEOGRAPHIC_DATA]"
click at [429, 276] on select "[GEOGRAPHIC_DATA] [GEOGRAPHIC_DATA] [GEOGRAPHIC_DATA] [GEOGRAPHIC_DATA] [GEOGRA…" at bounding box center [508, 276] width 385 height 29
click at [685, 92] on button "Reset" at bounding box center [690, 89] width 74 height 33
click at [464, 535] on div "Cart :" at bounding box center [515, 529] width 401 height 27
click at [371, 208] on div "Enter Full Address" at bounding box center [392, 211] width 112 height 27
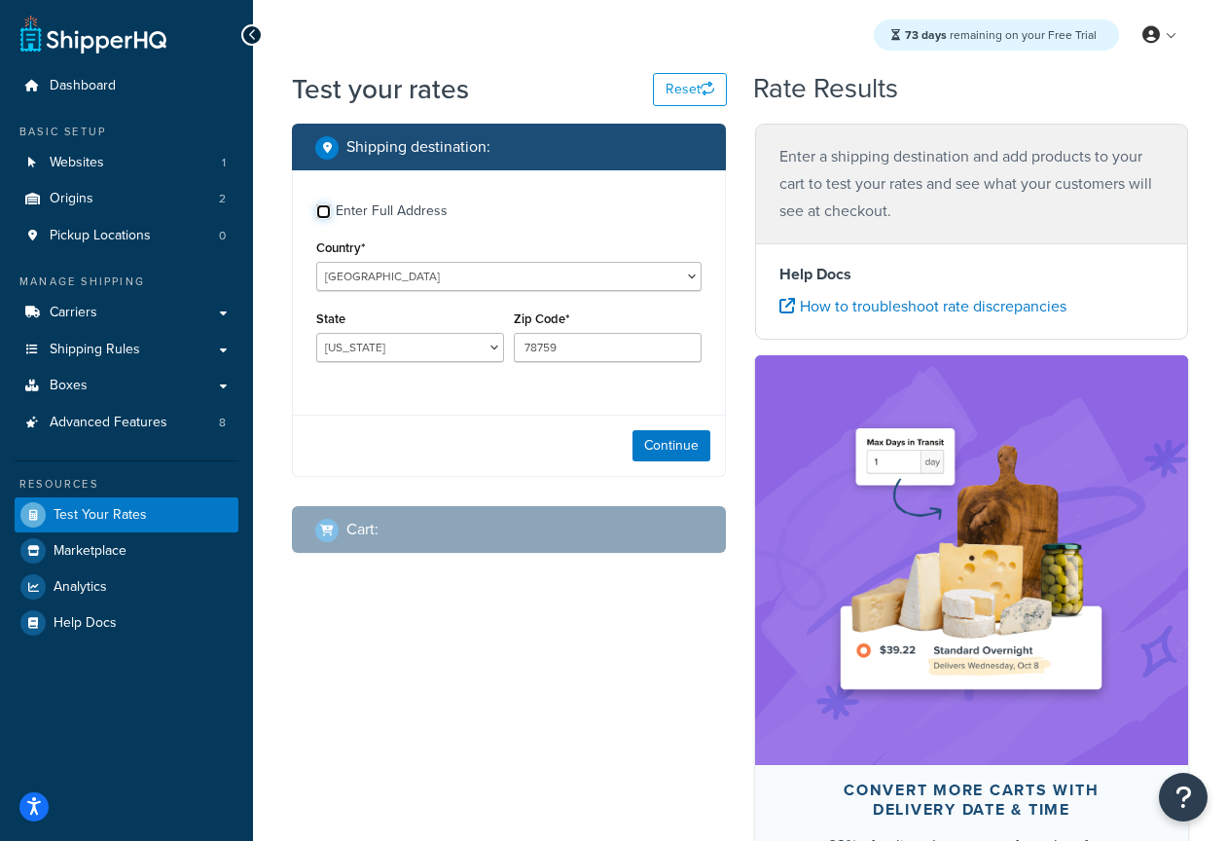
click at [331, 208] on input "Enter Full Address" at bounding box center [323, 211] width 15 height 15
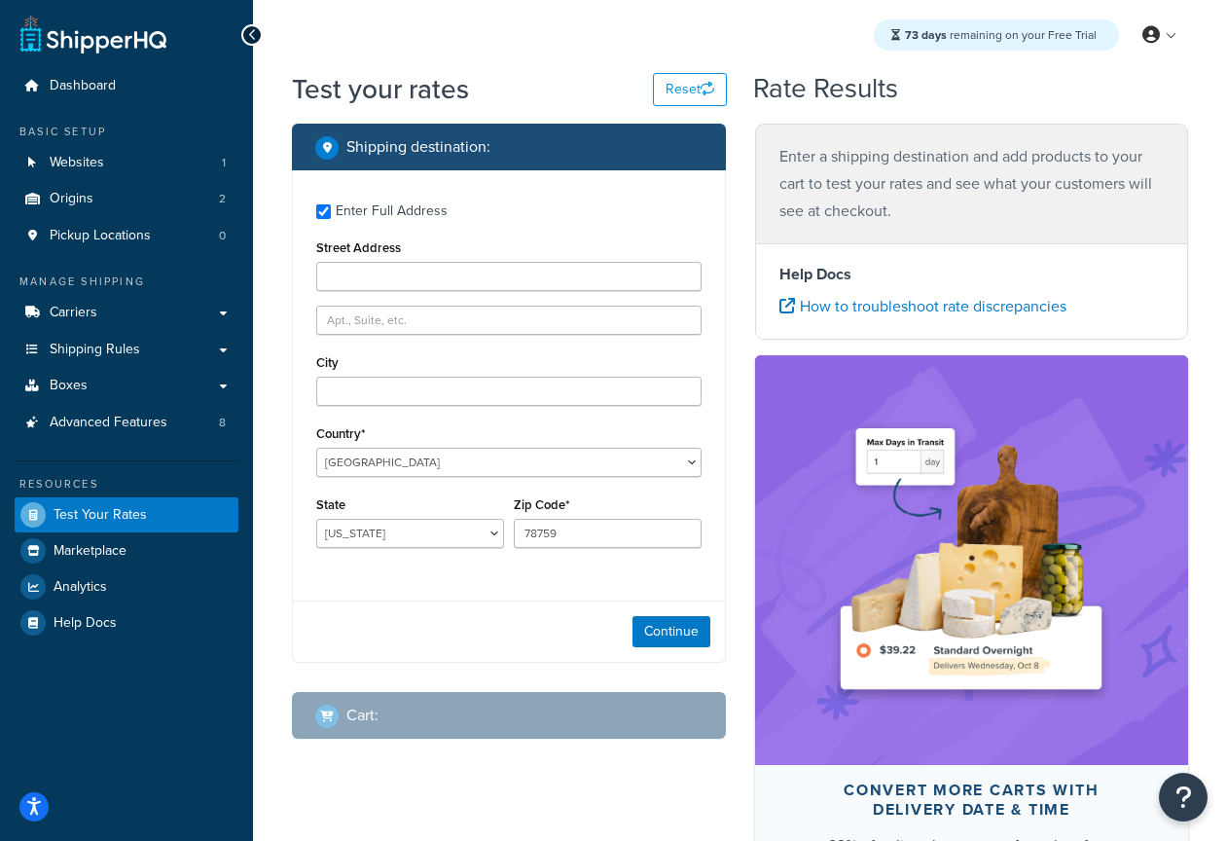
click at [372, 213] on div "Enter Full Address" at bounding box center [392, 211] width 112 height 27
click at [331, 213] on input "Enter Full Address" at bounding box center [323, 211] width 15 height 15
checkbox input "false"
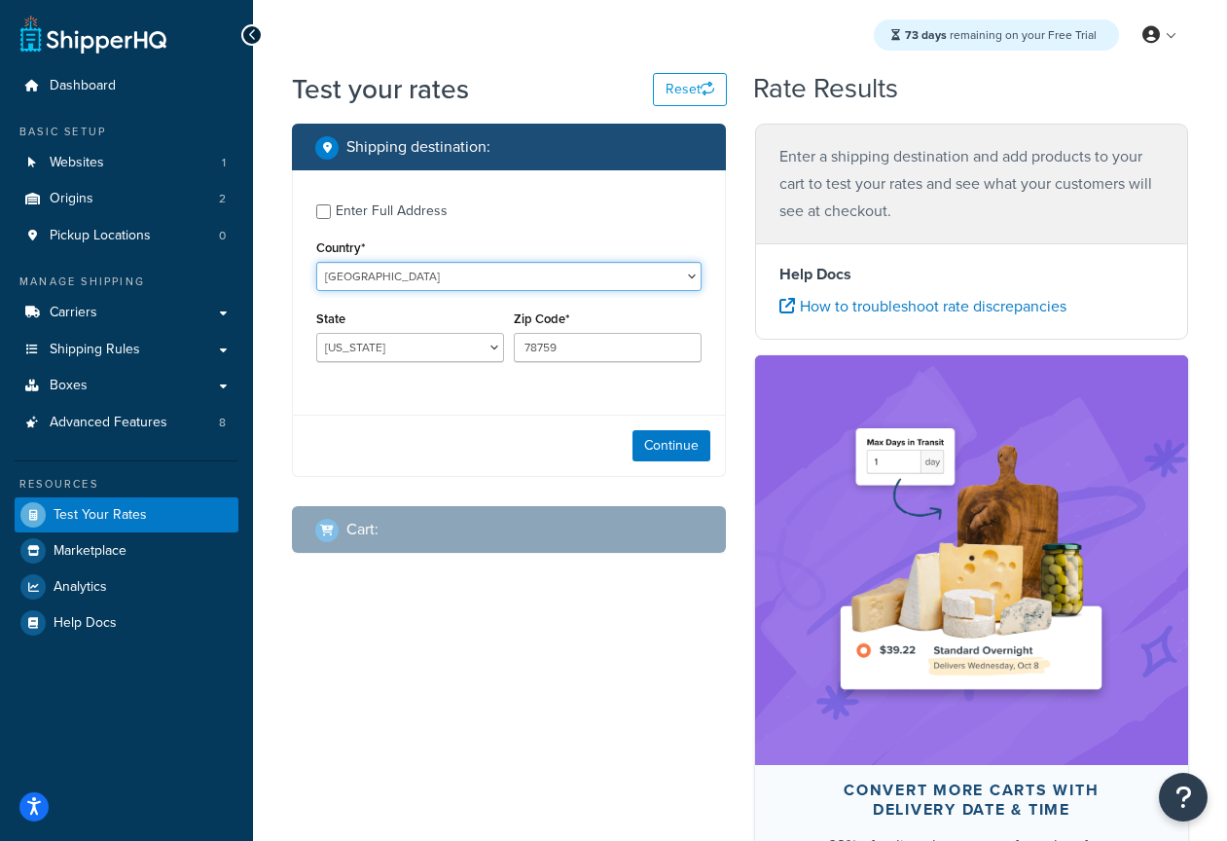
click at [397, 280] on select "[GEOGRAPHIC_DATA] [GEOGRAPHIC_DATA] [GEOGRAPHIC_DATA] [GEOGRAPHIC_DATA] [GEOGRA…" at bounding box center [508, 276] width 385 height 29
select select "CA"
click at [316, 262] on select "[GEOGRAPHIC_DATA] [GEOGRAPHIC_DATA] [GEOGRAPHIC_DATA] [GEOGRAPHIC_DATA] [GEOGRA…" at bounding box center [508, 276] width 385 height 29
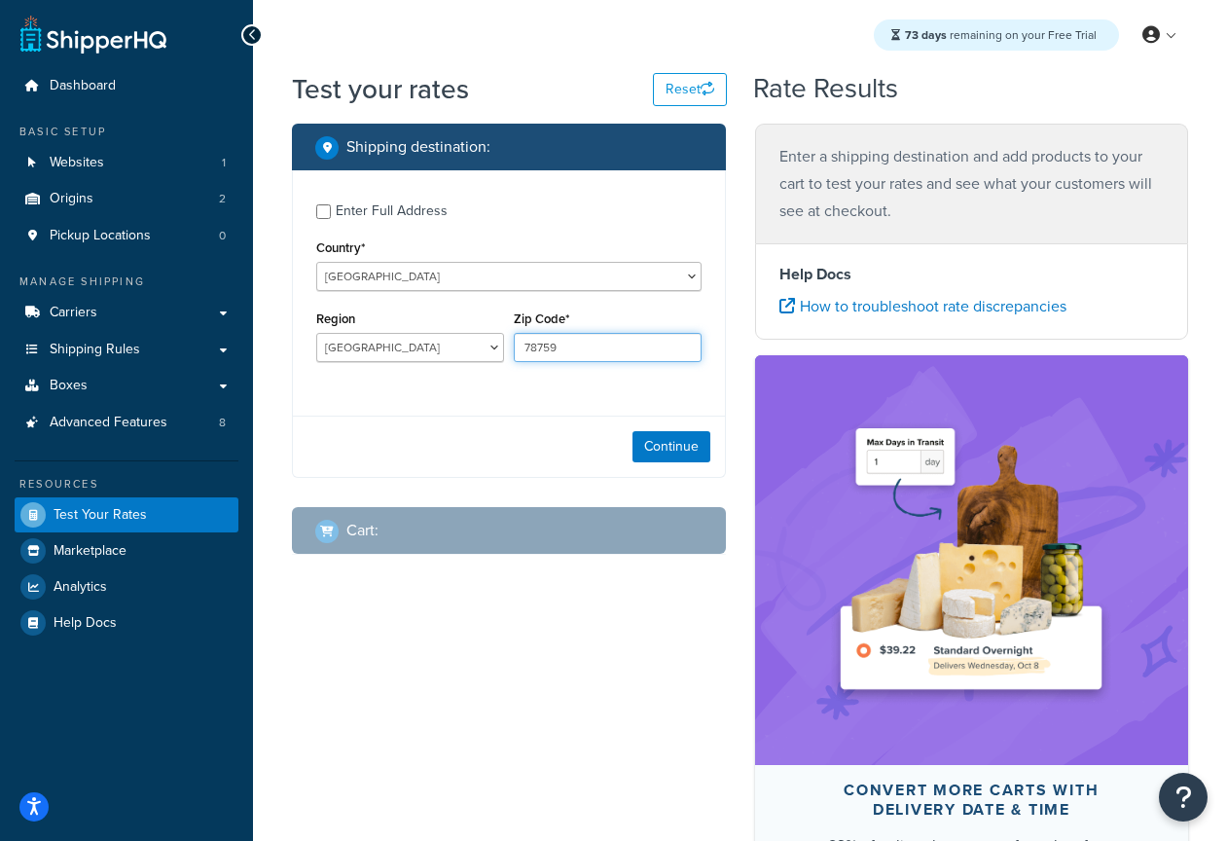
click at [592, 354] on input "78759" at bounding box center [608, 347] width 188 height 29
type input "M9A 4X6"
click at [376, 331] on div "Region [GEOGRAPHIC_DATA] [GEOGRAPHIC_DATA] [GEOGRAPHIC_DATA] [GEOGRAPHIC_DATA] …" at bounding box center [410, 334] width 188 height 56
click at [378, 343] on select "[GEOGRAPHIC_DATA] [GEOGRAPHIC_DATA] [GEOGRAPHIC_DATA] [GEOGRAPHIC_DATA] [GEOGRA…" at bounding box center [410, 347] width 188 height 29
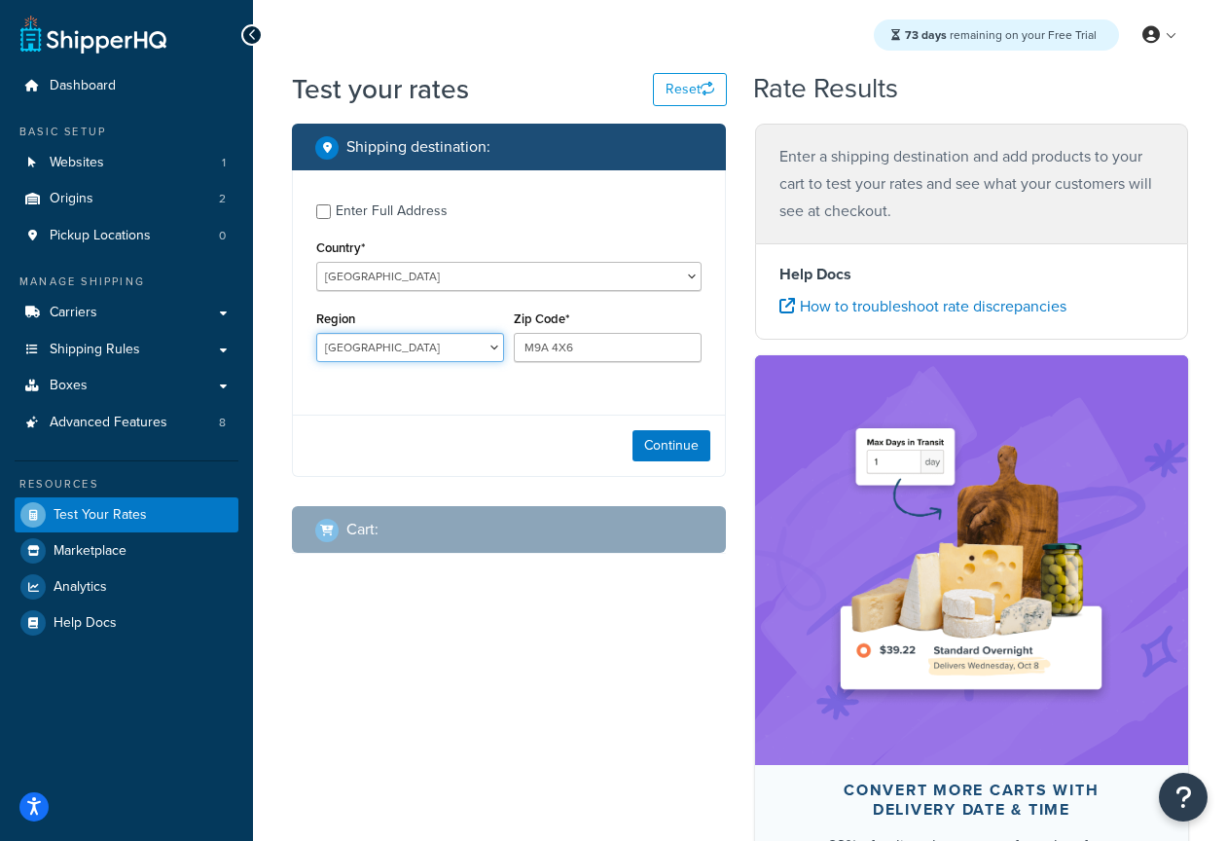
select select "ON"
click at [316, 334] on select "[GEOGRAPHIC_DATA] [GEOGRAPHIC_DATA] [GEOGRAPHIC_DATA] [GEOGRAPHIC_DATA] [GEOGRA…" at bounding box center [410, 347] width 188 height 29
click at [687, 446] on button "Continue" at bounding box center [672, 445] width 78 height 31
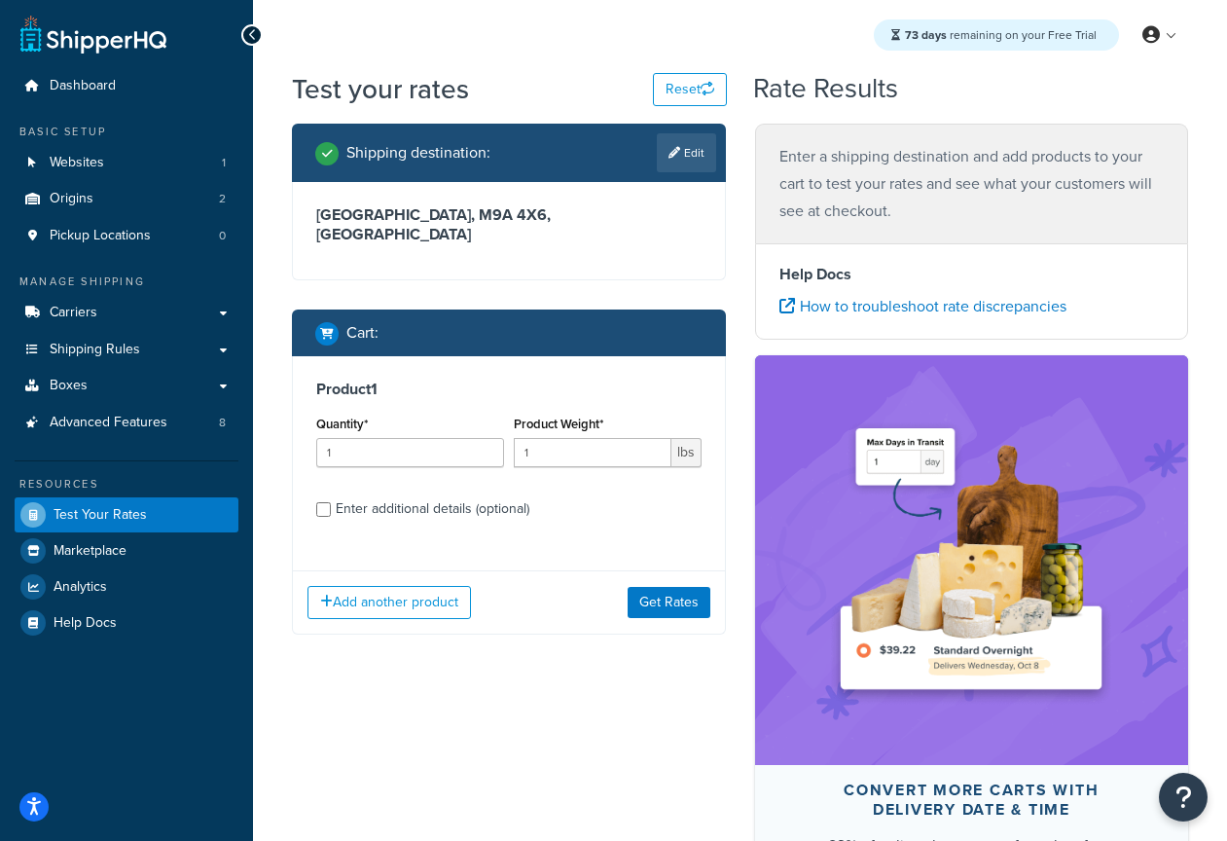
click at [445, 497] on div "Enter additional details (optional)" at bounding box center [433, 508] width 194 height 27
click at [331, 502] on input "Enter additional details (optional)" at bounding box center [323, 509] width 15 height 15
checkbox input "true"
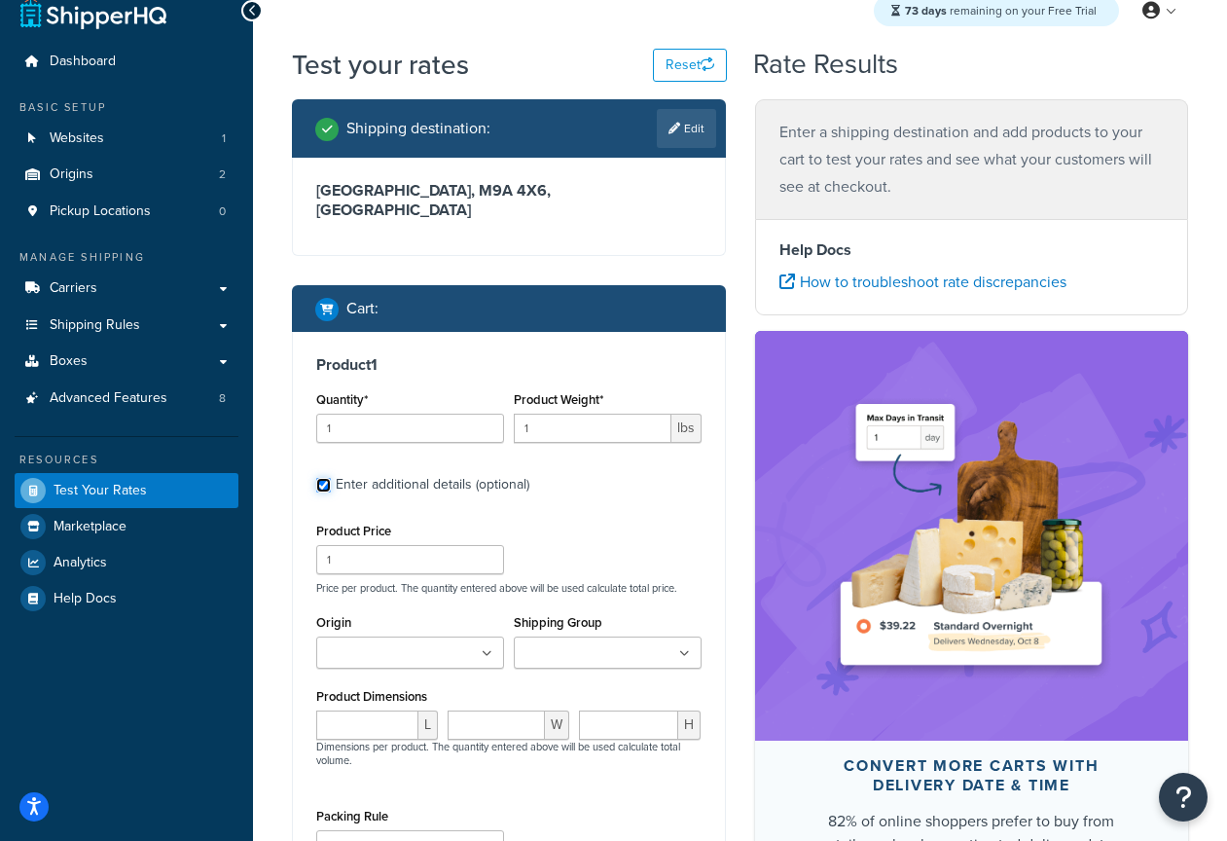
scroll to position [227, 0]
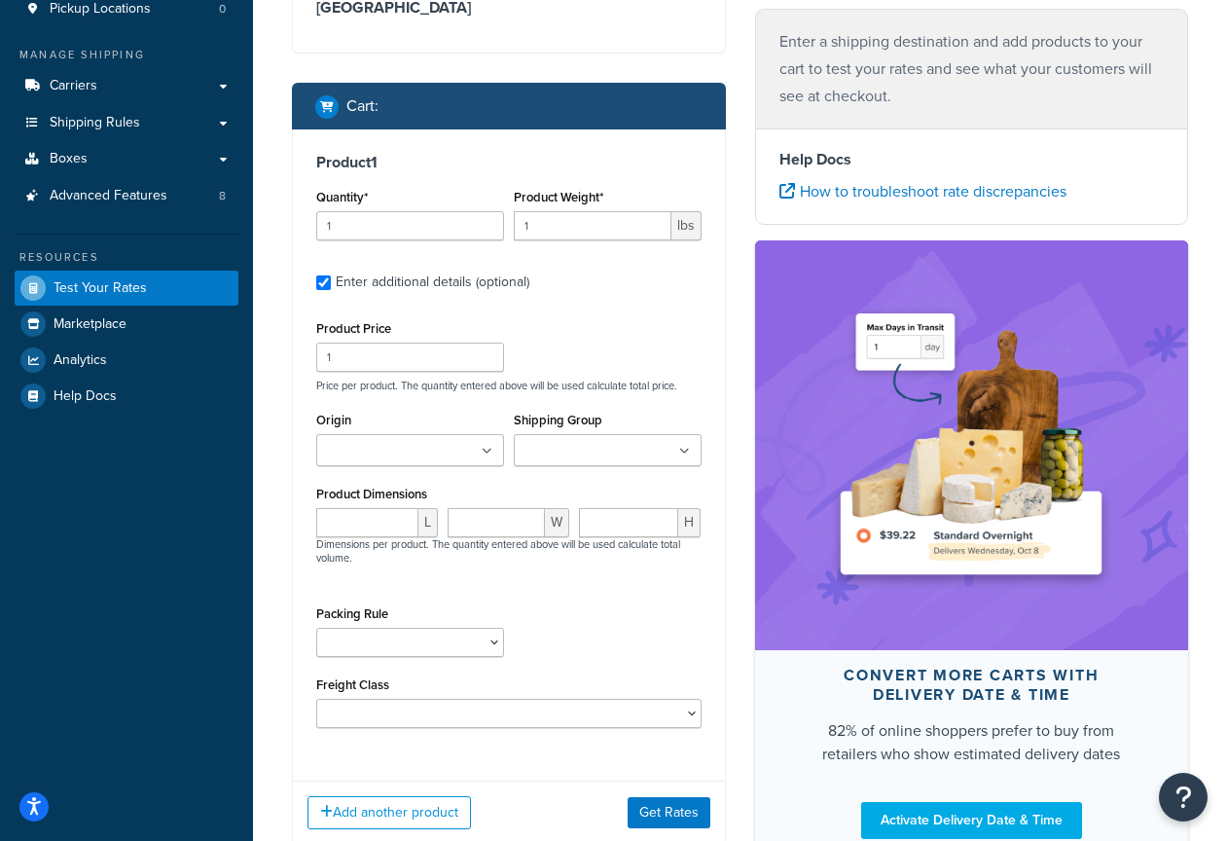
click at [425, 443] on input "Origin" at bounding box center [408, 451] width 172 height 21
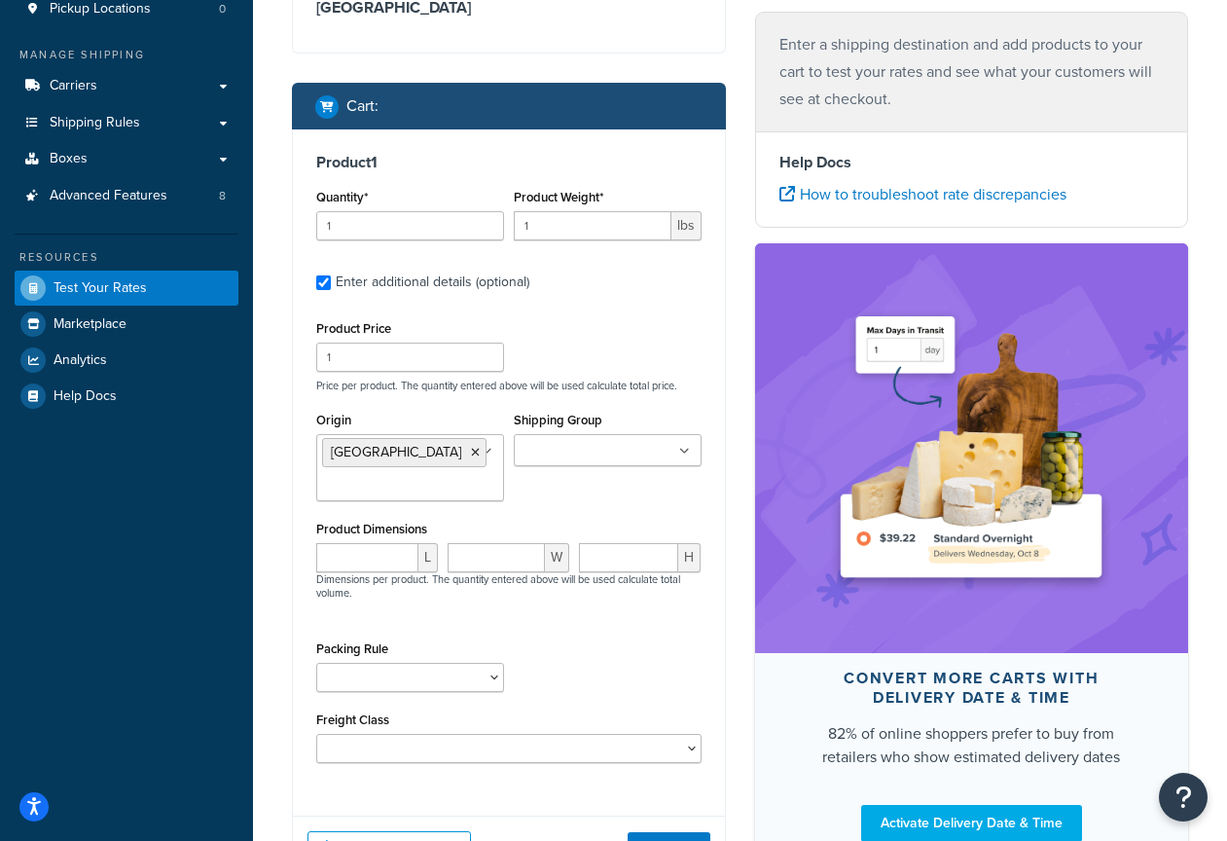
click at [659, 646] on div "Packing Rule Pack separately" at bounding box center [508, 671] width 395 height 71
click at [354, 543] on input "number" at bounding box center [367, 557] width 102 height 29
type input "10"
click at [494, 545] on input "number" at bounding box center [496, 557] width 97 height 29
type input "10"
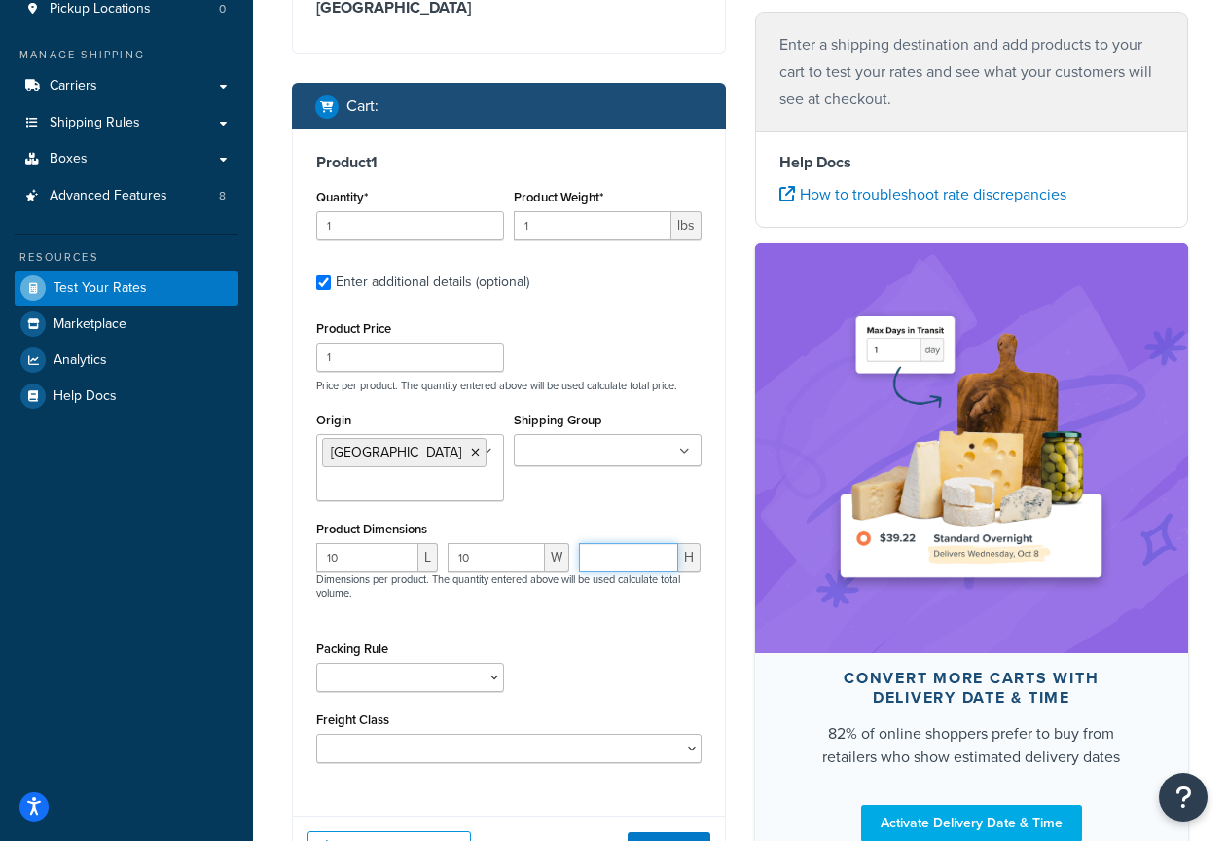
click at [604, 543] on input "number" at bounding box center [628, 557] width 99 height 29
type input "10"
